Goal: Task Accomplishment & Management: Manage account settings

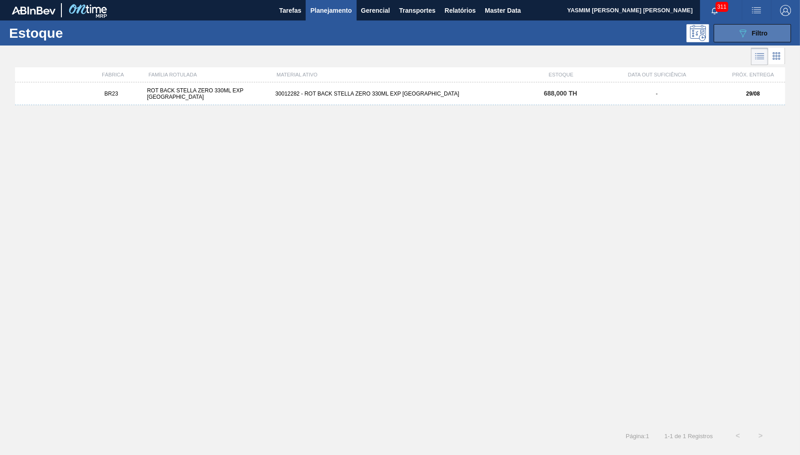
click at [738, 35] on icon "089F7B8B-B2A5-4AFE-B5C0-19BA573D28AC" at bounding box center [743, 33] width 11 height 11
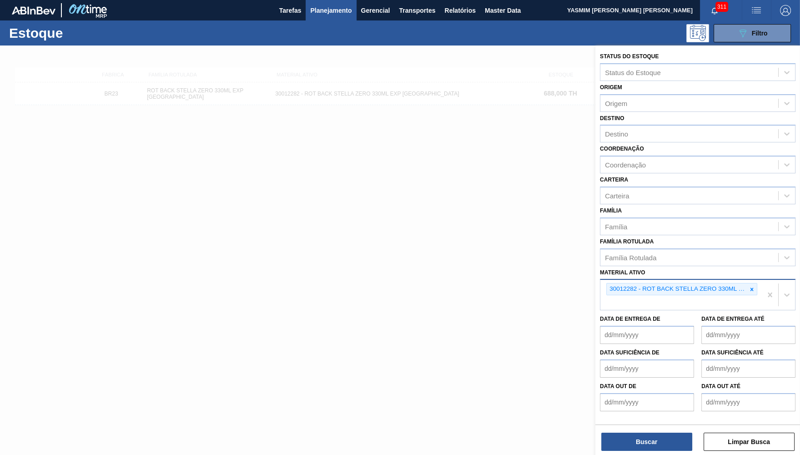
click at [760, 282] on div "30012282 - ROT BACK STELLA ZERO 330ML EXP [GEOGRAPHIC_DATA]" at bounding box center [682, 295] width 162 height 30
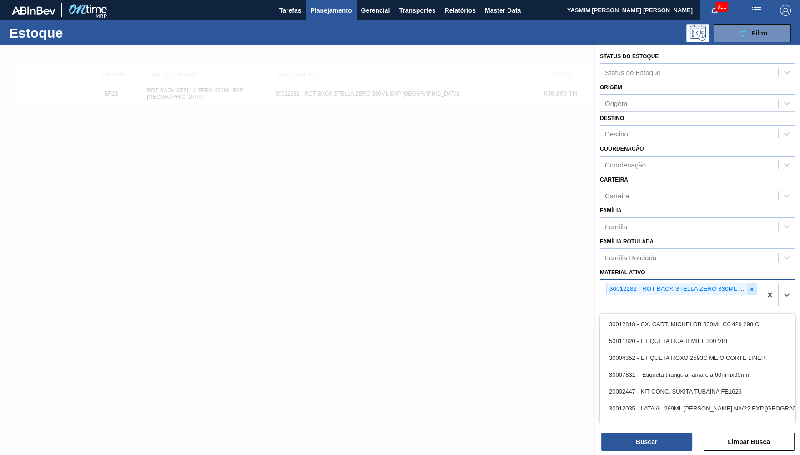
click at [749, 283] on div at bounding box center [752, 288] width 10 height 11
type ativo "export"
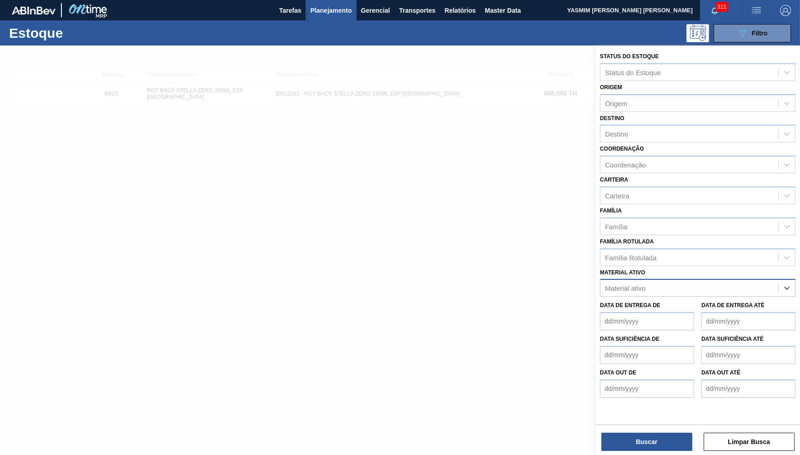
click at [369, 137] on div at bounding box center [400, 273] width 800 height 455
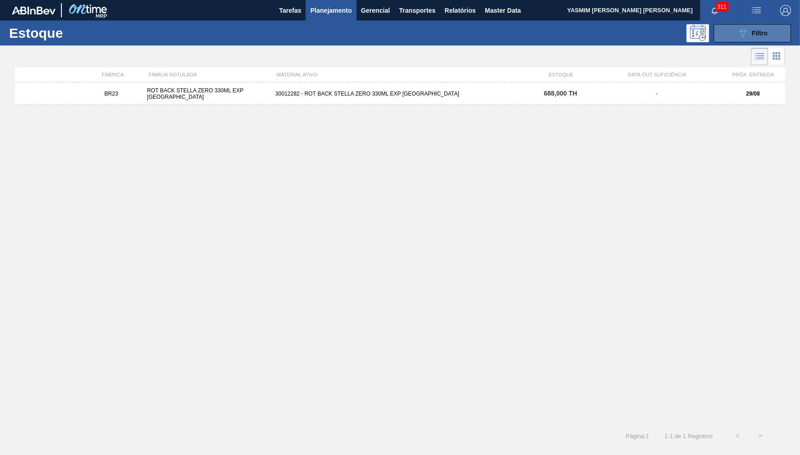
click at [728, 32] on button "089F7B8B-B2A5-4AFE-B5C0-19BA573D28AC Filtro" at bounding box center [752, 33] width 77 height 18
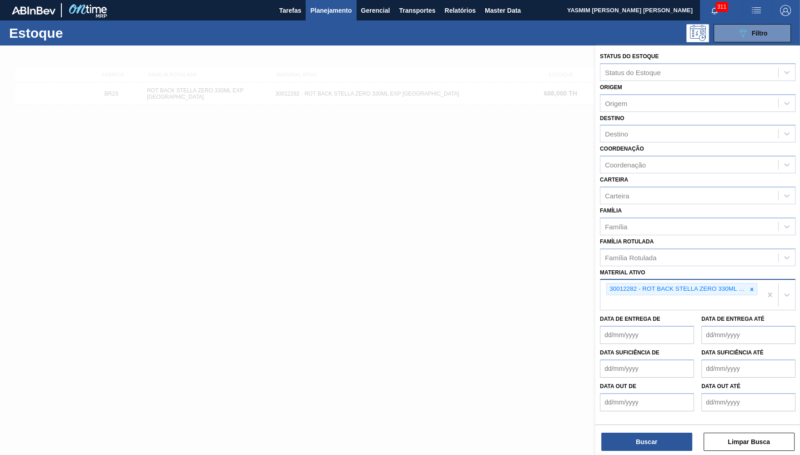
click at [758, 268] on div "Material ativo 30012282 - ROT BACK STELLA ZERO 330ML EXP CHILE" at bounding box center [698, 288] width 196 height 45
click at [754, 286] on icon at bounding box center [752, 289] width 6 height 6
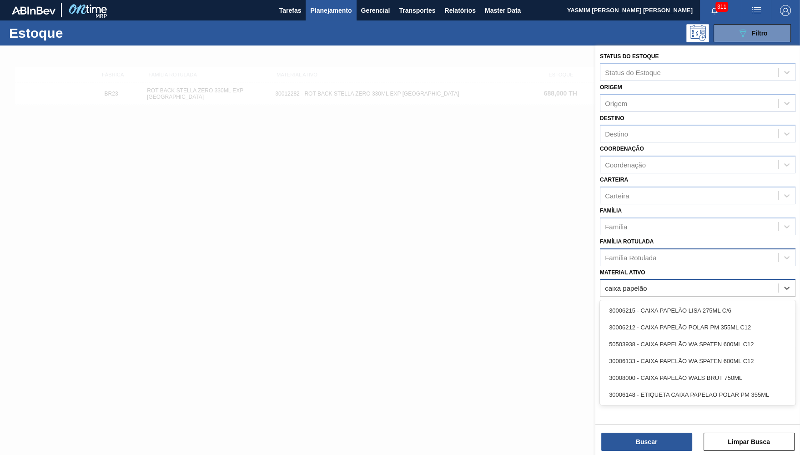
type ativo "caixa papelão"
click at [695, 252] on div "Família Rotulada" at bounding box center [690, 257] width 178 height 13
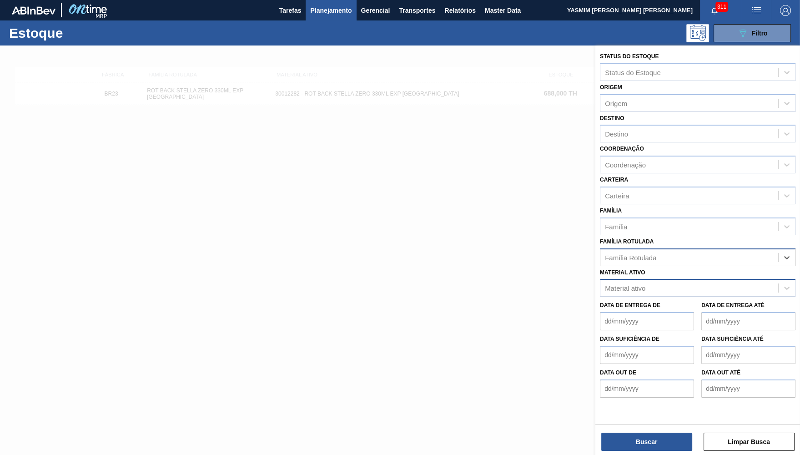
click at [654, 253] on div "Família Rotulada" at bounding box center [630, 257] width 51 height 8
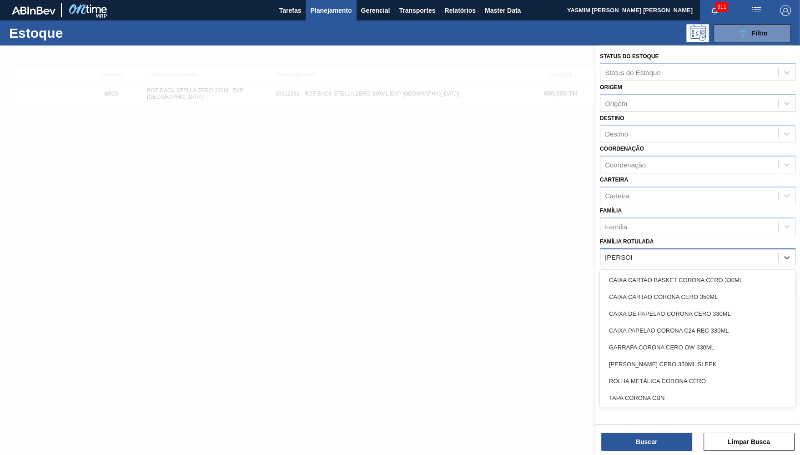
type Rotulada "corona cer"
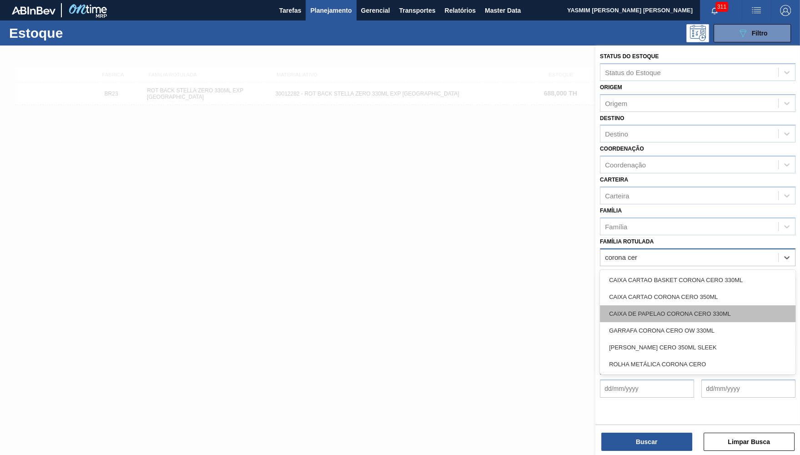
click at [712, 305] on div "CAIXA DE PAPELAO CORONA CERO 330ML" at bounding box center [698, 313] width 196 height 17
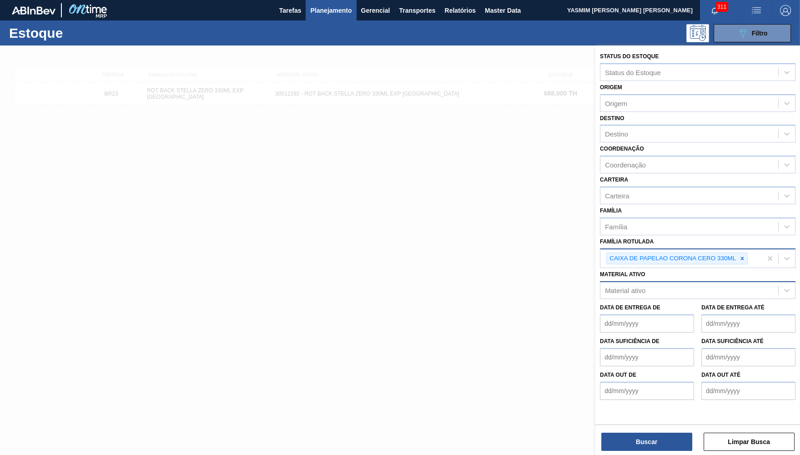
click at [669, 423] on div "Status do Estoque Status do Estoque Origem Origem Destino Destino Coordenação C…" at bounding box center [698, 251] width 205 height 411
click at [651, 441] on button "Buscar" at bounding box center [647, 442] width 91 height 18
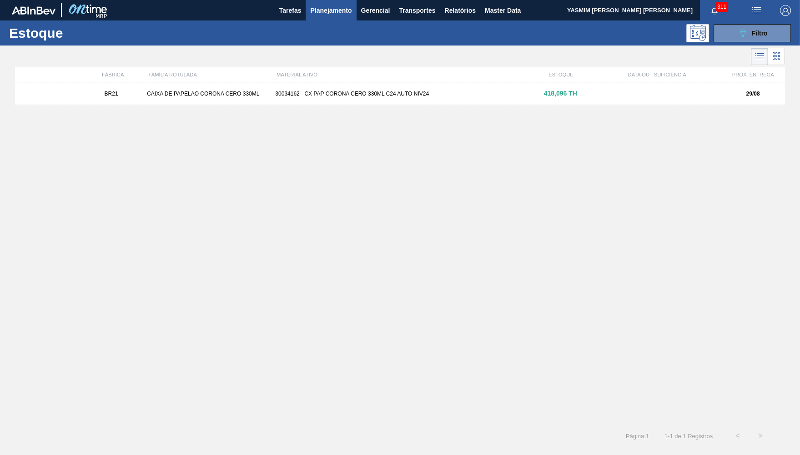
click at [361, 111] on div "BR21 CAIXA DE PAPELAO CORONA CERO 330ML 30034162 - CX PAP CORONA CERO 330ML C24…" at bounding box center [400, 250] width 770 height 337
click at [360, 104] on div "BR21 CAIXA DE PAPELAO CORONA CERO 330ML 30034162 - CX PAP CORONA CERO 330ML C24…" at bounding box center [400, 93] width 770 height 23
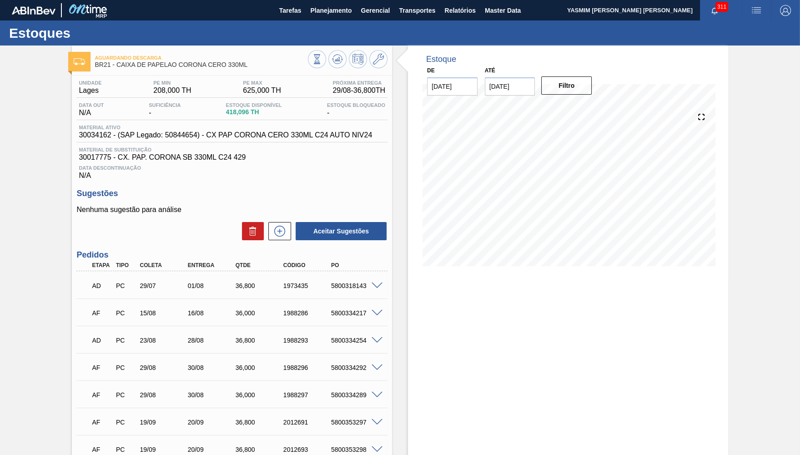
scroll to position [89, 0]
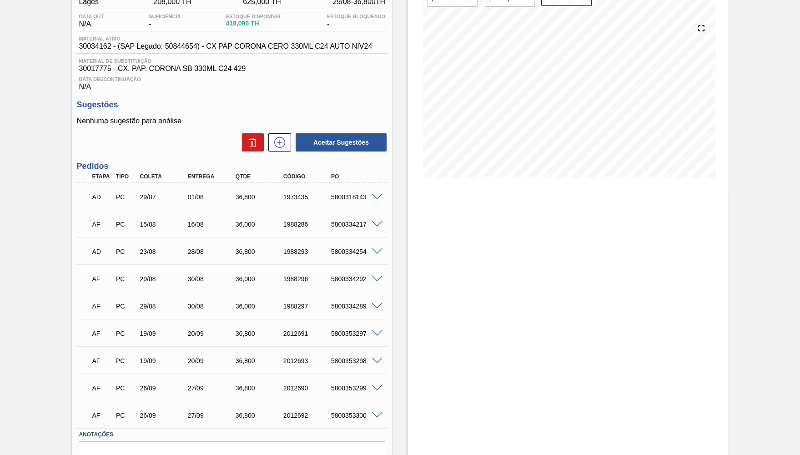
click at [317, 216] on div "AF PC 15/08 16/08 36,000 1988286 5800334217" at bounding box center [229, 223] width 287 height 18
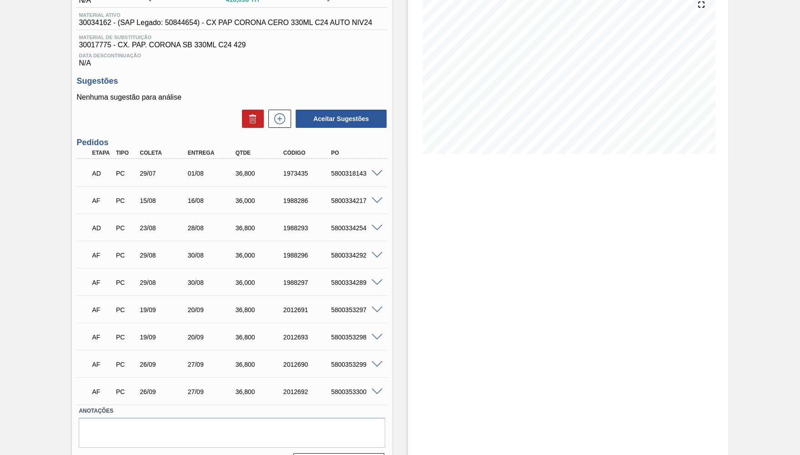
scroll to position [137, 0]
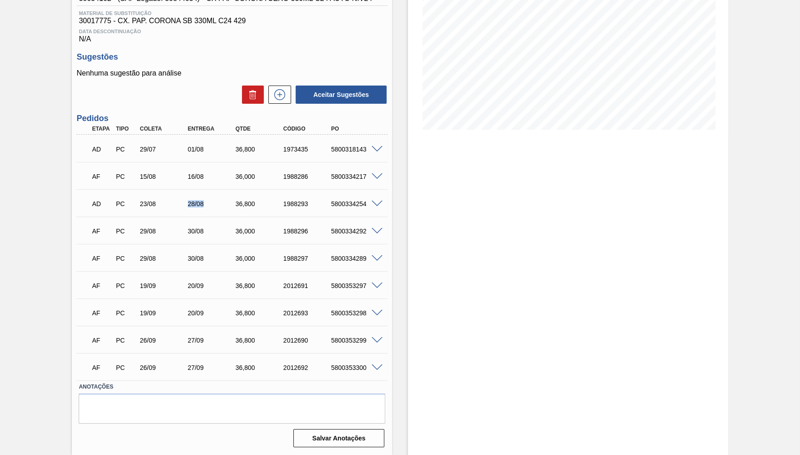
drag, startPoint x: 173, startPoint y: 199, endPoint x: 206, endPoint y: 200, distance: 32.3
click at [206, 200] on div "AD PC 23/08 28/08 36,800 1988293 5800334254" at bounding box center [229, 203] width 287 height 18
click at [373, 229] on span at bounding box center [377, 231] width 11 height 7
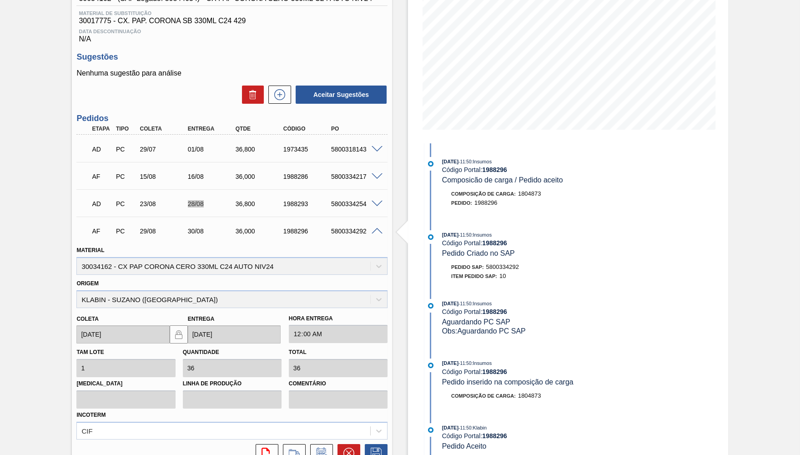
scroll to position [352, 0]
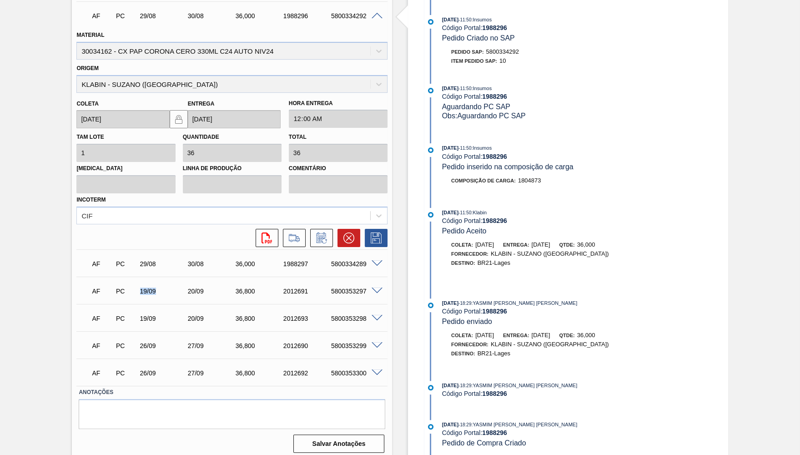
drag, startPoint x: 136, startPoint y: 283, endPoint x: 173, endPoint y: 293, distance: 39.2
click at [173, 293] on div "AF PC 19/09 20/09 36,800 2012691 5800353297" at bounding box center [229, 290] width 287 height 18
click at [319, 233] on icon at bounding box center [321, 238] width 15 height 11
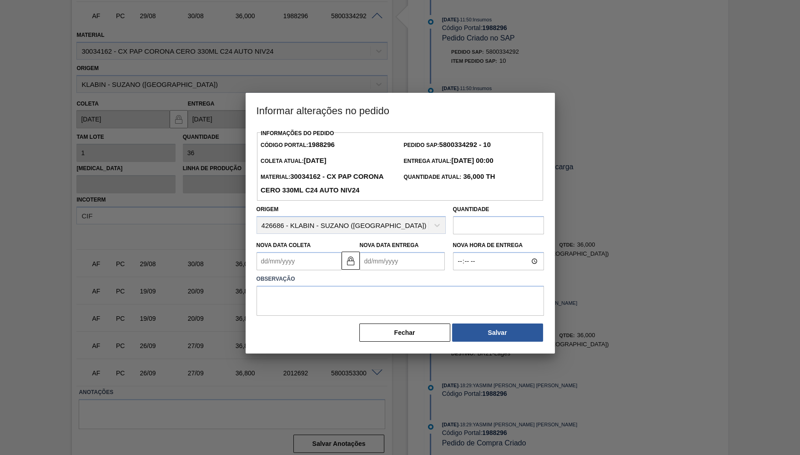
click at [322, 267] on Coleta1988296 "Nova Data Coleta" at bounding box center [299, 261] width 85 height 18
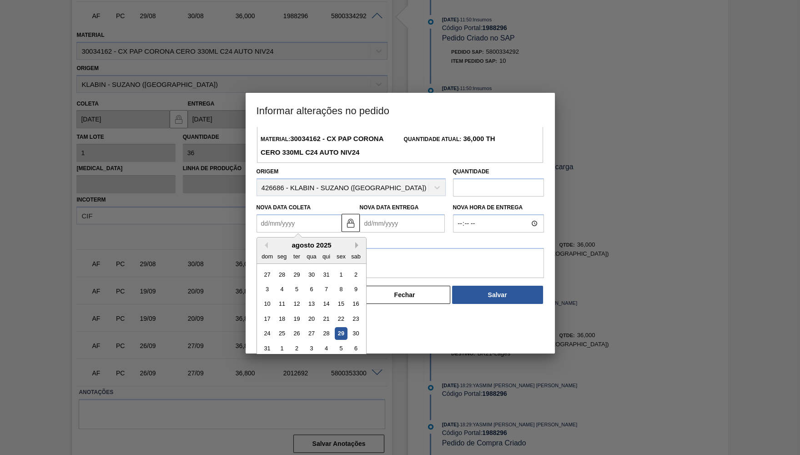
click at [355, 248] on button "Next Month" at bounding box center [358, 245] width 6 height 6
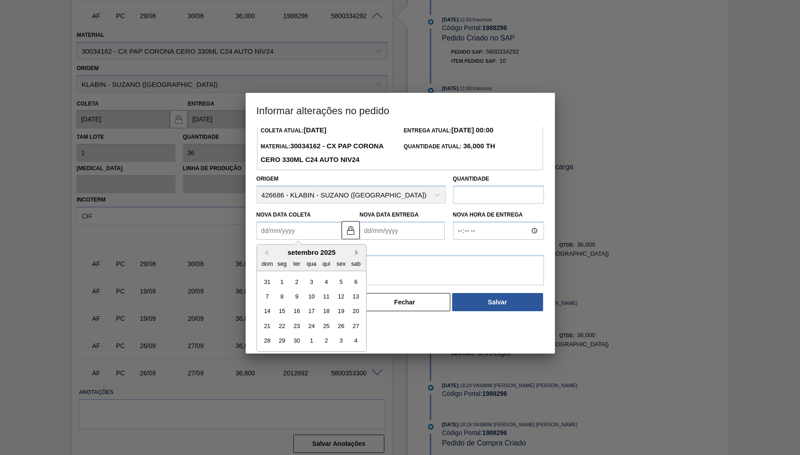
scroll to position [24, 0]
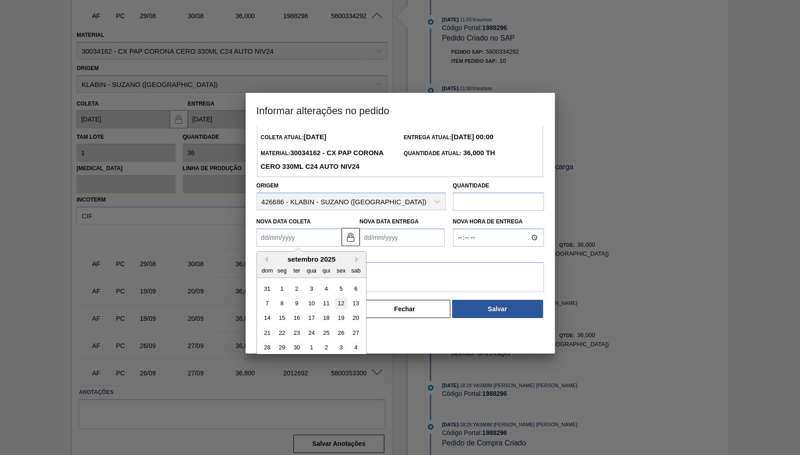
click at [340, 309] on div "12" at bounding box center [341, 303] width 12 height 12
type Coleta1988296 "12/09/2025"
type Entrega1988296 "13/09/2025"
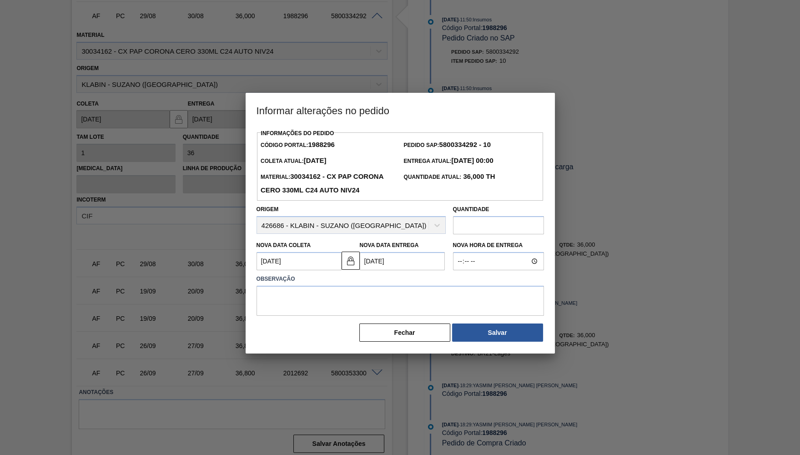
scroll to position [0, 0]
click at [320, 286] on label "Observação" at bounding box center [401, 279] width 288 height 13
click at [344, 304] on textarea at bounding box center [401, 301] width 288 height 30
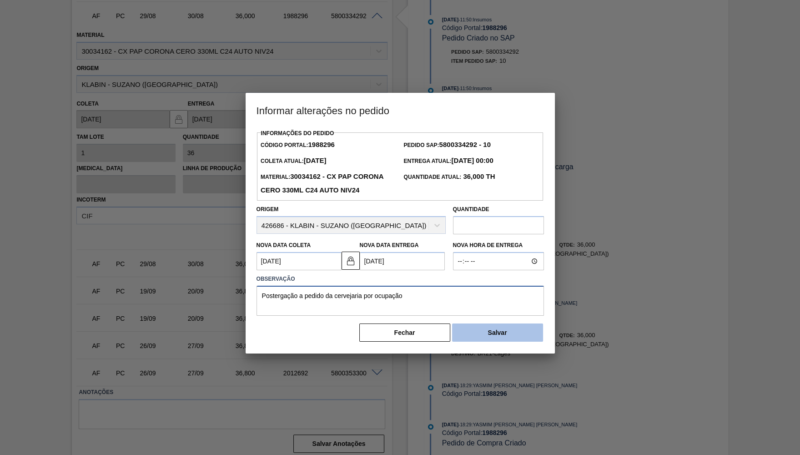
type textarea "Postergação a pedido da cervejaria por ocupação"
click at [487, 341] on button "Salvar" at bounding box center [497, 333] width 91 height 18
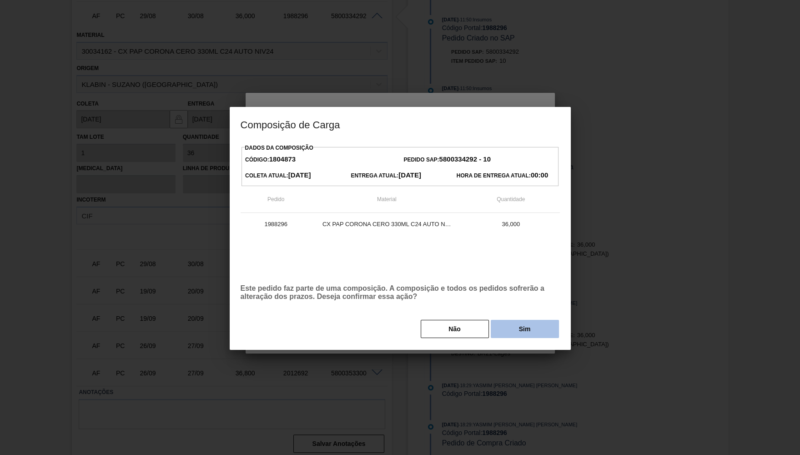
click at [510, 324] on button "Sim" at bounding box center [525, 329] width 68 height 18
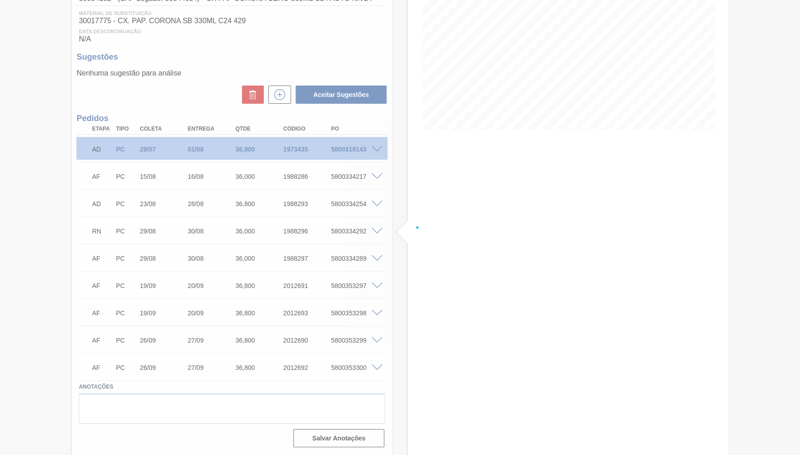
scroll to position [137, 0]
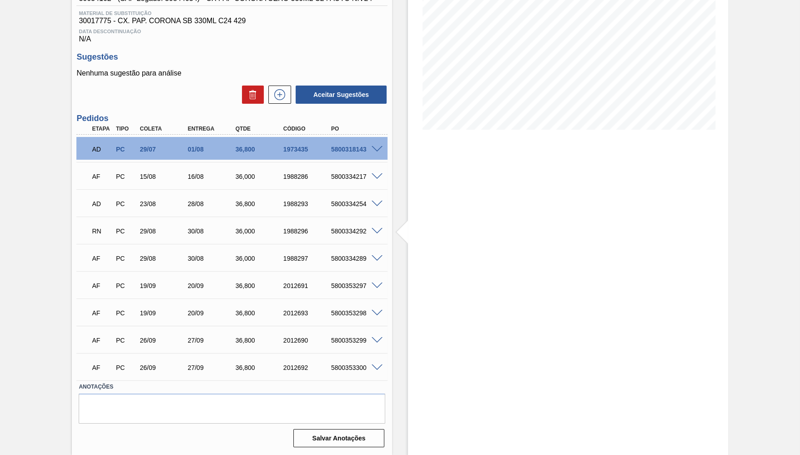
click at [373, 256] on span at bounding box center [377, 258] width 11 height 7
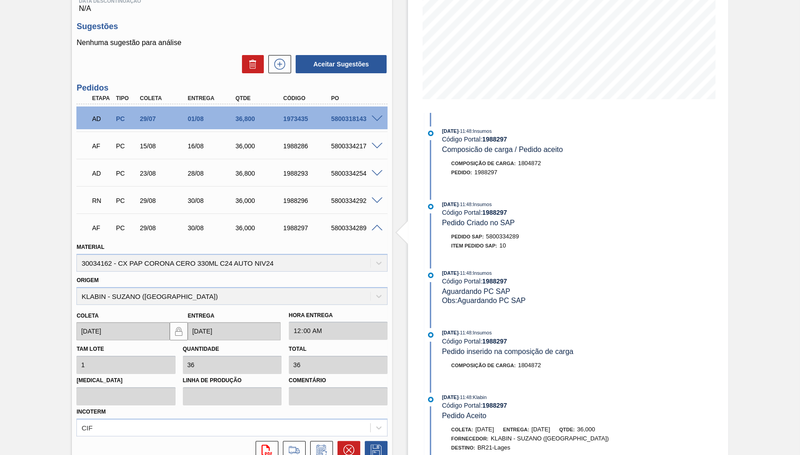
scroll to position [314, 0]
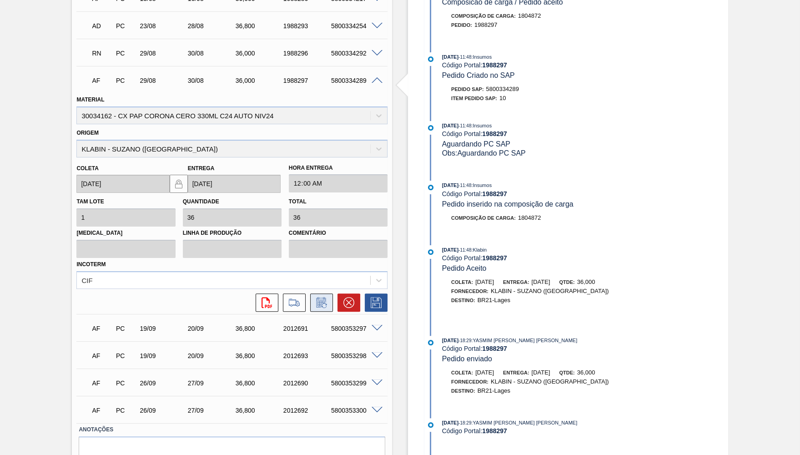
click at [323, 299] on icon at bounding box center [321, 302] width 15 height 11
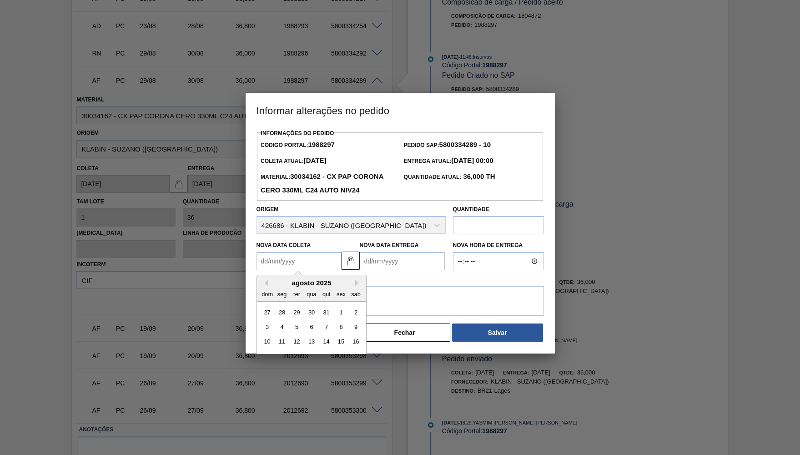
click at [323, 270] on Coleta1988297 "Nova Data Coleta" at bounding box center [299, 261] width 85 height 18
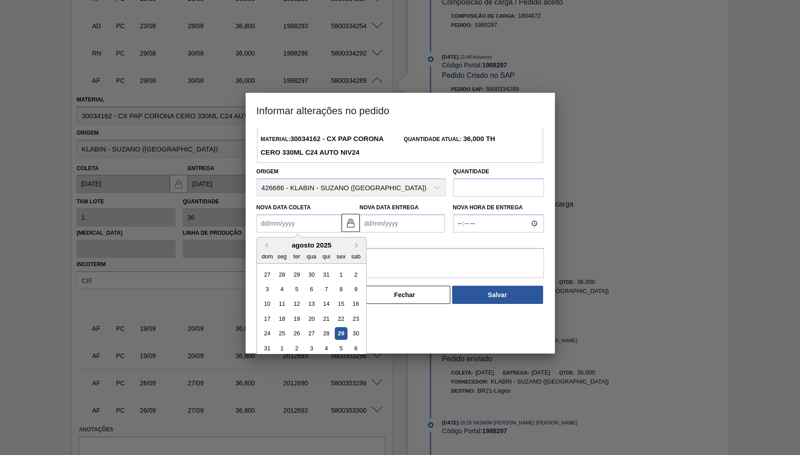
click at [351, 247] on div "agosto 2025 dom seg ter qua qui sex sab" at bounding box center [311, 251] width 109 height 26
click at [355, 248] on button "Next Month" at bounding box center [358, 245] width 6 height 6
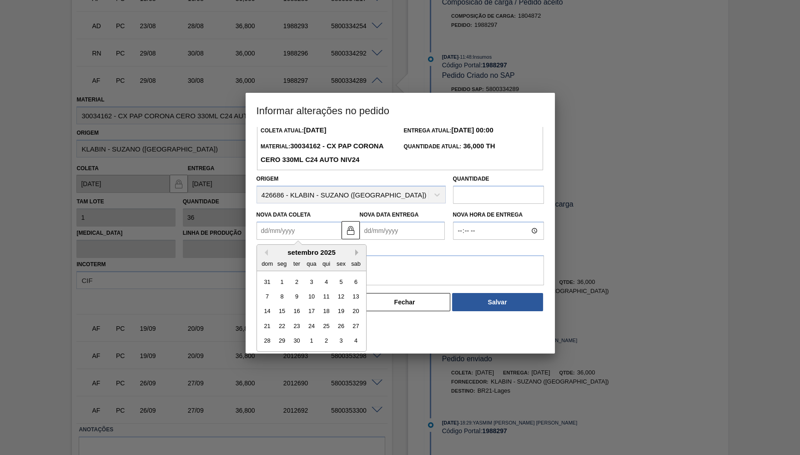
scroll to position [24, 0]
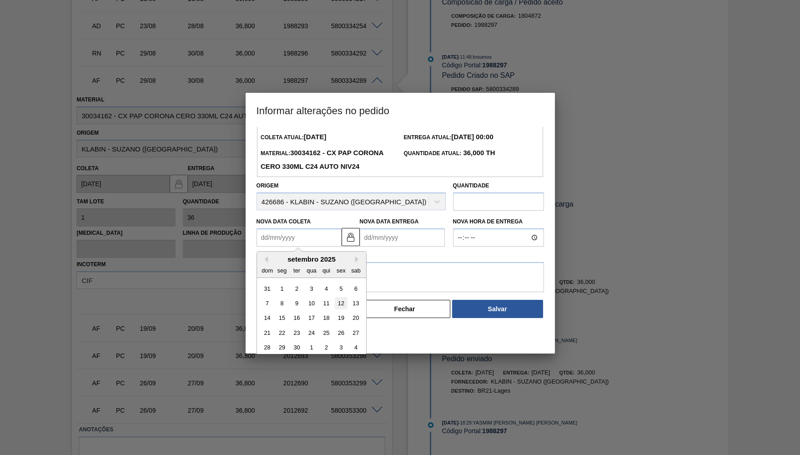
click at [336, 305] on div "12" at bounding box center [341, 303] width 12 height 12
type Coleta1988297 "12/09/2025"
type Entrega1988297 "13/09/2025"
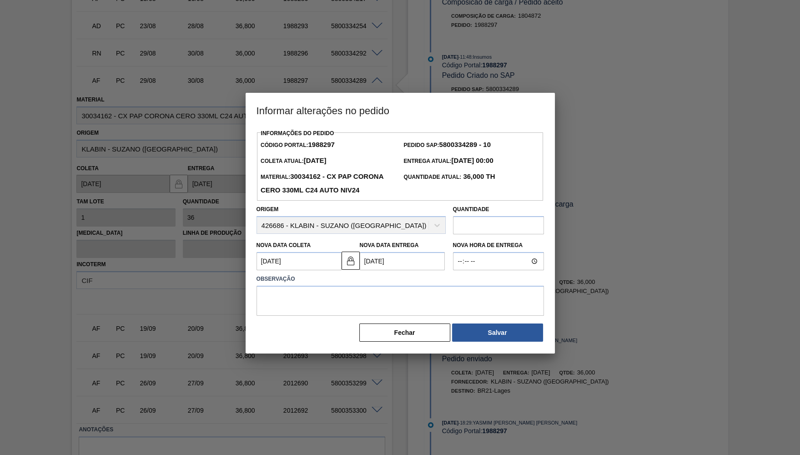
click at [320, 279] on div "Informações do Pedido Código Portal: 1988297 Pedido SAP: 5800334289 - 10 Coleta…" at bounding box center [401, 235] width 288 height 216
click at [311, 309] on textarea at bounding box center [401, 301] width 288 height 30
paste textarea "Postergação a pedido da cervejaria por ocupação"
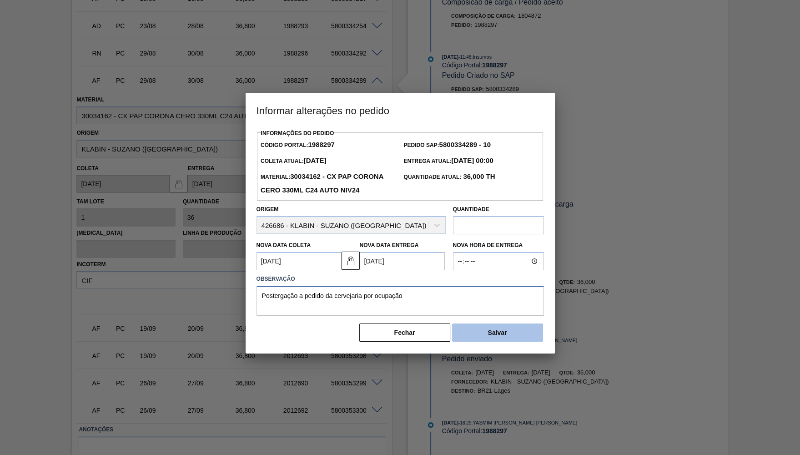
type textarea "Postergação a pedido da cervejaria por ocupação"
click at [476, 342] on button "Salvar" at bounding box center [497, 333] width 91 height 18
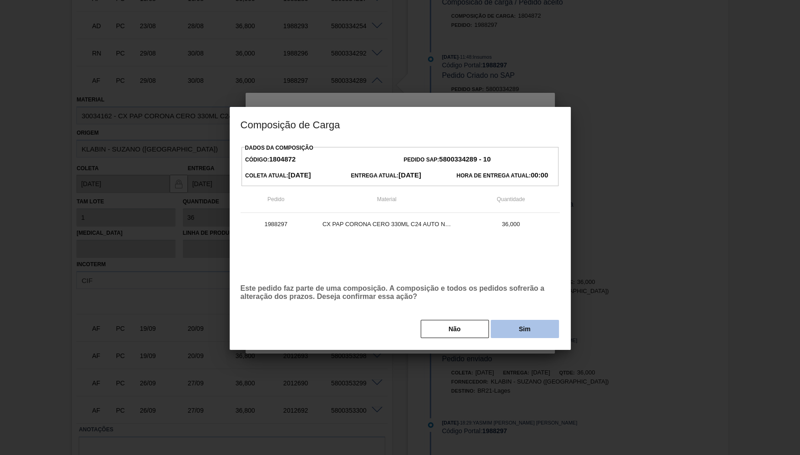
click at [532, 330] on button "Sim" at bounding box center [525, 329] width 68 height 18
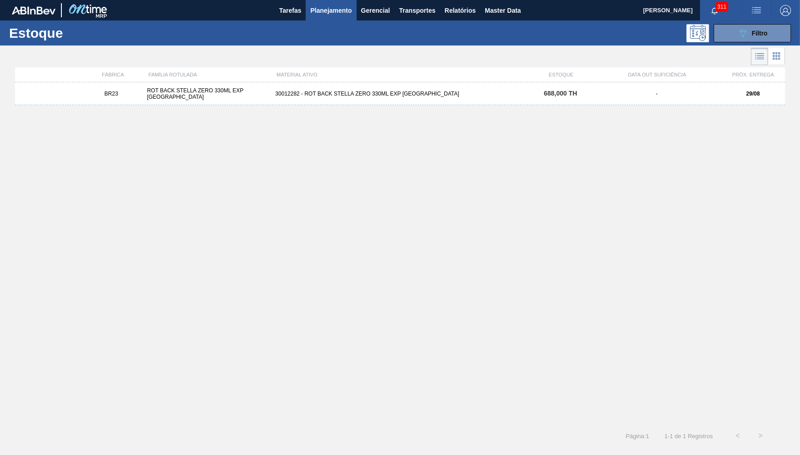
click at [741, 32] on icon "089F7B8B-B2A5-4AFE-B5C0-19BA573D28AC" at bounding box center [743, 33] width 11 height 11
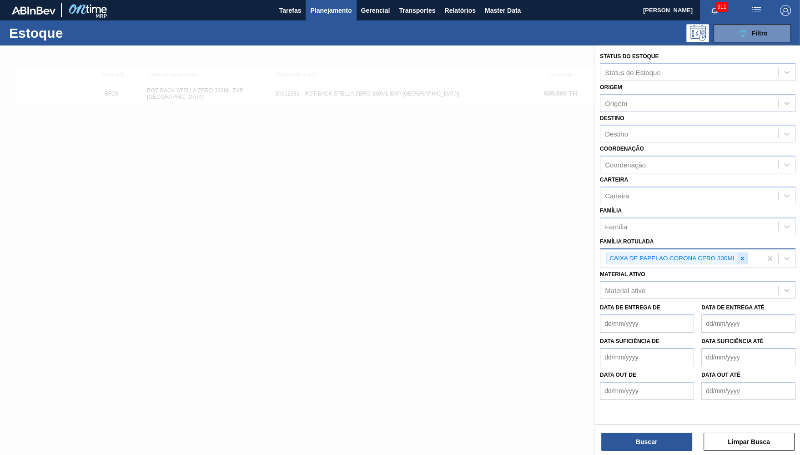
click at [741, 255] on icon at bounding box center [742, 258] width 6 height 6
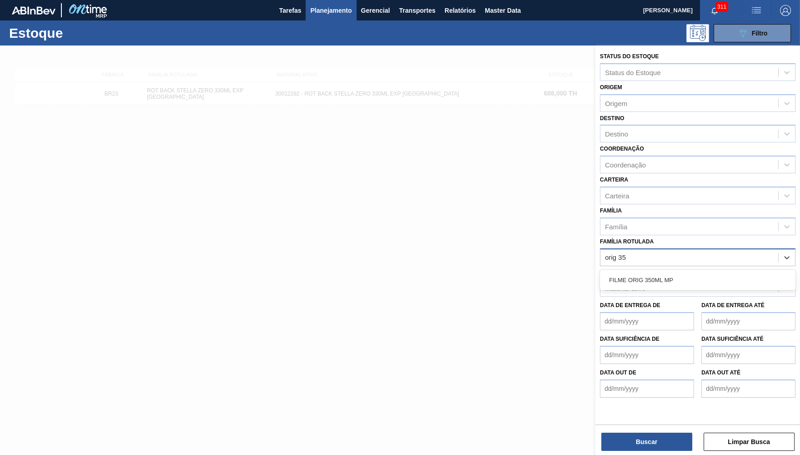
type Rotulada "orig 350"
click at [738, 272] on div "FILME ORIG 350ML MP" at bounding box center [698, 280] width 196 height 17
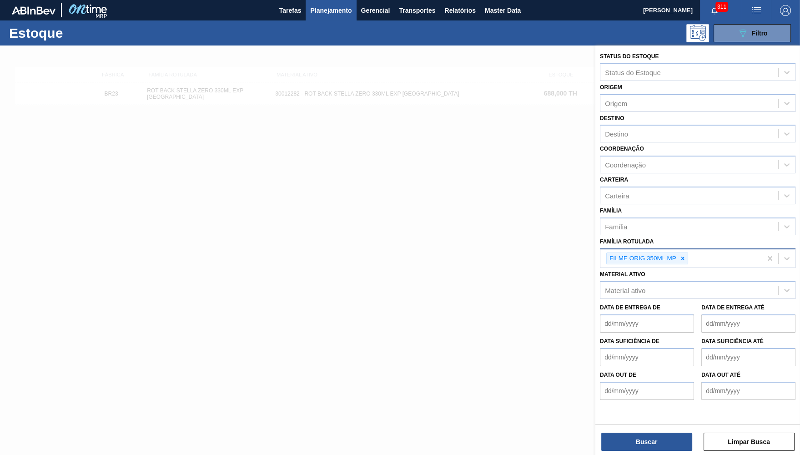
click at [653, 431] on div "Buscar Limpar Busca" at bounding box center [698, 437] width 205 height 25
click at [650, 443] on button "Buscar" at bounding box center [647, 442] width 91 height 18
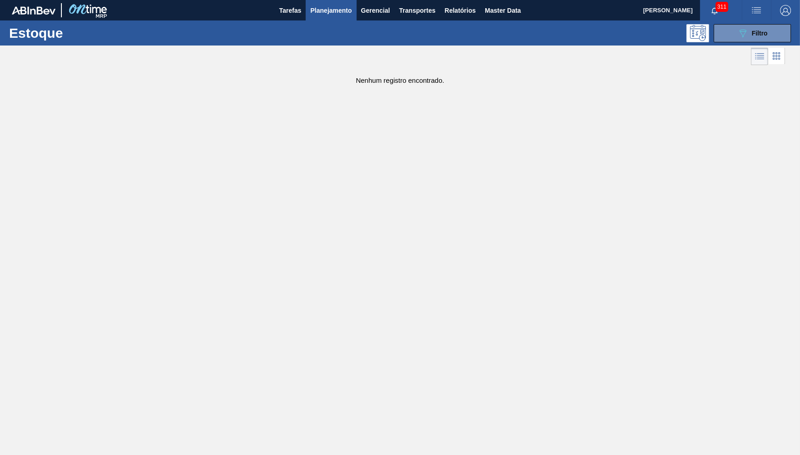
click at [754, 45] on div "Estoque 089F7B8B-B2A5-4AFE-B5C0-19BA573D28AC Filtro" at bounding box center [400, 32] width 800 height 25
click at [783, 8] on img "button" at bounding box center [785, 10] width 11 height 11
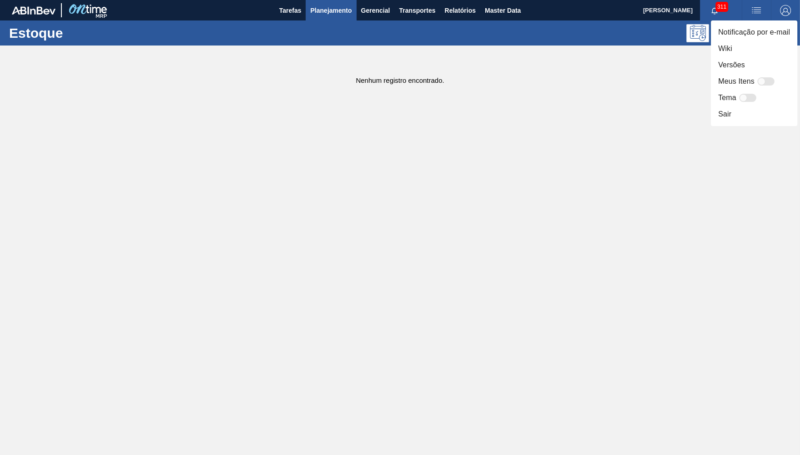
click at [517, 204] on div at bounding box center [400, 227] width 800 height 455
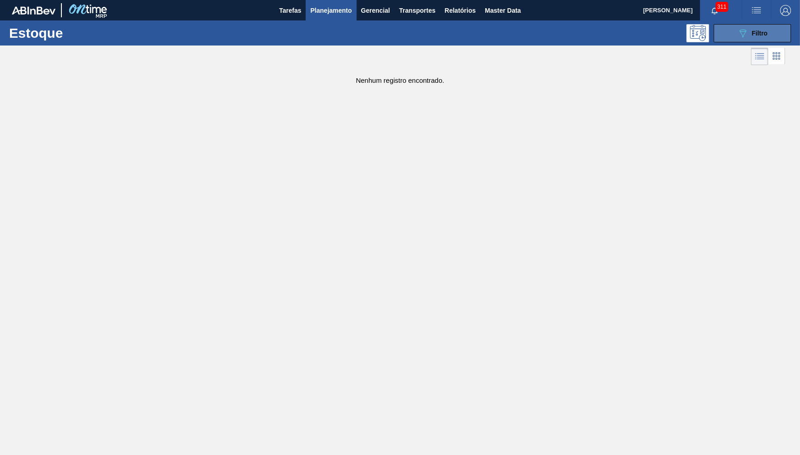
click at [743, 35] on icon "089F7B8B-B2A5-4AFE-B5C0-19BA573D28AC" at bounding box center [743, 33] width 11 height 11
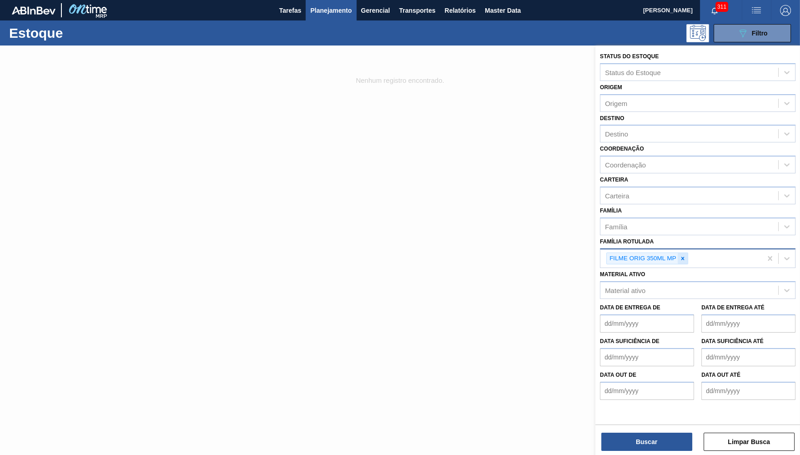
click at [684, 257] on icon at bounding box center [682, 258] width 3 height 3
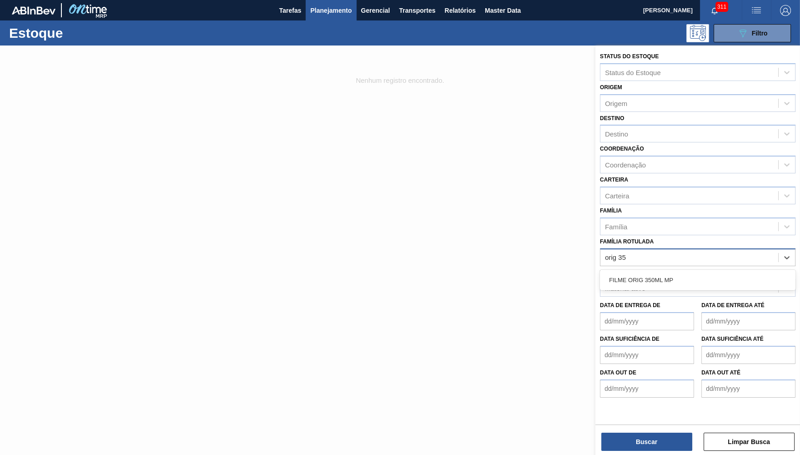
type Rotulada "orig 35"
click at [699, 266] on div "Material ativo Material ativo" at bounding box center [698, 281] width 196 height 31
click at [707, 253] on div "Família Rotulada" at bounding box center [690, 257] width 178 height 13
click at [632, 253] on div "Família Rotulada" at bounding box center [630, 257] width 51 height 8
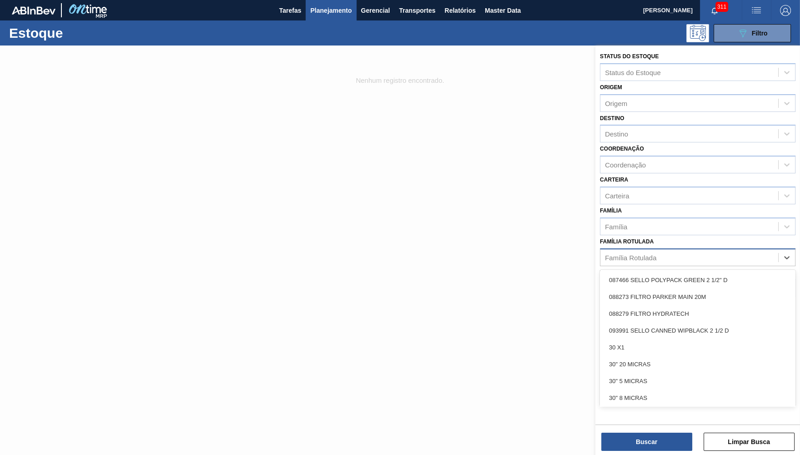
paste Rotulada "FILME ORIGINAL 350ML MP"
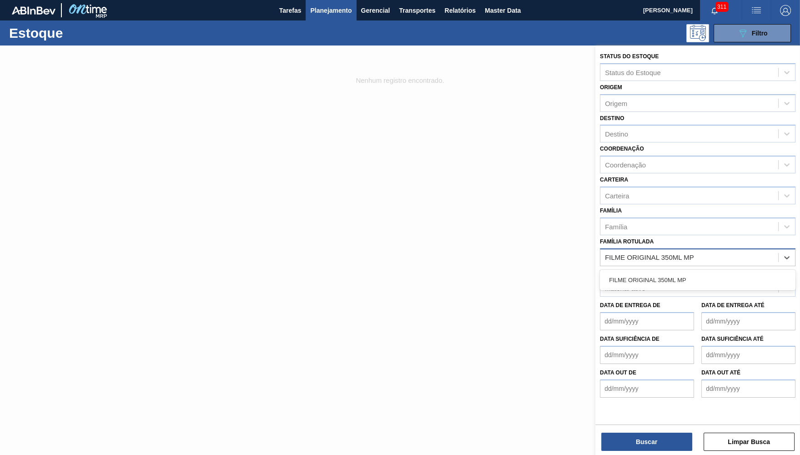
click at [708, 270] on div "FILME ORIGINAL 350ML MP" at bounding box center [698, 280] width 196 height 20
type Rotulada "FILME ORIGINAL 350ML MP"
click at [694, 266] on div "Material ativo Material ativo" at bounding box center [698, 281] width 196 height 31
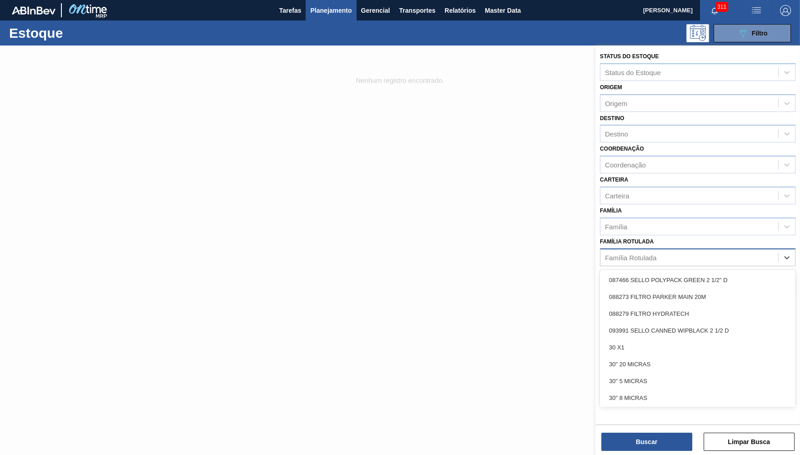
click at [694, 255] on div "Família Rotulada" at bounding box center [690, 257] width 178 height 13
paste Rotulada "FILME ORIGINAL 350ML MP"
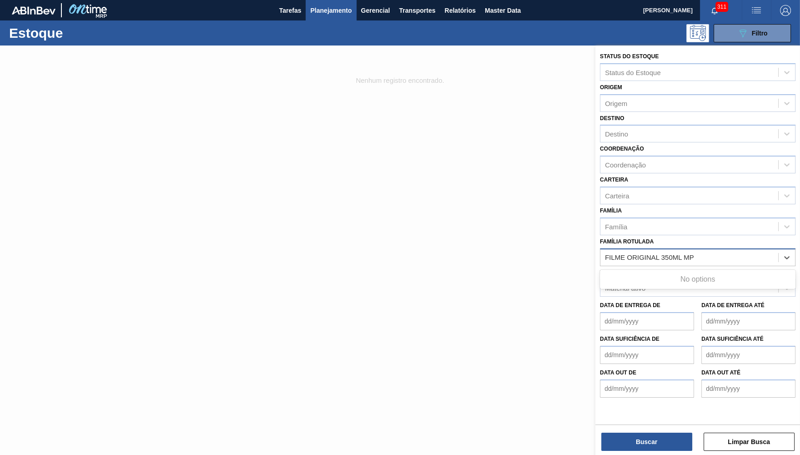
type Rotulada "FILME ORIGINAL 350ML MP"
click at [673, 272] on div "FILME ORIGINAL 350ML MP" at bounding box center [698, 280] width 196 height 17
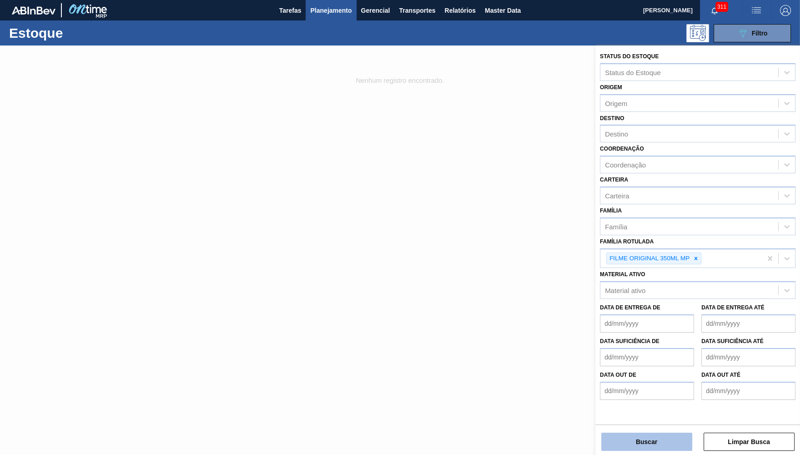
click at [655, 434] on button "Buscar" at bounding box center [647, 442] width 91 height 18
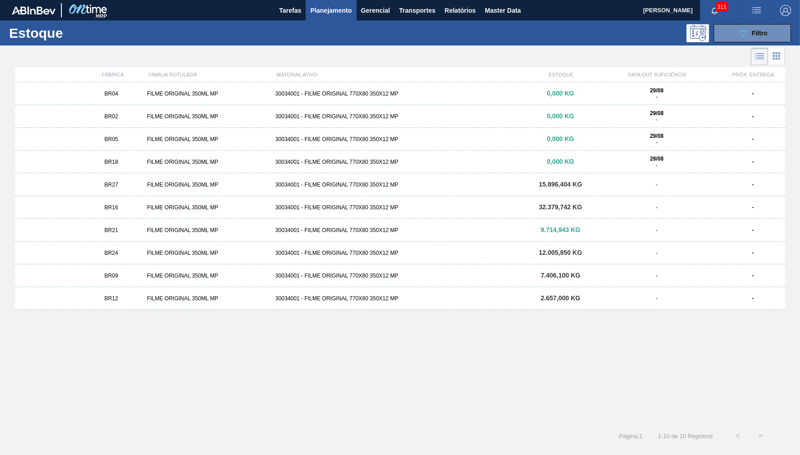
click at [187, 96] on div "FILME ORIGINAL 350ML MP" at bounding box center [207, 94] width 128 height 6
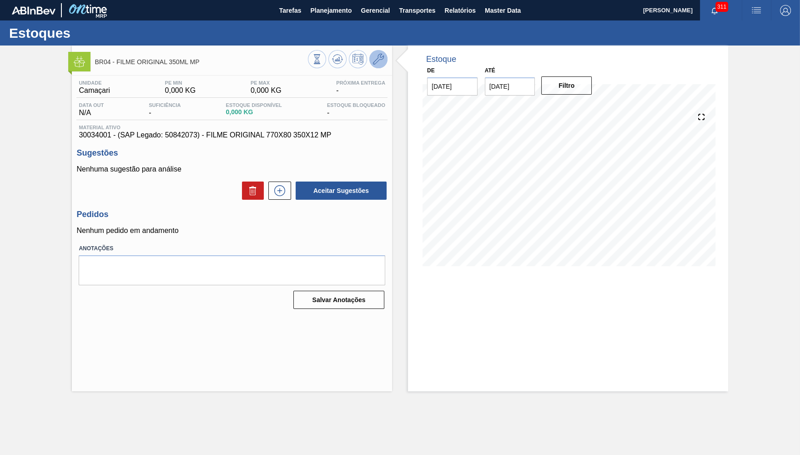
click at [386, 56] on button at bounding box center [378, 59] width 18 height 18
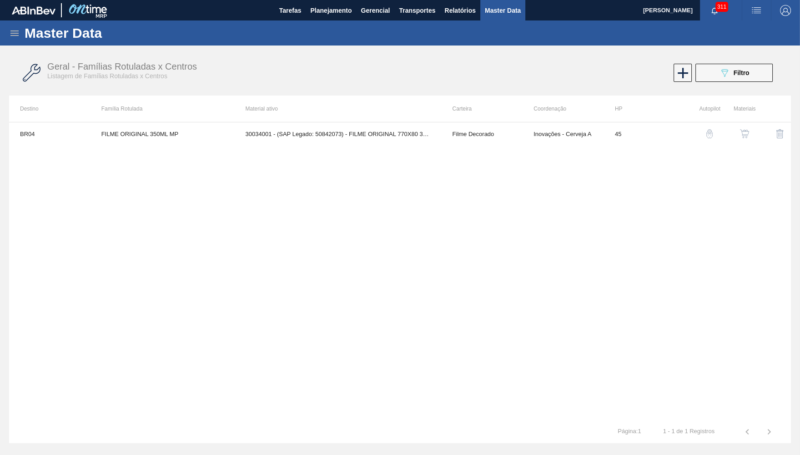
click at [743, 137] on img "button" at bounding box center [744, 133] width 9 height 9
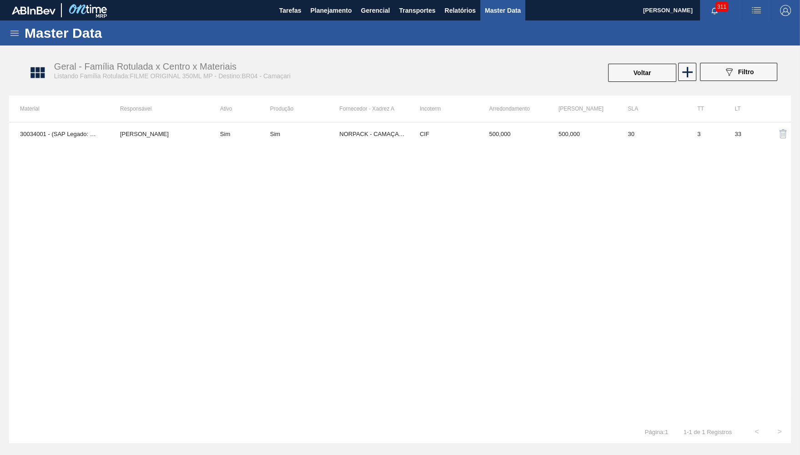
click at [343, 147] on div "30034001 - (SAP Legado: 50842073) - FILME ORIGINAL 770X80 350X12 MP YASMIM FERR…" at bounding box center [400, 271] width 782 height 298
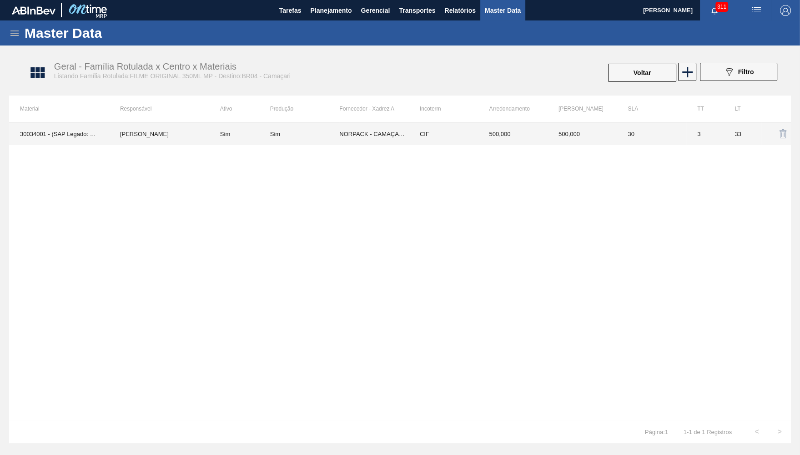
click at [348, 135] on td "NORPACK - CAMAÇARI (BA)" at bounding box center [374, 133] width 70 height 23
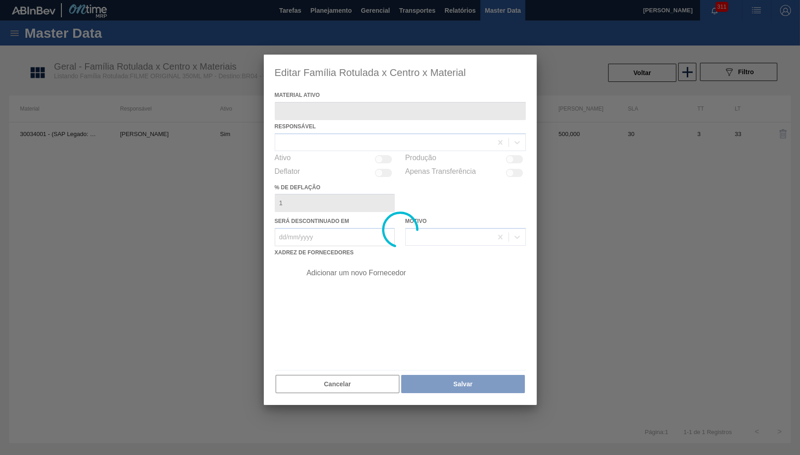
type ativo "30034001 - (SAP Legado: 50842073) - FILME ORIGINAL 770X80 350X12 MP"
checkbox input "true"
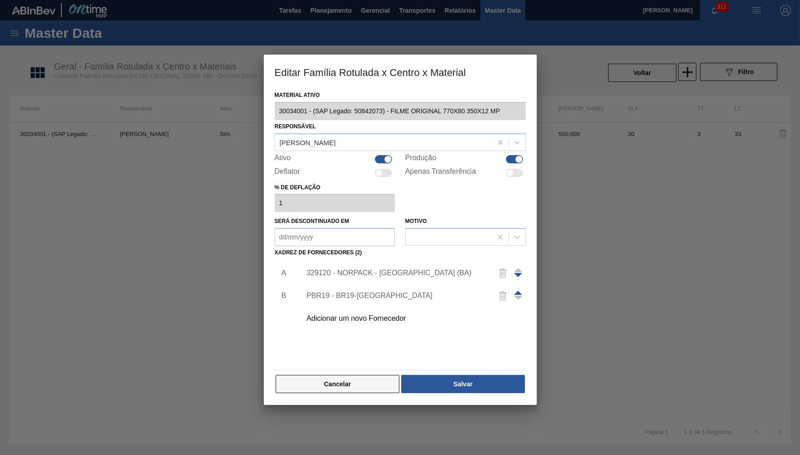
click at [315, 381] on button "Cancelar" at bounding box center [338, 384] width 124 height 18
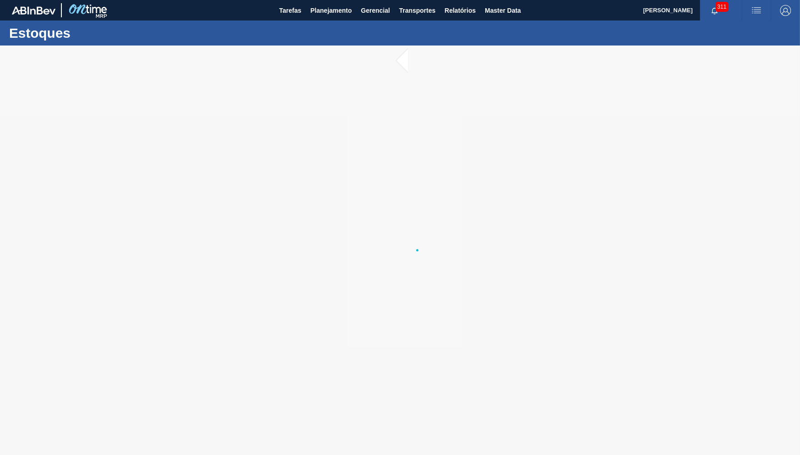
click at [401, 222] on div at bounding box center [400, 251] width 800 height 410
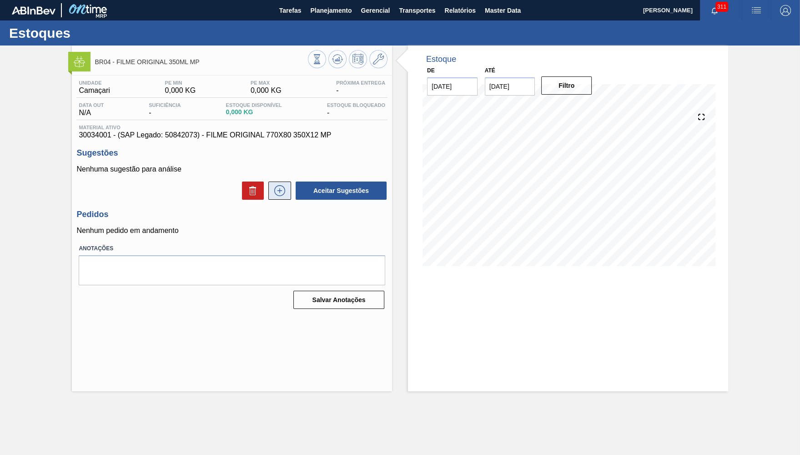
click at [274, 188] on icon at bounding box center [280, 190] width 15 height 11
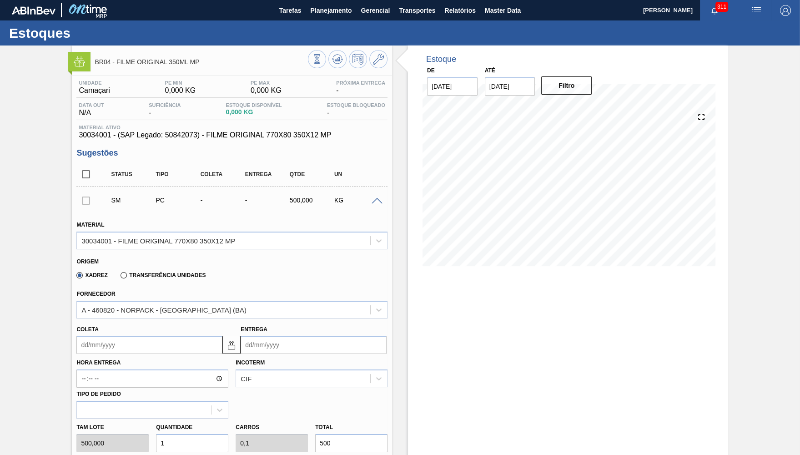
scroll to position [89, 0]
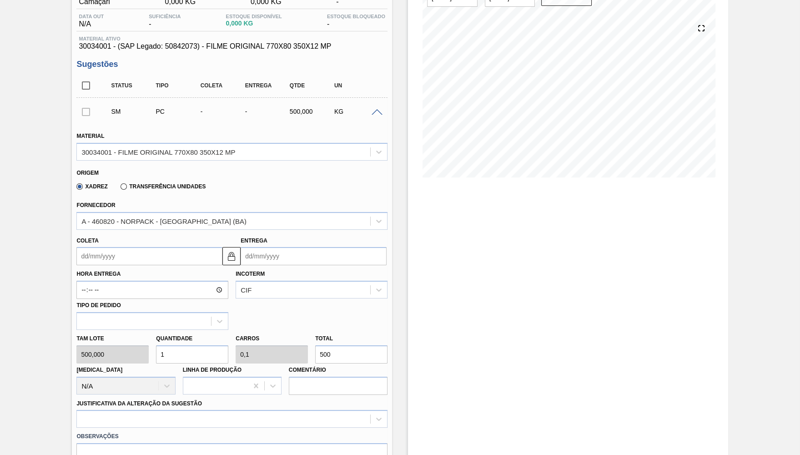
click at [131, 260] on input "Coleta" at bounding box center [149, 256] width 146 height 18
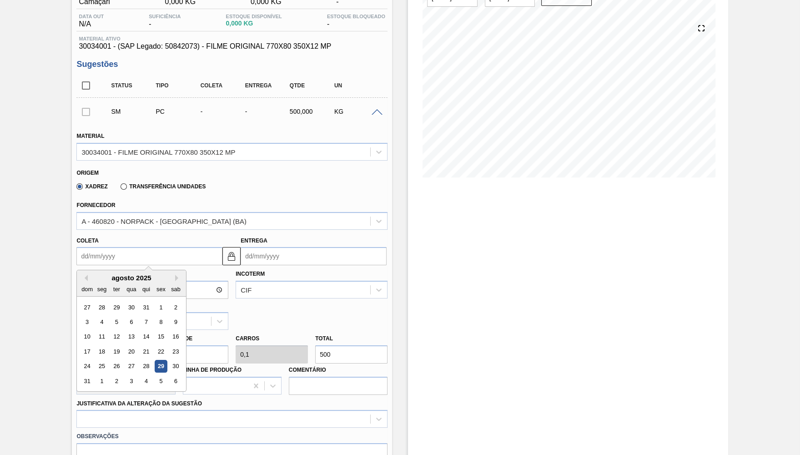
click at [157, 360] on div "29" at bounding box center [161, 366] width 12 height 12
type input "[DATE]"
type input "01/09/2025"
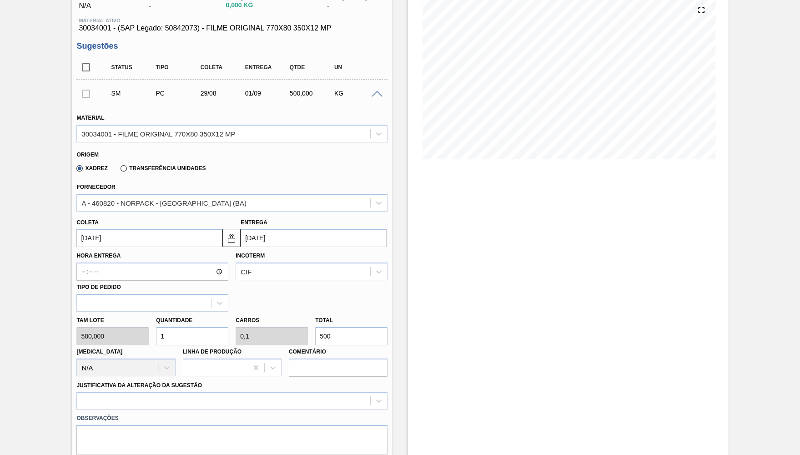
scroll to position [133, 0]
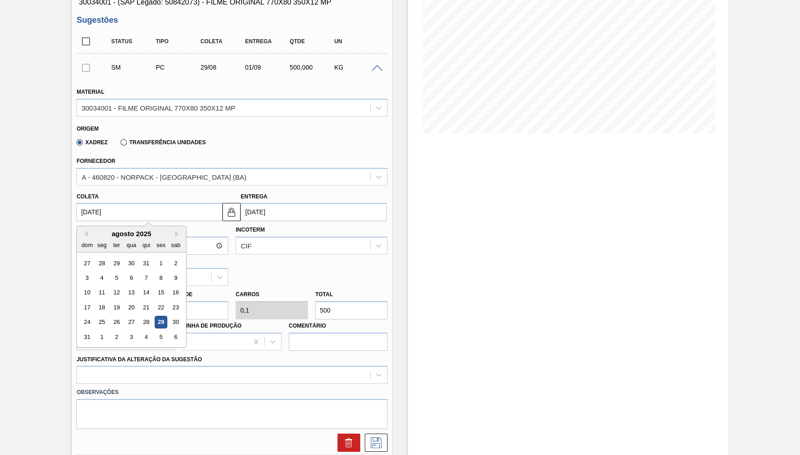
click at [142, 209] on input "[DATE]" at bounding box center [149, 212] width 146 height 18
click at [175, 232] on button "Next Month" at bounding box center [178, 234] width 6 height 6
click at [87, 230] on div "setembro 2025" at bounding box center [131, 234] width 109 height 8
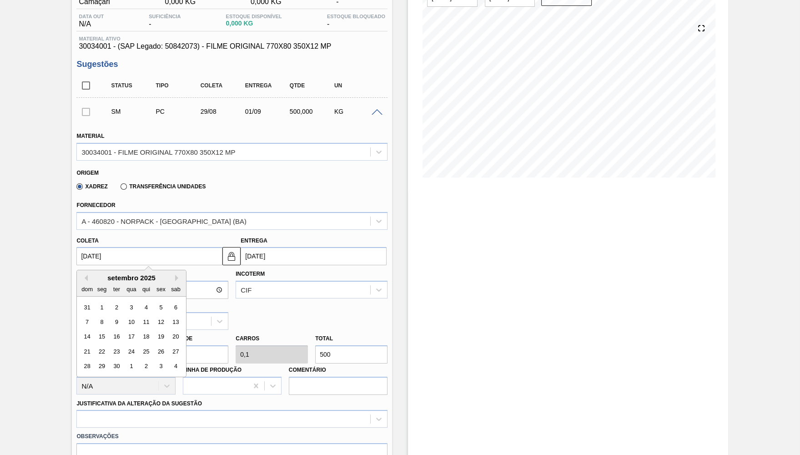
scroll to position [0, 0]
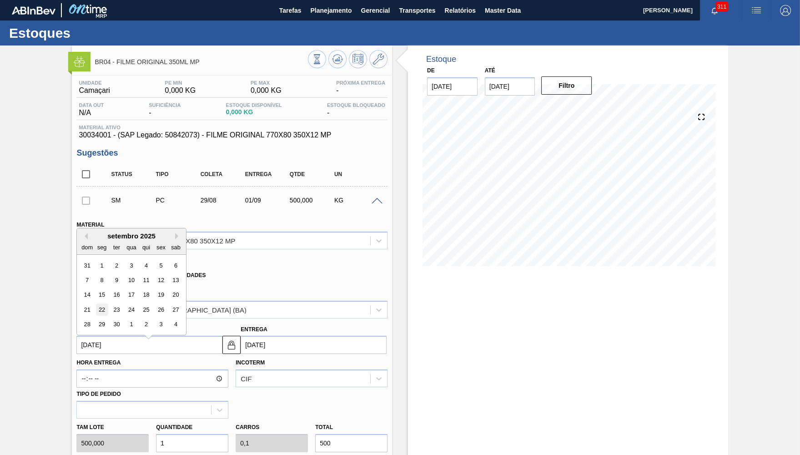
click at [98, 304] on div "22" at bounding box center [102, 310] width 12 height 12
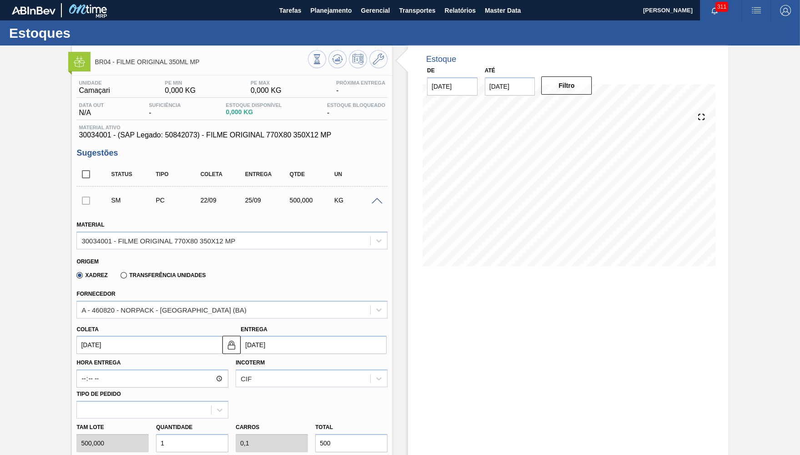
type input "22/09/2025"
type input "25/09/2025"
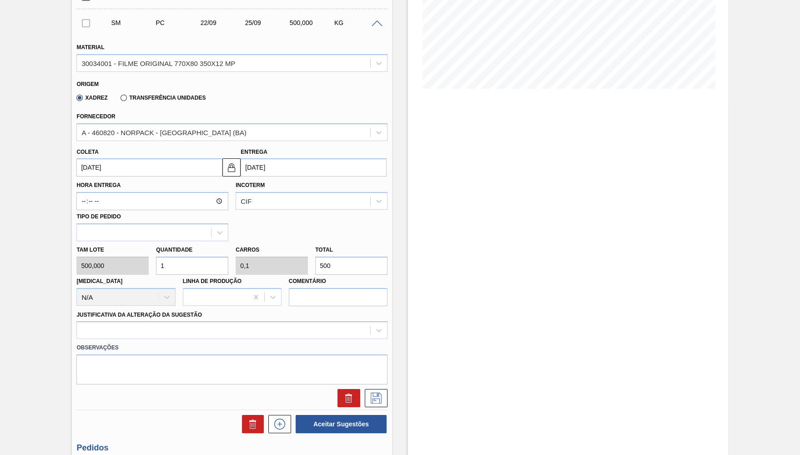
click at [334, 265] on input "500" at bounding box center [351, 266] width 72 height 18
click at [370, 267] on input "500" at bounding box center [351, 266] width 72 height 18
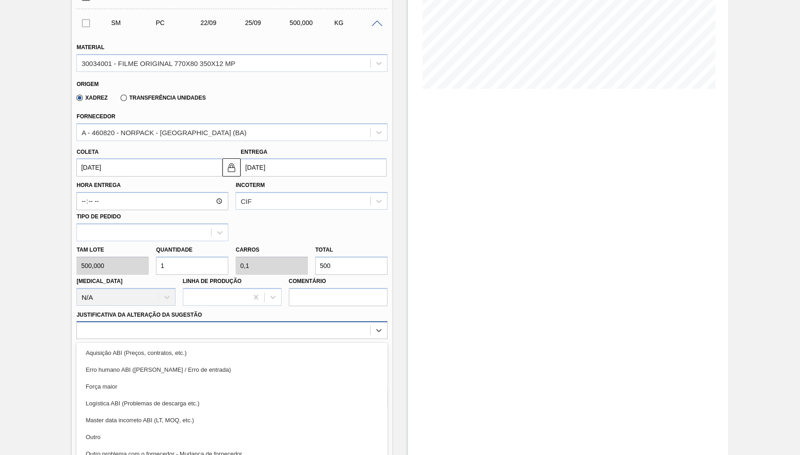
click at [182, 331] on div "option Aquisição ABI (Preços, contratos, etc.) focused, 1 of 18. 18 results ava…" at bounding box center [231, 330] width 311 height 18
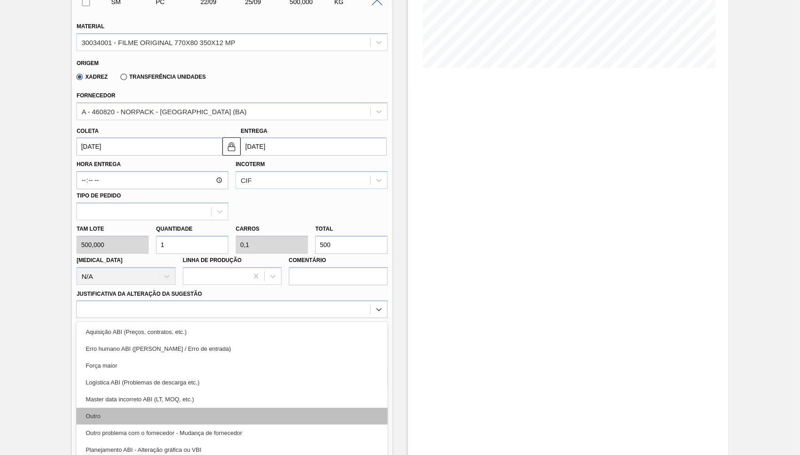
click at [157, 411] on div "Outro" at bounding box center [231, 416] width 311 height 17
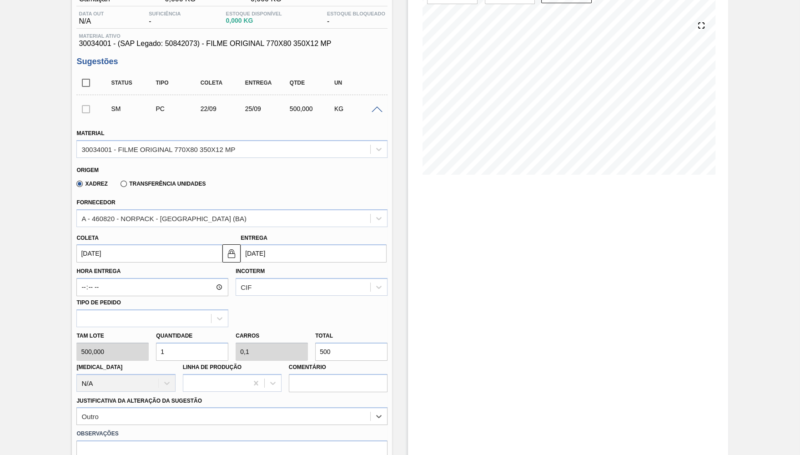
scroll to position [65, 0]
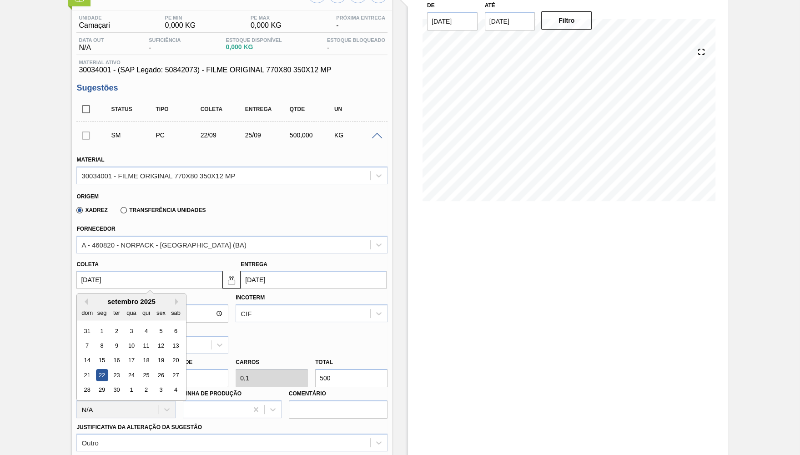
click at [151, 277] on input "22/09/2025" at bounding box center [149, 280] width 146 height 18
click at [321, 283] on input "25/09/2025" at bounding box center [314, 280] width 146 height 18
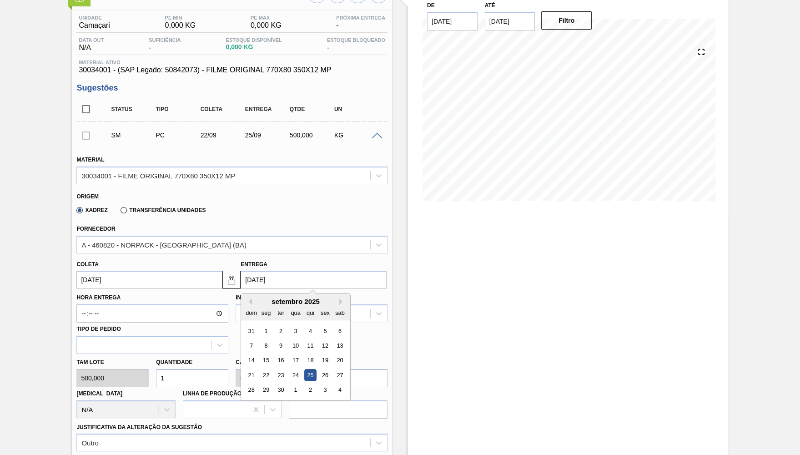
click at [398, 366] on div "Estoque De 29/08/2025 Até 12/09/2025 Filtro" at bounding box center [560, 321] width 336 height 682
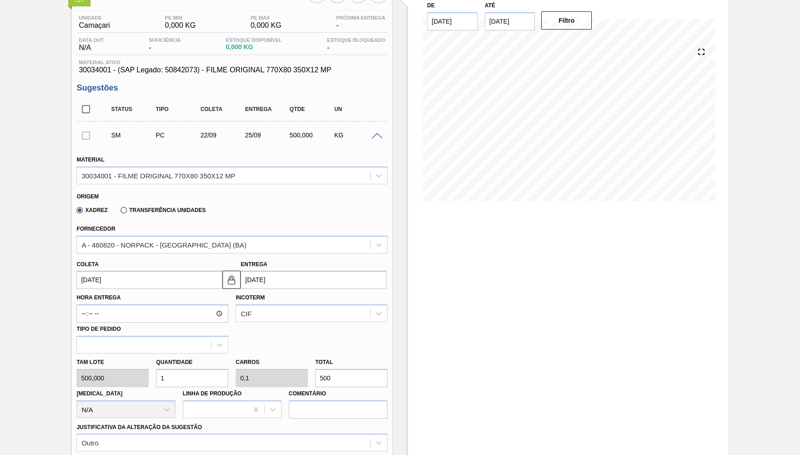
scroll to position [243, 0]
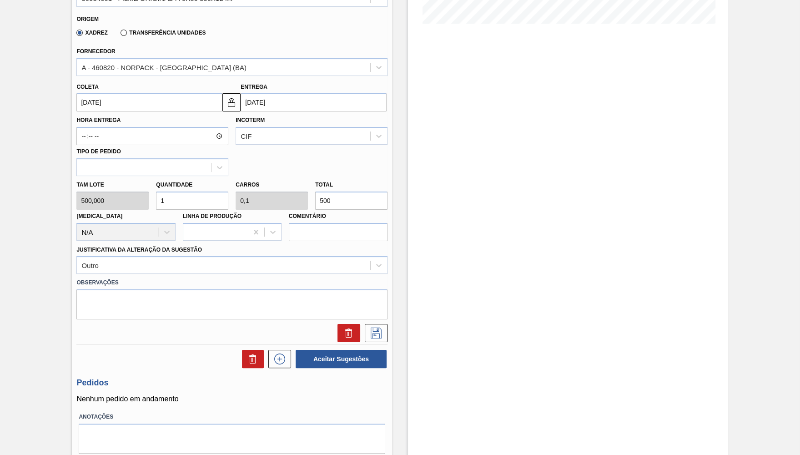
click at [374, 192] on input "500" at bounding box center [351, 201] width 72 height 18
type input "0,006"
type input "0,001"
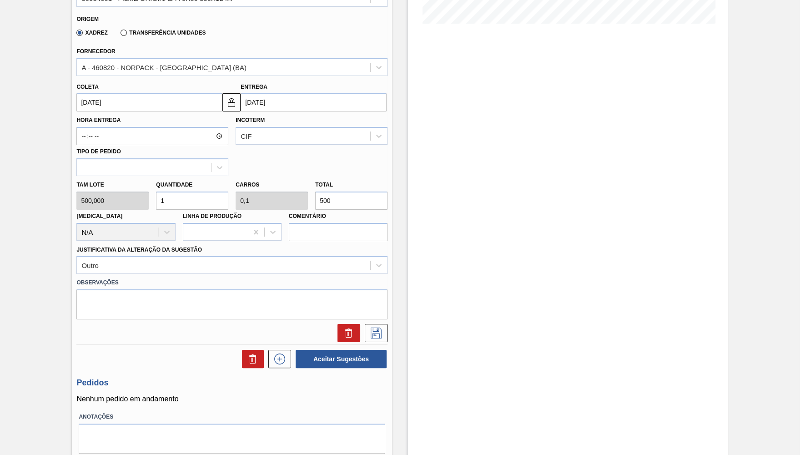
type input "3"
type input "0,07"
type input "0,007"
type input "35"
type input "0,7"
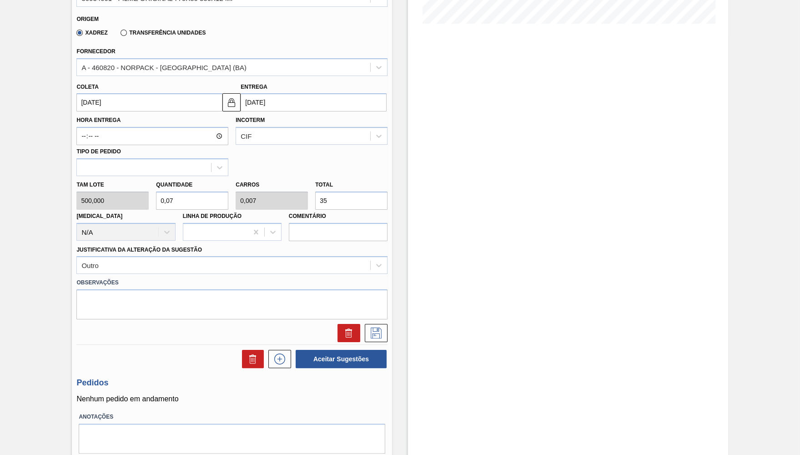
type input "0,07"
type input "350"
type input "7"
type input "0,7"
type input "3.500"
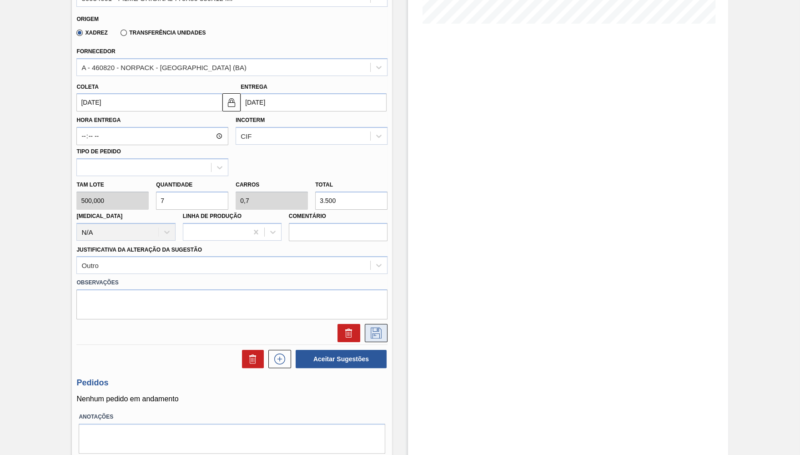
click at [369, 326] on button at bounding box center [376, 333] width 23 height 18
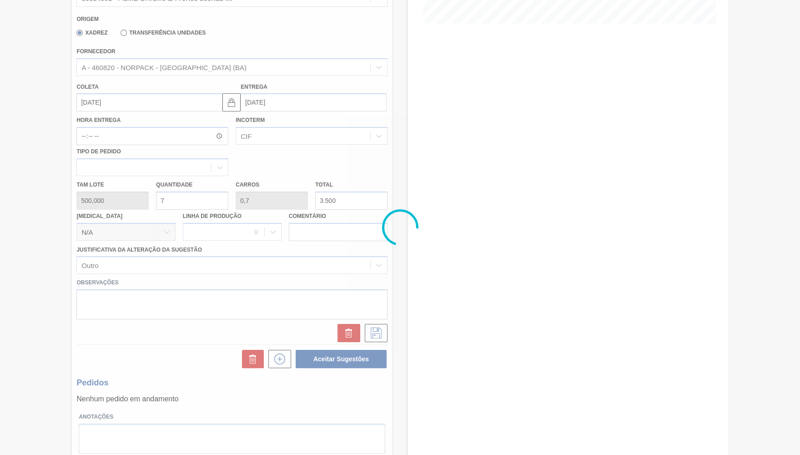
scroll to position [0, 0]
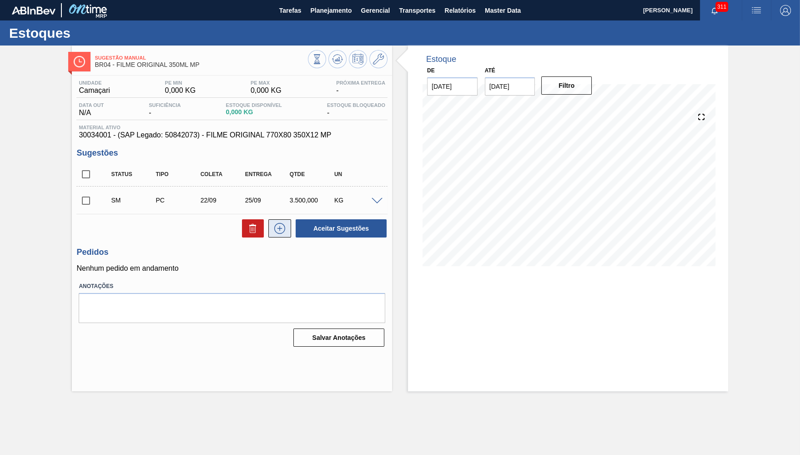
click at [271, 232] on button at bounding box center [279, 228] width 23 height 18
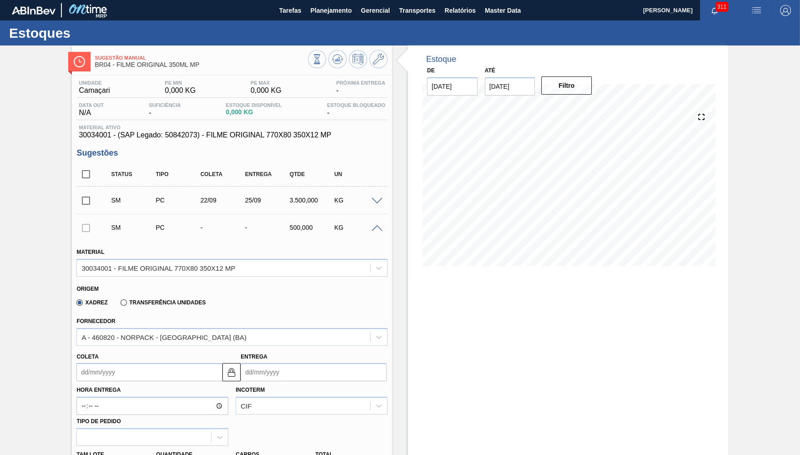
scroll to position [177, 0]
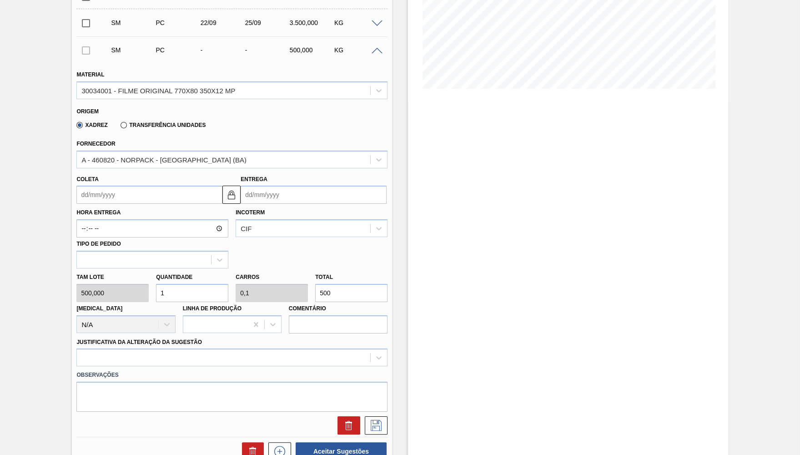
click at [158, 198] on input "Coleta" at bounding box center [149, 195] width 146 height 18
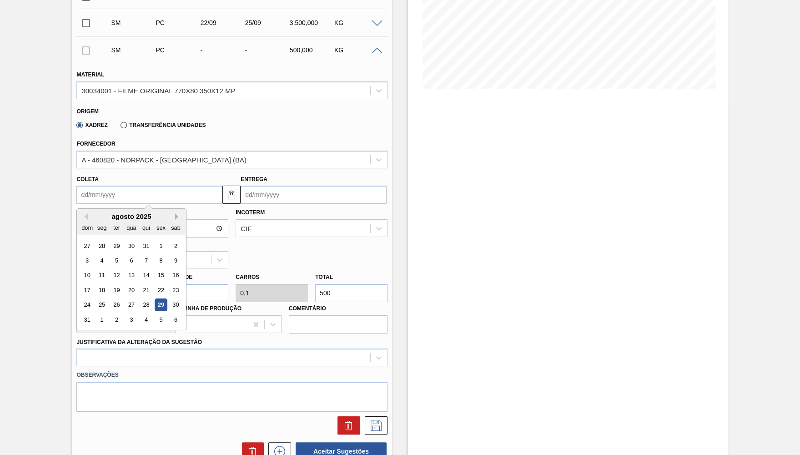
click at [175, 213] on button "Next Month" at bounding box center [178, 216] width 6 height 6
click at [100, 256] on div "6" at bounding box center [102, 260] width 12 height 12
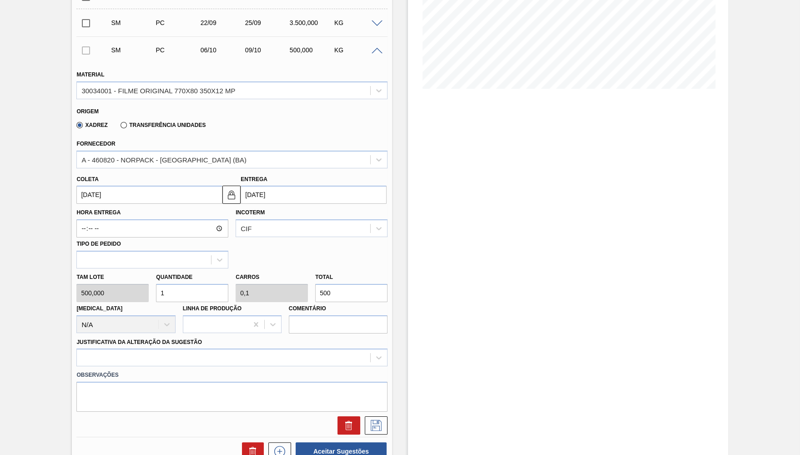
type input "06/10/2025"
type input "09/10/2025"
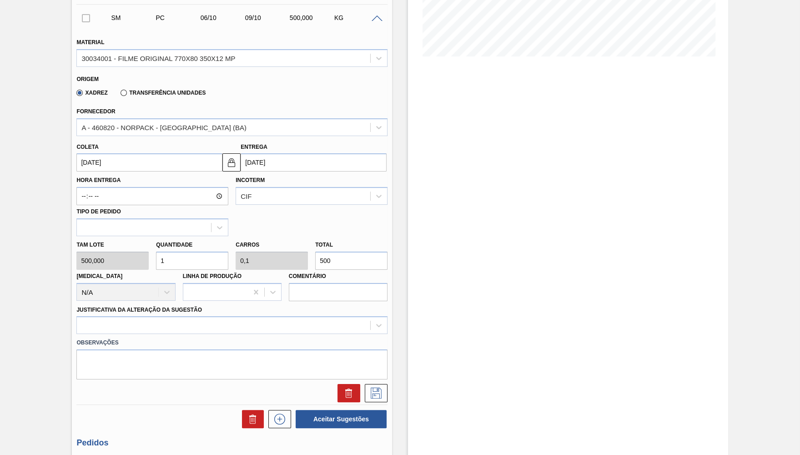
scroll to position [222, 0]
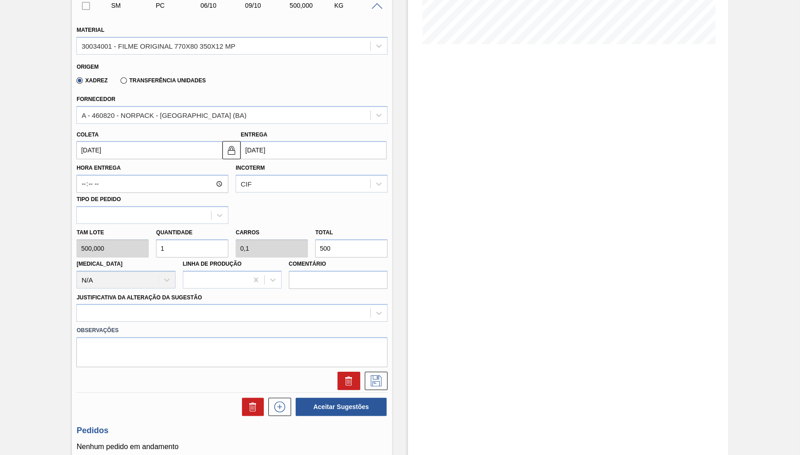
drag, startPoint x: 326, startPoint y: 246, endPoint x: 260, endPoint y: 252, distance: 66.7
click at [315, 252] on input "500" at bounding box center [351, 248] width 72 height 18
type input "0,004"
type input "0"
type input "2"
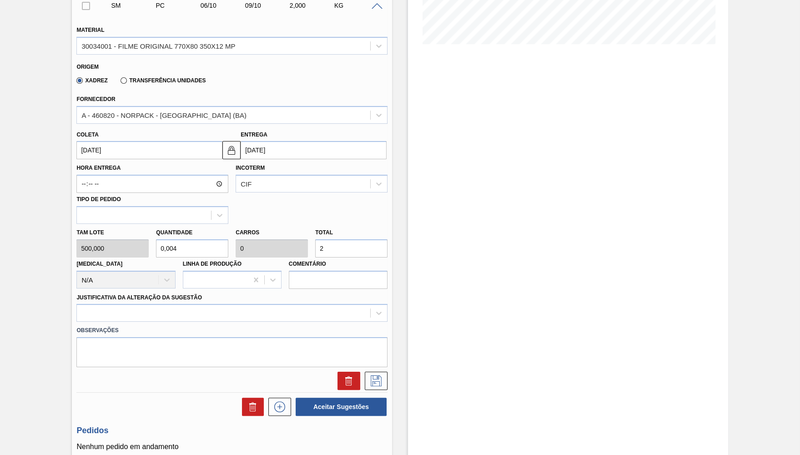
type input "0,05"
type input "0,005"
type input "25"
type input "0,5"
type input "0,05"
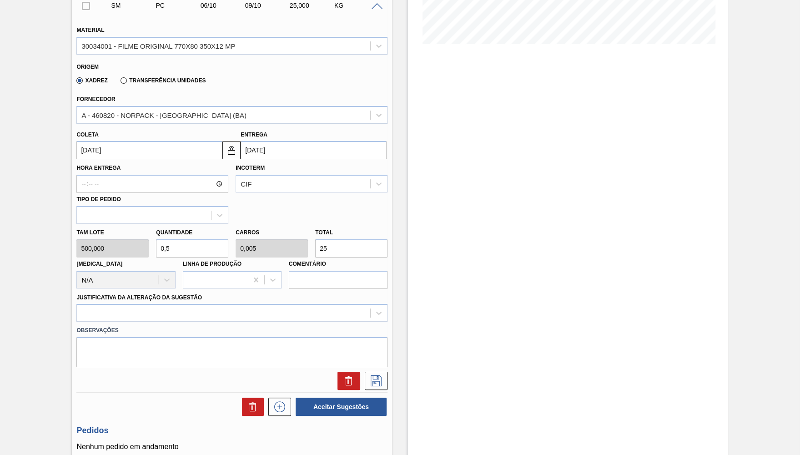
type input "250"
type input "5"
type input "0,5"
type input "2.500"
click at [110, 147] on input "06/10/2025" at bounding box center [149, 150] width 146 height 18
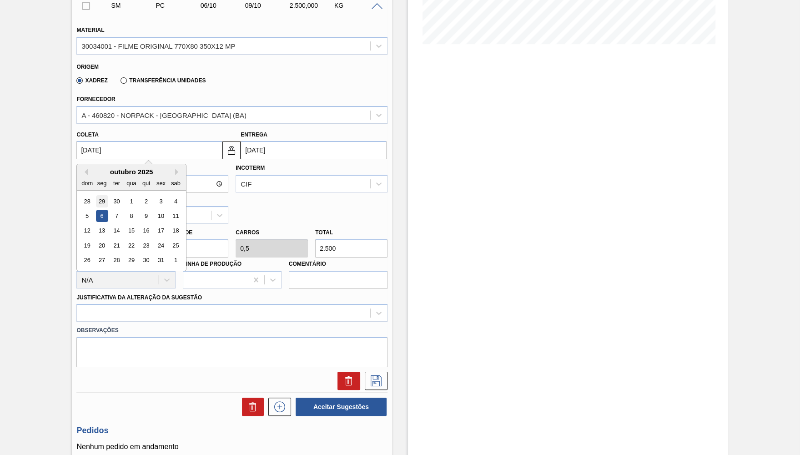
click at [101, 202] on div "29" at bounding box center [102, 201] width 12 height 12
type input "29/09/2025"
type input "02/10/2025"
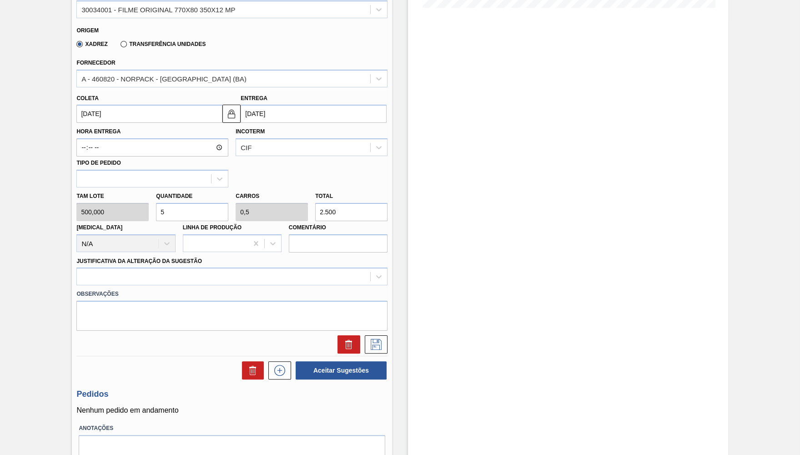
scroll to position [292, 0]
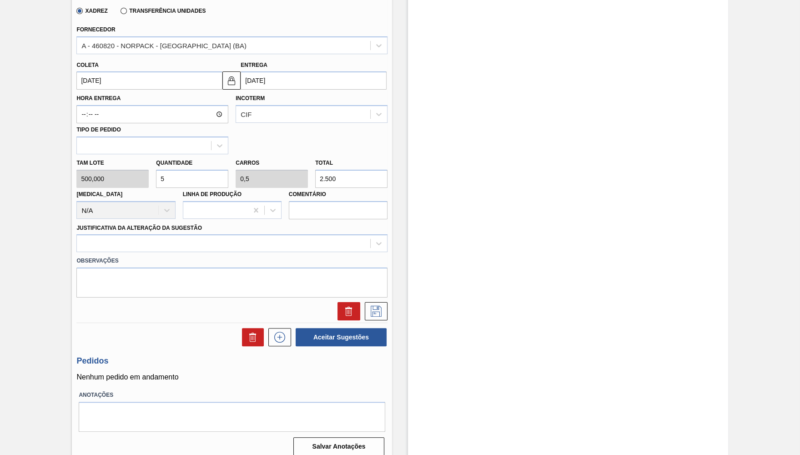
click at [119, 254] on label "Observações" at bounding box center [231, 260] width 311 height 13
click at [124, 225] on label "Justificativa da Alteração da Sugestão" at bounding box center [139, 228] width 126 height 6
click at [0, 0] on Sugestão "Justificativa da Alteração da Sugestão" at bounding box center [0, 0] width 0 height 0
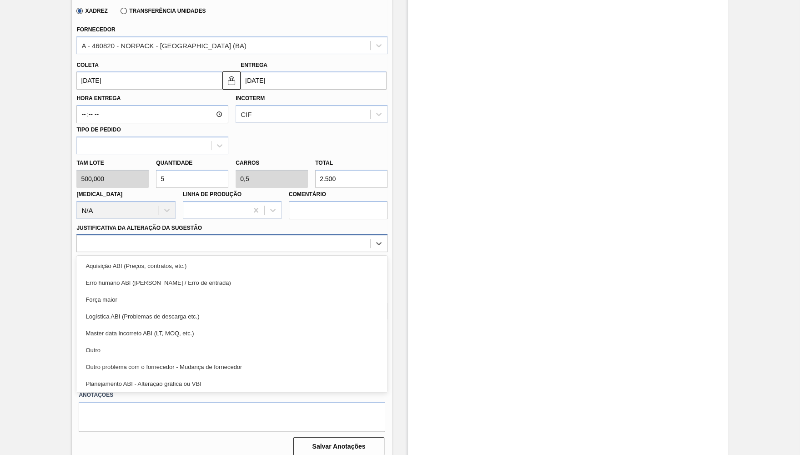
click at [130, 237] on div at bounding box center [223, 243] width 293 height 13
click at [124, 344] on div "Outro" at bounding box center [231, 350] width 311 height 17
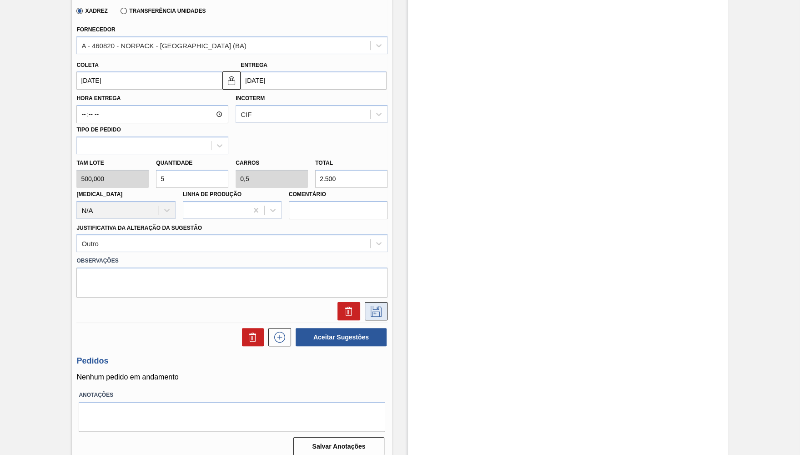
click at [373, 308] on icon at bounding box center [376, 311] width 15 height 11
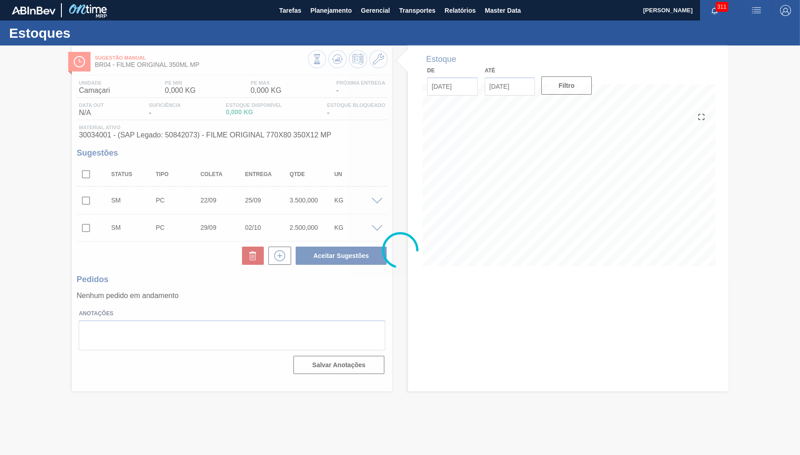
scroll to position [0, 0]
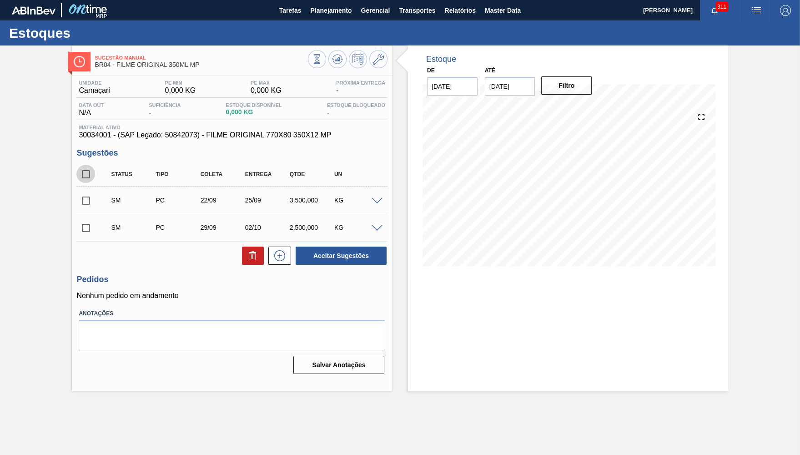
click at [80, 176] on input "checkbox" at bounding box center [85, 174] width 19 height 19
checkbox input "true"
click at [327, 267] on div "Unidade Camaçari PE MIN 0,000 KG PE MAX 0,000 KG Próxima Entrega - Data out N/A…" at bounding box center [232, 227] width 320 height 302
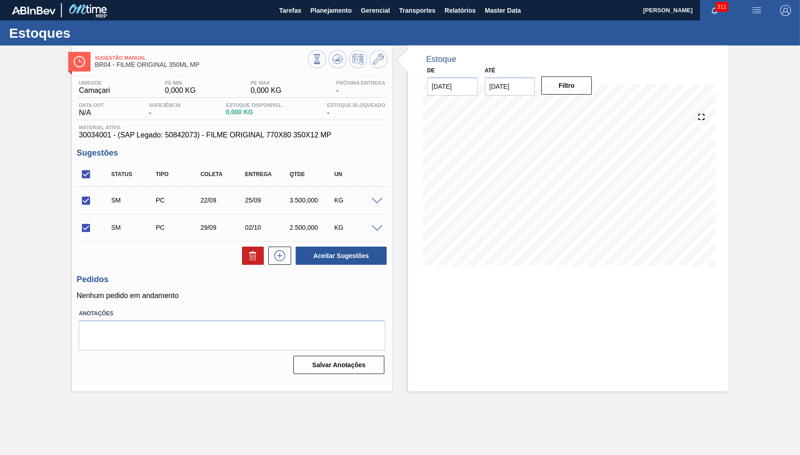
click at [333, 246] on div "Status Tipo Coleta Entrega Qtde UN SM PC 22/09 25/09 3.500,000 KG Material 3003…" at bounding box center [231, 213] width 311 height 103
click at [327, 253] on button "Aceitar Sugestões" at bounding box center [341, 256] width 91 height 18
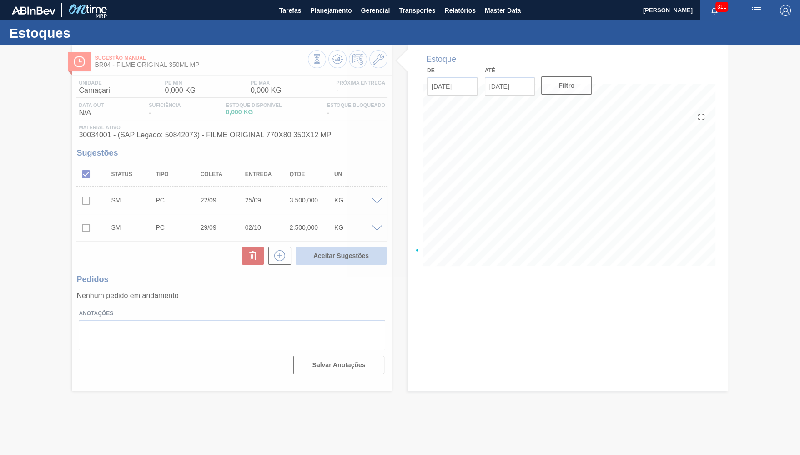
checkbox input "false"
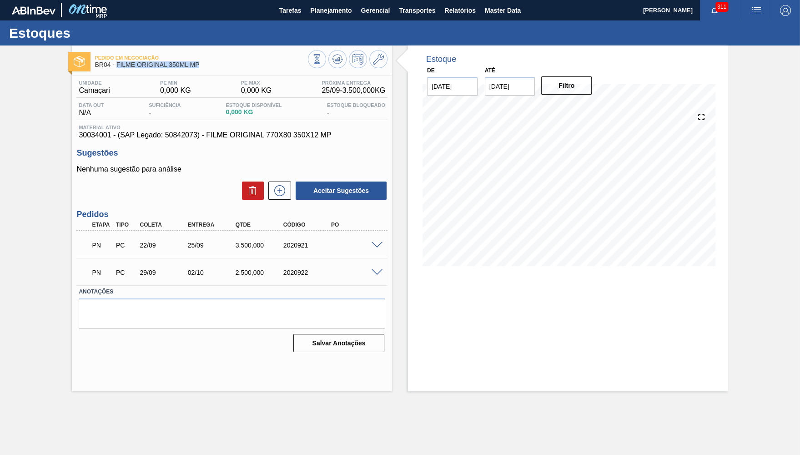
drag, startPoint x: 117, startPoint y: 64, endPoint x: 236, endPoint y: 65, distance: 119.2
click at [236, 65] on span "BR04 - FILME ORIGINAL 350ML MP" at bounding box center [201, 64] width 213 height 7
copy span "FILME ORIGINAL 350ML MP"
click at [346, 5] on button "Planejamento" at bounding box center [331, 10] width 51 height 20
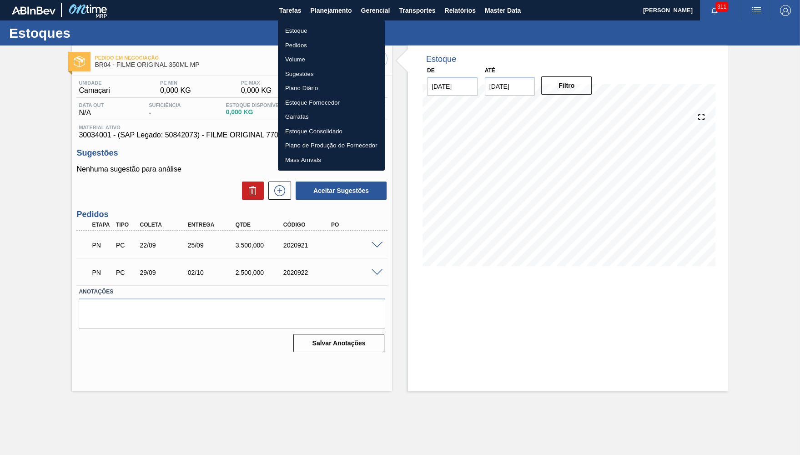
click at [313, 34] on li "Estoque" at bounding box center [331, 31] width 107 height 15
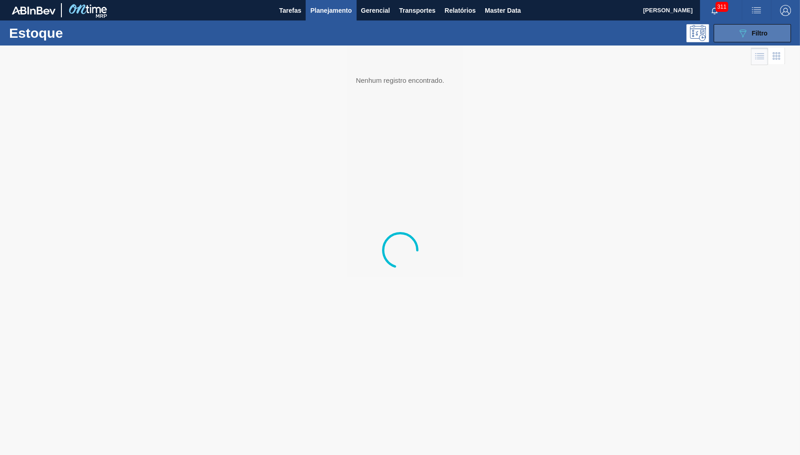
click at [721, 40] on button "089F7B8B-B2A5-4AFE-B5C0-19BA573D28AC Filtro" at bounding box center [752, 33] width 77 height 18
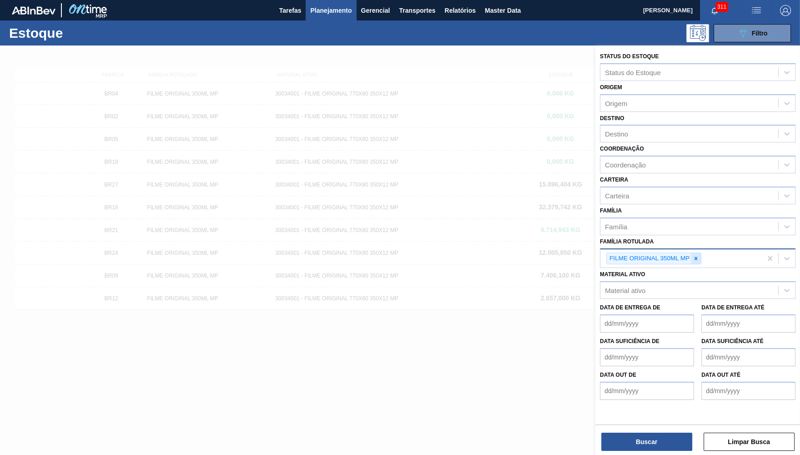
click at [693, 253] on div at bounding box center [696, 258] width 10 height 11
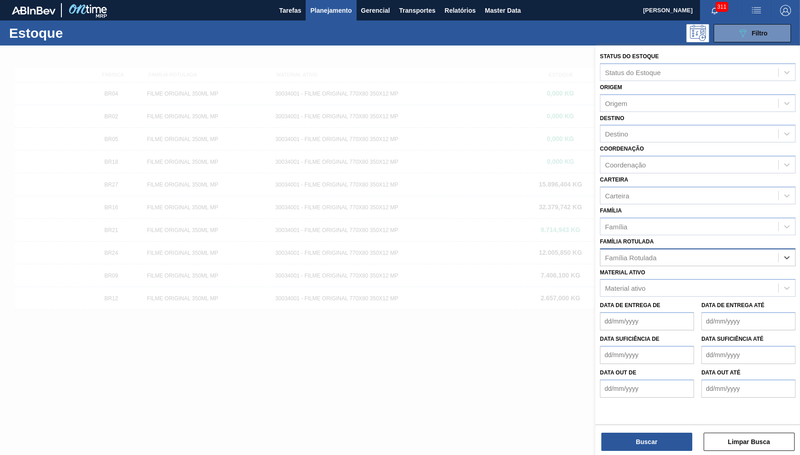
paste Rotulada "FILME ORIGINAL 350ML MP"
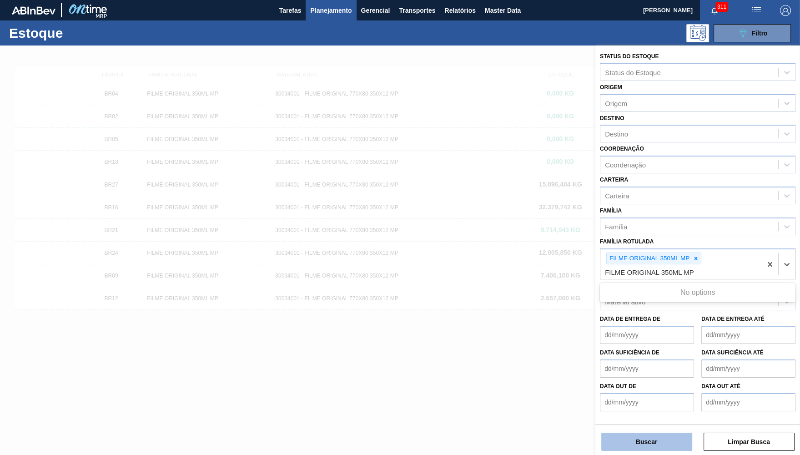
type Rotulada "FILME ORIGINAL 350ML MP"
click at [682, 437] on button "Buscar" at bounding box center [647, 442] width 91 height 18
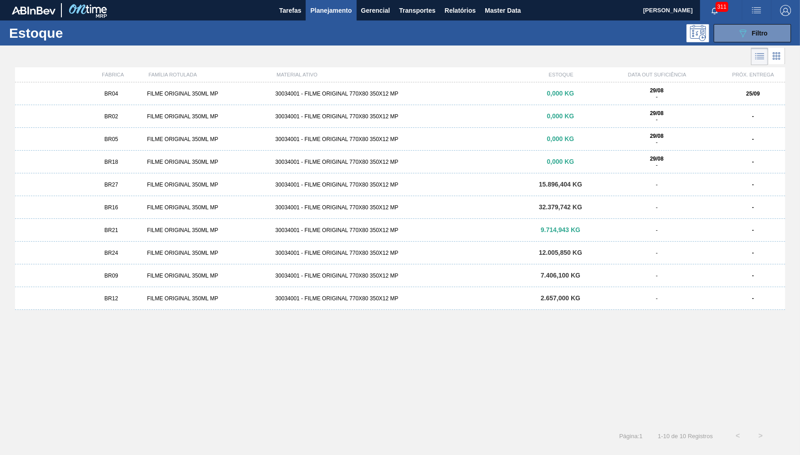
click at [201, 121] on div "BR02 FILME ORIGINAL 350ML MP 30034001 - FILME ORIGINAL 770X80 350X12 MP 0,000 K…" at bounding box center [400, 116] width 770 height 23
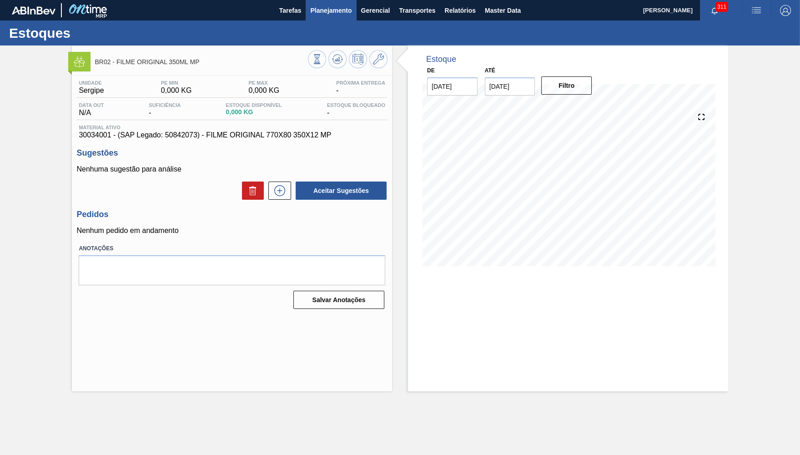
click at [325, 17] on button "Planejamento" at bounding box center [331, 10] width 51 height 20
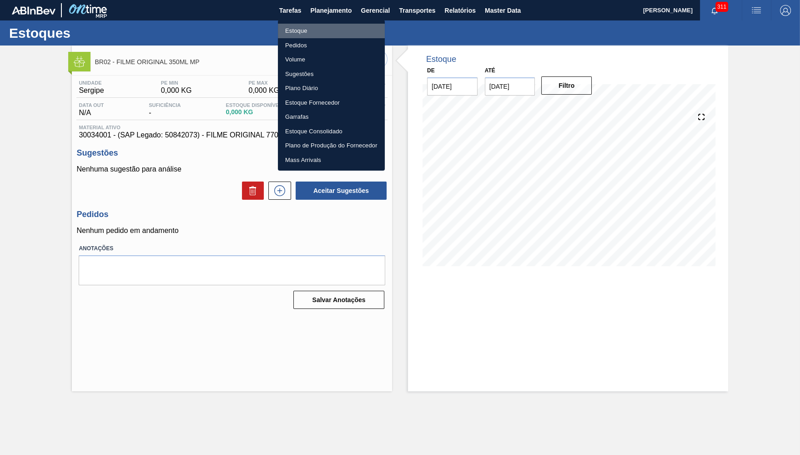
click at [309, 36] on li "Estoque" at bounding box center [331, 31] width 107 height 15
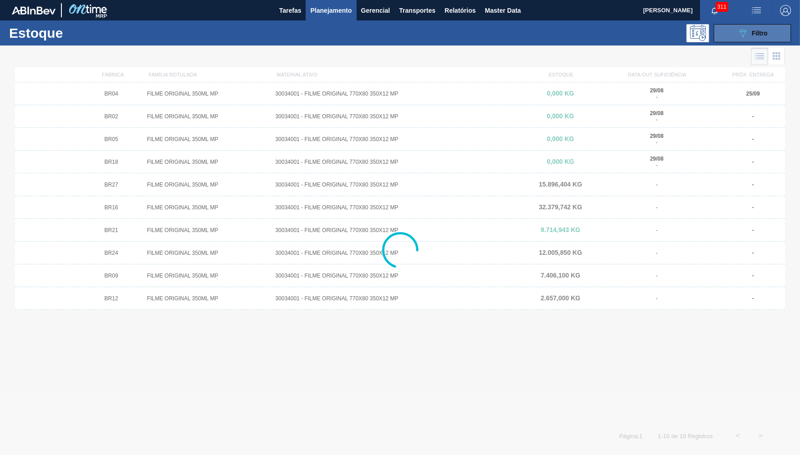
click at [773, 40] on button "089F7B8B-B2A5-4AFE-B5C0-19BA573D28AC Filtro" at bounding box center [752, 33] width 77 height 18
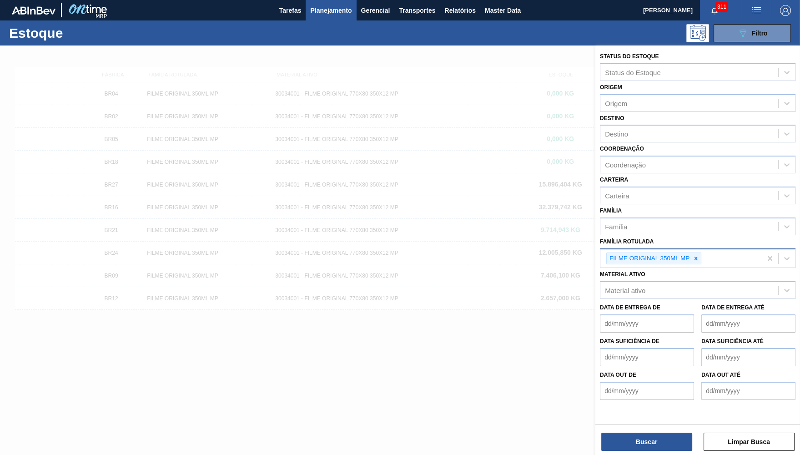
click at [696, 258] on div "FILME ORIGINAL 350ML MP" at bounding box center [682, 258] width 162 height 19
click at [696, 255] on icon at bounding box center [696, 258] width 6 height 6
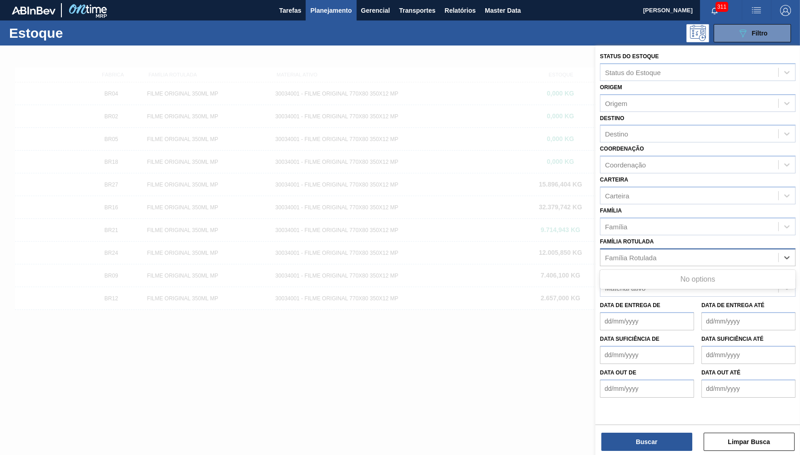
paste Rotulada "FILME AP MP12 473ML"
type Rotulada "FILME AP MP12 473ML"
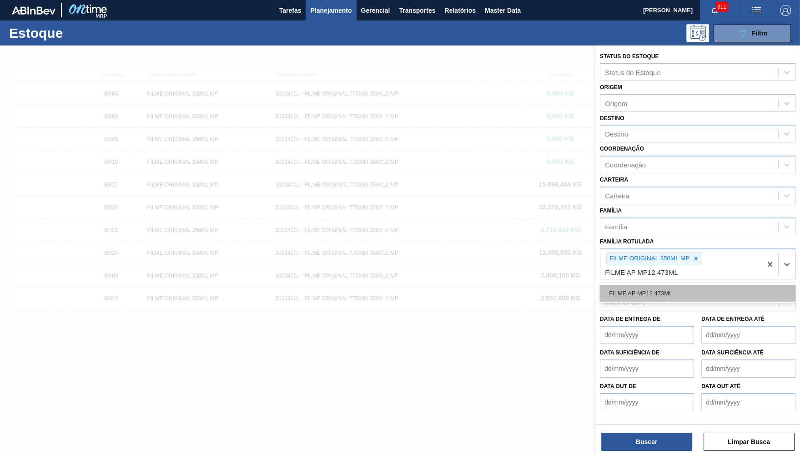
click at [688, 287] on div "FILME AP MP12 473ML" at bounding box center [698, 293] width 196 height 17
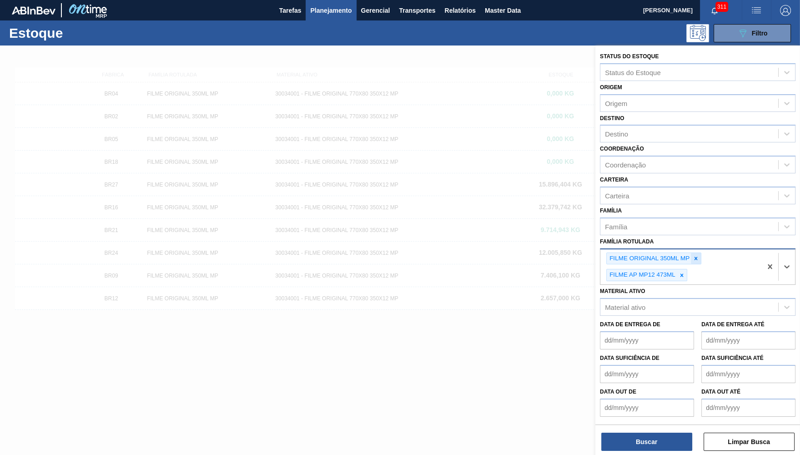
click at [698, 257] on icon at bounding box center [696, 258] width 3 height 3
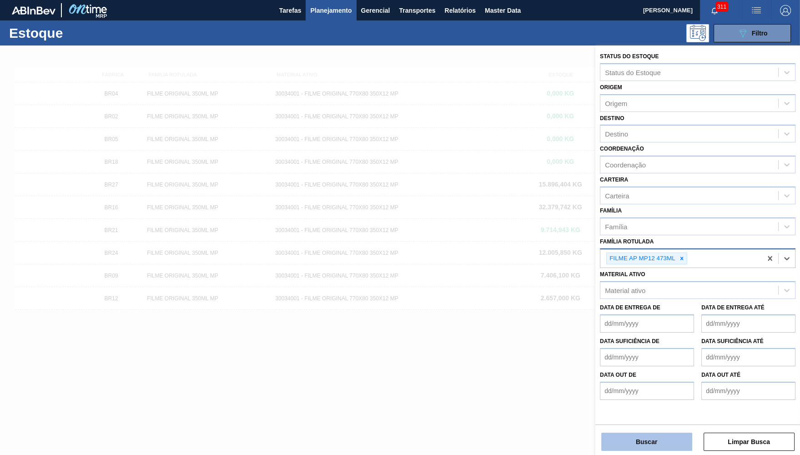
click at [658, 440] on button "Buscar" at bounding box center [647, 442] width 91 height 18
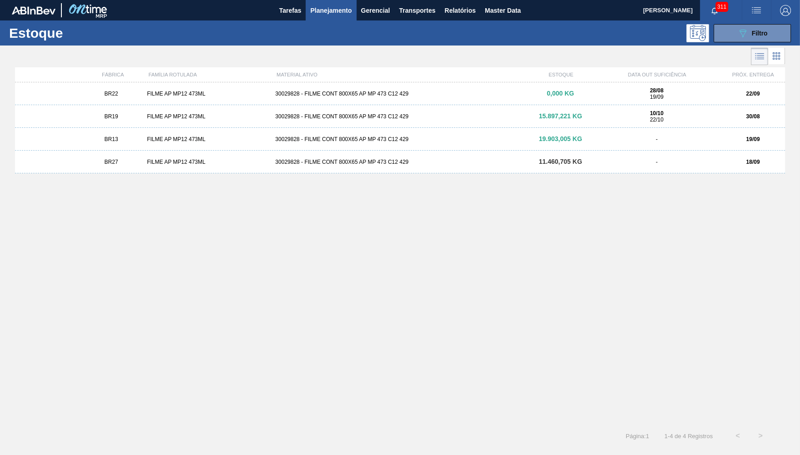
click at [587, 92] on div "0,000 KG" at bounding box center [561, 93] width 64 height 7
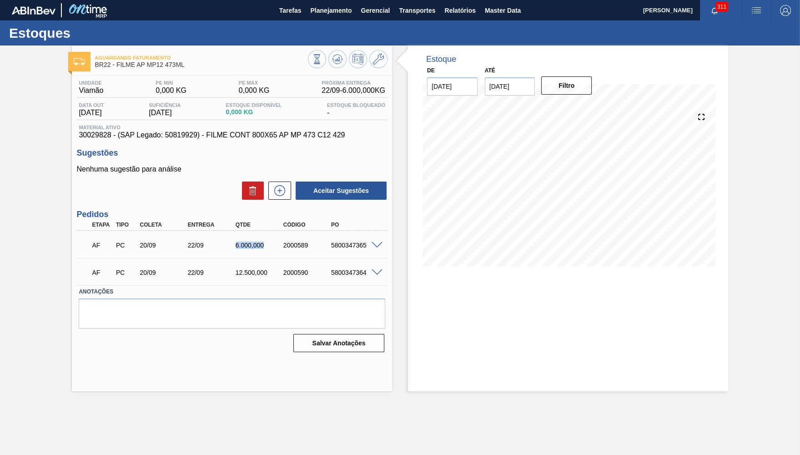
drag, startPoint x: 232, startPoint y: 242, endPoint x: 283, endPoint y: 239, distance: 51.9
click at [283, 239] on div "AF PC 20/09 22/09 6.000,000 2000589 5800347365" at bounding box center [229, 244] width 287 height 18
drag, startPoint x: 225, startPoint y: 276, endPoint x: 270, endPoint y: 274, distance: 44.6
click at [239, 274] on div "22/09" at bounding box center [212, 272] width 53 height 7
click at [335, 52] on button at bounding box center [338, 59] width 18 height 18
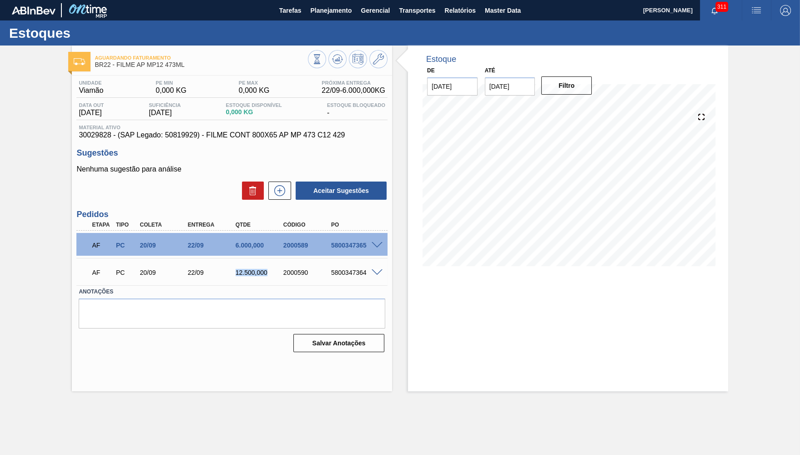
click at [380, 245] on span at bounding box center [377, 245] width 11 height 7
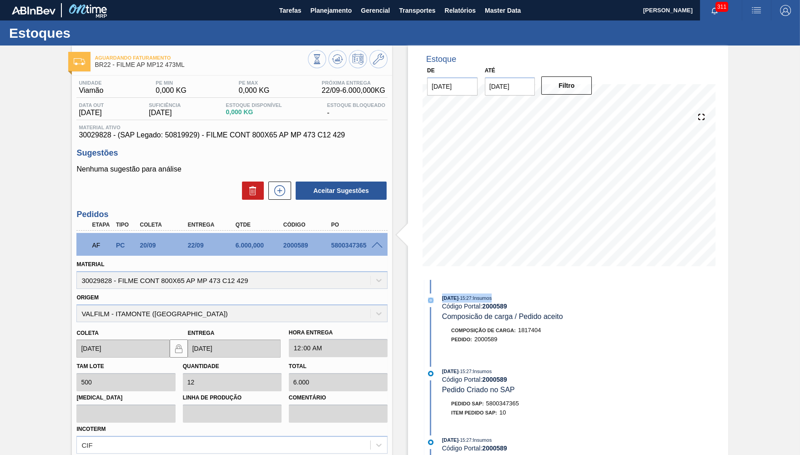
drag, startPoint x: 516, startPoint y: 299, endPoint x: 417, endPoint y: 292, distance: 99.0
click at [424, 292] on div "14/08/2025 - 15:27 : Insumos Código Portal: 2000589 Composicão de carga / Pedid…" at bounding box center [541, 428] width 234 height 296
click at [267, 294] on div "Origem VALFILM - ITAMONTE (MG)" at bounding box center [231, 306] width 311 height 31
click at [379, 246] on span at bounding box center [377, 245] width 11 height 7
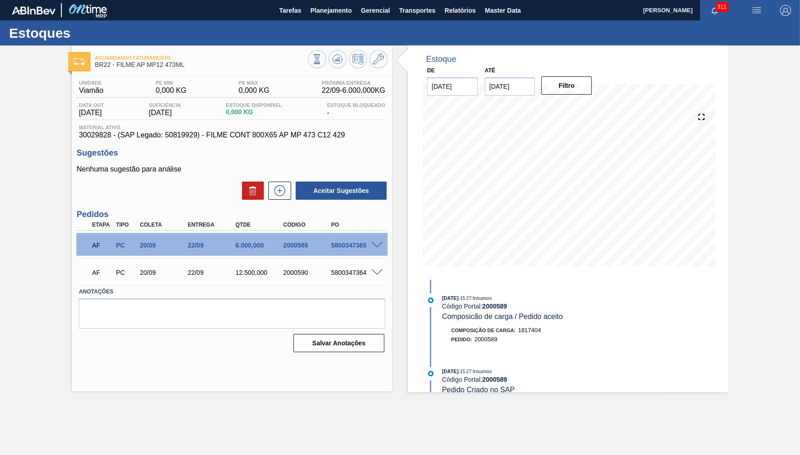
click at [176, 138] on span "30029828 - (SAP Legado: 50819929) - FILME CONT 800X65 AP MP 473 C12 429" at bounding box center [232, 135] width 307 height 8
drag, startPoint x: 228, startPoint y: 245, endPoint x: 261, endPoint y: 244, distance: 32.8
click at [239, 244] on div "22/09" at bounding box center [212, 245] width 53 height 7
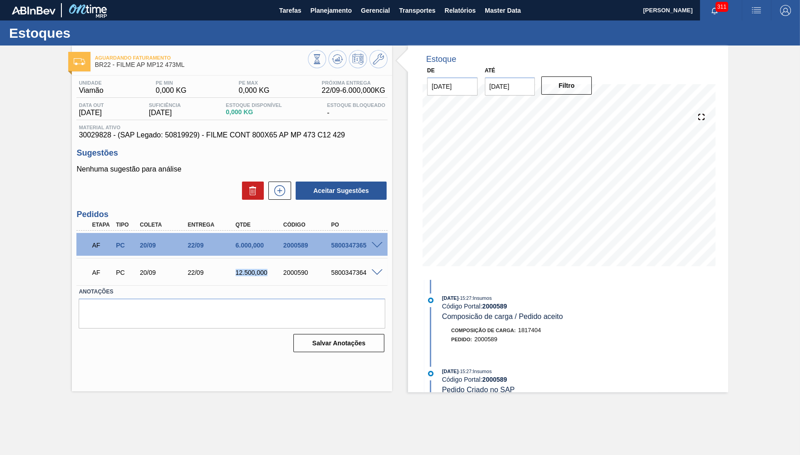
drag, startPoint x: 235, startPoint y: 274, endPoint x: 238, endPoint y: 341, distance: 67.0
click at [239, 276] on div "22/09" at bounding box center [212, 272] width 53 height 7
click at [376, 155] on h3 "Sugestões" at bounding box center [231, 153] width 311 height 10
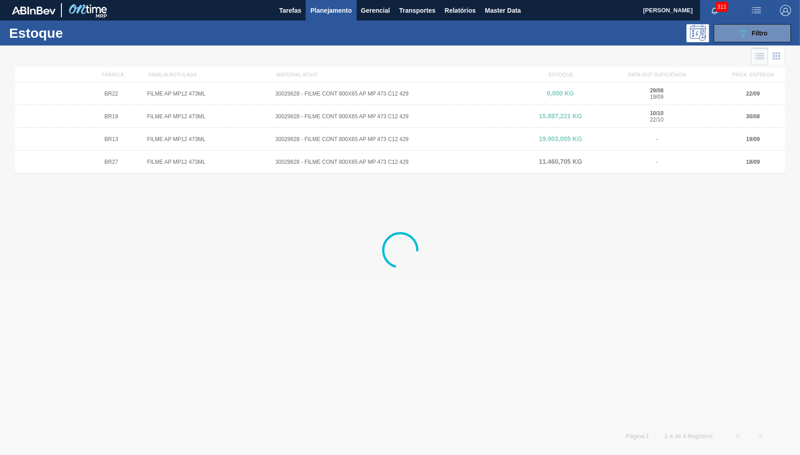
click at [189, 162] on div at bounding box center [400, 251] width 800 height 410
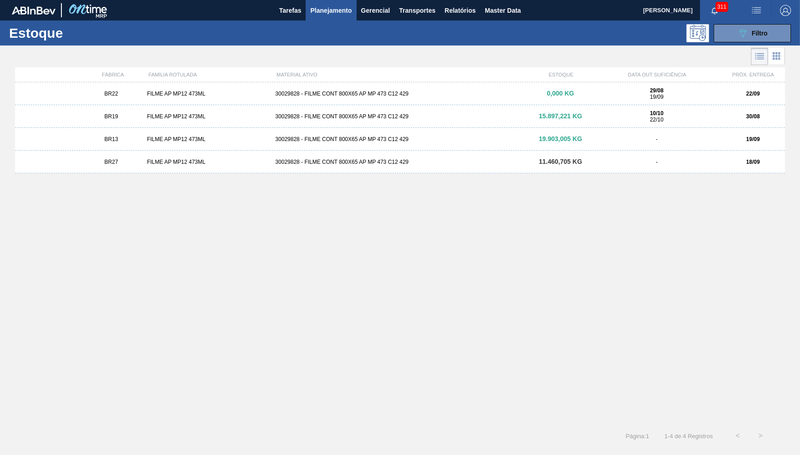
click at [176, 162] on div "FILME AP MP12 473ML" at bounding box center [207, 162] width 128 height 6
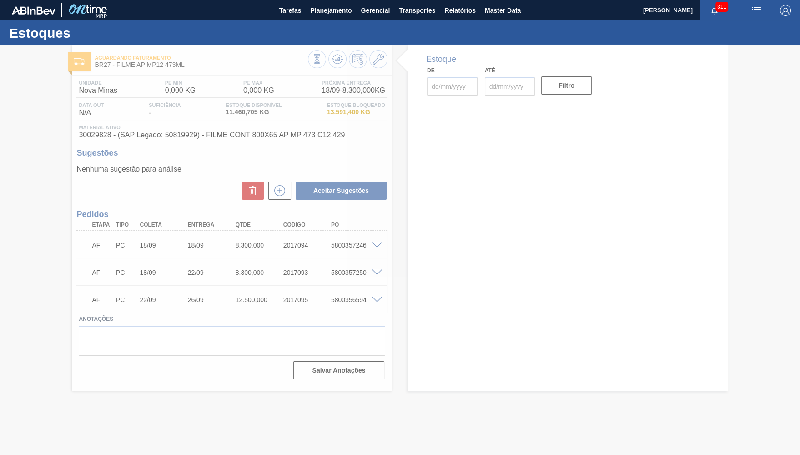
type input "[DATE]"
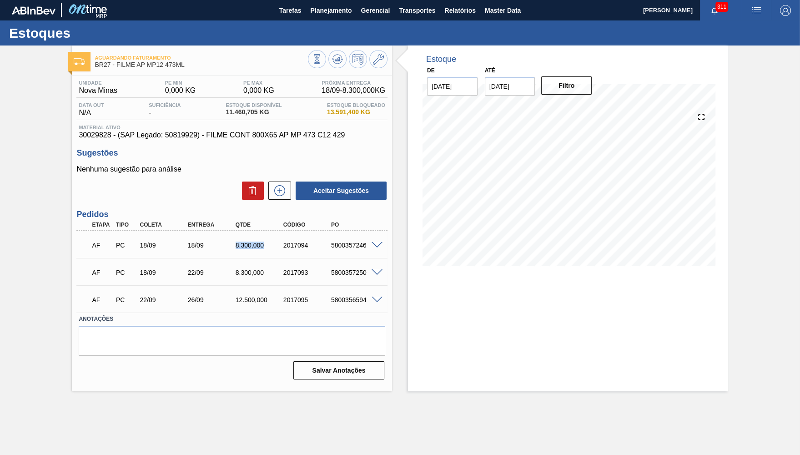
drag, startPoint x: 234, startPoint y: 244, endPoint x: 281, endPoint y: 245, distance: 46.9
click at [281, 245] on div "AF PC 18/09 18/09 8.300,000 2017094 5800357246" at bounding box center [229, 244] width 287 height 18
click at [516, 81] on input "12/09/2025" at bounding box center [510, 86] width 51 height 18
click at [525, 195] on div "30" at bounding box center [525, 196] width 12 height 12
type input "30/09/2025"
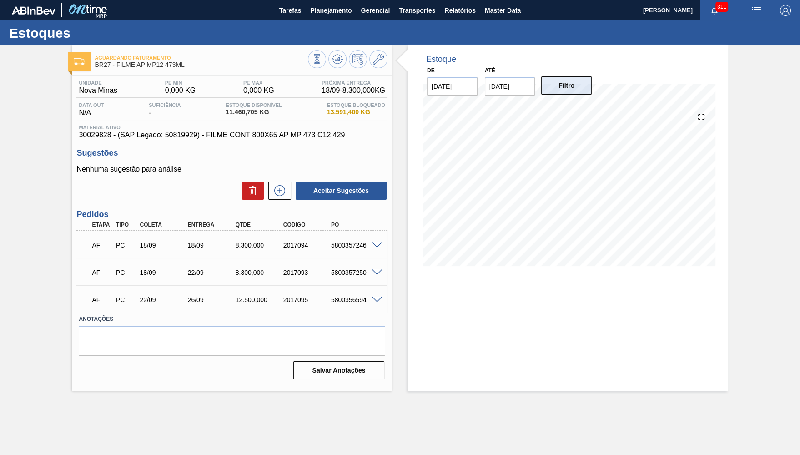
click at [562, 81] on button "Filtro" at bounding box center [566, 85] width 51 height 18
drag, startPoint x: 226, startPoint y: 242, endPoint x: 298, endPoint y: 247, distance: 72.0
click at [298, 247] on div "AF PC 18/09 18/09 8.300,000 2017094 5800357246" at bounding box center [229, 244] width 287 height 18
click at [253, 265] on div "AF PC 18/09 22/09 8.300,000 2017093 5800357250" at bounding box center [229, 272] width 287 height 18
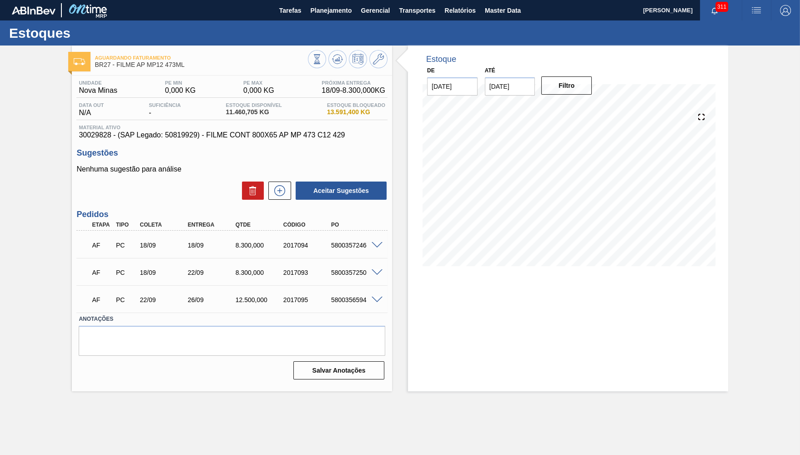
click at [253, 265] on div "AF PC 18/09 22/09 8.300,000 2017093 5800357250" at bounding box center [229, 272] width 287 height 18
drag, startPoint x: 153, startPoint y: 288, endPoint x: 170, endPoint y: 270, distance: 24.5
click at [153, 288] on div "AF PC 22/09 26/09 12.500,000 2017095 5800356594" at bounding box center [231, 299] width 311 height 23
click at [279, 194] on icon at bounding box center [280, 190] width 15 height 11
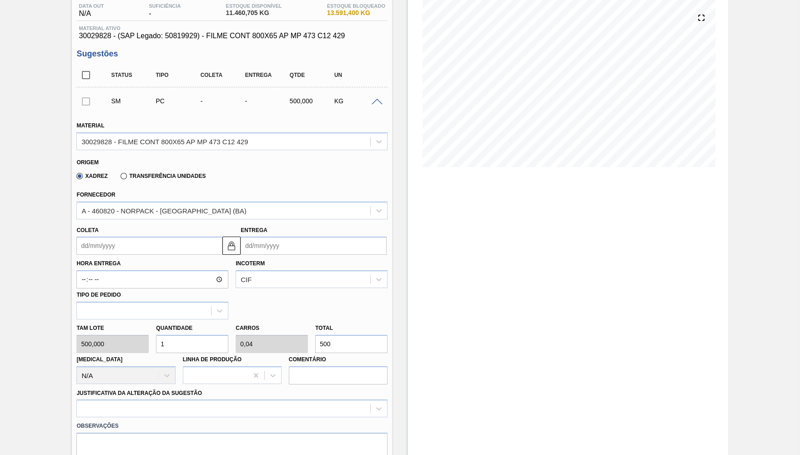
scroll to position [337, 0]
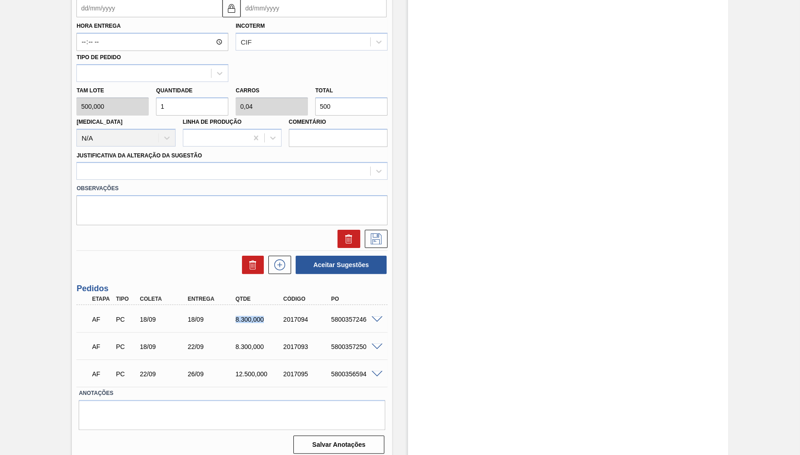
drag, startPoint x: 224, startPoint y: 321, endPoint x: 275, endPoint y: 319, distance: 50.5
click at [276, 318] on div "AF PC 18/09 18/09 8.300,000 2017094 5800357246" at bounding box center [229, 318] width 287 height 18
drag, startPoint x: 228, startPoint y: 349, endPoint x: 261, endPoint y: 349, distance: 32.3
click at [261, 349] on div "AF PC 18/09 22/09 8.300,000 2017093 5800357250" at bounding box center [231, 345] width 311 height 23
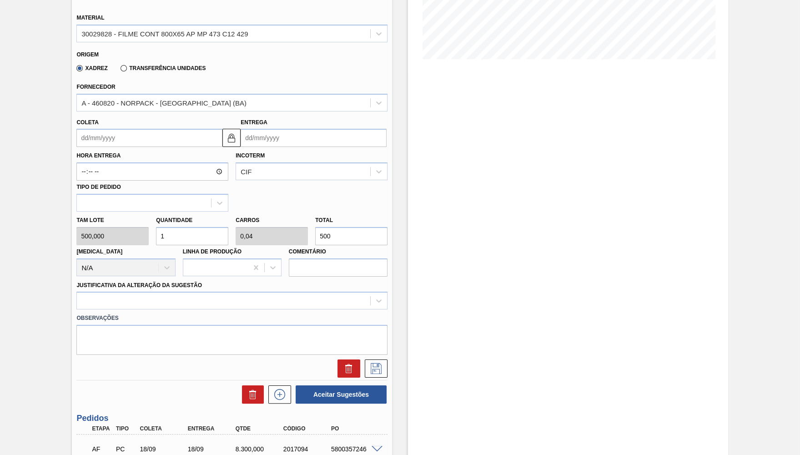
scroll to position [159, 0]
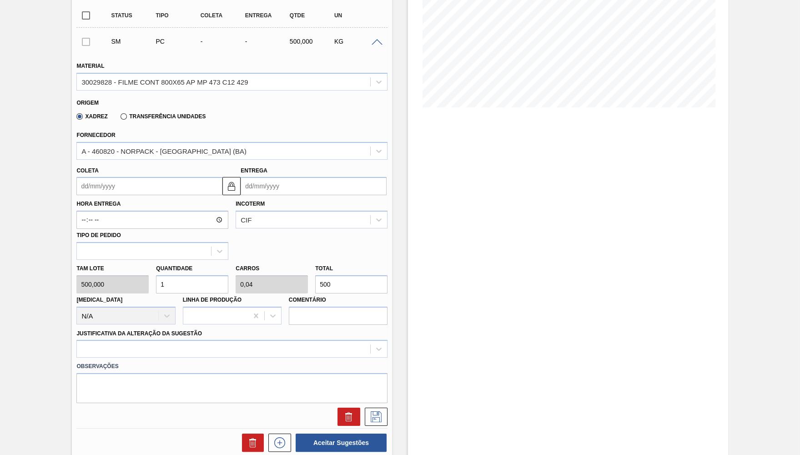
click at [353, 270] on div "Total 500" at bounding box center [351, 277] width 72 height 31
click at [355, 272] on div "Total 500" at bounding box center [351, 277] width 72 height 31
click at [363, 279] on input "500" at bounding box center [351, 284] width 72 height 18
click at [364, 279] on input "500" at bounding box center [351, 284] width 72 height 18
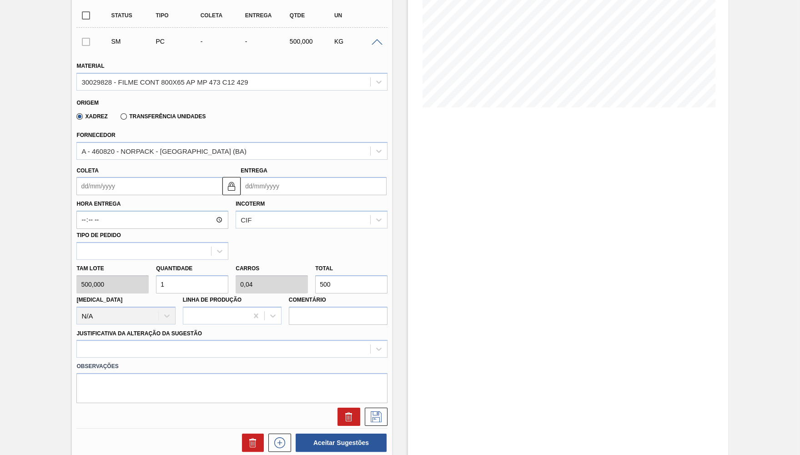
click at [364, 279] on input "500" at bounding box center [351, 284] width 72 height 18
type input "0,002"
type input "0"
type input "1"
type input "0,02"
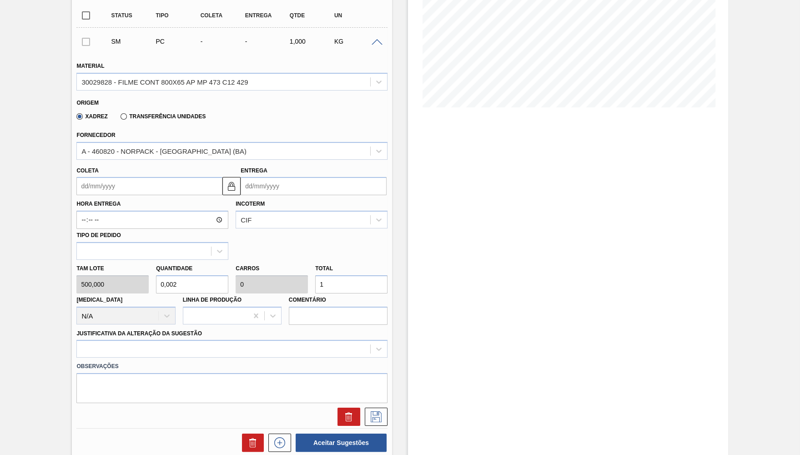
type input "0,001"
type input "10"
type input "0,2"
type input "0,008"
type input "100"
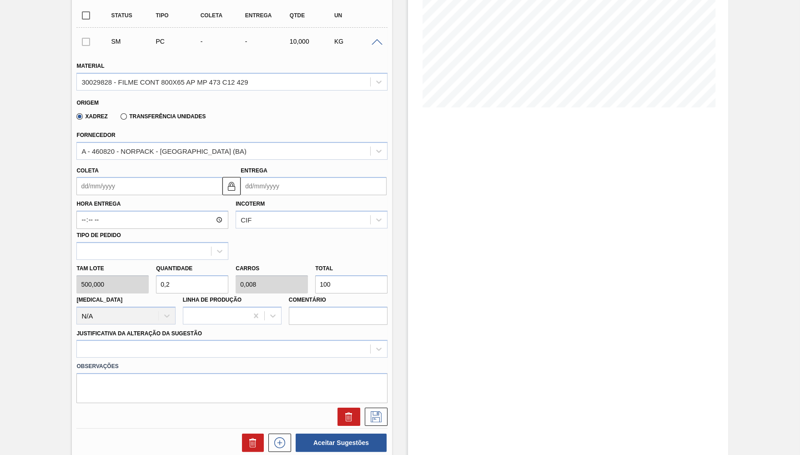
type input "2"
type input "0,08"
type input "1.000"
type input "20"
type input "0,8"
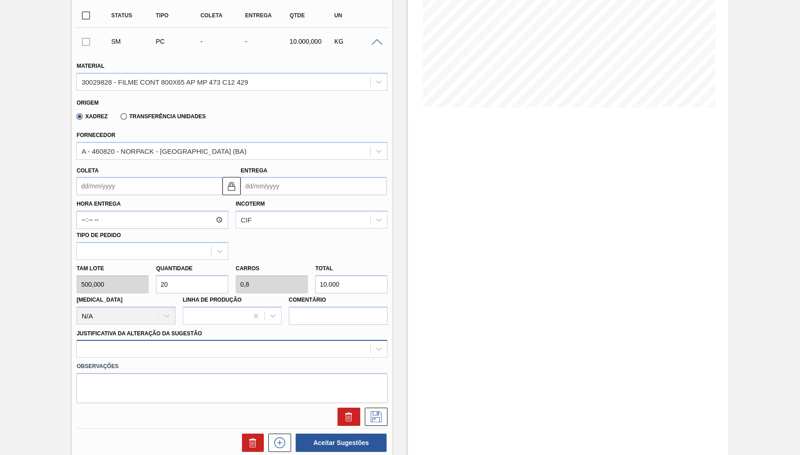
type input "10.000"
click at [191, 343] on div at bounding box center [231, 349] width 311 height 18
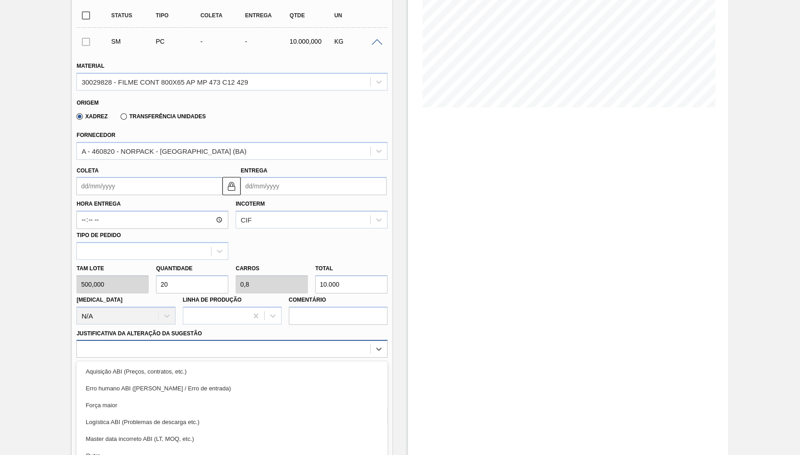
scroll to position [198, 0]
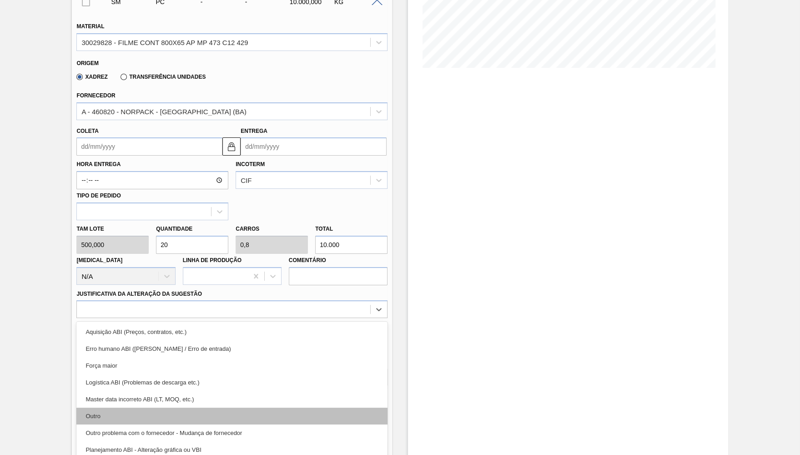
click at [123, 408] on div "Outro" at bounding box center [231, 416] width 311 height 17
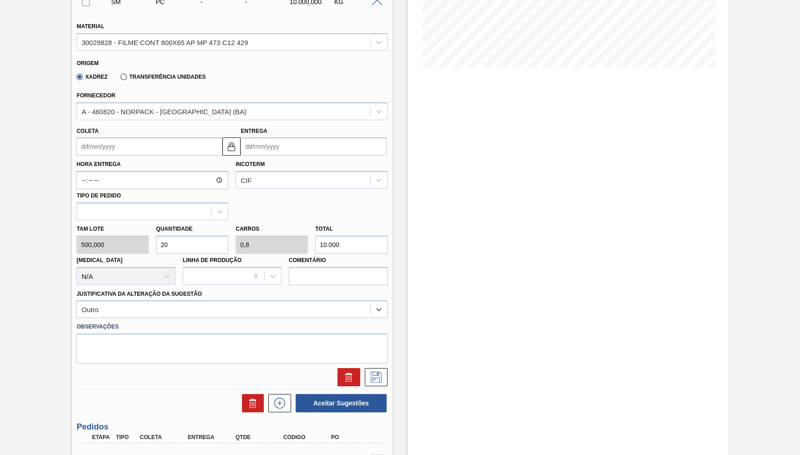
click at [114, 147] on input "Coleta" at bounding box center [149, 146] width 146 height 18
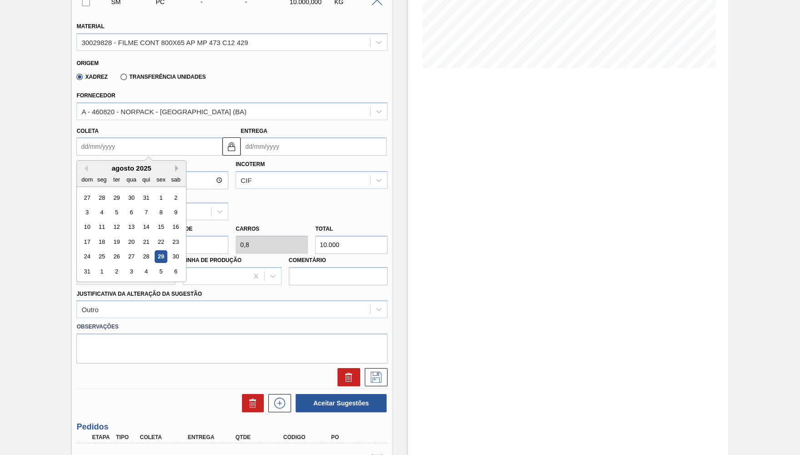
click at [175, 165] on button "Next Month" at bounding box center [178, 168] width 6 height 6
click at [100, 251] on div "29" at bounding box center [102, 257] width 12 height 12
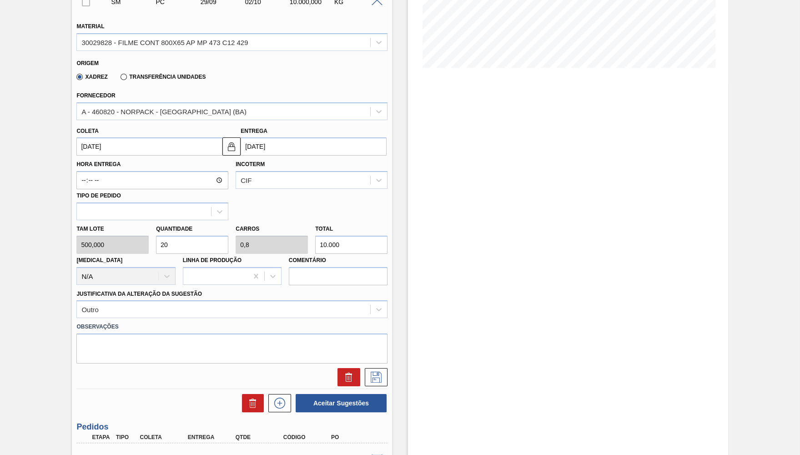
type input "29/09/2025"
type input "02/10/2025"
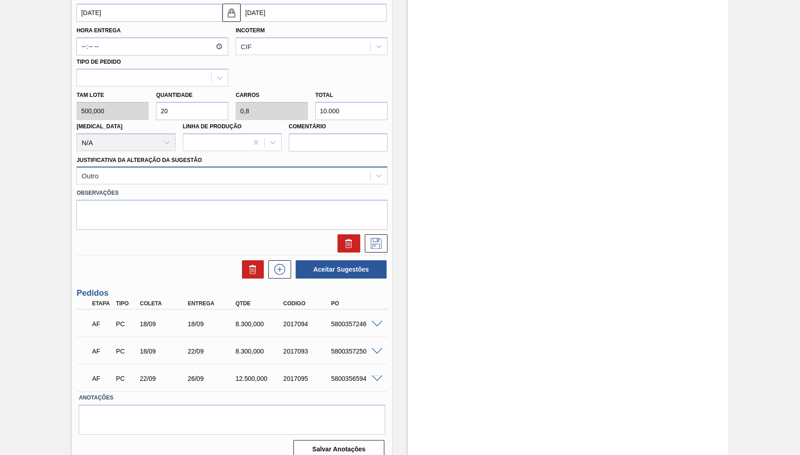
scroll to position [337, 0]
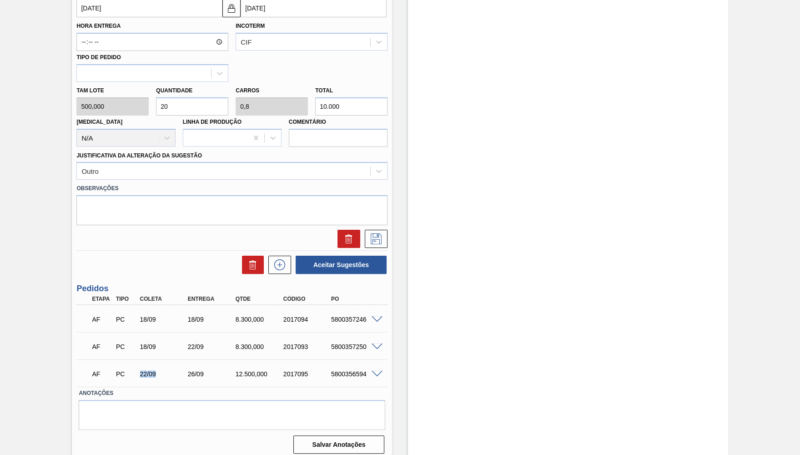
drag, startPoint x: 136, startPoint y: 362, endPoint x: 172, endPoint y: 368, distance: 36.4
click at [172, 368] on div "AF PC 22/09 26/09 12.500,000 2017095 5800356594" at bounding box center [229, 373] width 287 height 18
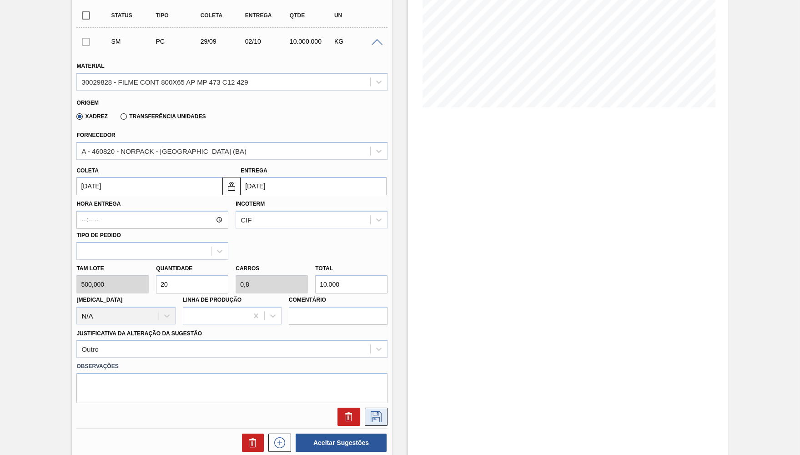
click at [371, 411] on icon at bounding box center [376, 416] width 15 height 11
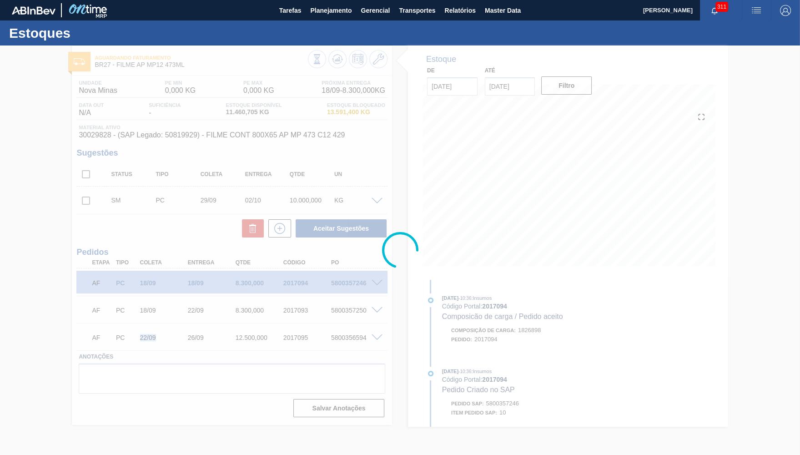
scroll to position [0, 0]
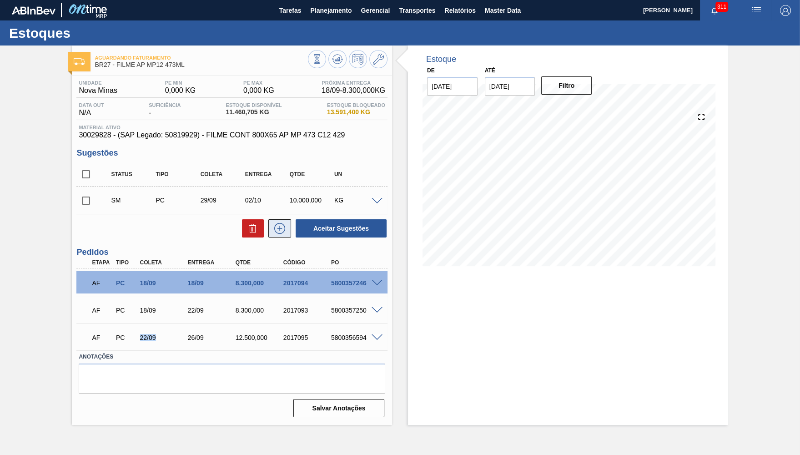
click at [287, 231] on button at bounding box center [279, 228] width 23 height 18
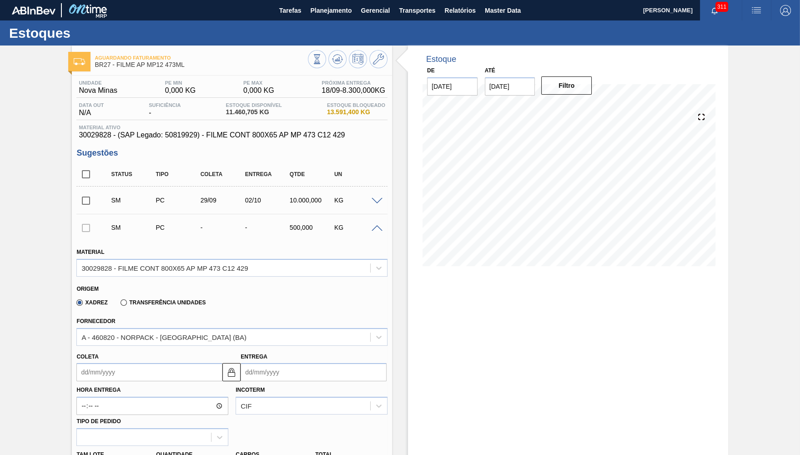
click at [187, 324] on div "Fornecedor A - 460820 - NORPACK - CAMAÇARI (BA)" at bounding box center [231, 330] width 311 height 31
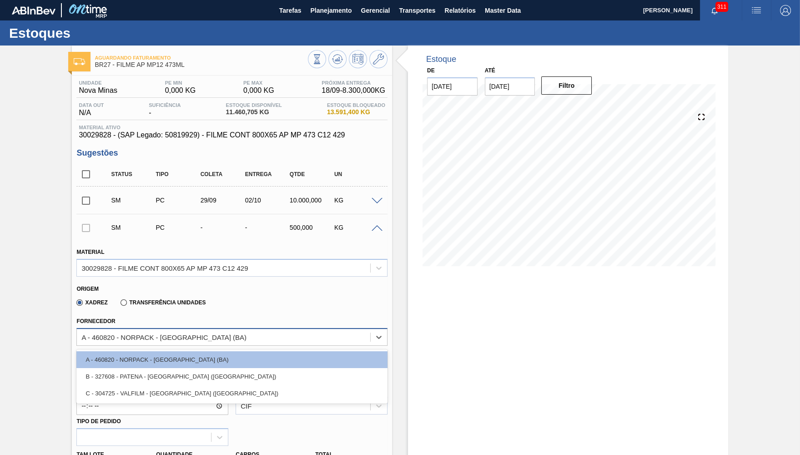
click at [197, 334] on div "A - 460820 - NORPACK - CAMAÇARI (BA)" at bounding box center [163, 337] width 165 height 8
click at [374, 56] on icon at bounding box center [378, 59] width 11 height 11
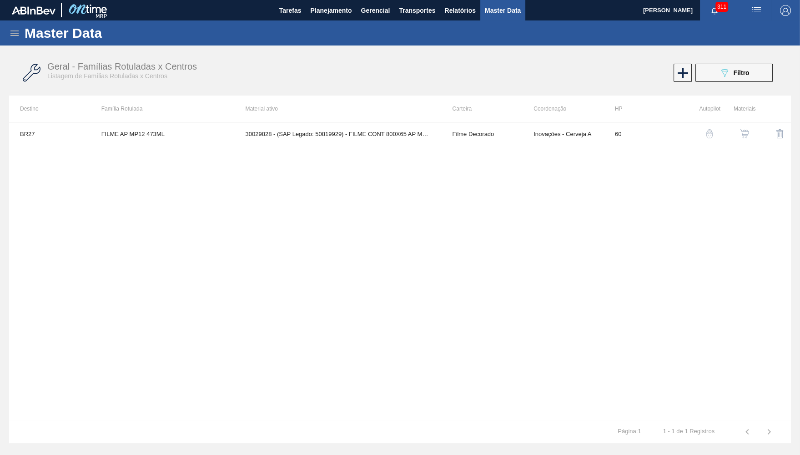
click at [746, 127] on button "button" at bounding box center [745, 134] width 22 height 22
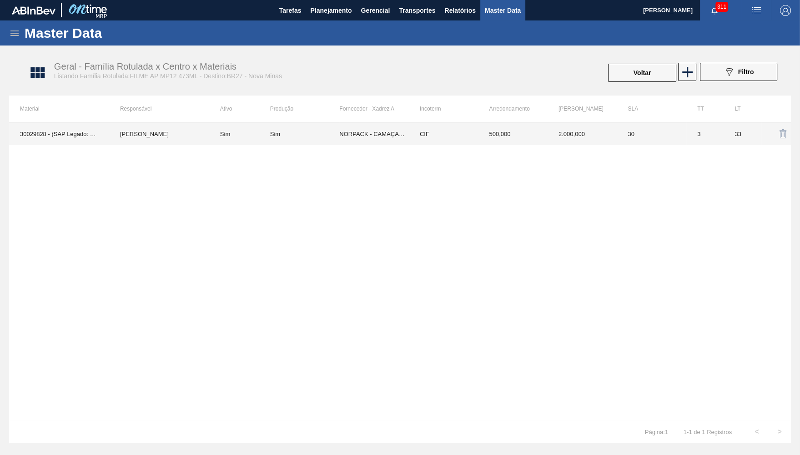
click at [472, 128] on td "CIF" at bounding box center [444, 133] width 70 height 23
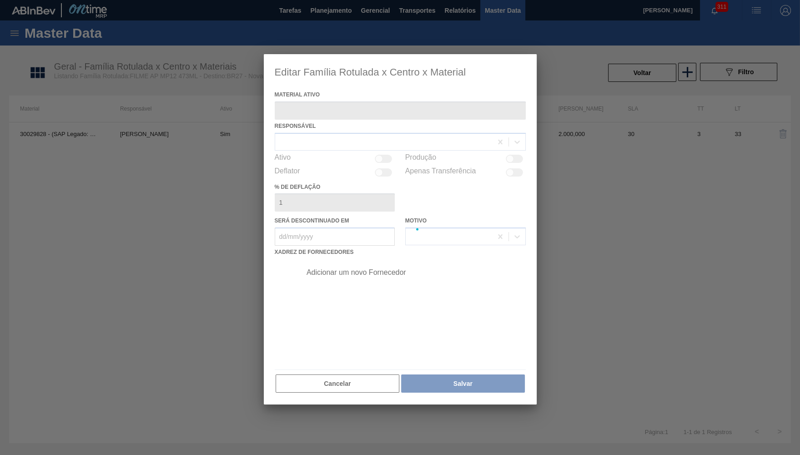
type ativo "30029828 - (SAP Legado: 50819929) - FILME CONT 800X65 AP MP 473 C12 429"
checkbox input "true"
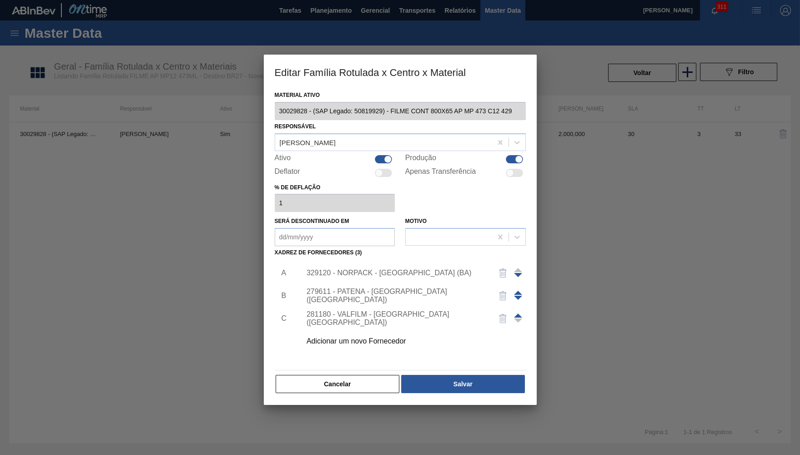
click at [360, 330] on div "Adicionar um novo Fornecedor" at bounding box center [411, 341] width 230 height 23
click at [363, 343] on div "Adicionar um novo Fornecedor" at bounding box center [411, 341] width 230 height 23
click at [369, 330] on div "Adicionar um novo Fornecedor" at bounding box center [411, 341] width 230 height 23
click at [369, 331] on div "Adicionar um novo Fornecedor" at bounding box center [411, 341] width 230 height 23
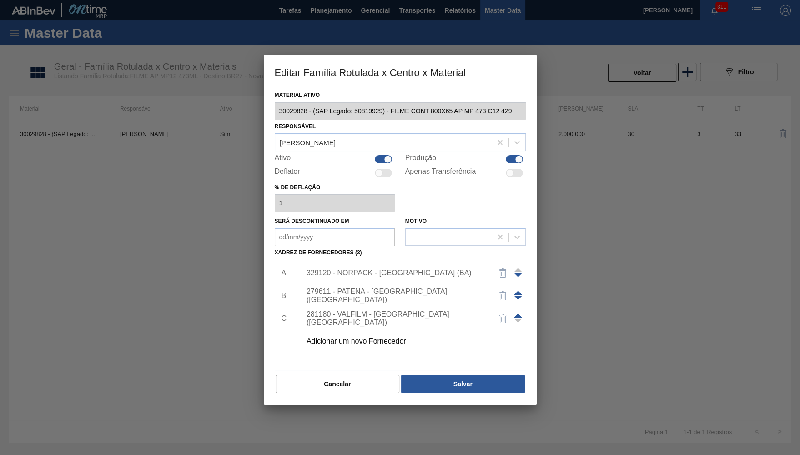
click at [367, 337] on div "Adicionar um novo Fornecedor" at bounding box center [396, 341] width 178 height 8
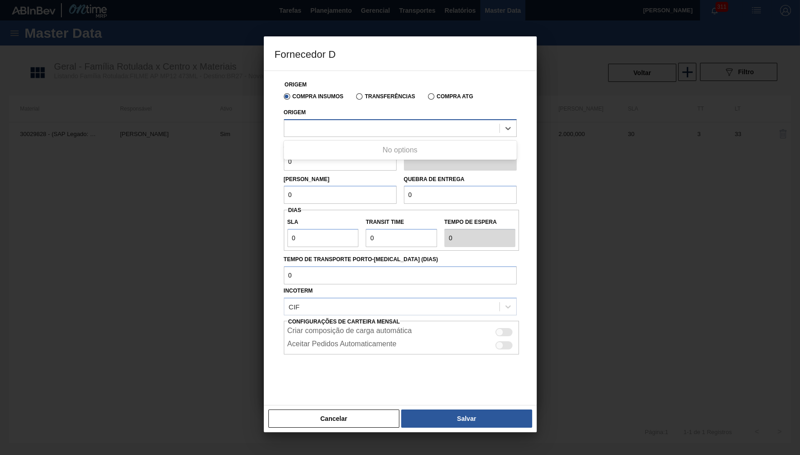
click at [381, 131] on div at bounding box center [391, 127] width 215 height 13
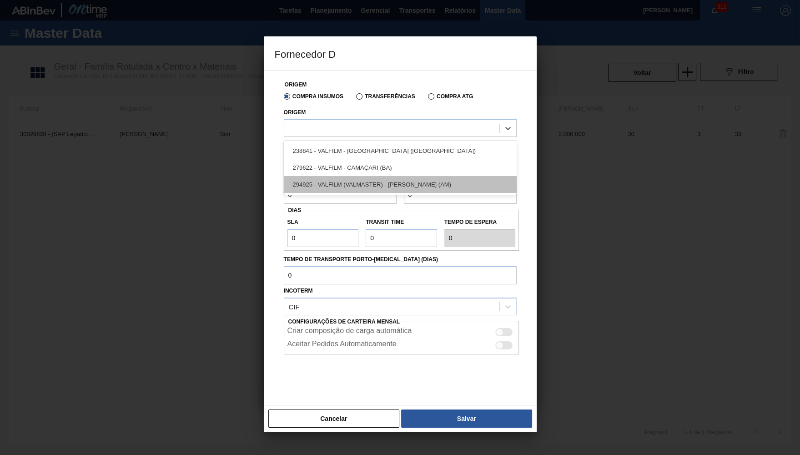
click at [361, 178] on div "294925 - VALFILM (VALMASTER) - MANAUS (AM)" at bounding box center [400, 184] width 233 height 17
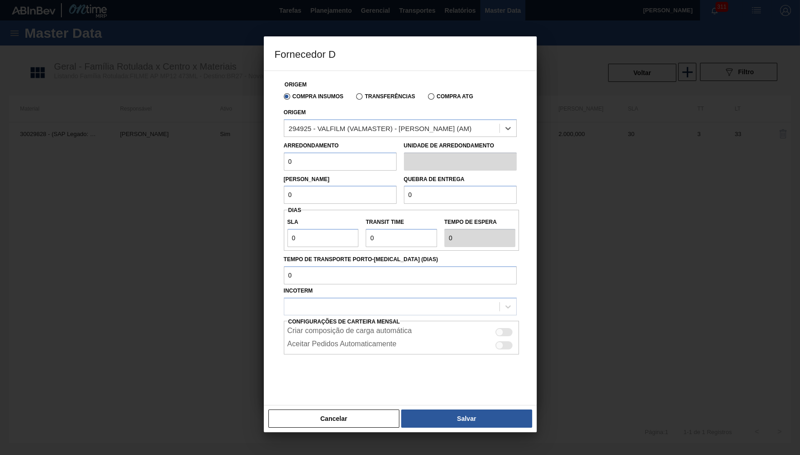
drag, startPoint x: 330, startPoint y: 194, endPoint x: 309, endPoint y: 179, distance: 25.8
click at [315, 194] on input "0" at bounding box center [340, 195] width 113 height 18
click at [303, 161] on input "0" at bounding box center [340, 161] width 113 height 18
type input "500"
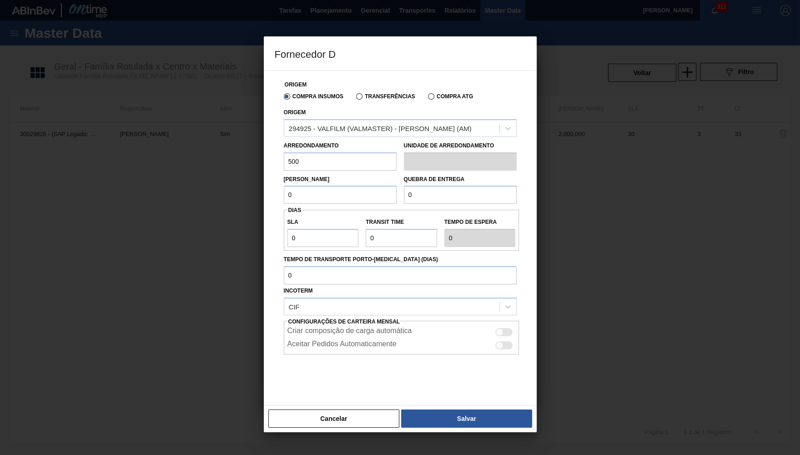
drag, startPoint x: 309, startPoint y: 190, endPoint x: 187, endPoint y: 188, distance: 121.5
click at [284, 188] on input "0" at bounding box center [340, 195] width 113 height 18
paste input "50"
type input "500"
click at [426, 181] on div "Quebra de entrega 0" at bounding box center [460, 188] width 113 height 31
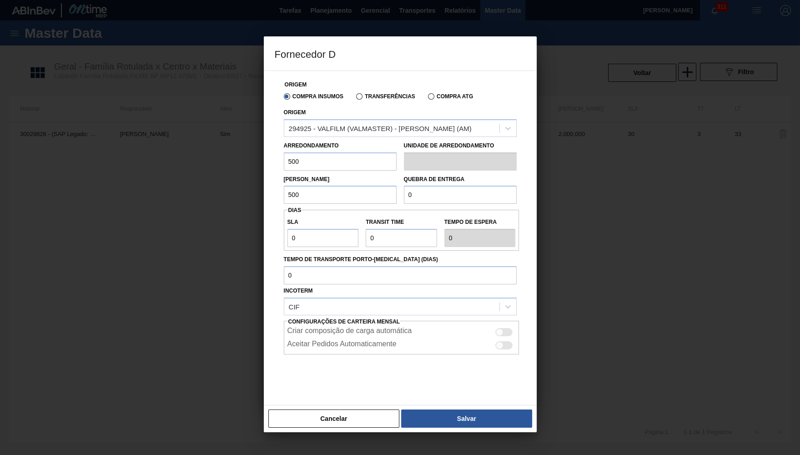
click at [439, 189] on input "0" at bounding box center [460, 195] width 113 height 18
paste input "50"
click at [404, 186] on input "500" at bounding box center [460, 195] width 113 height 18
type input "5.000"
drag, startPoint x: 283, startPoint y: 230, endPoint x: 203, endPoint y: 231, distance: 79.6
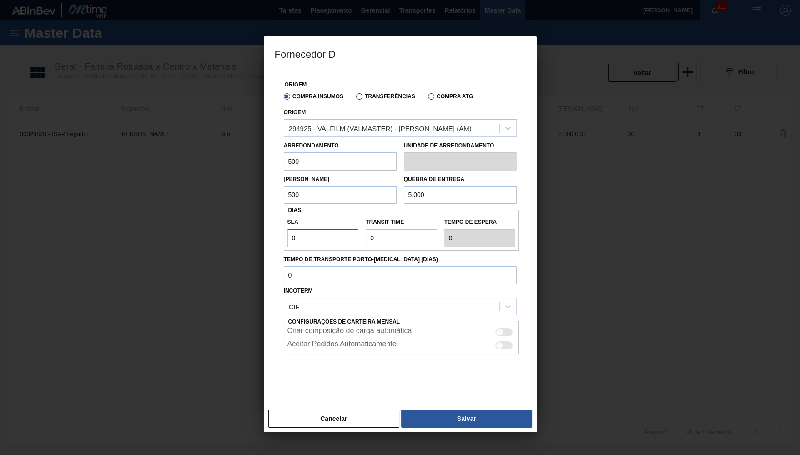
click at [288, 231] on input "0" at bounding box center [323, 238] width 71 height 18
type input "3"
type input "30"
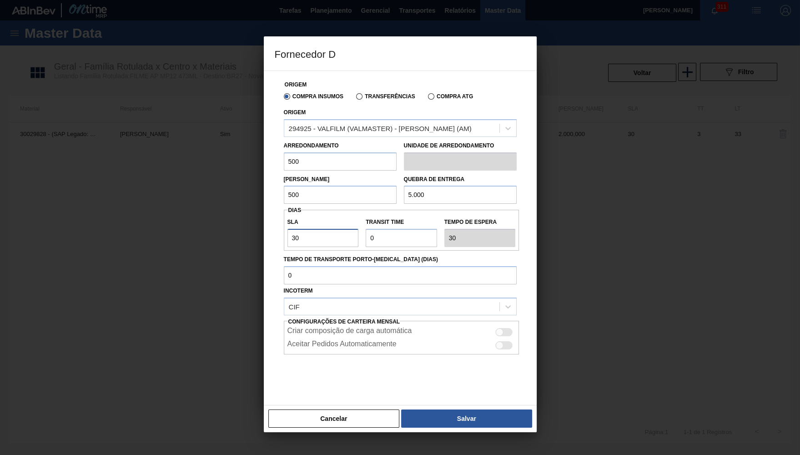
type input "30"
type input "3"
type input "33"
type input "30"
type input "60"
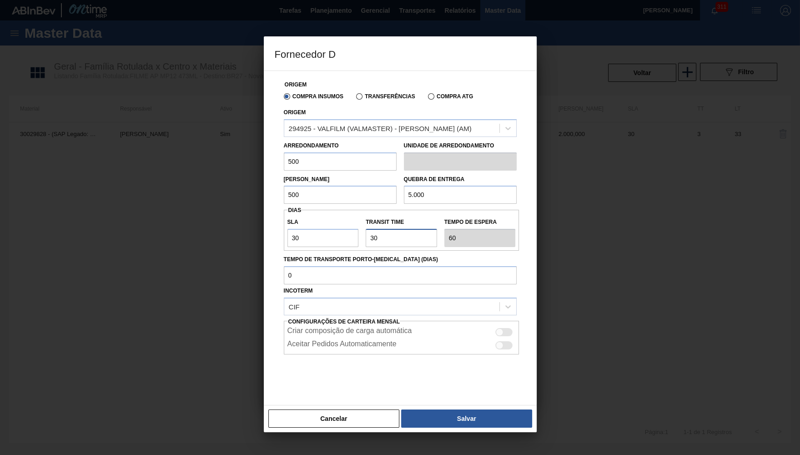
type input "30"
click at [500, 331] on div "Criar composição de carga automática Aceitar Pedidos Automaticamente" at bounding box center [402, 338] width 236 height 34
click at [509, 328] on div at bounding box center [504, 332] width 17 height 8
checkbox input "true"
click at [500, 404] on div "Origem Compra Insumos Transferências Compra ATG Origem 294925 - VALFILM (VALMAS…" at bounding box center [400, 238] width 273 height 335
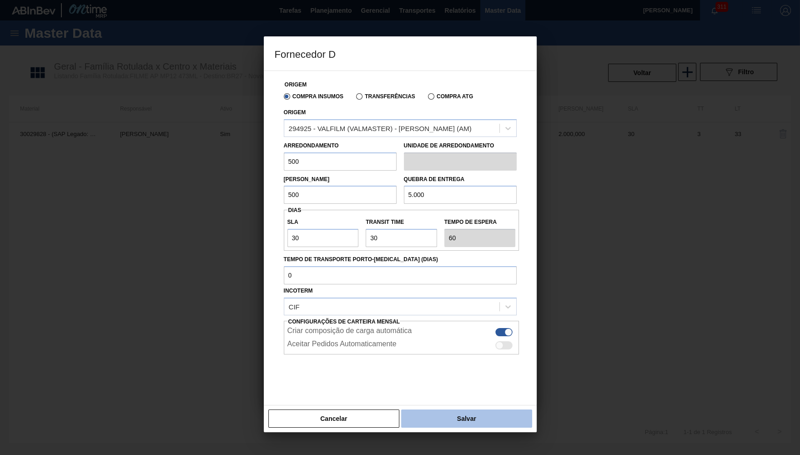
click at [498, 416] on button "Salvar" at bounding box center [466, 419] width 131 height 18
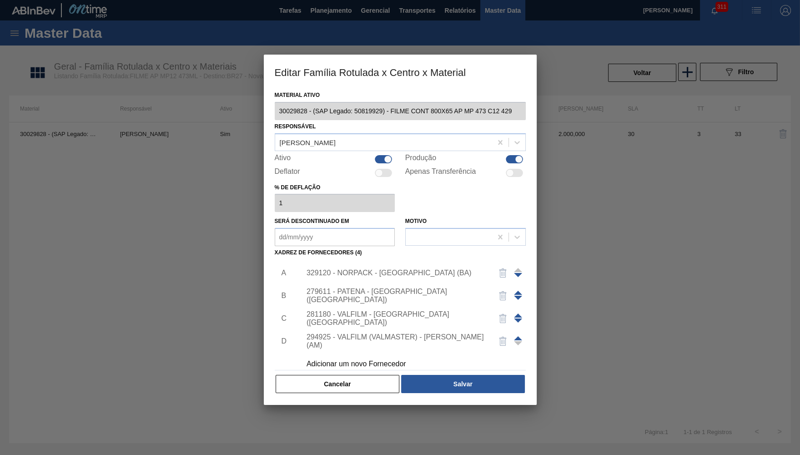
click at [512, 335] on button "button" at bounding box center [503, 341] width 22 height 22
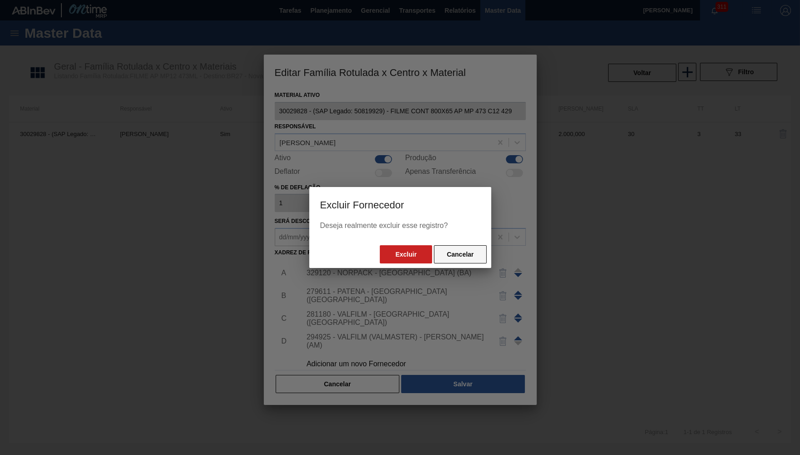
click at [460, 256] on button "Cancelar" at bounding box center [460, 254] width 52 height 18
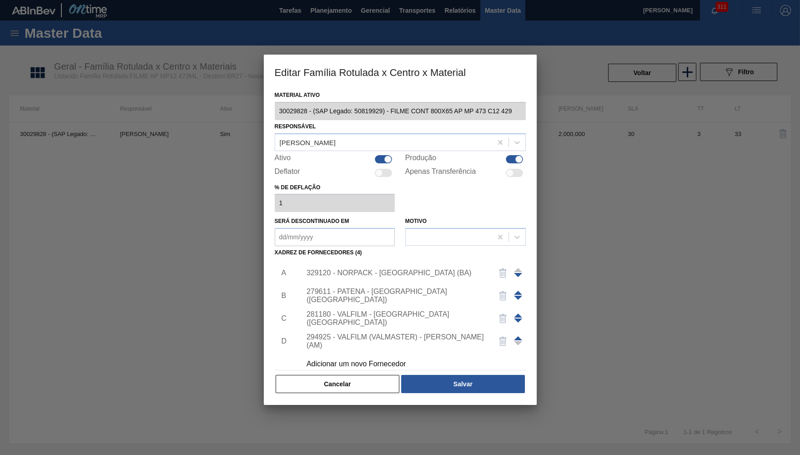
click at [520, 330] on div at bounding box center [518, 341] width 8 height 22
click at [518, 336] on span at bounding box center [518, 338] width 8 height 4
click at [518, 309] on div at bounding box center [518, 319] width 8 height 22
click at [520, 314] on span at bounding box center [518, 316] width 8 height 4
click at [441, 378] on button "Salvar" at bounding box center [462, 384] width 123 height 18
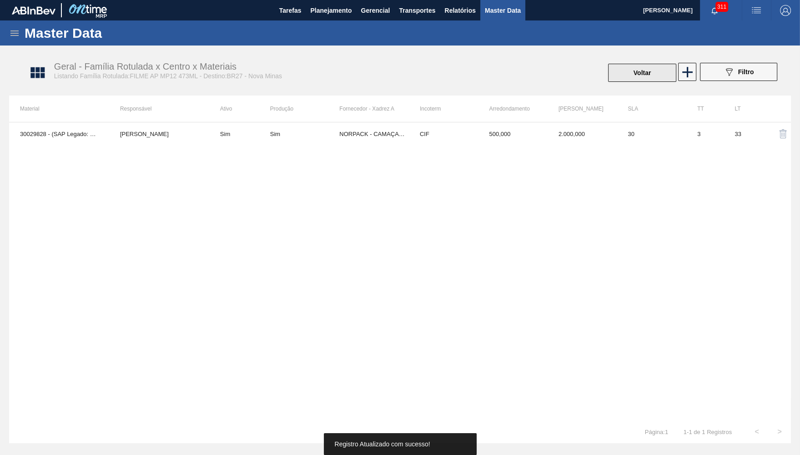
click at [647, 79] on button "Voltar" at bounding box center [642, 73] width 68 height 18
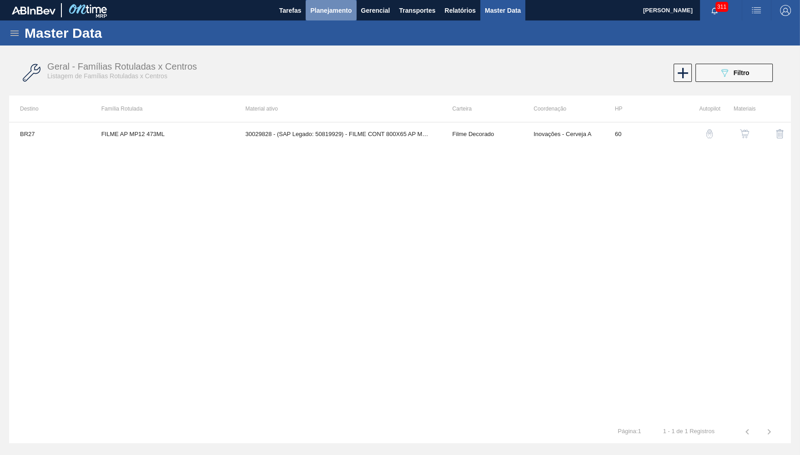
click at [352, 4] on button "Planejamento" at bounding box center [331, 10] width 51 height 20
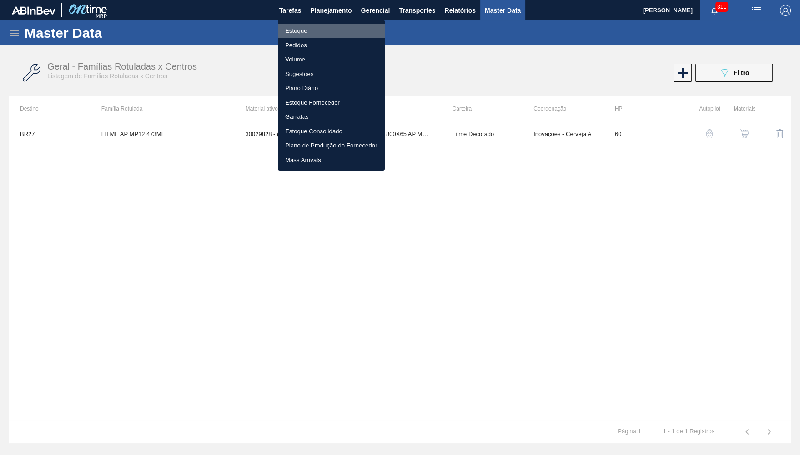
click at [329, 25] on li "Estoque" at bounding box center [331, 31] width 107 height 15
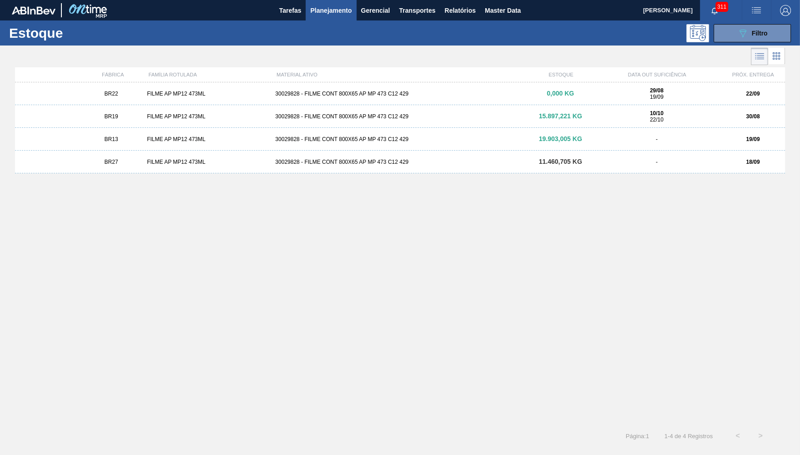
click at [106, 167] on div "BR27 FILME AP MP12 473ML 30029828 - FILME CONT 800X65 AP MP 473 C12 429 11.460,…" at bounding box center [400, 162] width 770 height 23
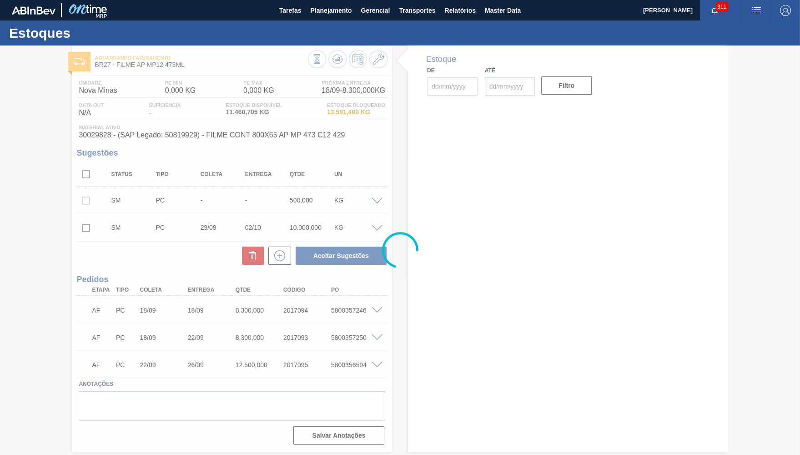
type input "18/09/2025"
type input "[DATE]"
type input "30/09/2025"
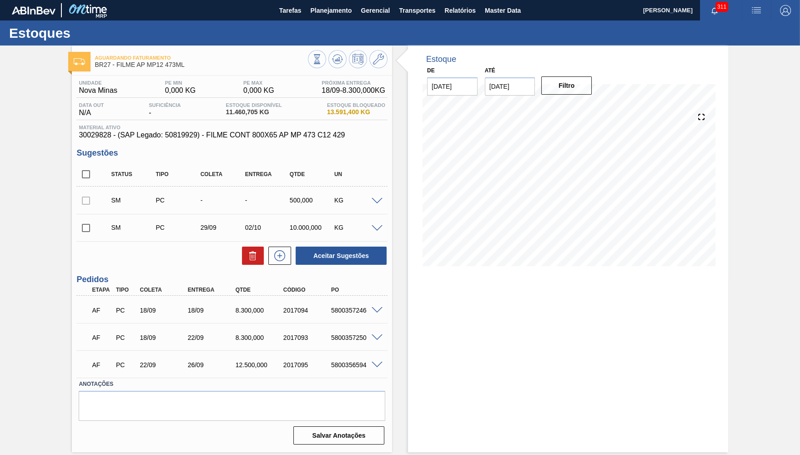
click at [379, 316] on div "AF PC 18/09 18/09 8.300,000 2017094 5800357246" at bounding box center [231, 309] width 311 height 23
click at [378, 310] on span at bounding box center [377, 310] width 11 height 7
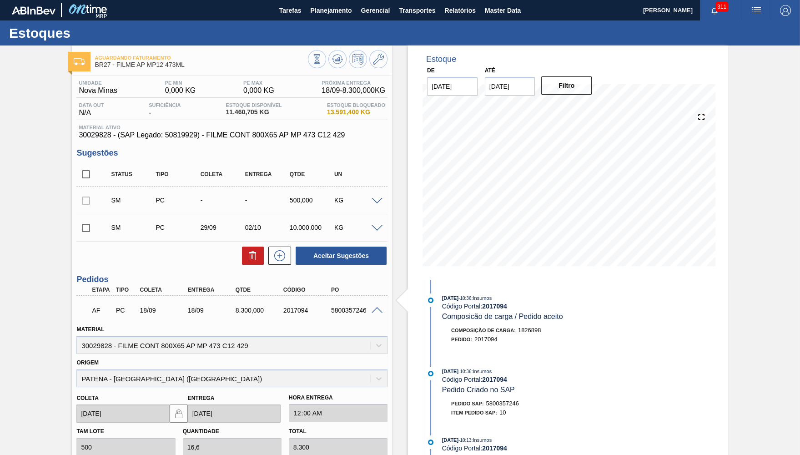
click at [376, 311] on span at bounding box center [377, 310] width 11 height 7
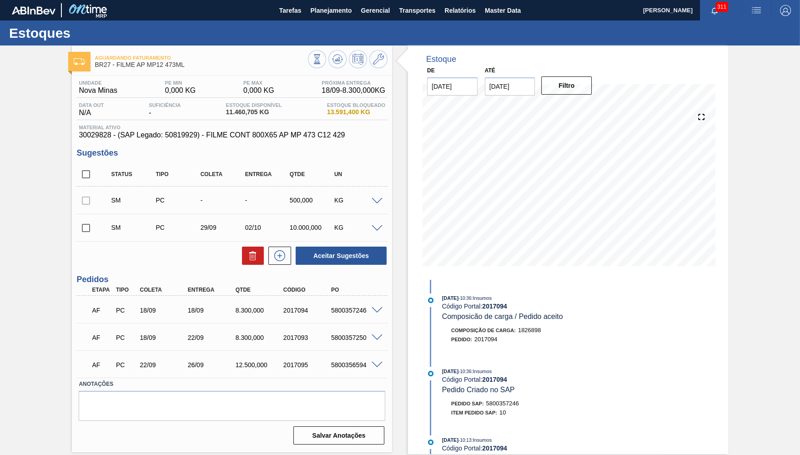
click at [378, 329] on div "AF PC 18/09 22/09 8.300,000 2017093 5800357250" at bounding box center [231, 336] width 311 height 23
click at [379, 336] on span at bounding box center [377, 337] width 11 height 7
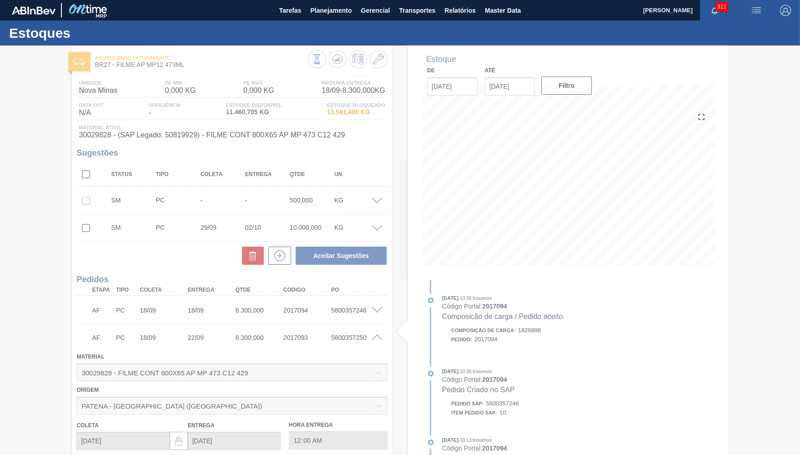
click at [379, 337] on div at bounding box center [400, 251] width 800 height 410
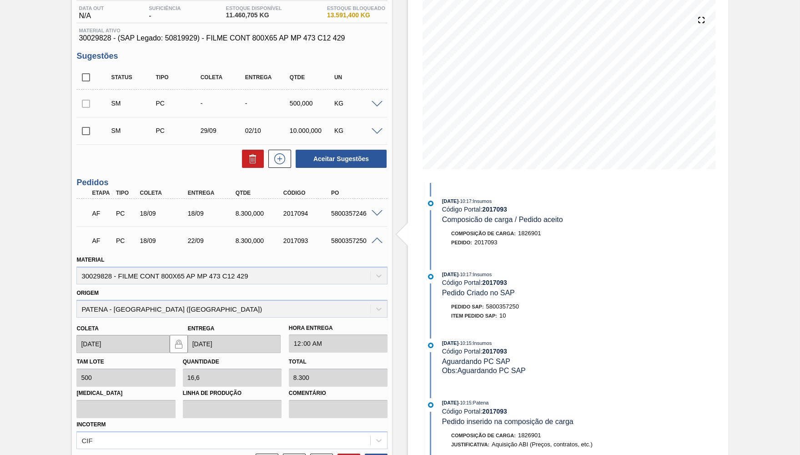
scroll to position [133, 0]
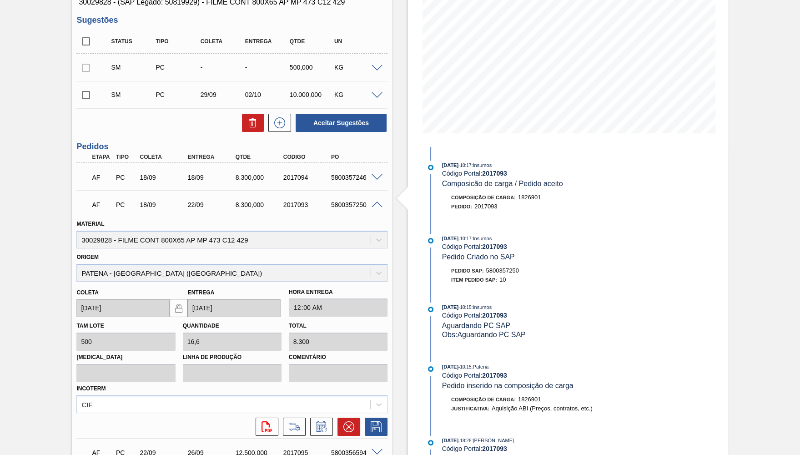
click at [377, 206] on span at bounding box center [377, 205] width 11 height 7
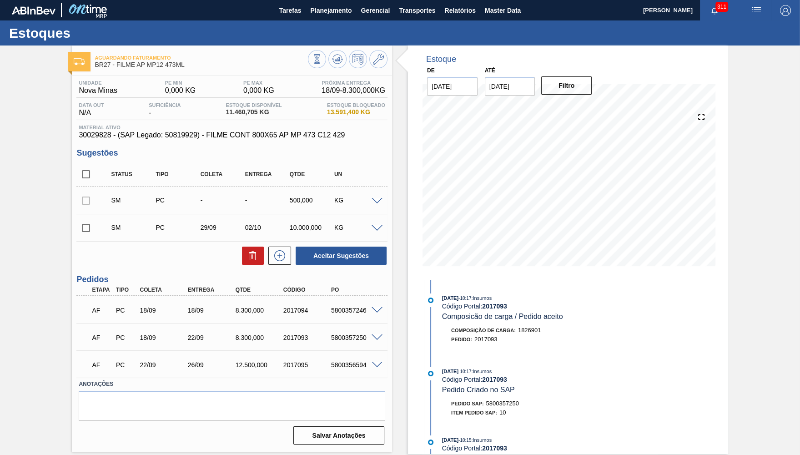
scroll to position [0, 0]
click at [381, 356] on div "AF PC 22/09 26/09 12.500,000 2017095 5800356594" at bounding box center [231, 364] width 311 height 23
click at [378, 362] on div at bounding box center [378, 364] width 18 height 7
click at [376, 366] on span at bounding box center [377, 365] width 11 height 7
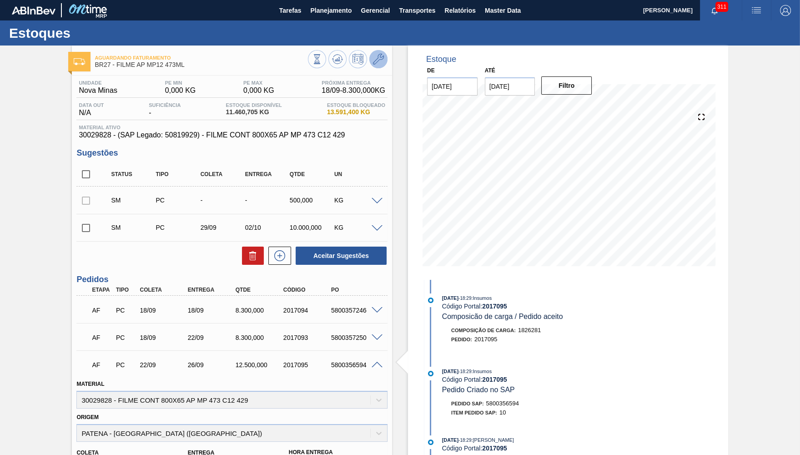
click at [378, 62] on icon at bounding box center [378, 59] width 11 height 11
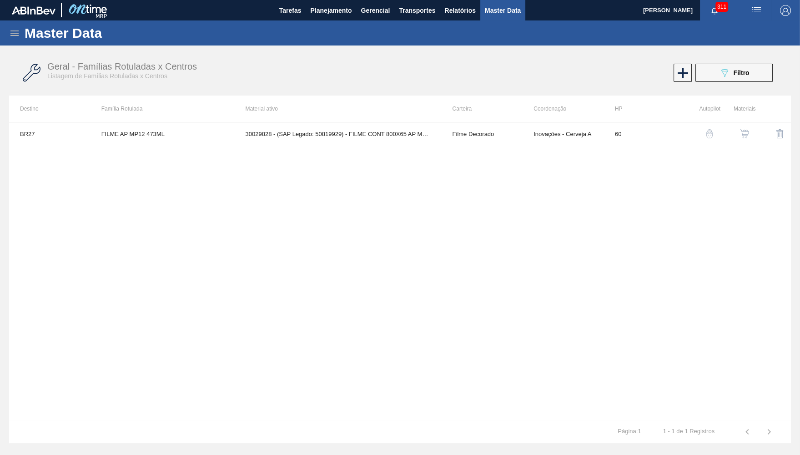
click at [749, 131] on img "button" at bounding box center [744, 133] width 9 height 9
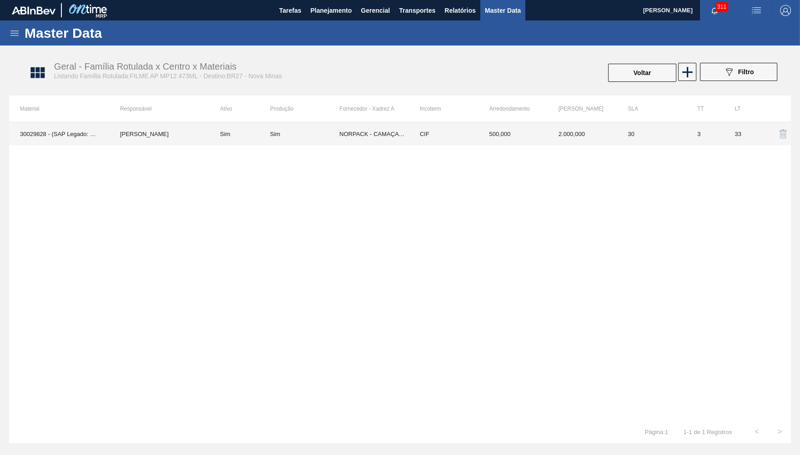
click at [386, 137] on td "NORPACK - CAMAÇARI (BA)" at bounding box center [374, 133] width 70 height 23
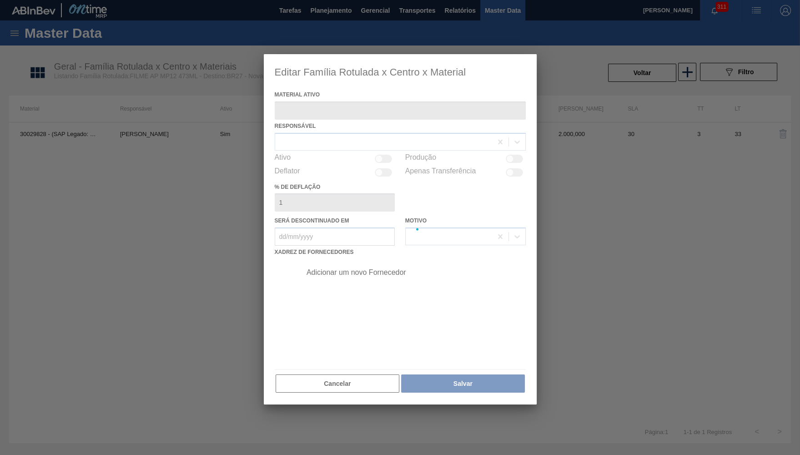
type ativo "30029828 - (SAP Legado: 50819929) - FILME CONT 800X65 AP MP 473 C12 429"
checkbox input "true"
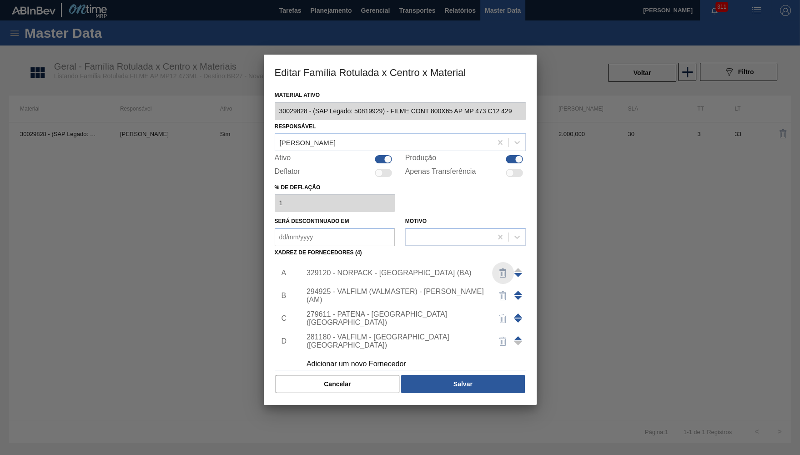
click at [502, 268] on img "button" at bounding box center [503, 273] width 11 height 11
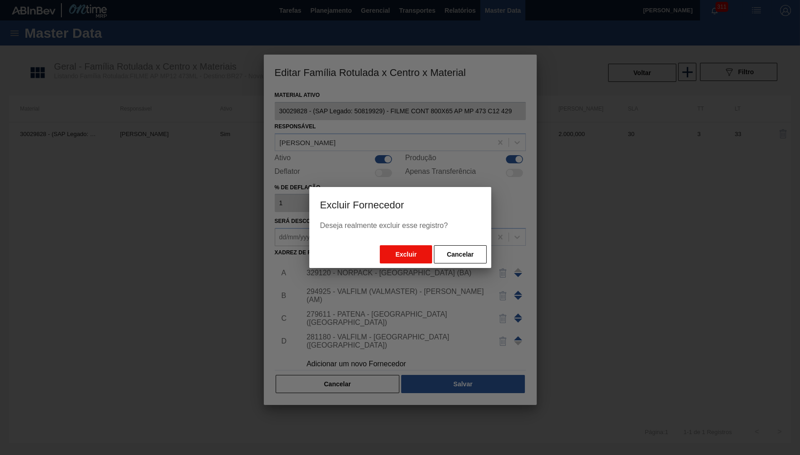
click at [407, 253] on button "Excluir" at bounding box center [406, 254] width 52 height 18
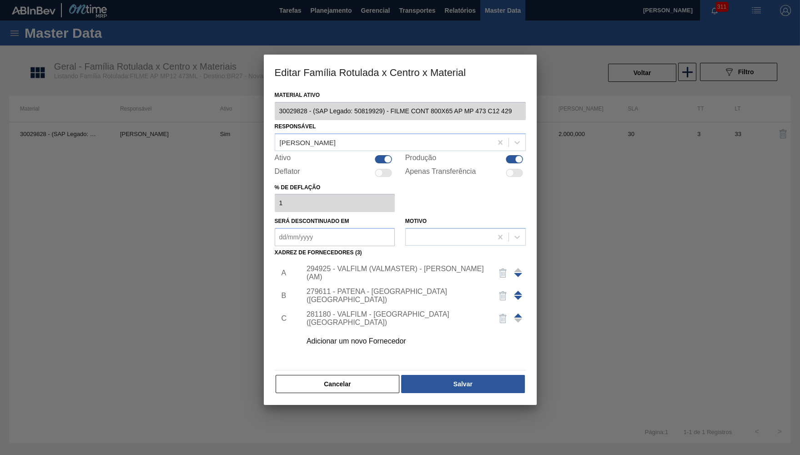
click at [516, 291] on span at bounding box center [518, 293] width 8 height 4
click at [506, 313] on img "button" at bounding box center [503, 318] width 11 height 11
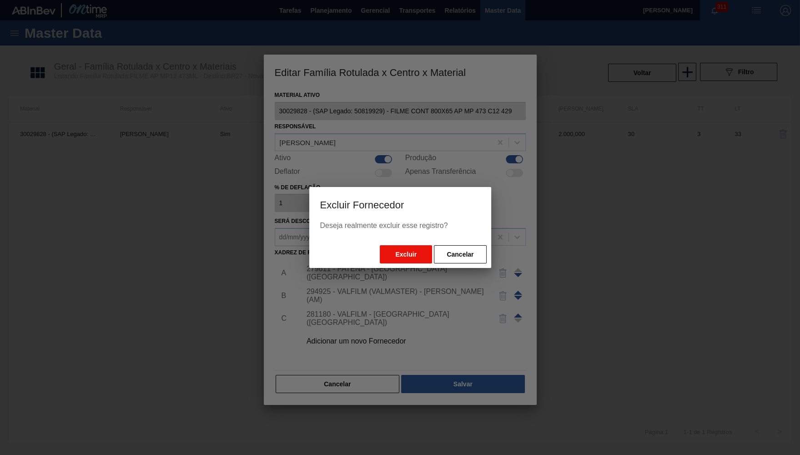
click at [429, 253] on button "Excluir" at bounding box center [406, 254] width 52 height 18
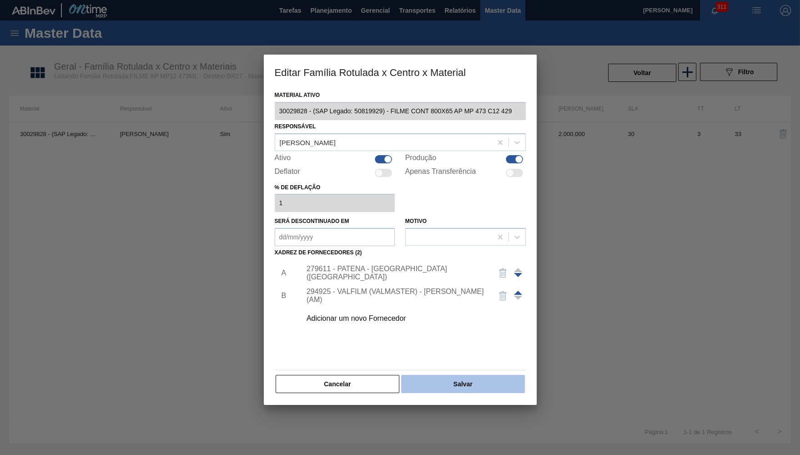
click at [453, 379] on button "Salvar" at bounding box center [462, 384] width 123 height 18
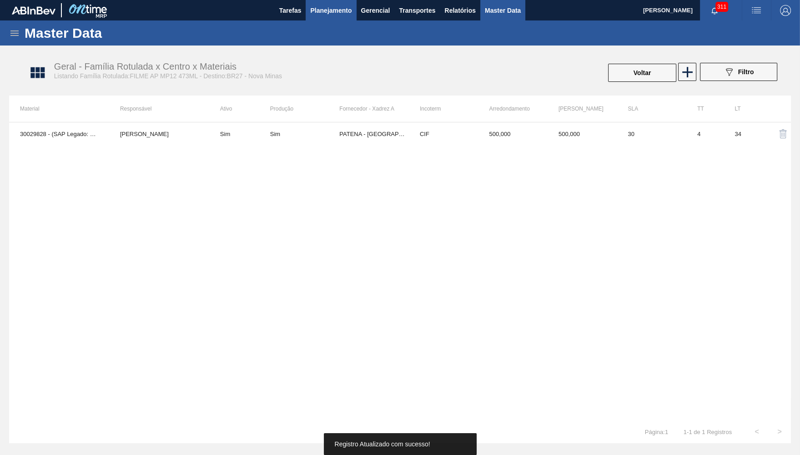
click at [319, 16] on button "Planejamento" at bounding box center [331, 10] width 51 height 20
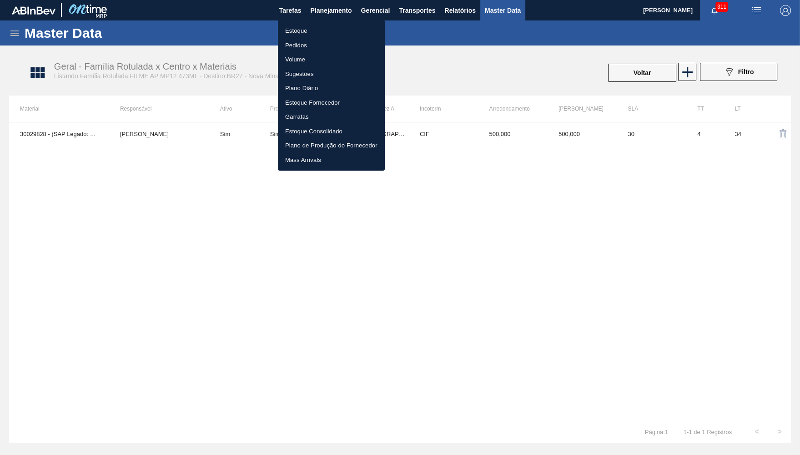
click at [303, 36] on li "Estoque" at bounding box center [331, 31] width 107 height 15
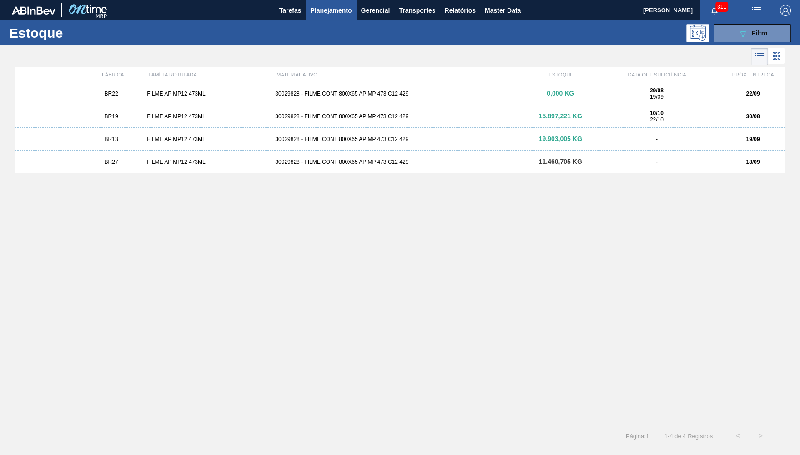
click at [168, 162] on div "FILME AP MP12 473ML" at bounding box center [207, 162] width 128 height 6
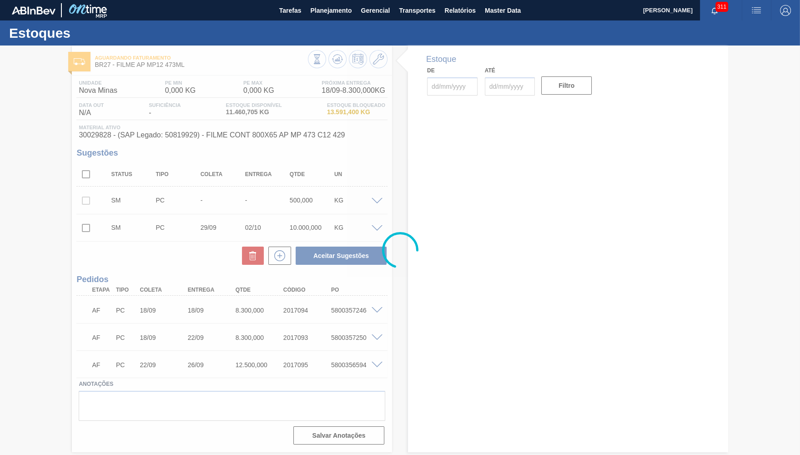
type input "[DATE]"
type input "30/09/2025"
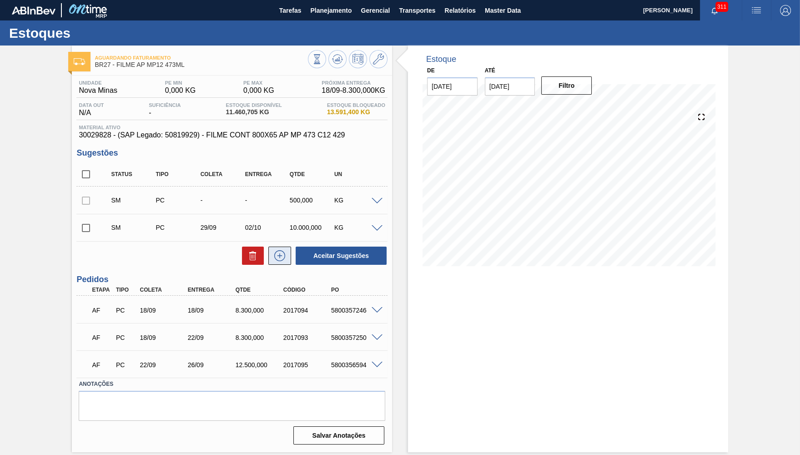
click at [275, 261] on icon at bounding box center [280, 255] width 15 height 11
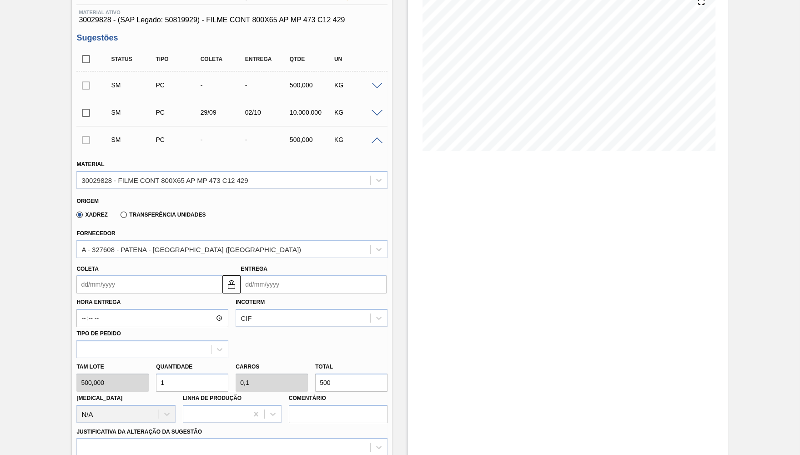
scroll to position [133, 0]
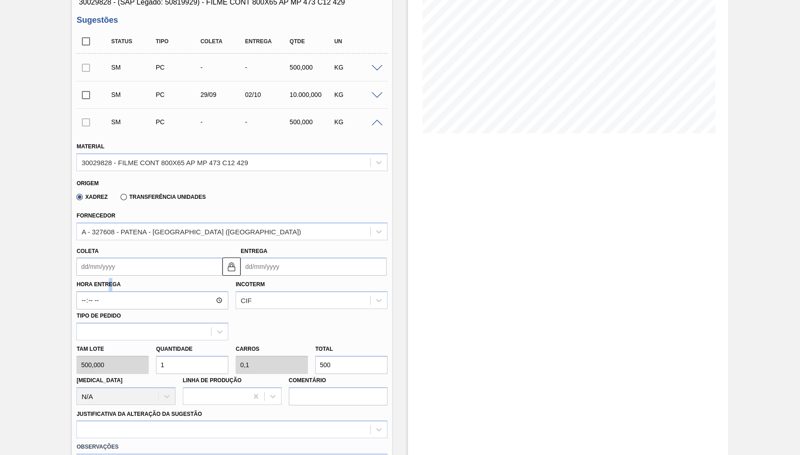
drag, startPoint x: 111, startPoint y: 283, endPoint x: 109, endPoint y: 272, distance: 11.5
click at [107, 282] on label "Hora Entrega" at bounding box center [152, 284] width 152 height 13
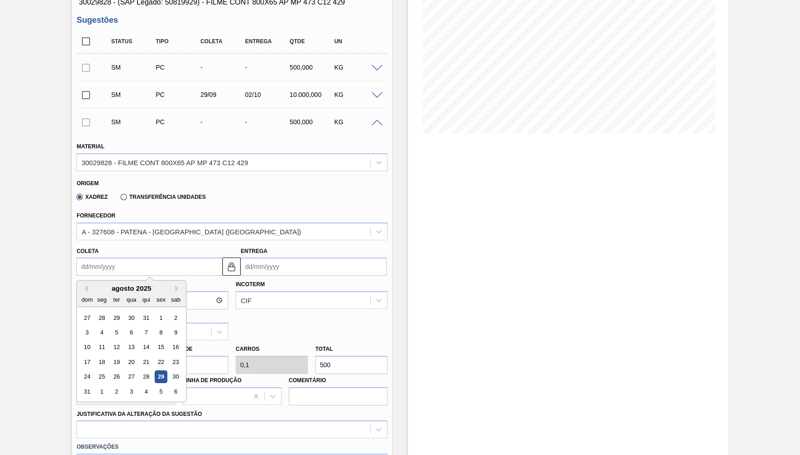
click at [107, 270] on input "Coleta" at bounding box center [149, 267] width 146 height 18
click at [175, 285] on button "Next Month" at bounding box center [178, 288] width 6 height 6
click at [100, 329] on div "6" at bounding box center [102, 332] width 12 height 12
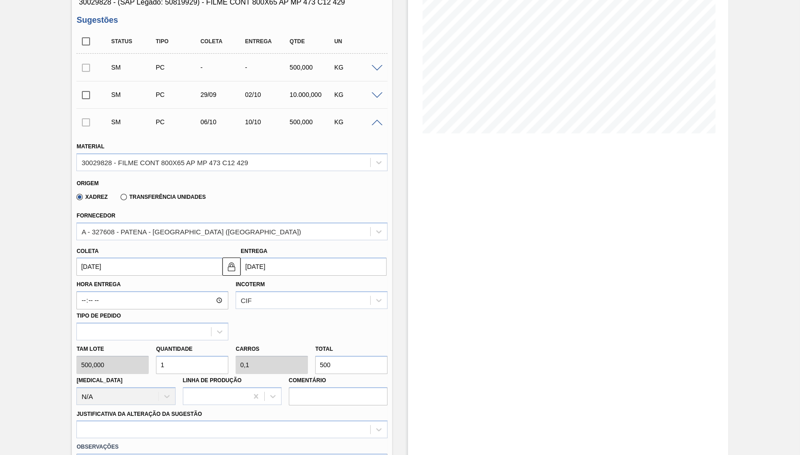
type input "06/10/2025"
type input "10/10/2025"
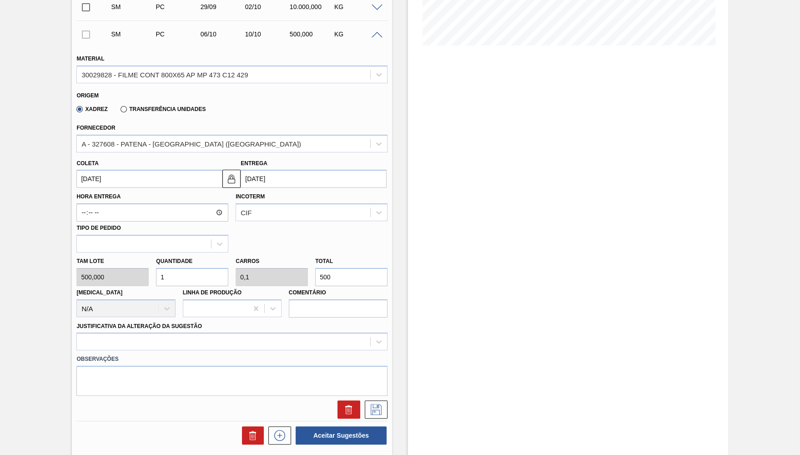
scroll to position [222, 0]
drag, startPoint x: 320, startPoint y: 274, endPoint x: 219, endPoint y: 278, distance: 101.1
click at [315, 278] on input "500" at bounding box center [351, 276] width 72 height 18
type input "0,004"
type input "0"
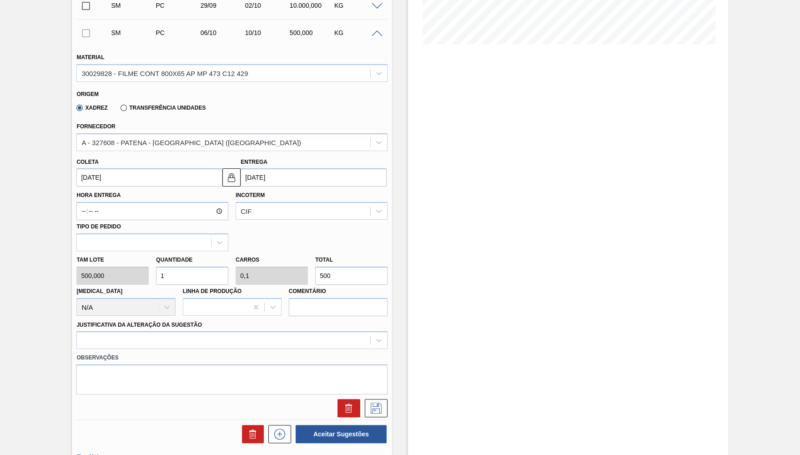
type input "2"
type input "0"
type input "0,01"
type input "0,001"
type input "5"
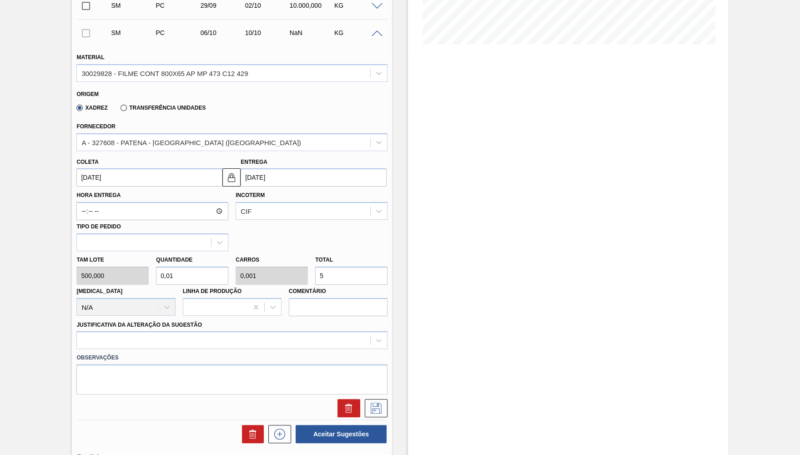
type input "0,1"
type input "0,01"
type input "50"
type input "1"
type input "0,1"
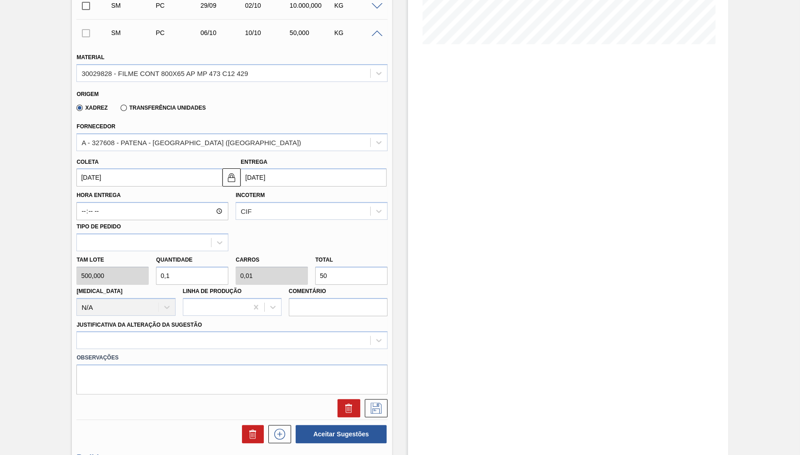
type input "500"
type input "10"
type input "1"
type input "5.000"
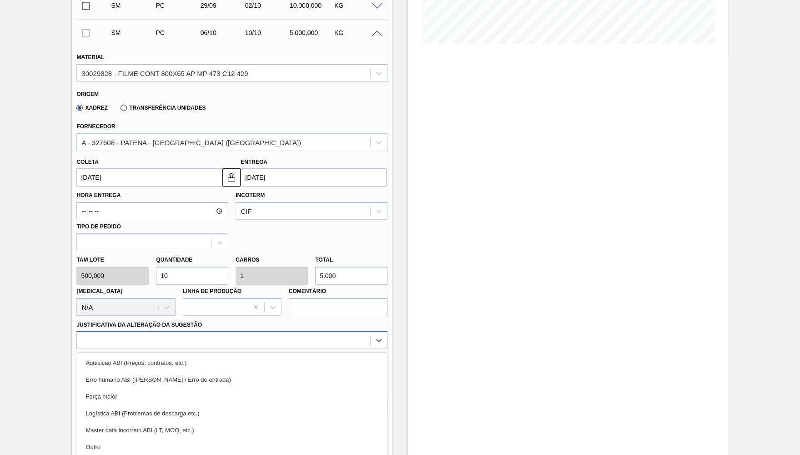
click at [151, 338] on div "option Erro humano ABI (Cálculo / Erro de entrada) focused, 2 of 18. 18 results…" at bounding box center [231, 340] width 311 height 18
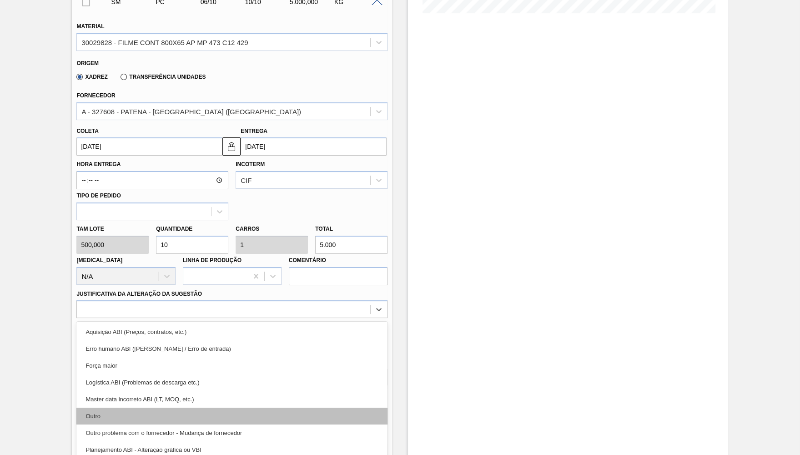
click at [142, 408] on div "Outro" at bounding box center [231, 416] width 311 height 17
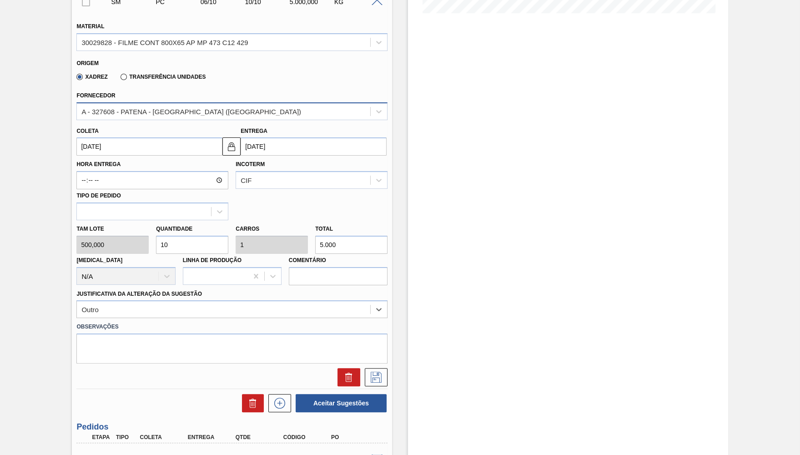
click at [162, 107] on div "A - 327608 - PATENA - CAMPO GRANDE (MS)" at bounding box center [191, 111] width 220 height 8
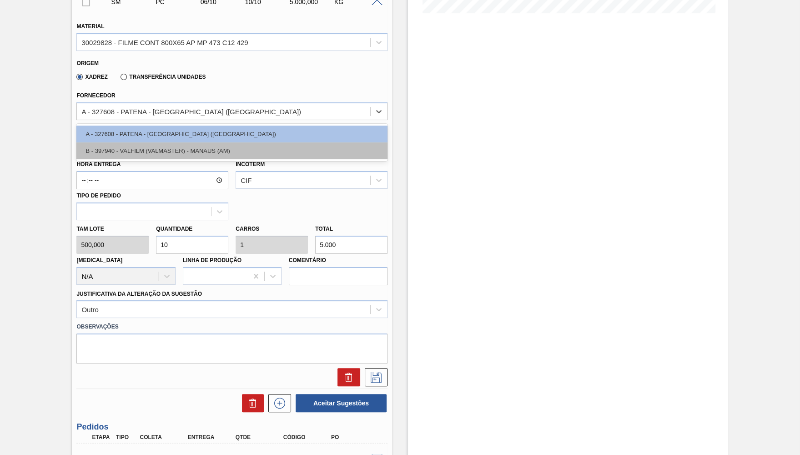
click at [189, 148] on div "B - 397940 - VALFILM (VALMASTER) - MANAUS (AM)" at bounding box center [231, 150] width 311 height 17
type input "05/11/2025"
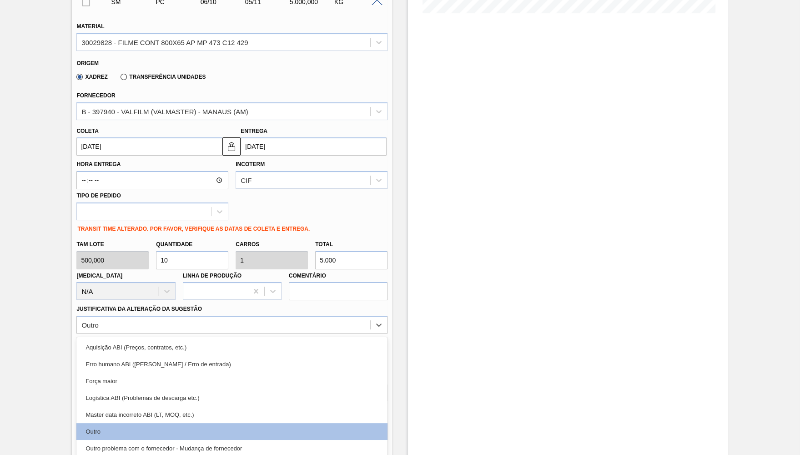
click at [137, 156] on div "Hora Entrega Incoterm CIF Tipo de pedido" at bounding box center [232, 188] width 319 height 65
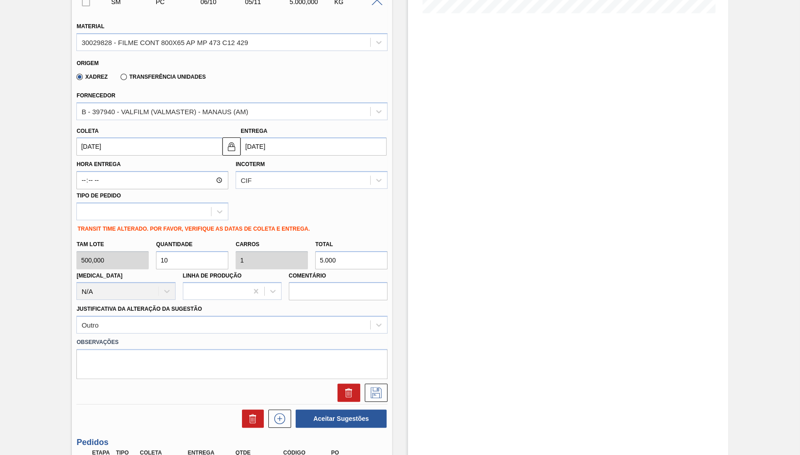
click at [186, 137] on input "06/10/2025" at bounding box center [149, 146] width 146 height 18
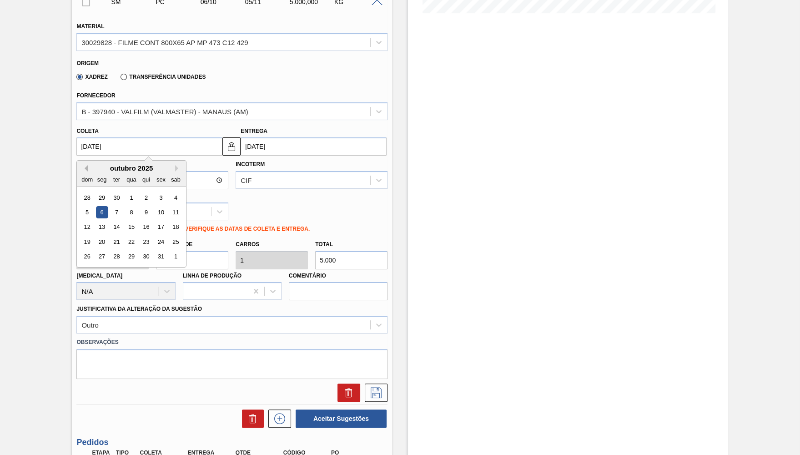
click at [86, 165] on button "Previous Month" at bounding box center [84, 168] width 6 height 6
click at [175, 165] on button "Next Month" at bounding box center [178, 168] width 6 height 6
click at [103, 251] on div "29" at bounding box center [102, 257] width 12 height 12
type input "29/09/2025"
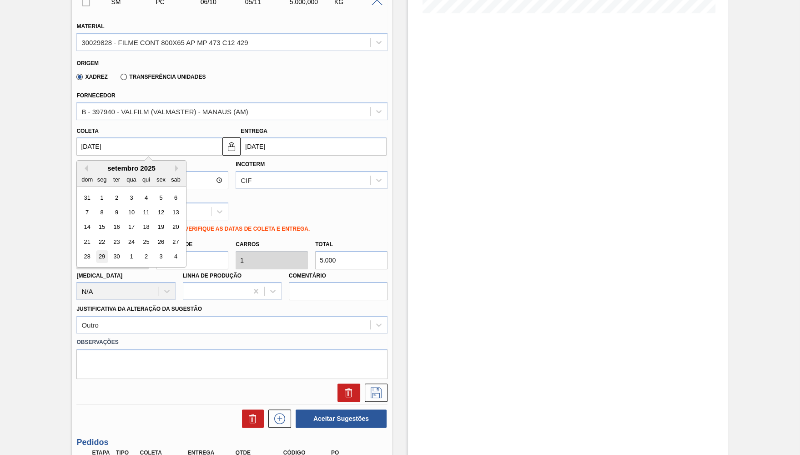
type input "29/10/2025"
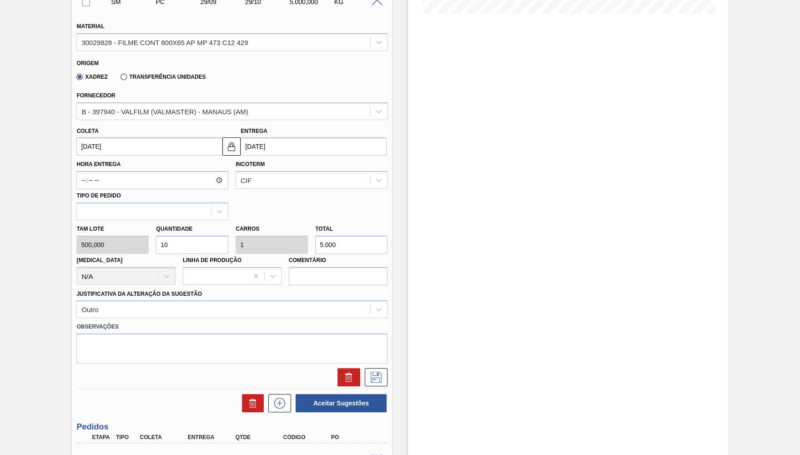
click at [103, 254] on div "Doca N/A" at bounding box center [125, 269] width 99 height 31
click at [385, 373] on button at bounding box center [376, 377] width 23 height 18
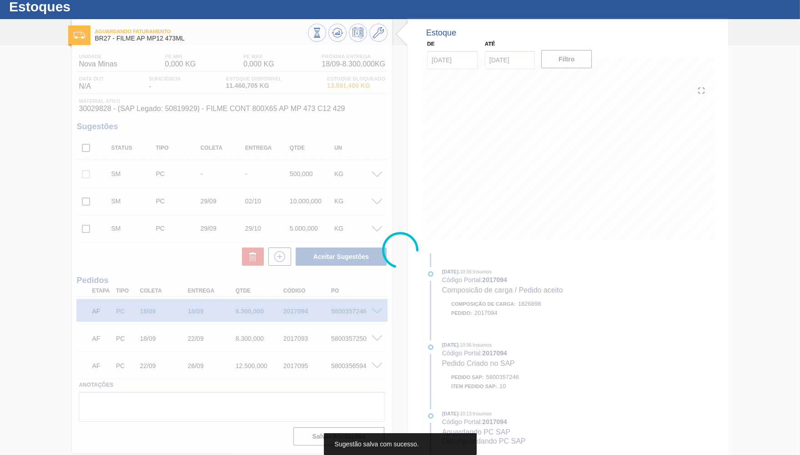
scroll to position [25, 0]
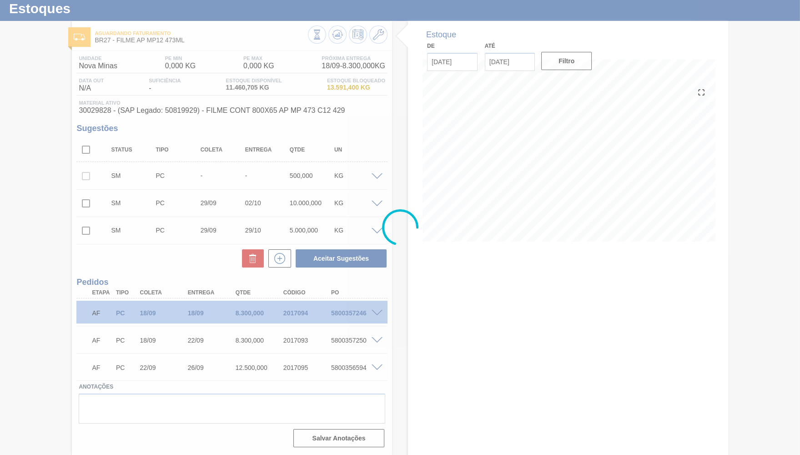
drag, startPoint x: 232, startPoint y: 312, endPoint x: 273, endPoint y: 316, distance: 42.1
click at [273, 316] on div at bounding box center [400, 227] width 800 height 455
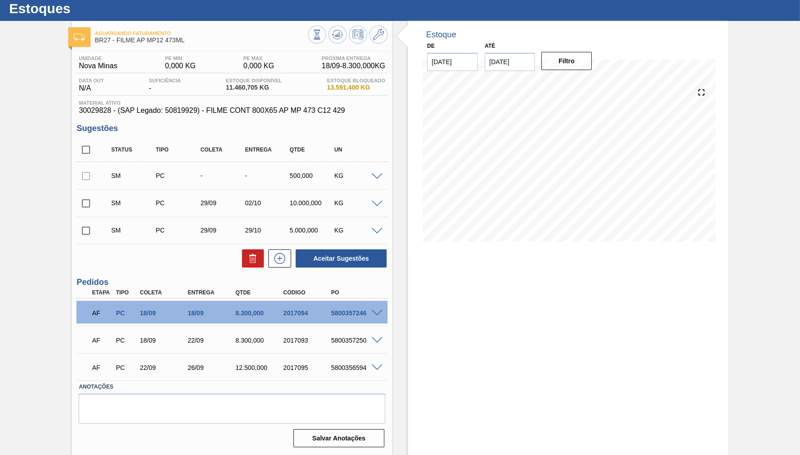
click at [78, 148] on div "Unidade Nova Minas PE MIN 0,000 KG PE MAX 0,000 KG Próxima Entrega 18/09 - 8.30…" at bounding box center [232, 251] width 320 height 400
click at [90, 147] on input "checkbox" at bounding box center [85, 149] width 19 height 19
checkbox input "true"
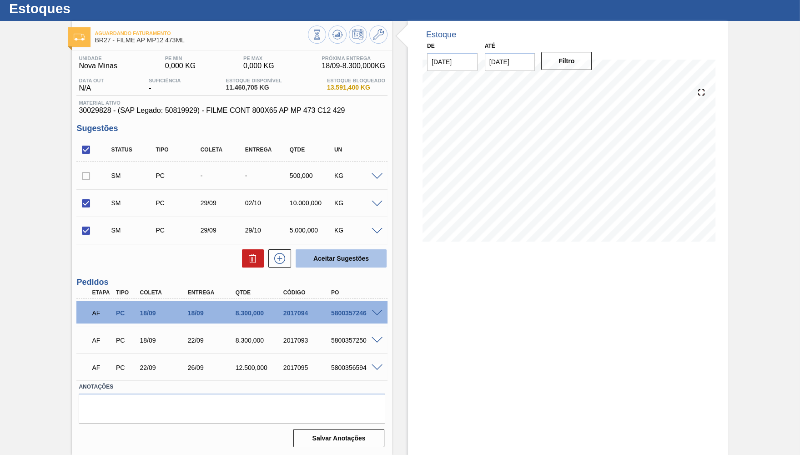
click at [326, 256] on button "Aceitar Sugestões" at bounding box center [341, 258] width 91 height 18
checkbox input "false"
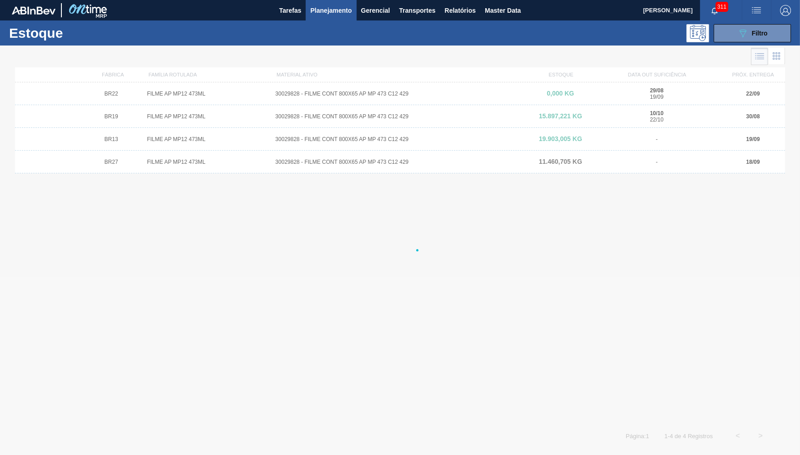
click at [159, 114] on div at bounding box center [400, 251] width 800 height 410
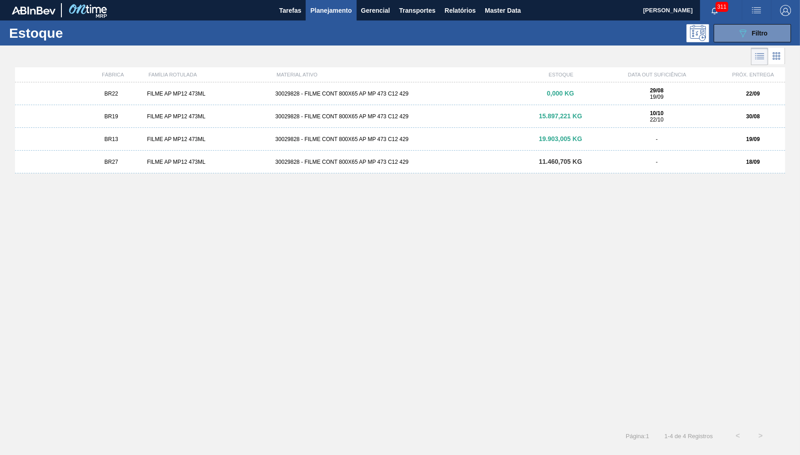
click at [159, 114] on div "FILME AP MP12 473ML" at bounding box center [207, 116] width 128 height 6
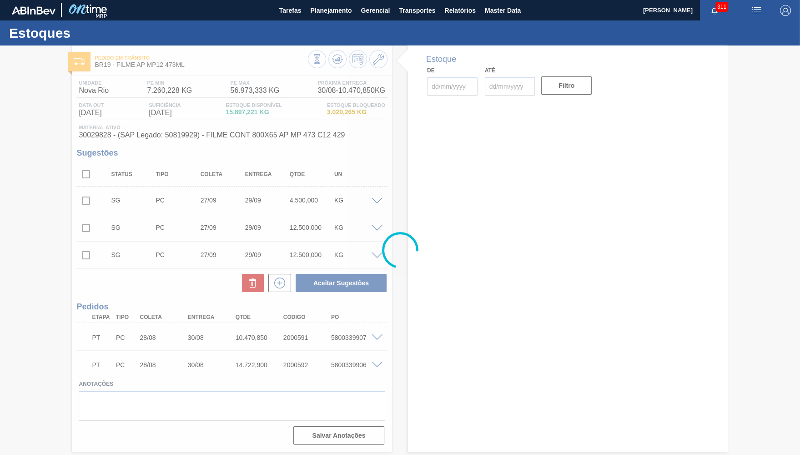
type input "[DATE]"
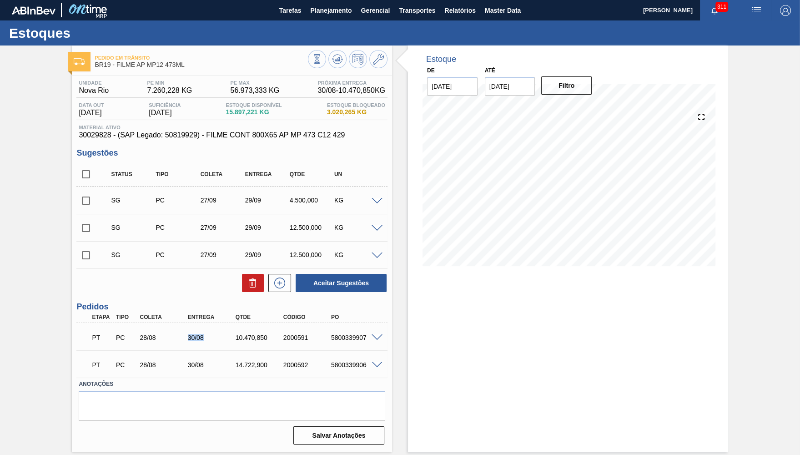
drag, startPoint x: 184, startPoint y: 336, endPoint x: 206, endPoint y: 339, distance: 22.0
click at [206, 339] on div "30/08" at bounding box center [206, 337] width 48 height 7
drag, startPoint x: 189, startPoint y: 363, endPoint x: 197, endPoint y: 363, distance: 7.7
click at [188, 364] on div "30/08" at bounding box center [212, 364] width 53 height 7
drag, startPoint x: 197, startPoint y: 363, endPoint x: 276, endPoint y: 275, distance: 117.9
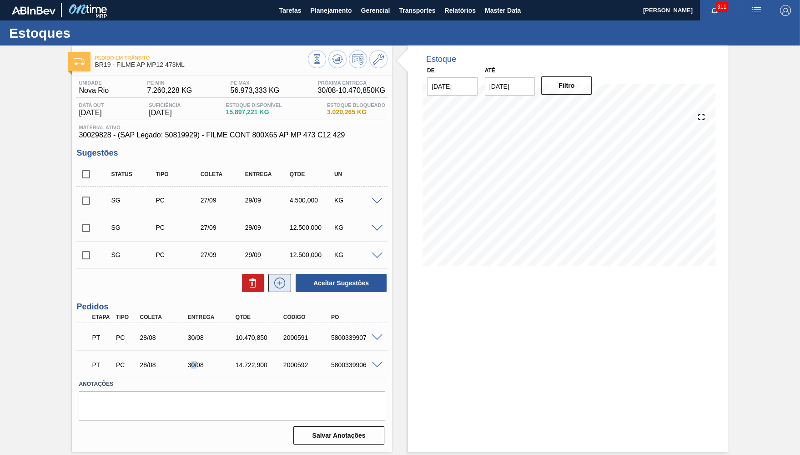
click at [197, 363] on div "30/08" at bounding box center [212, 364] width 53 height 7
click at [322, 59] on icon at bounding box center [317, 59] width 10 height 10
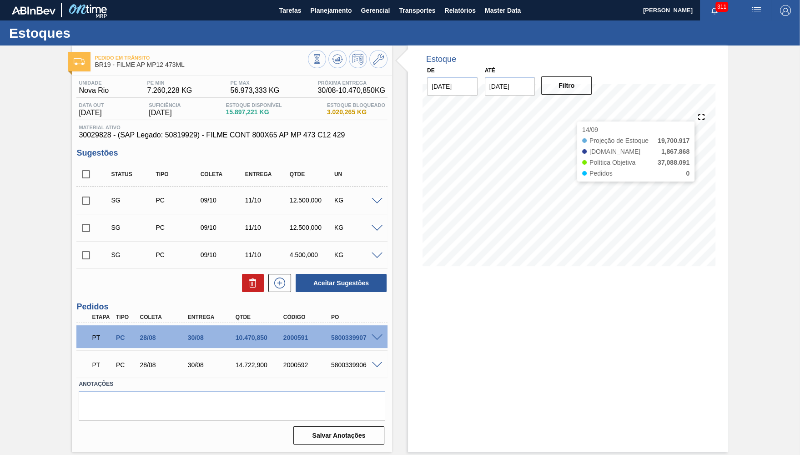
click at [535, 86] on div "Até 30/09/2025" at bounding box center [510, 79] width 58 height 31
click at [516, 79] on input "30/09/2025" at bounding box center [510, 86] width 51 height 18
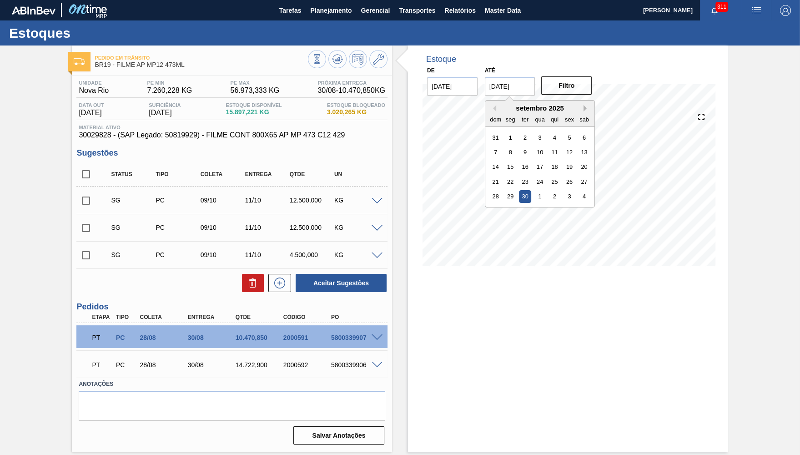
click at [584, 107] on button "Next Month" at bounding box center [587, 108] width 6 height 6
click at [563, 190] on div "31" at bounding box center [569, 196] width 12 height 12
type input "31/10/2025"
click at [572, 82] on button "Filtro" at bounding box center [566, 85] width 51 height 18
click at [375, 199] on span at bounding box center [377, 201] width 11 height 7
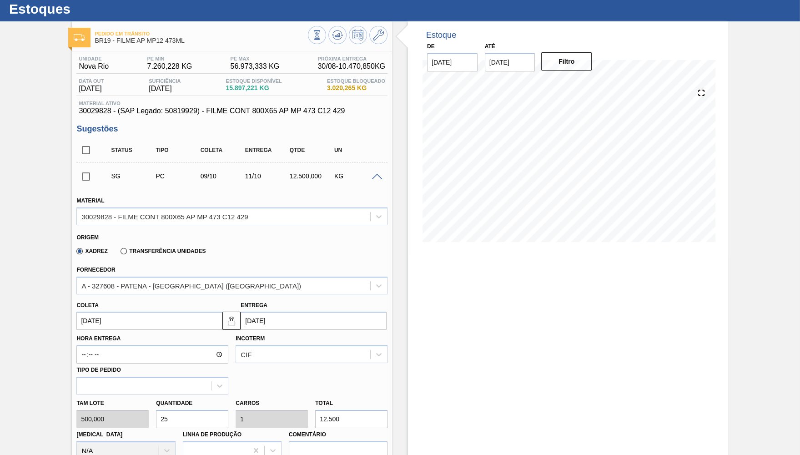
scroll to position [44, 0]
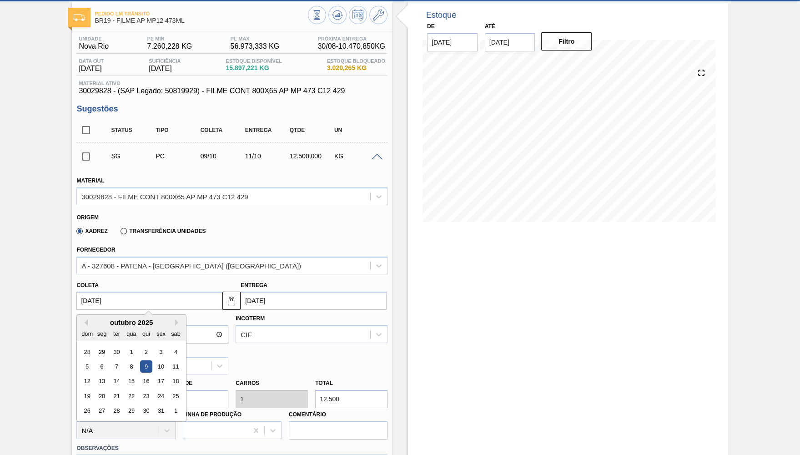
click at [107, 298] on input "09/10/2025" at bounding box center [149, 301] width 146 height 18
click at [88, 319] on div "outubro 2025" at bounding box center [131, 323] width 109 height 8
click at [85, 319] on button "Previous Month" at bounding box center [84, 322] width 6 height 6
click at [102, 405] on div "29" at bounding box center [102, 411] width 12 height 12
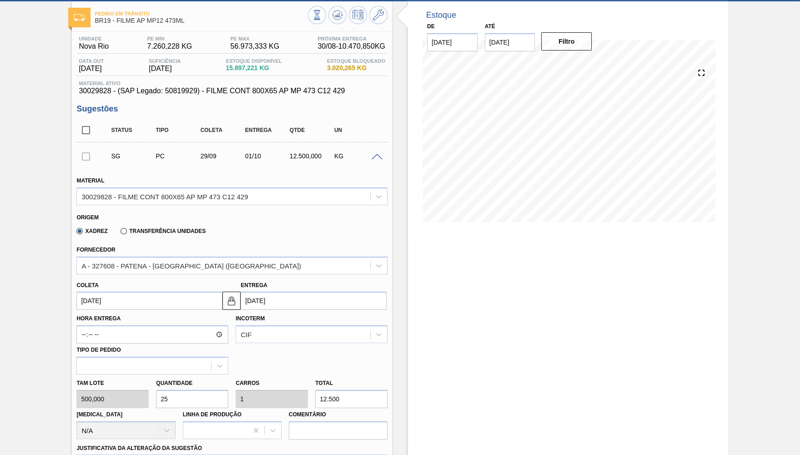
type input "29/09/2025"
type input "01/10/2025"
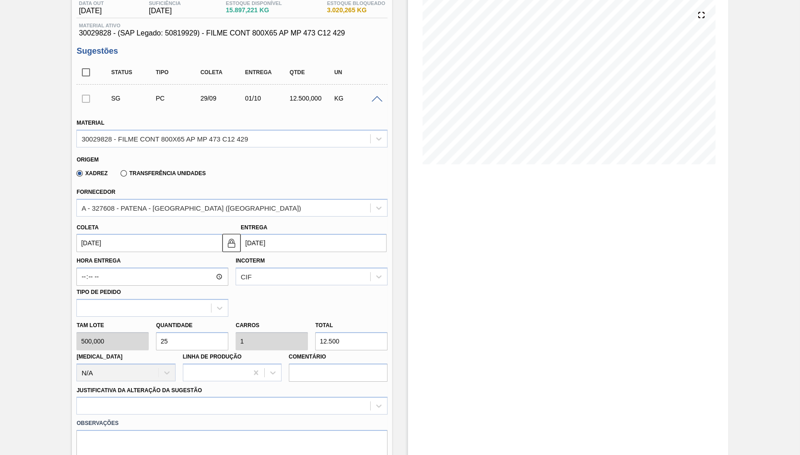
scroll to position [133, 0]
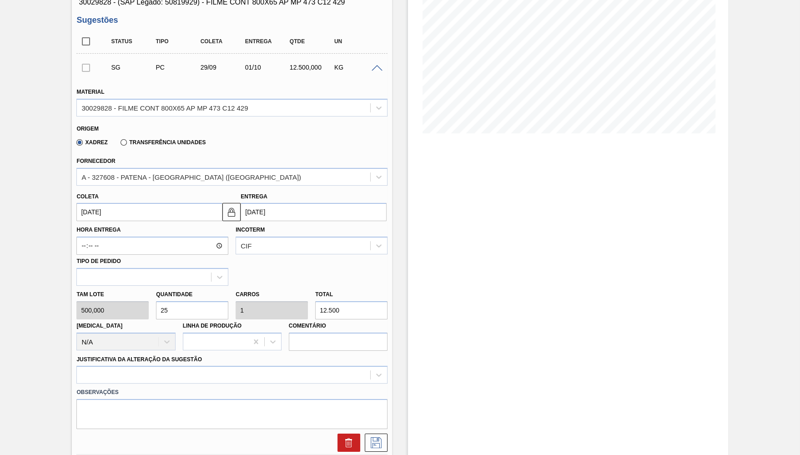
drag, startPoint x: 339, startPoint y: 297, endPoint x: 293, endPoint y: 300, distance: 47.0
click at [315, 301] on input "12.500" at bounding box center [351, 310] width 72 height 18
click at [358, 301] on input "12.500" at bounding box center [351, 310] width 72 height 18
click at [367, 309] on input "12.500" at bounding box center [351, 310] width 72 height 18
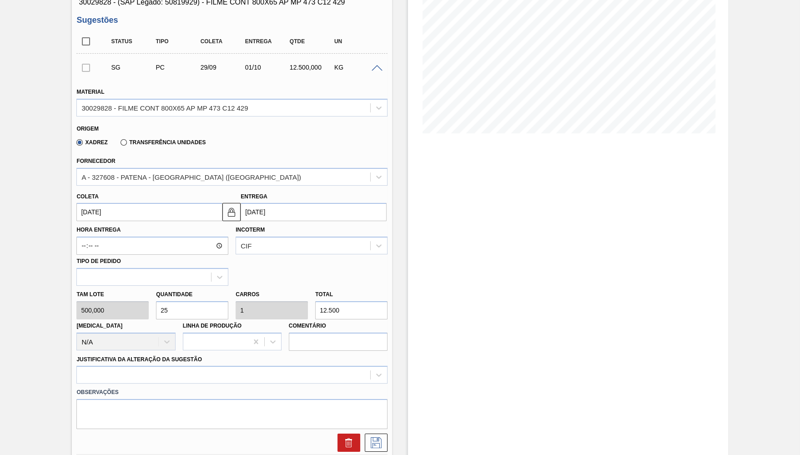
click at [367, 309] on input "12.500" at bounding box center [351, 310] width 72 height 18
type input "0,002"
type input "0"
type input "1"
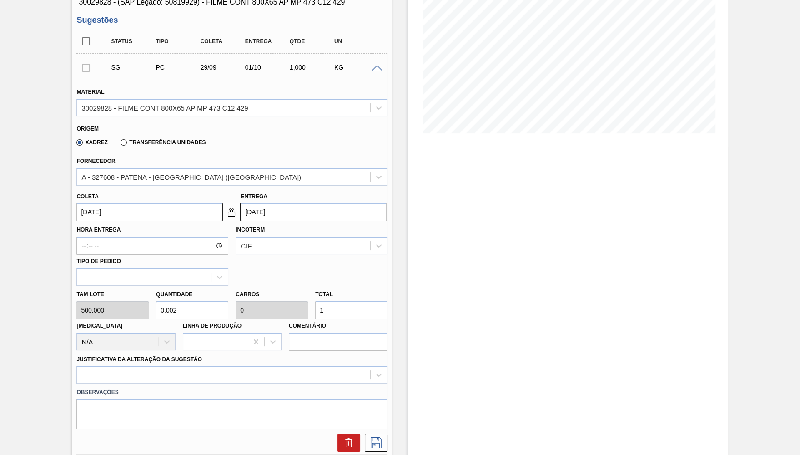
type input "0,02"
type input "0,001"
type input "10"
type input "0,2"
type input "0,008"
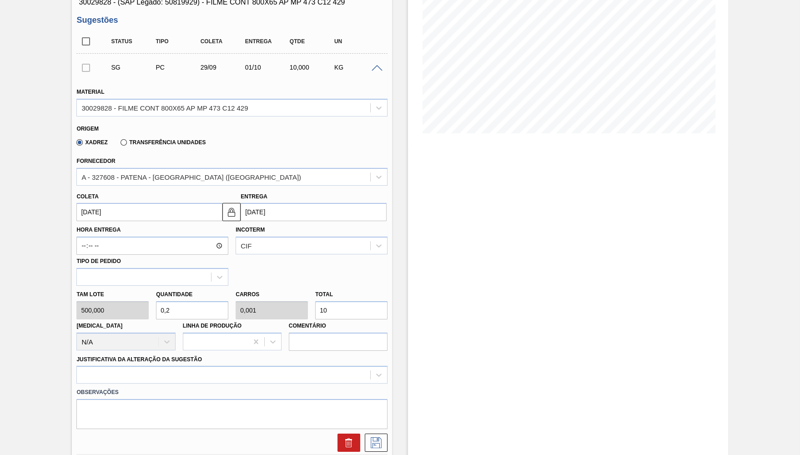
type input "100"
type input "2"
type input "0,08"
type input "1.000"
type input "20"
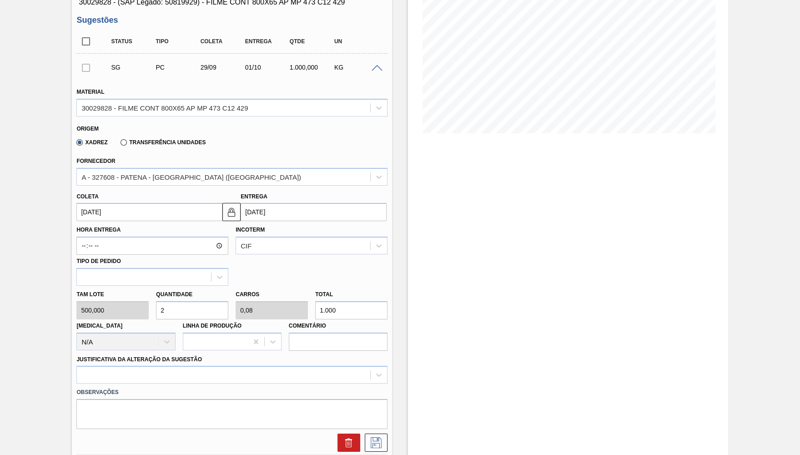
type input "0,8"
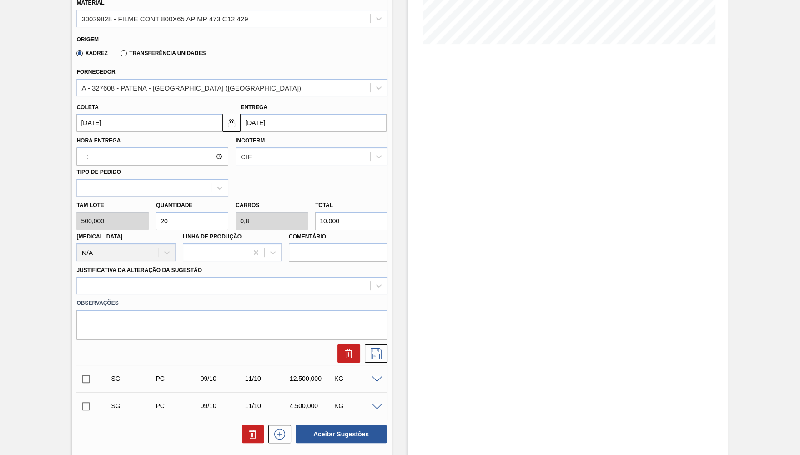
type input "10.000"
click at [120, 294] on div "Observações" at bounding box center [232, 317] width 319 height 46
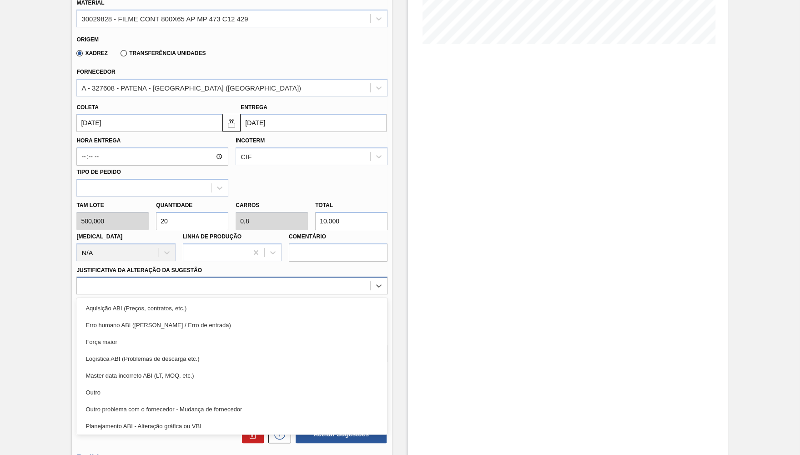
click at [122, 282] on div at bounding box center [223, 285] width 293 height 13
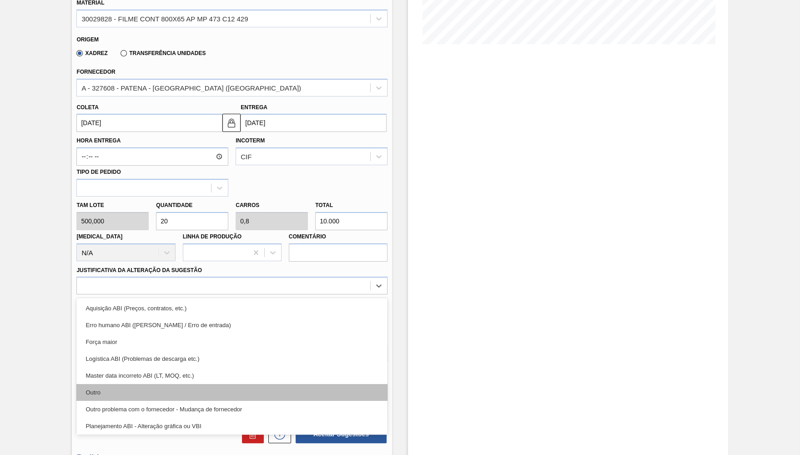
click at [134, 385] on div "Outro" at bounding box center [231, 392] width 311 height 17
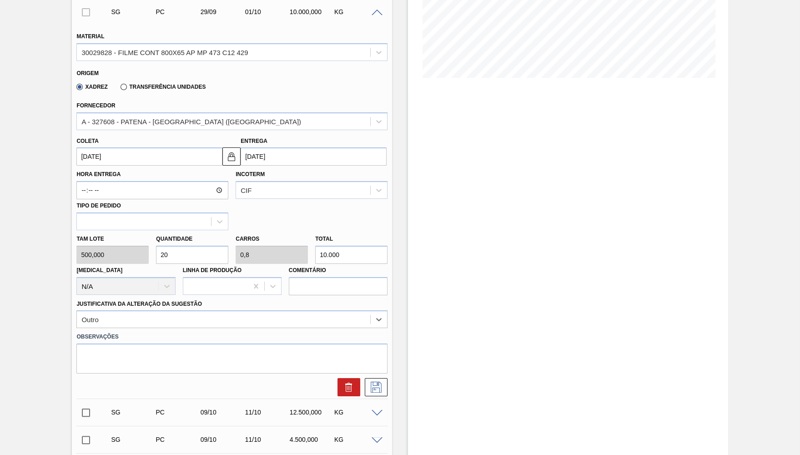
scroll to position [177, 0]
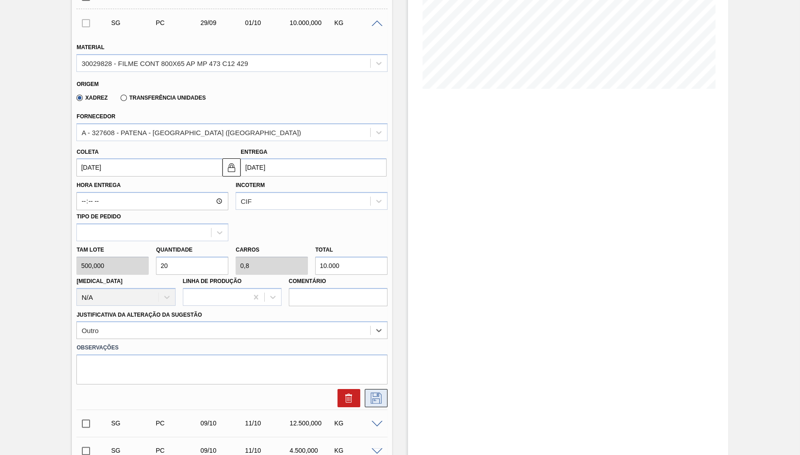
click at [376, 393] on icon at bounding box center [376, 398] width 11 height 11
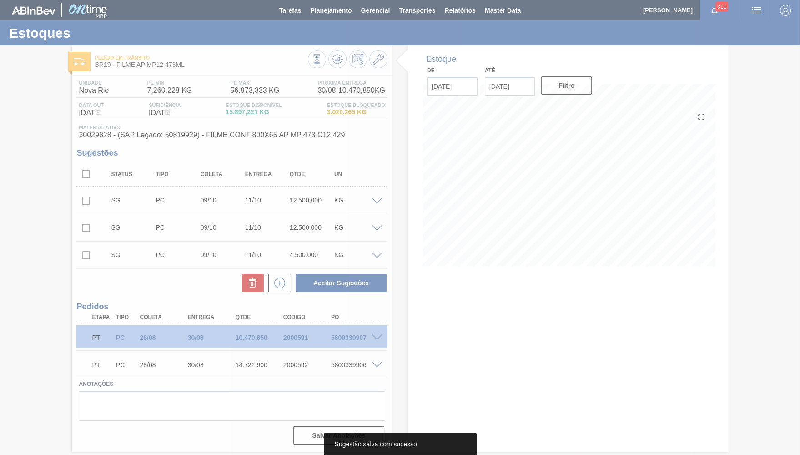
scroll to position [0, 0]
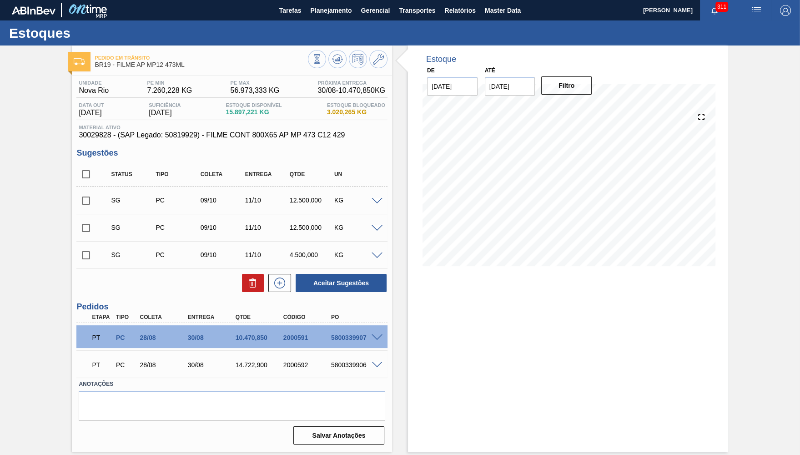
click at [379, 202] on span at bounding box center [377, 201] width 11 height 7
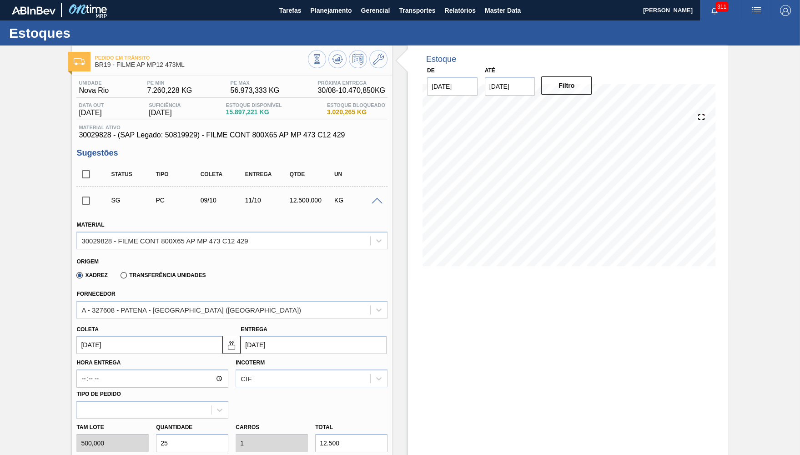
scroll to position [177, 0]
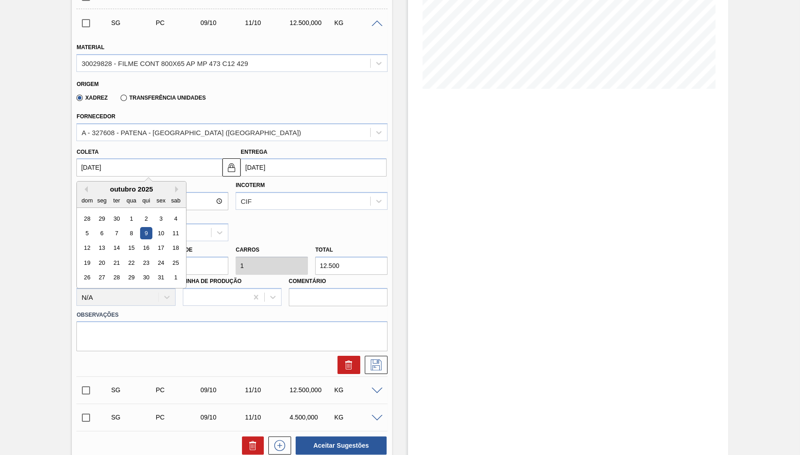
click at [153, 162] on input "09/10/2025" at bounding box center [149, 167] width 146 height 18
click at [86, 183] on div "outubro 2025 dom seg ter qua qui sex sab" at bounding box center [131, 195] width 109 height 26
click at [84, 187] on button "Previous Month" at bounding box center [84, 189] width 6 height 6
click at [175, 186] on button "Next Month" at bounding box center [178, 189] width 6 height 6
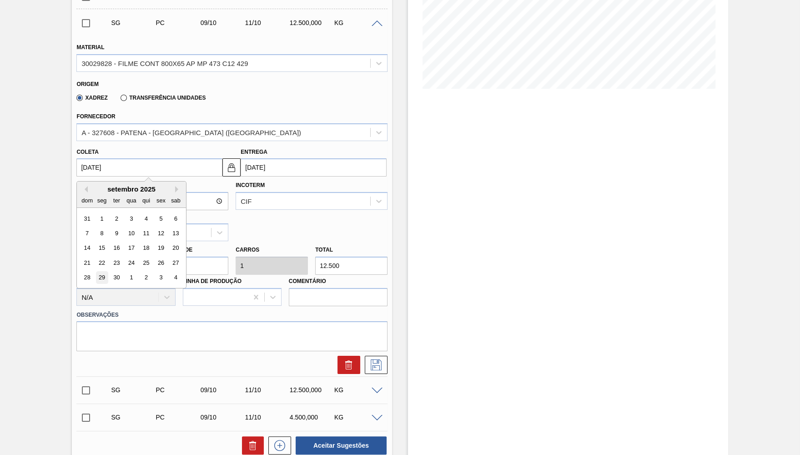
click at [103, 272] on div "29" at bounding box center [102, 278] width 12 height 12
type input "29/09/2025"
type input "01/10/2025"
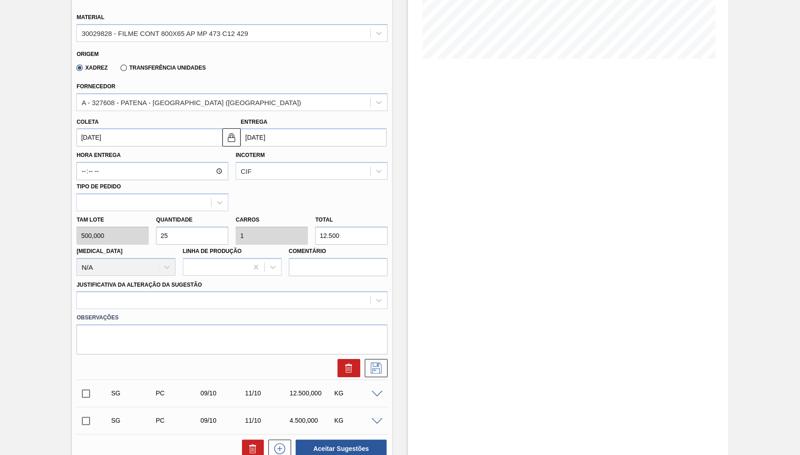
scroll to position [222, 0]
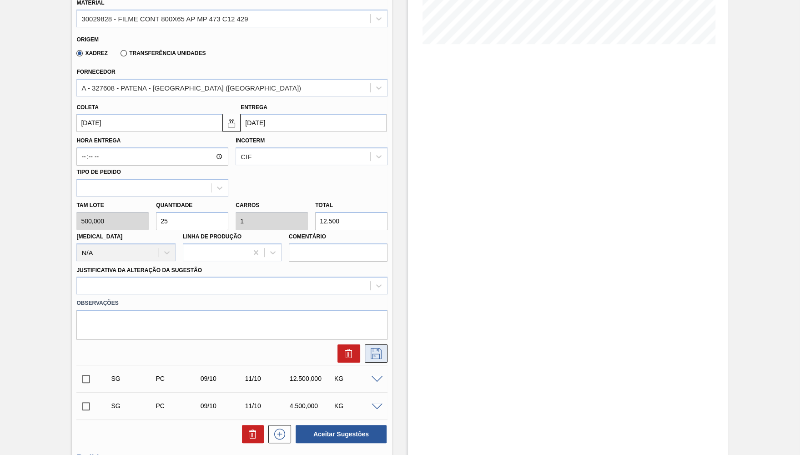
click at [376, 348] on icon at bounding box center [376, 353] width 15 height 11
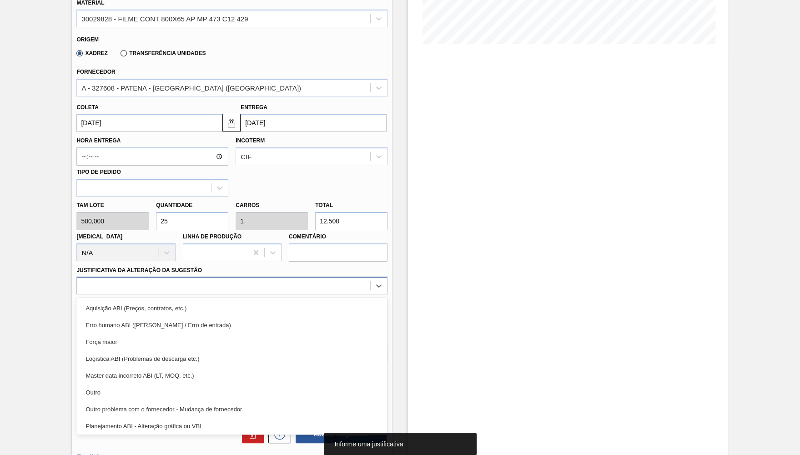
click at [192, 283] on div at bounding box center [223, 285] width 293 height 13
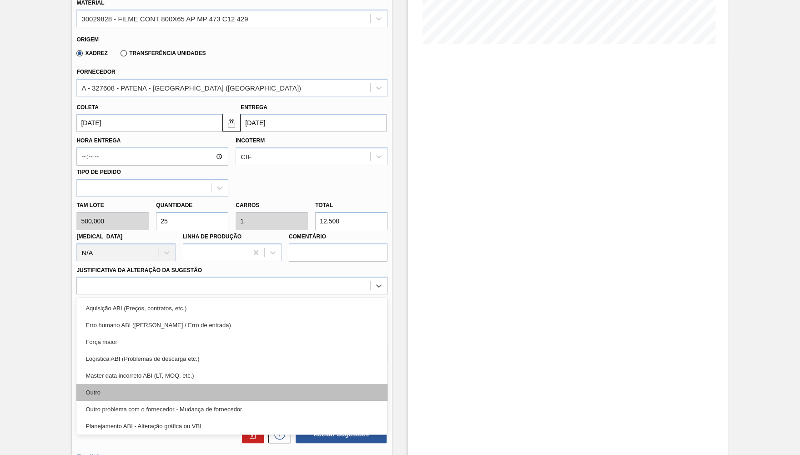
click at [158, 390] on div "Outro" at bounding box center [231, 392] width 311 height 17
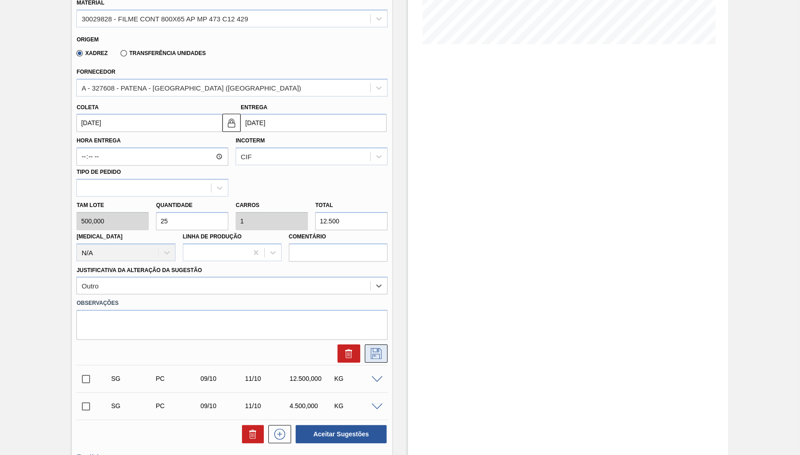
click at [375, 348] on icon at bounding box center [376, 353] width 15 height 11
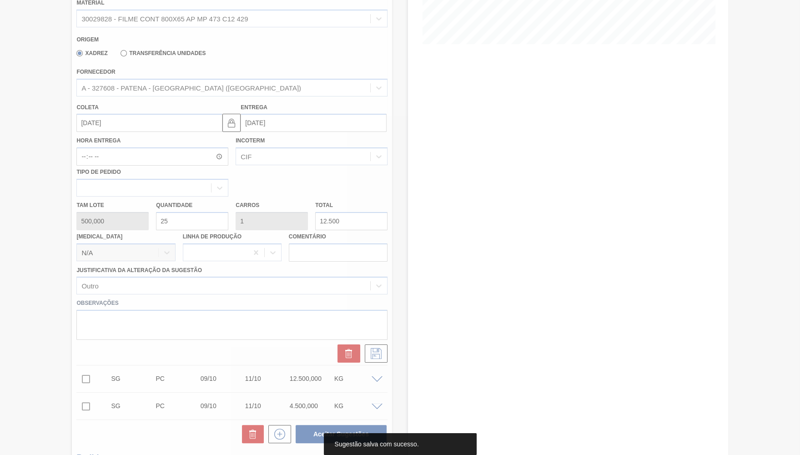
scroll to position [0, 0]
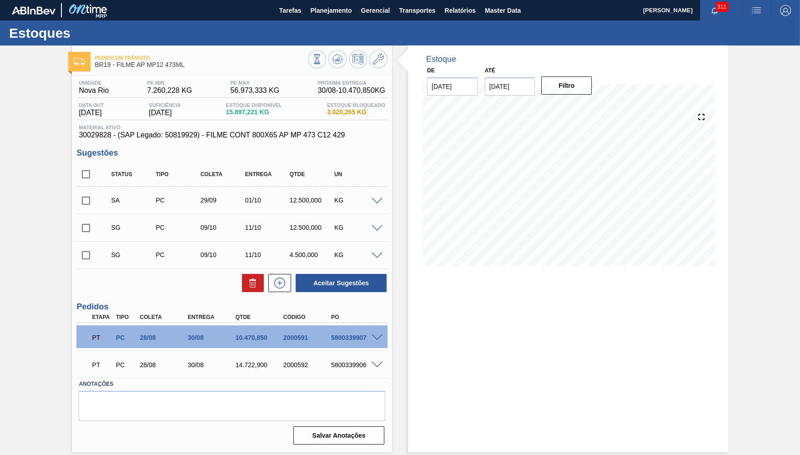
click at [375, 231] on span at bounding box center [377, 228] width 11 height 7
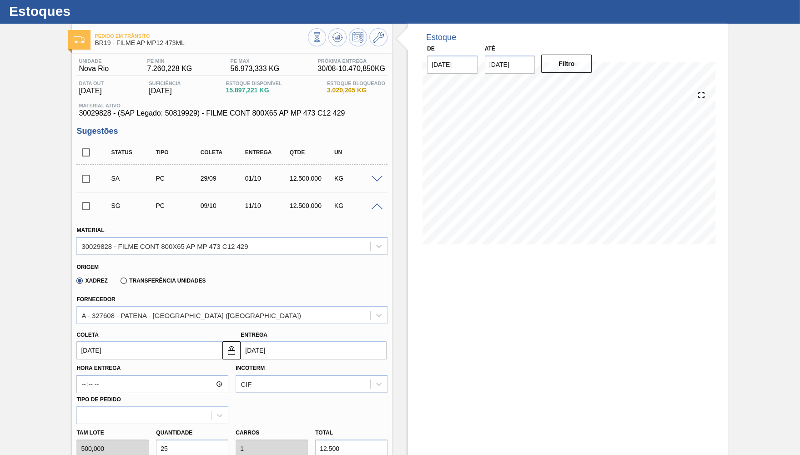
scroll to position [44, 0]
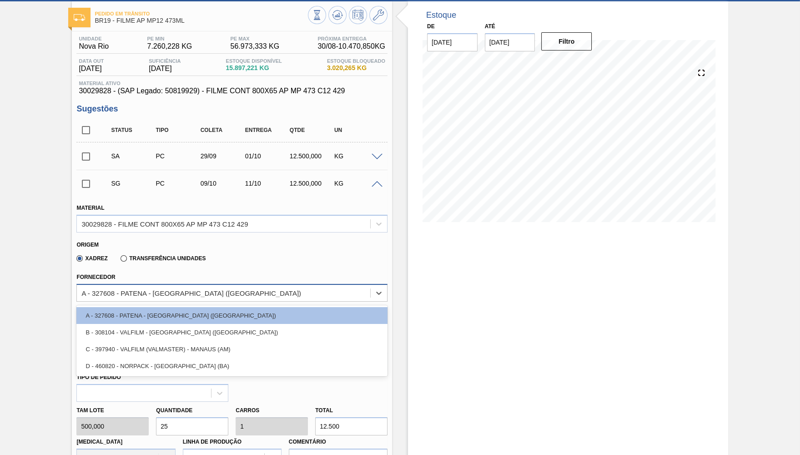
click at [142, 289] on div "A - 327608 - PATENA - CAMPO GRANDE (MS)" at bounding box center [191, 293] width 220 height 8
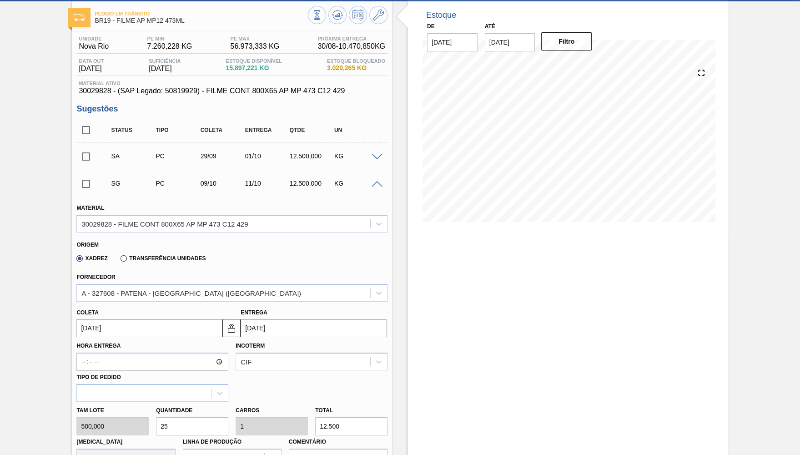
click at [243, 264] on div "Xadrez Transferência Unidades" at bounding box center [228, 257] width 304 height 18
click at [58, 329] on div "Pedido em Trânsito BR19 - FILME AP MP12 473ML Unidade Nova Rio PE MIN 7.260,228…" at bounding box center [400, 374] width 800 height 747
click at [175, 328] on input "09/10/2025" at bounding box center [149, 328] width 146 height 18
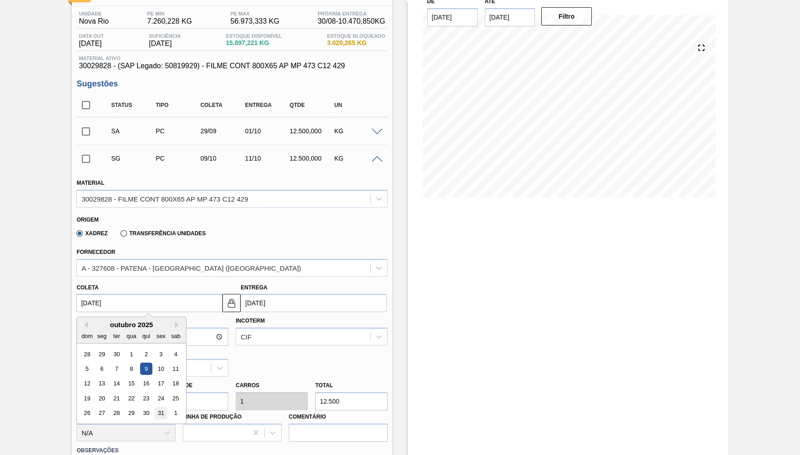
scroll to position [89, 0]
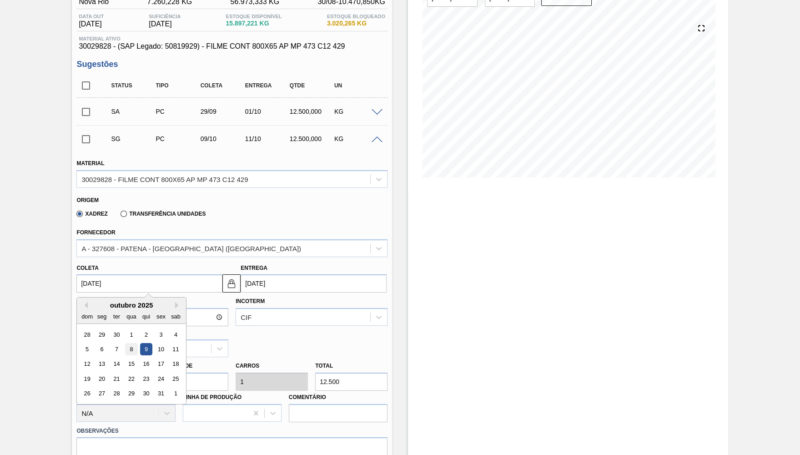
click at [127, 349] on div "8" at bounding box center [132, 349] width 12 height 12
type input "08/10/2025"
type input "10/10/2025"
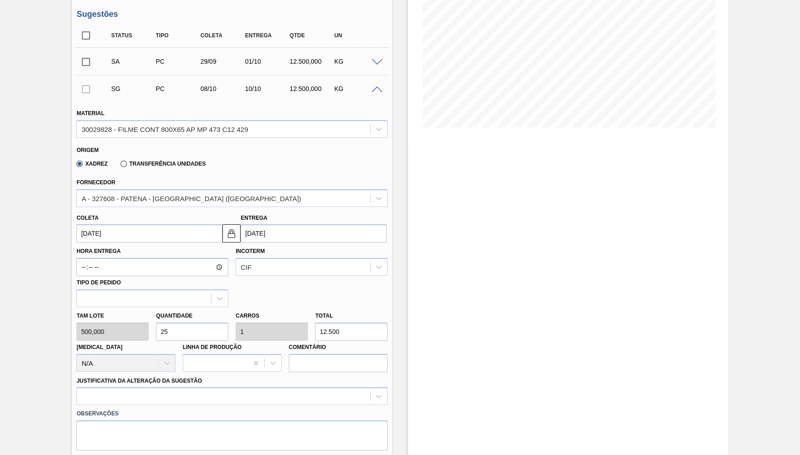
scroll to position [177, 0]
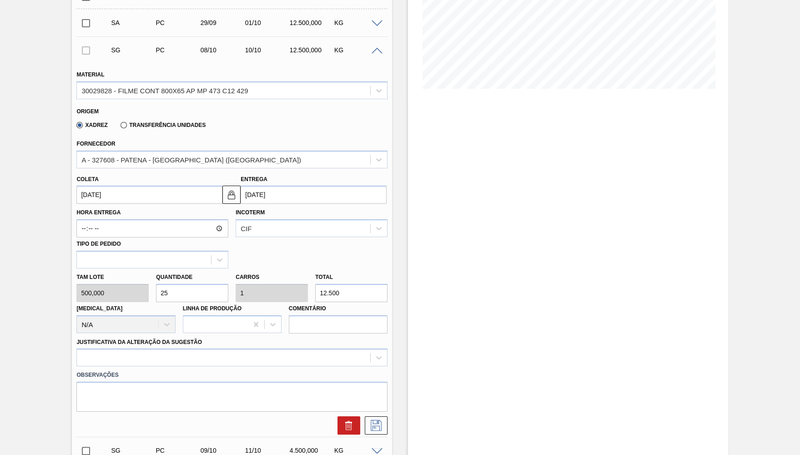
click at [351, 293] on input "12.500" at bounding box center [351, 293] width 72 height 18
click at [253, 354] on div at bounding box center [231, 358] width 311 height 18
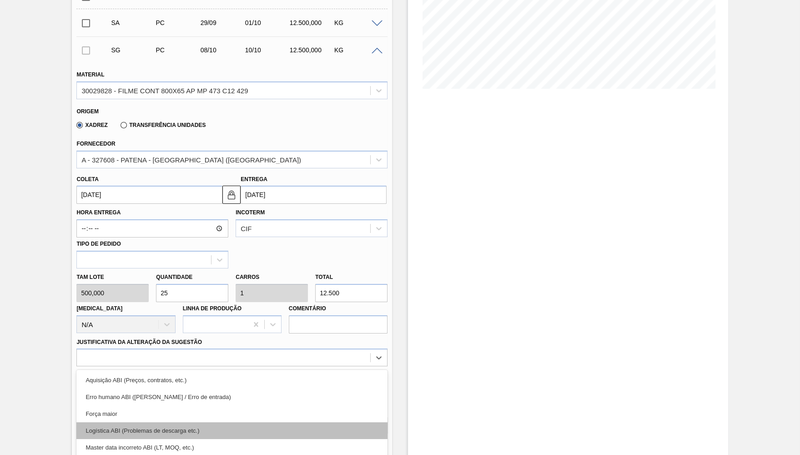
scroll to position [226, 0]
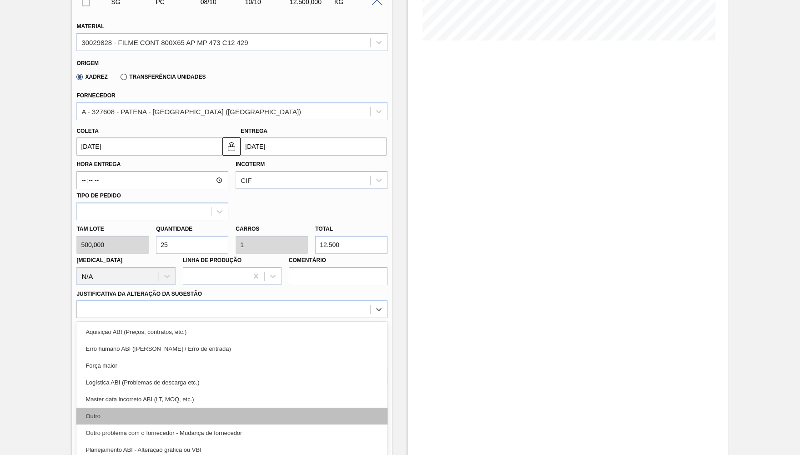
click at [196, 415] on div "Outro" at bounding box center [231, 416] width 311 height 17
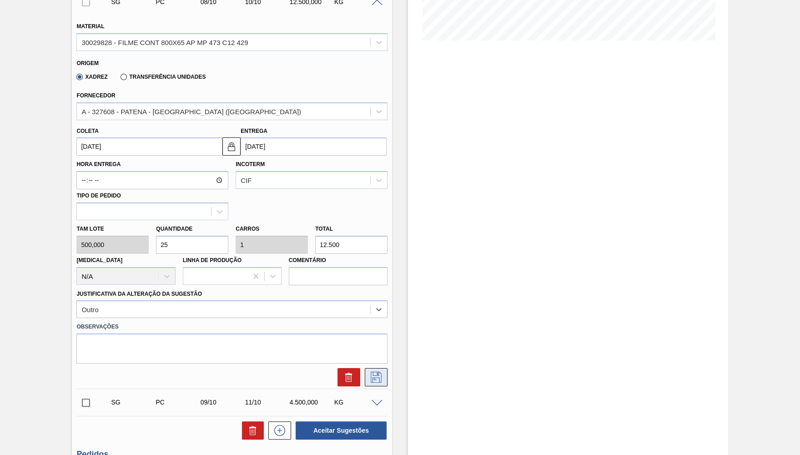
click at [374, 373] on icon at bounding box center [376, 376] width 5 height 7
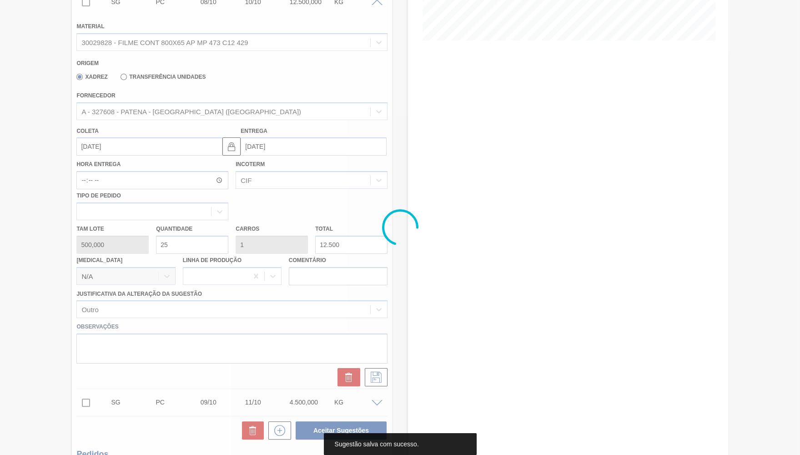
scroll to position [0, 0]
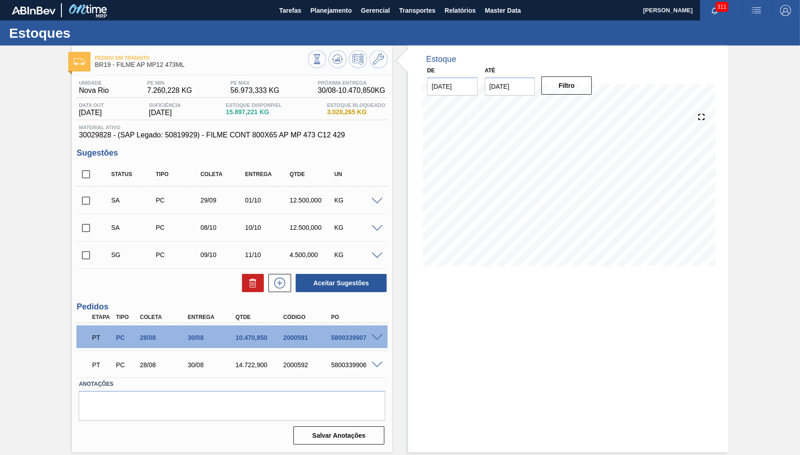
click at [84, 256] on input "checkbox" at bounding box center [85, 255] width 19 height 19
click at [0, 0] on icon at bounding box center [0, 0] width 0 height 0
checkbox input "false"
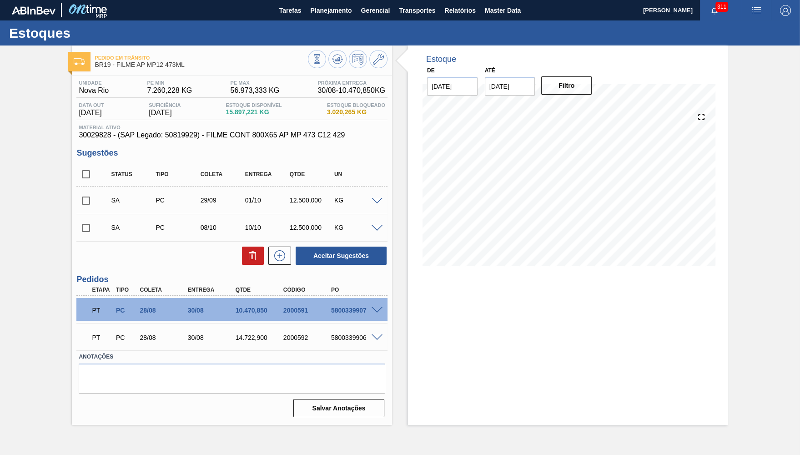
click at [80, 182] on input "checkbox" at bounding box center [85, 174] width 19 height 19
checkbox input "true"
click at [376, 225] on span at bounding box center [377, 228] width 11 height 7
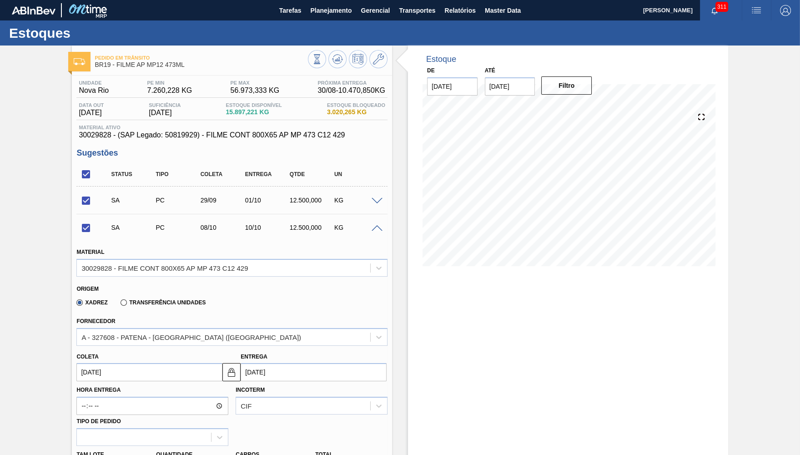
click at [376, 225] on span at bounding box center [377, 228] width 11 height 7
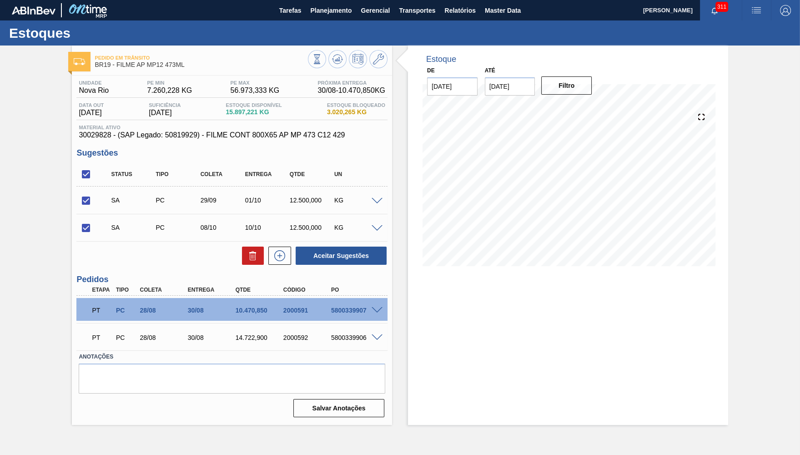
click at [379, 202] on span at bounding box center [377, 201] width 11 height 7
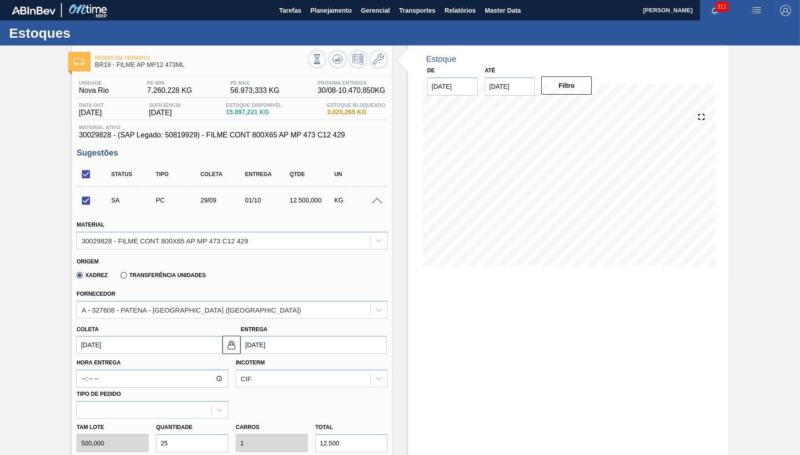
click at [379, 201] on span at bounding box center [377, 201] width 11 height 7
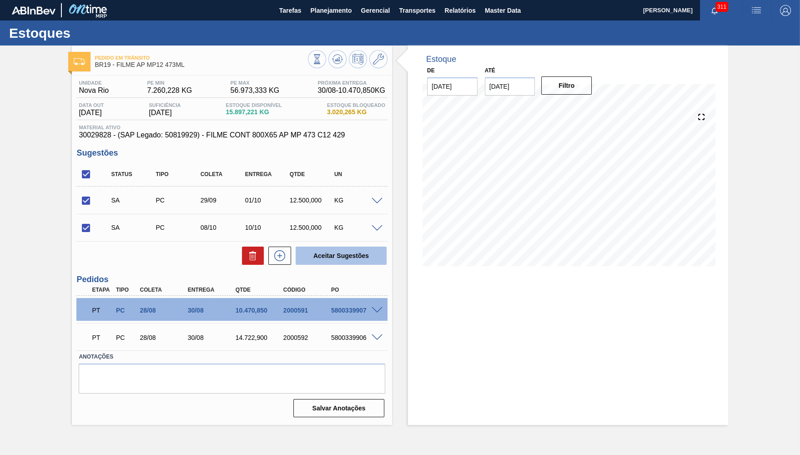
click at [376, 264] on button "Aceitar Sugestões" at bounding box center [341, 256] width 91 height 18
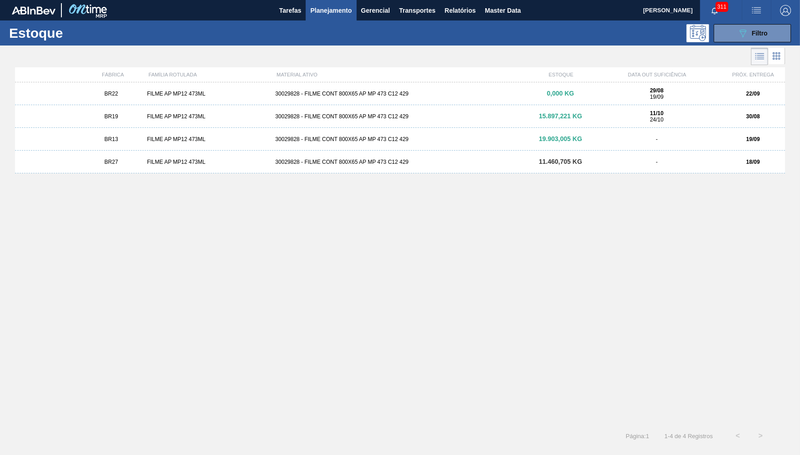
click at [154, 117] on div "FILME AP MP12 473ML" at bounding box center [207, 116] width 128 height 6
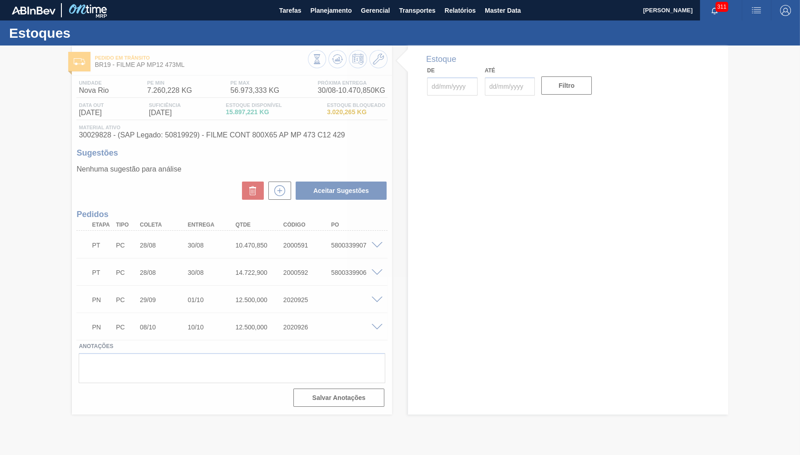
type input "[DATE]"
type input "31/10/2025"
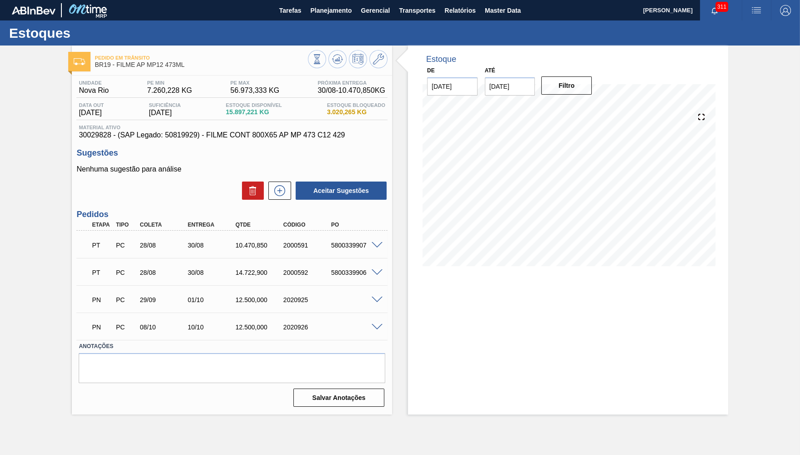
click at [328, 56] on div at bounding box center [348, 60] width 80 height 20
click at [322, 58] on icon at bounding box center [317, 59] width 10 height 10
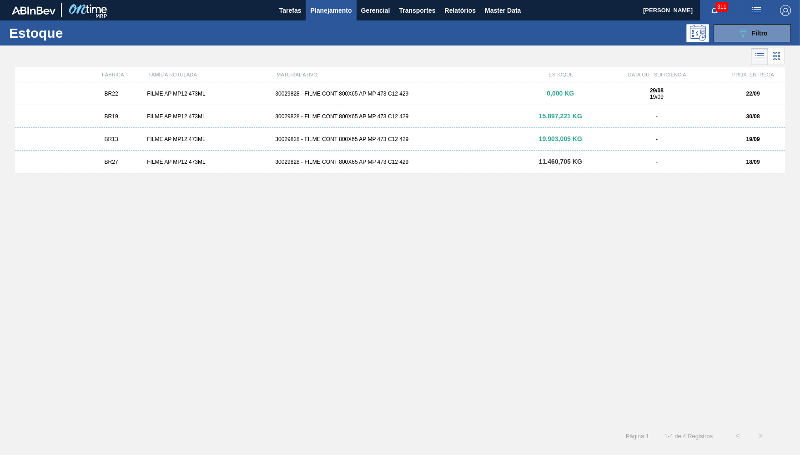
click at [182, 163] on div "FILME AP MP12 473ML" at bounding box center [207, 162] width 128 height 6
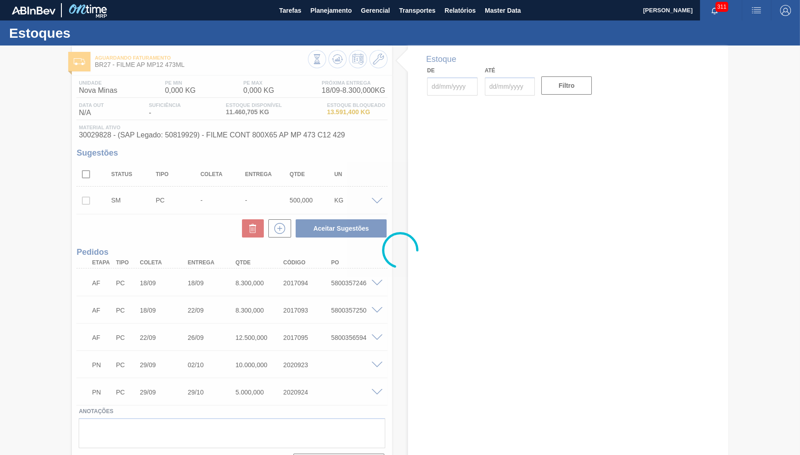
type input "[DATE]"
type input "31/10/2025"
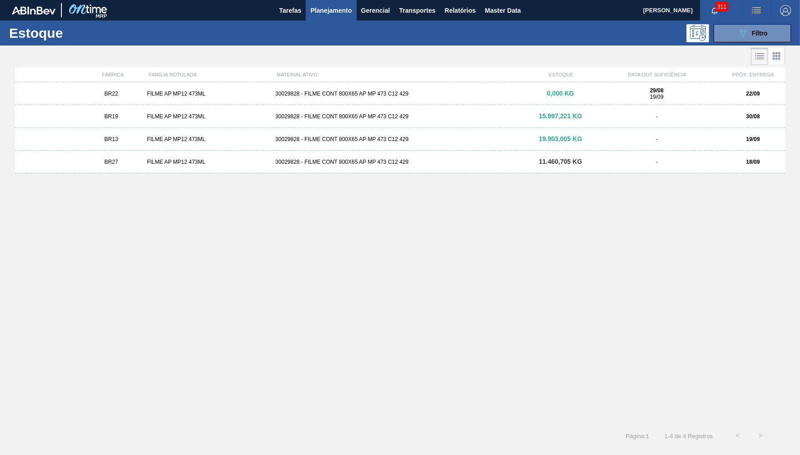
click at [188, 126] on div "BR19 FILME AP MP12 473ML 30029828 - FILME CONT 800X65 AP MP 473 C12 429 15.897,…" at bounding box center [400, 116] width 770 height 23
click at [749, 25] on button "089F7B8B-B2A5-4AFE-B5C0-19BA573D28AC Filtro" at bounding box center [752, 33] width 77 height 18
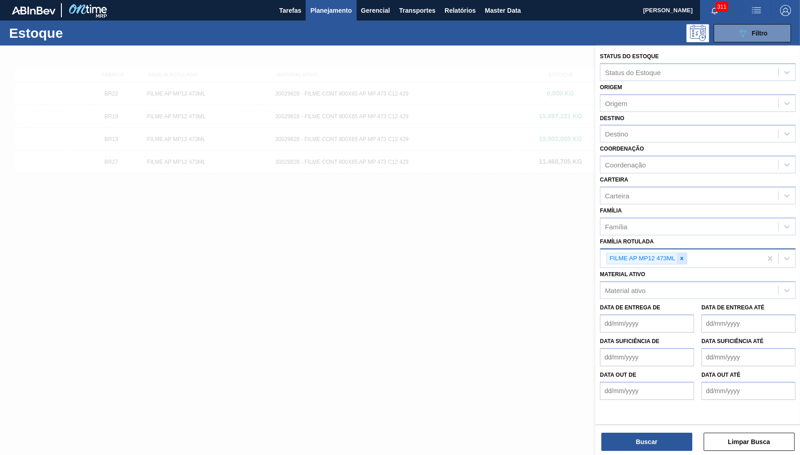
click at [679, 255] on icon at bounding box center [682, 258] width 6 height 6
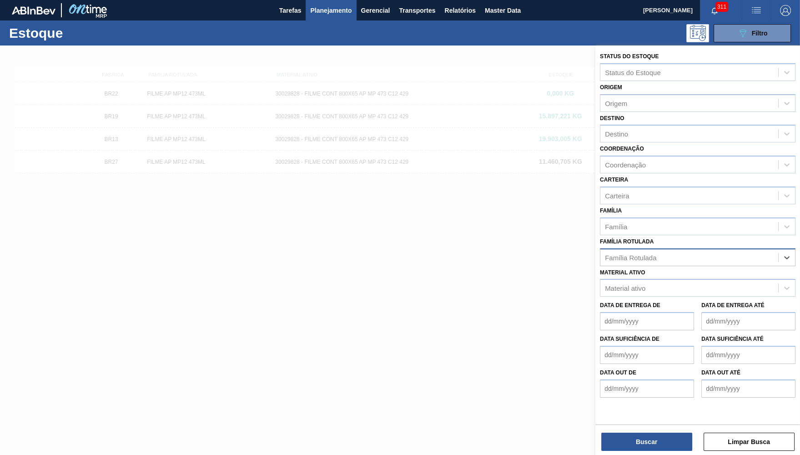
paste Rotulada "FILME BC 350ML MP C/12"
type Rotulada "FILME BC 350ML MP C/12"
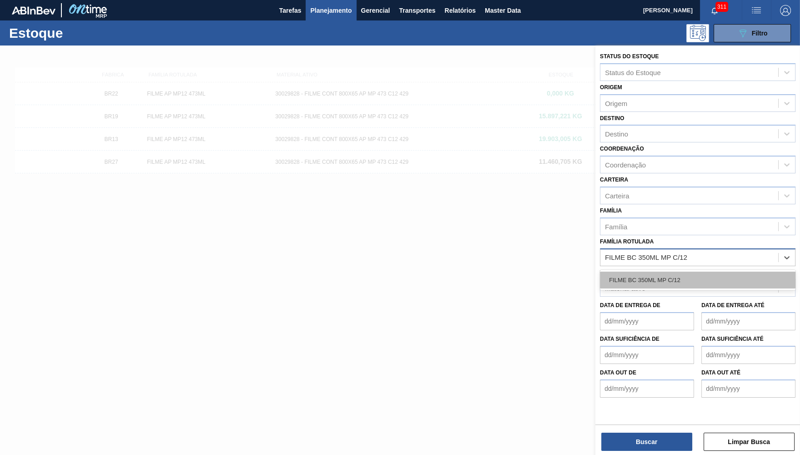
click at [690, 272] on div "FILME BC 350ML MP C/12" at bounding box center [698, 280] width 196 height 17
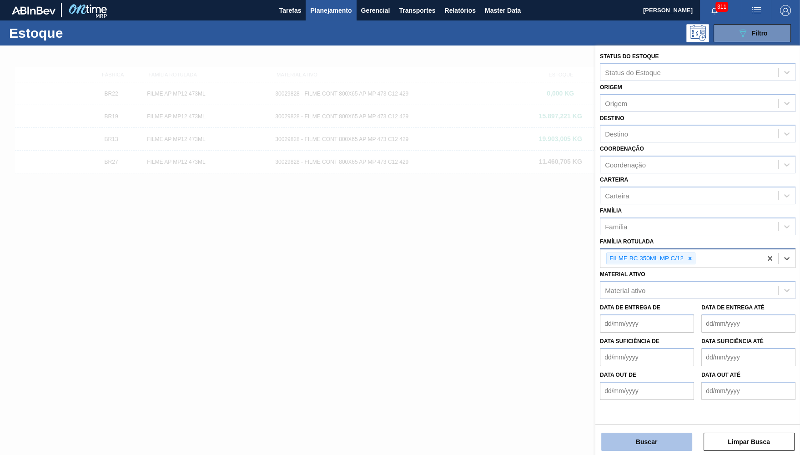
click at [667, 448] on button "Buscar" at bounding box center [647, 442] width 91 height 18
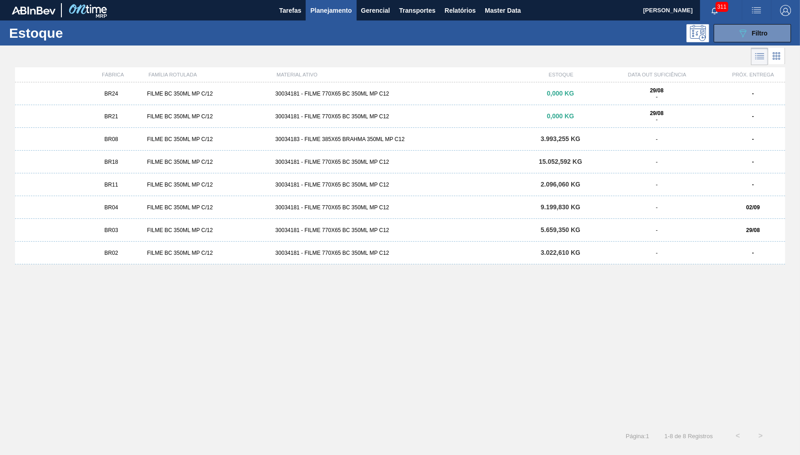
click at [127, 250] on div "BR02" at bounding box center [111, 253] width 64 height 6
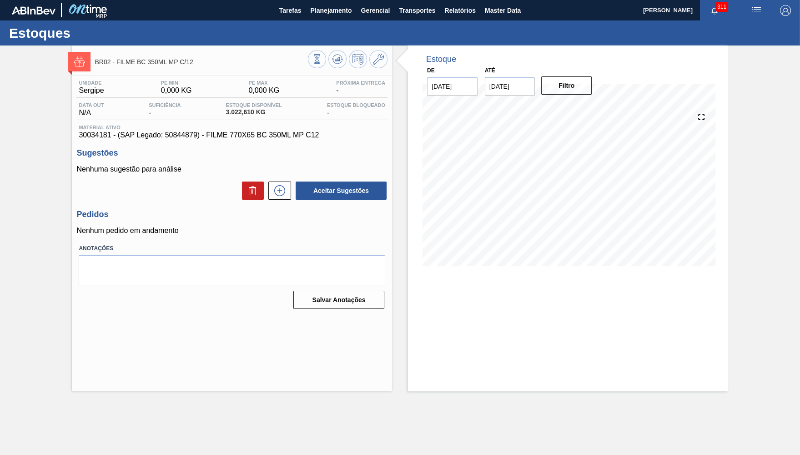
click at [277, 178] on div "Nenhuma sugestão para análise Aceitar Sugestões" at bounding box center [231, 182] width 311 height 35
click at [276, 192] on icon at bounding box center [280, 190] width 15 height 11
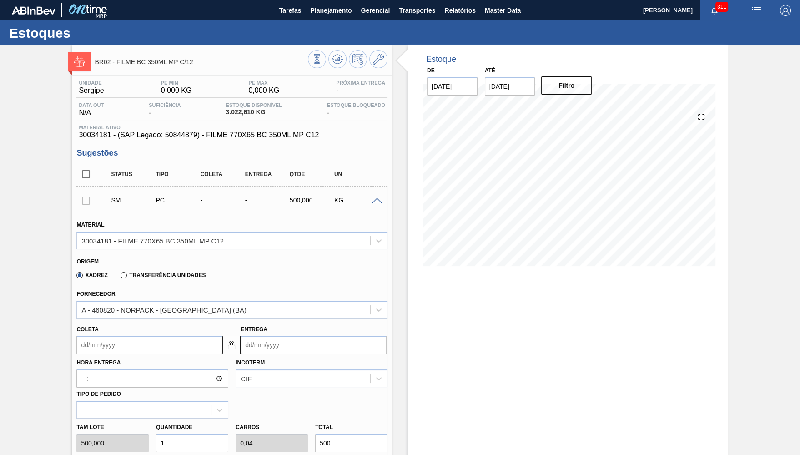
click at [183, 338] on input "Coleta" at bounding box center [149, 345] width 146 height 18
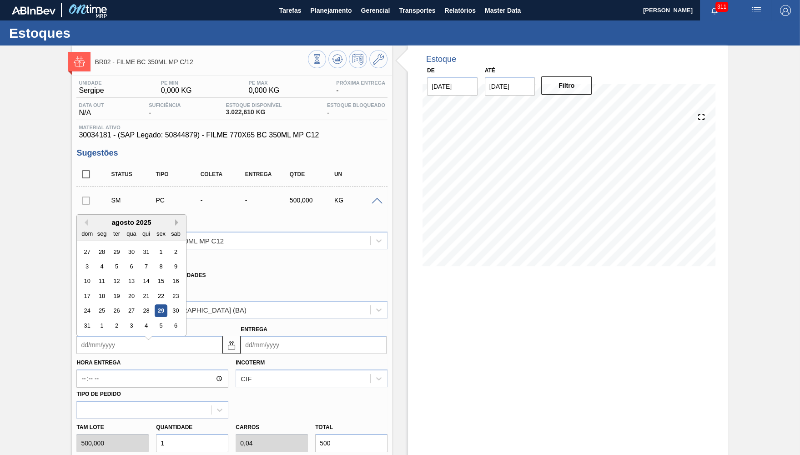
click at [175, 223] on button "Next Month" at bounding box center [178, 222] width 6 height 6
click at [103, 305] on div "29" at bounding box center [102, 311] width 12 height 12
type input "29/09/2025"
type input "02/10/2025"
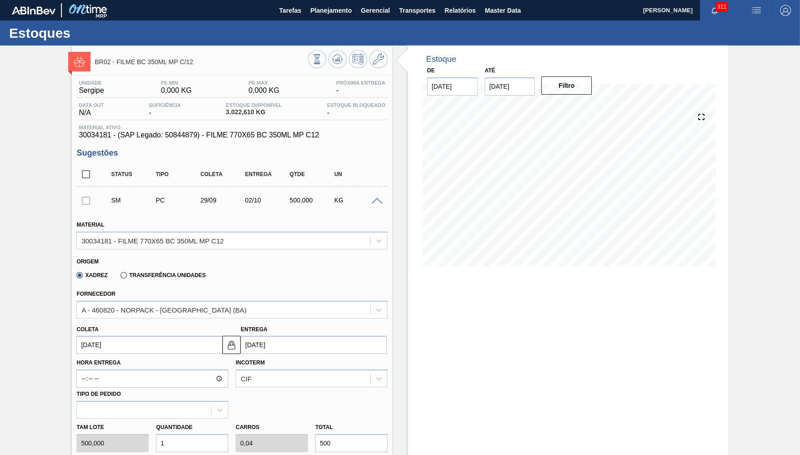
scroll to position [133, 0]
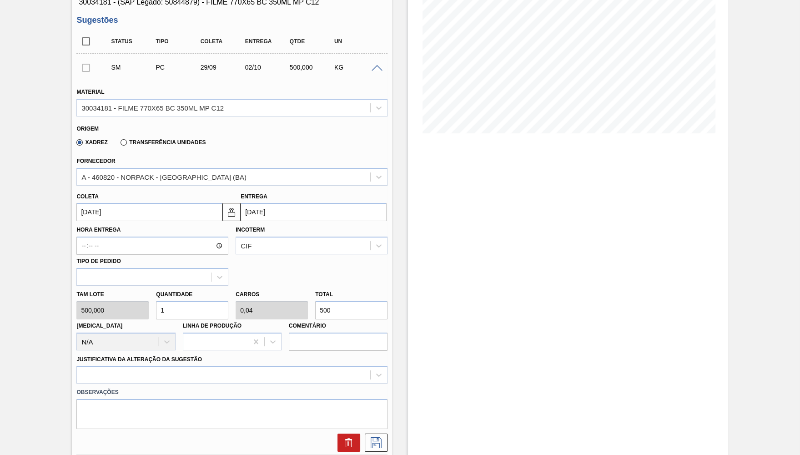
drag, startPoint x: 328, startPoint y: 302, endPoint x: 195, endPoint y: 297, distance: 132.5
click at [315, 301] on input "500" at bounding box center [351, 310] width 72 height 18
click at [344, 306] on input "500" at bounding box center [351, 310] width 72 height 18
type input "0,002"
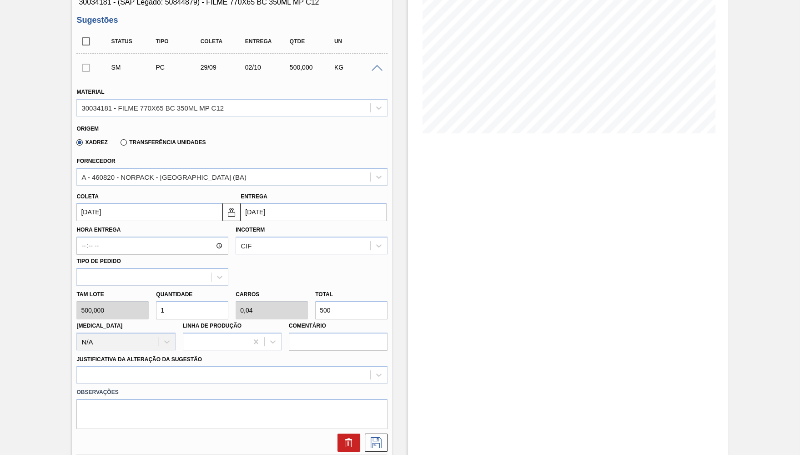
type input "0"
type input "1"
type input "0,02"
type input "0,001"
type input "10"
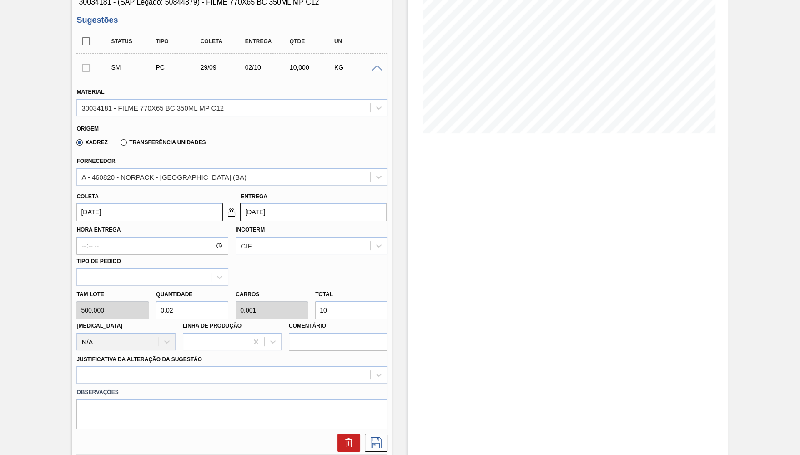
type input "0,2"
type input "0,008"
type input "100"
type input "2"
type input "0,08"
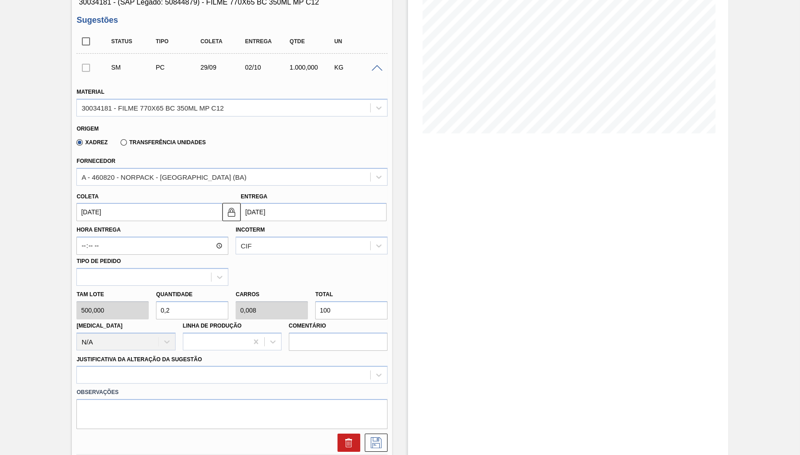
type input "1.000"
type input "0,2"
type input "0,008"
type input "100"
type input "0,02"
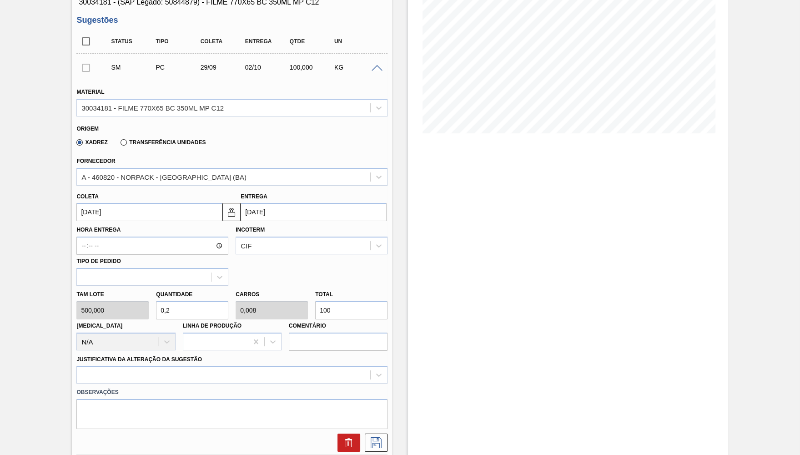
type input "0,001"
type input "10"
type input "0,002"
type input "0"
type input "1"
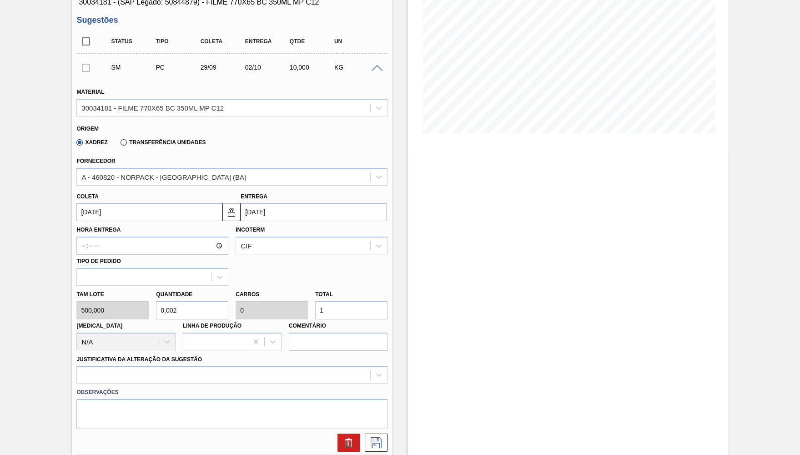
type input "0"
type input "0,004"
type input "2"
type input "0,04"
type input "0,002"
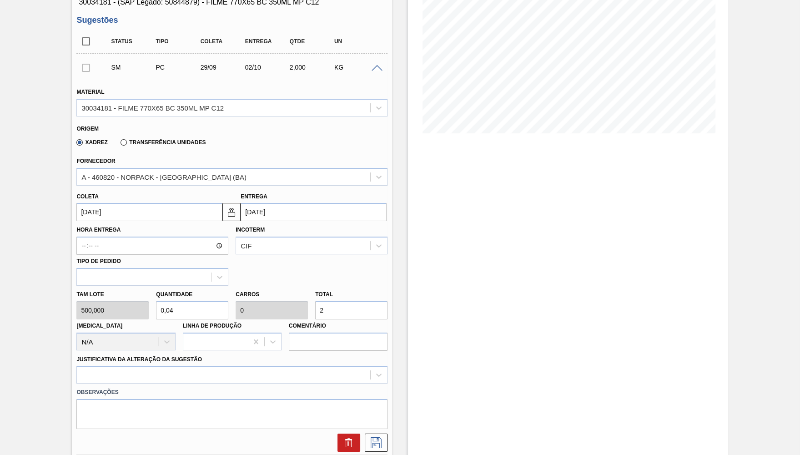
type input "20"
type input "0,4"
type input "0,016"
type input "200"
type input "4"
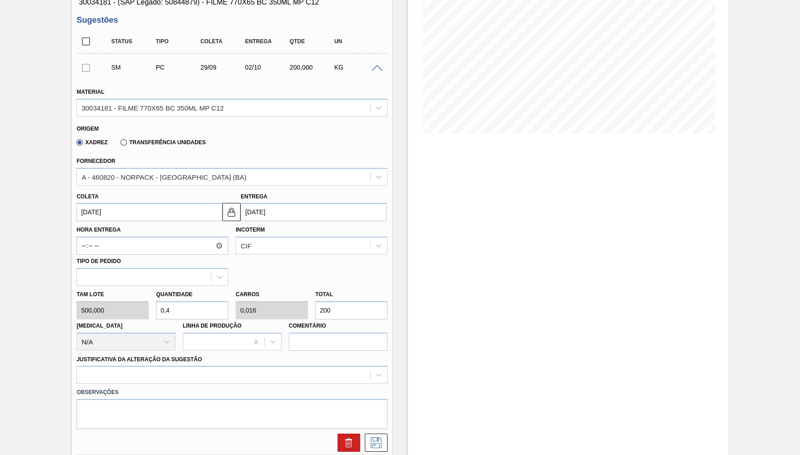
type input "0,16"
type input "2.000"
drag, startPoint x: 188, startPoint y: 390, endPoint x: 187, endPoint y: 369, distance: 21.4
click at [187, 390] on label "Observações" at bounding box center [231, 392] width 311 height 13
click at [187, 366] on div at bounding box center [231, 375] width 311 height 18
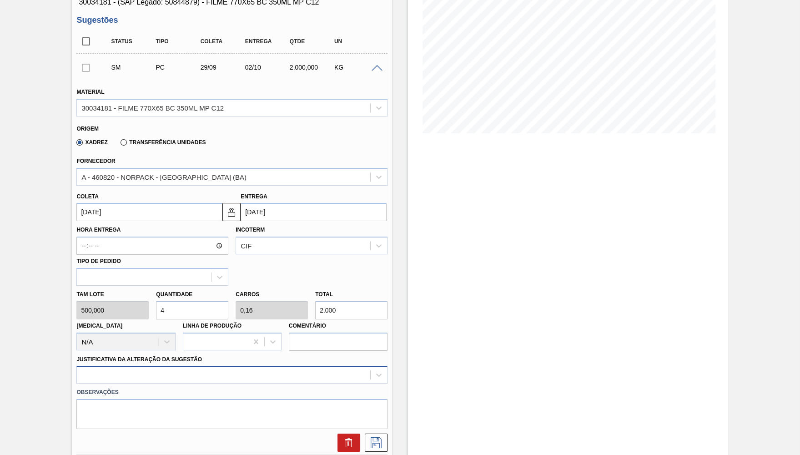
scroll to position [198, 0]
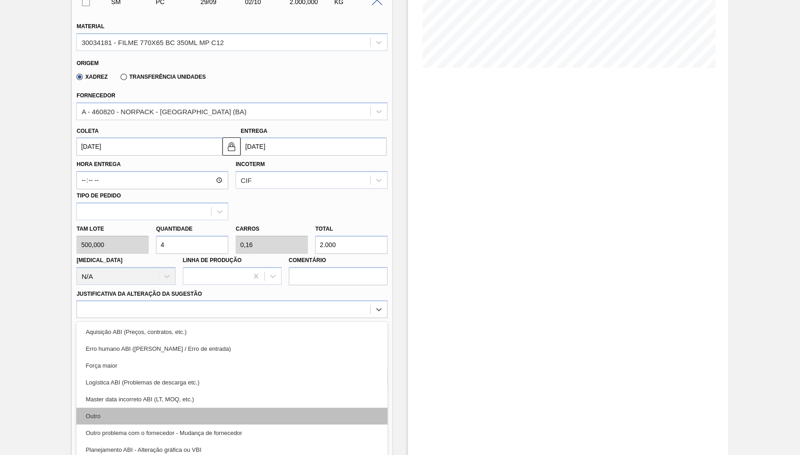
drag, startPoint x: 219, startPoint y: 399, endPoint x: 237, endPoint y: 410, distance: 21.2
click at [237, 410] on div "Aquisição ABI (Preços, contratos, etc.) Erro humano ABI (Cálculo / Erro de entr…" at bounding box center [231, 390] width 311 height 137
click at [238, 409] on div "Outro" at bounding box center [231, 416] width 311 height 17
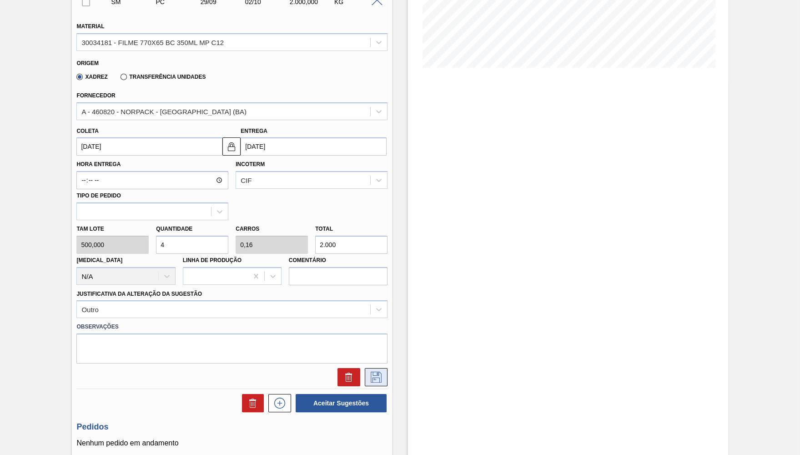
click at [380, 368] on button at bounding box center [376, 377] width 23 height 18
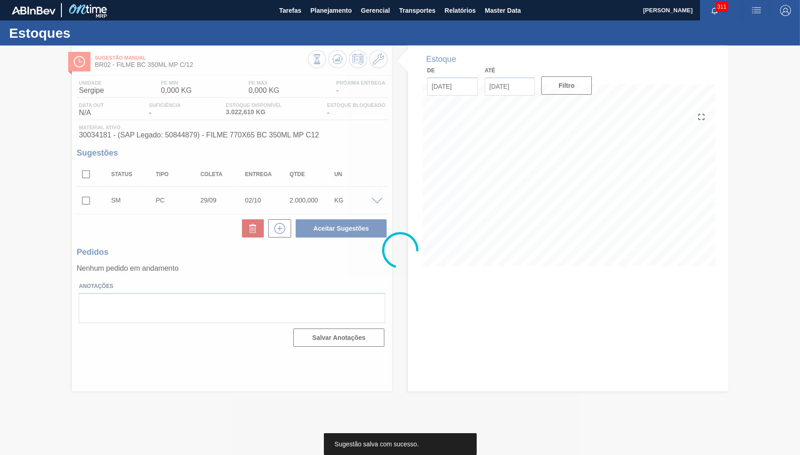
scroll to position [0, 0]
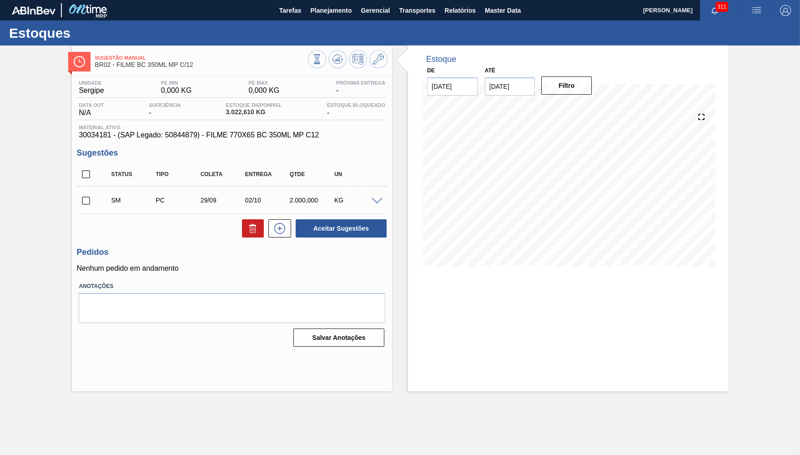
click at [376, 194] on div "SM PC 29/09 02/10 2.000,000 KG" at bounding box center [231, 200] width 311 height 23
click at [372, 201] on span at bounding box center [377, 201] width 11 height 7
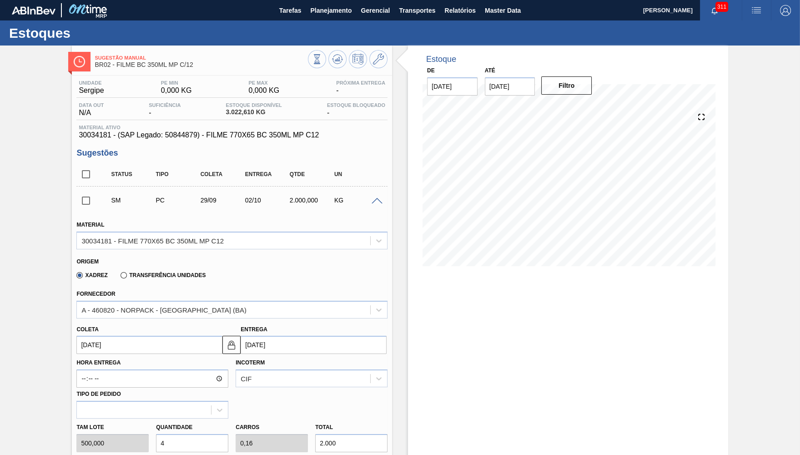
click at [379, 195] on div "SM PC 29/09 02/10 2.000,000 KG" at bounding box center [231, 200] width 311 height 23
click at [84, 173] on input "checkbox" at bounding box center [85, 174] width 19 height 19
checkbox input "true"
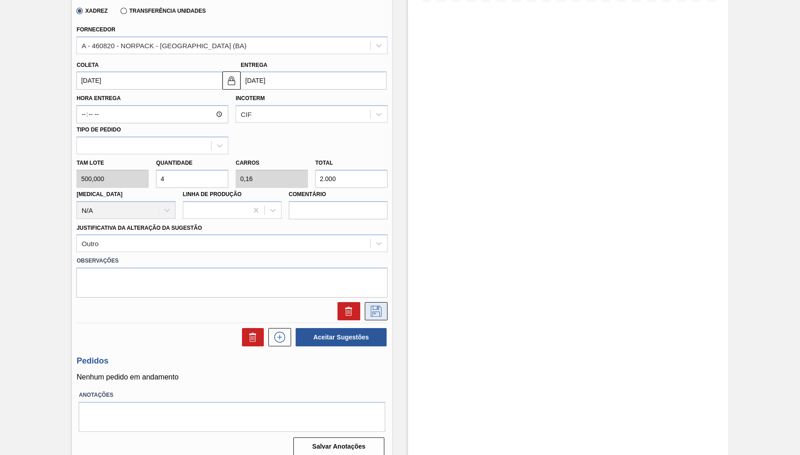
click at [368, 310] on button at bounding box center [376, 311] width 23 height 18
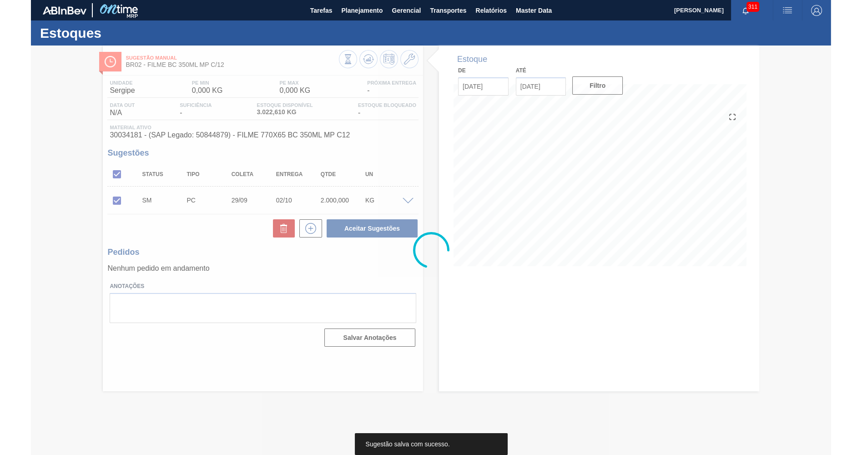
scroll to position [0, 0]
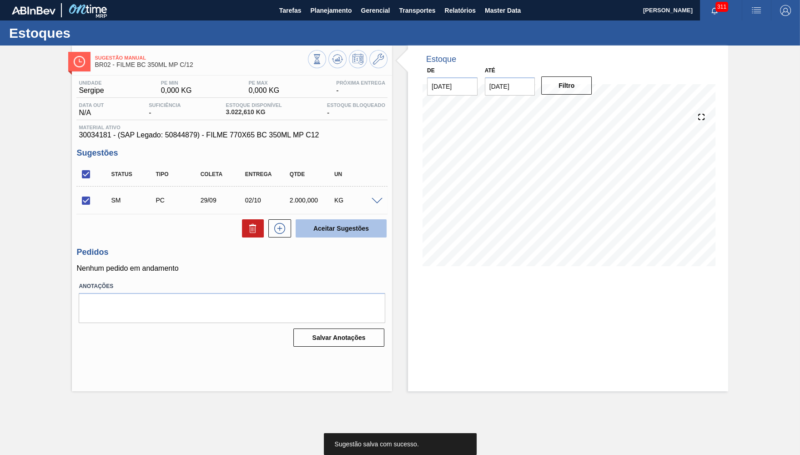
click at [341, 226] on button "Aceitar Sugestões" at bounding box center [341, 228] width 91 height 18
checkbox input "false"
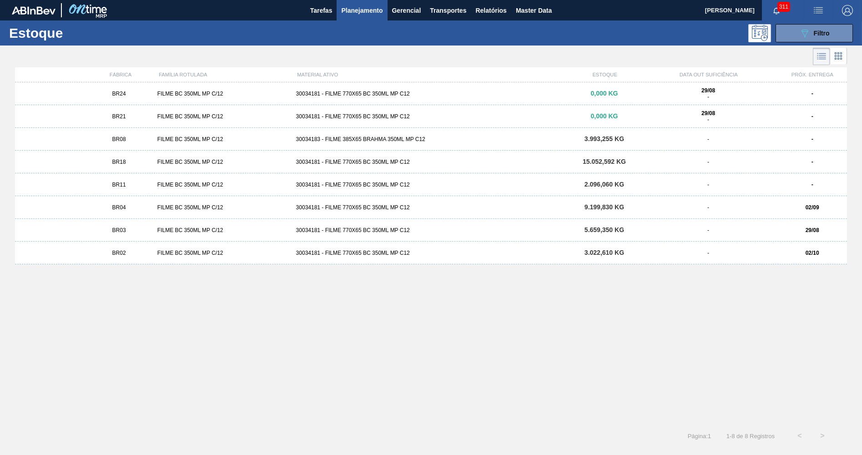
click at [155, 167] on div "BR18 FILME BC 350ML MP C/12 30034181 - FILME 770X65 BC 350ML MP C12 15.052,592 …" at bounding box center [431, 162] width 832 height 23
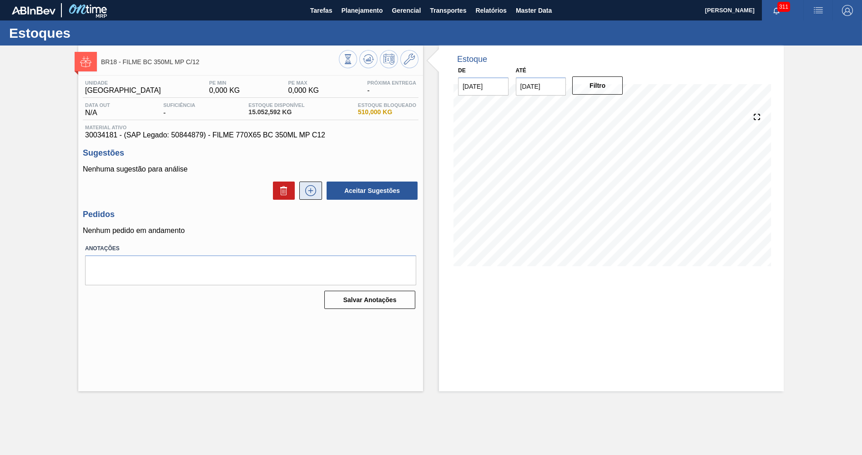
click at [307, 192] on icon at bounding box center [311, 190] width 15 height 11
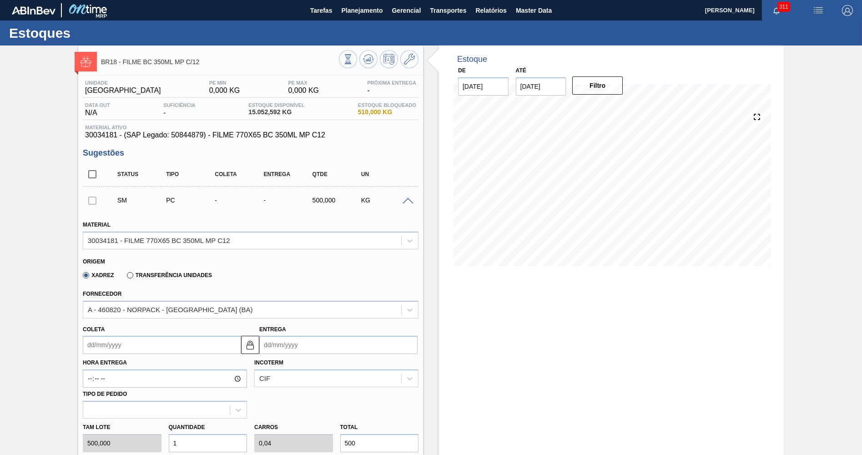
click at [151, 132] on span "30034181 - (SAP Legado: 50844879) - FILME 770X65 BC 350ML MP C12" at bounding box center [250, 135] width 331 height 8
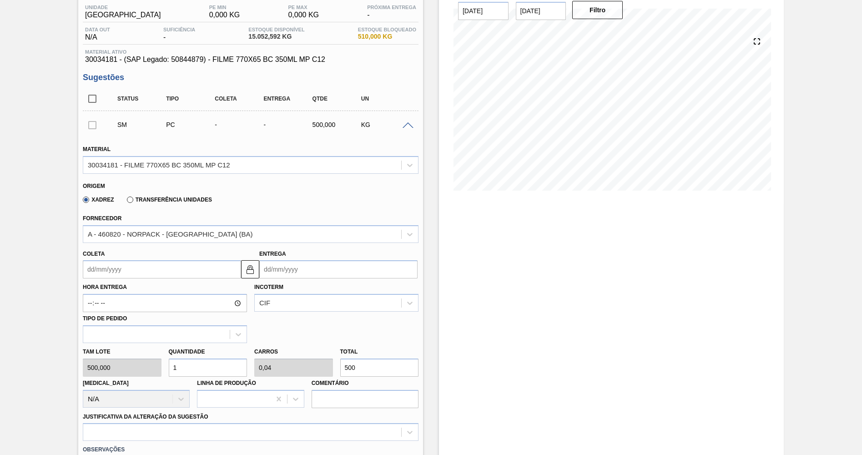
scroll to position [89, 0]
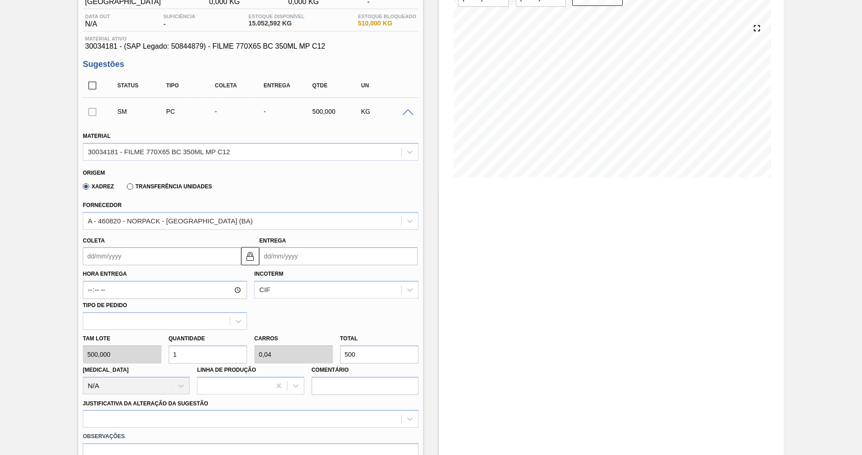
click at [208, 259] on input "Coleta" at bounding box center [162, 256] width 158 height 18
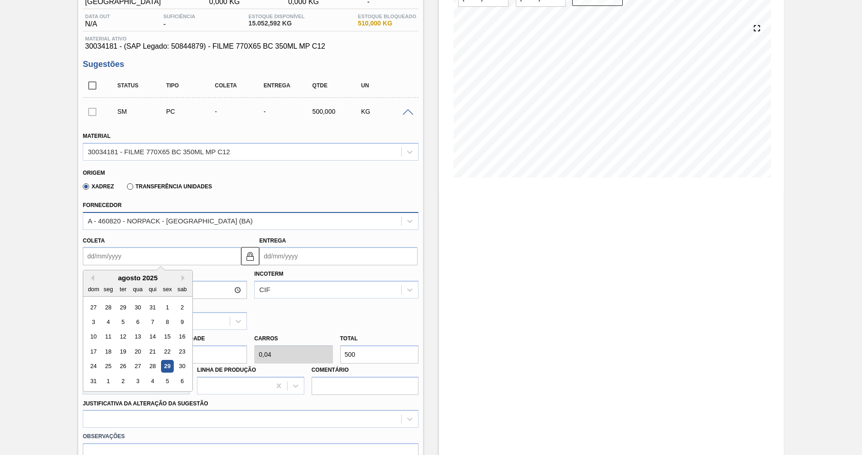
click at [221, 220] on div "A - 460820 - NORPACK - CAMAÇARI (BA)" at bounding box center [242, 220] width 318 height 13
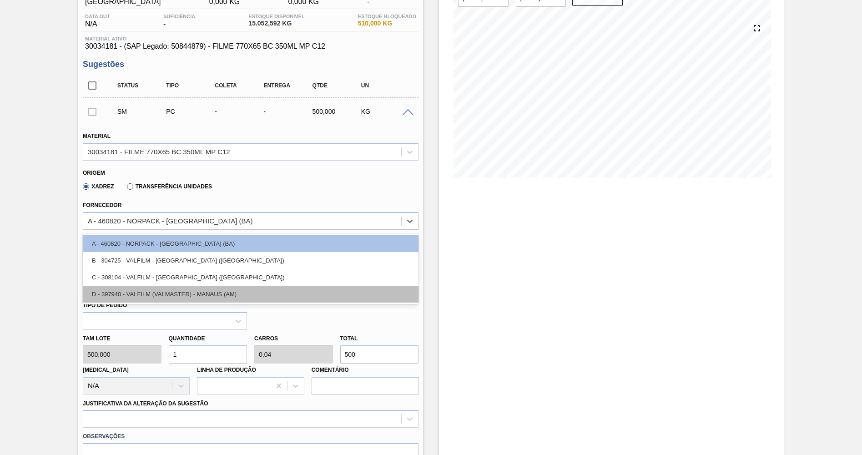
click at [214, 293] on div "D - 397940 - VALFILM (VALMASTER) - MANAUS (AM)" at bounding box center [251, 294] width 336 height 17
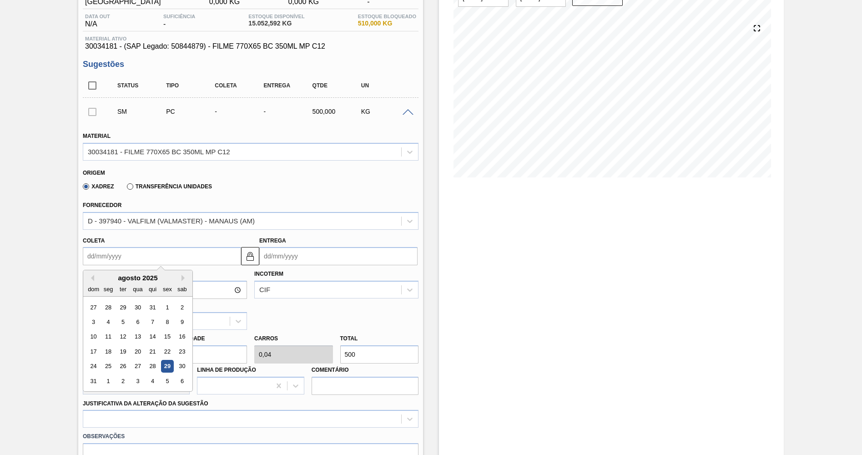
click at [116, 257] on input "Coleta" at bounding box center [162, 256] width 158 height 18
click at [182, 277] on button "Next Month" at bounding box center [185, 278] width 6 height 6
click at [110, 360] on div "29" at bounding box center [108, 366] width 12 height 12
type input "29/09/2025"
type input "29/10/2025"
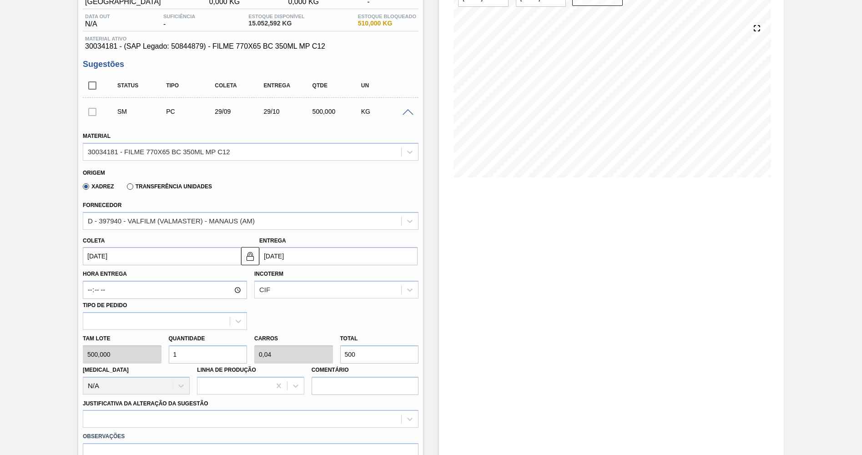
click at [312, 249] on input "29/10/2025" at bounding box center [338, 256] width 158 height 18
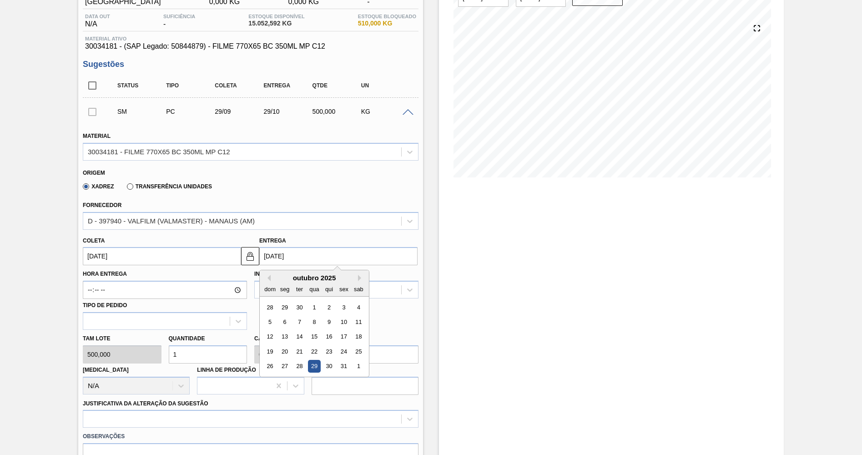
scroll to position [133, 0]
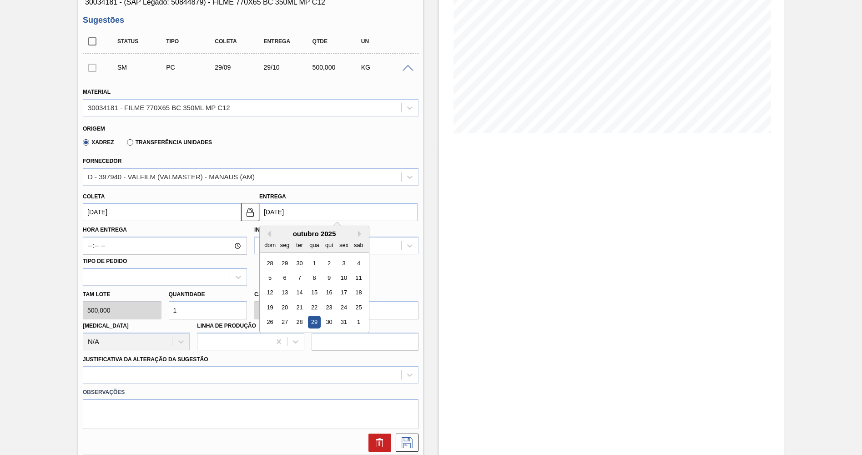
click at [120, 255] on div "Tipo de pedido" at bounding box center [165, 270] width 164 height 31
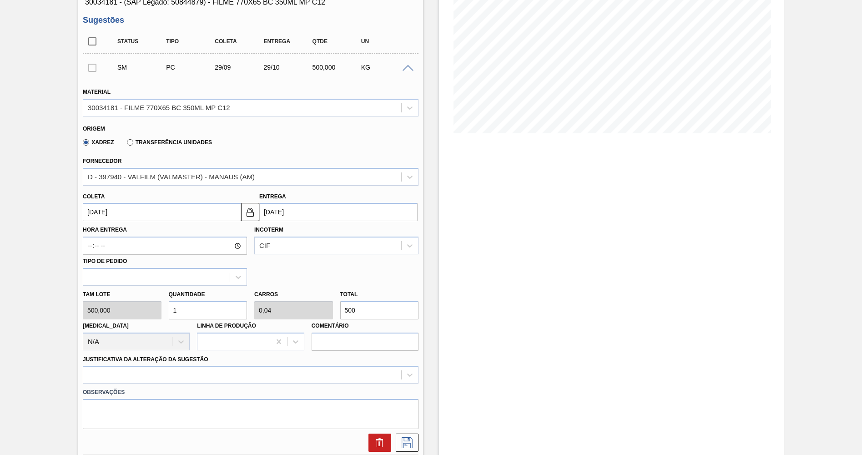
click at [385, 137] on div "Xadrez Transferência Unidades" at bounding box center [247, 141] width 328 height 18
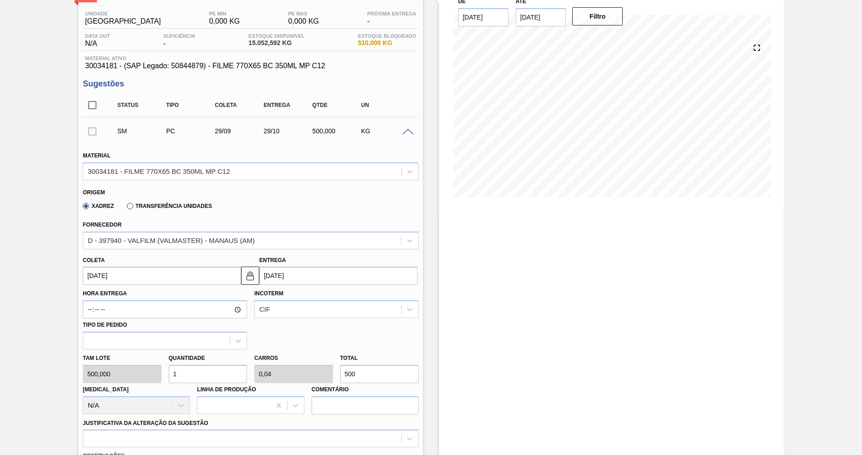
scroll to position [0, 0]
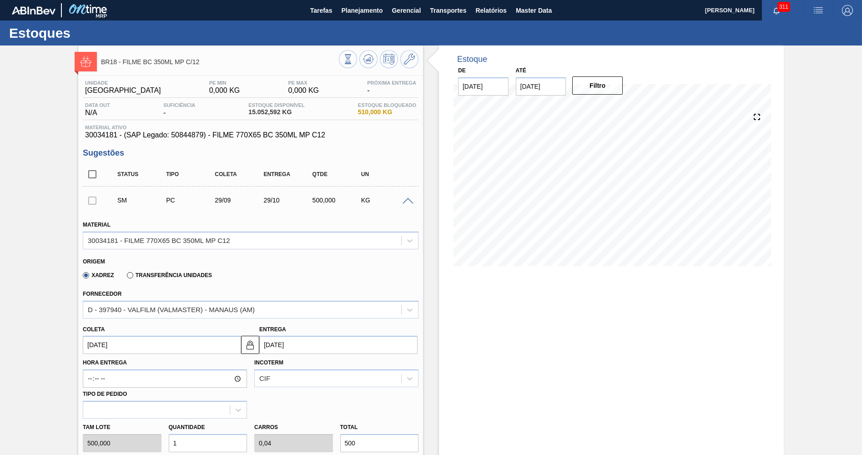
click at [241, 138] on span "30034181 - (SAP Legado: 50844879) - FILME 770X65 BC 350ML MP C12" at bounding box center [250, 135] width 331 height 8
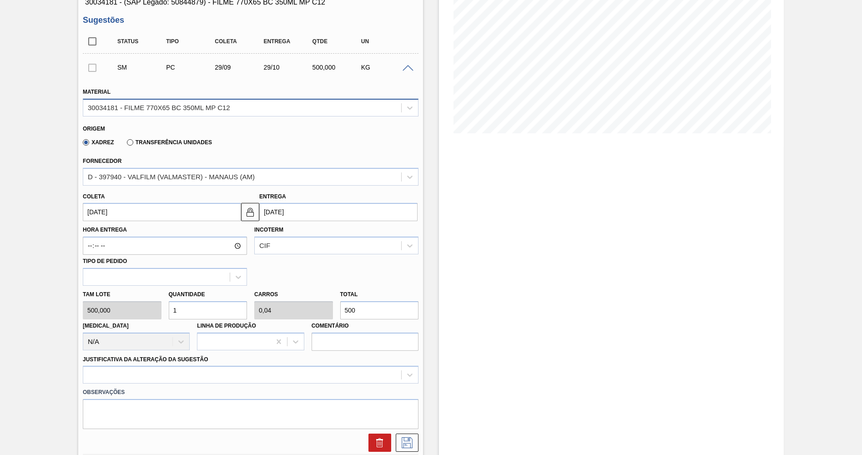
scroll to position [264, 0]
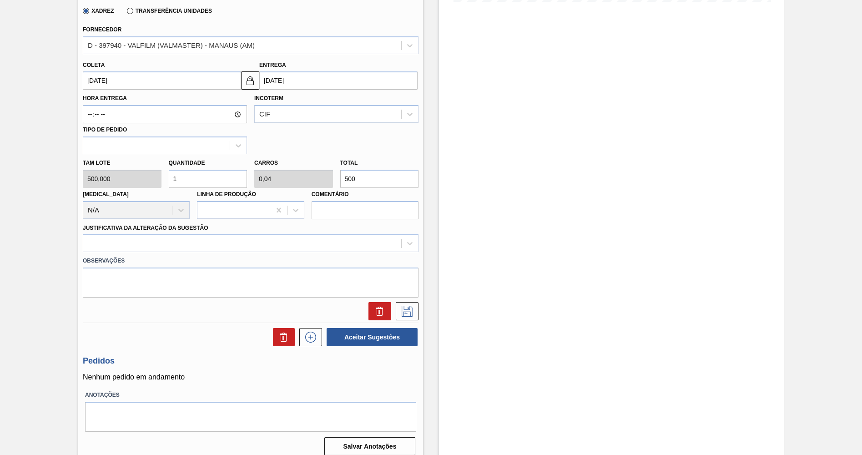
drag, startPoint x: 296, startPoint y: 167, endPoint x: 269, endPoint y: 184, distance: 31.7
click at [340, 184] on input "500" at bounding box center [379, 179] width 79 height 18
paste input "2.75"
type input "5,5"
type input "0,22"
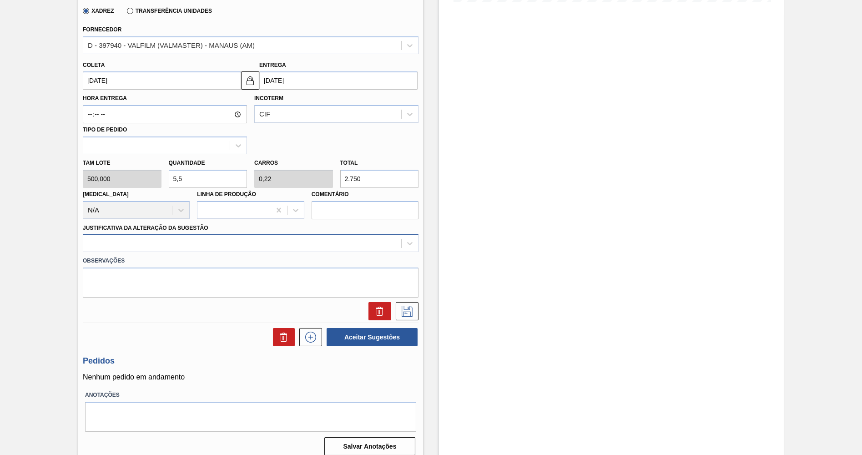
drag, startPoint x: 351, startPoint y: 169, endPoint x: 268, endPoint y: 231, distance: 103.8
click at [354, 172] on input "2.750" at bounding box center [379, 179] width 79 height 18
type input "2.750"
click at [181, 237] on div at bounding box center [242, 243] width 318 height 13
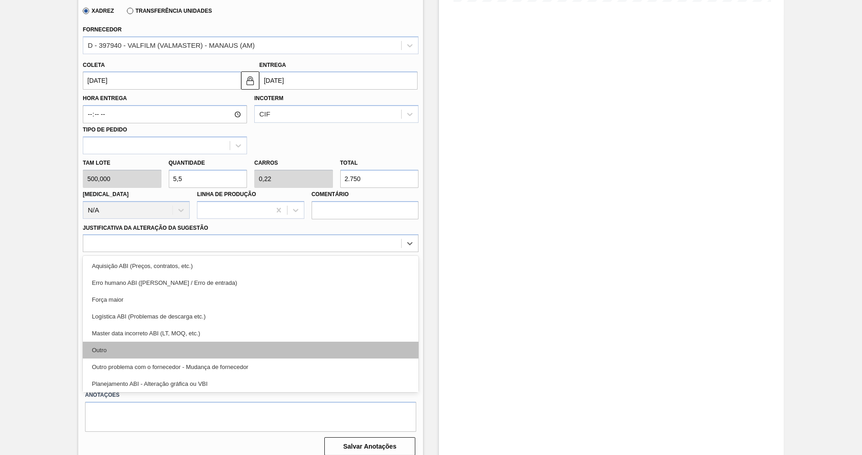
click at [154, 342] on div "Outro" at bounding box center [251, 350] width 336 height 17
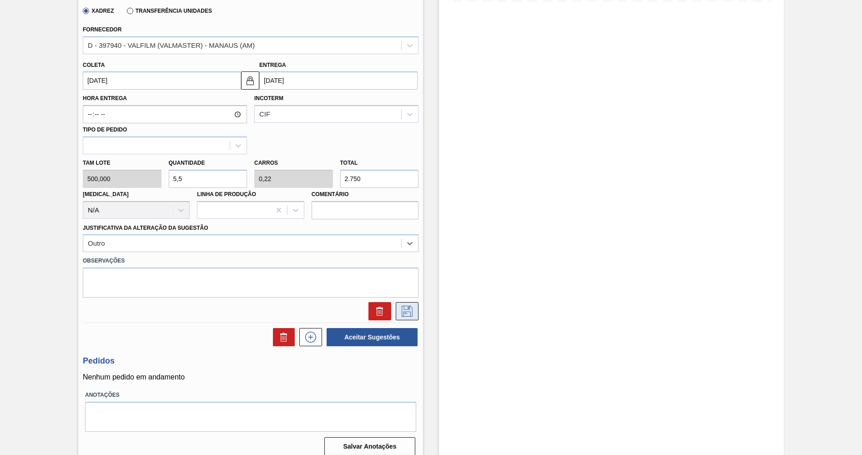
click at [410, 306] on icon at bounding box center [407, 311] width 11 height 11
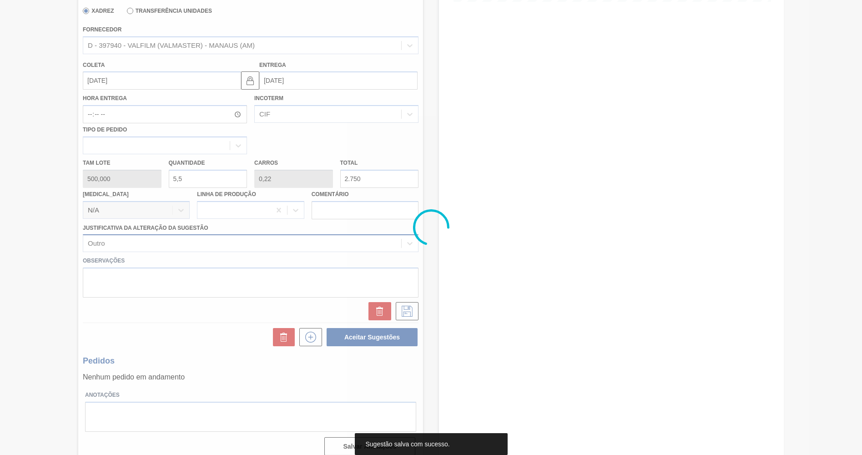
scroll to position [0, 0]
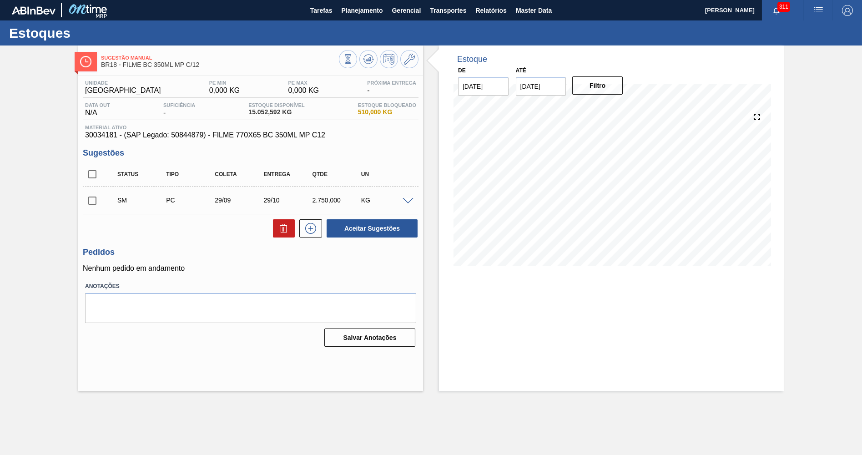
click at [90, 207] on input "checkbox" at bounding box center [92, 200] width 19 height 19
click at [355, 243] on div "Unidade Pernambuco PE MIN 0,000 KG PE MAX 0,000 KG Próxima Entrega - Data out N…" at bounding box center [250, 213] width 345 height 274
click at [364, 235] on button "Aceitar Sugestões" at bounding box center [372, 228] width 91 height 18
checkbox input "false"
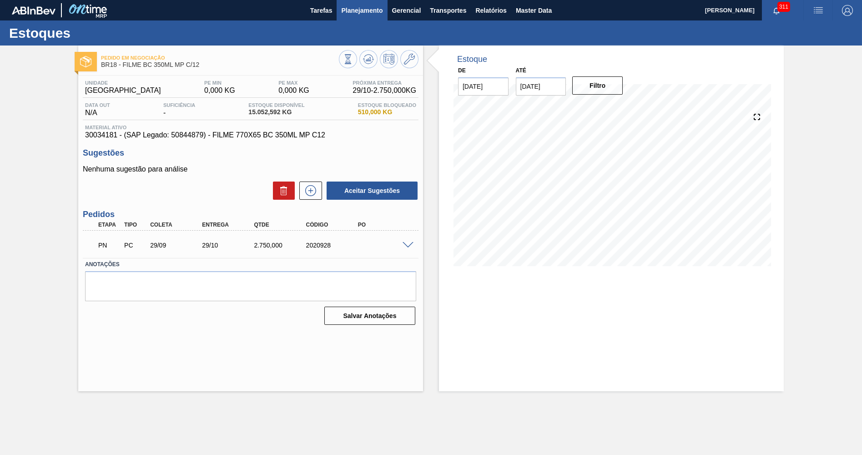
click at [353, 11] on span "Planejamento" at bounding box center [361, 10] width 41 height 11
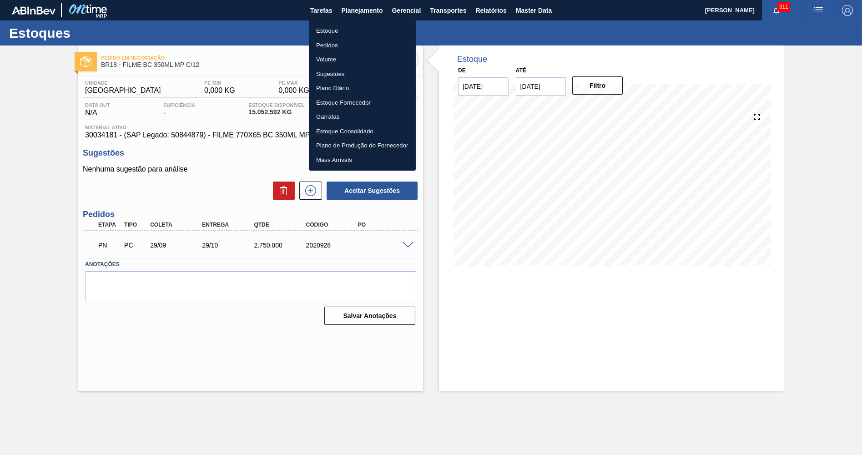
click at [344, 25] on li "Estoque" at bounding box center [362, 31] width 107 height 15
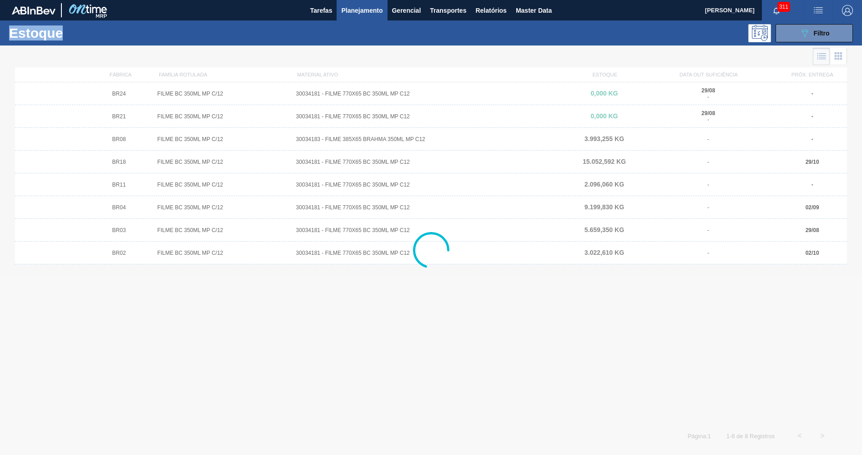
click at [800, 46] on div "Estoque 089F7B8B-B2A5-4AFE-B5C0-19BA573D28AC Filtro Status do Estoque Status do…" at bounding box center [431, 233] width 862 height 427
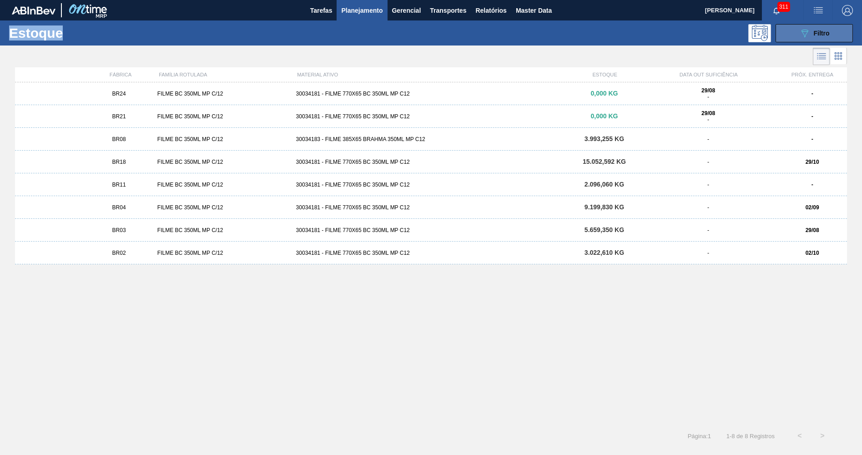
click at [800, 40] on button "089F7B8B-B2A5-4AFE-B5C0-19BA573D28AC Filtro" at bounding box center [814, 33] width 77 height 18
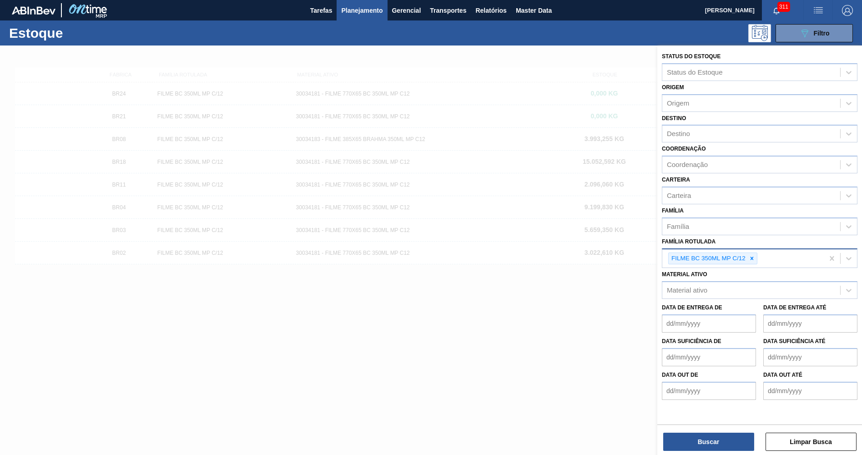
click at [752, 256] on div "FILME BC 350ML MP C/12" at bounding box center [744, 258] width 162 height 19
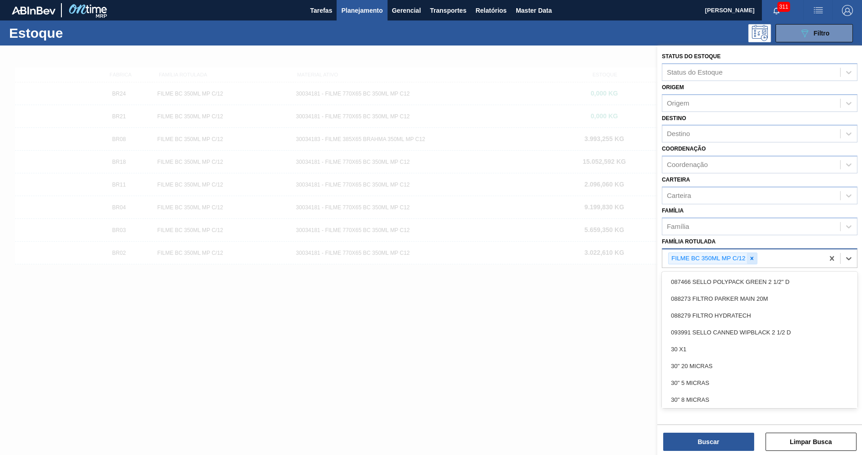
click at [752, 255] on icon at bounding box center [752, 258] width 6 height 6
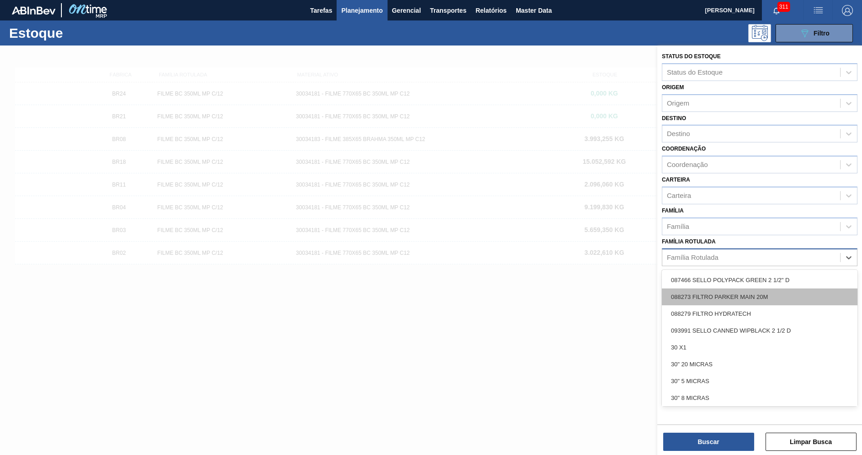
paste Rotulada "FILME BC 350ML MP C/12"
type Rotulada "FILME BC 350ML MP C/12"
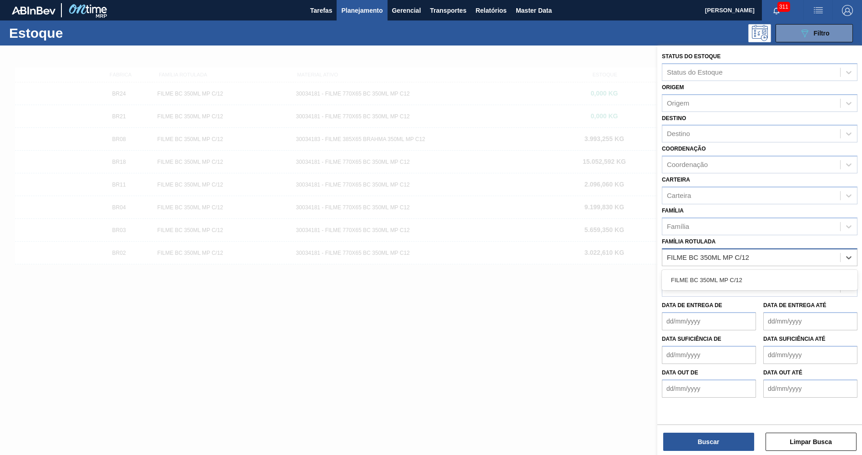
click at [744, 272] on div "FILME BC 350ML MP C/12" at bounding box center [760, 280] width 196 height 17
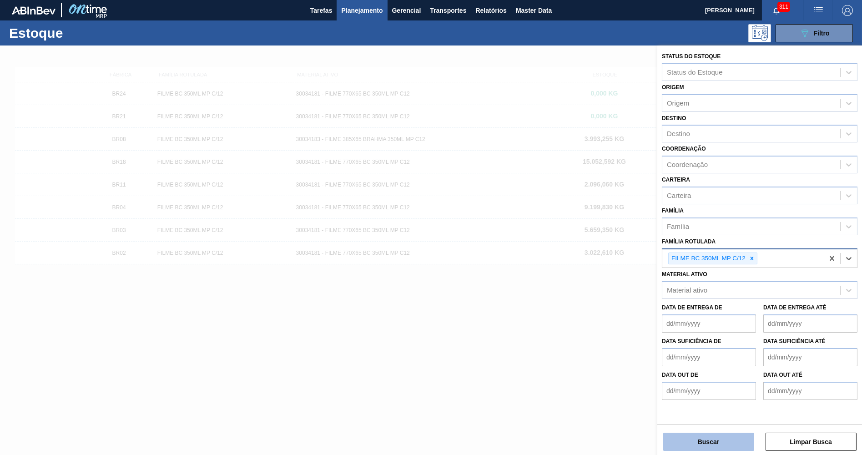
click at [700, 440] on button "Buscar" at bounding box center [708, 442] width 91 height 18
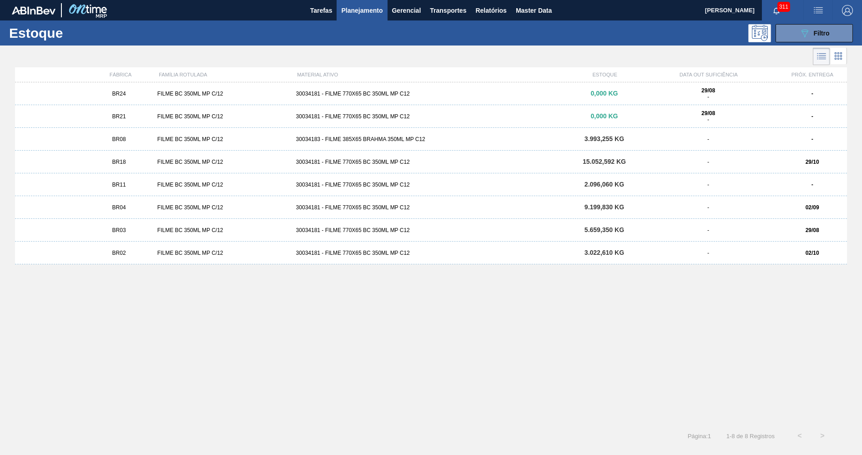
click at [171, 118] on div "FILME BC 350ML MP C/12" at bounding box center [223, 116] width 139 height 6
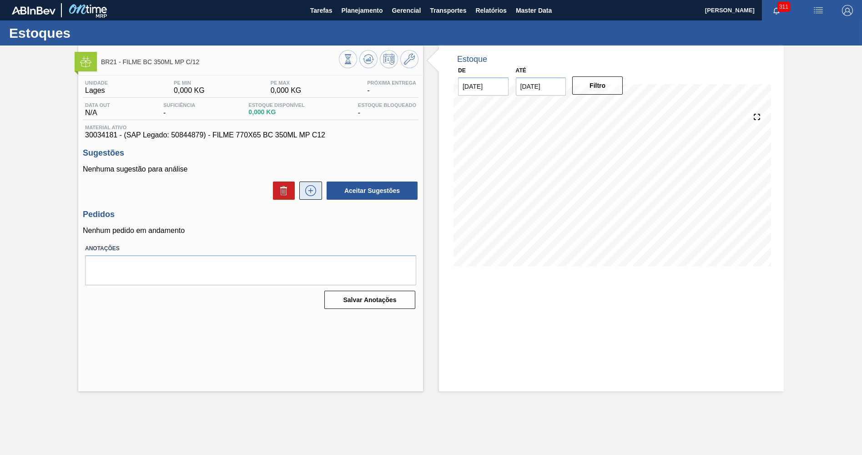
click at [313, 189] on icon at bounding box center [311, 190] width 15 height 11
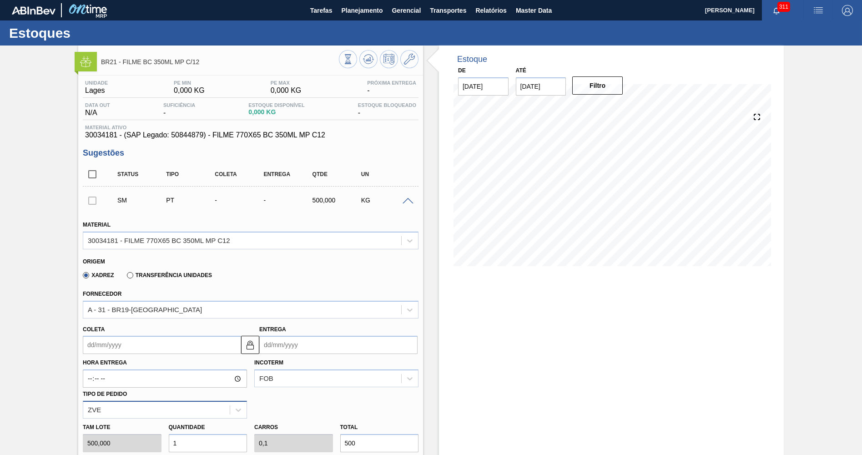
scroll to position [177, 0]
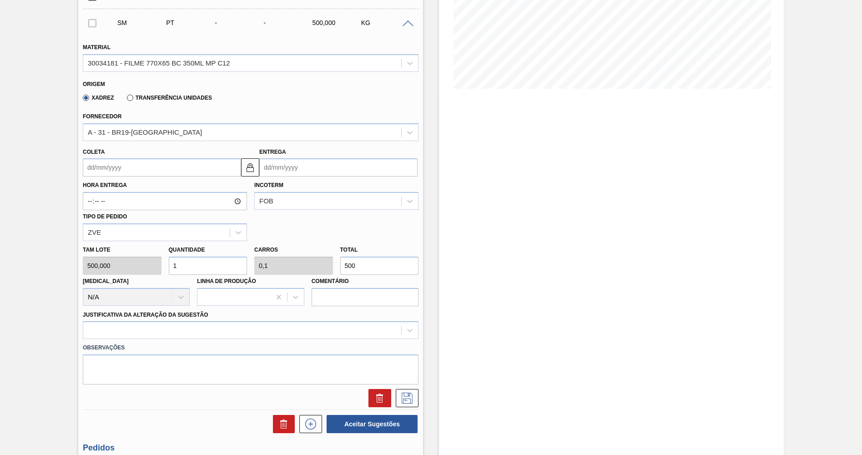
click at [137, 177] on div "Hora Entrega Incoterm FOB Tipo de pedido ZVE" at bounding box center [250, 209] width 343 height 65
click at [139, 165] on input "Coleta" at bounding box center [162, 167] width 158 height 18
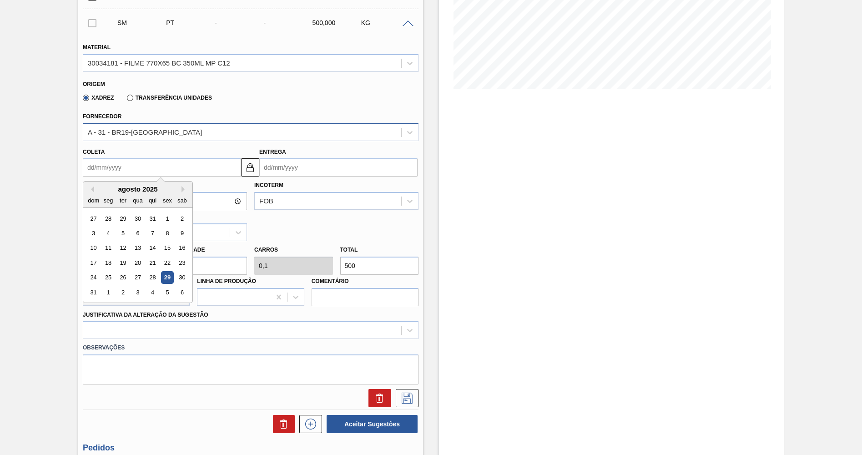
click at [149, 130] on div "A - 31 - BR19-Nova Rio" at bounding box center [145, 132] width 114 height 8
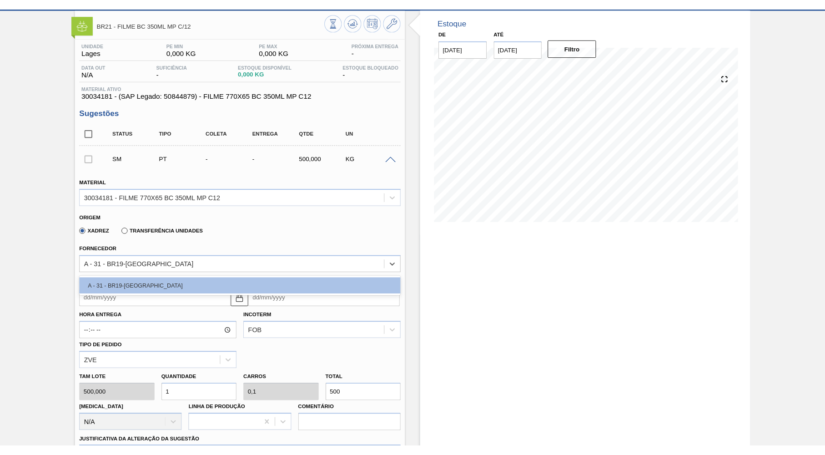
scroll to position [0, 0]
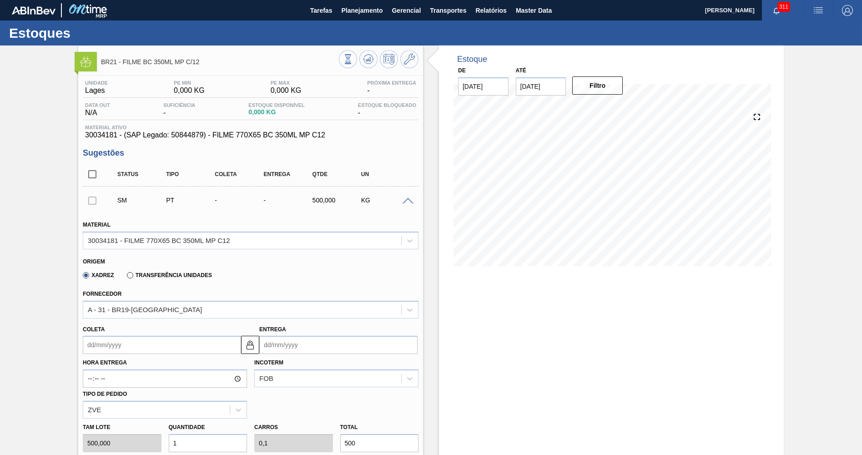
click at [417, 51] on div at bounding box center [379, 60] width 80 height 20
click at [412, 53] on button at bounding box center [409, 59] width 18 height 18
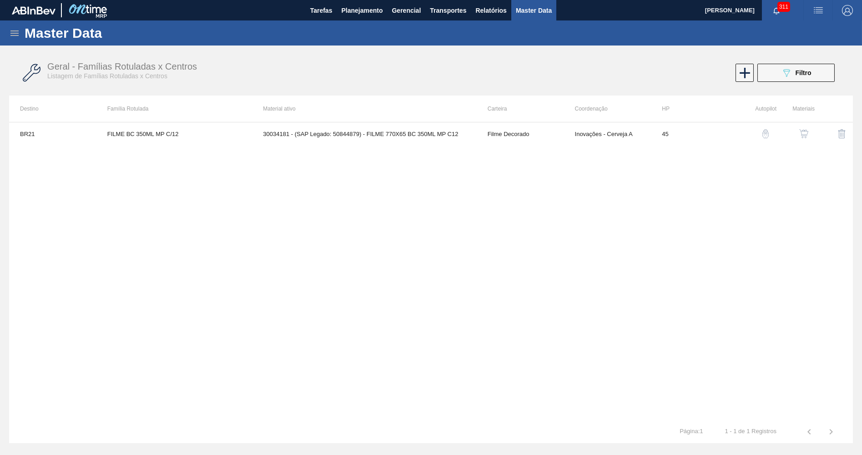
click at [799, 136] on div "button" at bounding box center [804, 133] width 11 height 9
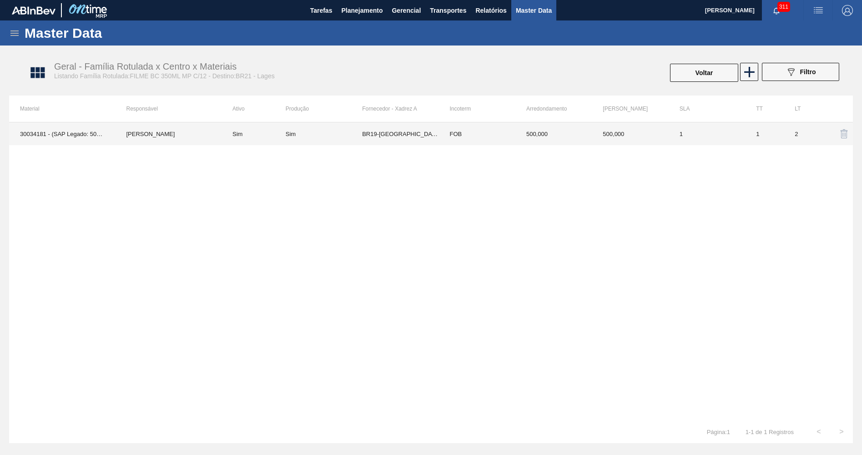
click at [489, 136] on td "FOB" at bounding box center [477, 133] width 76 height 23
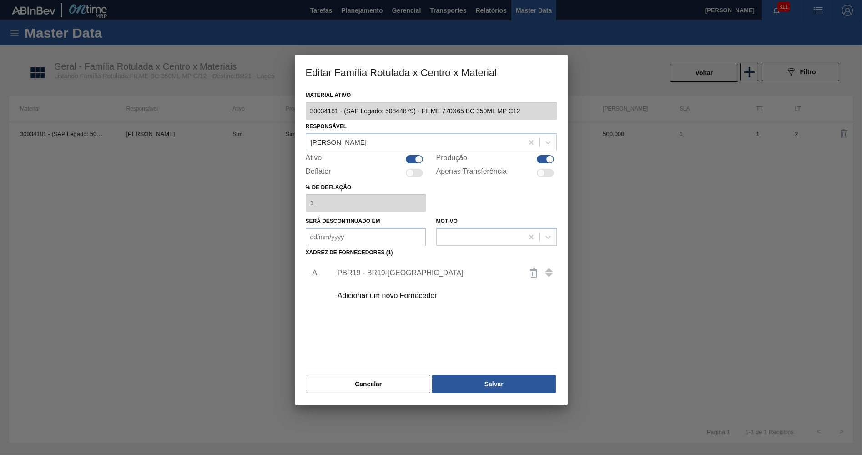
click at [396, 284] on div "Adicionar um novo Fornecedor" at bounding box center [442, 295] width 230 height 23
click at [396, 293] on div "Adicionar um novo Fornecedor" at bounding box center [427, 296] width 178 height 8
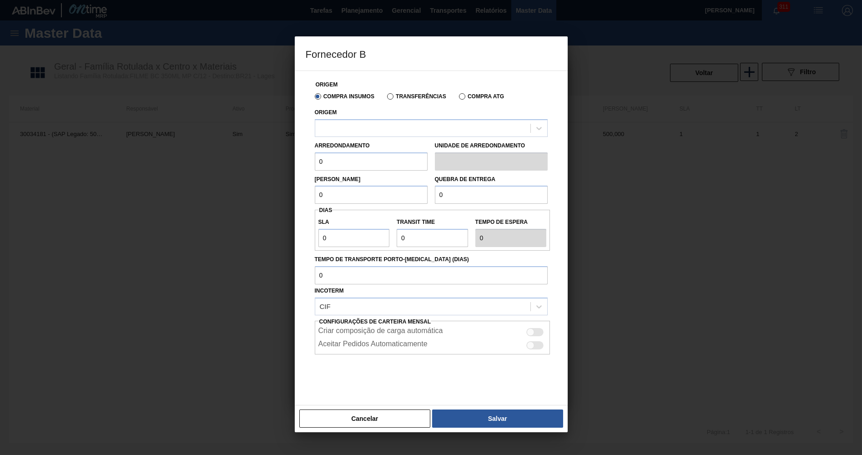
click at [372, 116] on div "Origem" at bounding box center [431, 121] width 233 height 31
click at [371, 127] on div at bounding box center [422, 127] width 215 height 13
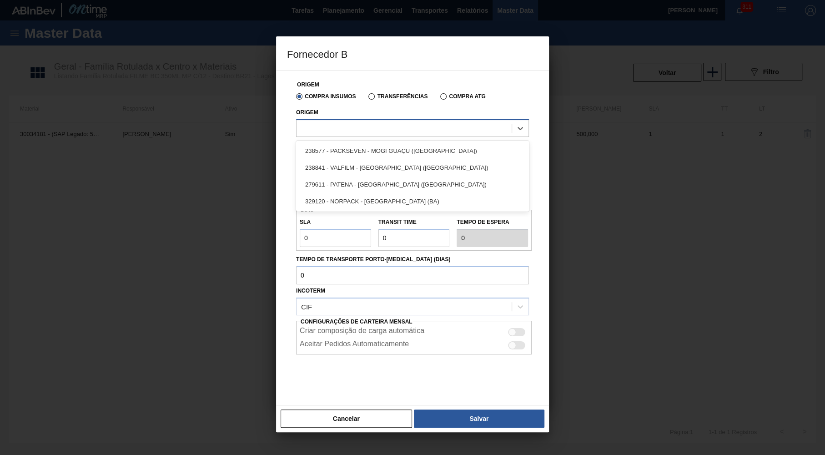
click at [386, 133] on div at bounding box center [404, 127] width 215 height 13
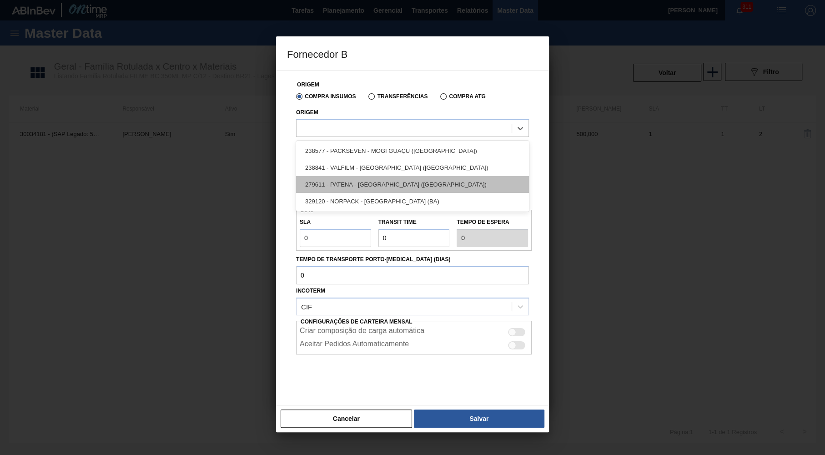
click at [367, 188] on div "279611 - PATENA - CAMPO GRANDE (MS)" at bounding box center [412, 184] width 233 height 17
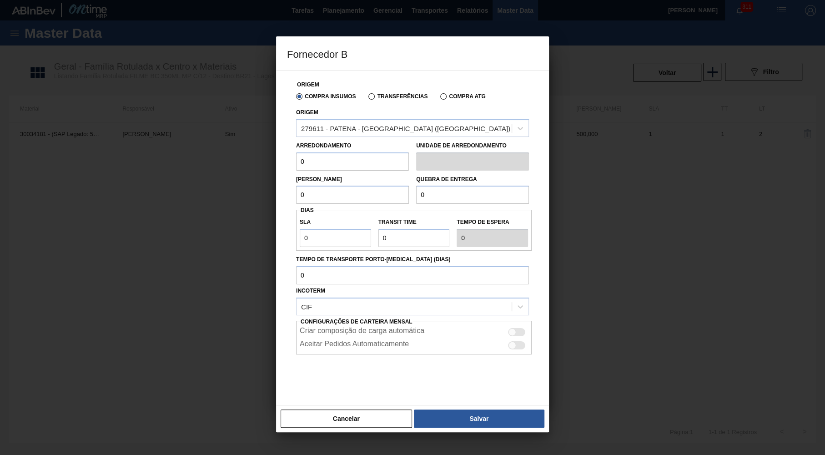
drag, startPoint x: 315, startPoint y: 160, endPoint x: 239, endPoint y: 157, distance: 76.0
click at [296, 157] on input "0" at bounding box center [352, 161] width 113 height 18
drag, startPoint x: 283, startPoint y: 161, endPoint x: 210, endPoint y: 169, distance: 73.7
click at [296, 169] on input "500" at bounding box center [352, 161] width 113 height 18
drag, startPoint x: 300, startPoint y: 189, endPoint x: 334, endPoint y: 199, distance: 36.1
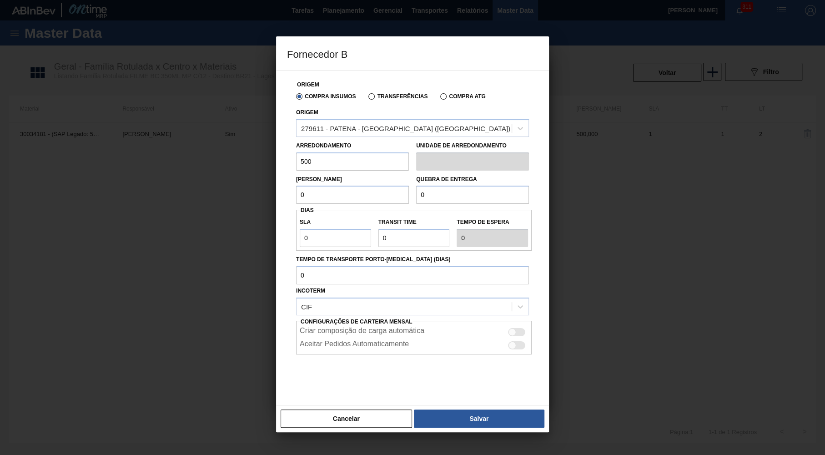
click at [296, 187] on input "0" at bounding box center [352, 195] width 113 height 18
paste input "50"
drag, startPoint x: 438, startPoint y: 198, endPoint x: 386, endPoint y: 199, distance: 51.9
click at [416, 199] on input "0" at bounding box center [472, 195] width 113 height 18
paste input "50"
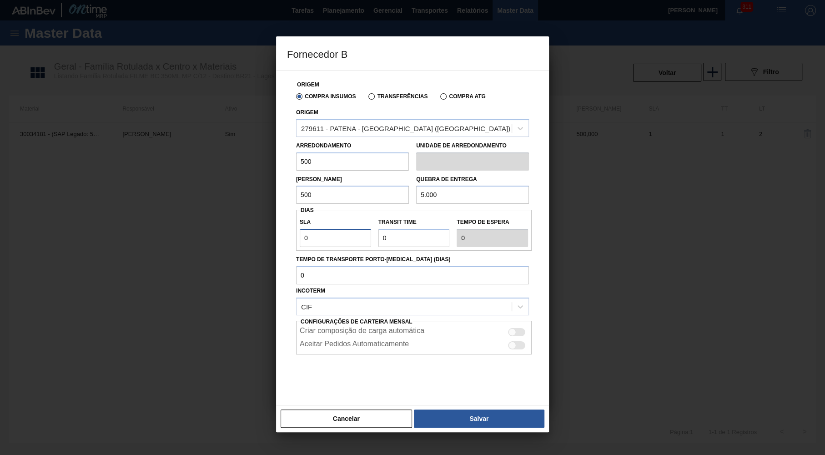
drag, startPoint x: 320, startPoint y: 234, endPoint x: 266, endPoint y: 234, distance: 54.2
click at [300, 234] on input "0" at bounding box center [335, 238] width 71 height 18
click at [437, 229] on input "Transit Time" at bounding box center [414, 238] width 71 height 18
click at [521, 328] on div at bounding box center [516, 332] width 17 height 8
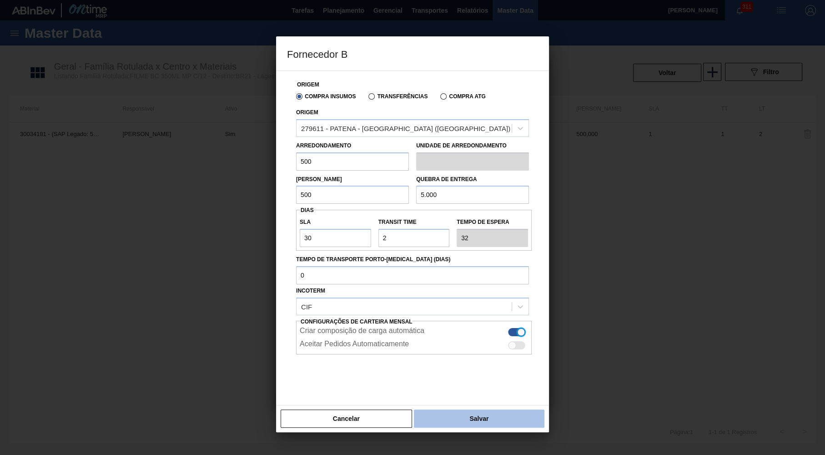
click at [485, 415] on button "Salvar" at bounding box center [479, 419] width 131 height 18
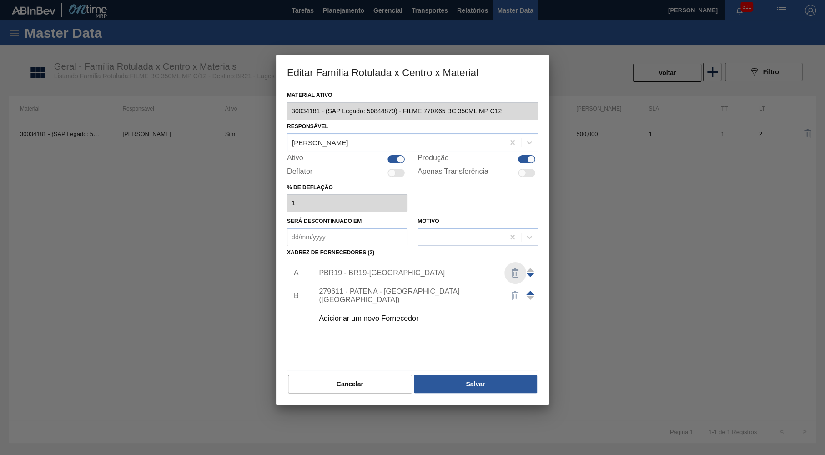
click at [513, 269] on img "button" at bounding box center [515, 273] width 11 height 11
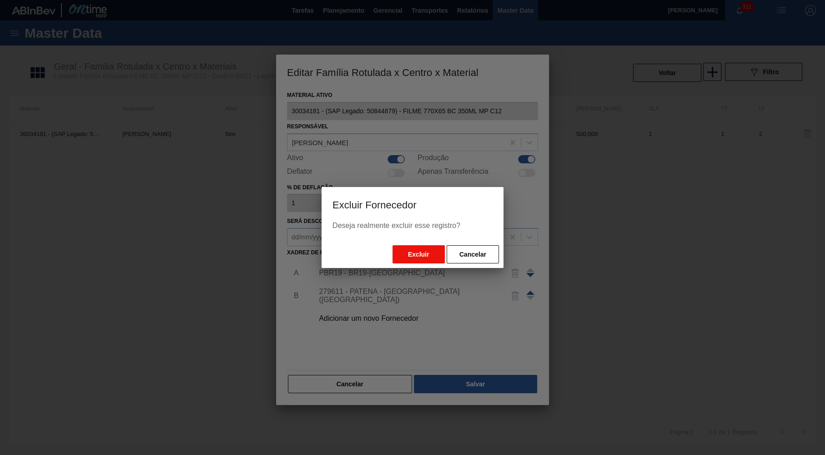
click at [431, 249] on button "Excluir" at bounding box center [419, 254] width 52 height 18
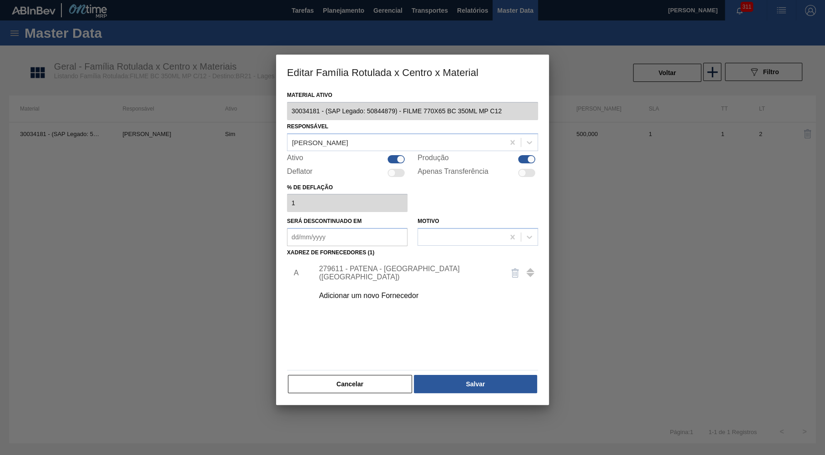
click at [445, 375] on button "Salvar" at bounding box center [475, 384] width 123 height 18
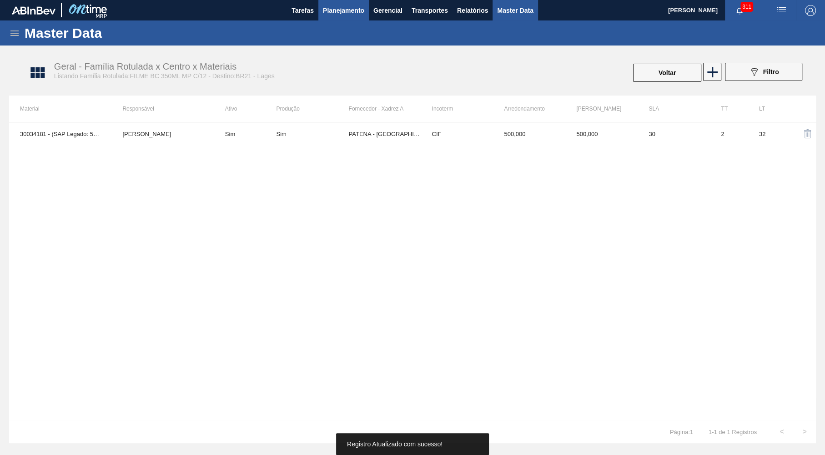
click at [326, 19] on button "Planejamento" at bounding box center [344, 10] width 51 height 20
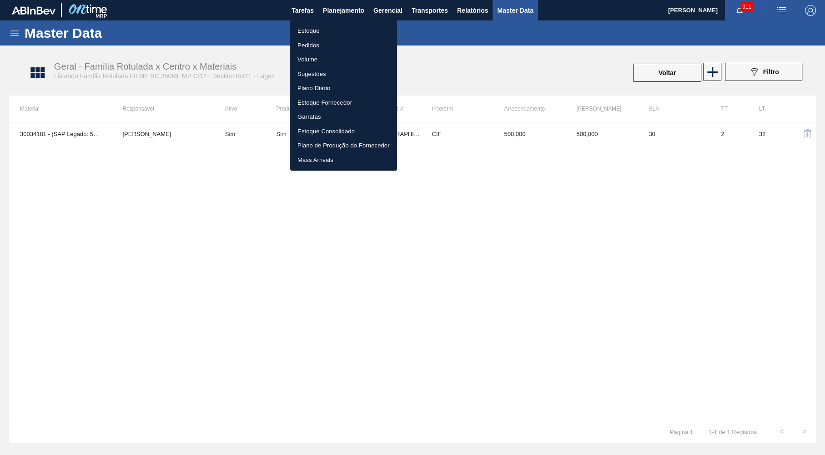
click at [327, 29] on li "Estoque" at bounding box center [343, 31] width 107 height 15
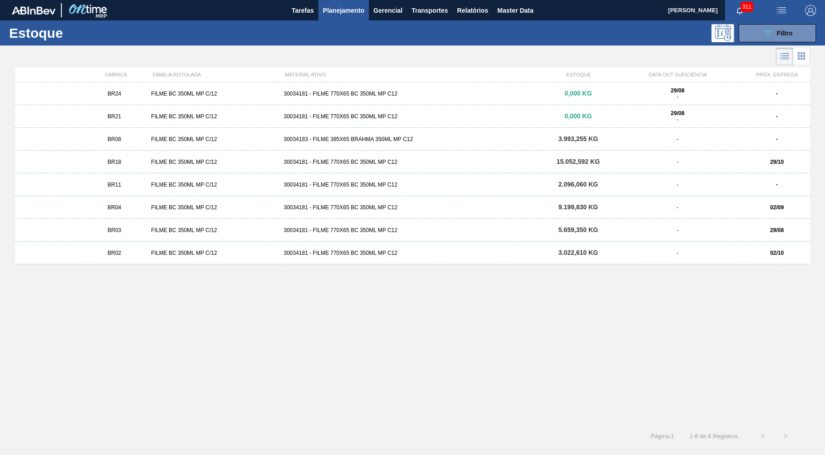
click at [682, 118] on div "29/08 -" at bounding box center [677, 116] width 125 height 13
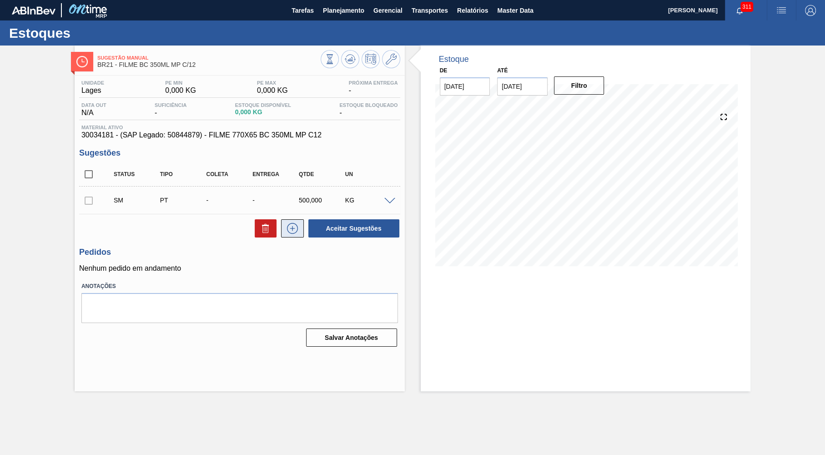
click at [300, 235] on button at bounding box center [292, 228] width 23 height 18
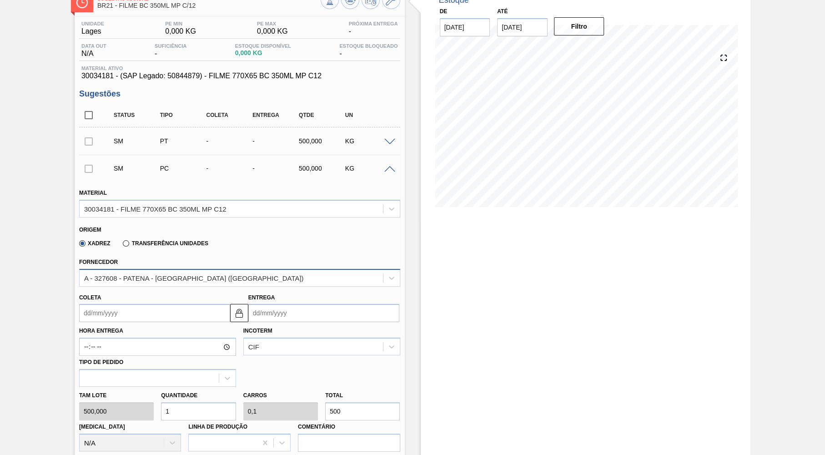
scroll to position [44, 0]
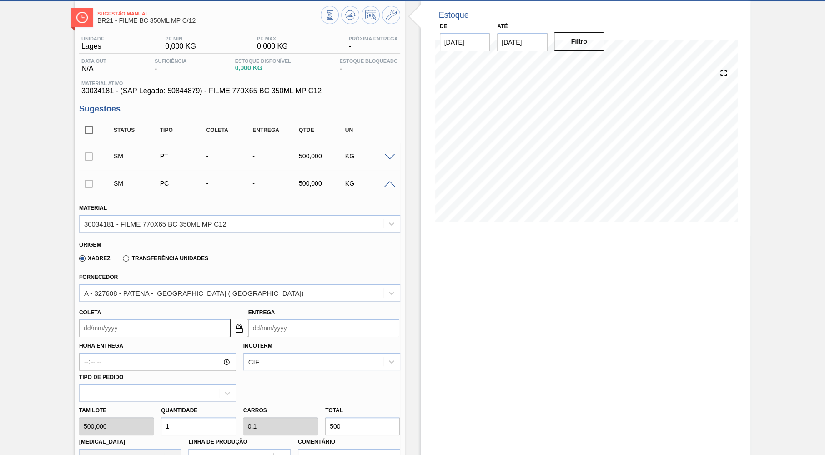
click at [107, 324] on input "Coleta" at bounding box center [154, 328] width 151 height 18
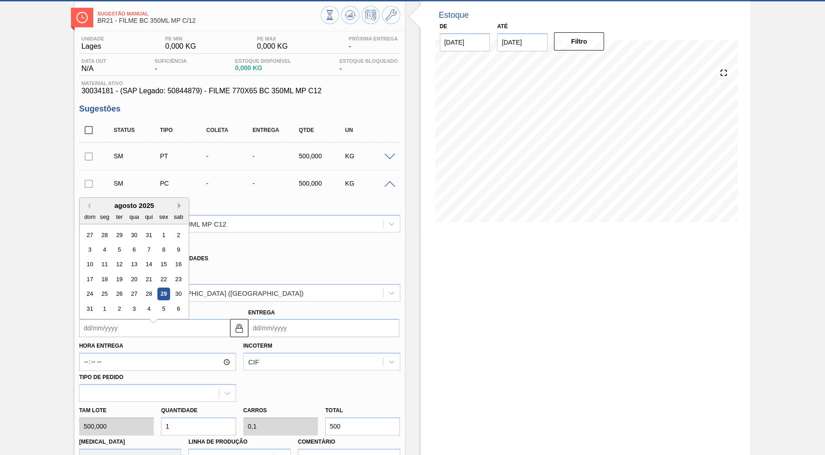
click at [178, 204] on button "Next Month" at bounding box center [181, 205] width 6 height 6
click at [108, 288] on div "29" at bounding box center [104, 294] width 12 height 12
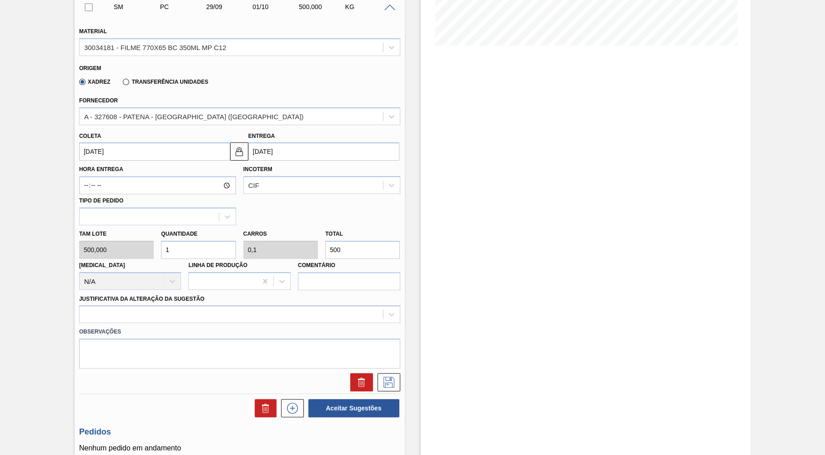
scroll to position [222, 0]
drag, startPoint x: 305, startPoint y: 233, endPoint x: 256, endPoint y: 237, distance: 49.8
click at [325, 239] on input "500" at bounding box center [362, 248] width 75 height 18
click at [344, 204] on div "Hora Entrega Incoterm CIF Tipo de pedido" at bounding box center [240, 191] width 329 height 65
click at [358, 243] on input "9.200" at bounding box center [362, 248] width 75 height 18
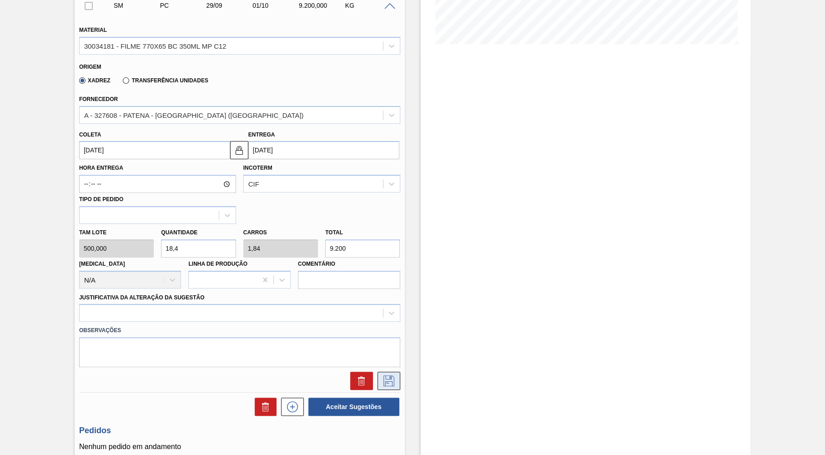
click at [392, 377] on icon at bounding box center [389, 380] width 15 height 11
click at [259, 324] on label "Observações" at bounding box center [239, 330] width 321 height 13
click at [254, 313] on div "Material 30034181 - FILME 770X65 BC 350ML MP C12 Origem Xadrez Transferência Un…" at bounding box center [239, 203] width 321 height 373
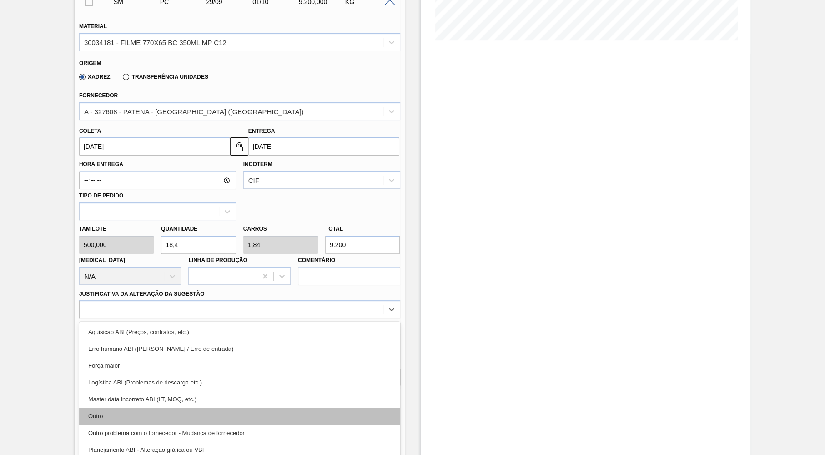
click at [185, 411] on div "Outro" at bounding box center [239, 416] width 321 height 17
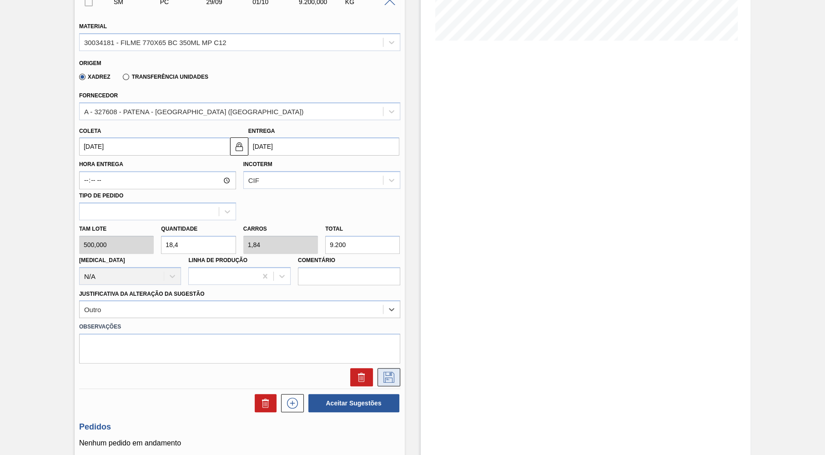
click at [384, 374] on icon at bounding box center [389, 377] width 11 height 11
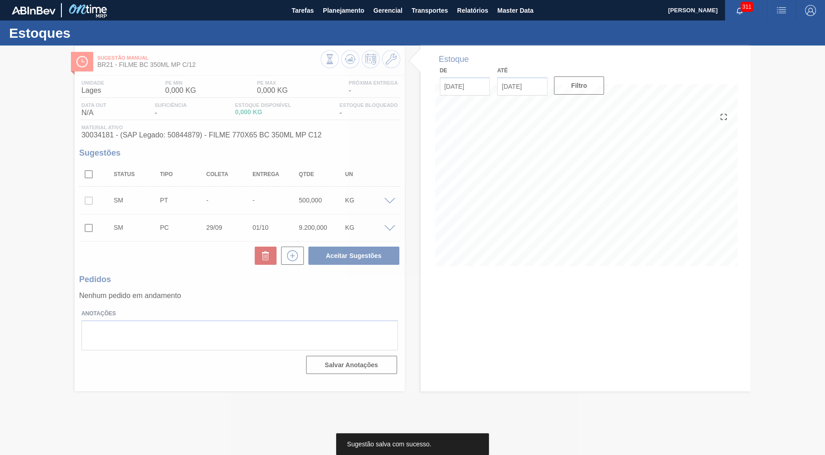
scroll to position [0, 0]
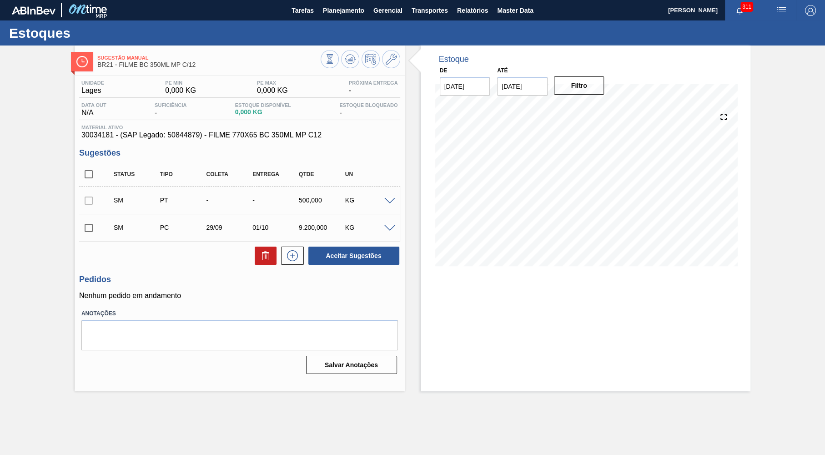
click at [91, 230] on input "checkbox" at bounding box center [88, 227] width 19 height 19
click at [338, 257] on button "Aceitar Sugestões" at bounding box center [354, 256] width 91 height 18
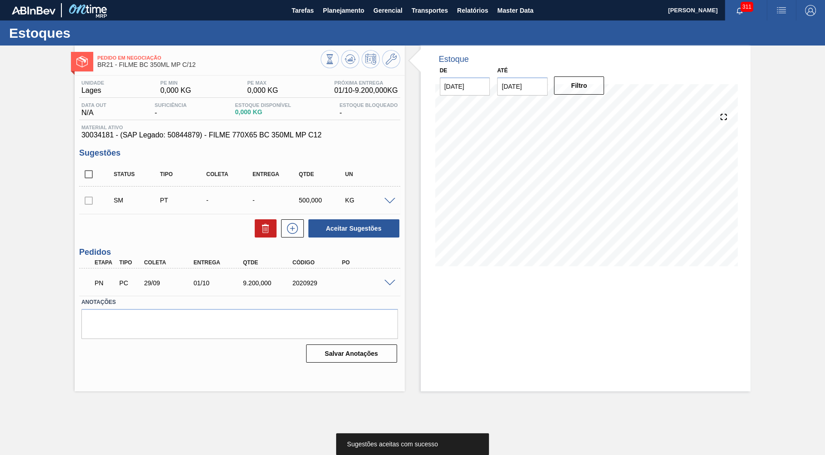
click at [387, 282] on span at bounding box center [389, 283] width 11 height 7
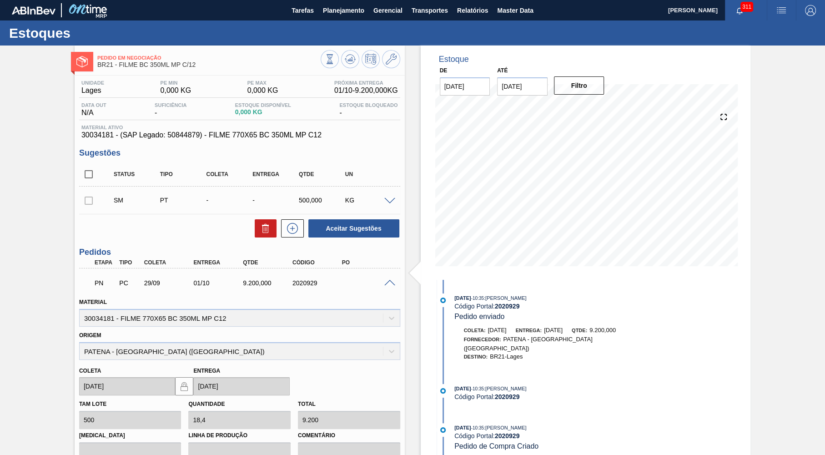
scroll to position [131, 0]
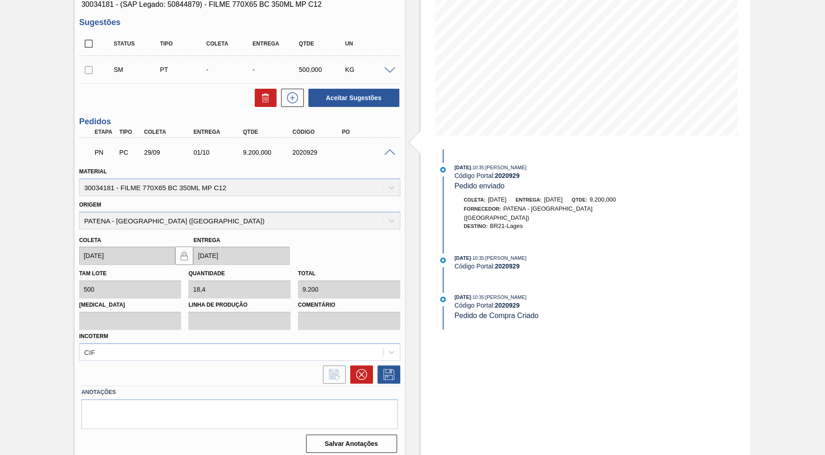
click at [209, 219] on div "Origem PATENA - CAMPO GRANDE (MS)" at bounding box center [239, 213] width 321 height 31
drag, startPoint x: 209, startPoint y: 219, endPoint x: 55, endPoint y: 220, distance: 153.8
click at [55, 220] on div "Pedido em Negociação BR21 - FILME BC 350ML MP C/12 Unidade Lages PE MIN 0,000 K…" at bounding box center [412, 188] width 825 height 546
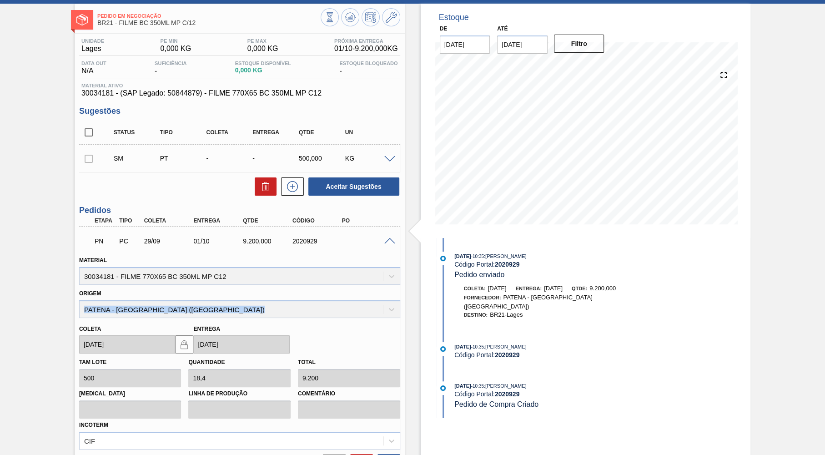
scroll to position [0, 0]
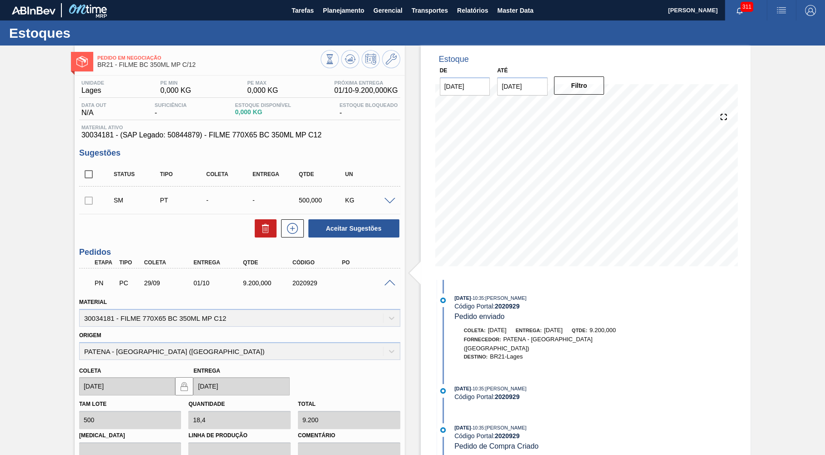
click at [484, 298] on span "- 10:35" at bounding box center [477, 298] width 13 height 5
drag, startPoint x: 533, startPoint y: 344, endPoint x: 442, endPoint y: 332, distance: 91.4
click at [442, 332] on div "Coleta: 29/09/2025 Entrega: 01/10/2025 Qtde: 9.200,000 Fornecedor: PATENA - CAM…" at bounding box center [554, 343] width 234 height 35
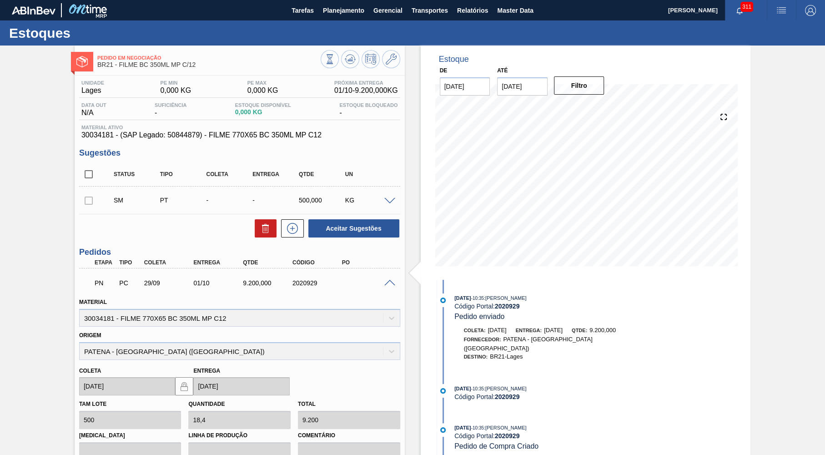
click at [232, 124] on div "Unidade Lages PE MIN 0,000 KG PE MAX 0,000 KG Próxima Entrega 01/10 - 9.200,000…" at bounding box center [239, 109] width 321 height 59
click at [230, 138] on span "30034181 - (SAP Legado: 50844879) - FILME 770X65 BC 350ML MP C12" at bounding box center [239, 135] width 317 height 8
click at [345, 10] on span "Planejamento" at bounding box center [343, 10] width 41 height 11
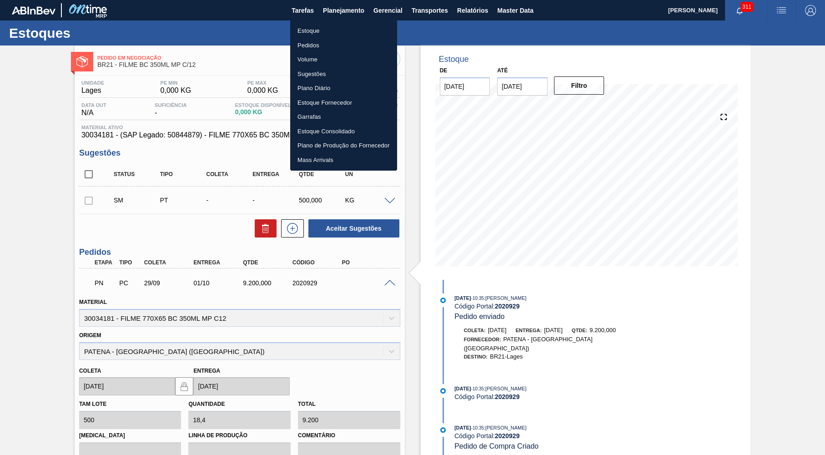
click at [307, 29] on li "Estoque" at bounding box center [343, 31] width 107 height 15
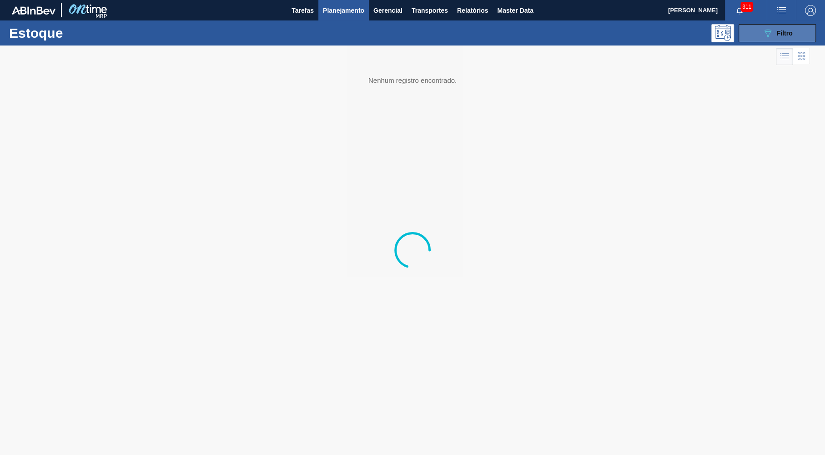
click at [754, 37] on button "089F7B8B-B2A5-4AFE-B5C0-19BA573D28AC Filtro" at bounding box center [777, 33] width 77 height 18
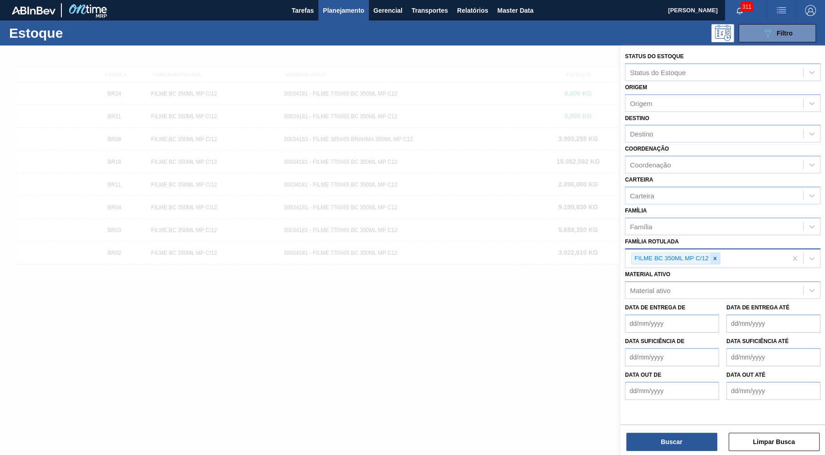
click at [713, 255] on icon at bounding box center [715, 258] width 6 height 6
paste Rotulada "FILME BC 473 MP C12"
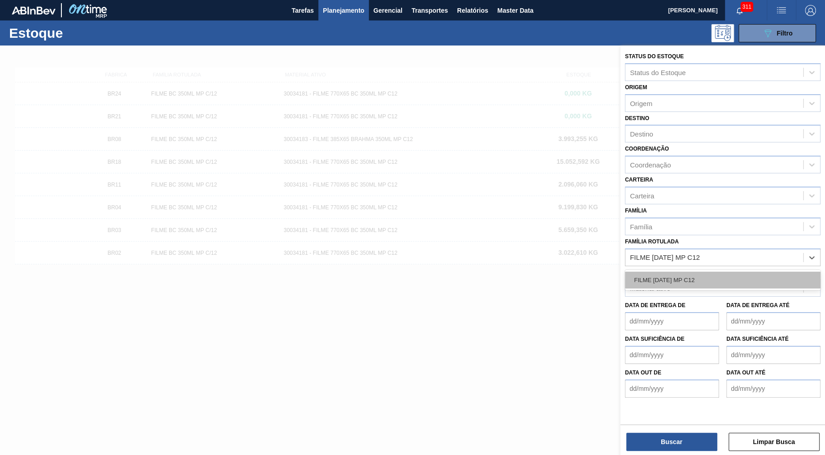
click at [693, 279] on div "FILME BC 473 MP C12" at bounding box center [723, 280] width 196 height 17
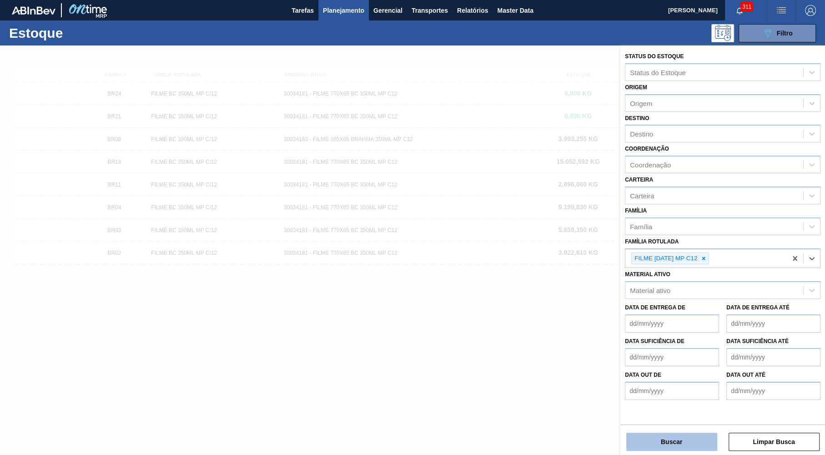
click at [694, 450] on button "Buscar" at bounding box center [672, 442] width 91 height 18
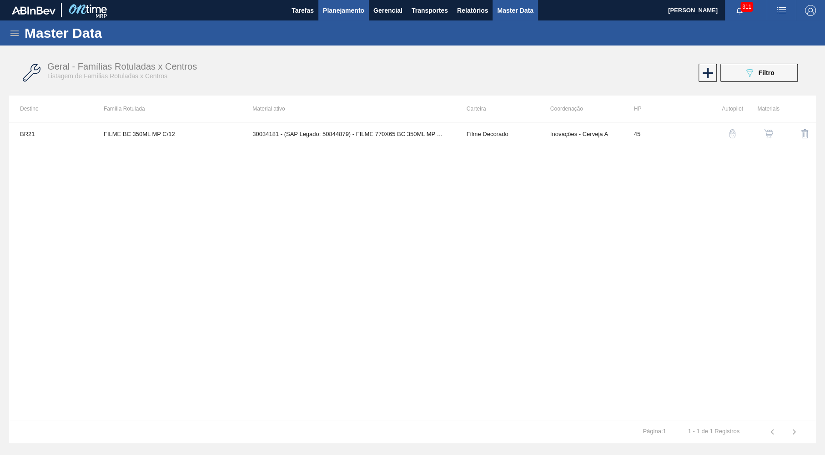
click at [321, 20] on button "Planejamento" at bounding box center [344, 10] width 51 height 20
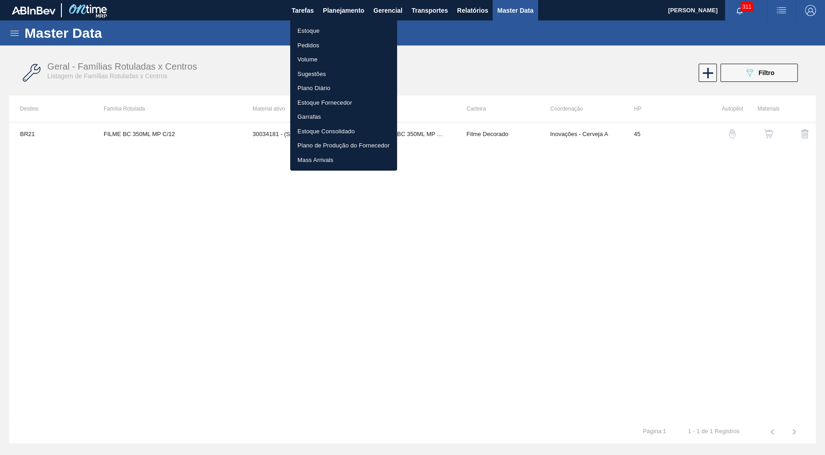
click at [326, 27] on li "Estoque" at bounding box center [343, 31] width 107 height 15
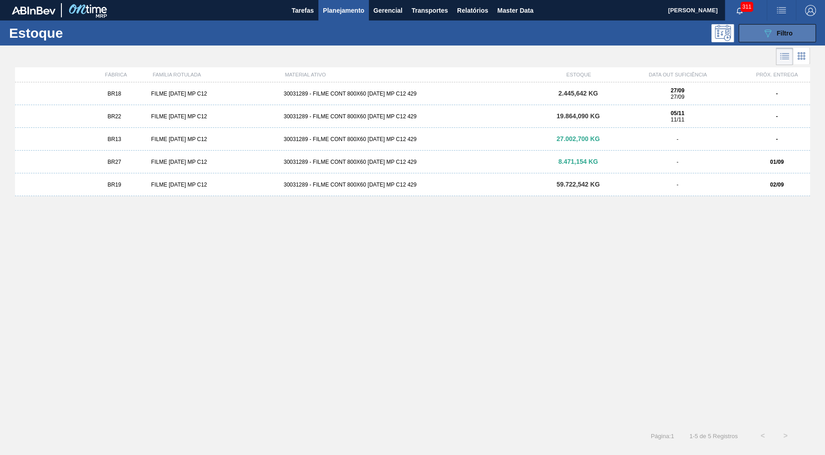
click at [784, 39] on button "089F7B8B-B2A5-4AFE-B5C0-19BA573D28AC Filtro" at bounding box center [777, 33] width 77 height 18
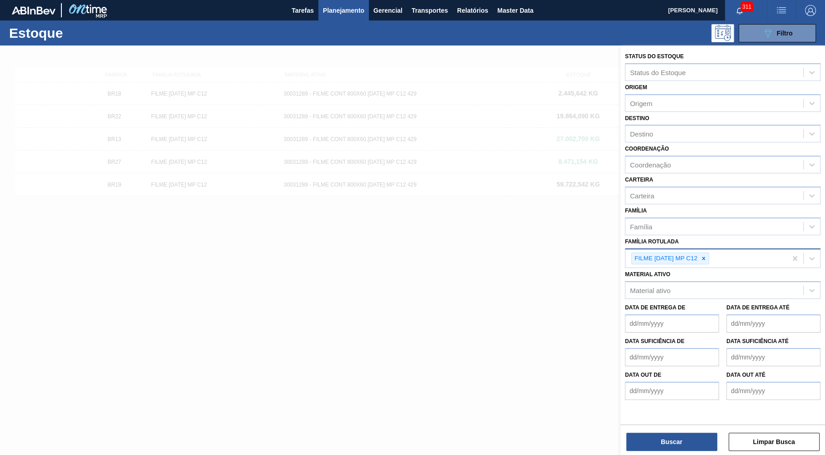
click at [699, 253] on div "FILME BC 473 MP C12" at bounding box center [665, 258] width 67 height 11
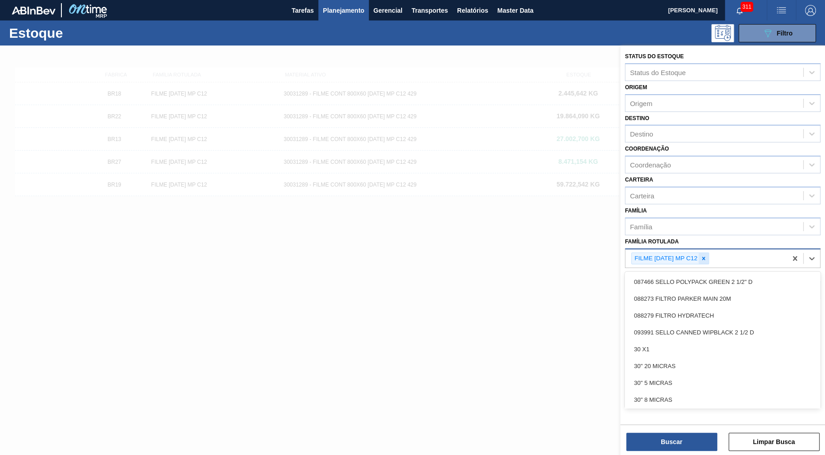
click at [702, 255] on icon at bounding box center [704, 258] width 6 height 6
paste Rotulada "FILME BC 350ML MP C/12"
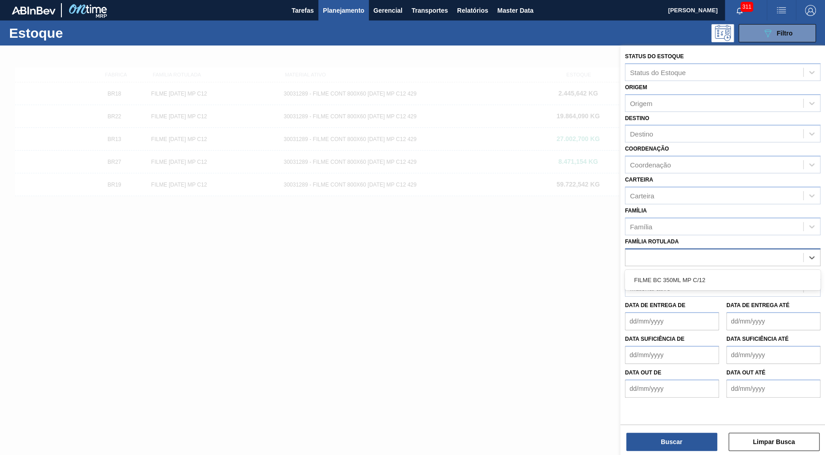
click at [687, 283] on div "Material ativo" at bounding box center [715, 288] width 178 height 13
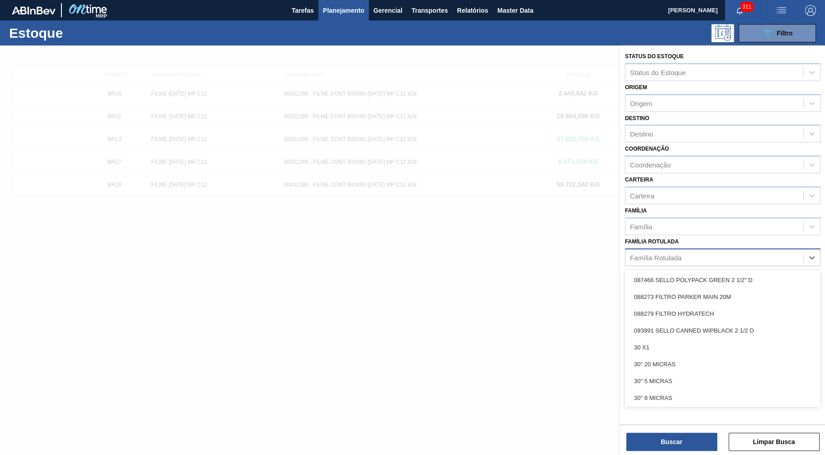
click at [682, 256] on div "Família Rotulada" at bounding box center [723, 257] width 196 height 18
paste Rotulada "FILME BC 350ML MP C/12"
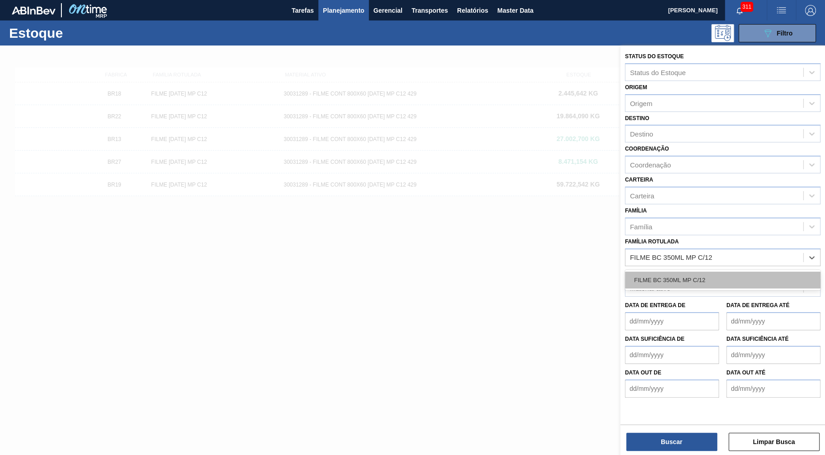
click at [688, 272] on div "FILME BC 350ML MP C/12" at bounding box center [723, 280] width 196 height 17
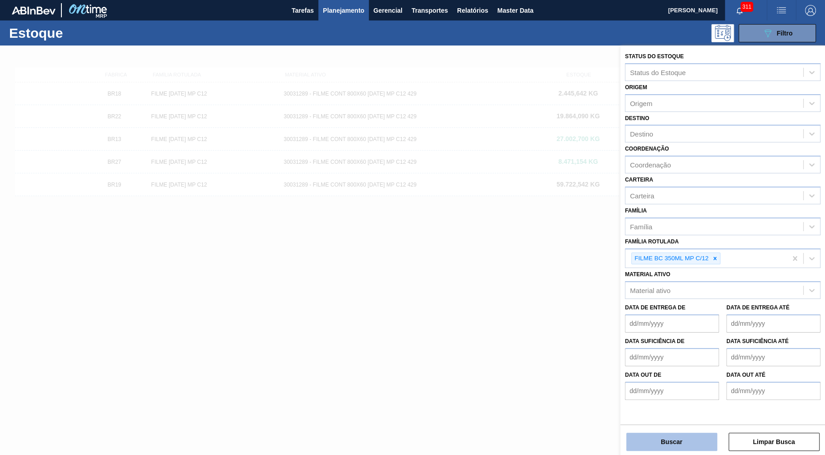
click at [684, 450] on button "Buscar" at bounding box center [672, 442] width 91 height 18
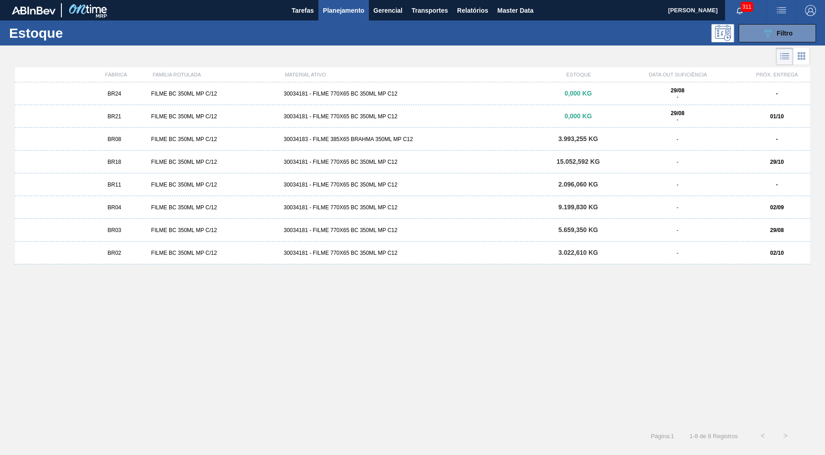
click at [190, 92] on div "FILME BC 350ML MP C/12" at bounding box center [213, 94] width 132 height 6
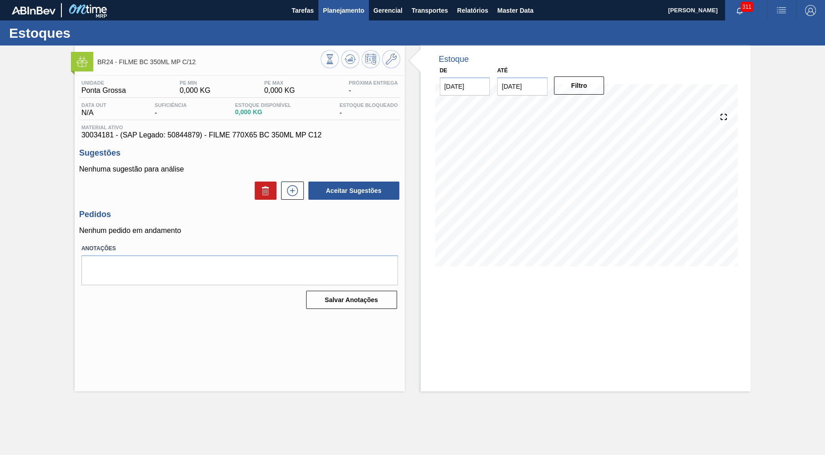
click at [322, 20] on button "Planejamento" at bounding box center [344, 10] width 51 height 20
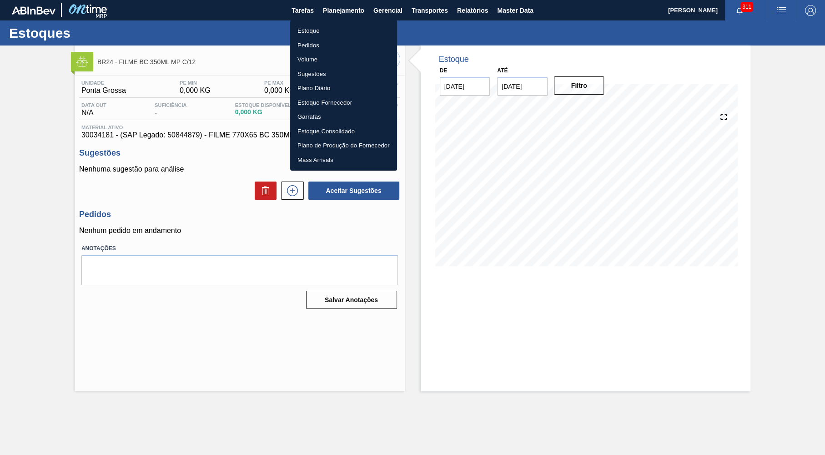
click at [324, 35] on li "Estoque" at bounding box center [343, 31] width 107 height 15
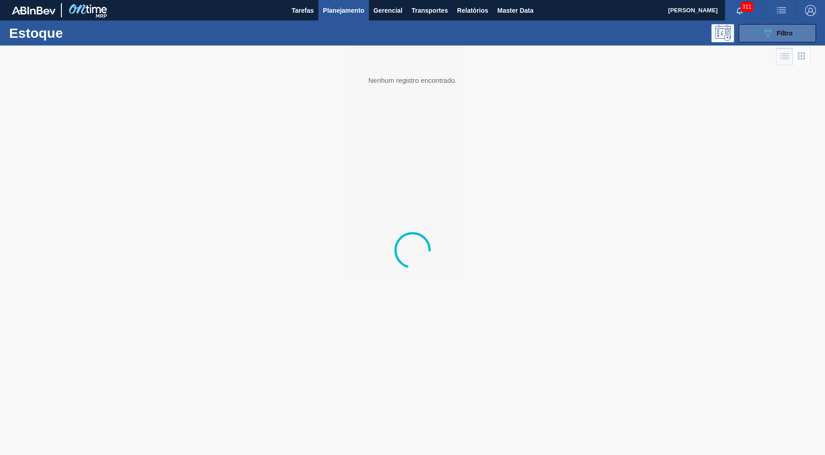
click at [797, 35] on button "089F7B8B-B2A5-4AFE-B5C0-19BA573D28AC Filtro" at bounding box center [777, 33] width 77 height 18
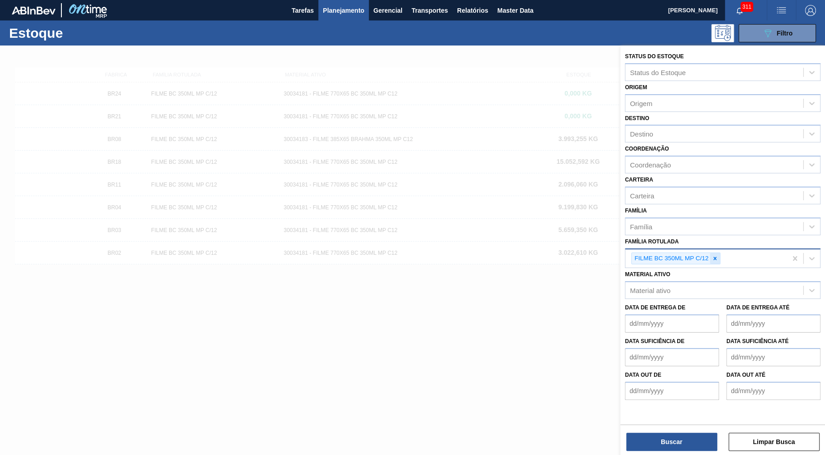
click at [717, 255] on icon at bounding box center [715, 258] width 6 height 6
paste Rotulada "FILME BC 473 MP C12"
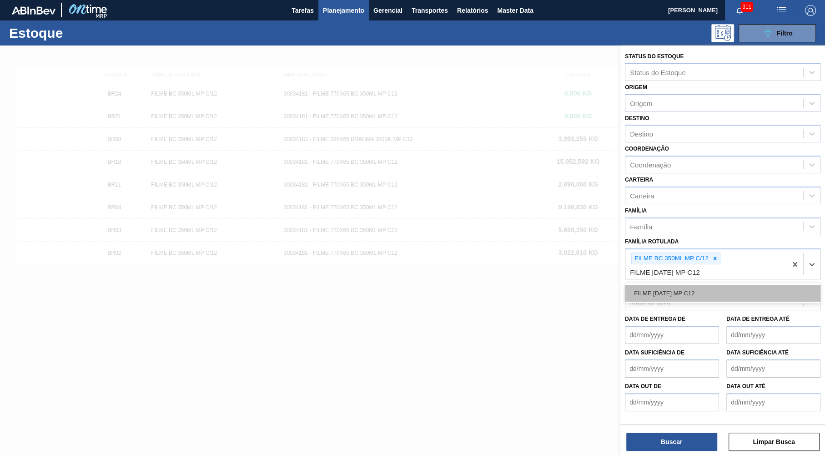
click at [669, 288] on div "FILME BC 473 MP C12" at bounding box center [723, 293] width 196 height 17
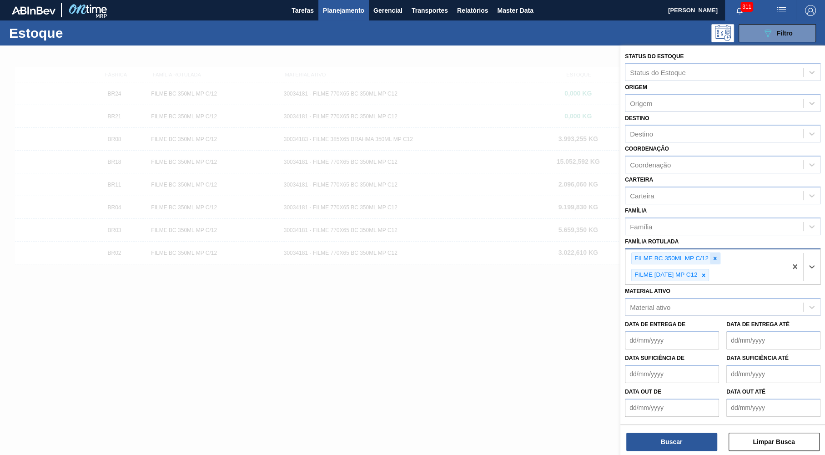
click at [716, 257] on icon at bounding box center [715, 258] width 3 height 3
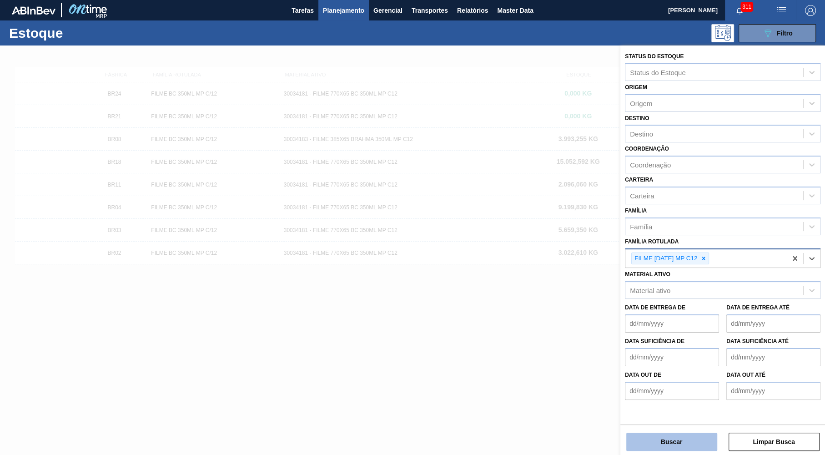
click at [655, 443] on button "Buscar" at bounding box center [672, 442] width 91 height 18
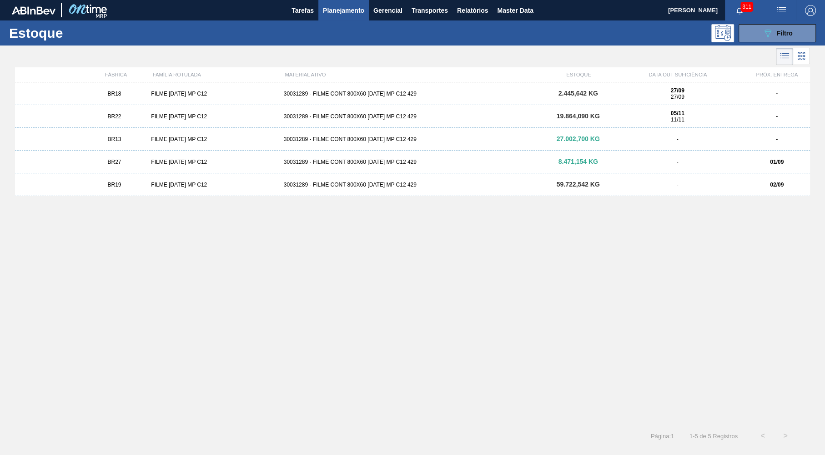
click at [147, 185] on div "FILME BC 473 MP C12" at bounding box center [213, 185] width 132 height 6
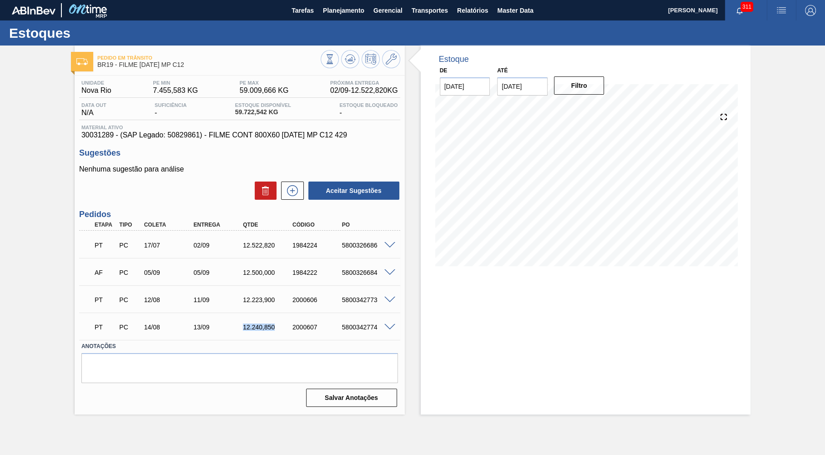
drag, startPoint x: 228, startPoint y: 327, endPoint x: 280, endPoint y: 328, distance: 52.8
click at [246, 328] on div "13/09" at bounding box center [218, 327] width 55 height 7
click at [301, 193] on div "Aceitar Sugestões" at bounding box center [239, 191] width 321 height 20
click at [301, 193] on button at bounding box center [292, 191] width 23 height 18
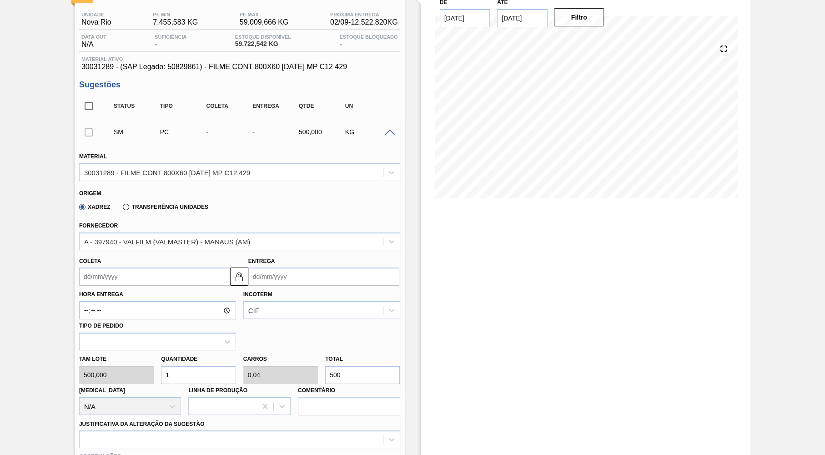
scroll to position [89, 0]
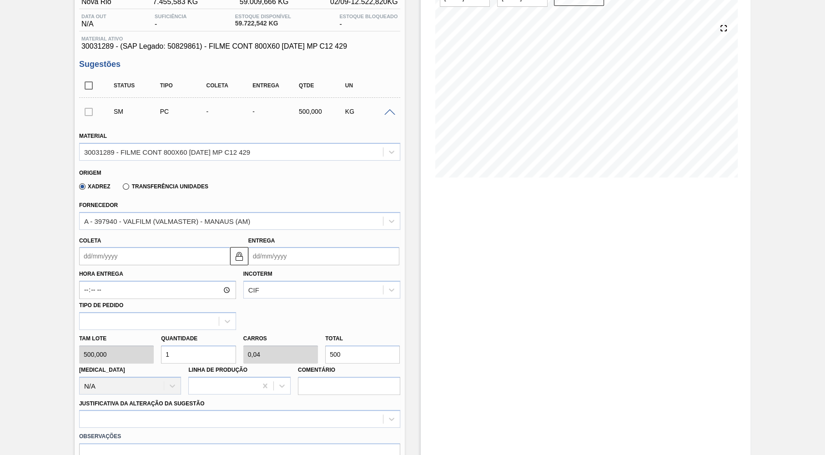
click at [135, 238] on div "Coleta" at bounding box center [154, 249] width 151 height 31
click at [118, 261] on input "Coleta" at bounding box center [154, 256] width 151 height 18
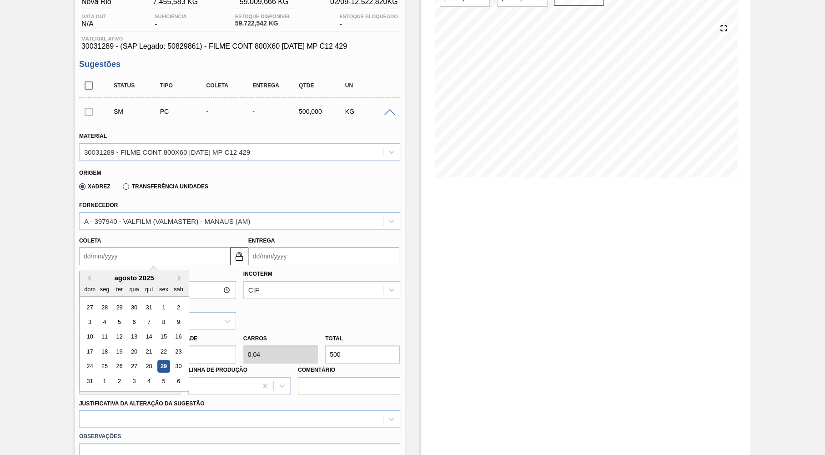
click at [174, 274] on div "agosto 2025" at bounding box center [134, 278] width 109 height 8
click at [169, 277] on div "agosto 2025" at bounding box center [134, 278] width 109 height 8
click at [178, 275] on button "Next Month" at bounding box center [181, 278] width 6 height 6
click at [105, 363] on div "29" at bounding box center [104, 366] width 12 height 12
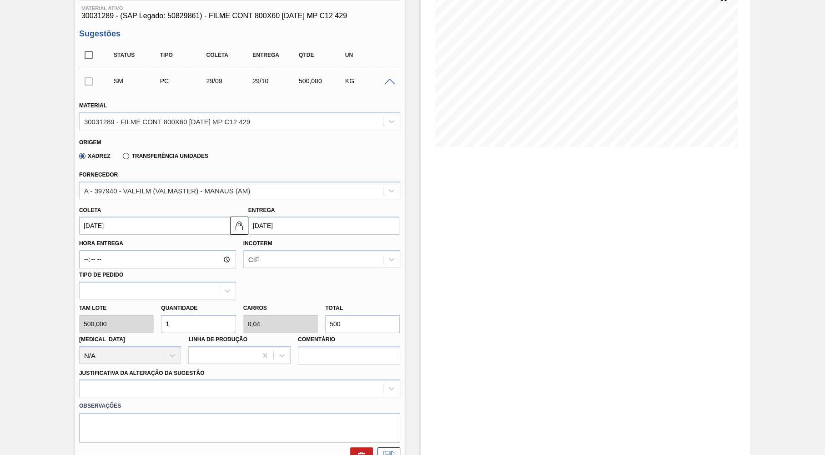
scroll to position [133, 0]
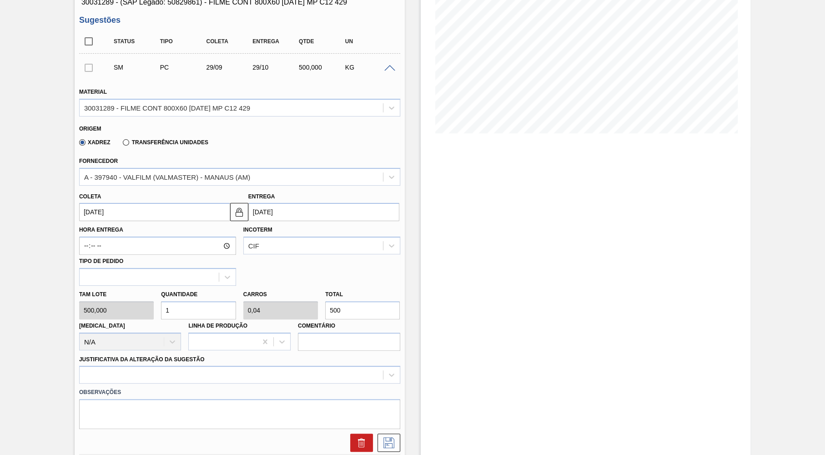
drag, startPoint x: 369, startPoint y: 303, endPoint x: 306, endPoint y: 299, distance: 63.3
click at [325, 301] on input "500" at bounding box center [362, 310] width 75 height 18
click at [202, 356] on label "Justificativa da Alteração da Sugestão" at bounding box center [142, 359] width 126 height 6
click at [85, 371] on Sugestão "Justificativa da Alteração da Sugestão" at bounding box center [84, 375] width 1 height 8
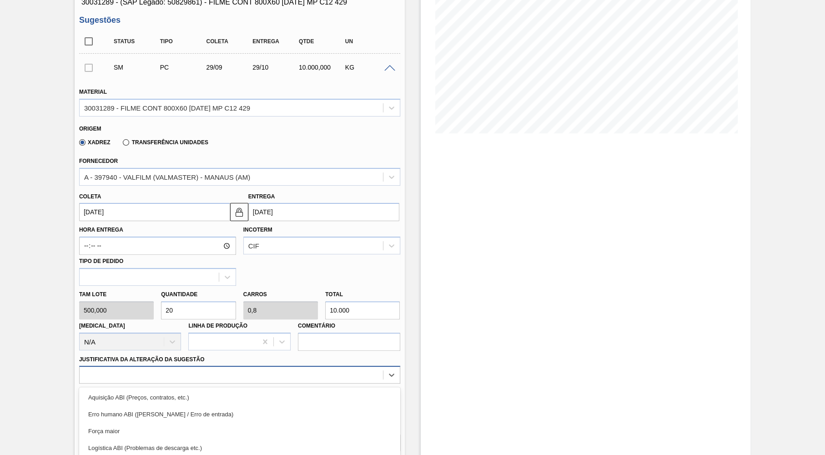
click at [202, 366] on div "option Aquisição ABI (Preços, contratos, etc.) focused, 1 of 18. 18 results ava…" at bounding box center [239, 375] width 321 height 18
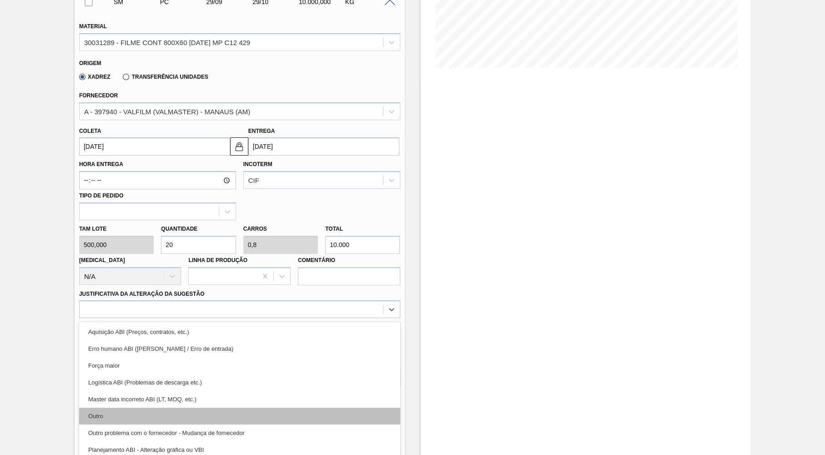
click at [147, 417] on div "Outro" at bounding box center [239, 416] width 321 height 17
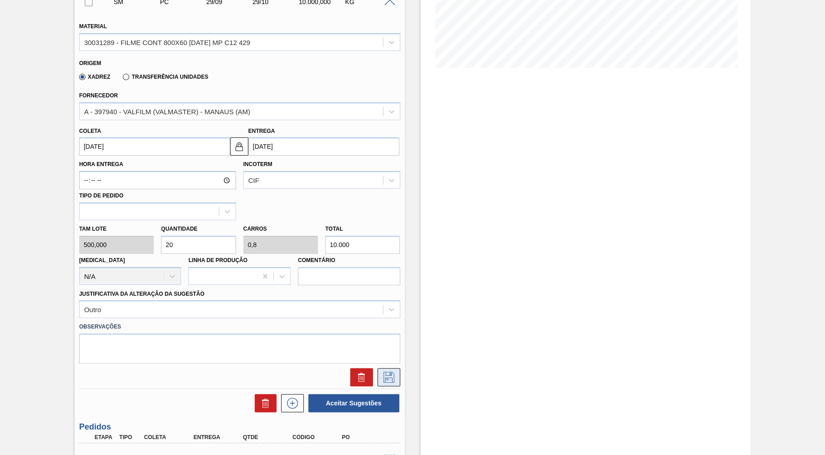
click at [396, 372] on icon at bounding box center [389, 377] width 15 height 11
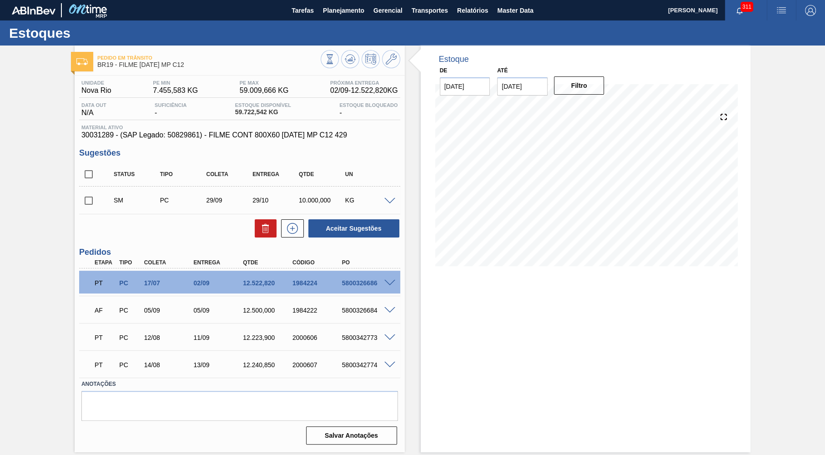
scroll to position [0, 0]
click at [293, 227] on icon at bounding box center [292, 228] width 0 height 5
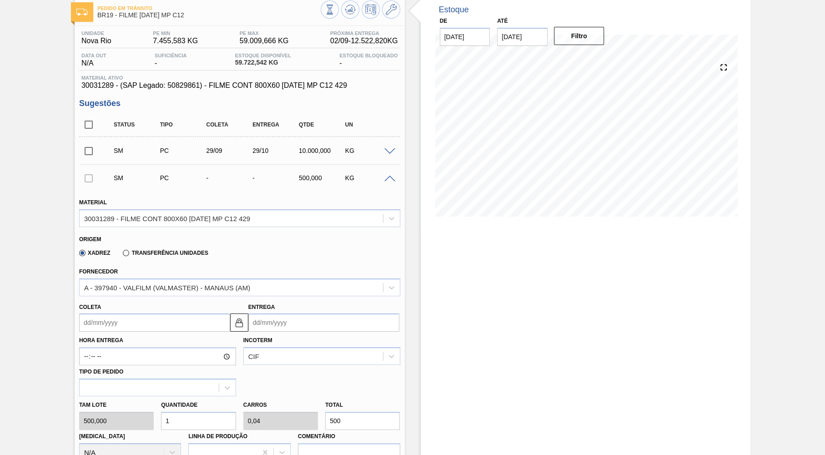
scroll to position [89, 0]
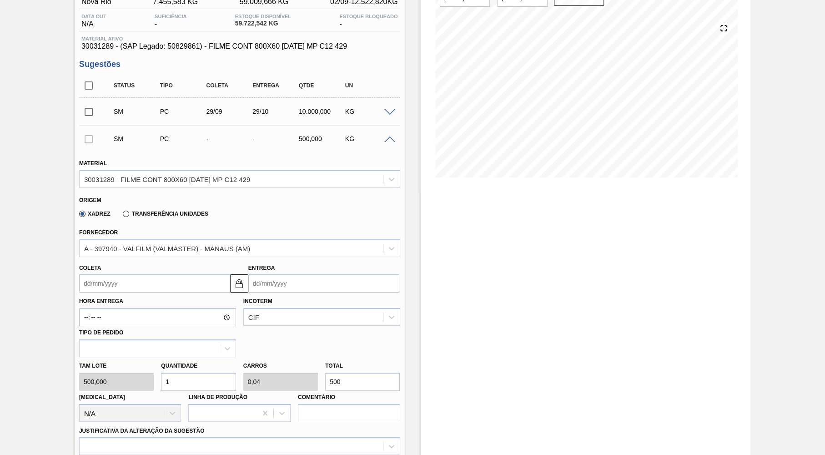
click at [138, 276] on input "Coleta" at bounding box center [154, 283] width 151 height 18
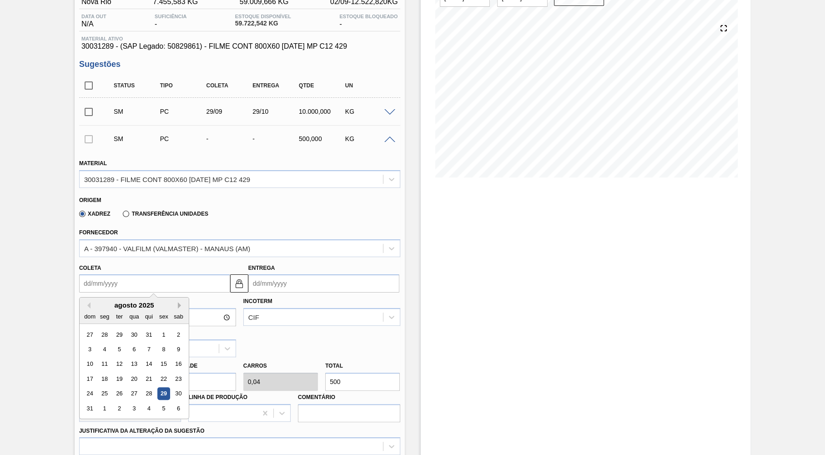
click at [178, 302] on button "Next Month" at bounding box center [181, 305] width 6 height 6
click at [103, 388] on div "29" at bounding box center [104, 394] width 12 height 12
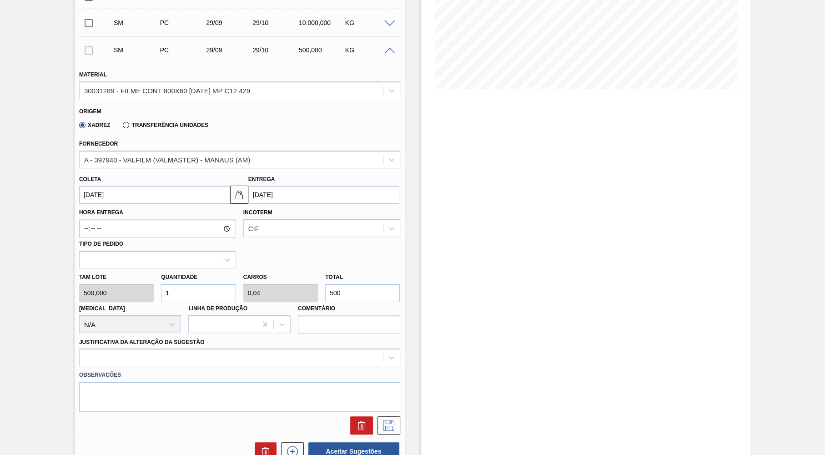
scroll to position [311, 0]
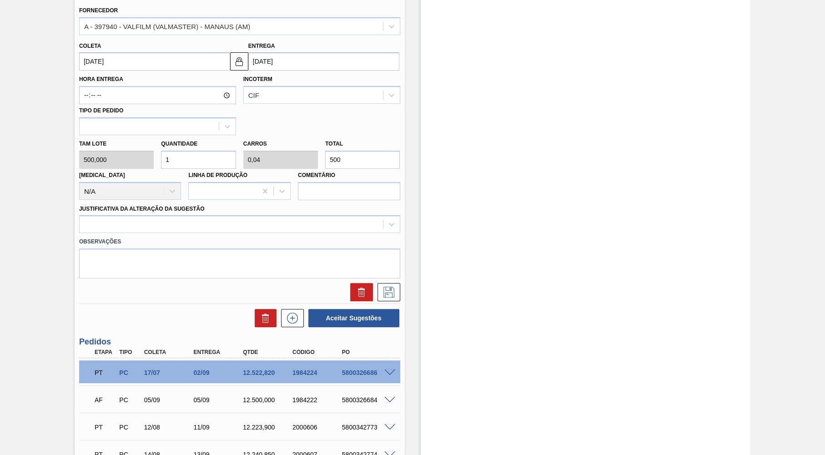
drag, startPoint x: 364, startPoint y: 164, endPoint x: 212, endPoint y: 156, distance: 153.1
click at [212, 156] on div "Tam lote 500,000 Quantidade 1 Carros 0,04 Total 500 Doca N/A Linha de Produção …" at bounding box center [240, 167] width 329 height 65
click at [359, 159] on input "500" at bounding box center [362, 160] width 75 height 18
click at [300, 226] on div at bounding box center [239, 224] width 321 height 18
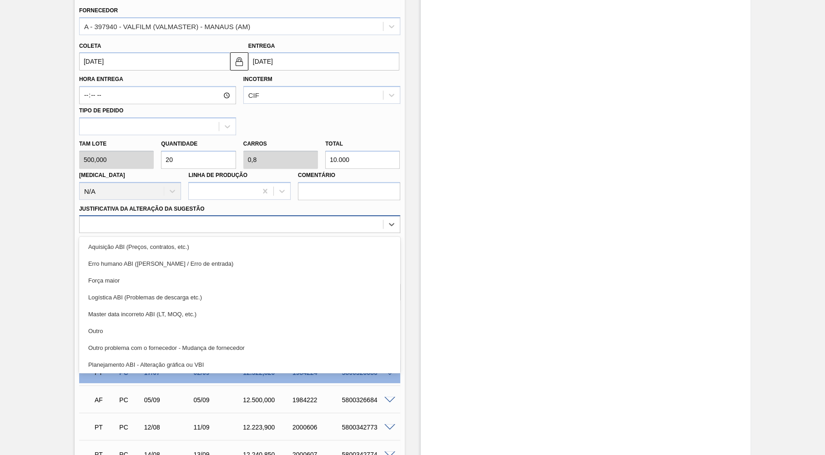
click at [292, 221] on div at bounding box center [232, 224] width 304 height 13
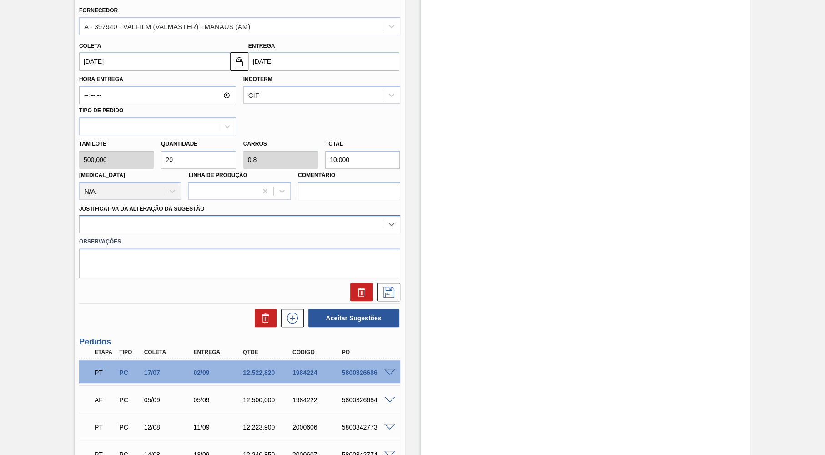
click at [282, 218] on div at bounding box center [232, 224] width 304 height 13
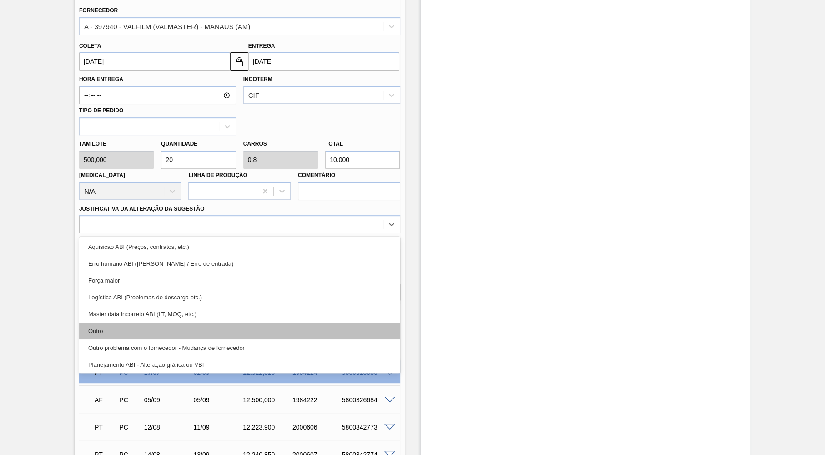
click at [180, 329] on div "Outro" at bounding box center [239, 331] width 321 height 17
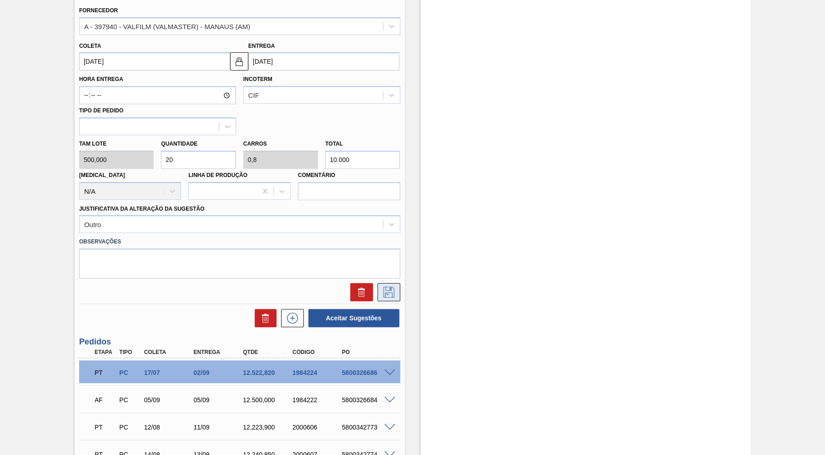
click at [390, 287] on icon at bounding box center [389, 292] width 15 height 11
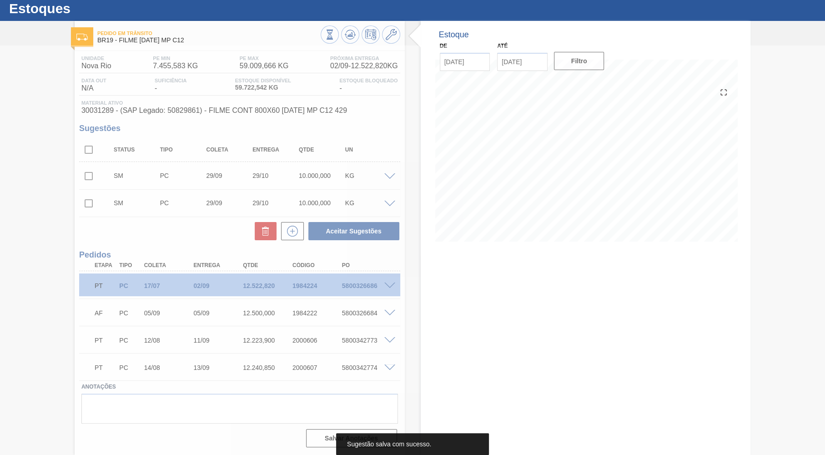
scroll to position [25, 0]
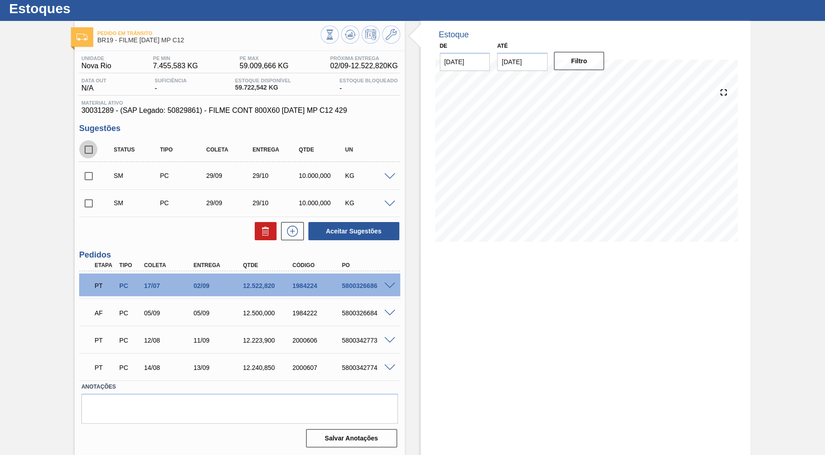
click at [88, 157] on input "checkbox" at bounding box center [88, 149] width 19 height 19
click at [341, 239] on button "Aceitar Sugestões" at bounding box center [354, 231] width 91 height 18
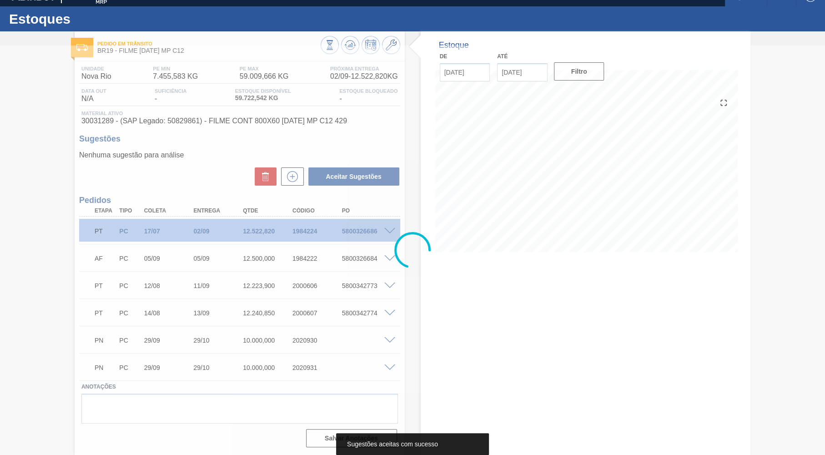
scroll to position [14, 0]
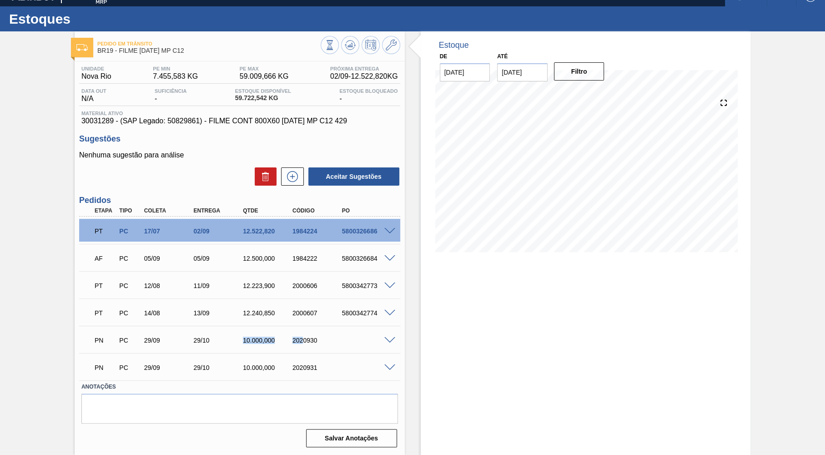
drag, startPoint x: 241, startPoint y: 338, endPoint x: 303, endPoint y: 336, distance: 61.5
click at [296, 337] on div "10.000,000" at bounding box center [268, 340] width 55 height 7
click at [393, 364] on span at bounding box center [389, 367] width 11 height 7
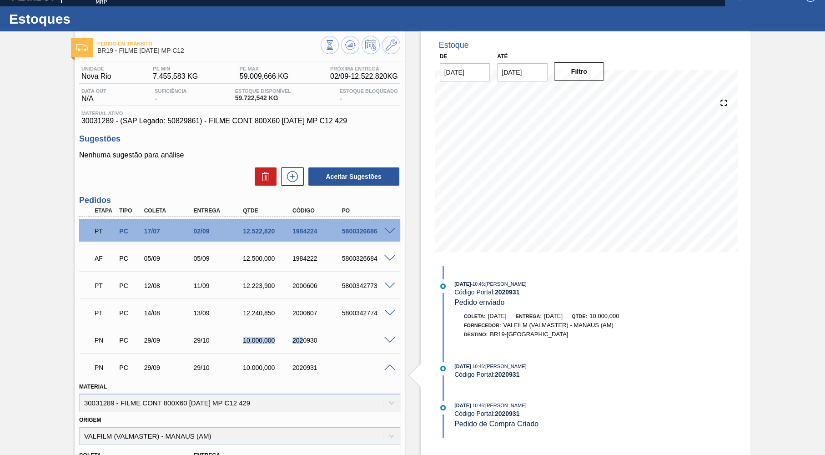
click at [391, 364] on span at bounding box center [389, 367] width 11 height 7
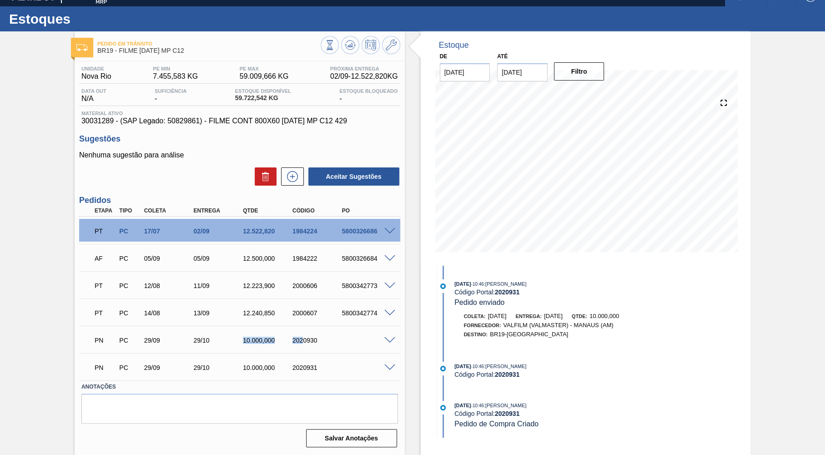
click at [389, 339] on span at bounding box center [389, 340] width 11 height 7
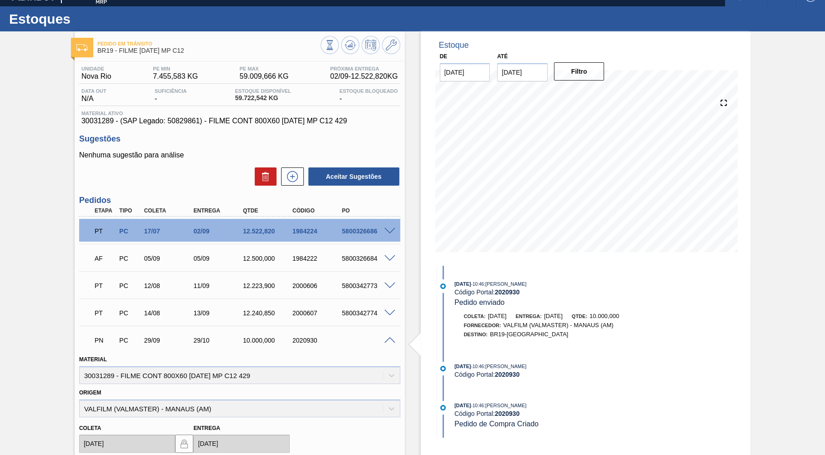
click at [355, 336] on div "PN PC 29/09 29/10 10.000,000 2020930" at bounding box center [237, 339] width 297 height 18
click at [391, 338] on span at bounding box center [389, 340] width 11 height 7
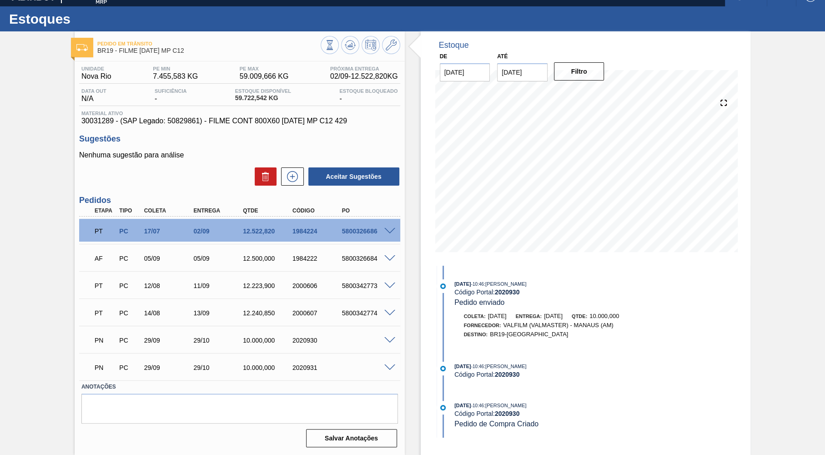
click at [403, 339] on div "Unidade Nova Rio PE MIN 7.455,583 KG PE MAX 59.009,666 KG Próxima Entrega 02/09…" at bounding box center [240, 255] width 330 height 389
click at [391, 341] on span at bounding box center [389, 340] width 11 height 7
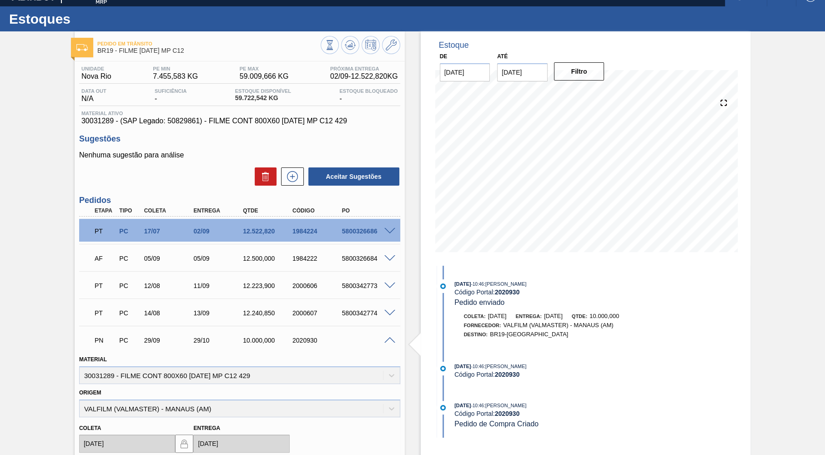
click at [391, 341] on span at bounding box center [389, 340] width 11 height 7
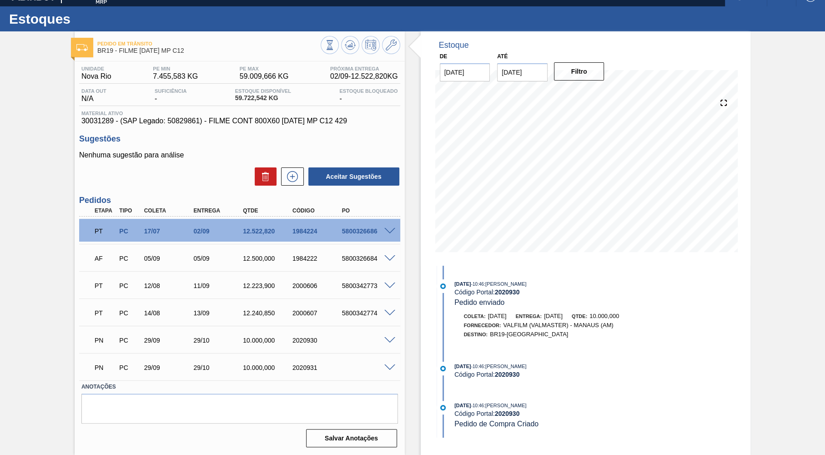
click at [387, 371] on div "PN PC 29/09 29/10 10.000,000 2020931" at bounding box center [239, 366] width 321 height 23
click at [394, 366] on span at bounding box center [389, 367] width 11 height 7
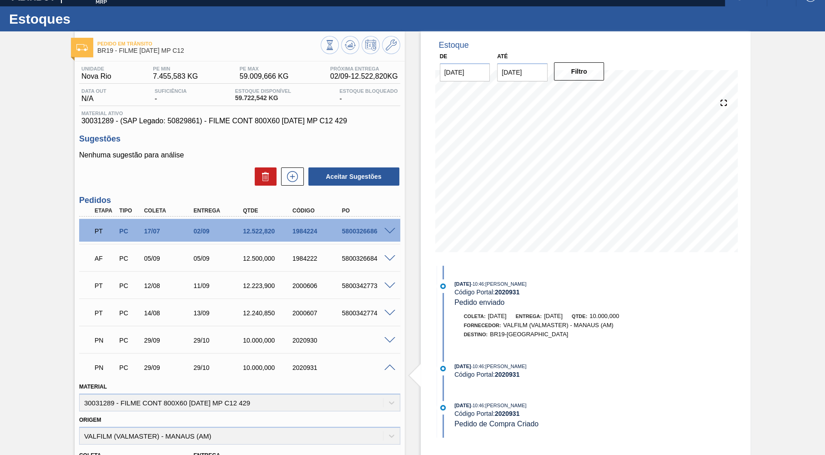
scroll to position [0, 0]
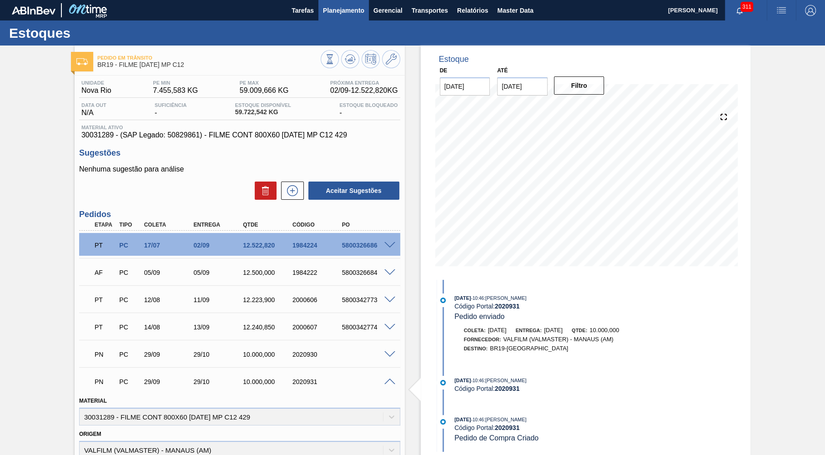
click at [335, 19] on button "Planejamento" at bounding box center [344, 10] width 51 height 20
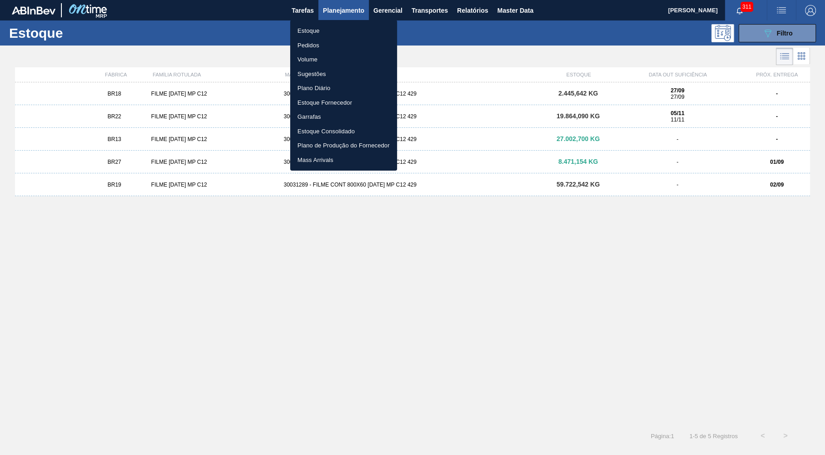
click at [382, 232] on div at bounding box center [412, 227] width 825 height 455
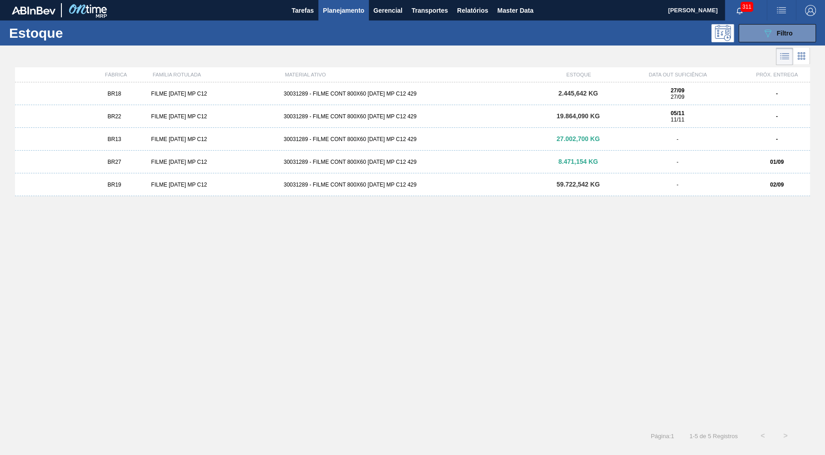
click at [151, 165] on div "FILME BC 473 MP C12" at bounding box center [213, 162] width 132 height 6
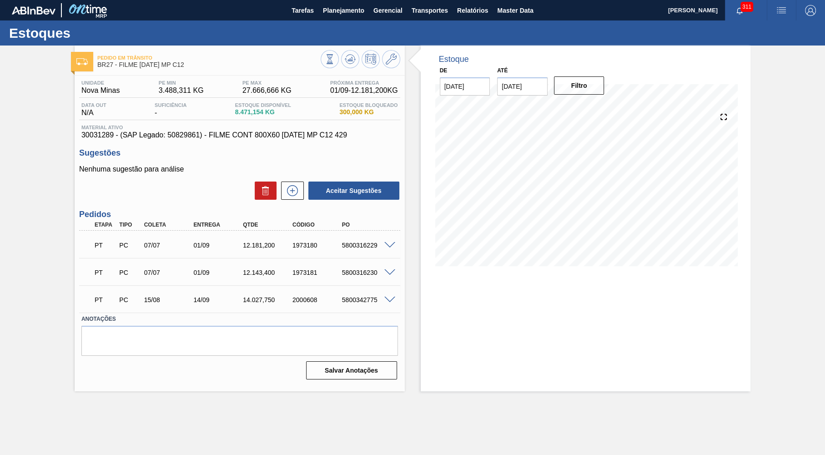
click at [544, 87] on input "31/10/2025" at bounding box center [522, 86] width 51 height 18
click at [592, 115] on div "sab" at bounding box center [597, 119] width 12 height 12
click at [596, 109] on button "Next Month" at bounding box center [599, 108] width 6 height 6
click at [504, 205] on div "30" at bounding box center [508, 211] width 12 height 12
click at [567, 87] on button "Filtro" at bounding box center [579, 85] width 51 height 18
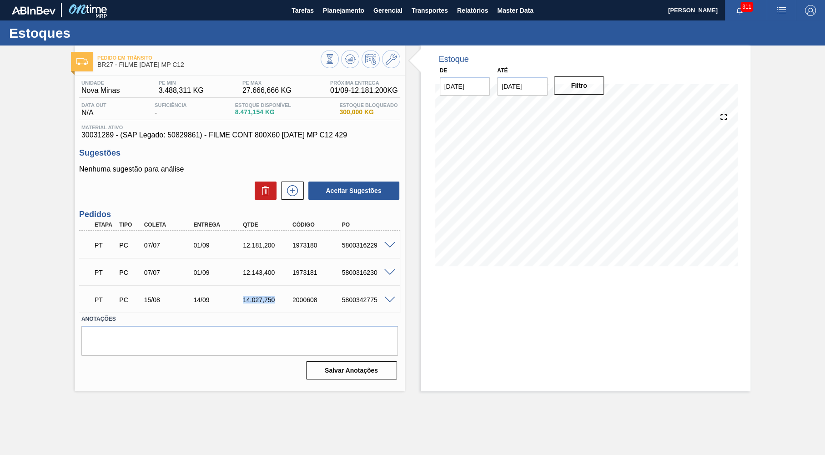
drag, startPoint x: 241, startPoint y: 300, endPoint x: 281, endPoint y: 303, distance: 40.1
click at [281, 303] on div "14.027,750" at bounding box center [268, 299] width 55 height 7
click at [296, 186] on button at bounding box center [292, 191] width 23 height 18
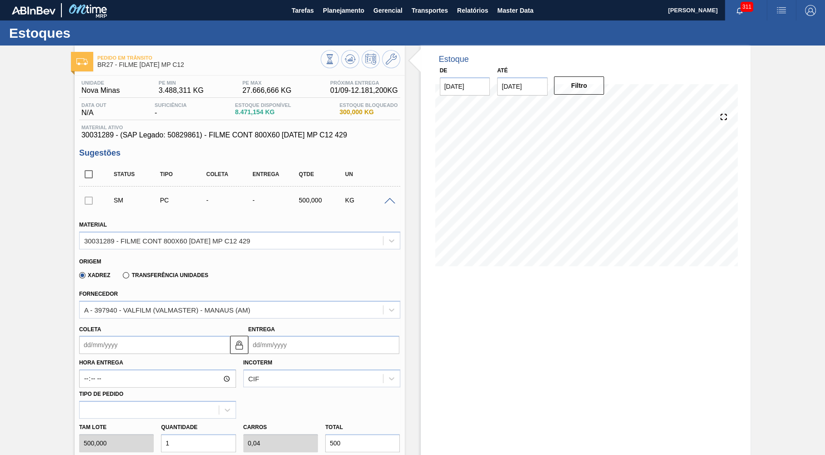
scroll to position [89, 0]
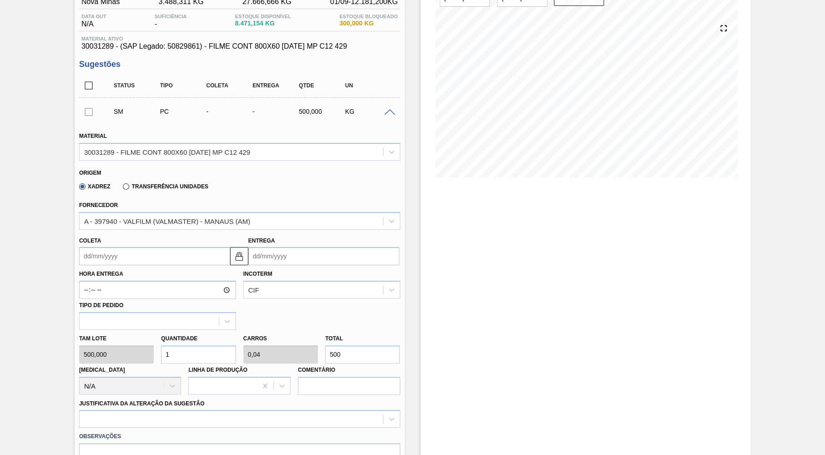
drag, startPoint x: 677, startPoint y: 347, endPoint x: 670, endPoint y: 348, distance: 6.4
click at [676, 348] on div "Estoque De 29/08/2025 Até 30/11/2025 Filtro 20/09 Projeção de Estoque 39,776.30…" at bounding box center [586, 333] width 330 height 753
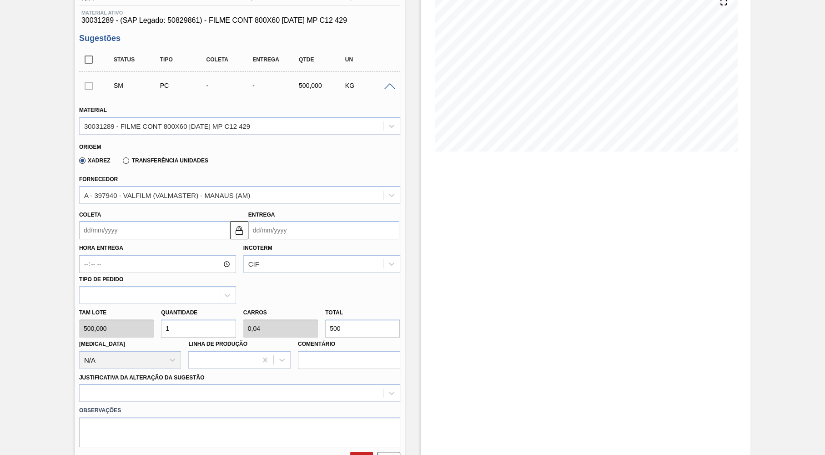
scroll to position [159, 0]
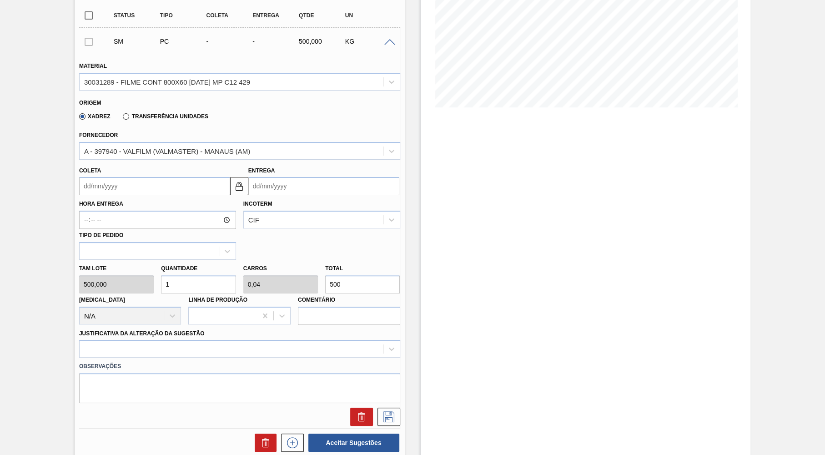
drag, startPoint x: 355, startPoint y: 275, endPoint x: 226, endPoint y: 269, distance: 128.9
click at [325, 275] on input "500" at bounding box center [362, 284] width 75 height 18
click at [87, 191] on input "Coleta" at bounding box center [154, 186] width 151 height 18
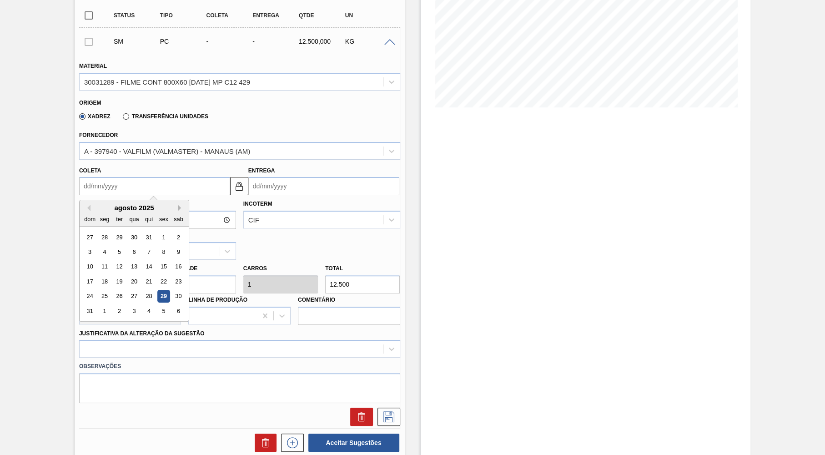
click at [178, 205] on button "Next Month" at bounding box center [181, 208] width 6 height 6
click at [104, 290] on div "29" at bounding box center [104, 296] width 12 height 12
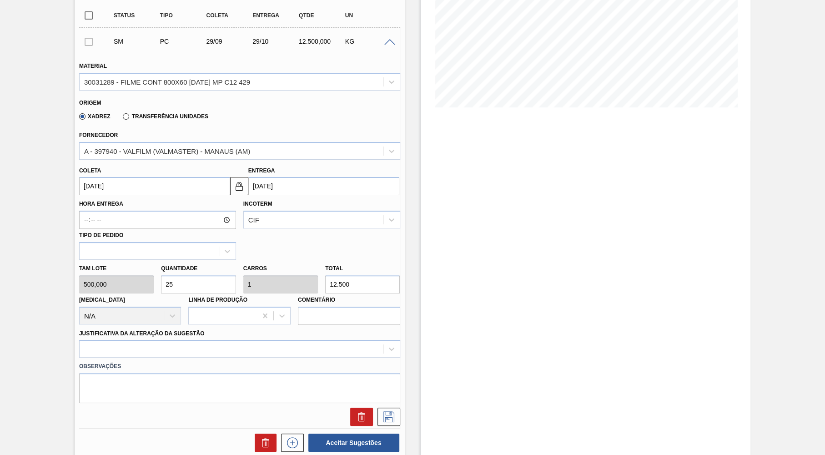
click at [130, 333] on div "Justificativa da Alteração da Sugestão" at bounding box center [239, 342] width 321 height 31
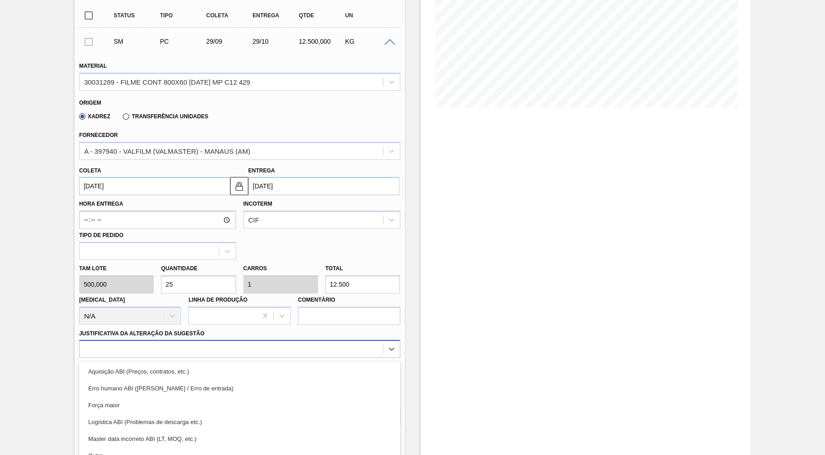
click at [130, 340] on div "option Erro humano ABI (Cálculo / Erro de entrada) focused, 2 of 18. 18 results…" at bounding box center [239, 349] width 321 height 18
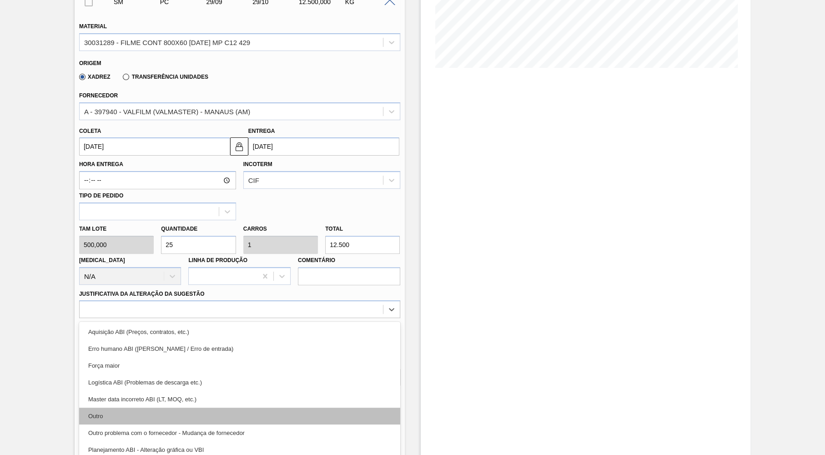
click at [122, 410] on div "Outro" at bounding box center [239, 416] width 321 height 17
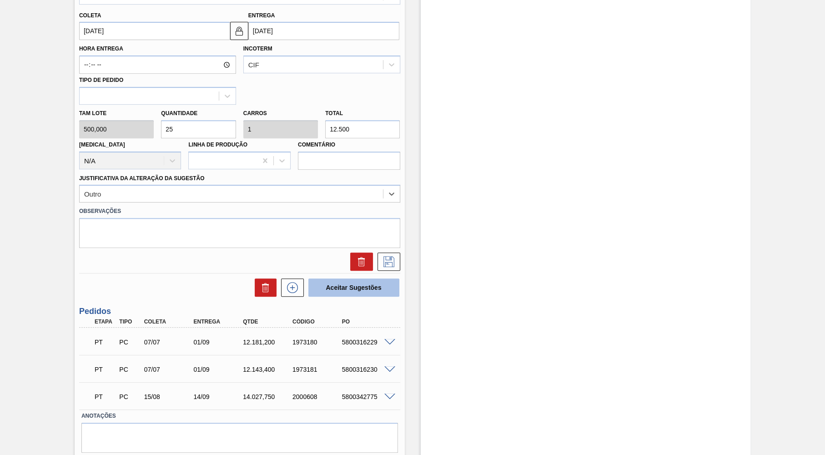
scroll to position [331, 0]
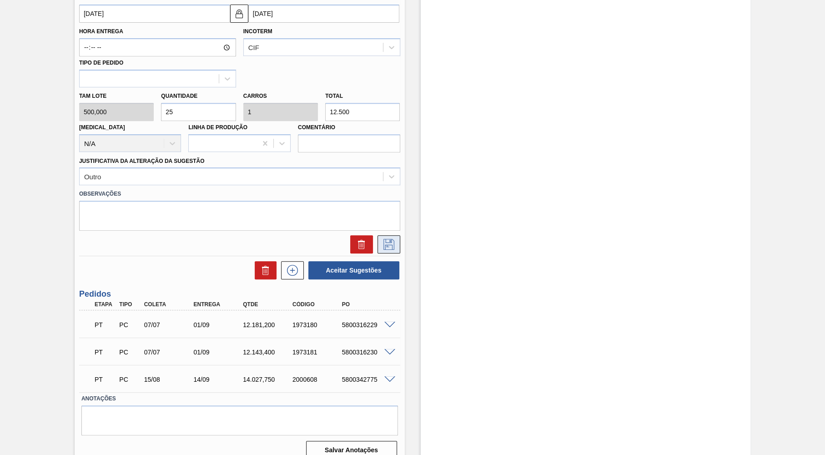
click at [392, 239] on icon at bounding box center [389, 244] width 15 height 11
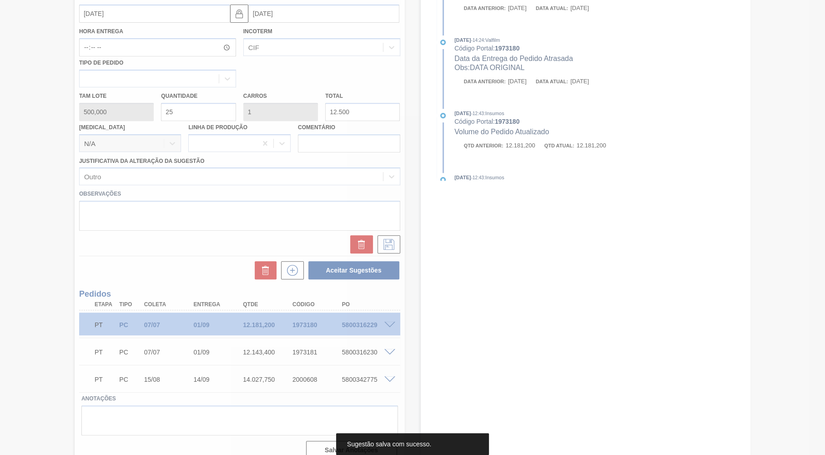
scroll to position [0, 0]
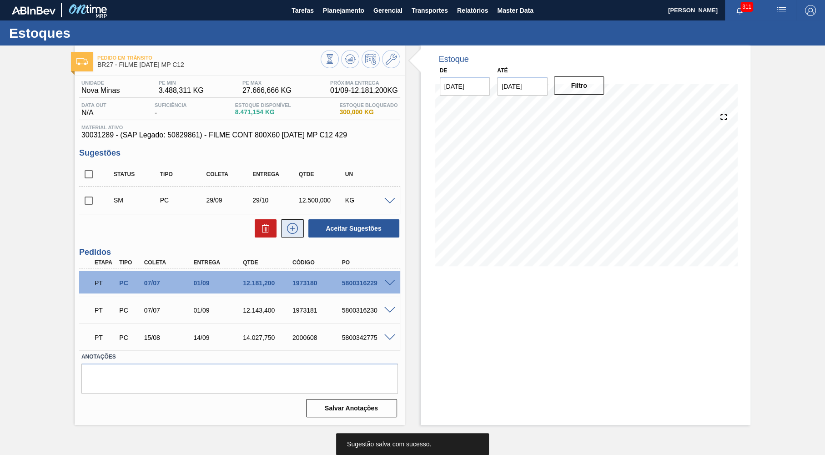
click at [295, 231] on icon at bounding box center [292, 228] width 15 height 11
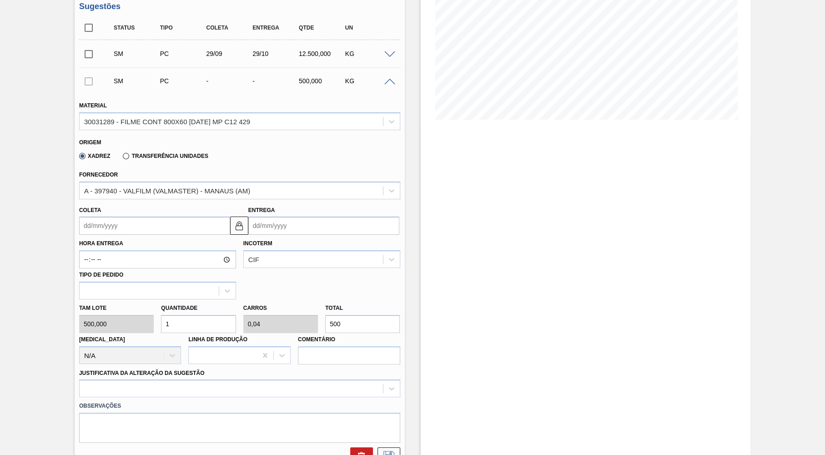
scroll to position [177, 0]
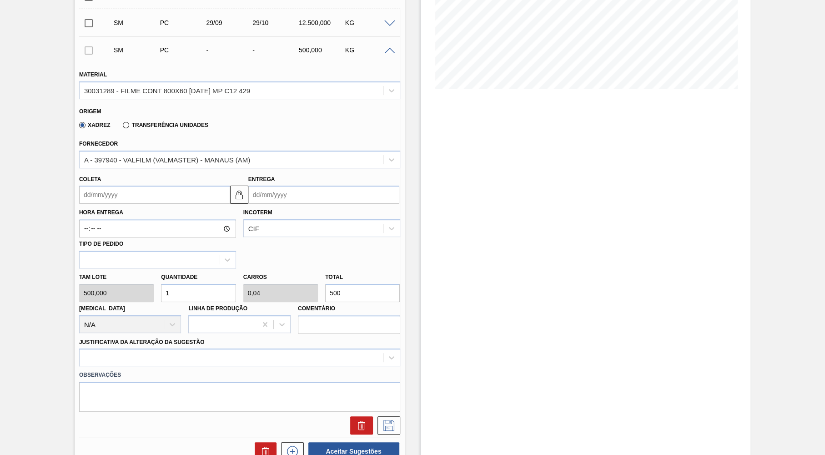
click at [111, 201] on input "Coleta" at bounding box center [154, 195] width 151 height 18
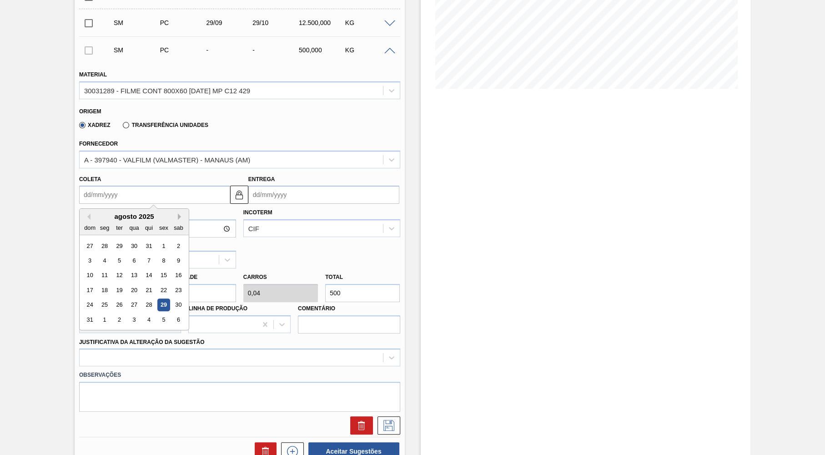
click at [178, 213] on button "Next Month" at bounding box center [181, 216] width 6 height 6
click at [103, 299] on div "29" at bounding box center [104, 305] width 12 height 12
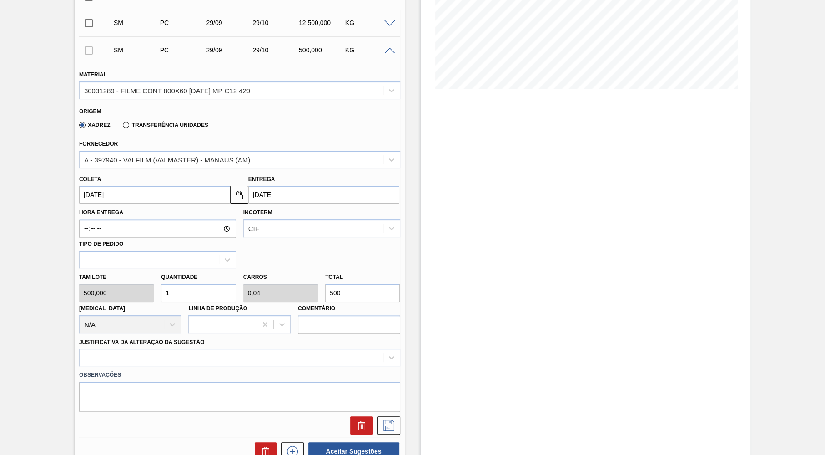
drag, startPoint x: 353, startPoint y: 289, endPoint x: 285, endPoint y: 295, distance: 68.5
click at [325, 295] on input "500" at bounding box center [362, 293] width 75 height 18
paste input "NaN"
click at [386, 284] on input "1" at bounding box center [362, 293] width 75 height 18
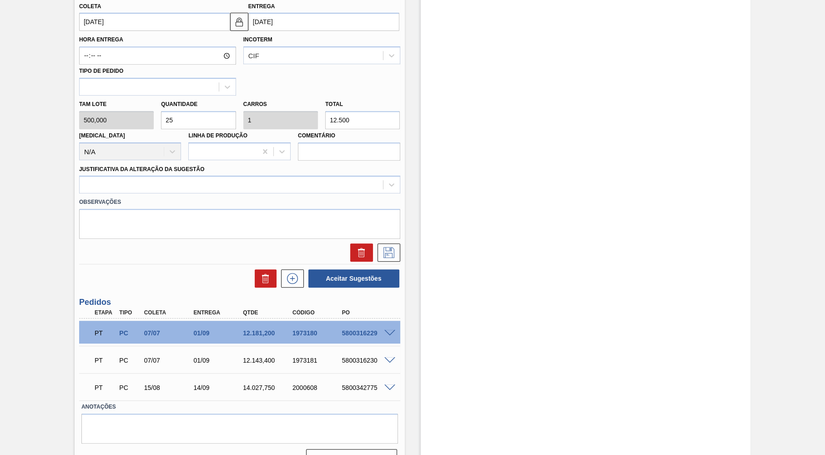
scroll to position [364, 0]
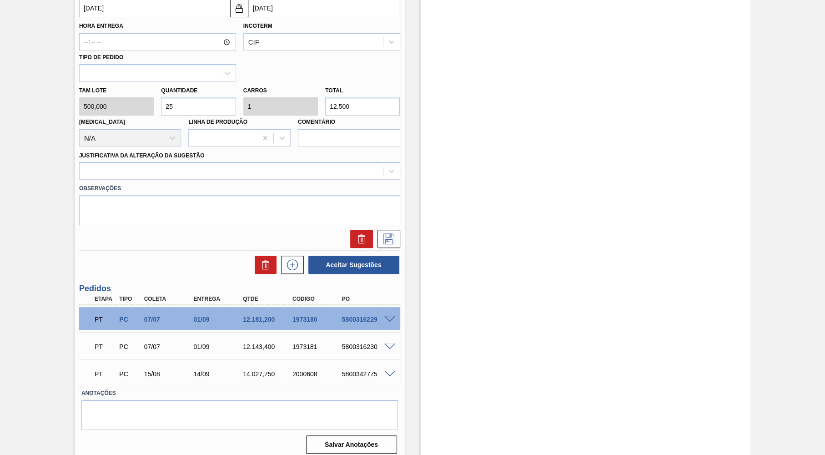
click at [167, 152] on label "Justificativa da Alteração da Sugestão" at bounding box center [142, 155] width 126 height 6
click at [0, 0] on Sugestão "Justificativa da Alteração da Sugestão" at bounding box center [0, 0] width 0 height 0
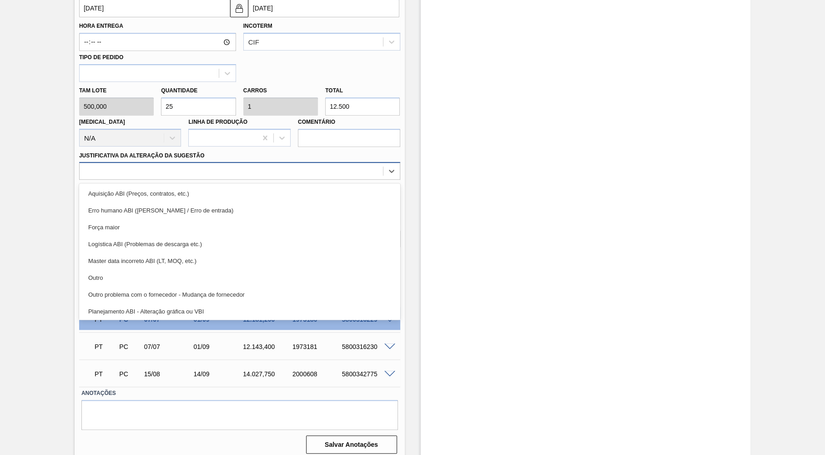
click at [156, 165] on div at bounding box center [232, 171] width 304 height 13
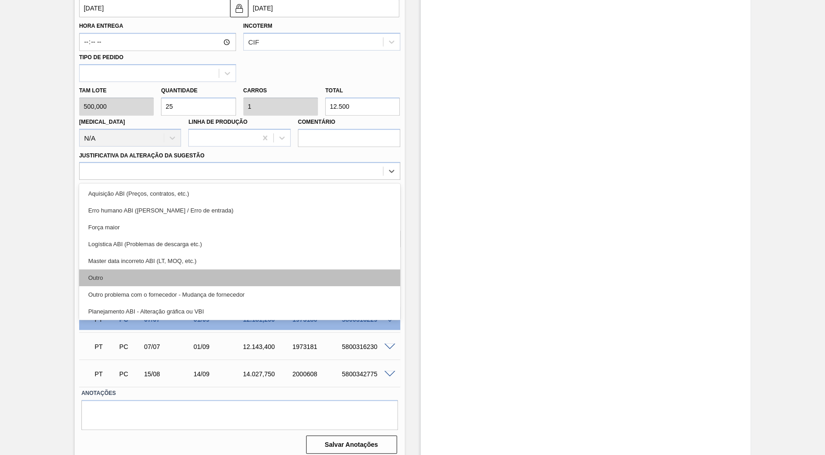
click at [155, 273] on div "Outro" at bounding box center [239, 277] width 321 height 17
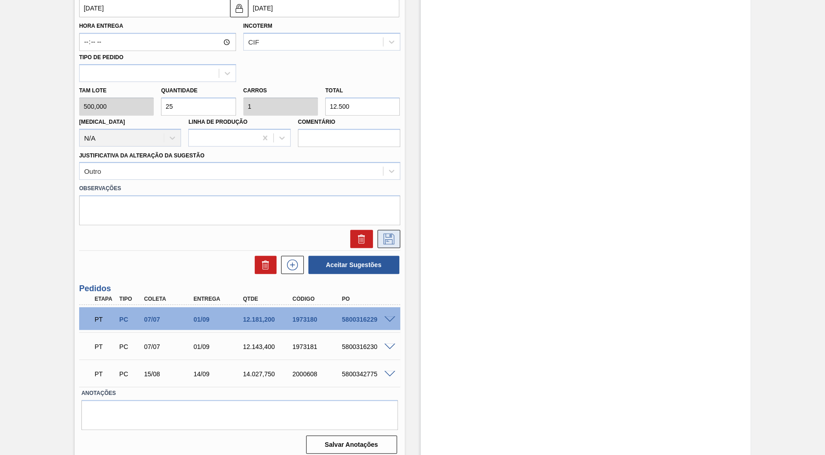
click at [390, 230] on button at bounding box center [389, 239] width 23 height 18
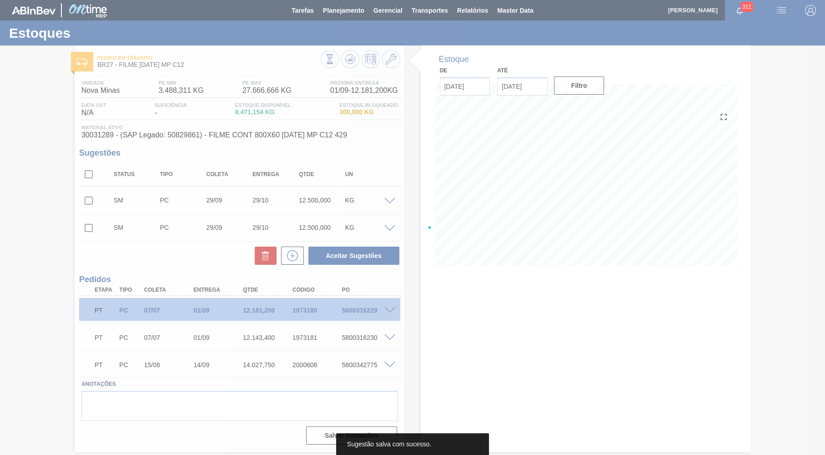
scroll to position [0, 0]
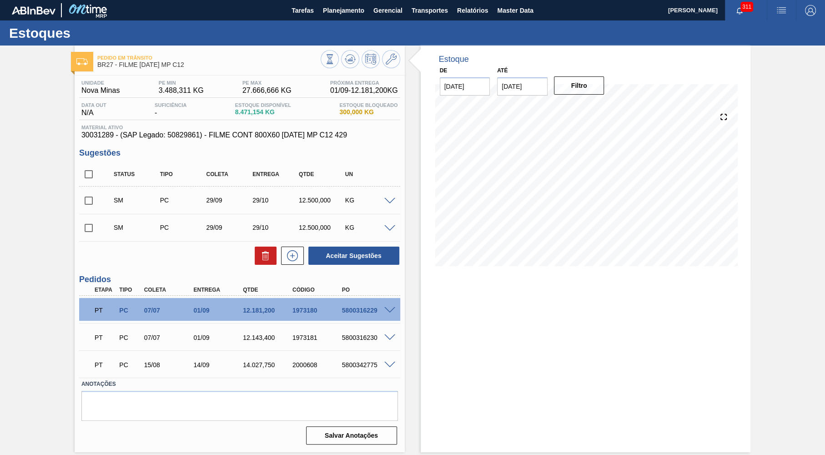
click at [81, 168] on input "checkbox" at bounding box center [88, 174] width 19 height 19
click at [383, 261] on button "Aceitar Sugestões" at bounding box center [354, 256] width 91 height 18
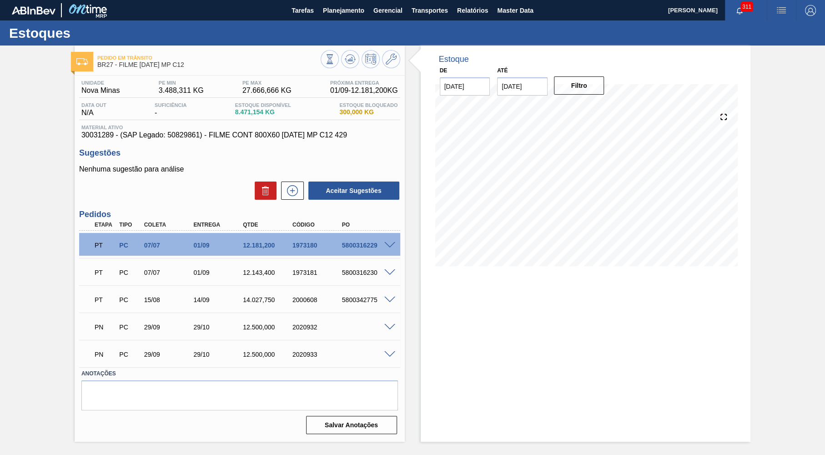
click at [543, 435] on div "Estoque De 29/08/2025 Até 30/11/2025 Filtro 26/10 Projeção de Estoque 14,871.48…" at bounding box center [586, 244] width 330 height 396
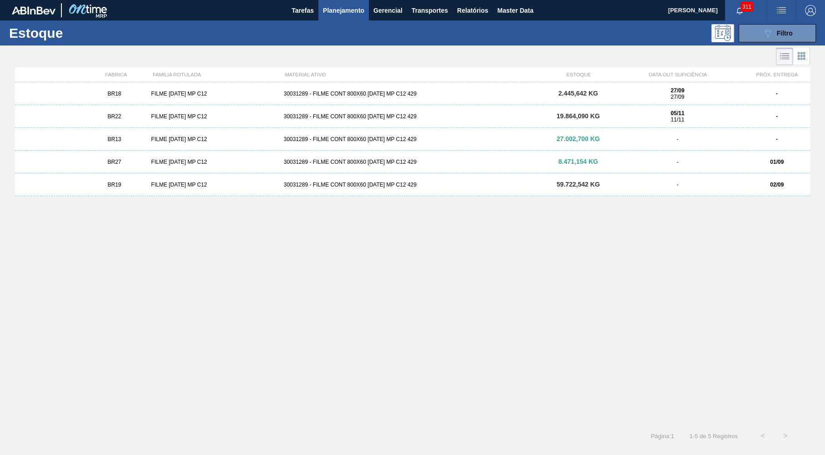
click at [150, 100] on div "BR18 FILME BC 473 MP C12 30031289 - FILME CONT 800X60 BC 473 MP C12 429 2.445,6…" at bounding box center [412, 93] width 795 height 23
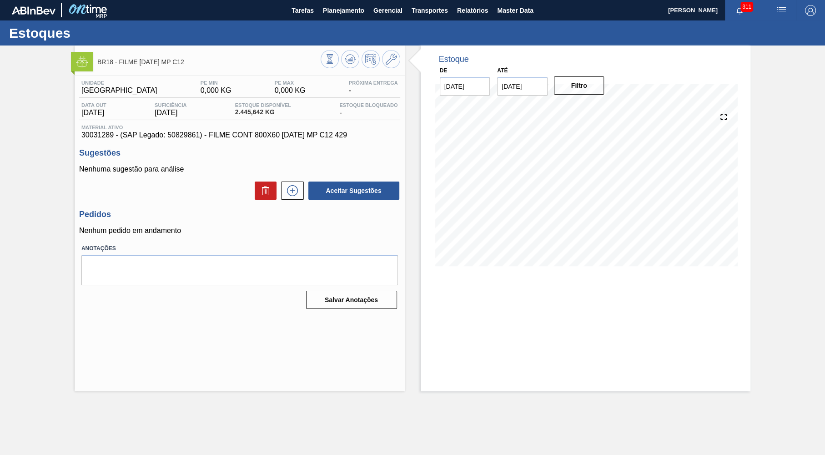
click at [287, 207] on div "Unidade Pernambuco PE MIN 0,000 KG PE MAX 0,000 KG Próxima Entrega - Data out 2…" at bounding box center [240, 194] width 330 height 237
click at [299, 192] on icon at bounding box center [292, 190] width 15 height 11
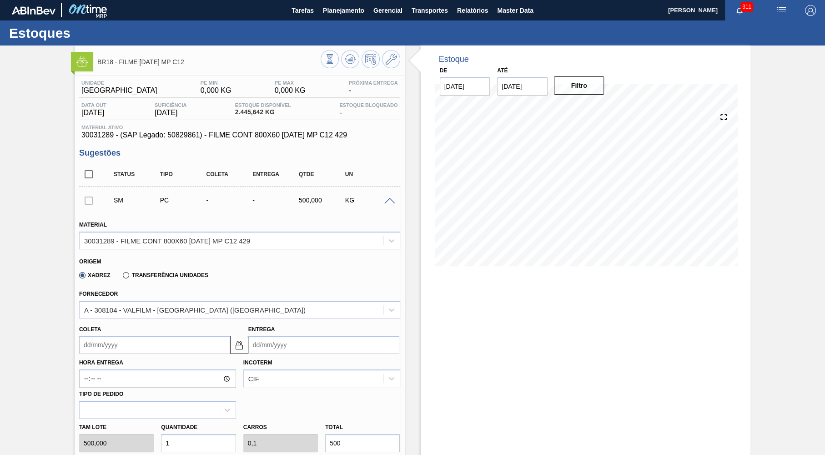
click at [192, 319] on div "Coleta Entrega" at bounding box center [240, 337] width 329 height 36
click at [191, 319] on div "Coleta Entrega" at bounding box center [240, 337] width 329 height 36
click at [187, 314] on div "A - 308104 - VALFILM - ITAMONTE (MG)" at bounding box center [232, 309] width 304 height 13
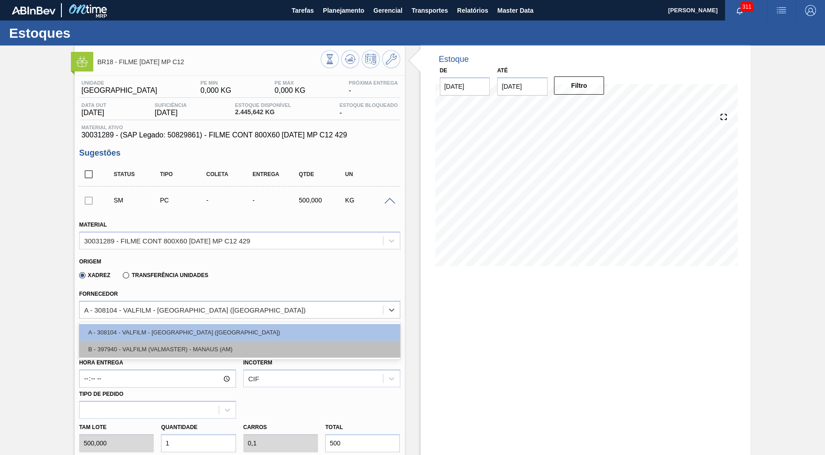
click at [195, 351] on div "B - 397940 - VALFILM (VALMASTER) - MANAUS (AM)" at bounding box center [239, 349] width 321 height 17
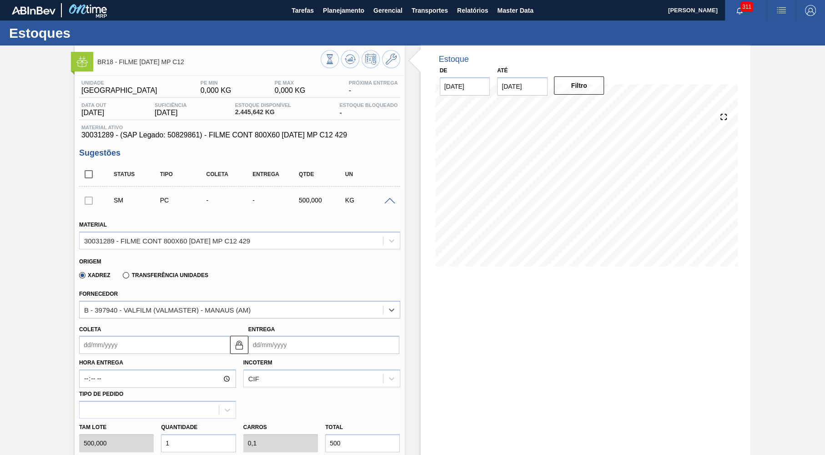
scroll to position [44, 0]
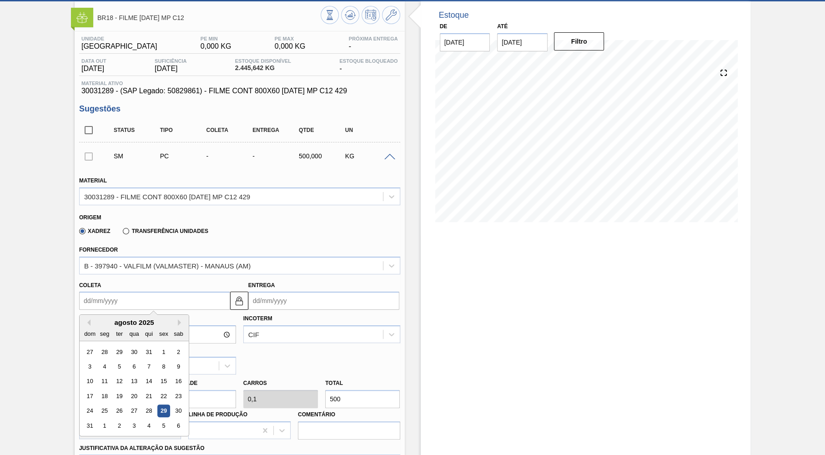
click at [130, 303] on input "Coleta" at bounding box center [154, 301] width 151 height 18
click at [399, 267] on div "B - 397940 - VALFILM (VALMASTER) - MANAUS (AM)" at bounding box center [239, 266] width 321 height 18
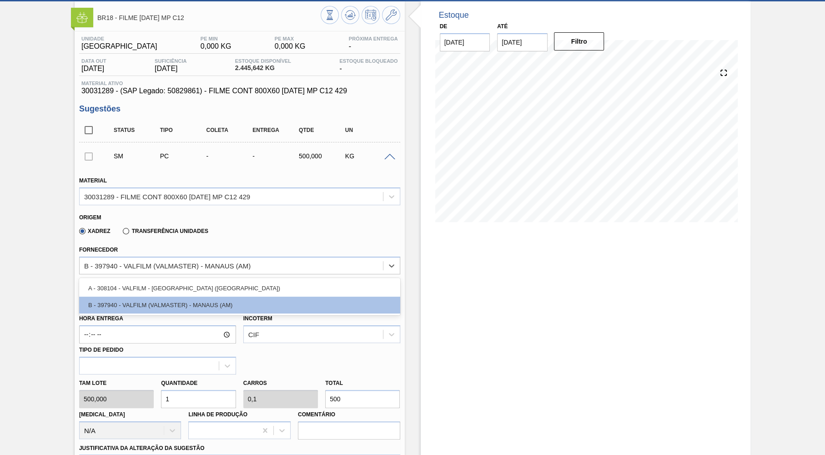
scroll to position [222, 0]
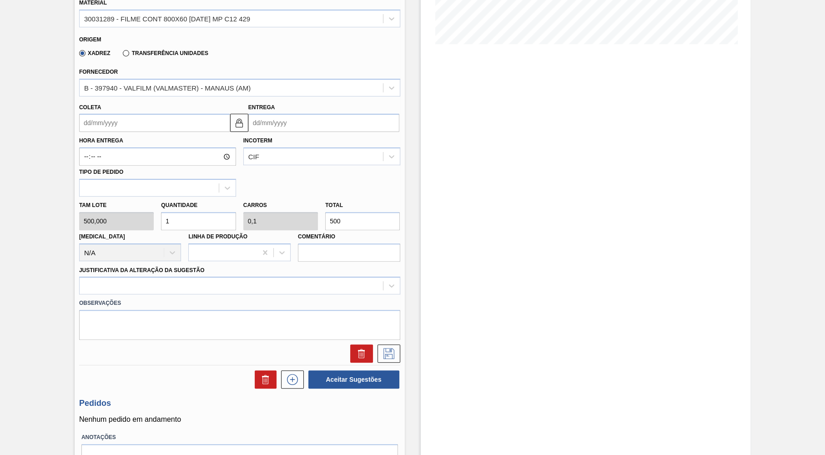
click at [491, 278] on div "Estoque De 29/08/2025 Até 30/11/2025 Filtro 30/08 Projeção de Estoque 2,362.4 N…" at bounding box center [586, 164] width 330 height 682
drag, startPoint x: 384, startPoint y: 215, endPoint x: 288, endPoint y: 210, distance: 95.7
click at [325, 212] on input "500" at bounding box center [362, 221] width 75 height 18
click at [174, 122] on input "Coleta" at bounding box center [154, 123] width 151 height 18
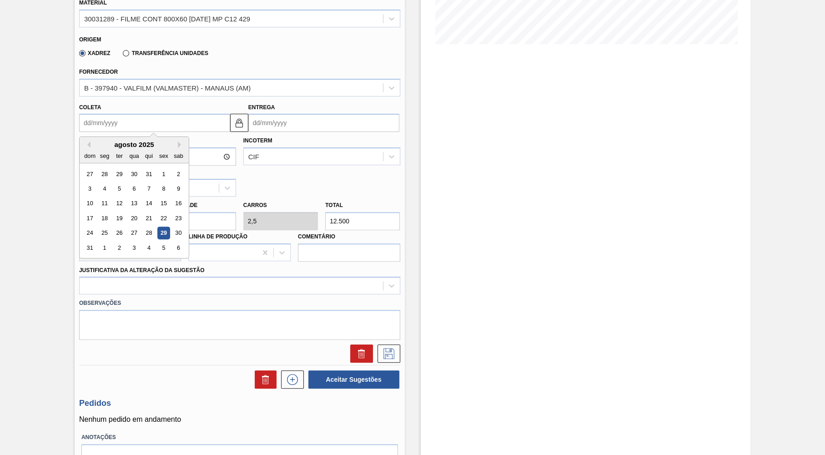
click at [180, 103] on div "Coleta Previous Month Next Month agosto 2025 dom seg ter qua qui sex sab 27 28 …" at bounding box center [154, 116] width 151 height 31
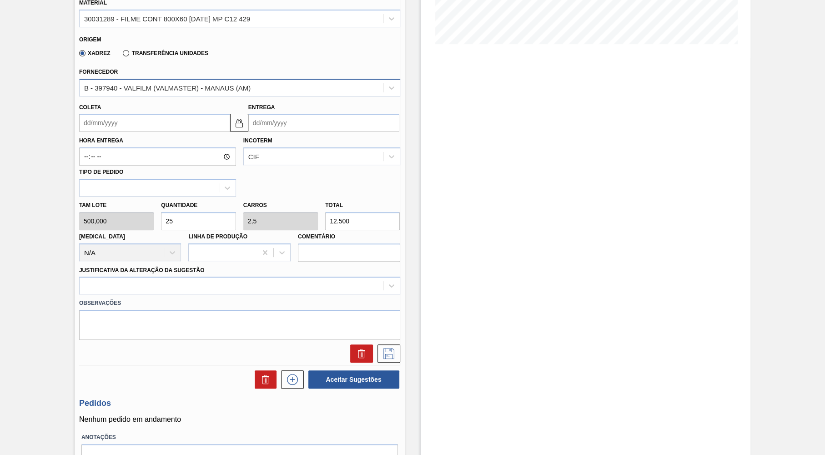
click at [185, 90] on div "B - 397940 - VALFILM (VALMASTER) - MANAUS (AM)" at bounding box center [232, 87] width 304 height 13
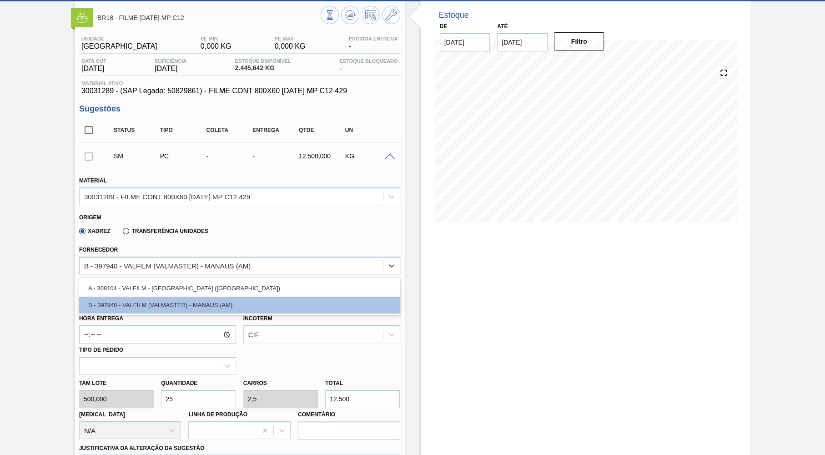
click at [574, 241] on div "Estoque De 29/08/2025 Até 30/11/2025 Filtro 30/08 Projeção de Estoque 2,362.4 N…" at bounding box center [586, 342] width 330 height 682
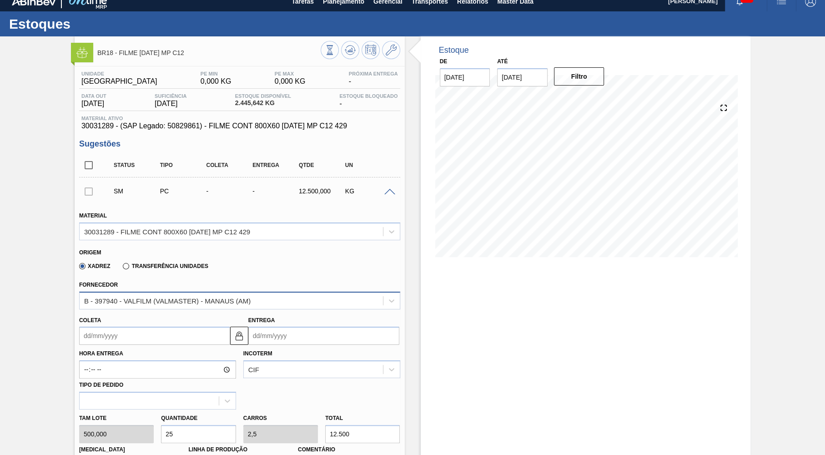
scroll to position [0, 0]
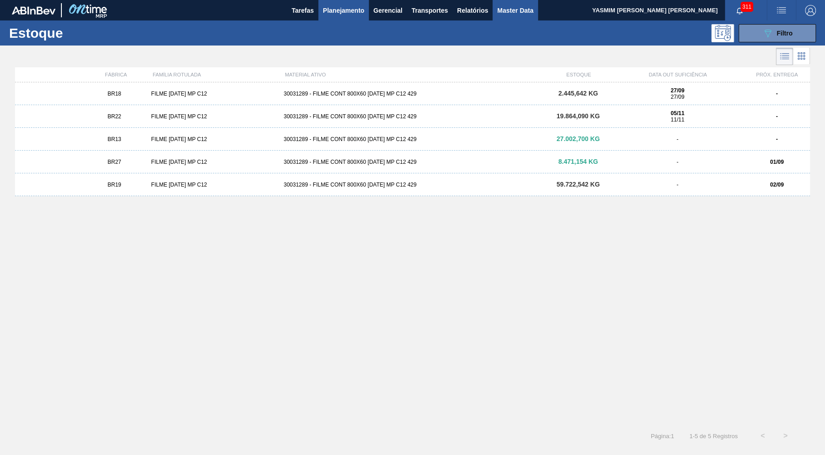
click at [520, 14] on span "Master Data" at bounding box center [515, 10] width 36 height 11
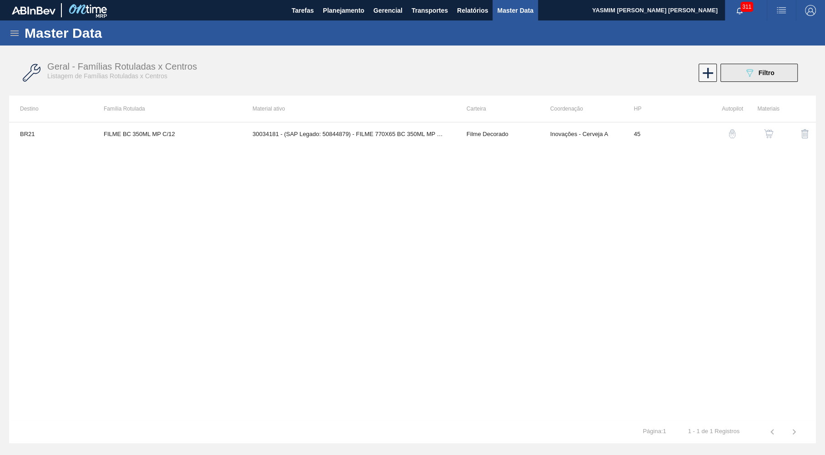
click at [767, 72] on span "Filtro" at bounding box center [767, 72] width 16 height 7
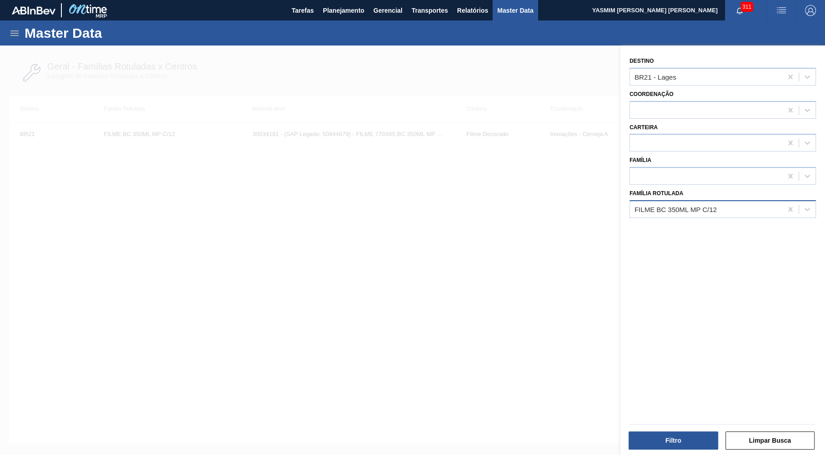
click at [782, 211] on div "FILME BC 350ML MP C/12" at bounding box center [723, 209] width 187 height 18
click at [16, 40] on div "Master Data" at bounding box center [412, 32] width 825 height 25
click at [16, 29] on icon at bounding box center [14, 33] width 11 height 11
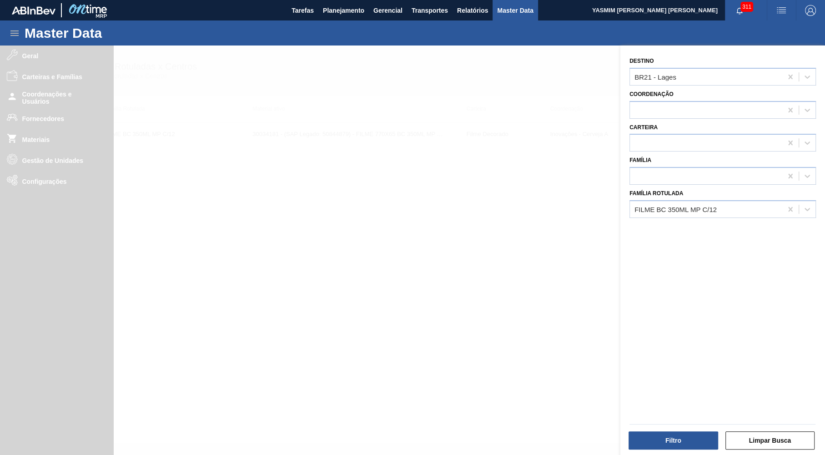
click at [555, 265] on div at bounding box center [412, 273] width 825 height 455
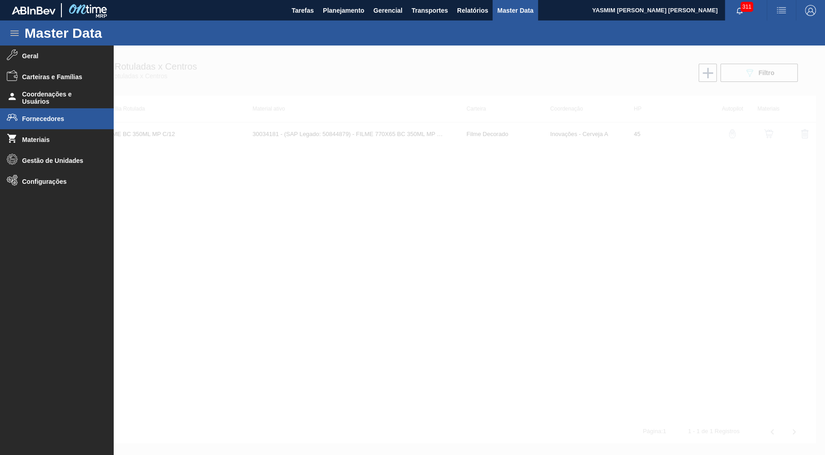
click at [64, 118] on span "Fornecedores" at bounding box center [59, 118] width 75 height 7
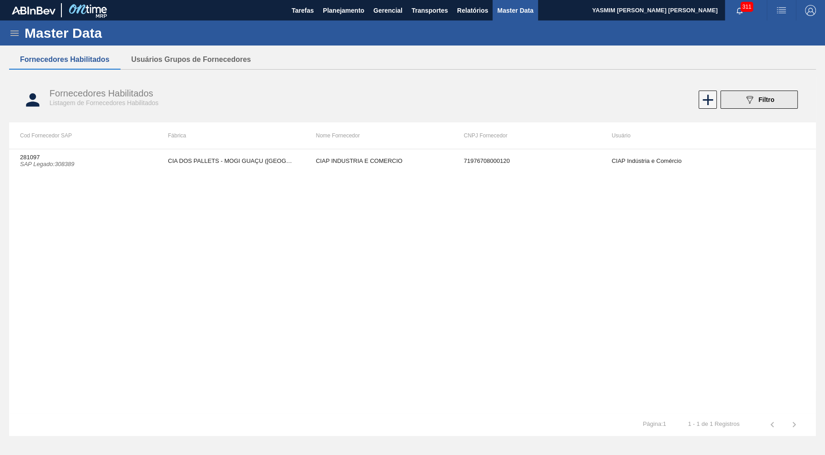
click at [754, 102] on icon "089F7B8B-B2A5-4AFE-B5C0-19BA573D28AC" at bounding box center [749, 99] width 11 height 11
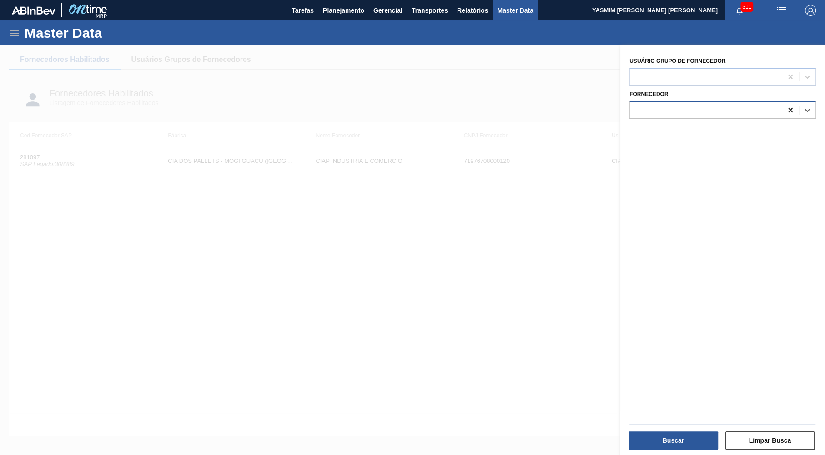
click at [789, 106] on icon at bounding box center [790, 110] width 9 height 9
paste input "327829"
type input "327829"
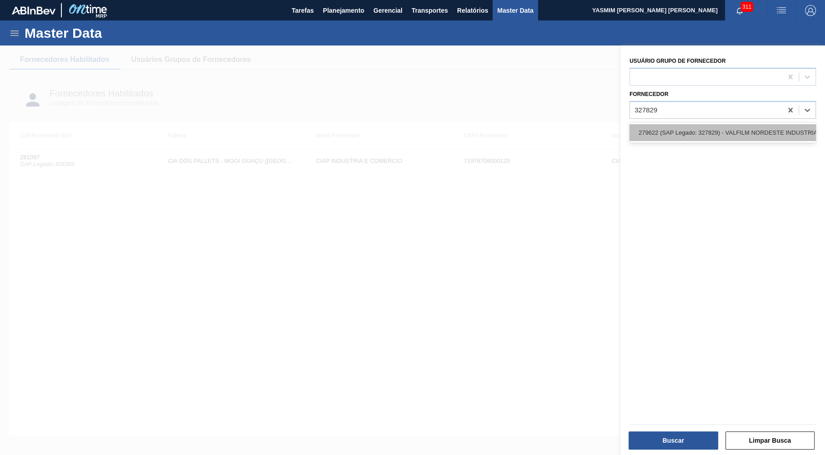
click at [695, 128] on div "279622 (SAP Legado: 327829) - VALFILM NORDESTE INDUSTRIA E" at bounding box center [723, 132] width 187 height 17
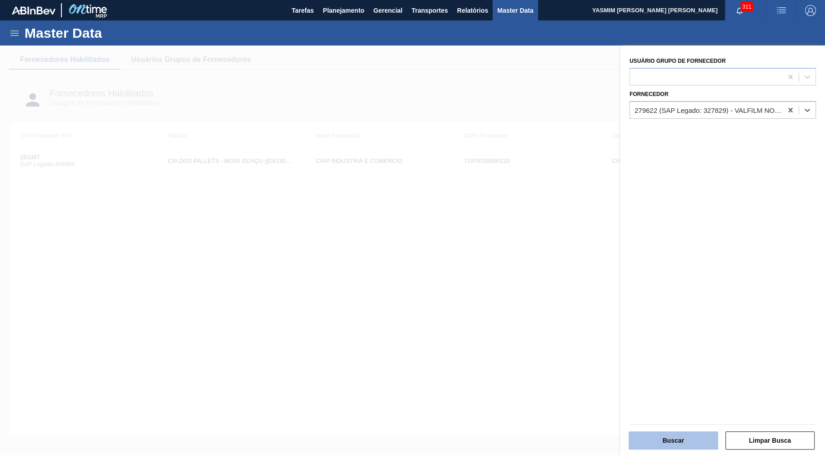
click at [657, 447] on button "Buscar" at bounding box center [674, 440] width 90 height 18
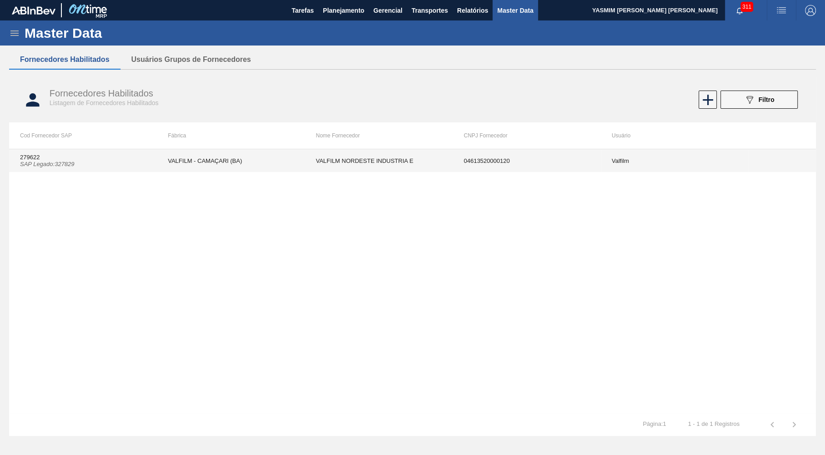
click at [282, 170] on td "VALFILM - CAMAÇARI (BA)" at bounding box center [231, 160] width 148 height 23
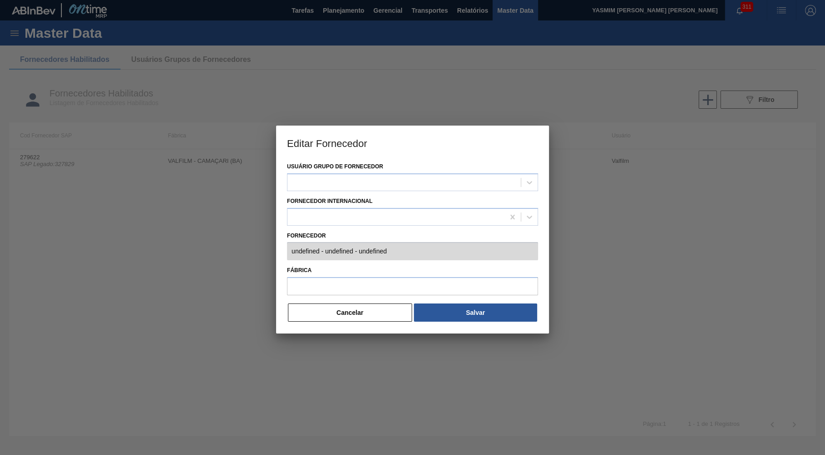
type input "279622 (SAP Legado: 327829) - VALFILM NORDESTE INDUSTRIA E - 04613520000120"
type input "VALFILM - CAMAÇARI (BA)"
click at [390, 309] on button "Cancelar" at bounding box center [350, 313] width 124 height 18
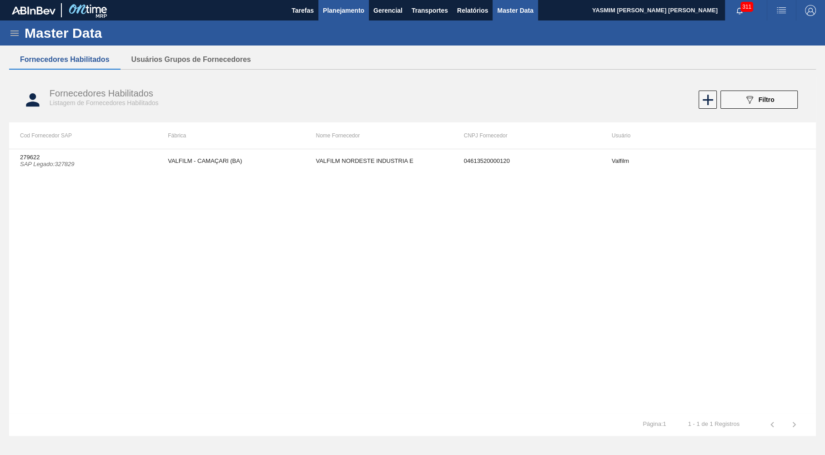
click at [334, 15] on span "Planejamento" at bounding box center [343, 10] width 41 height 11
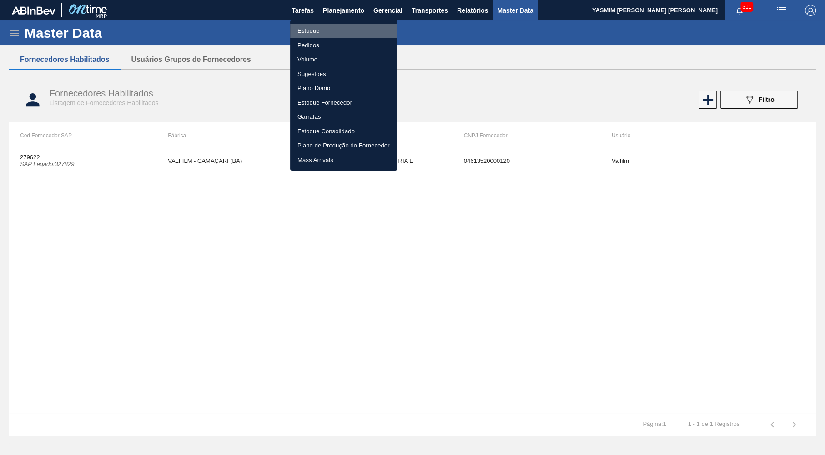
click at [319, 29] on li "Estoque" at bounding box center [343, 31] width 107 height 15
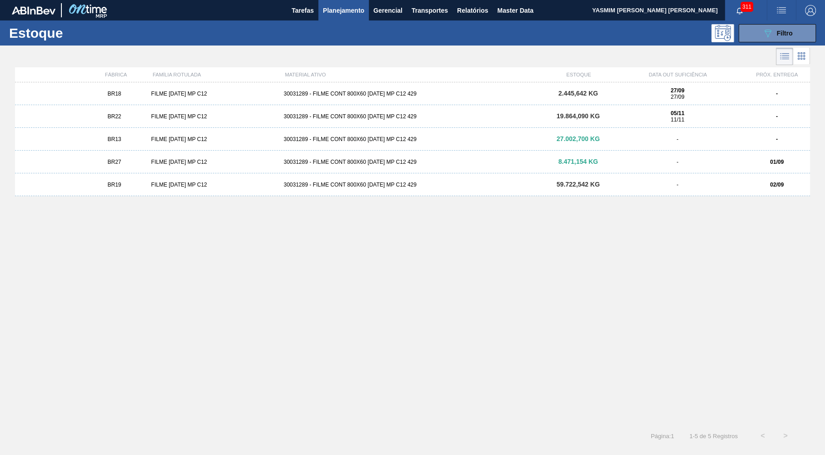
click at [334, 319] on div "BR18 FILME BC 473 MP C12 30031289 - FILME CONT 800X60 BC 473 MP C12 429 2.445,6…" at bounding box center [412, 250] width 795 height 337
click at [175, 95] on div "FILME BC 473 MP C12" at bounding box center [213, 94] width 132 height 6
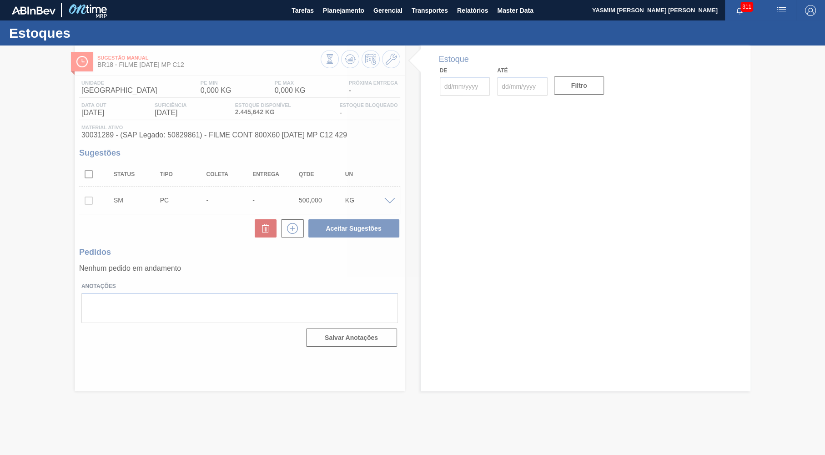
type input "[DATE]"
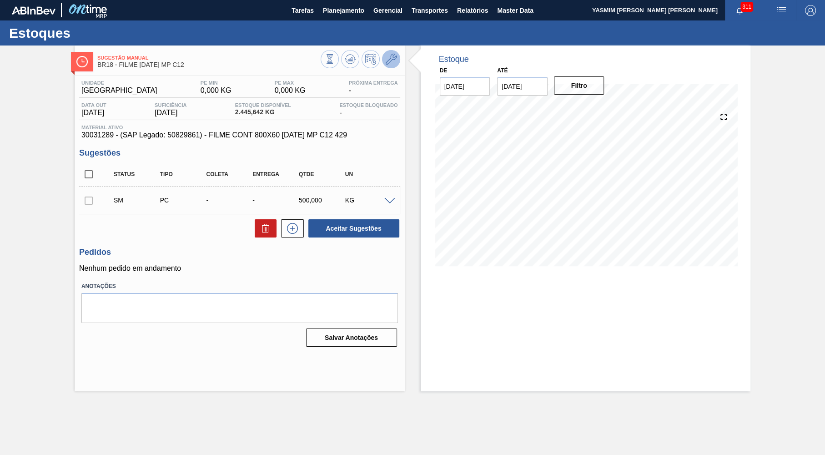
click at [394, 52] on button at bounding box center [391, 59] width 18 height 18
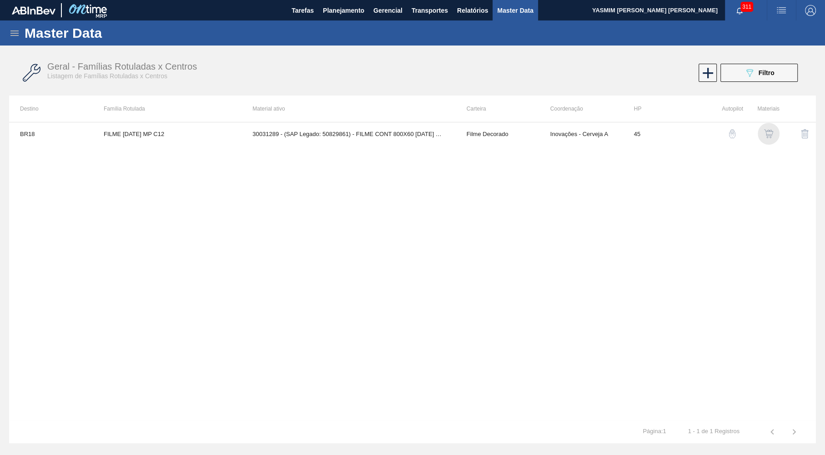
click at [774, 134] on div "button" at bounding box center [769, 133] width 11 height 9
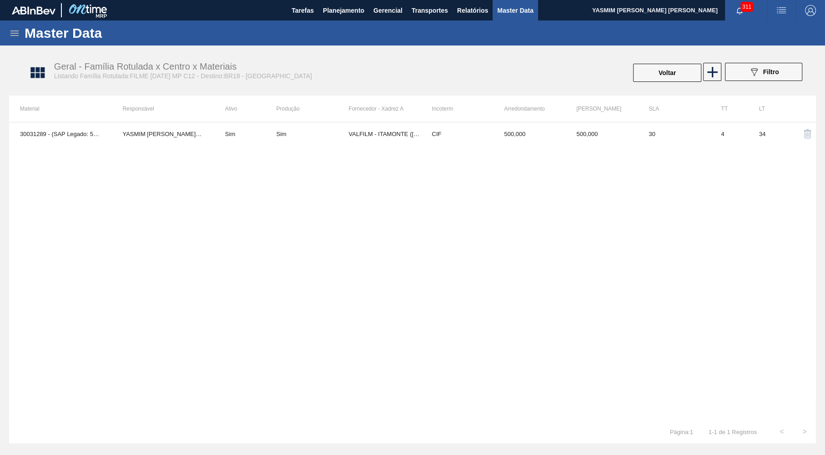
click at [476, 116] on th "Incoterm" at bounding box center [457, 109] width 72 height 26
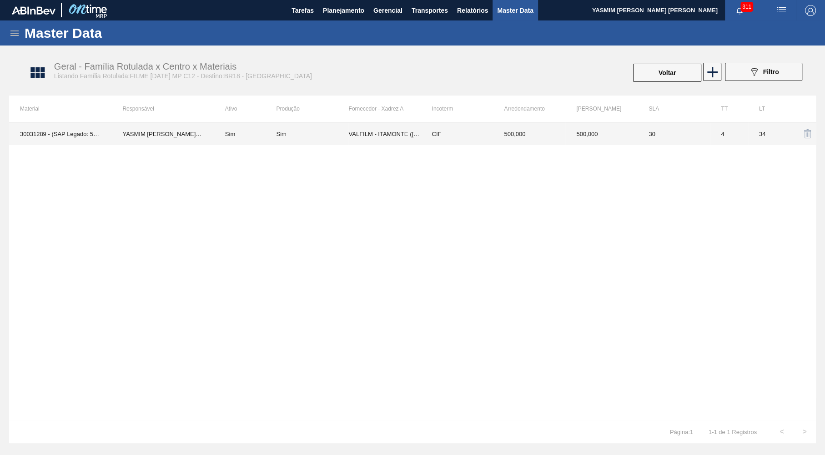
click at [466, 123] on td "CIF" at bounding box center [457, 133] width 72 height 23
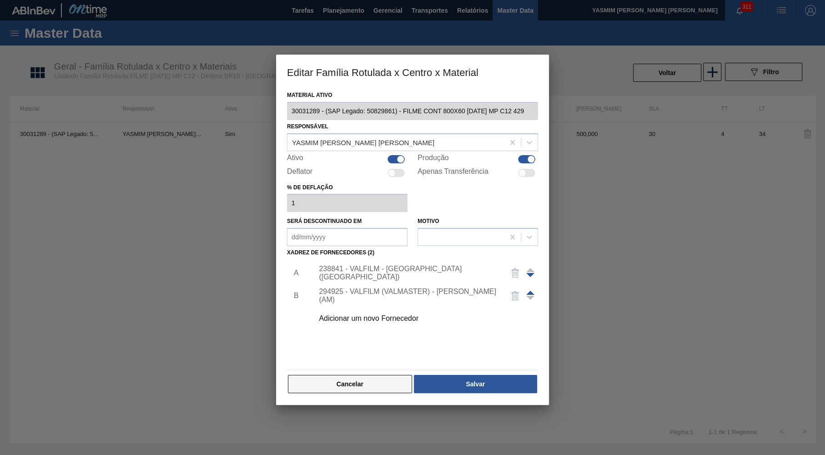
click at [340, 380] on button "Cancelar" at bounding box center [350, 384] width 124 height 18
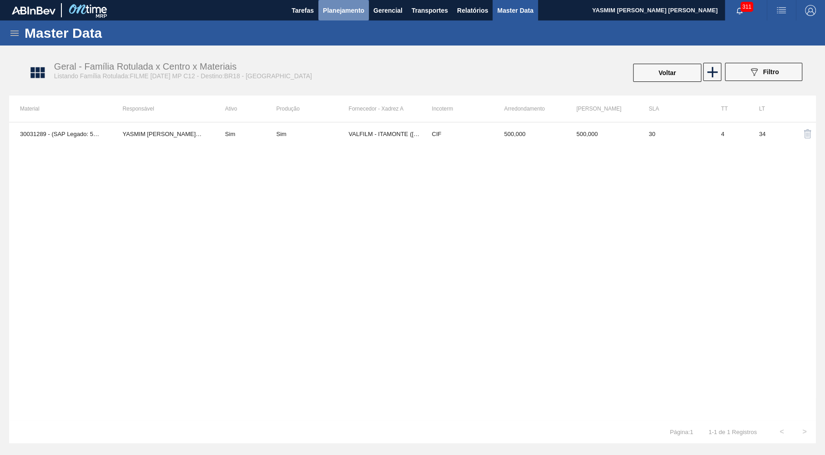
click at [344, 18] on button "Planejamento" at bounding box center [344, 10] width 51 height 20
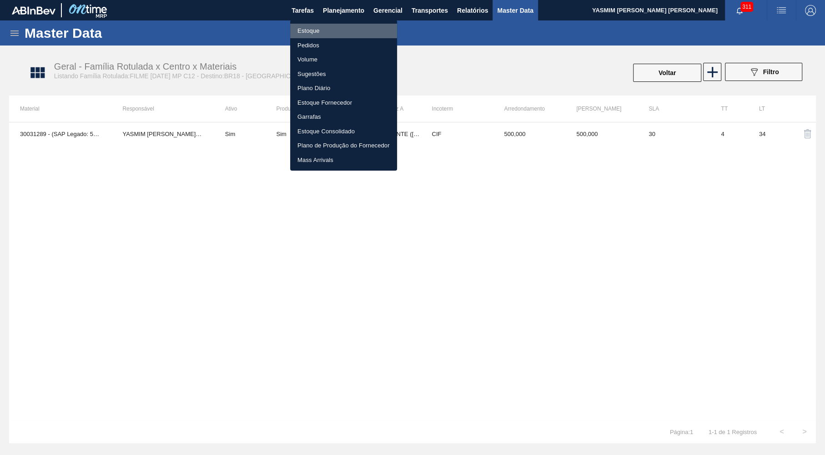
click at [335, 30] on li "Estoque" at bounding box center [343, 31] width 107 height 15
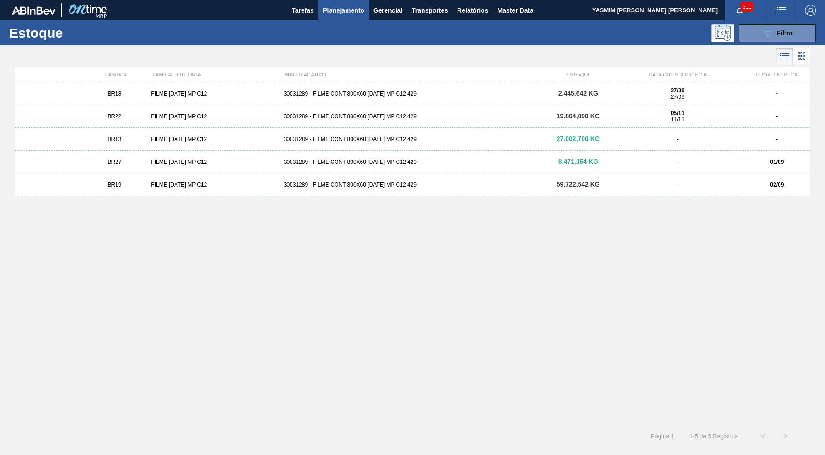
click at [149, 92] on div "FILME BC 473 MP C12" at bounding box center [213, 94] width 132 height 6
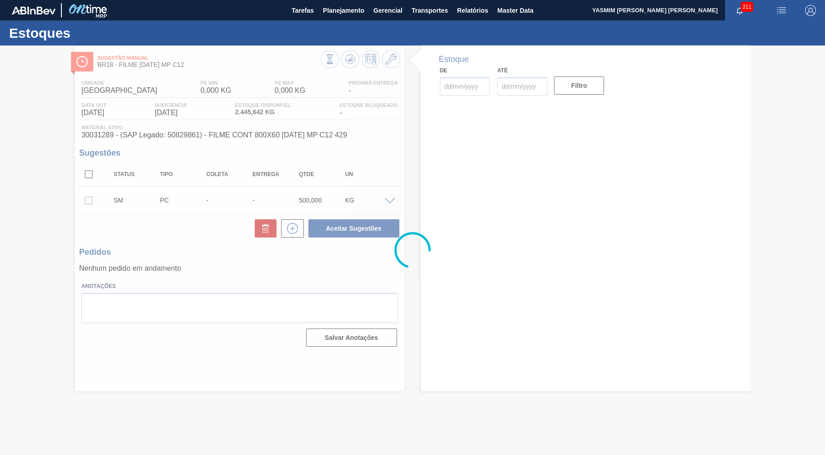
type input "[DATE]"
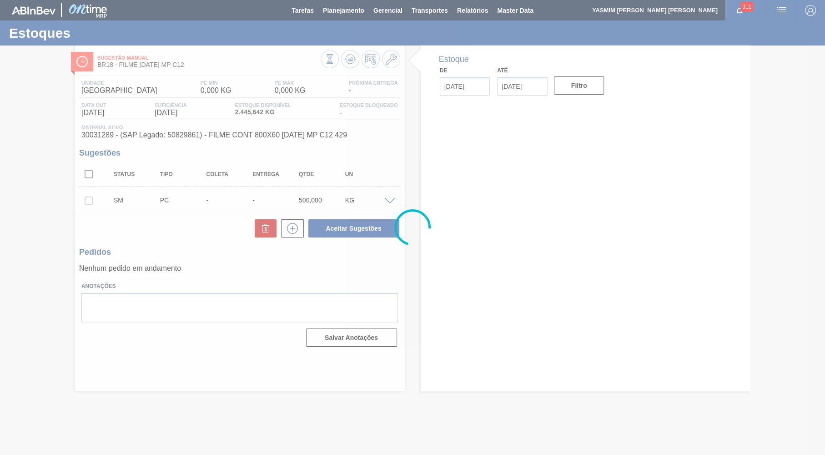
click at [293, 225] on div at bounding box center [412, 227] width 825 height 455
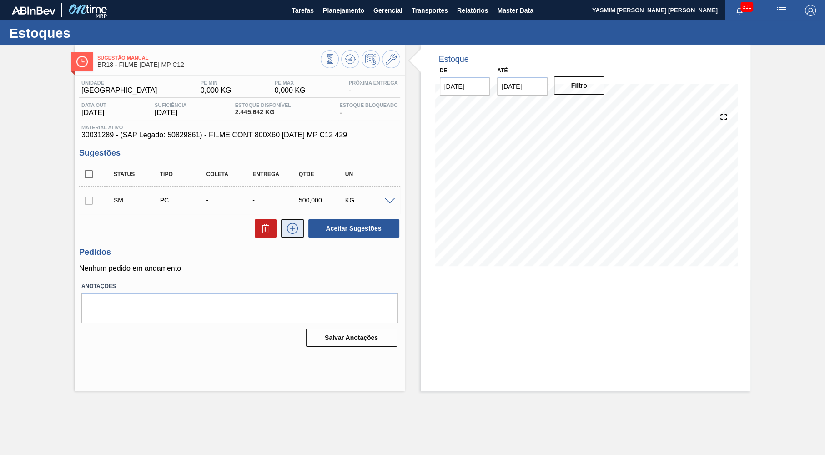
click at [293, 225] on icon at bounding box center [292, 228] width 15 height 11
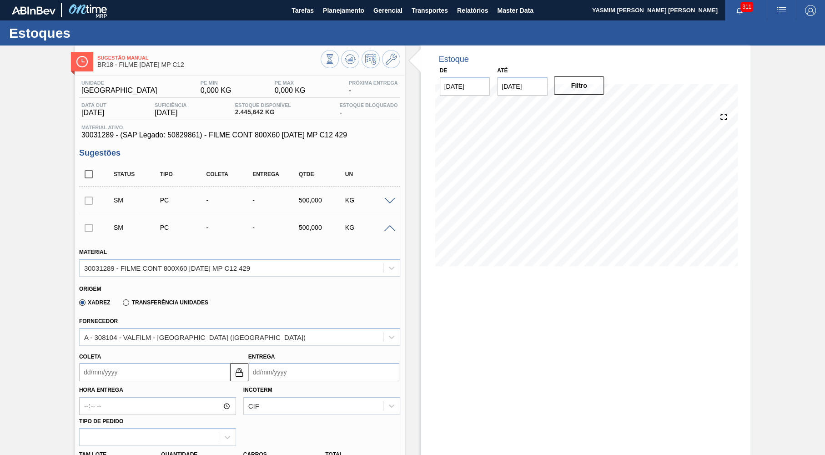
click at [157, 326] on div "Fornecedor A - 308104 - VALFILM - ITAMONTE (MG)" at bounding box center [239, 330] width 321 height 31
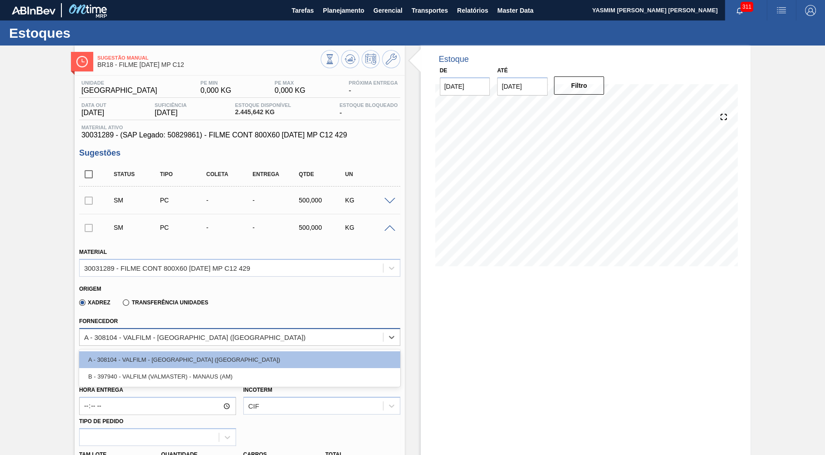
click at [156, 336] on div "A - 308104 - VALFILM - ITAMONTE (MG)" at bounding box center [195, 337] width 222 height 8
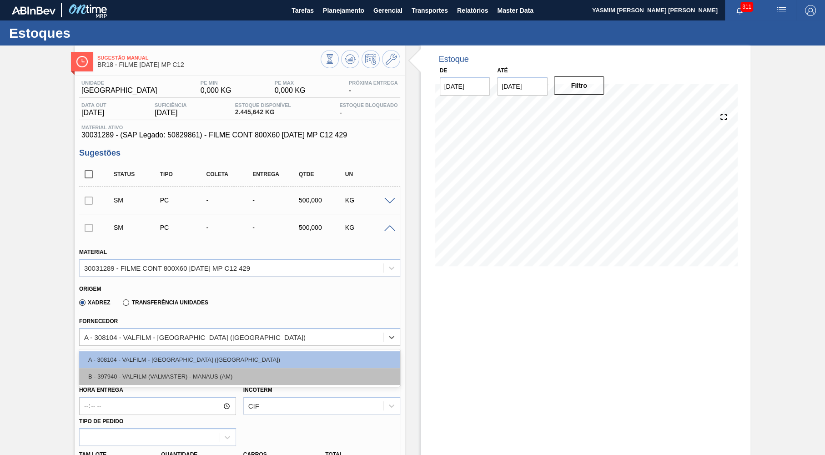
click at [142, 368] on div "B - 397940 - VALFILM (VALMASTER) - MANAUS (AM)" at bounding box center [239, 376] width 321 height 17
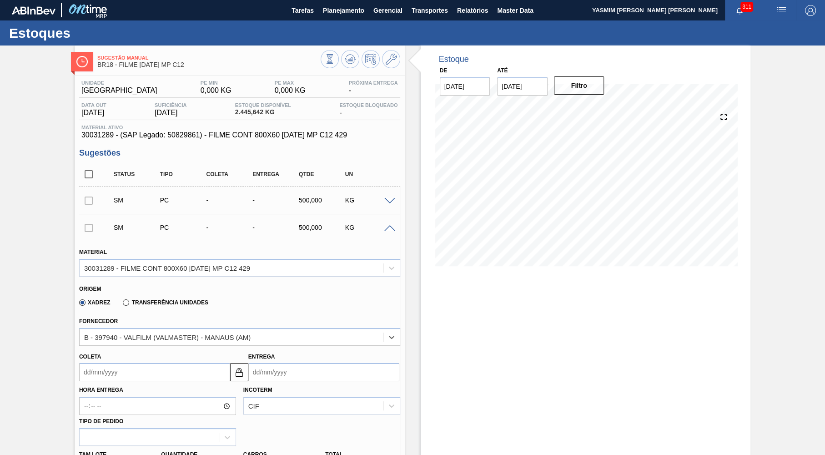
click at [137, 372] on input "Coleta" at bounding box center [154, 372] width 151 height 18
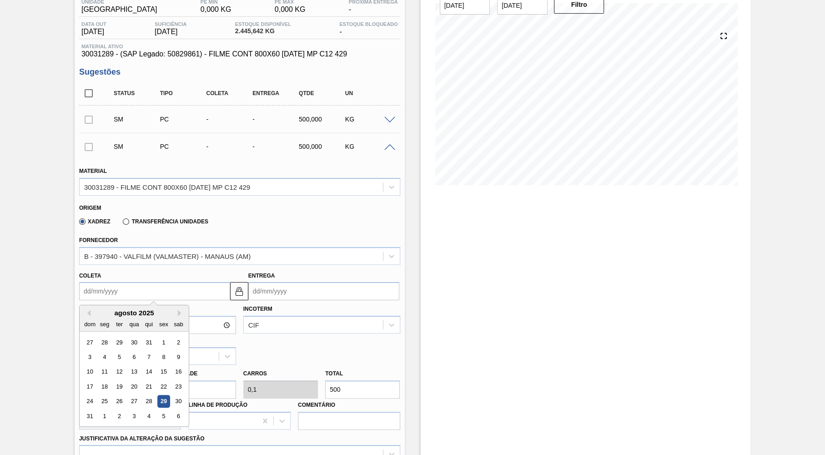
scroll to position [89, 0]
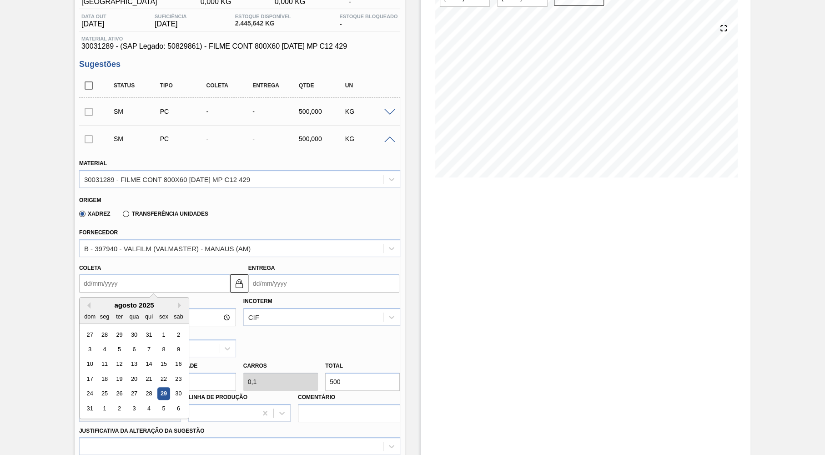
click at [91, 286] on input "Coleta" at bounding box center [154, 283] width 151 height 18
click at [108, 277] on input "Coleta" at bounding box center [154, 283] width 151 height 18
click at [178, 303] on button "Next Month" at bounding box center [181, 305] width 6 height 6
click at [98, 388] on div "29" at bounding box center [104, 394] width 12 height 12
type input "29/09/2025"
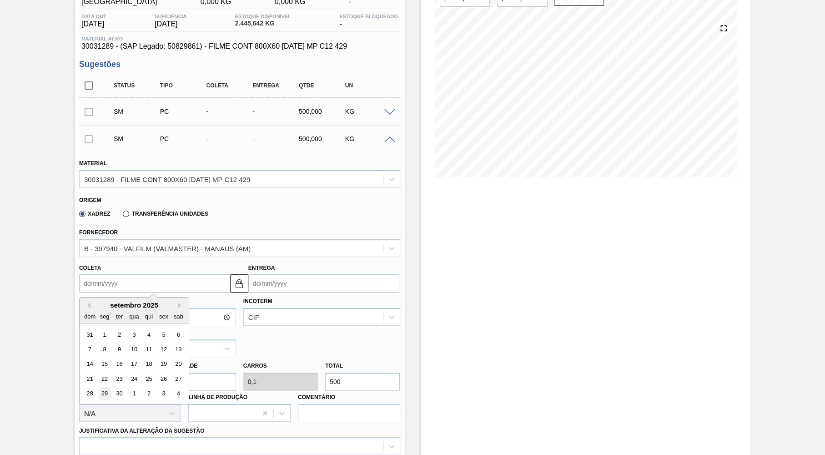
type input "14/10/2025"
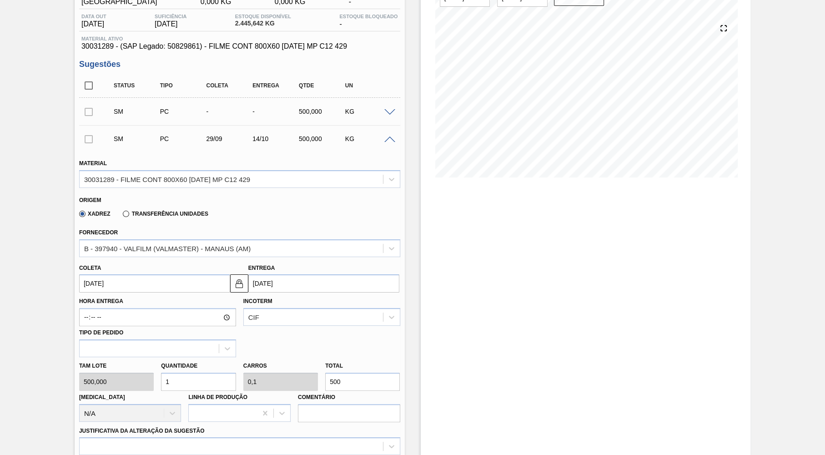
scroll to position [222, 0]
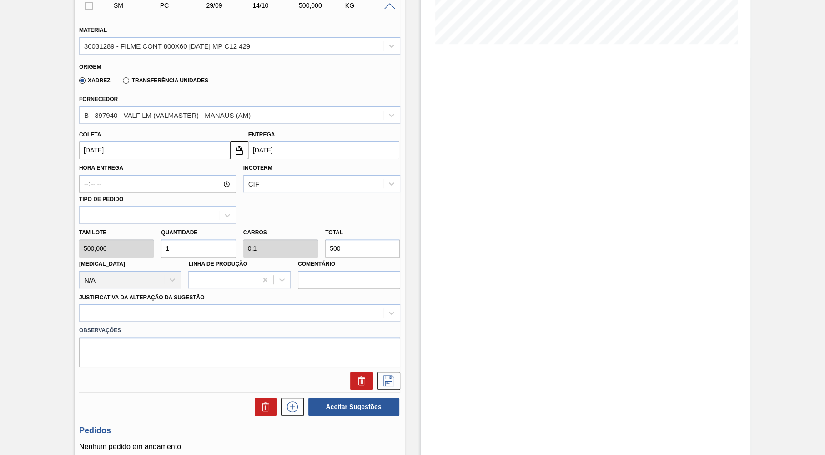
drag, startPoint x: 361, startPoint y: 239, endPoint x: 314, endPoint y: 241, distance: 46.9
click at [325, 241] on input "500" at bounding box center [362, 248] width 75 height 18
type input "0,002"
type input "0"
type input "1"
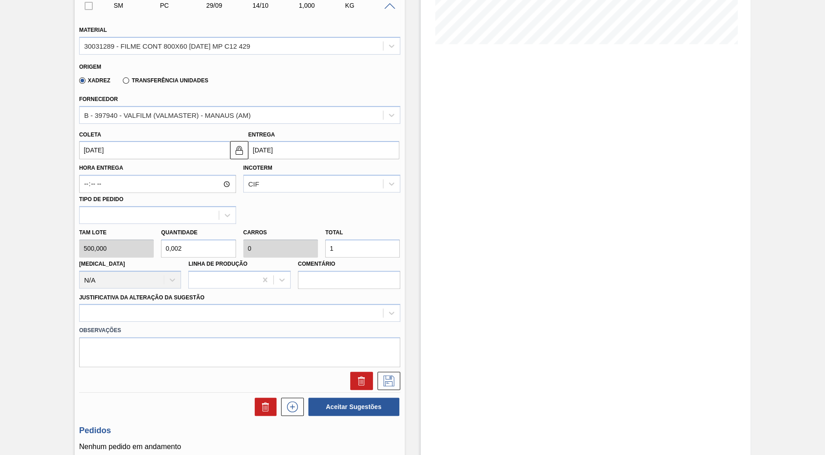
type input "0,02"
type input "0,002"
type input "10"
type input "0,2"
type input "0,02"
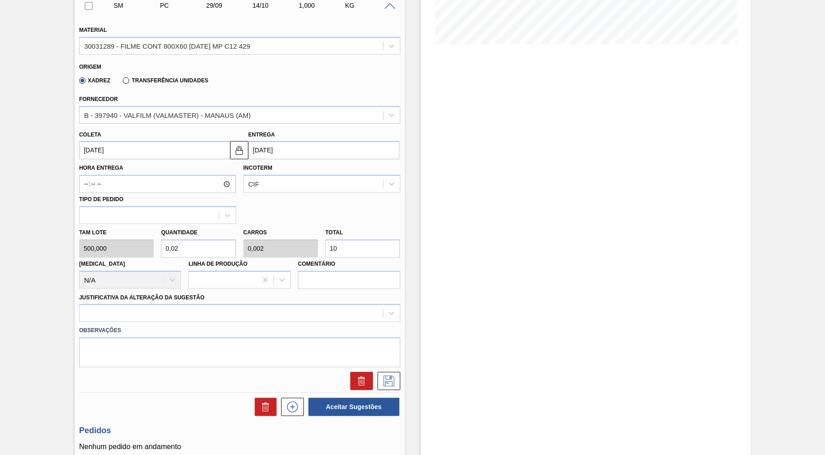
type input "100"
type input "2"
type input "0,2"
type input "1.000"
type input "20"
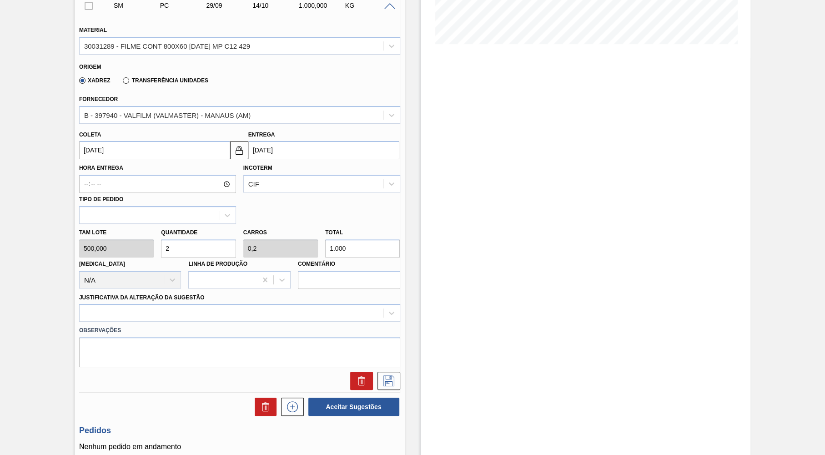
type input "2"
type input "10.000"
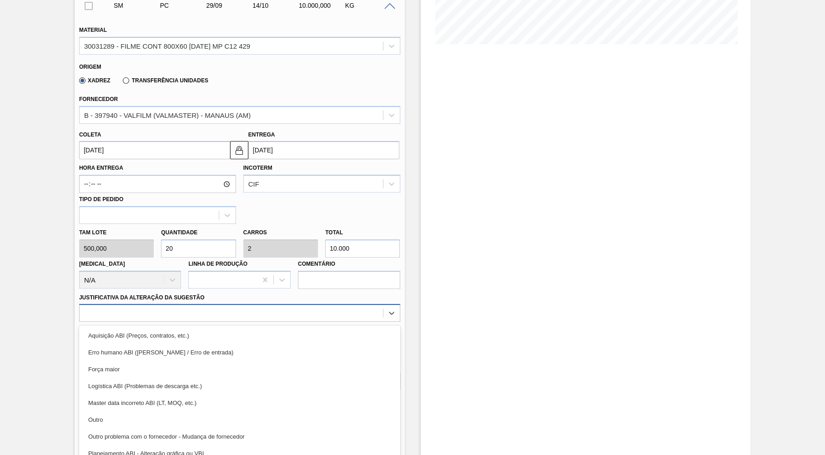
click at [348, 308] on div at bounding box center [232, 313] width 304 height 13
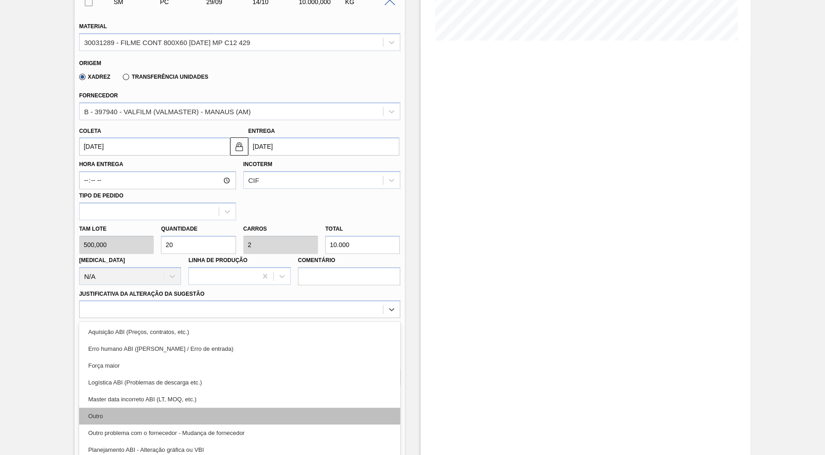
click at [176, 408] on div "Outro" at bounding box center [239, 416] width 321 height 17
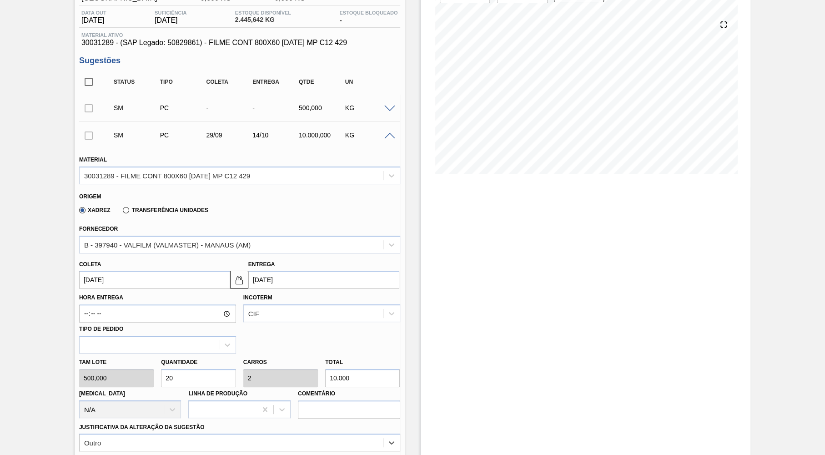
scroll to position [292, 0]
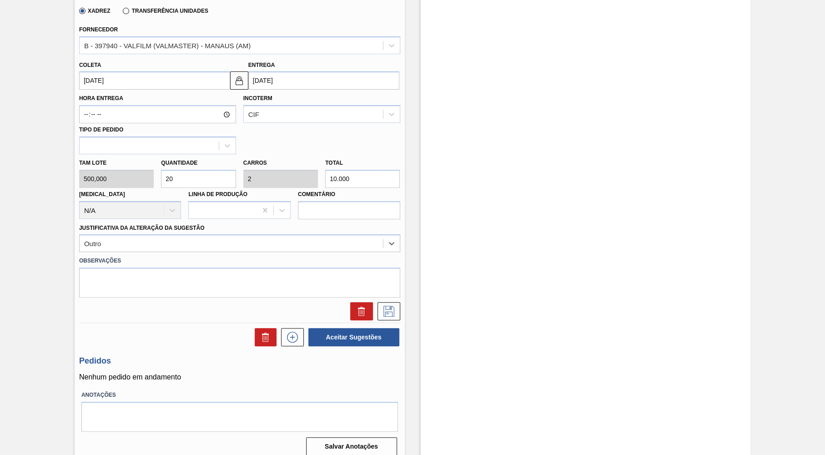
click at [168, 72] on input "29/09/2025" at bounding box center [154, 80] width 151 height 18
click at [392, 302] on button at bounding box center [389, 311] width 23 height 18
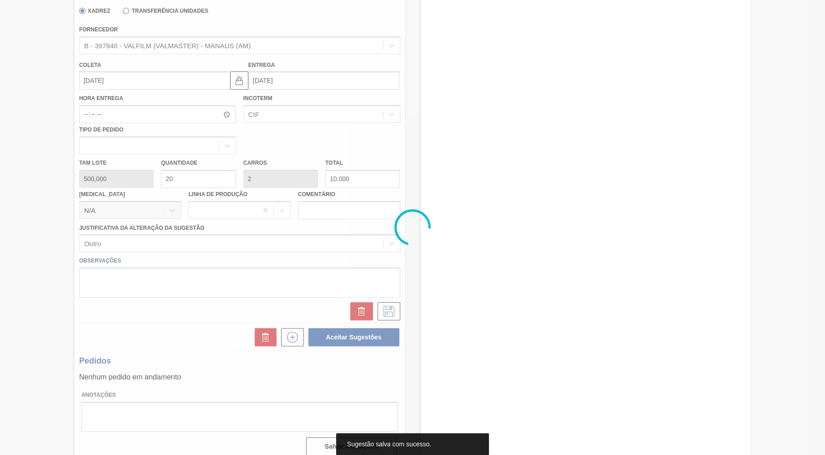
scroll to position [0, 0]
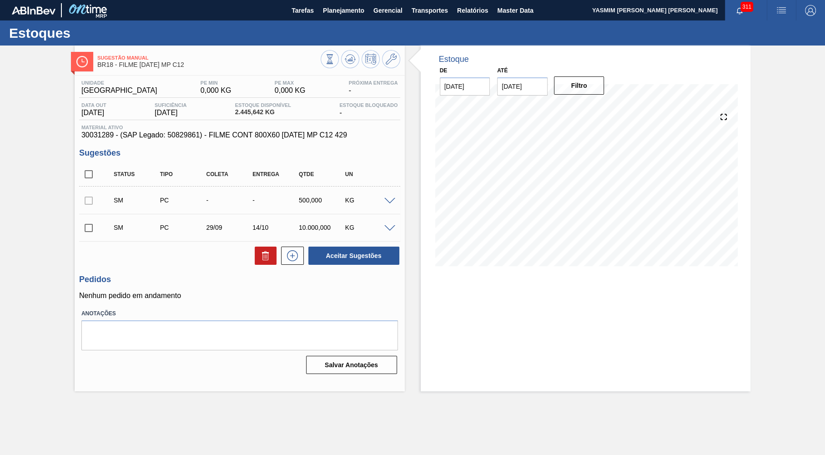
click at [87, 225] on input "checkbox" at bounding box center [88, 227] width 19 height 19
click at [399, 260] on button "Aceitar Sugestões" at bounding box center [354, 256] width 91 height 18
checkbox input "false"
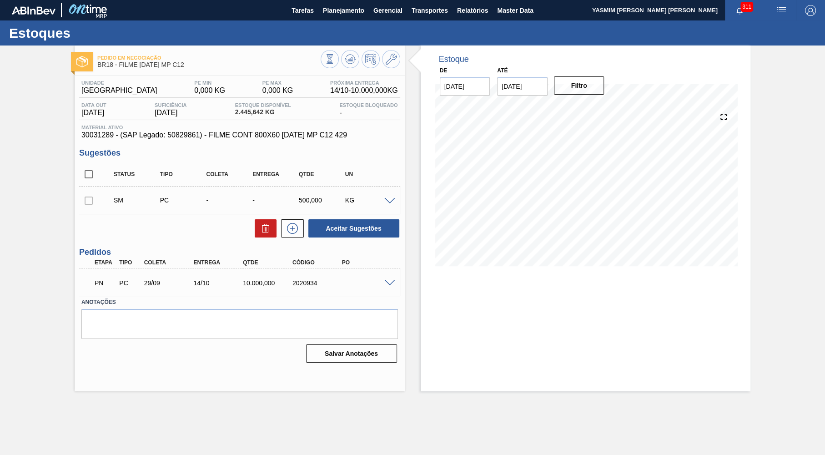
click at [316, 283] on div "2020934" at bounding box center [317, 282] width 55 height 7
click at [329, 25] on div "Estoques" at bounding box center [412, 32] width 825 height 25
click at [332, 20] on button "Planejamento" at bounding box center [344, 10] width 51 height 20
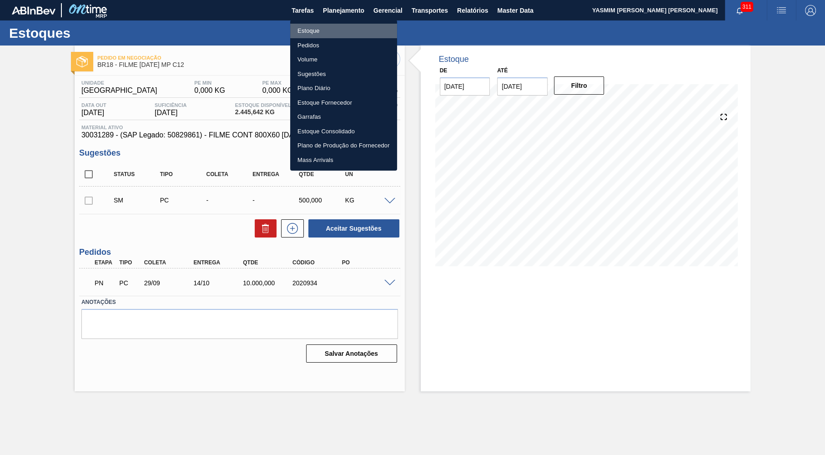
click at [326, 33] on li "Estoque" at bounding box center [343, 31] width 107 height 15
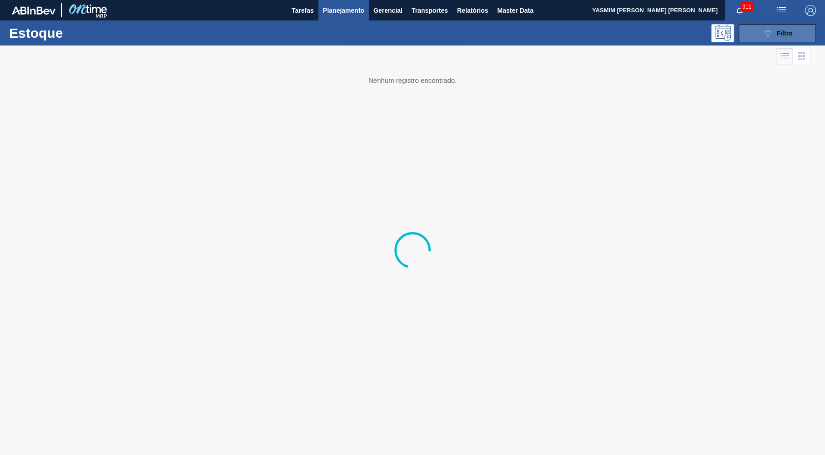
click at [781, 36] on span "Filtro" at bounding box center [785, 33] width 16 height 7
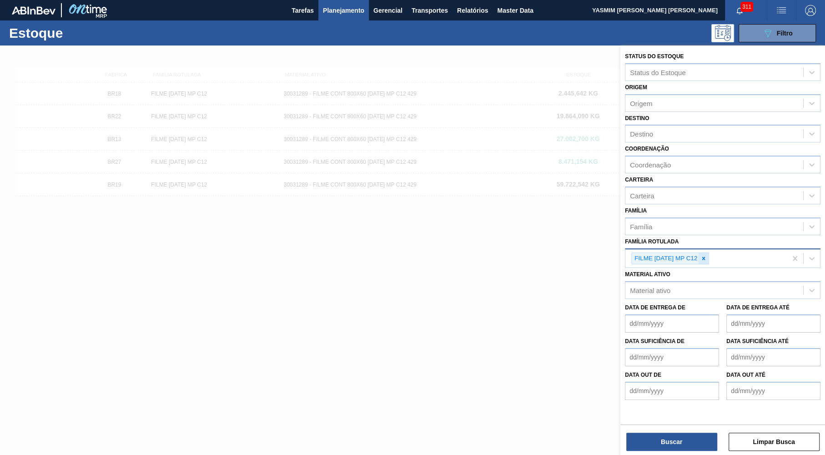
click at [703, 255] on icon at bounding box center [704, 258] width 6 height 6
paste Rotulada "FILME ORIGINAL 269ML MP"
type Rotulada "FILME ORIGINAL 269ML MP"
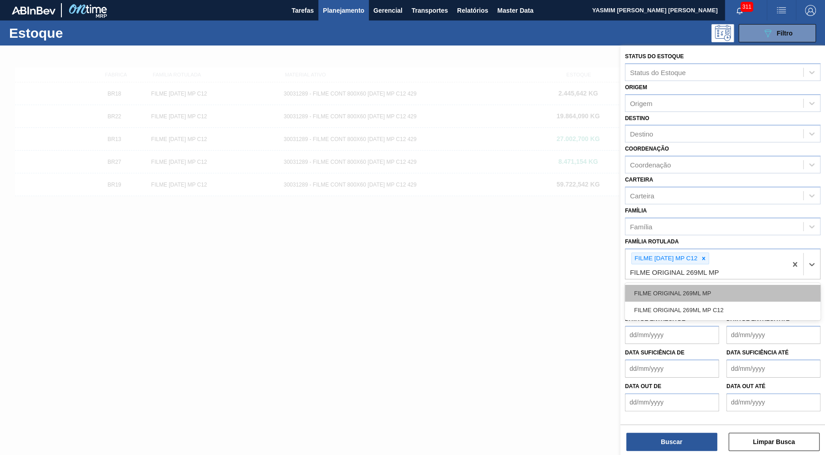
click at [694, 285] on div "FILME ORIGINAL 269ML MP" at bounding box center [723, 293] width 196 height 17
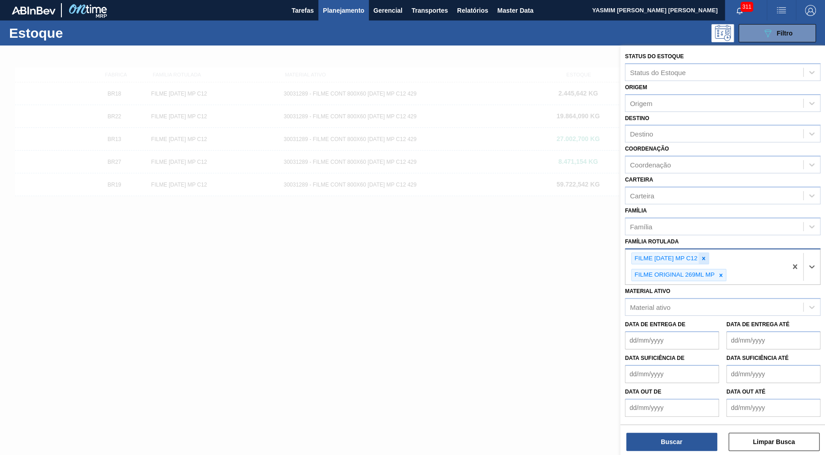
click at [707, 255] on icon at bounding box center [704, 258] width 6 height 6
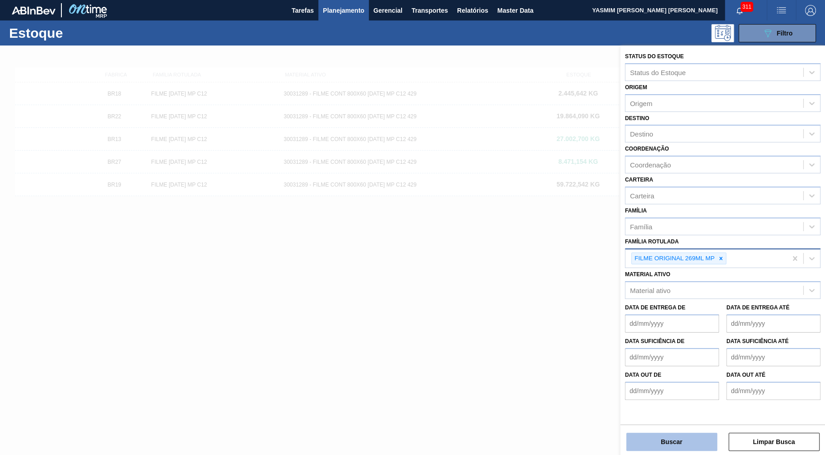
click at [689, 441] on button "Buscar" at bounding box center [672, 442] width 91 height 18
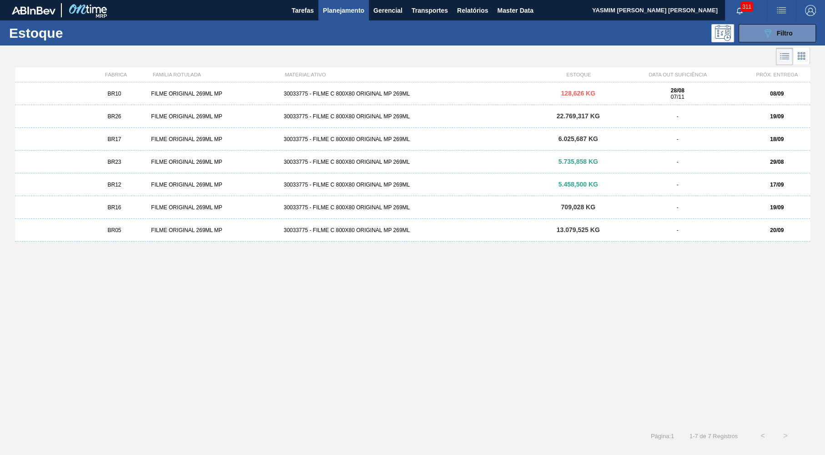
click at [225, 92] on div "FILME ORIGINAL 269ML MP" at bounding box center [213, 94] width 132 height 6
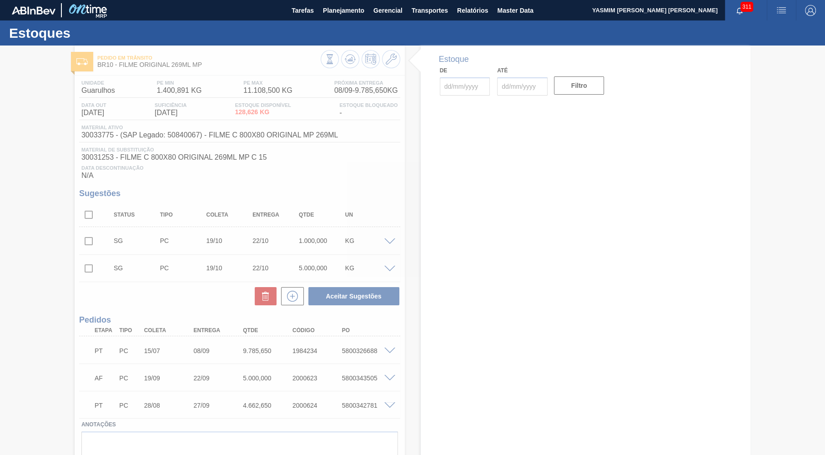
type input "[DATE]"
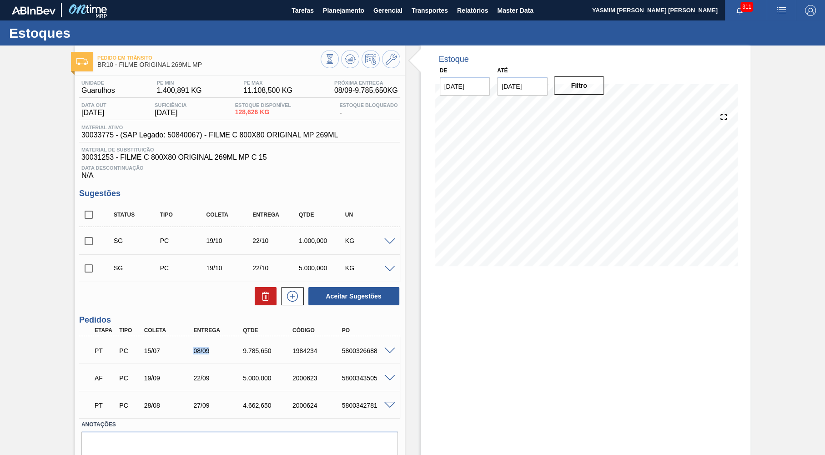
drag, startPoint x: 189, startPoint y: 351, endPoint x: 223, endPoint y: 354, distance: 34.3
click at [224, 354] on div "08/09" at bounding box center [212, 350] width 50 height 7
click at [87, 215] on input "checkbox" at bounding box center [88, 214] width 19 height 19
checkbox input "true"
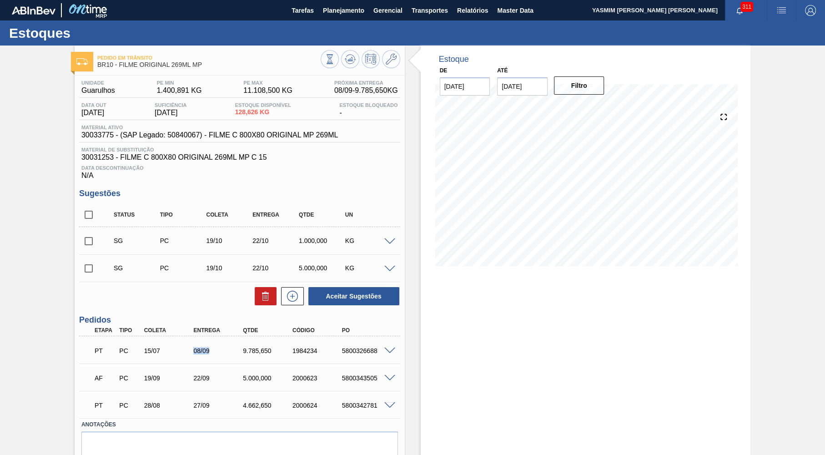
checkbox input "true"
click at [261, 302] on icon at bounding box center [265, 296] width 11 height 11
checkbox input "false"
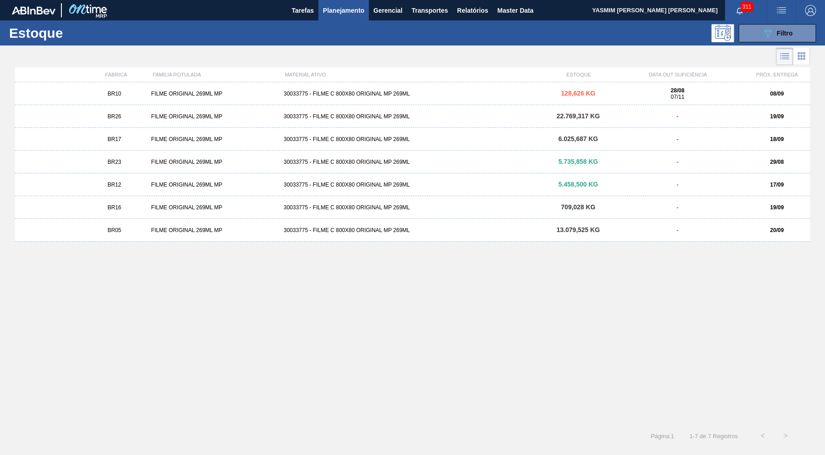
click at [163, 144] on div "BR17 FILME ORIGINAL 269ML MP 30033775 - FILME C 800X80 ORIGINAL MP 269ML 6.025,…" at bounding box center [412, 139] width 795 height 23
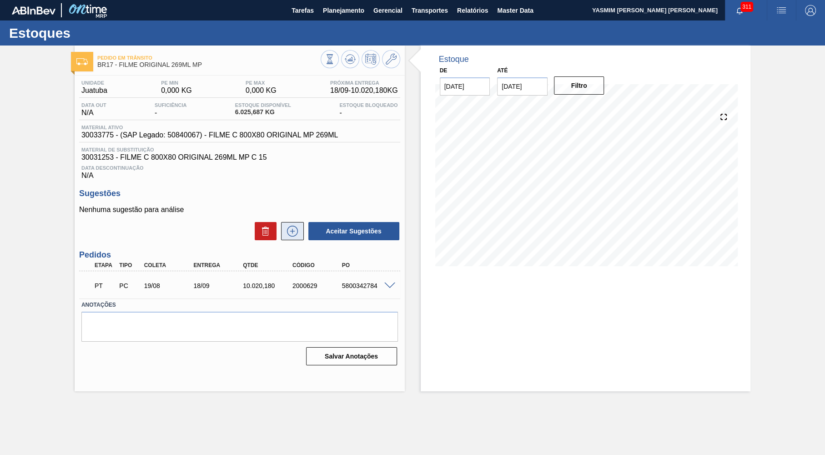
click at [295, 223] on button at bounding box center [292, 231] width 23 height 18
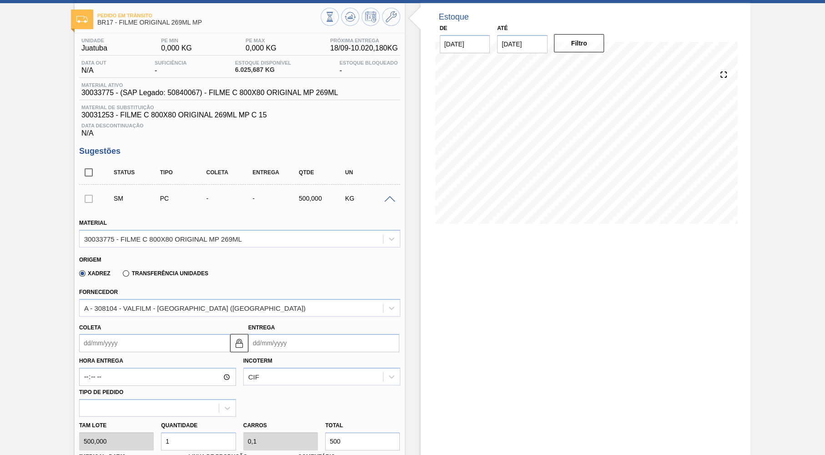
scroll to position [89, 0]
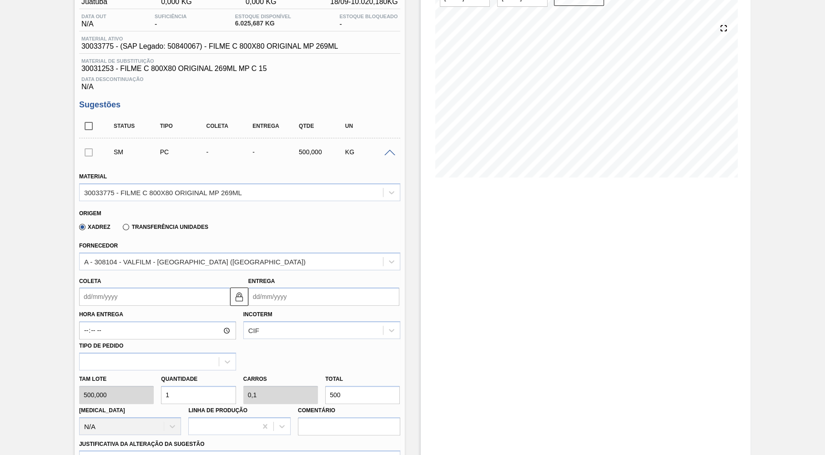
click at [150, 288] on input "Coleta" at bounding box center [154, 297] width 151 height 18
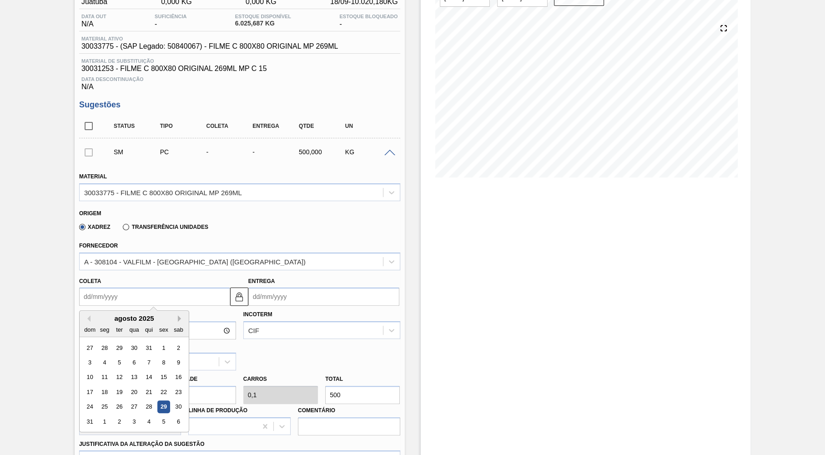
click at [178, 317] on button "Next Month" at bounding box center [181, 318] width 6 height 6
click at [105, 403] on div "29" at bounding box center [104, 407] width 12 height 12
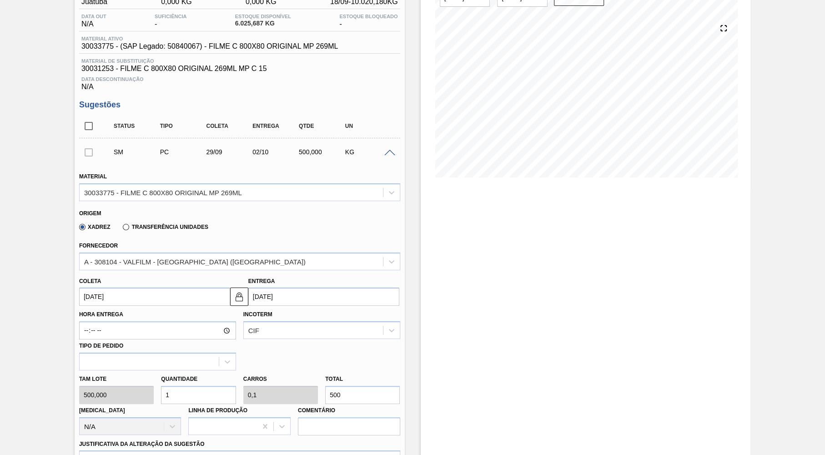
type input "29/09/2025"
type input "02/10/2025"
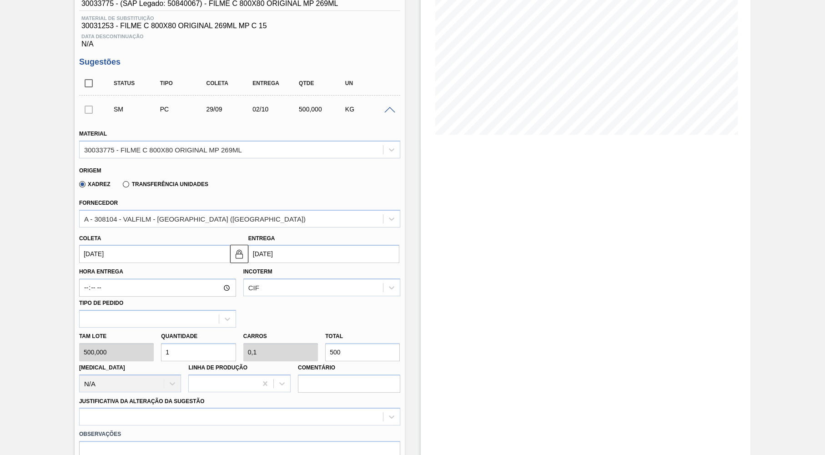
scroll to position [133, 0]
drag, startPoint x: 348, startPoint y: 348, endPoint x: 241, endPoint y: 351, distance: 107.0
click at [325, 351] on input "500" at bounding box center [362, 351] width 75 height 18
type input "0,01"
type input "0,001"
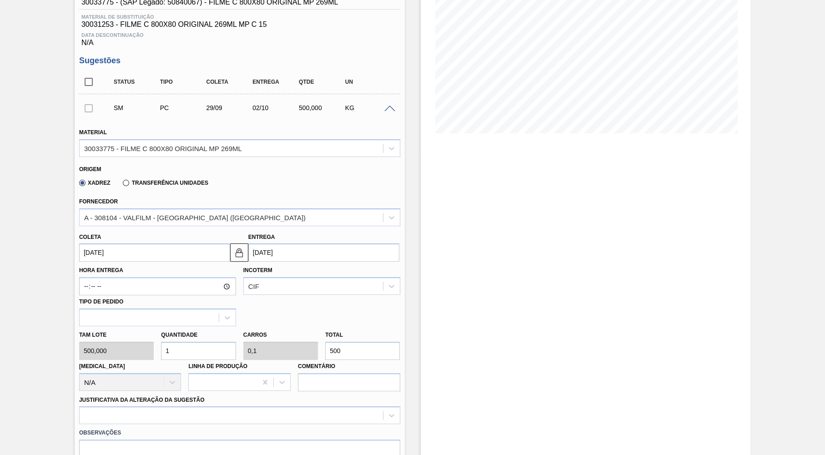
type input "5"
type input "0,1"
type input "0,01"
type input "50"
type input "1"
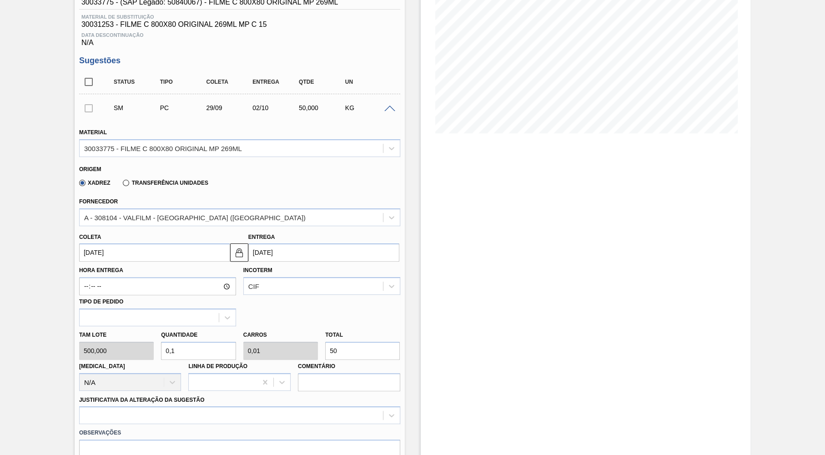
type input "0,1"
type input "500"
type input "10"
type input "1"
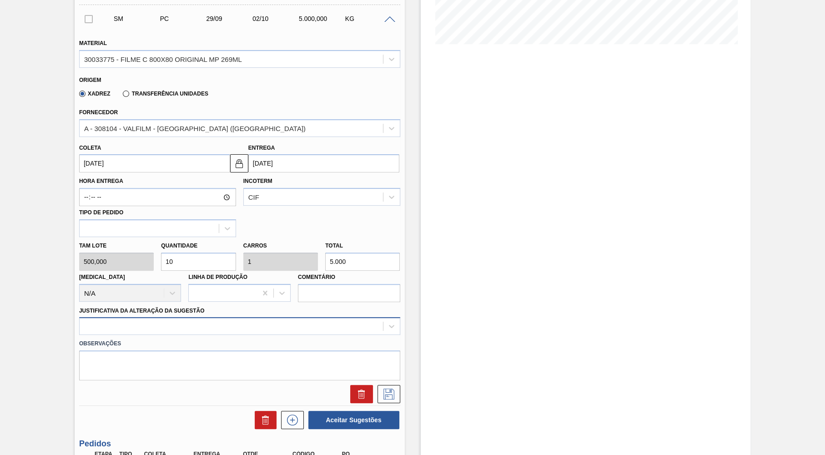
type input "5.000"
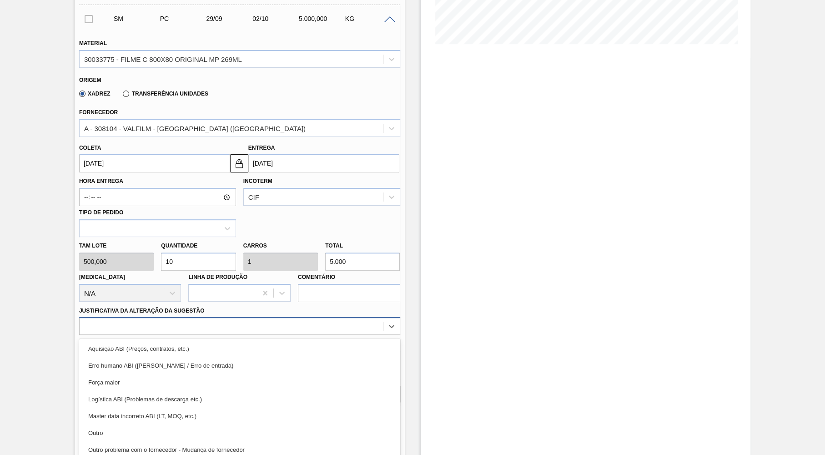
click at [198, 324] on div "option Aquisição ABI (Preços, contratos, etc.) focused, 1 of 18. 18 results ava…" at bounding box center [239, 326] width 321 height 18
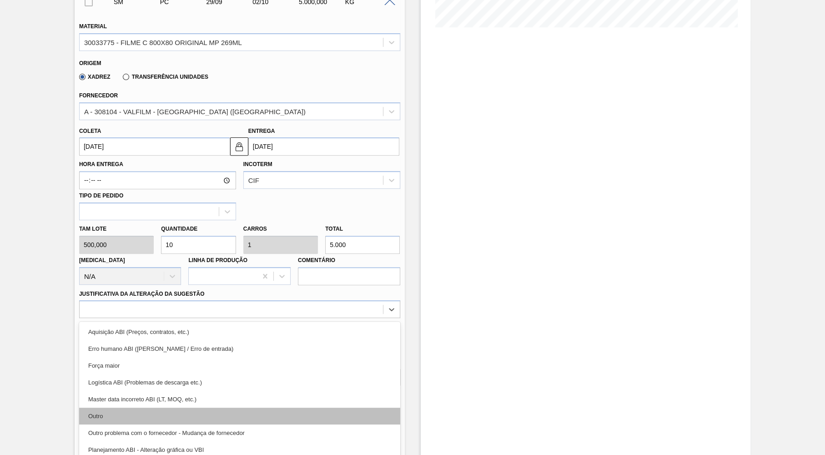
click at [167, 408] on div "Outro" at bounding box center [239, 416] width 321 height 17
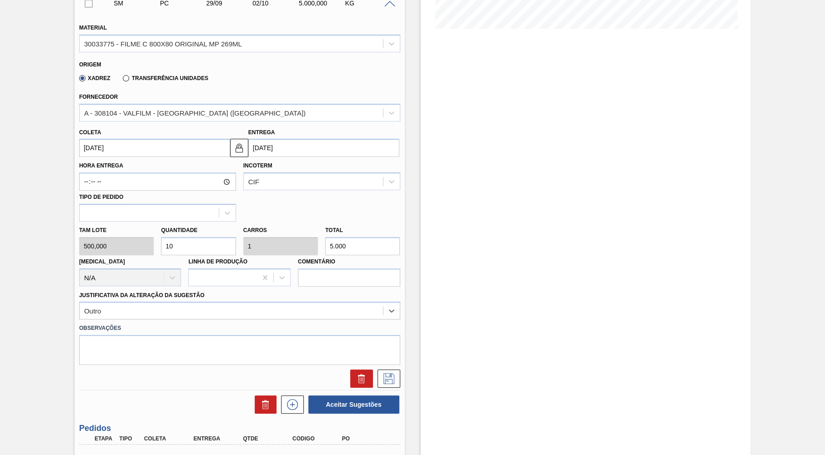
scroll to position [283, 0]
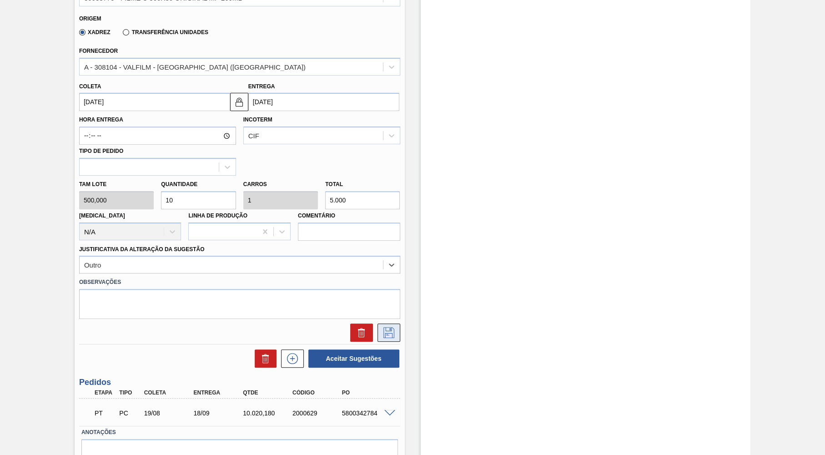
click at [393, 329] on icon at bounding box center [389, 332] width 15 height 11
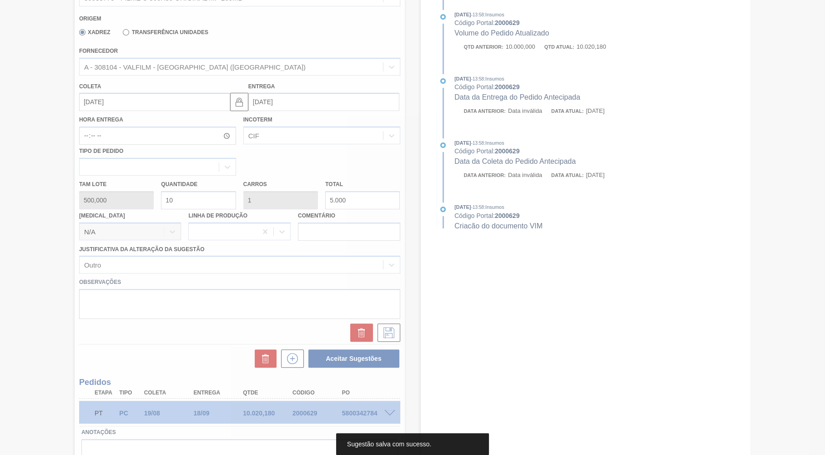
scroll to position [0, 0]
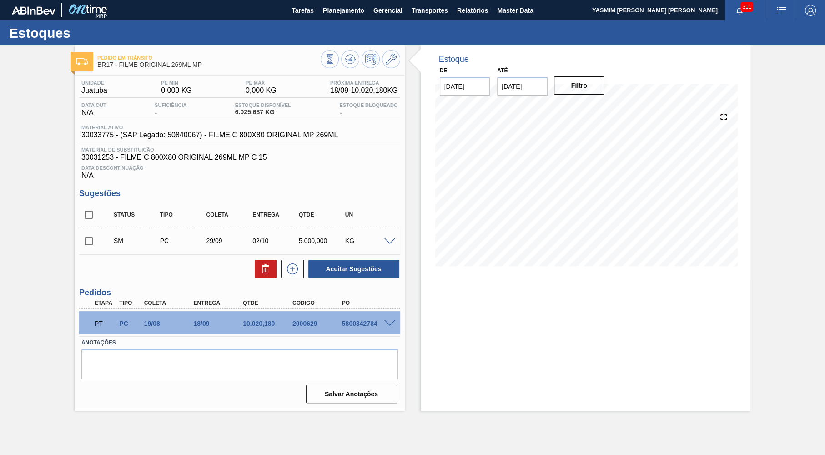
click at [88, 206] on div "Sugestões Status Tipo Coleta Entrega Qtde UN SM PC 29/09 02/10 5.000,000 KG Mat…" at bounding box center [239, 234] width 321 height 90
click at [87, 207] on input "checkbox" at bounding box center [88, 214] width 19 height 19
checkbox input "true"
click at [360, 267] on button "Aceitar Sugestões" at bounding box center [354, 269] width 91 height 18
checkbox input "false"
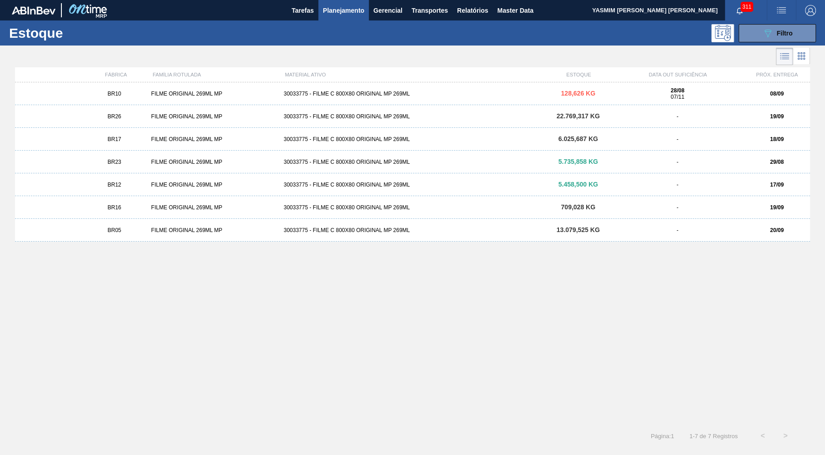
click at [135, 237] on div "BR05 FILME ORIGINAL 269ML MP 30033775 - FILME C 800X80 ORIGINAL MP 269ML 13.079…" at bounding box center [412, 230] width 795 height 23
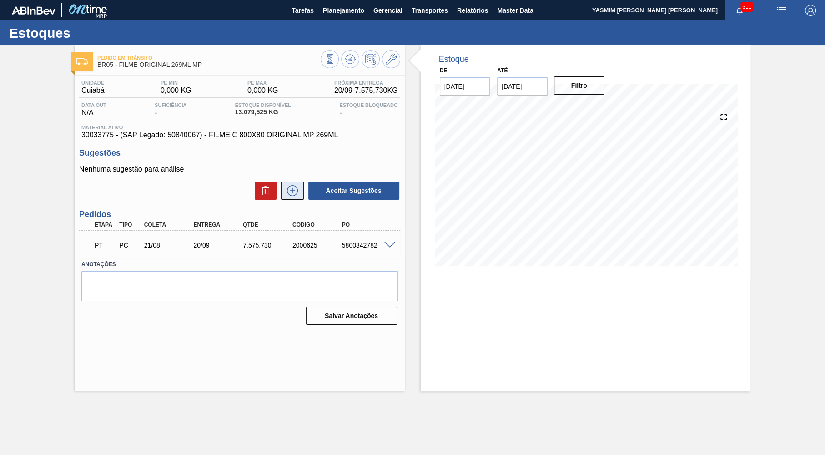
drag, startPoint x: 286, startPoint y: 193, endPoint x: 290, endPoint y: 196, distance: 5.3
click at [290, 196] on icon at bounding box center [292, 190] width 15 height 11
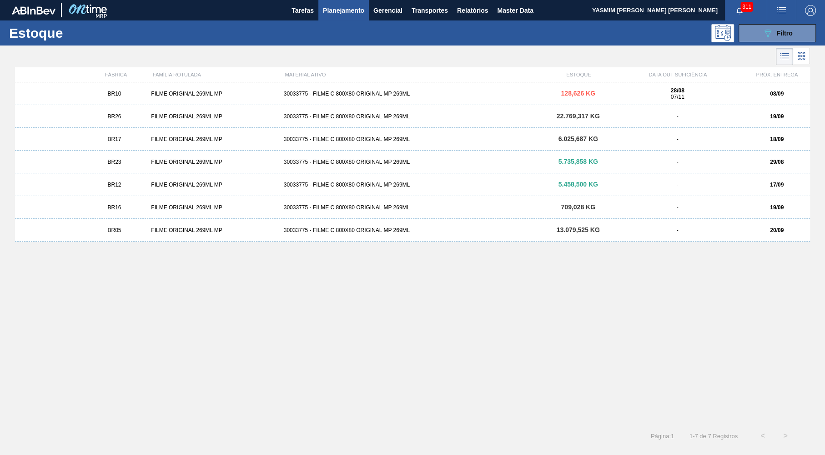
click at [116, 83] on div "BR10 FILME ORIGINAL 269ML MP 30033775 - FILME C 800X80 ORIGINAL MP 269ML 128,62…" at bounding box center [412, 93] width 795 height 23
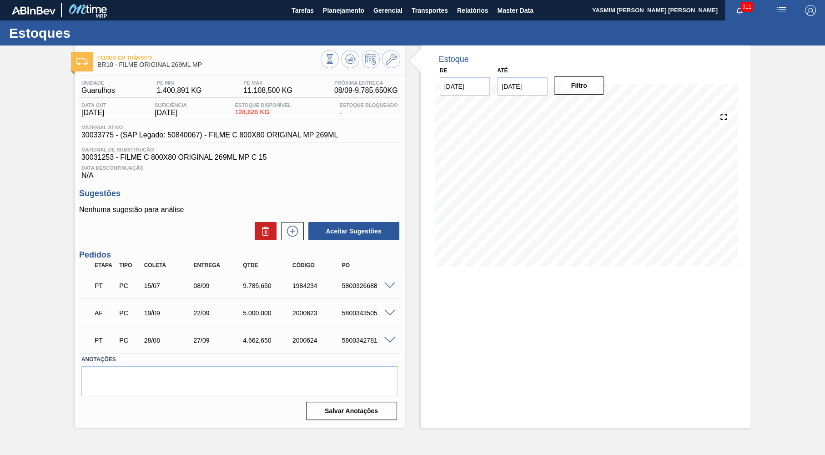
click at [183, 283] on div "PT PC 15/07 08/09 9.785,650 1984234 5800326688" at bounding box center [237, 285] width 297 height 18
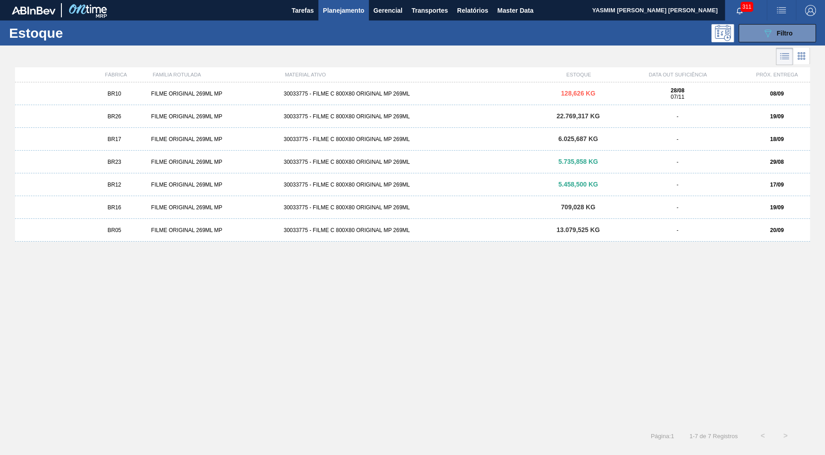
click at [168, 232] on div "FILME ORIGINAL 269ML MP" at bounding box center [213, 230] width 132 height 6
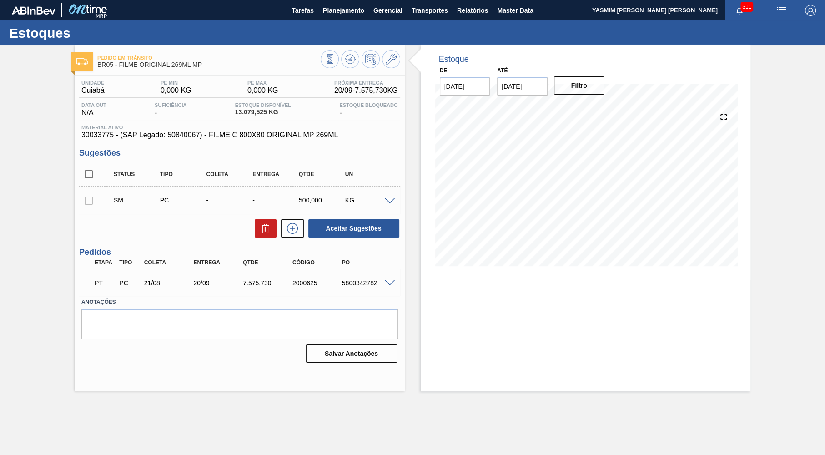
click at [324, 147] on div "Unidade Cuiabá PE MIN 0,000 KG PE MAX 0,000 KG Próxima Entrega 20/09 - 7.575,73…" at bounding box center [240, 221] width 330 height 290
click at [300, 242] on div "Unidade Cuiabá PE MIN 0,000 KG PE MAX 0,000 KG Próxima Entrega 20/09 - 7.575,73…" at bounding box center [240, 221] width 330 height 290
click at [288, 225] on icon at bounding box center [292, 228] width 11 height 11
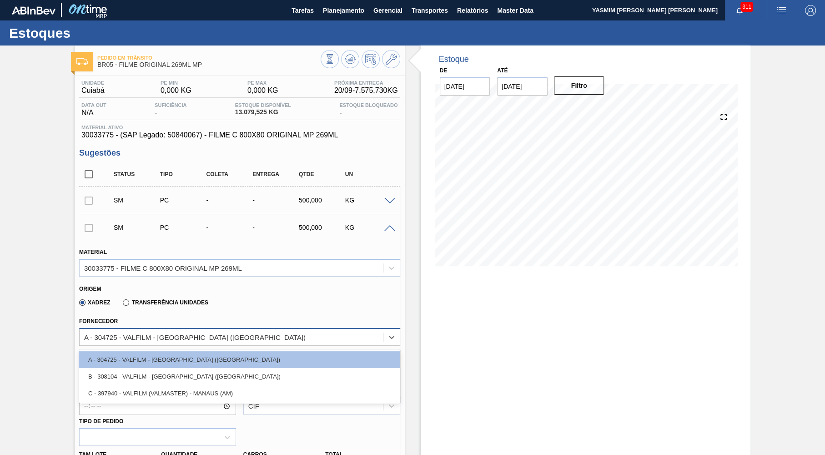
click at [125, 341] on div "A - 304725 - VALFILM - LORENA (SP)" at bounding box center [232, 336] width 304 height 13
click at [262, 294] on div "Xadrez Transferência Unidades" at bounding box center [236, 301] width 314 height 18
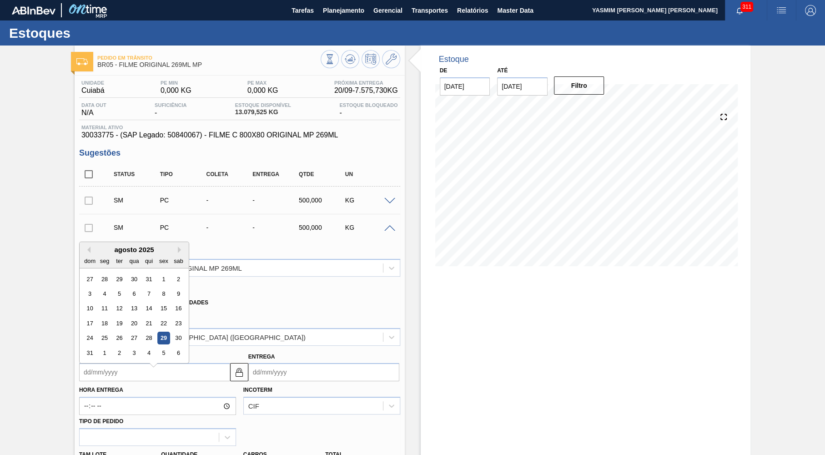
click at [129, 377] on input "Coleta" at bounding box center [154, 372] width 151 height 18
click at [178, 248] on button "Next Month" at bounding box center [181, 250] width 6 height 6
drag, startPoint x: 94, startPoint y: 330, endPoint x: 103, endPoint y: 333, distance: 8.9
click at [103, 333] on div "28 29 30 1 2 3 4" at bounding box center [133, 338] width 103 height 15
click at [103, 333] on div "29" at bounding box center [104, 338] width 12 height 12
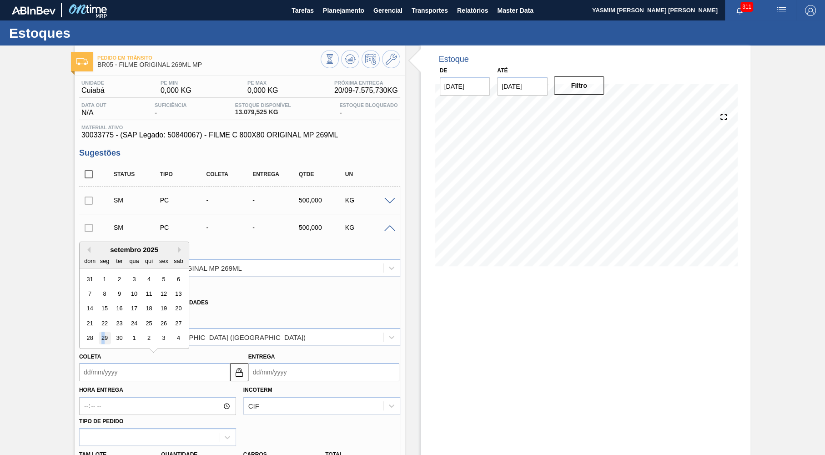
type input "29/09/2025"
type input "02/10/2025"
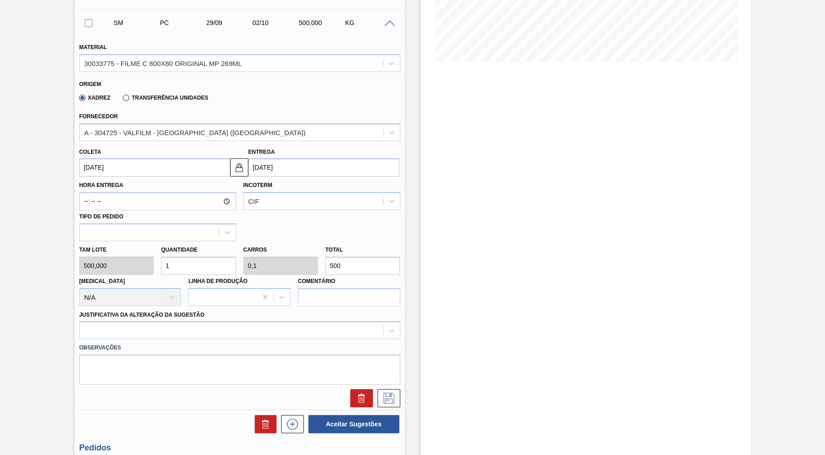
scroll to position [266, 0]
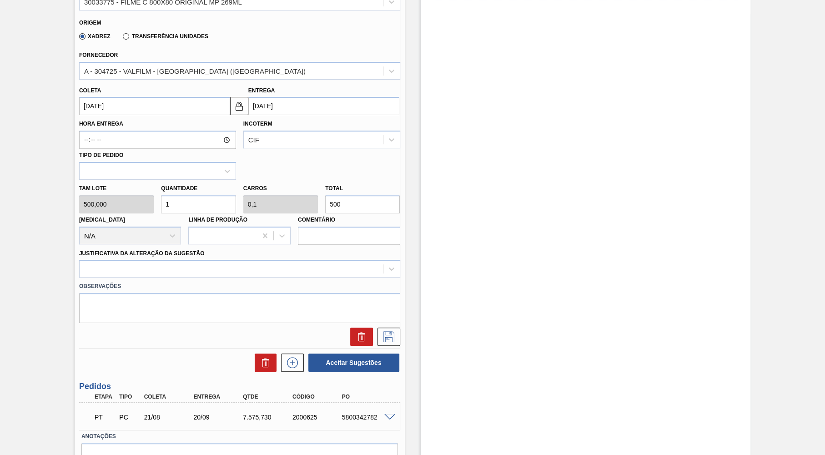
click at [292, 206] on div "Tam lote 500,000 Quantidade 1 Carros 0,1 Total 500 Doca N/A Linha de Produção C…" at bounding box center [240, 212] width 329 height 65
drag, startPoint x: 337, startPoint y: 205, endPoint x: 273, endPoint y: 199, distance: 64.9
click at [325, 199] on input "500" at bounding box center [362, 204] width 75 height 18
click at [369, 202] on input "500" at bounding box center [362, 204] width 75 height 18
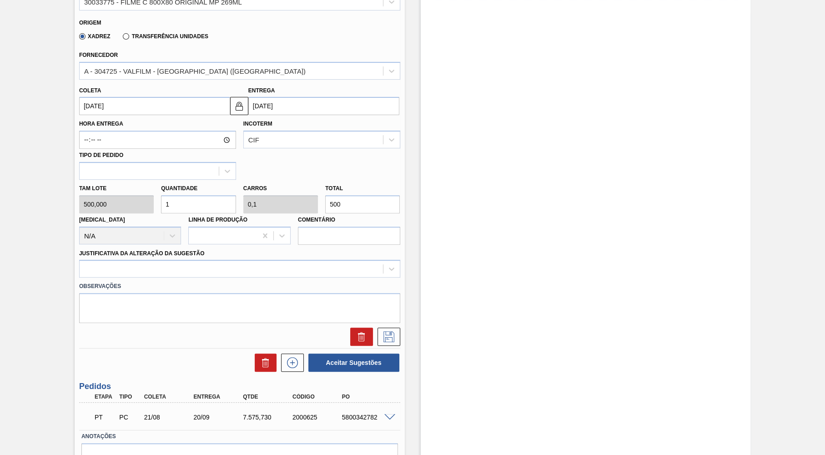
click at [369, 202] on input "500" at bounding box center [362, 204] width 75 height 18
paste input "7."
type input "15"
type input "1,5"
type input "7.500"
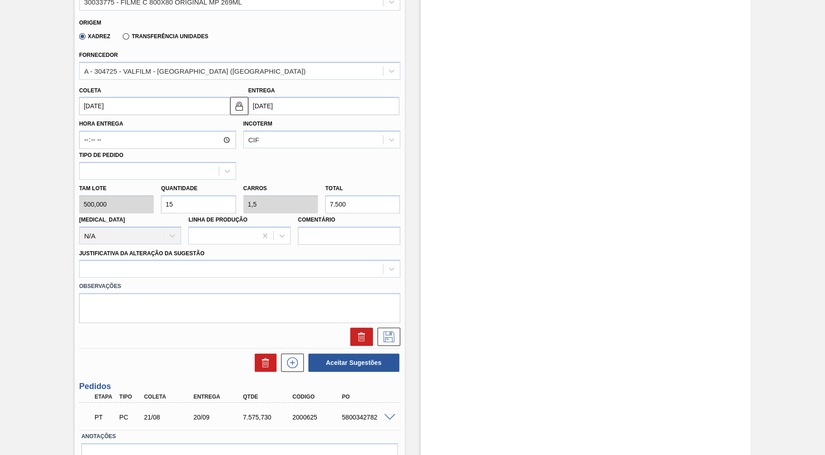
click at [262, 251] on div "Justificativa da Alteração da Sugestão" at bounding box center [239, 262] width 321 height 31
click at [165, 263] on div at bounding box center [232, 269] width 304 height 13
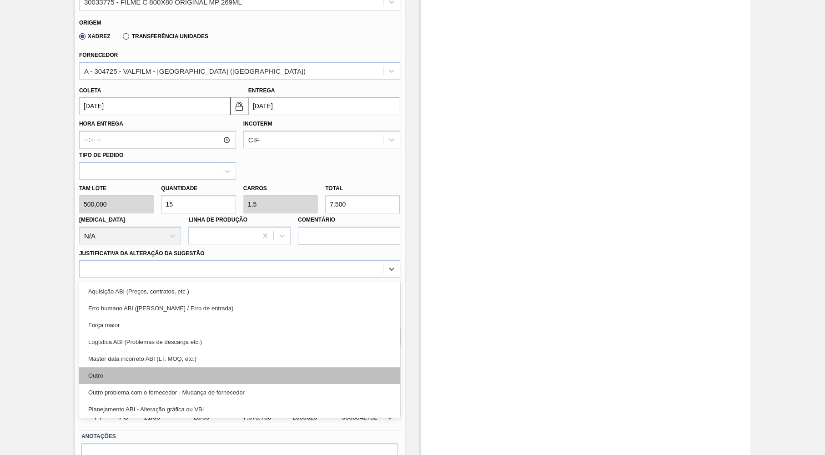
click at [156, 367] on div "Outro" at bounding box center [239, 375] width 321 height 17
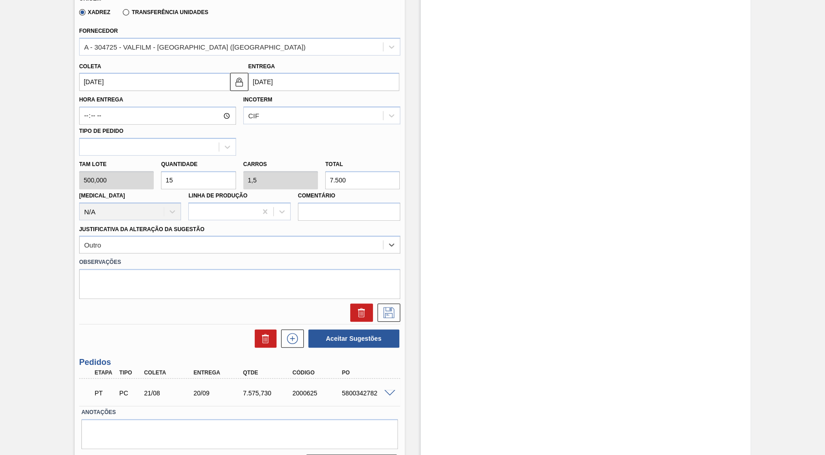
scroll to position [309, 0]
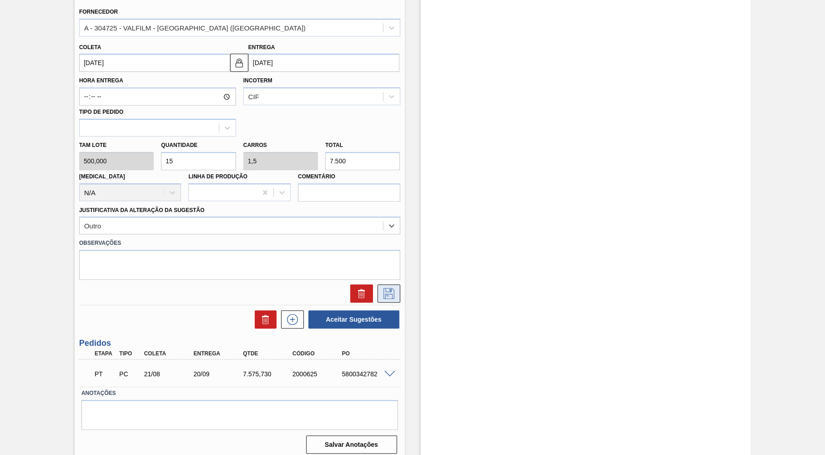
click at [394, 289] on icon at bounding box center [389, 293] width 15 height 11
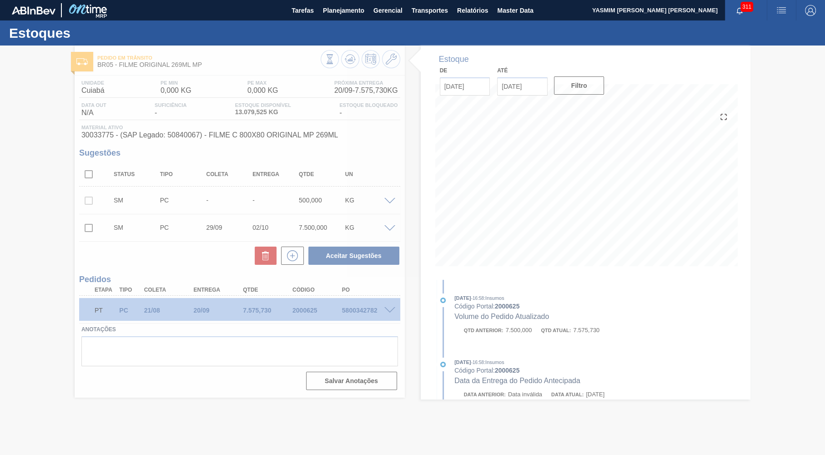
scroll to position [0, 0]
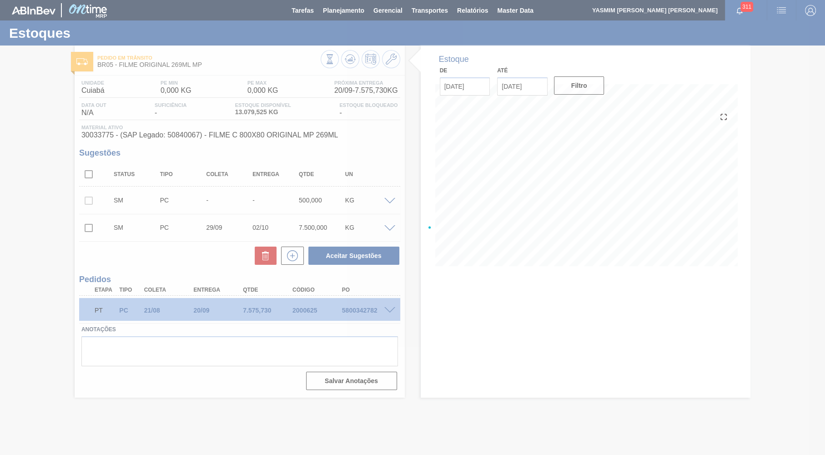
click at [527, 337] on div at bounding box center [412, 227] width 825 height 455
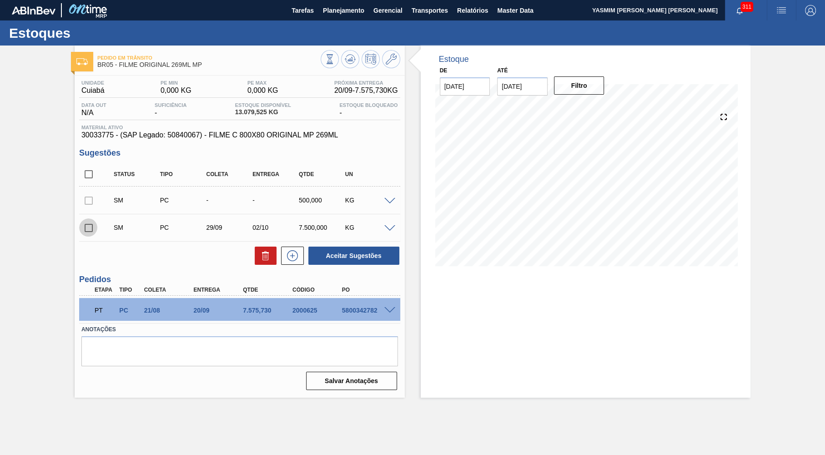
click at [91, 230] on input "checkbox" at bounding box center [88, 227] width 19 height 19
click at [345, 262] on button "Aceitar Sugestões" at bounding box center [354, 256] width 91 height 18
checkbox input "false"
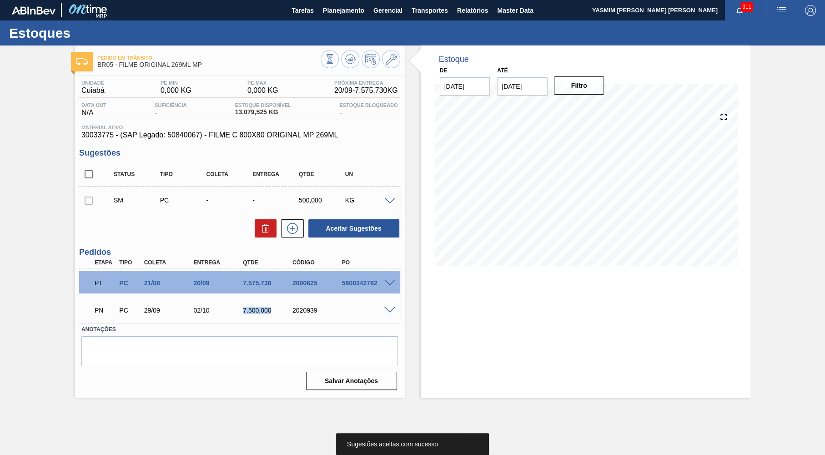
drag, startPoint x: 236, startPoint y: 314, endPoint x: 271, endPoint y: 318, distance: 34.7
click at [246, 314] on div "02/10" at bounding box center [218, 310] width 55 height 7
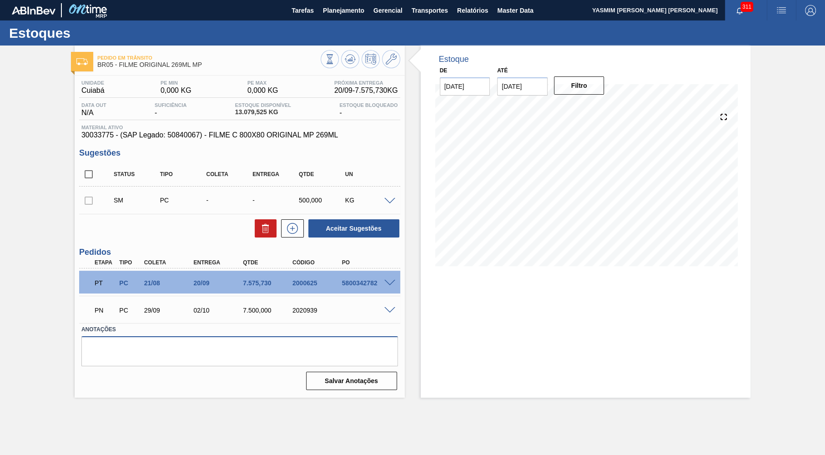
click at [273, 343] on textarea at bounding box center [239, 351] width 317 height 30
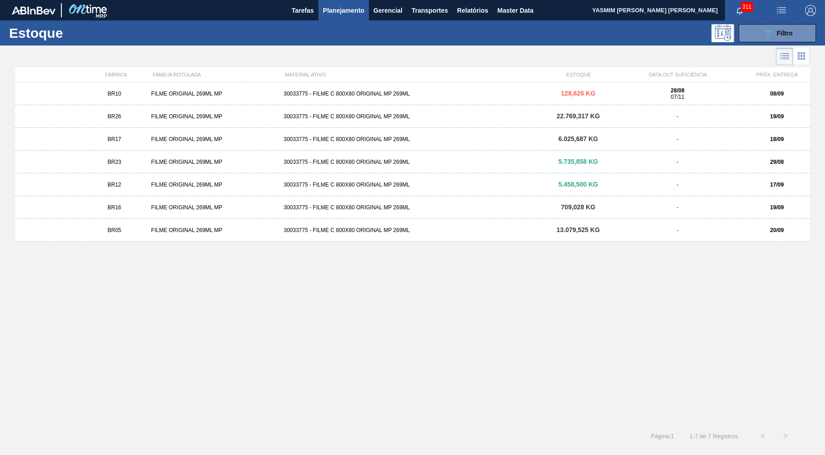
click at [147, 91] on div "BR10" at bounding box center [114, 94] width 66 height 6
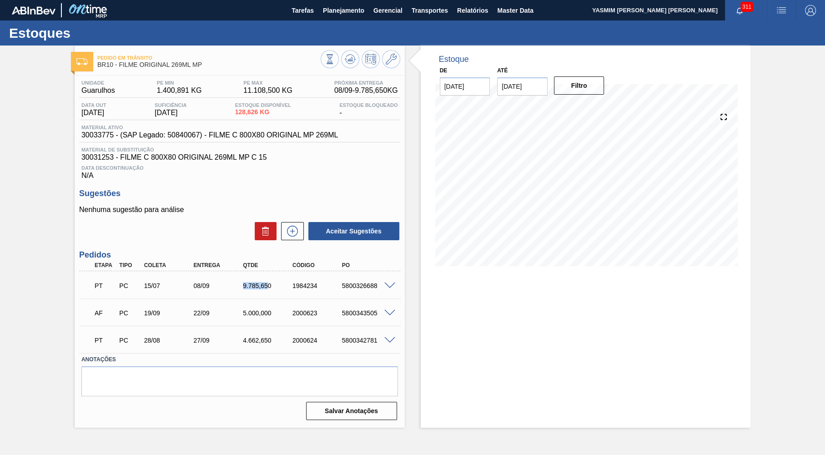
drag, startPoint x: 243, startPoint y: 283, endPoint x: 269, endPoint y: 286, distance: 26.5
click at [269, 286] on div "9.785,650" at bounding box center [268, 285] width 55 height 7
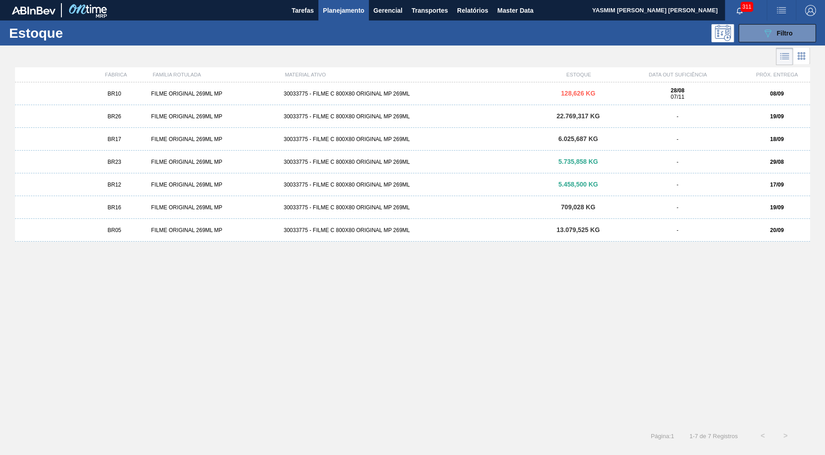
click at [112, 88] on div "BR10 FILME ORIGINAL 269ML MP 30033775 - FILME C 800X80 ORIGINAL MP 269ML 128,62…" at bounding box center [412, 93] width 795 height 23
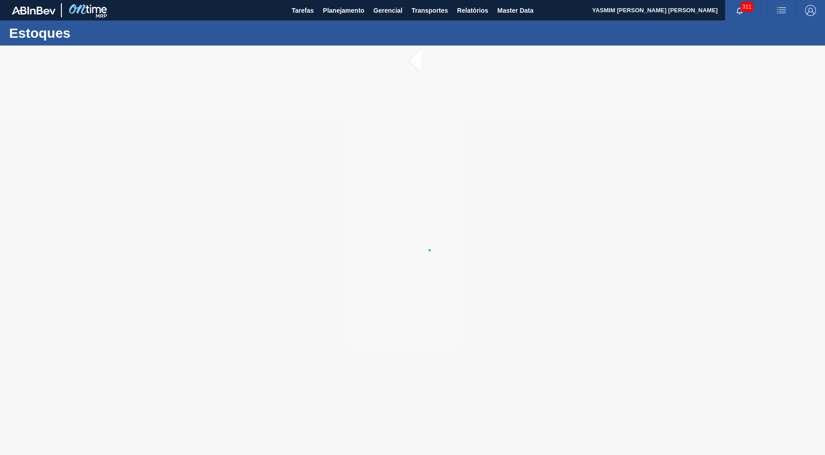
click at [140, 454] on div at bounding box center [412, 251] width 825 height 410
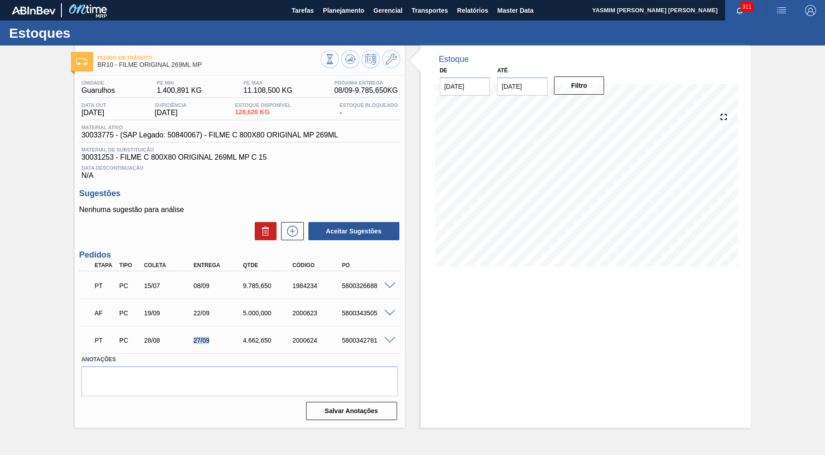
drag, startPoint x: 193, startPoint y: 335, endPoint x: 241, endPoint y: 340, distance: 48.1
click at [241, 340] on div "PT PC 28/08 27/09 4.662,650 2000624 5800342781" at bounding box center [237, 339] width 297 height 18
click at [286, 234] on icon at bounding box center [292, 231] width 15 height 11
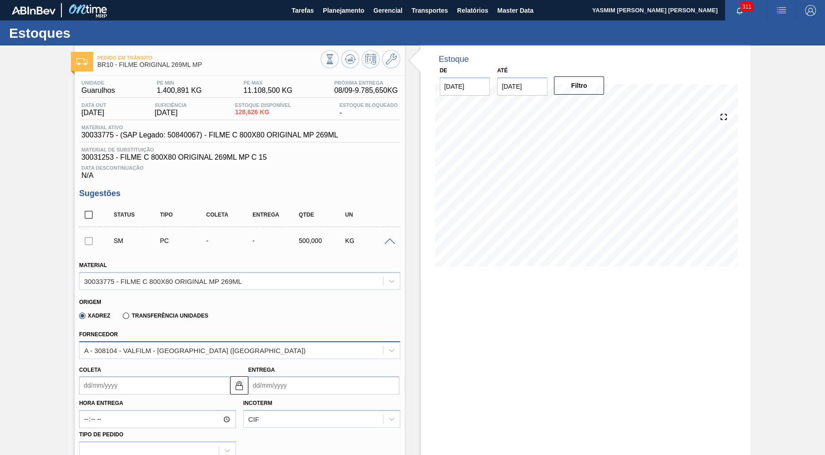
click at [102, 351] on div "A - 308104 - VALFILM - ITAMONTE (MG)" at bounding box center [195, 350] width 222 height 8
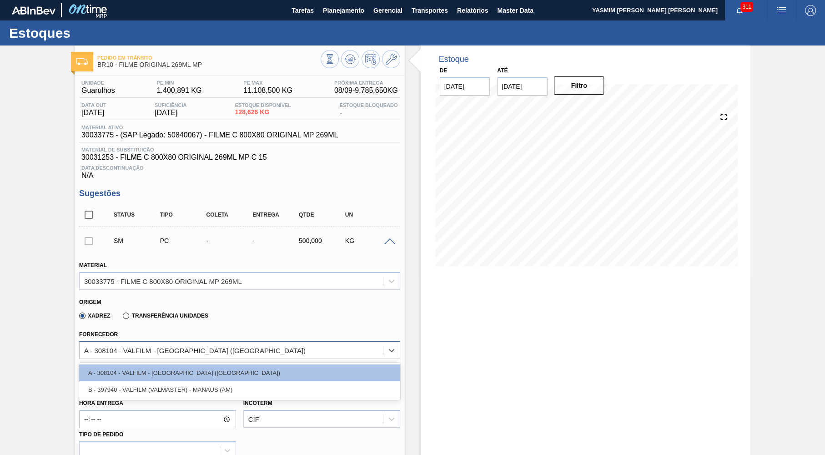
scroll to position [177, 0]
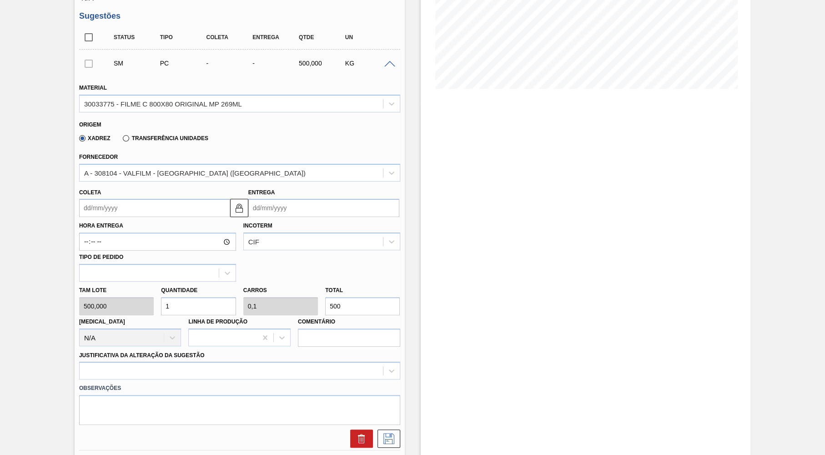
drag, startPoint x: 422, startPoint y: 258, endPoint x: 414, endPoint y: 261, distance: 9.2
click at [423, 258] on div "Estoque De [DATE] Até [DATE] Filtro" at bounding box center [586, 264] width 330 height 793
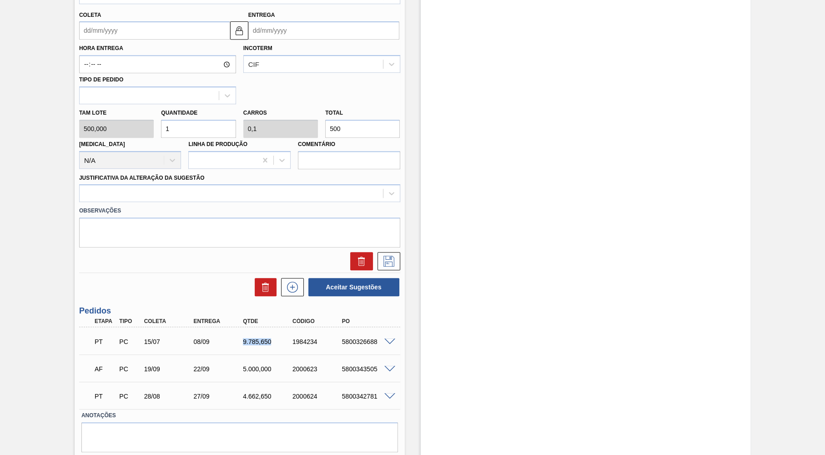
drag, startPoint x: 241, startPoint y: 334, endPoint x: 271, endPoint y: 333, distance: 30.5
click at [246, 338] on div "08/09" at bounding box center [218, 341] width 55 height 7
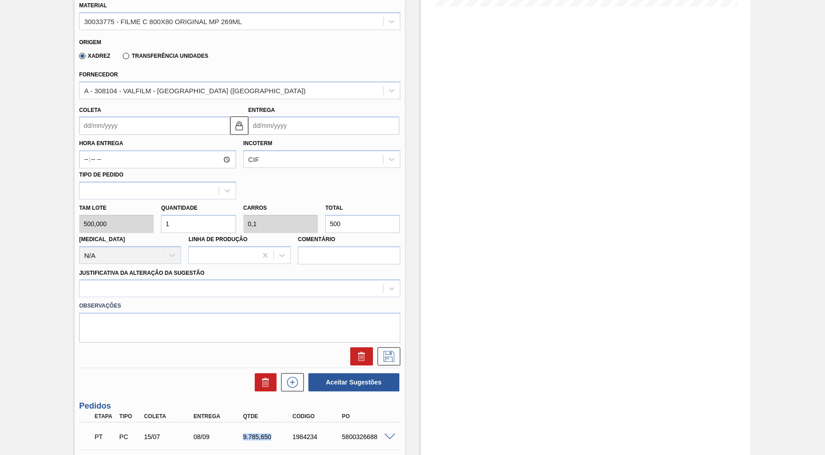
scroll to position [222, 0]
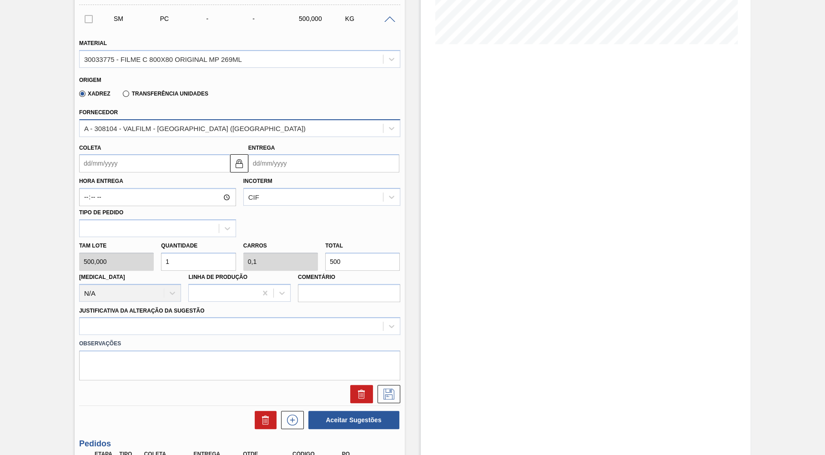
click at [154, 130] on div "A - 308104 - VALFILM - ITAMONTE (MG)" at bounding box center [195, 128] width 222 height 8
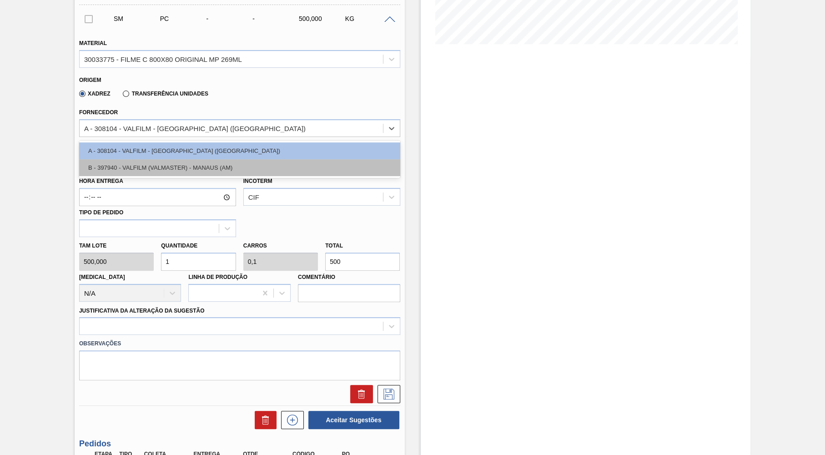
click at [153, 170] on div "B - 397940 - VALFILM (VALMASTER) - MANAUS (AM)" at bounding box center [239, 167] width 321 height 17
type input "0,04"
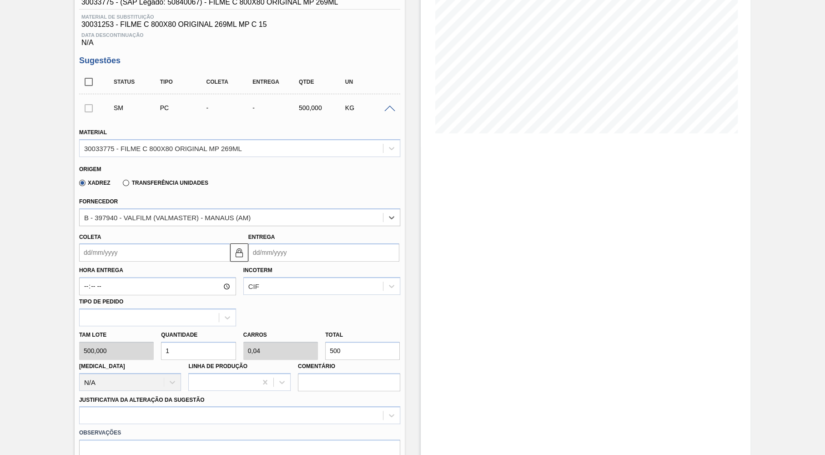
scroll to position [0, 0]
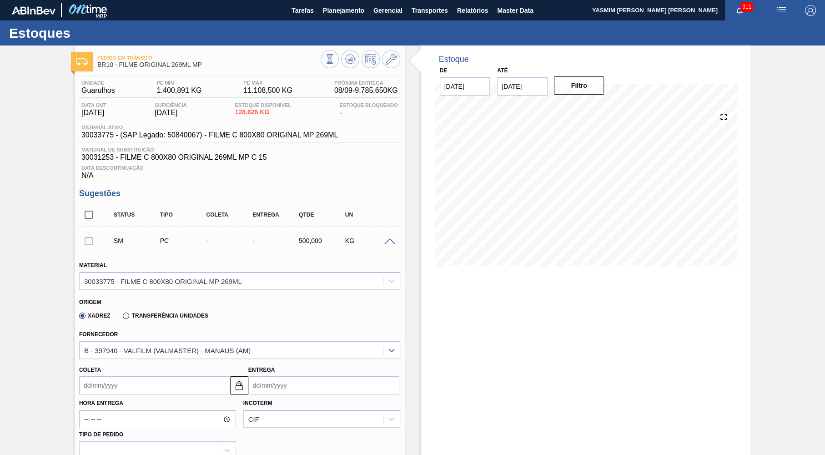
click at [197, 141] on div "Material ativo 30033775 - (SAP Legado: 50840067) - FILME C 800X80 ORIGINAL MP 2…" at bounding box center [239, 134] width 321 height 18
click at [183, 137] on span "30033775 - (SAP Legado: 50840067) - FILME C 800X80 ORIGINAL MP 269ML" at bounding box center [209, 135] width 257 height 8
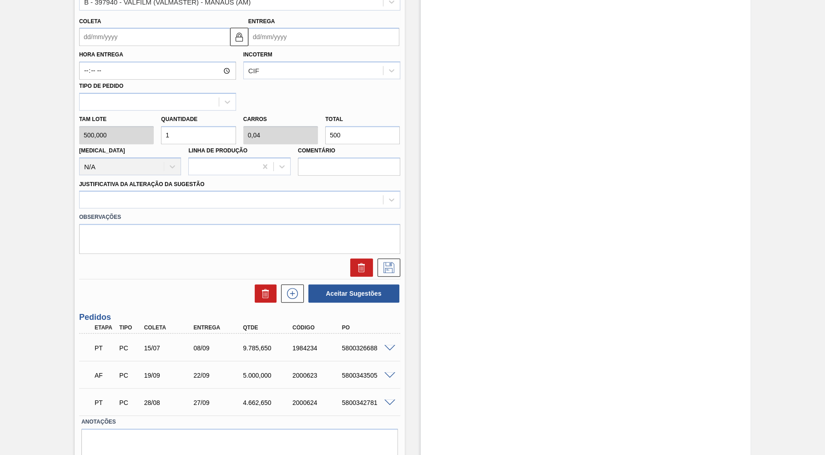
scroll to position [355, 0]
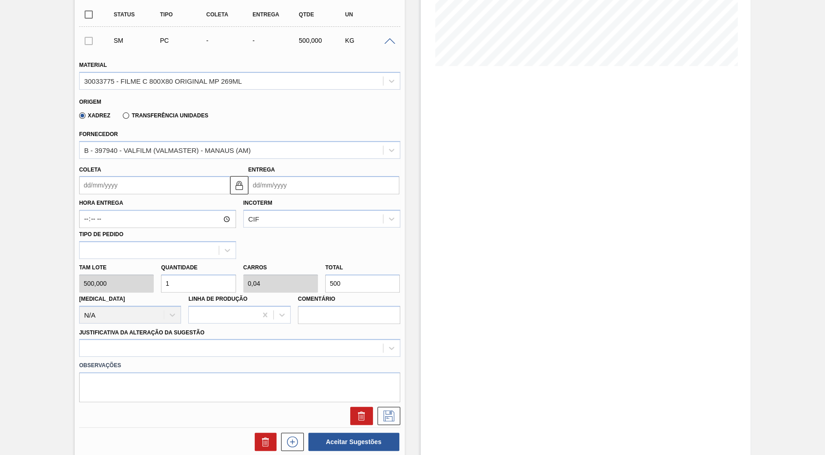
drag, startPoint x: 376, startPoint y: 279, endPoint x: 222, endPoint y: 268, distance: 154.7
click at [325, 274] on input "500" at bounding box center [362, 283] width 75 height 18
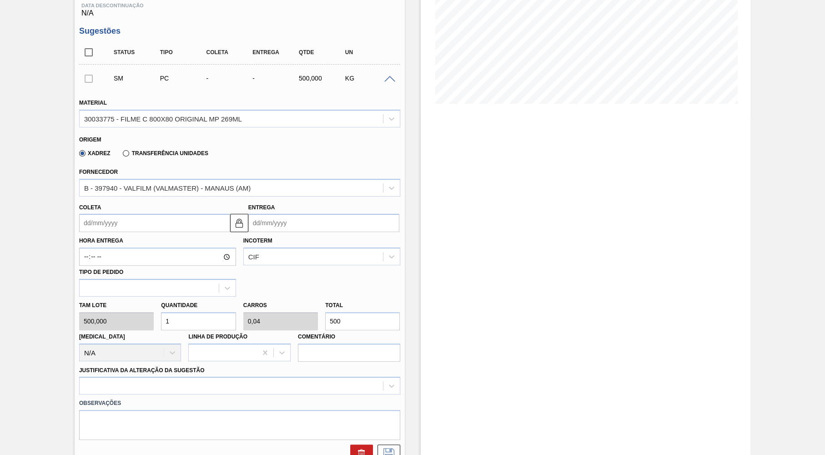
scroll to position [177, 0]
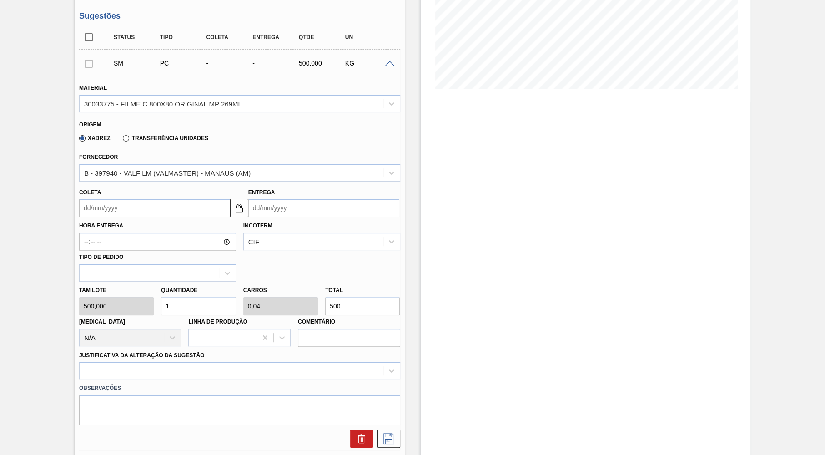
click at [182, 205] on input "Coleta" at bounding box center [154, 208] width 151 height 18
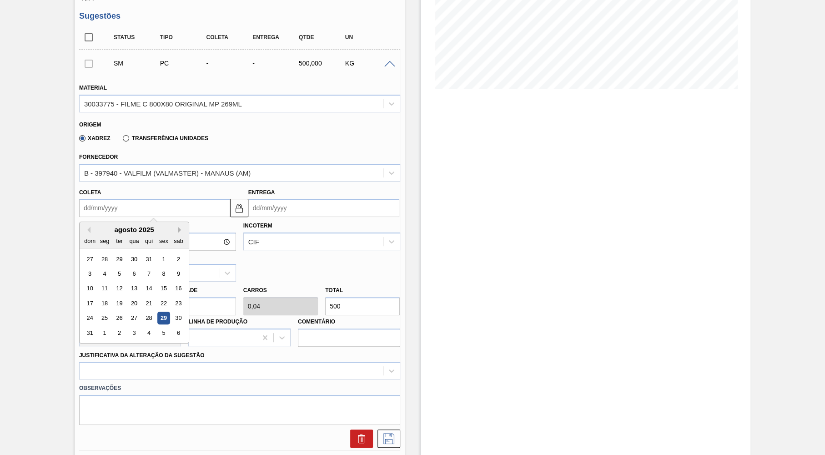
click at [178, 227] on button "Next Month" at bounding box center [181, 230] width 6 height 6
click at [109, 312] on div "29" at bounding box center [104, 318] width 12 height 12
type input "29/09/2025"
type input "29/10/2025"
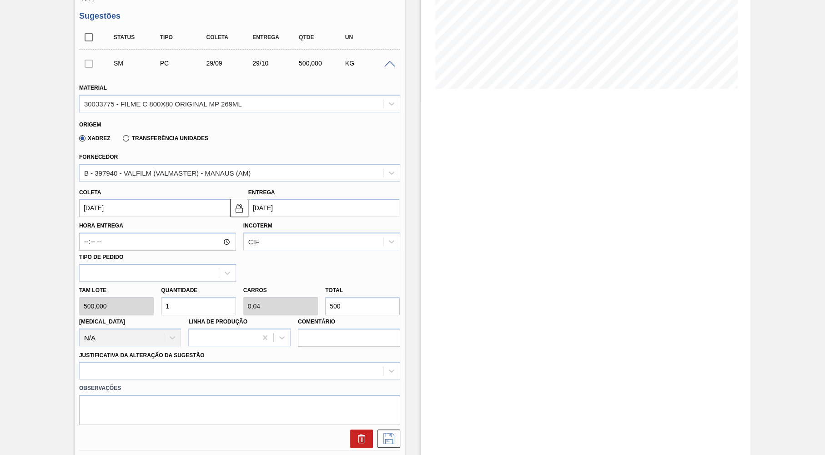
scroll to position [266, 0]
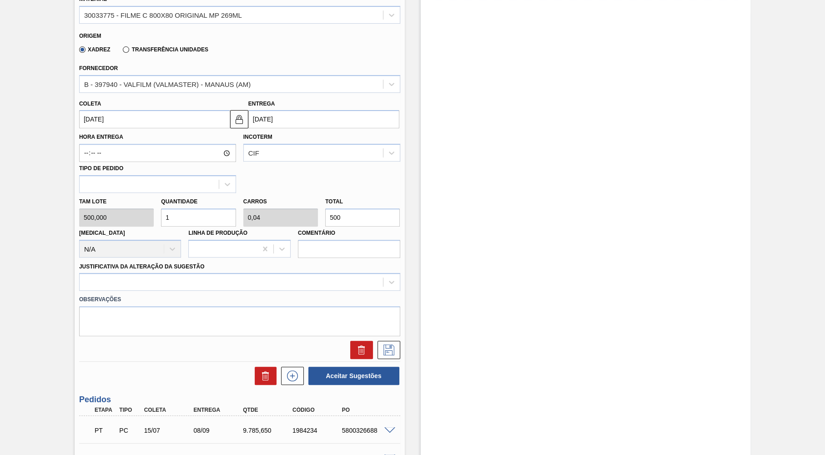
click at [325, 209] on input "500" at bounding box center [362, 217] width 75 height 18
type input "0"
paste input "7.500"
type input "15"
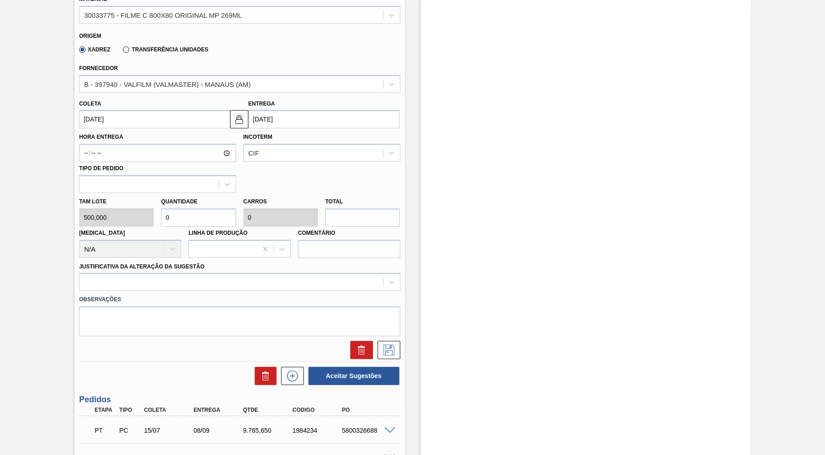
type input "0,6"
type input "7.500"
click at [118, 276] on div at bounding box center [232, 282] width 304 height 13
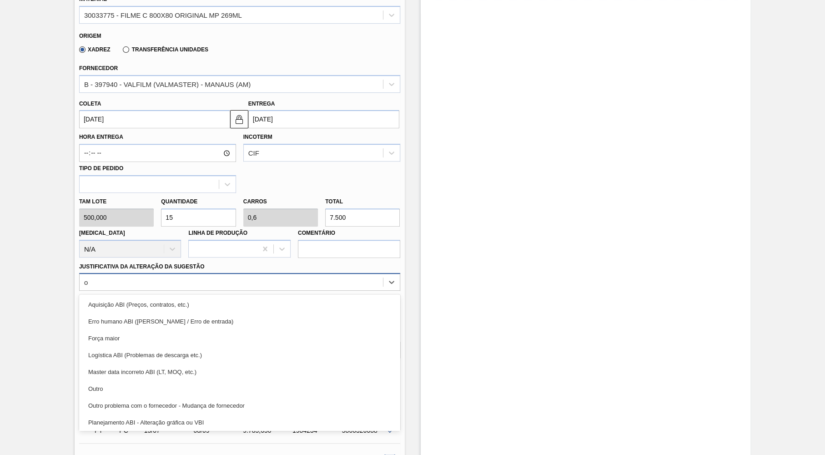
type Sugestão "ou"
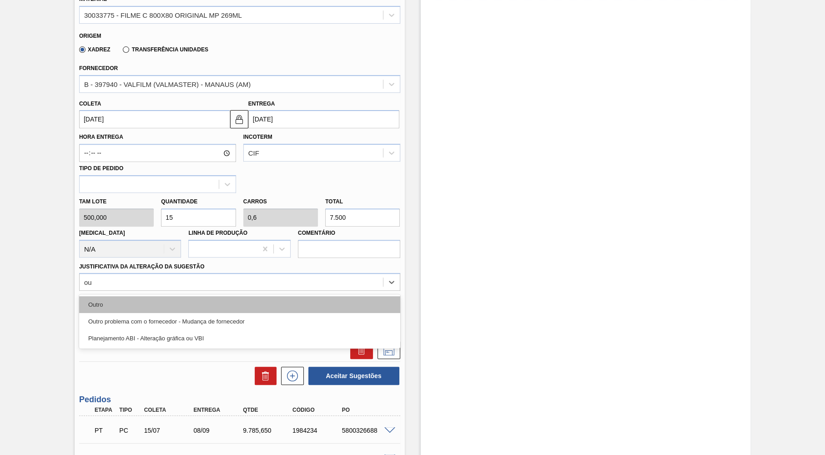
click at [113, 299] on div "Outro" at bounding box center [239, 304] width 321 height 17
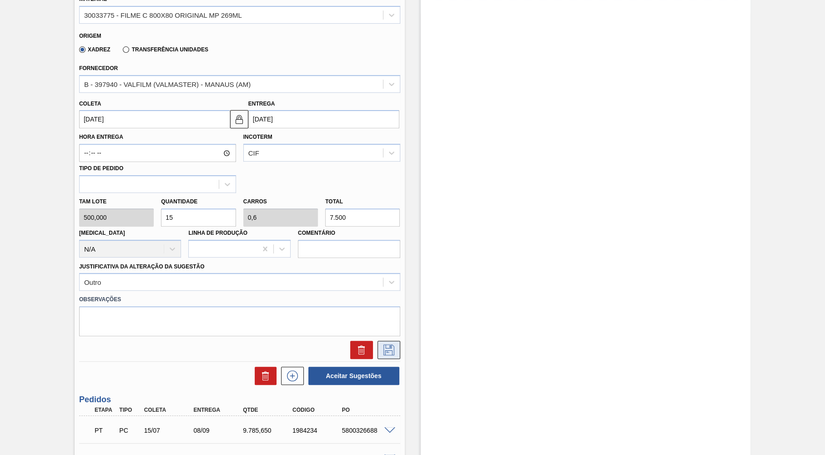
click at [392, 347] on icon at bounding box center [389, 349] width 11 height 11
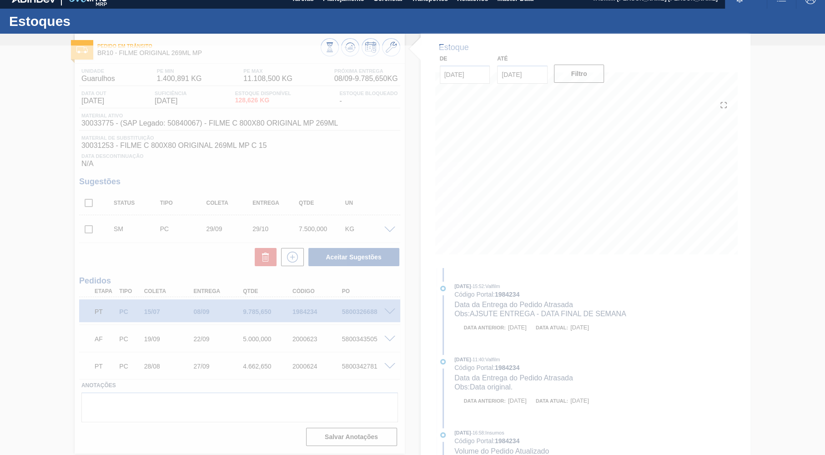
scroll to position [11, 0]
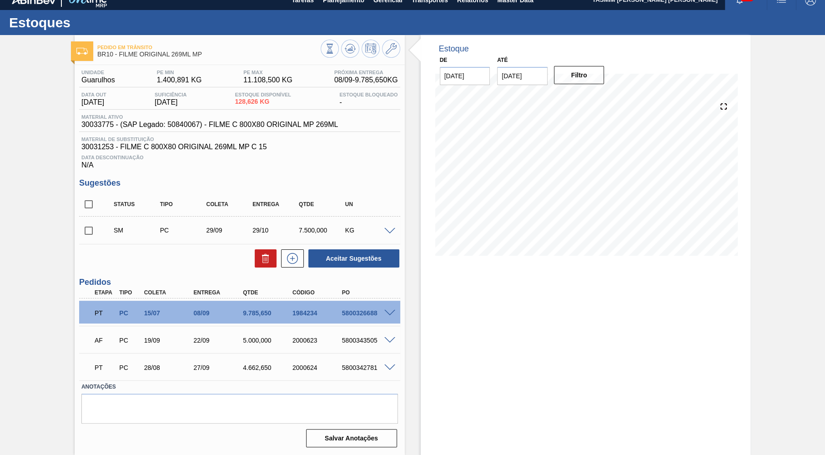
click at [80, 211] on input "checkbox" at bounding box center [88, 204] width 19 height 19
checkbox input "true"
click at [329, 256] on button "Aceitar Sugestões" at bounding box center [354, 258] width 91 height 18
checkbox input "false"
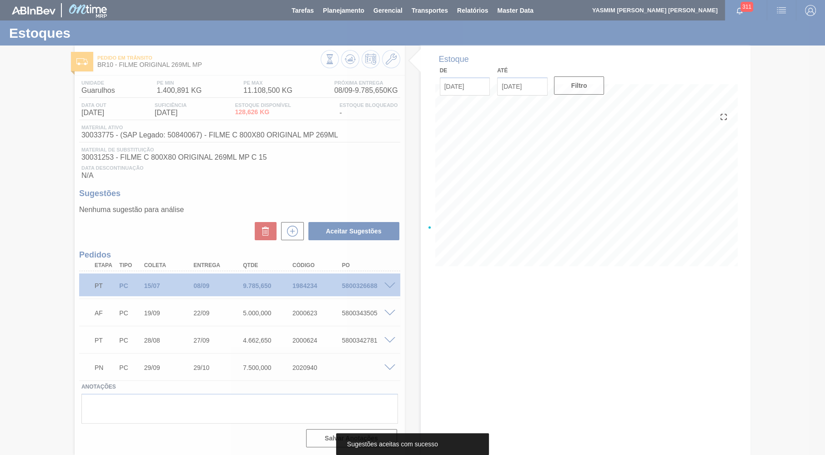
scroll to position [0, 0]
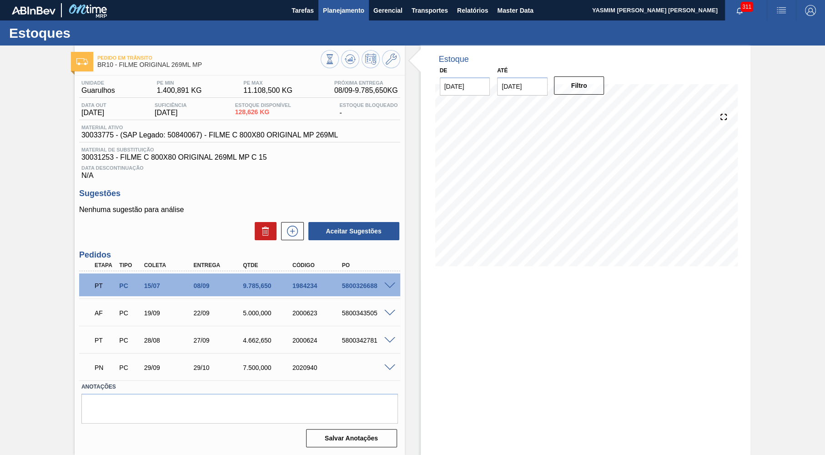
click at [339, 10] on span "Planejamento" at bounding box center [343, 10] width 41 height 11
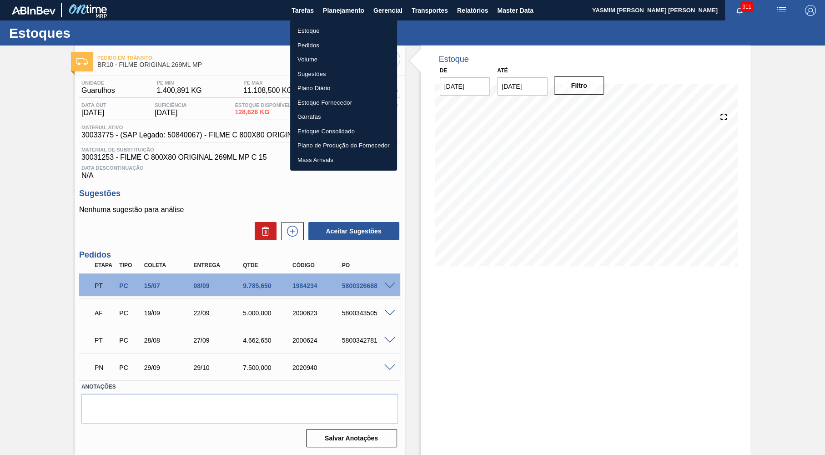
click at [307, 28] on li "Estoque" at bounding box center [343, 31] width 107 height 15
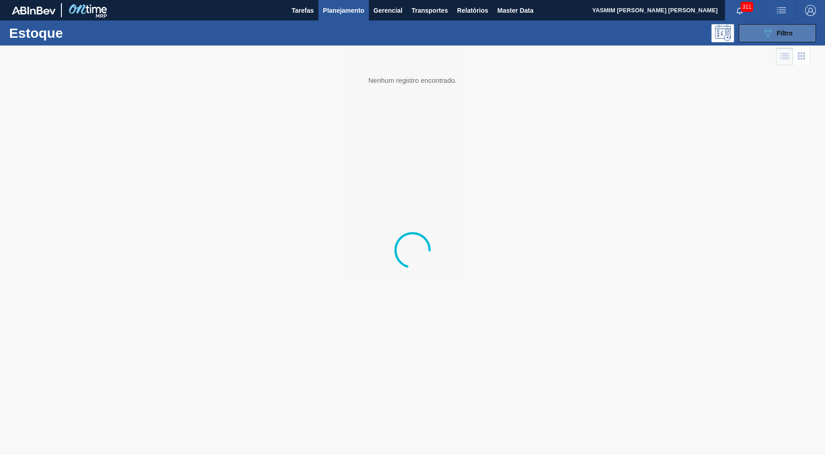
click at [809, 40] on button "089F7B8B-B2A5-4AFE-B5C0-19BA573D28AC Filtro" at bounding box center [777, 33] width 77 height 18
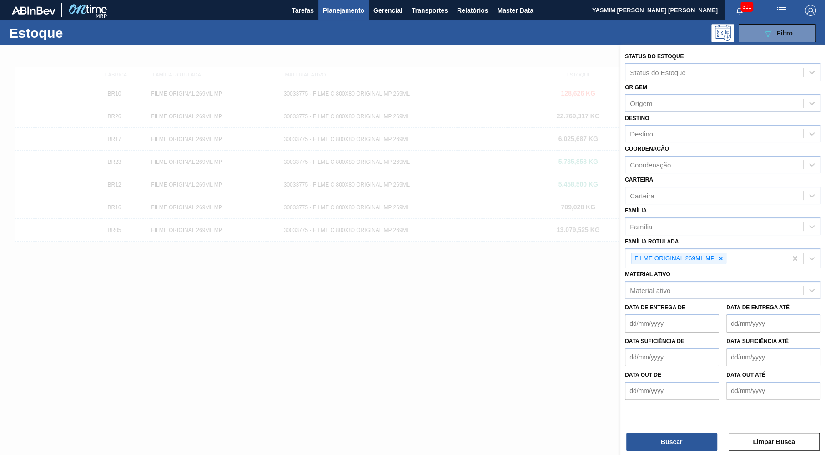
click at [724, 255] on icon at bounding box center [721, 258] width 6 height 6
paste Rotulada "FILME ORIGINAL 350ML MP"
type Rotulada "FILME ORIGINAL 350ML MP"
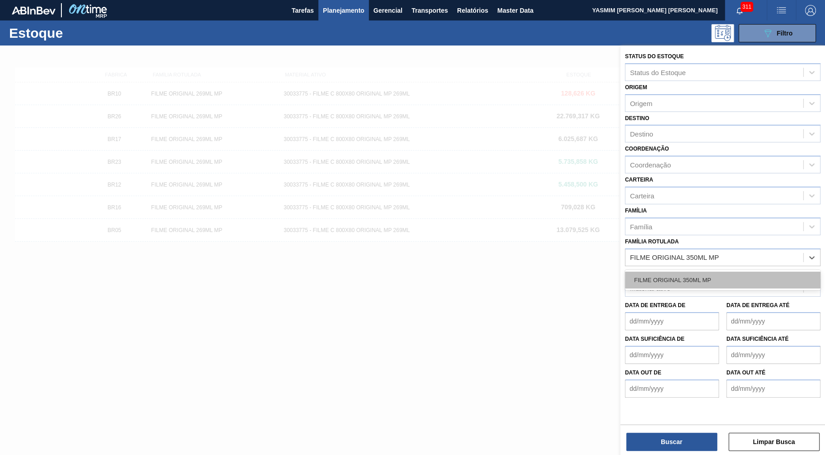
click at [707, 272] on div "FILME ORIGINAL 350ML MP" at bounding box center [723, 280] width 196 height 17
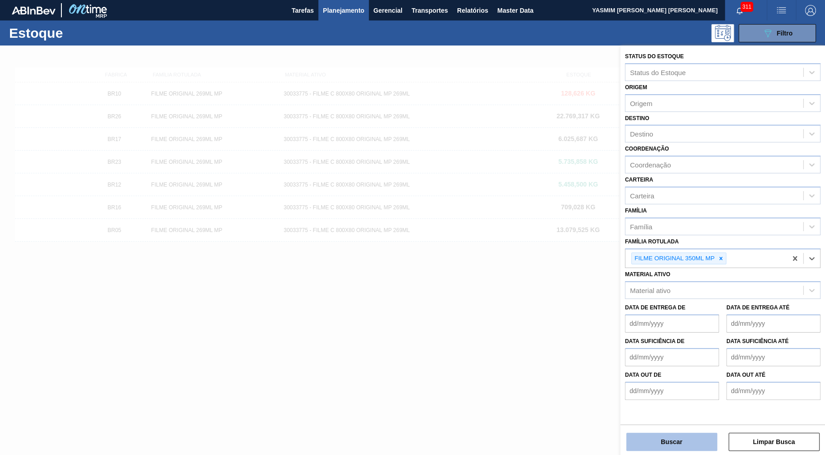
click at [665, 436] on div "Buscar Limpar Busca" at bounding box center [723, 437] width 205 height 25
click at [665, 436] on button "Buscar" at bounding box center [672, 442] width 91 height 18
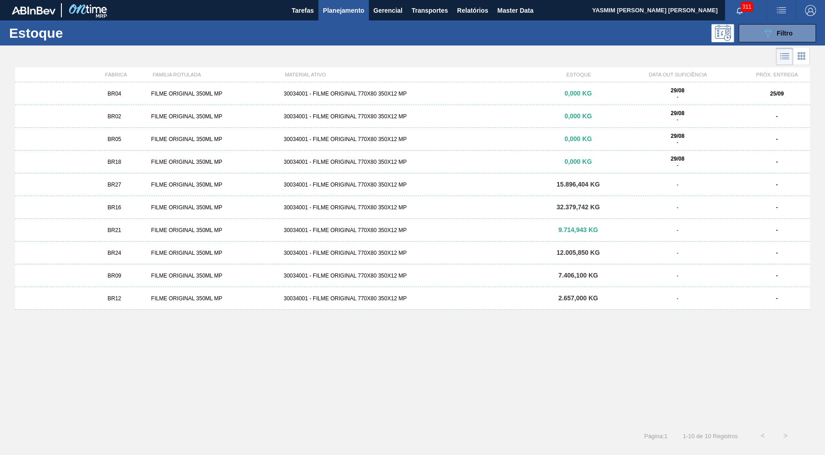
click at [156, 184] on div "FILME ORIGINAL 350ML MP" at bounding box center [213, 185] width 132 height 6
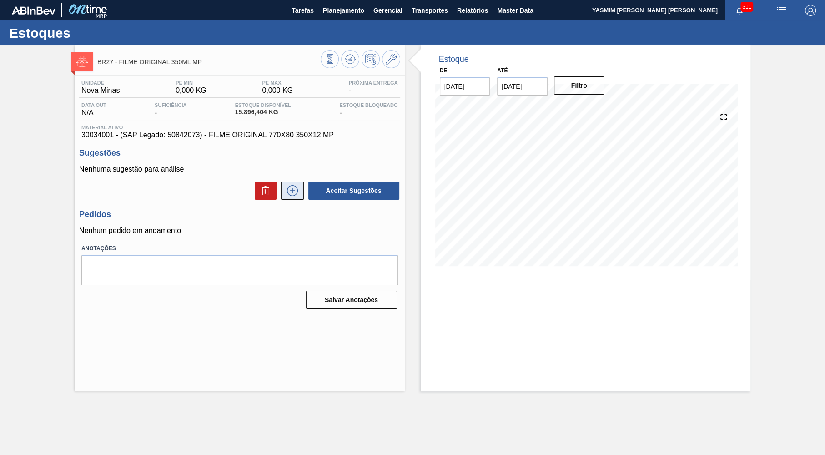
click at [293, 187] on icon at bounding box center [292, 190] width 15 height 11
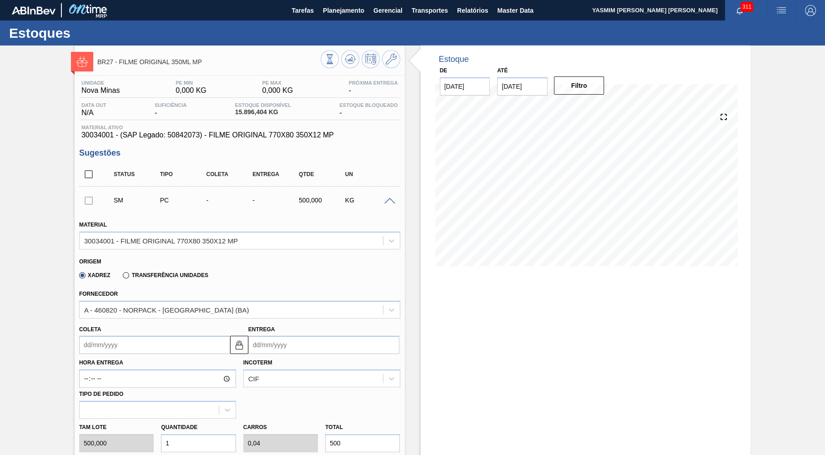
click at [262, 321] on div "Coleta Entrega" at bounding box center [240, 338] width 329 height 34
click at [245, 299] on div "Fornecedor A - 460820 - NORPACK - CAMAÇARI (BA)" at bounding box center [239, 303] width 321 height 31
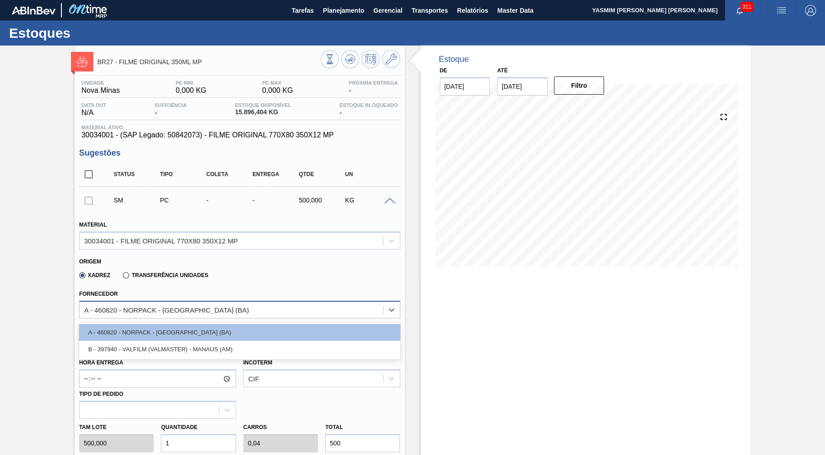
click at [243, 303] on div "A - 460820 - NORPACK - CAMAÇARI (BA)" at bounding box center [232, 309] width 304 height 13
click at [245, 285] on div "Fornecedor option A - 460820 - NORPACK - CAMAÇARI (BA) focused, 1 of 2. 2 resul…" at bounding box center [240, 301] width 329 height 33
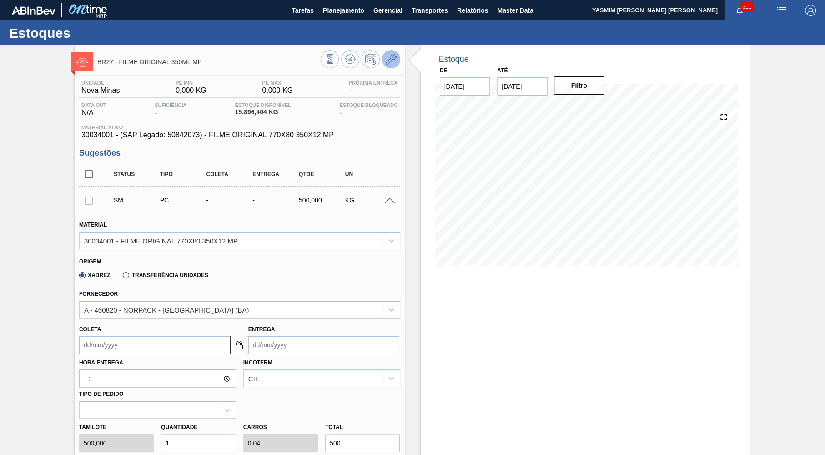
click at [390, 61] on icon at bounding box center [391, 59] width 11 height 11
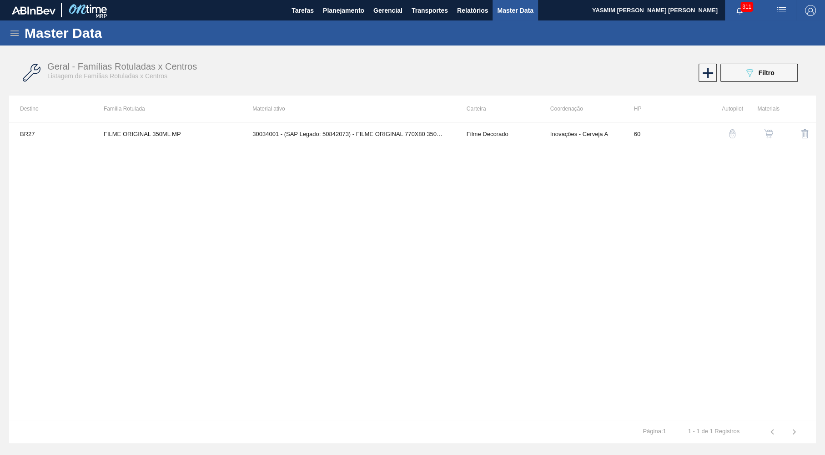
click at [769, 135] on img "button" at bounding box center [768, 133] width 9 height 9
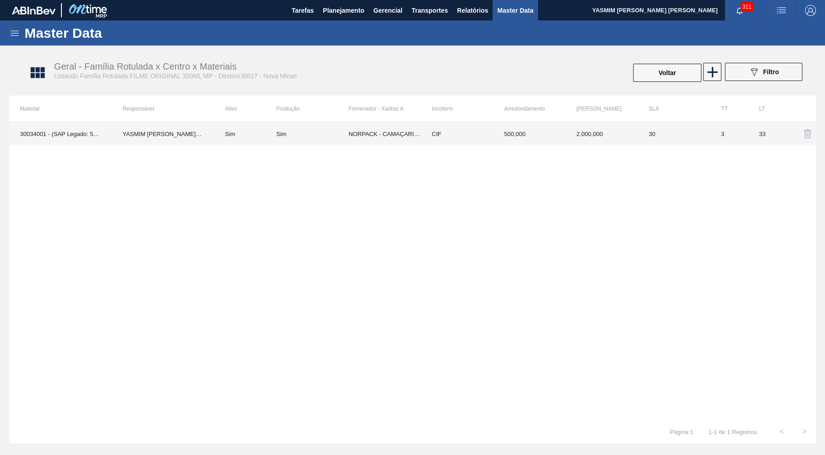
click at [345, 141] on td "Sim" at bounding box center [312, 133] width 72 height 23
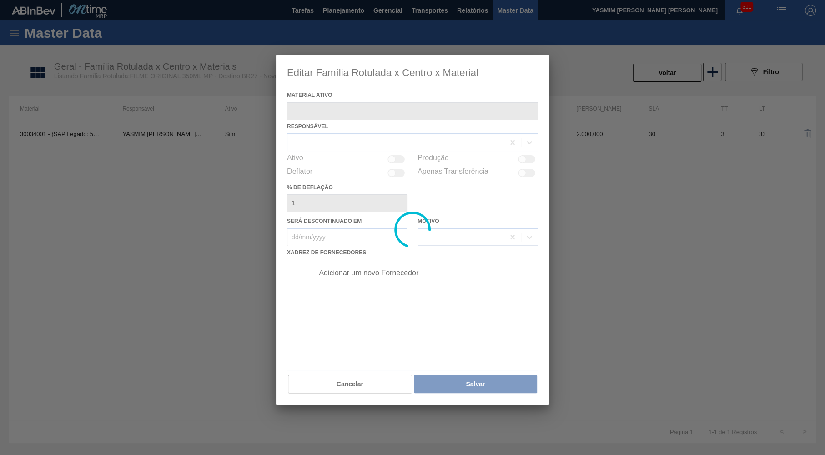
type ativo "30034001 - (SAP Legado: 50842073) - FILME ORIGINAL 770X80 350X12 MP"
checkbox input "true"
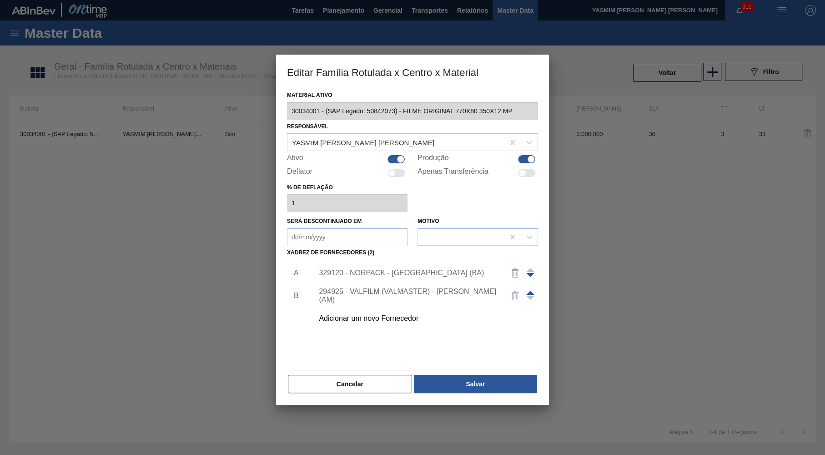
click at [366, 309] on div "Adicionar um novo Fornecedor" at bounding box center [424, 318] width 230 height 23
click at [371, 315] on div "Adicionar um novo Fornecedor" at bounding box center [408, 318] width 178 height 8
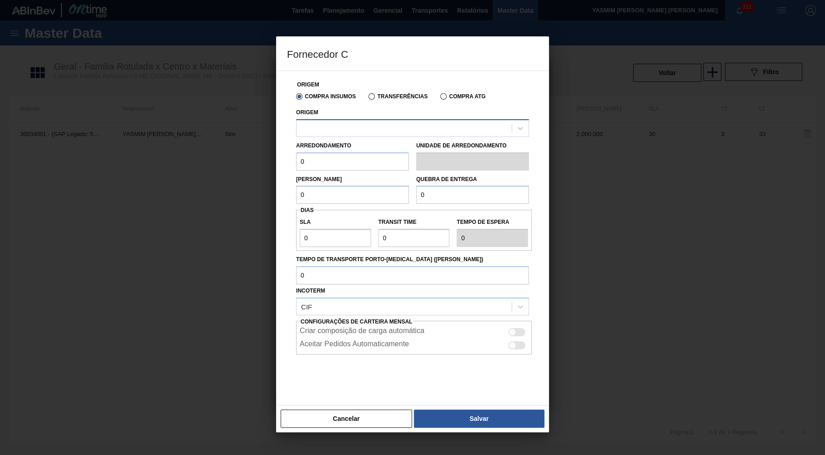
click at [374, 134] on div at bounding box center [404, 127] width 215 height 13
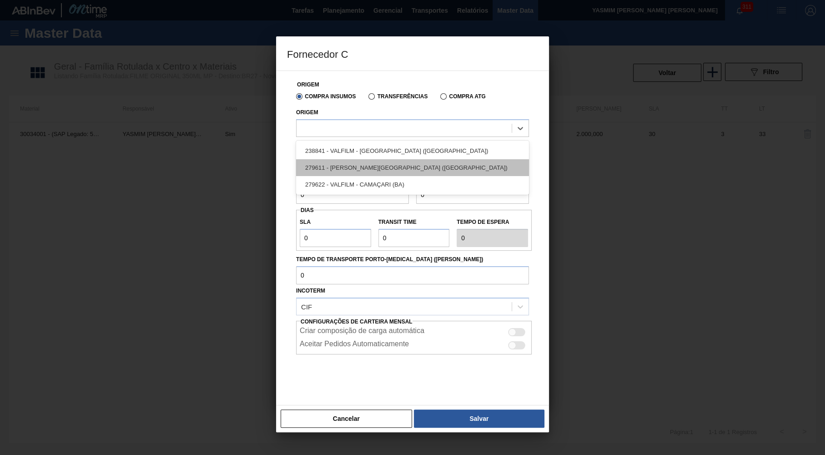
click at [397, 166] on div "279611 - PATENA - CAMPO GRANDE (MS)" at bounding box center [412, 167] width 233 height 17
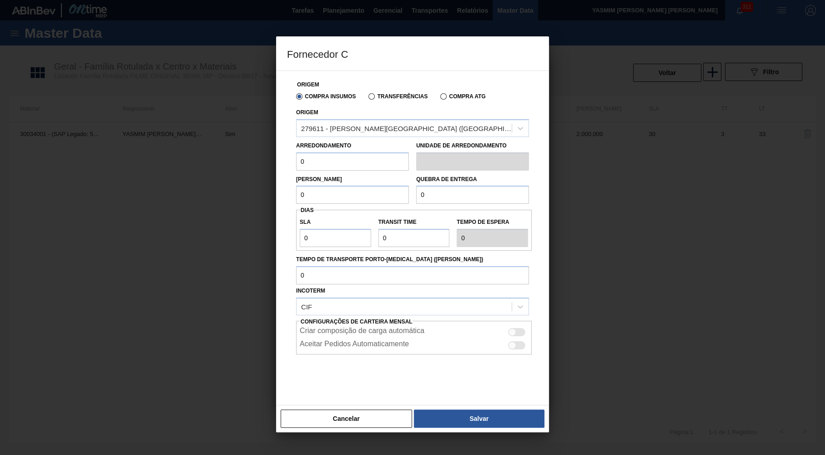
drag, startPoint x: 369, startPoint y: 163, endPoint x: 261, endPoint y: 165, distance: 108.3
click at [296, 165] on input "0" at bounding box center [352, 161] width 113 height 18
type input "500"
paste input "50"
type input "500"
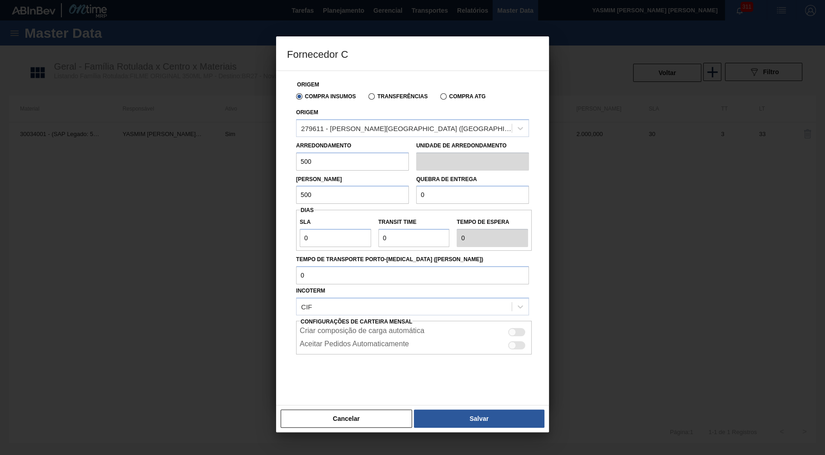
paste input "50"
type input "5.000"
drag, startPoint x: 333, startPoint y: 223, endPoint x: 139, endPoint y: 234, distance: 194.1
click at [276, 234] on div "Origem Compra Insumos Transferências Compra ATG Origem 279611 - PATENA - CAMPO …" at bounding box center [412, 238] width 273 height 335
click at [339, 224] on label "SLA" at bounding box center [335, 222] width 71 height 13
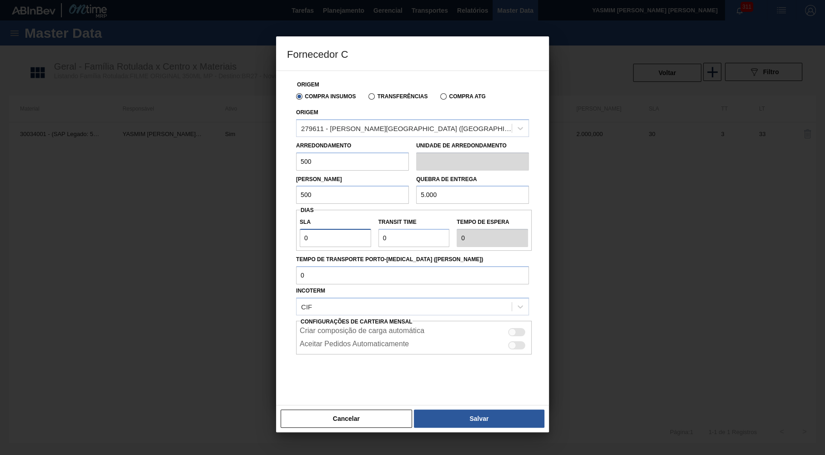
click at [339, 229] on input "0" at bounding box center [335, 238] width 71 height 18
click at [339, 224] on label "SLA" at bounding box center [335, 222] width 71 height 13
click at [339, 229] on input "0" at bounding box center [335, 238] width 71 height 18
click at [329, 233] on input "0" at bounding box center [335, 238] width 71 height 18
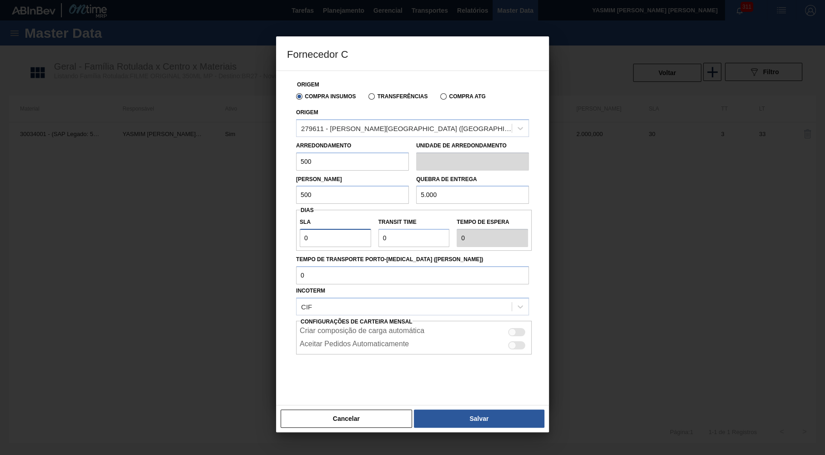
type input "NaN"
type input "3"
type input "30"
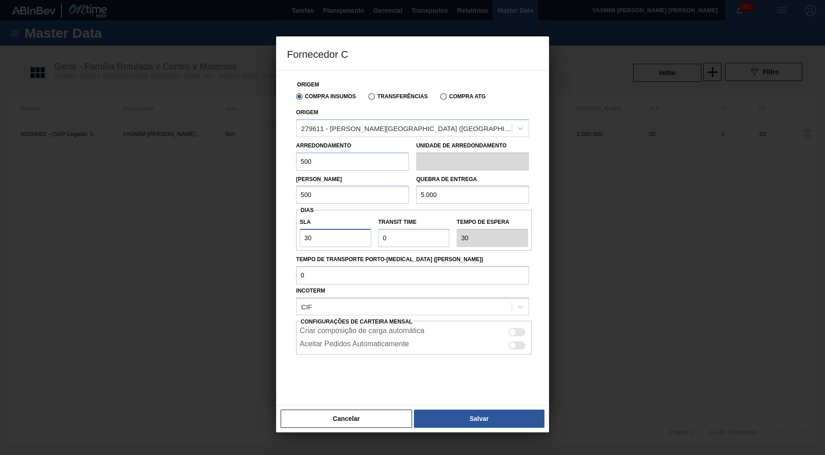
type input "30"
type input "3"
type input "33"
type input "3"
click at [512, 321] on div "Criar composição de carga automática Aceitar Pedidos Automaticamente" at bounding box center [414, 338] width 236 height 34
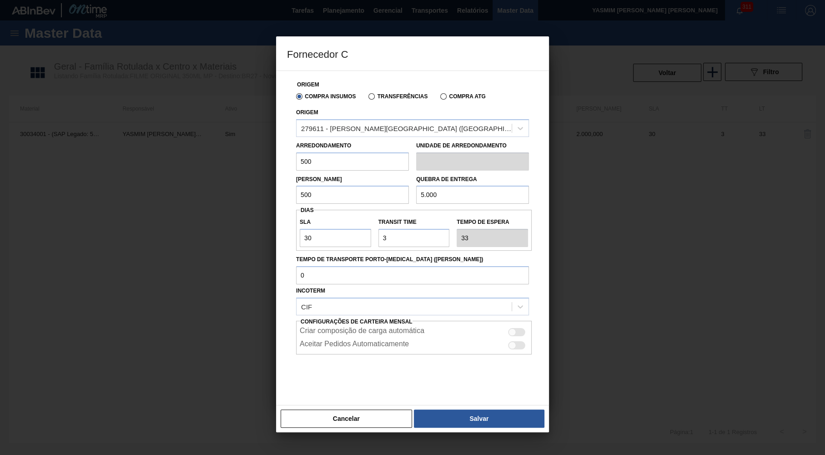
click at [528, 327] on div "Criar composição de carga automática" at bounding box center [414, 332] width 236 height 11
click at [519, 328] on div at bounding box center [516, 332] width 17 height 8
checkbox input "true"
click at [501, 413] on button "Salvar" at bounding box center [479, 419] width 131 height 18
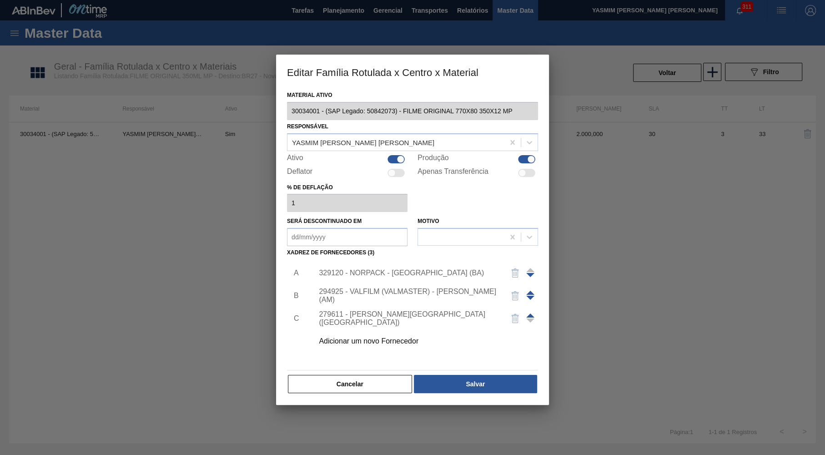
click at [512, 268] on img "button" at bounding box center [515, 273] width 11 height 11
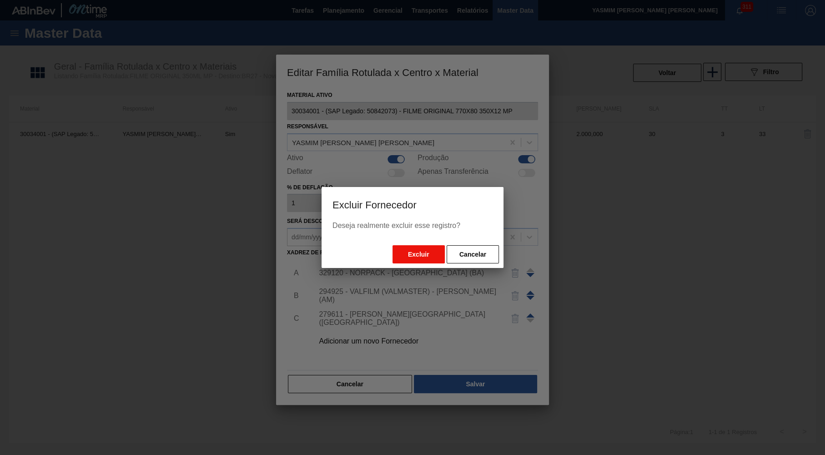
click at [431, 253] on button "Excluir" at bounding box center [419, 254] width 52 height 18
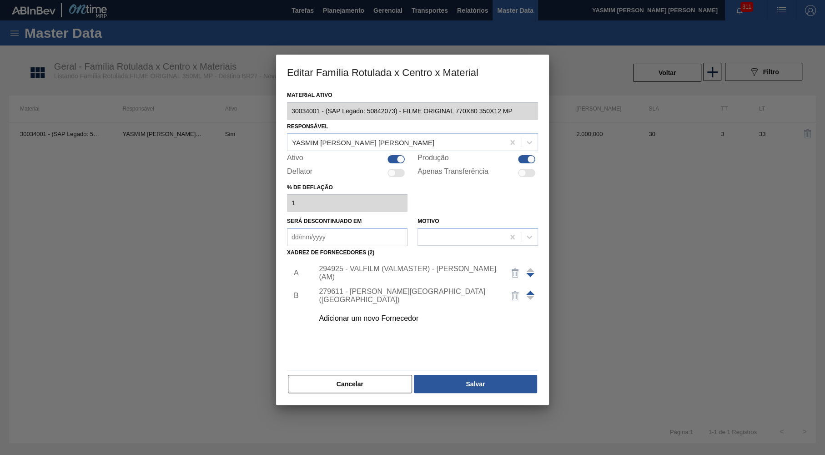
click at [529, 291] on span at bounding box center [530, 293] width 8 height 4
click at [500, 389] on div "Cancelar Salvar" at bounding box center [412, 384] width 251 height 20
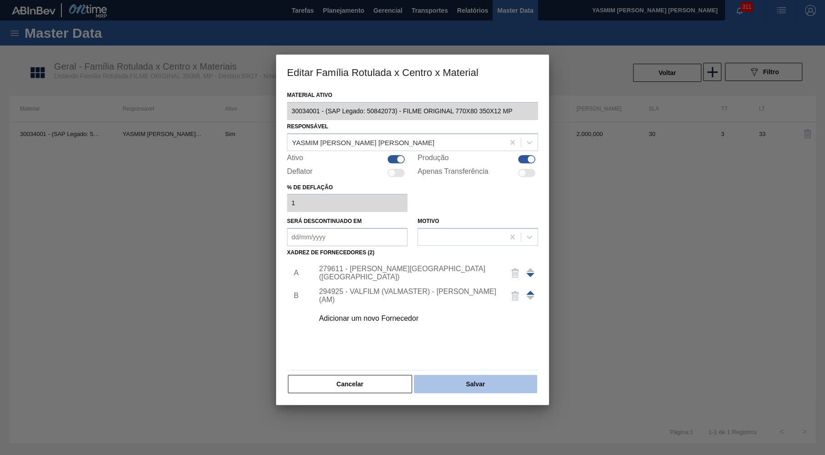
click at [493, 379] on button "Salvar" at bounding box center [475, 384] width 123 height 18
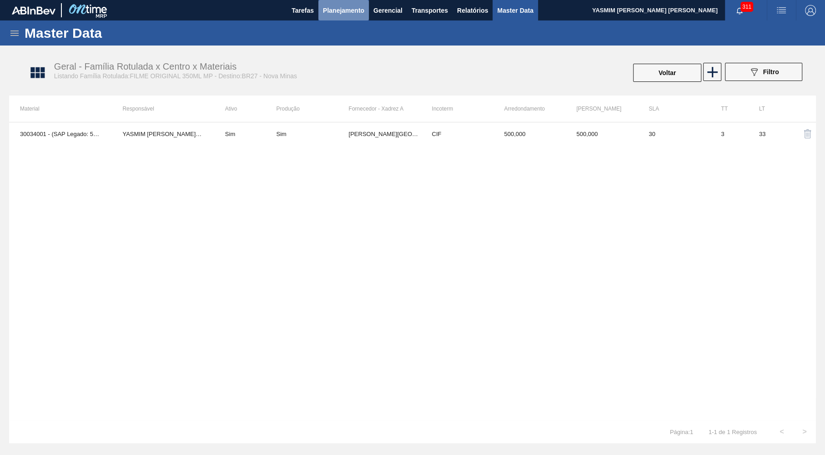
click at [336, 19] on button "Planejamento" at bounding box center [344, 10] width 51 height 20
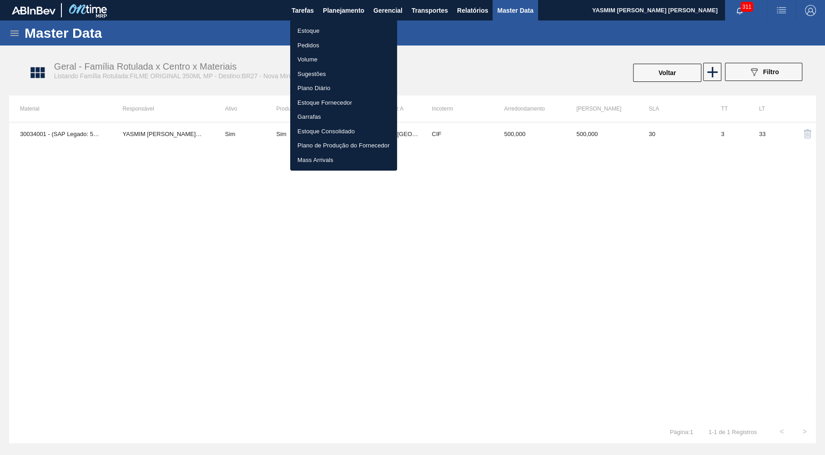
click at [309, 31] on li "Estoque" at bounding box center [343, 31] width 107 height 15
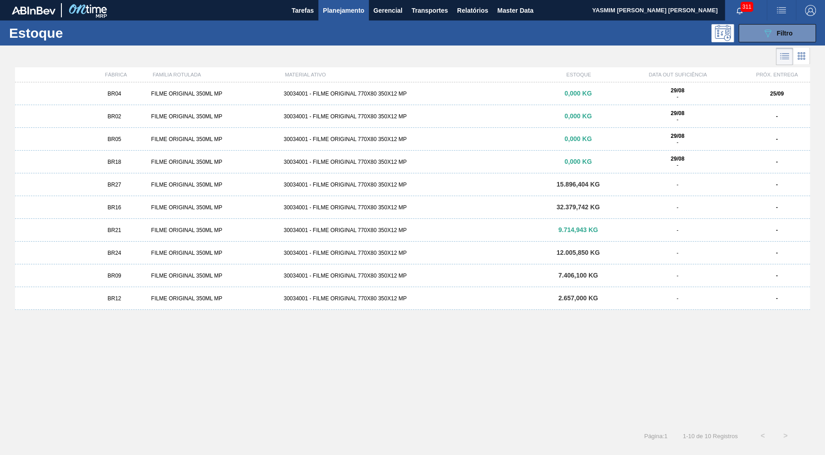
click at [580, 380] on div "BR04 FILME ORIGINAL 350ML MP 30034001 - FILME ORIGINAL 770X80 350X12 MP 0,000 K…" at bounding box center [412, 250] width 795 height 337
drag, startPoint x: 127, startPoint y: 179, endPoint x: 132, endPoint y: 192, distance: 14.4
click at [132, 192] on div "BR27 FILME ORIGINAL 350ML MP 30034001 - FILME ORIGINAL 770X80 350X12 MP 15.896,…" at bounding box center [412, 184] width 795 height 23
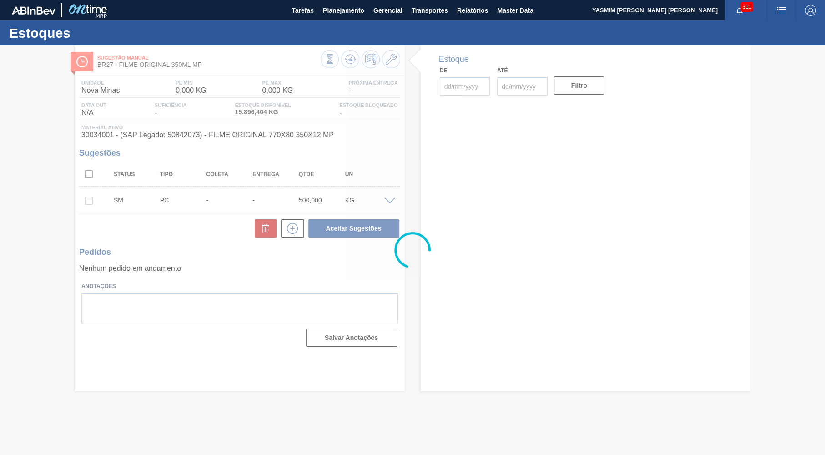
type input "[DATE]"
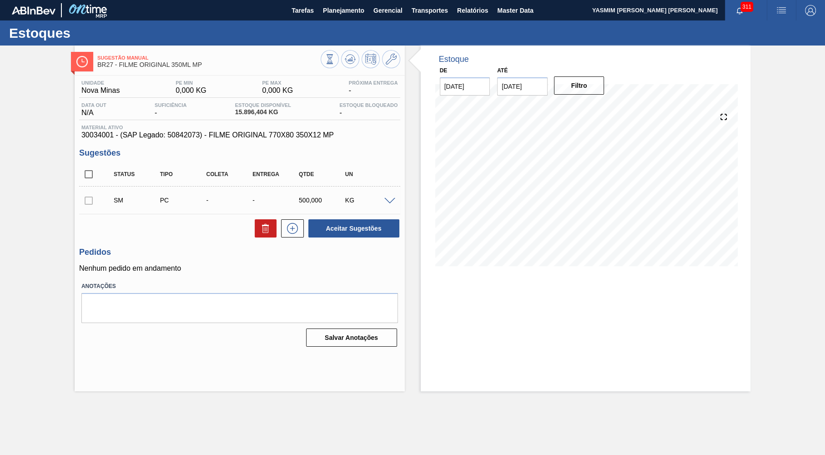
click at [253, 139] on span "30034001 - (SAP Legado: 50842073) - FILME ORIGINAL 770X80 350X12 MP" at bounding box center [239, 135] width 317 height 8
click at [384, 202] on div at bounding box center [391, 200] width 18 height 7
click at [388, 203] on span at bounding box center [389, 201] width 11 height 7
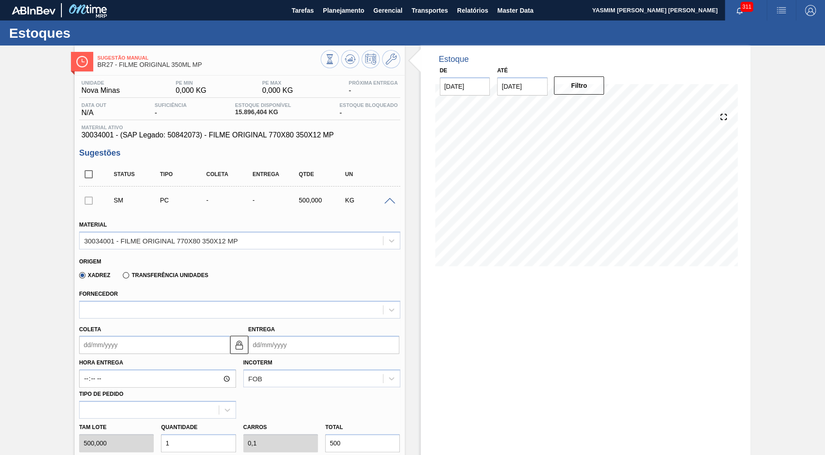
scroll to position [89, 0]
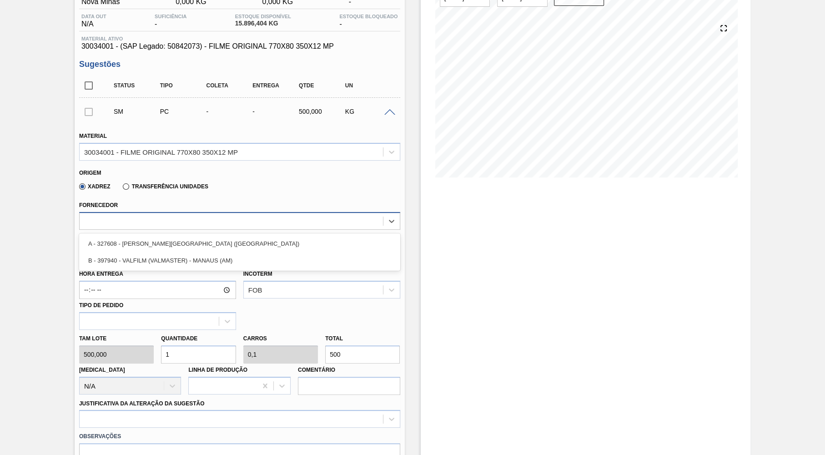
click at [157, 228] on div at bounding box center [239, 221] width 321 height 18
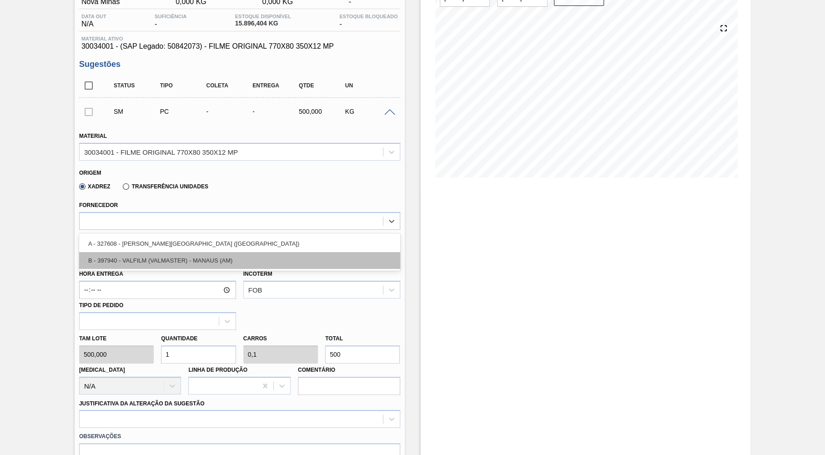
click at [142, 258] on div "B - 397940 - VALFILM (VALMASTER) - MANAUS (AM)" at bounding box center [239, 260] width 321 height 17
type input "0,04"
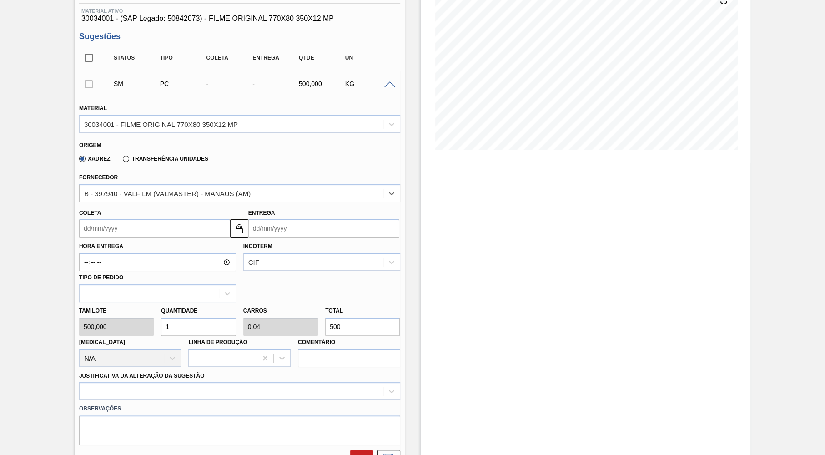
scroll to position [133, 0]
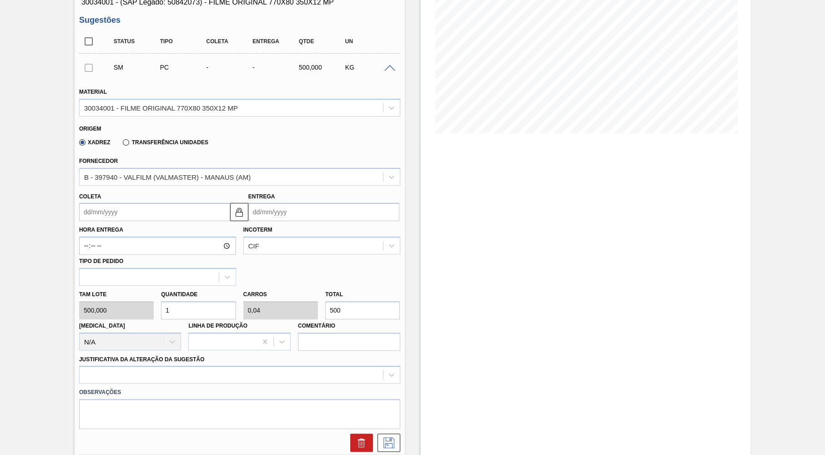
click at [374, 140] on div "Xadrez Transferência Unidades" at bounding box center [236, 141] width 314 height 18
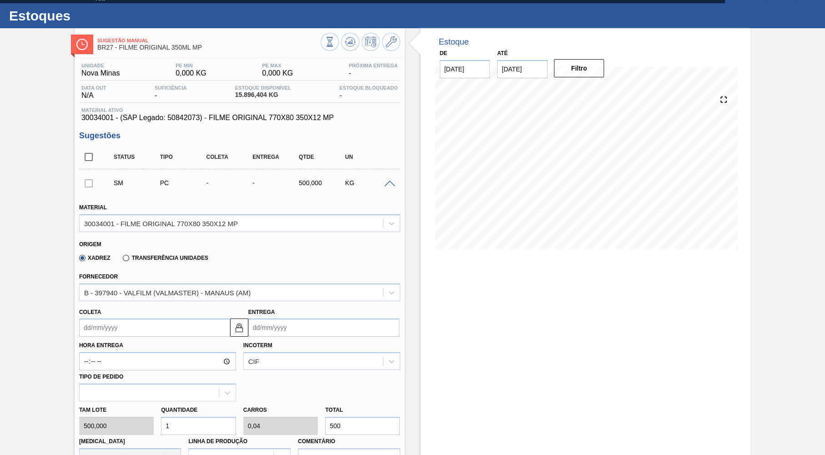
scroll to position [0, 0]
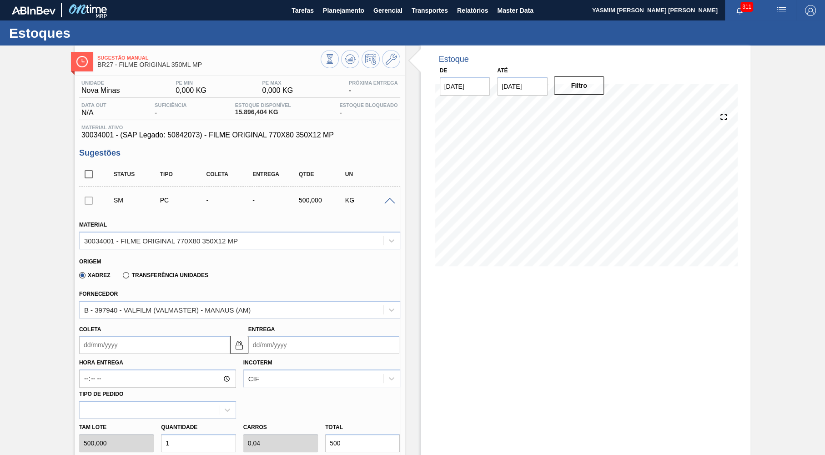
click at [394, 198] on span at bounding box center [389, 201] width 11 height 7
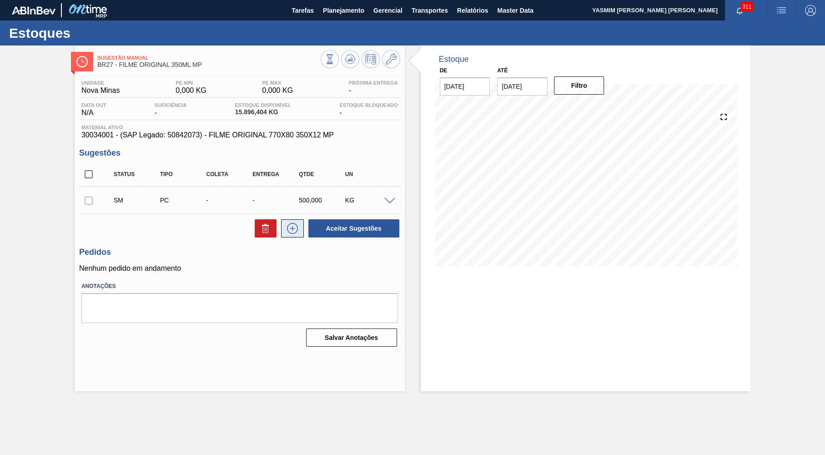
click at [296, 228] on icon at bounding box center [292, 228] width 15 height 11
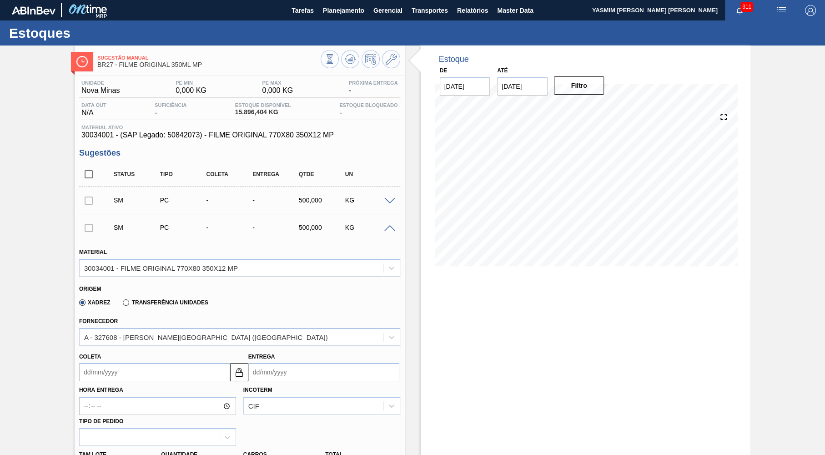
click at [107, 370] on input "Coleta" at bounding box center [154, 372] width 151 height 18
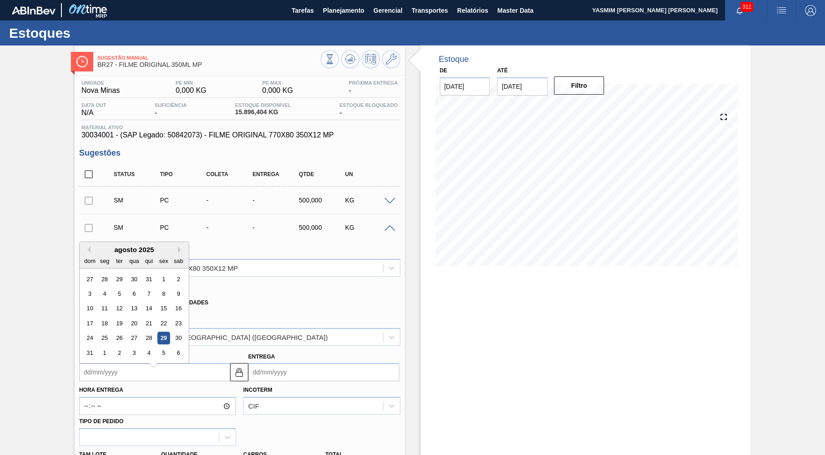
click at [175, 243] on div "agosto 2025 dom seg ter qua qui sex sab" at bounding box center [134, 255] width 109 height 26
click at [170, 246] on div "agosto 2025" at bounding box center [134, 250] width 109 height 8
click at [170, 248] on div "agosto 2025" at bounding box center [134, 250] width 109 height 8
click at [178, 248] on button "Next Month" at bounding box center [181, 250] width 6 height 6
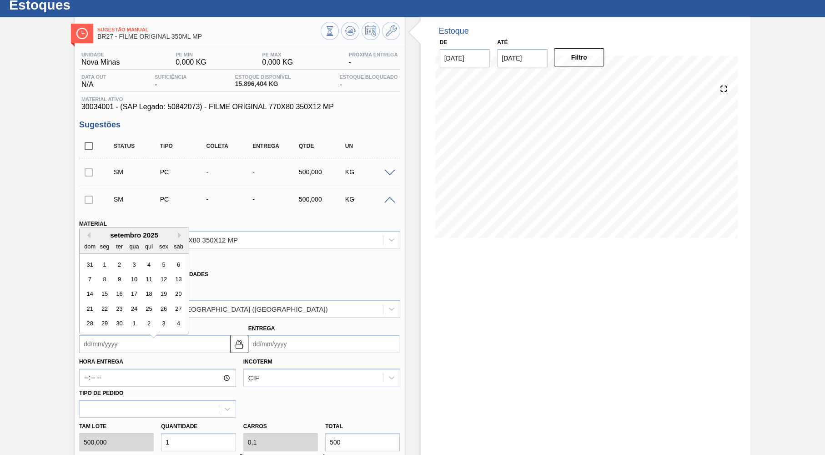
scroll to position [44, 0]
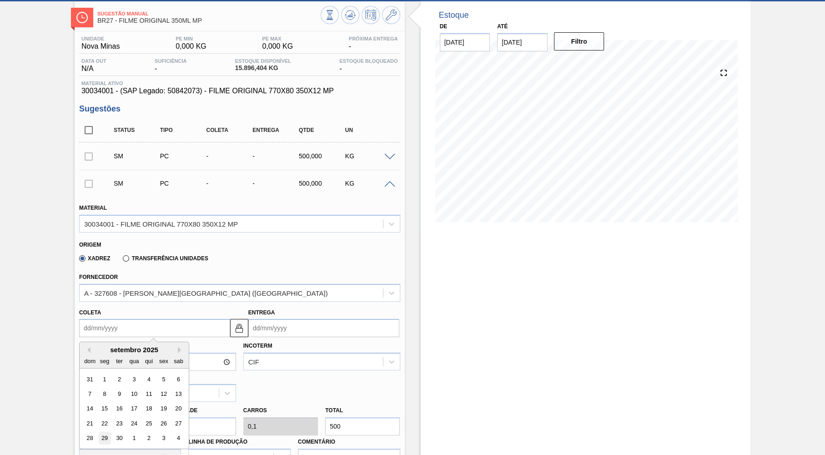
click at [103, 432] on div "29" at bounding box center [104, 438] width 12 height 12
type input "29/09/2025"
type input "02/10/2025"
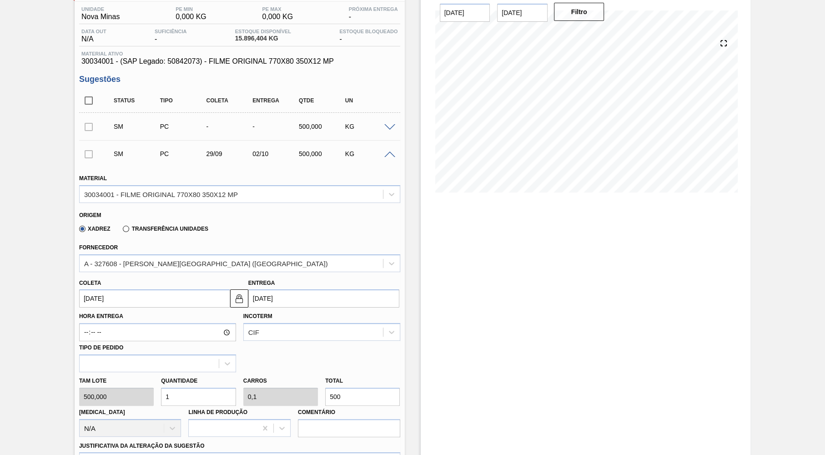
scroll to position [89, 0]
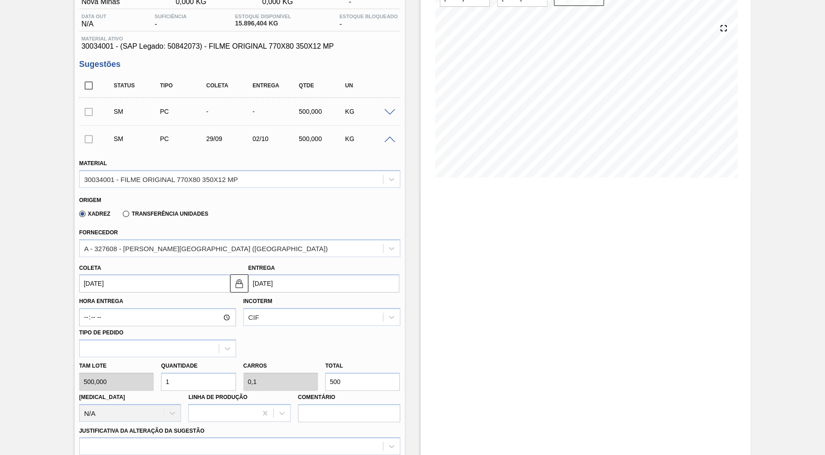
drag, startPoint x: 376, startPoint y: 379, endPoint x: 275, endPoint y: 376, distance: 100.6
click at [325, 376] on input "500" at bounding box center [362, 382] width 75 height 18
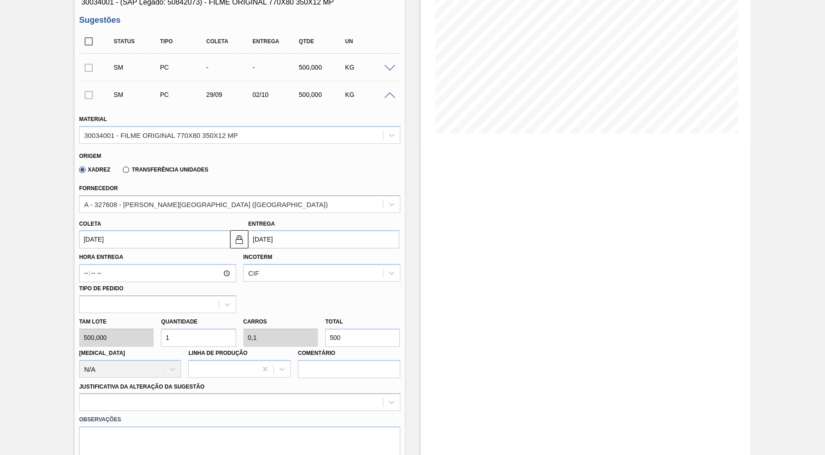
click at [348, 338] on input "500" at bounding box center [362, 338] width 75 height 18
type input "0,004"
type input "0"
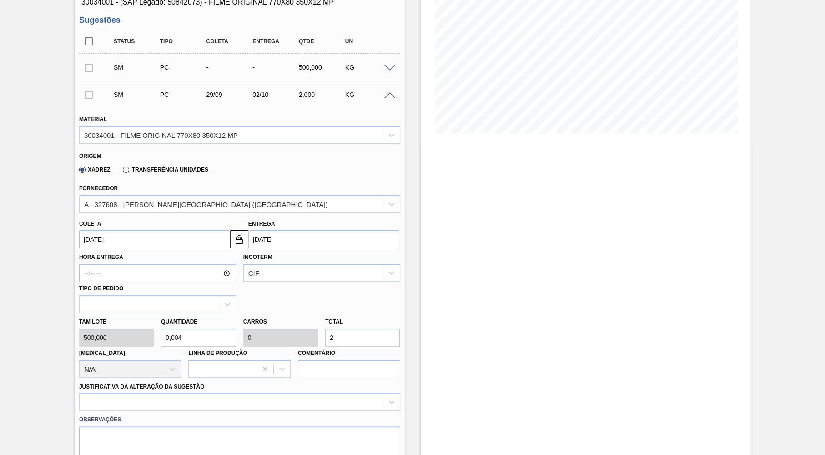
type input "2"
click at [338, 333] on input "2" at bounding box center [362, 338] width 75 height 18
type input "0,048"
type input "0,005"
type input "24"
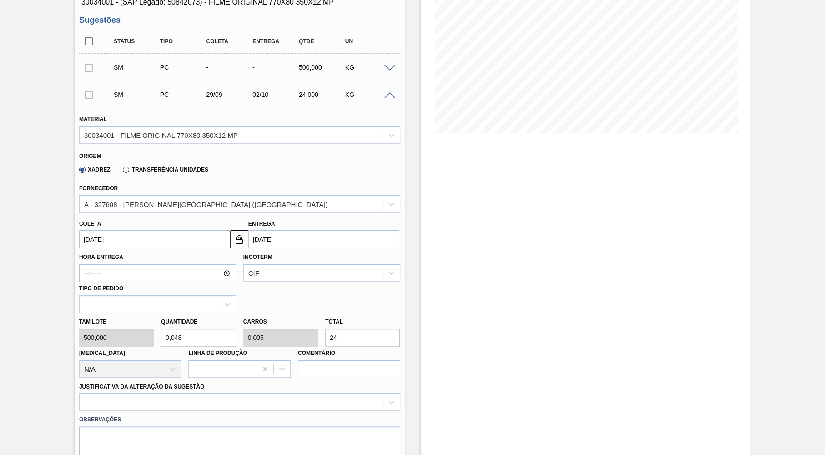
type input "0,004"
type input "0"
type input "2"
type input "0,05"
type input "0,005"
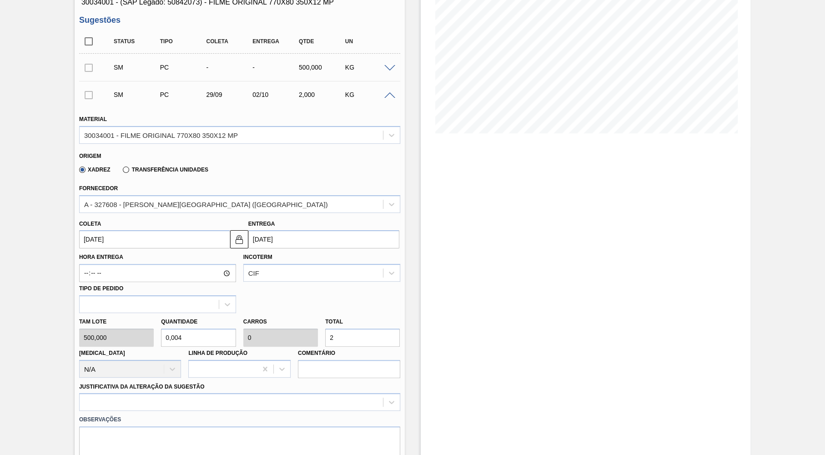
type input "25"
type input "0,5"
type input "0,05"
type input "250"
type input "5"
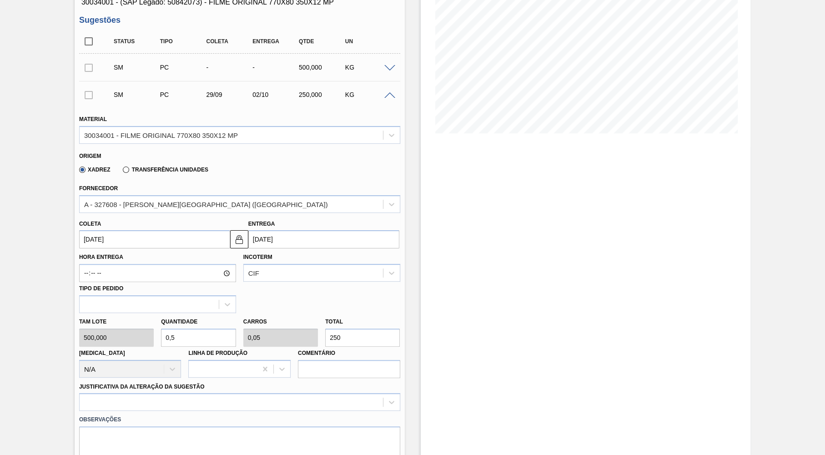
type input "0,5"
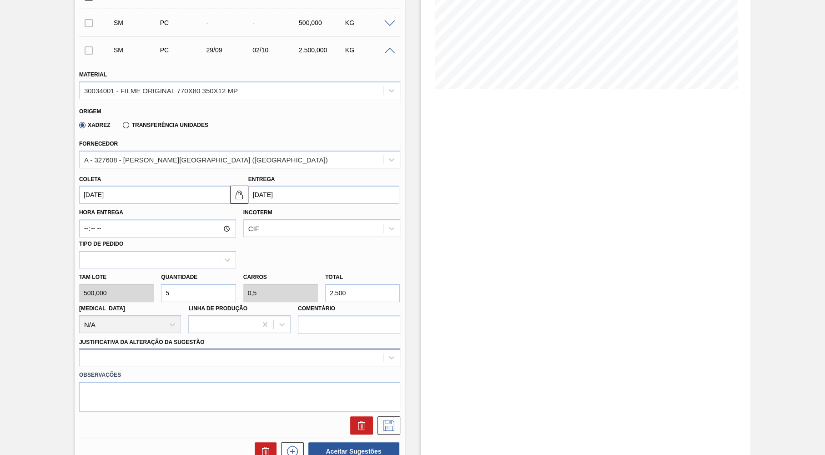
type input "2.500"
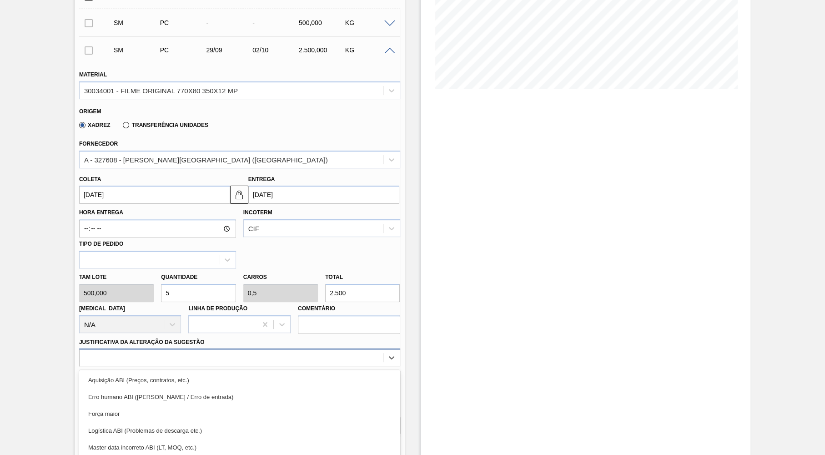
click at [165, 354] on div "option Força maior focused, 3 of 18. 18 results available. Use Up and Down to c…" at bounding box center [239, 358] width 321 height 18
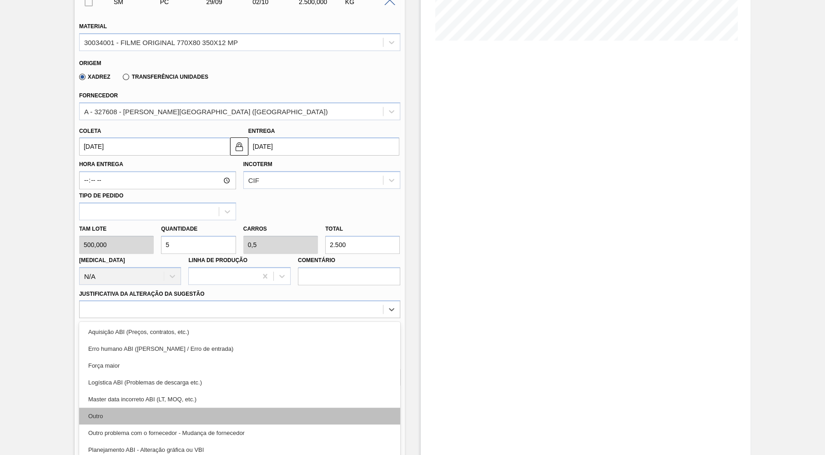
click at [152, 408] on div "Outro" at bounding box center [239, 416] width 321 height 17
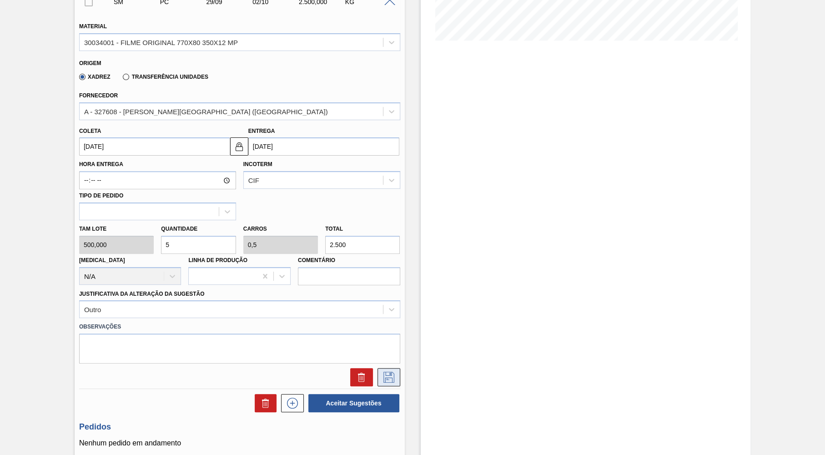
click at [386, 372] on icon at bounding box center [389, 377] width 15 height 11
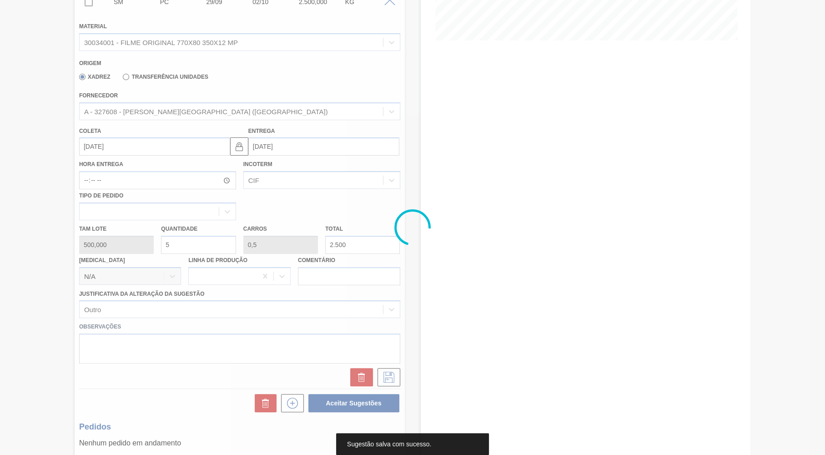
click at [136, 143] on div at bounding box center [412, 227] width 825 height 455
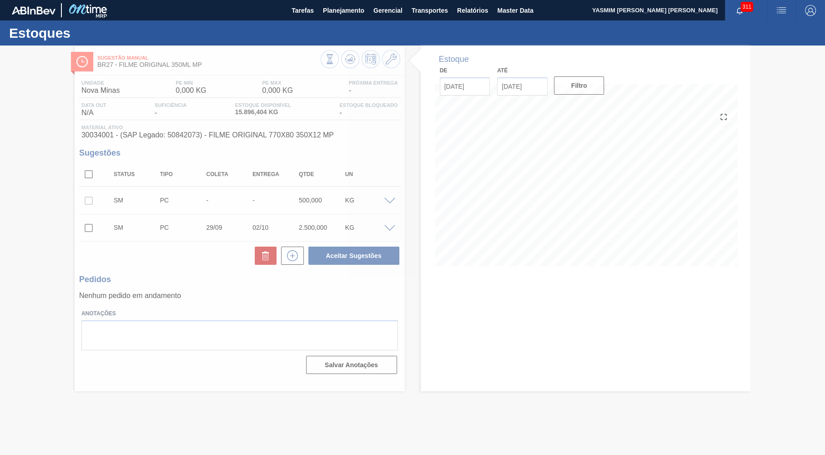
scroll to position [0, 0]
click at [394, 229] on div at bounding box center [412, 251] width 825 height 410
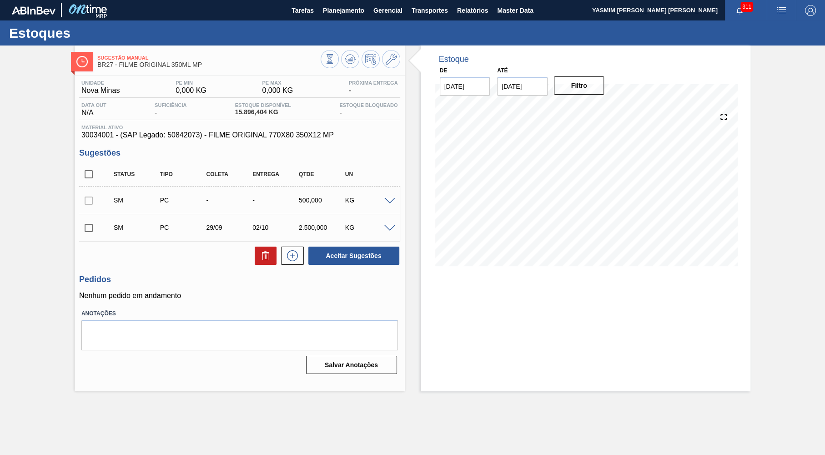
click at [385, 229] on span at bounding box center [389, 228] width 11 height 7
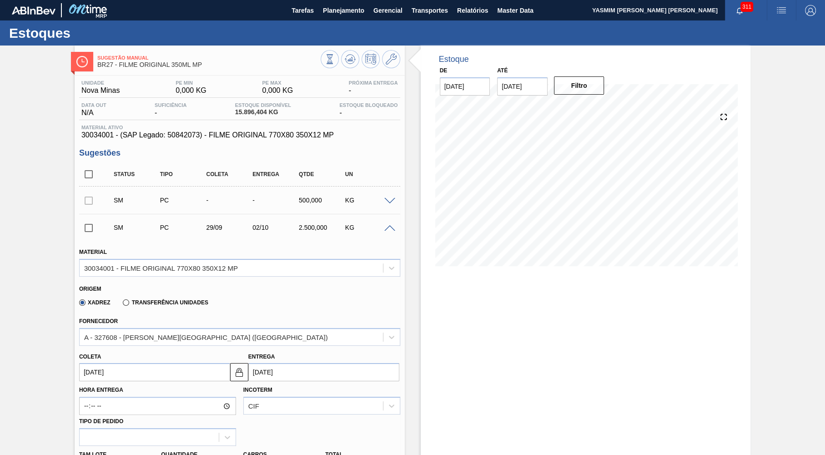
click at [385, 229] on span at bounding box center [389, 228] width 11 height 7
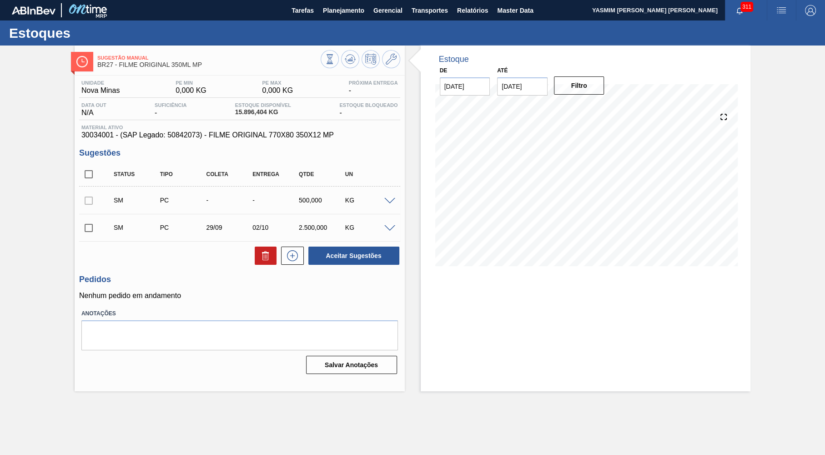
click at [385, 229] on span at bounding box center [389, 228] width 11 height 7
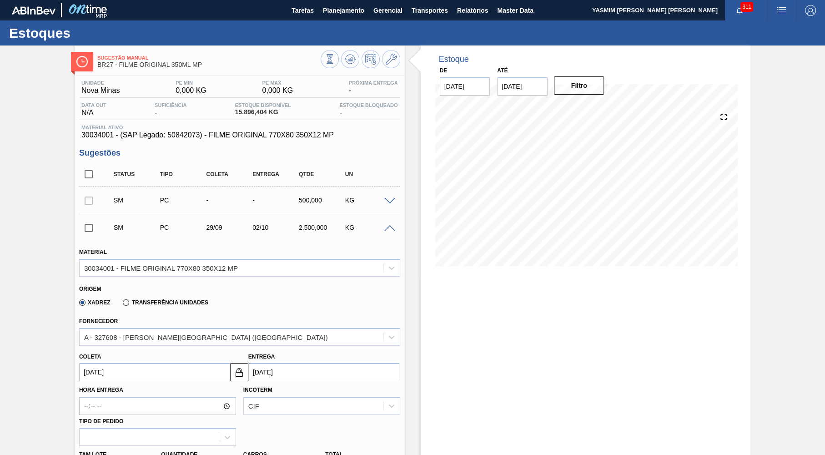
click at [385, 229] on span at bounding box center [389, 228] width 11 height 7
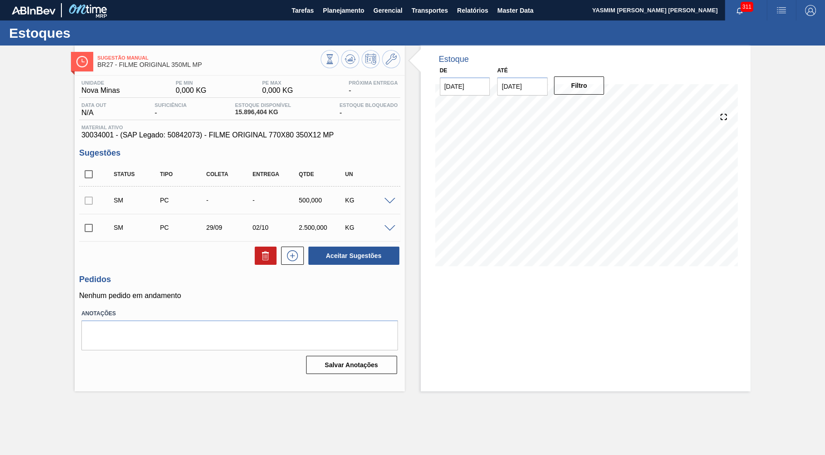
click at [91, 229] on input "checkbox" at bounding box center [88, 227] width 19 height 19
click at [348, 270] on div "Unidade Nova Minas PE MIN 0,000 KG PE MAX 0,000 KG Próxima Entrega - Data out N…" at bounding box center [240, 227] width 330 height 302
click at [353, 258] on button "Aceitar Sugestões" at bounding box center [354, 256] width 91 height 18
checkbox input "false"
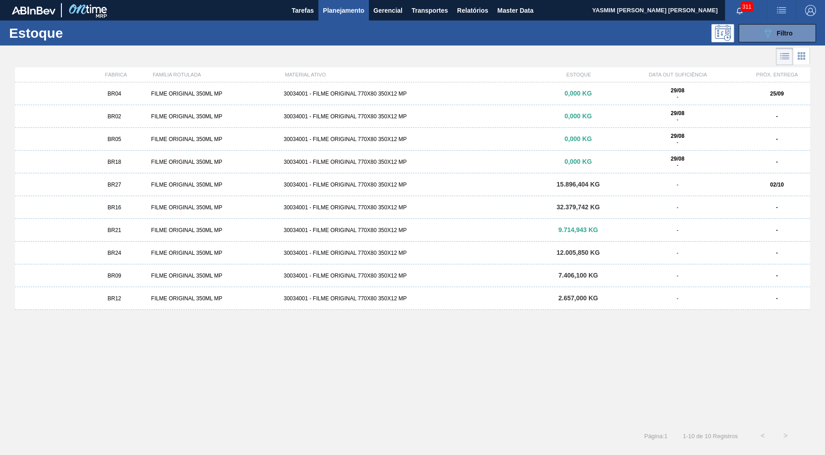
click at [157, 99] on div "BR04 FILME ORIGINAL 350ML MP 30034001 - FILME ORIGINAL 770X80 350X12 MP 0,000 K…" at bounding box center [412, 93] width 795 height 23
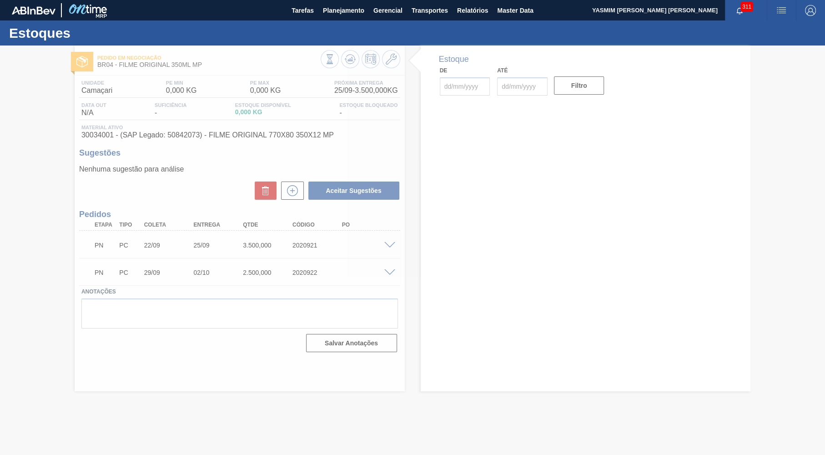
type input "[DATE]"
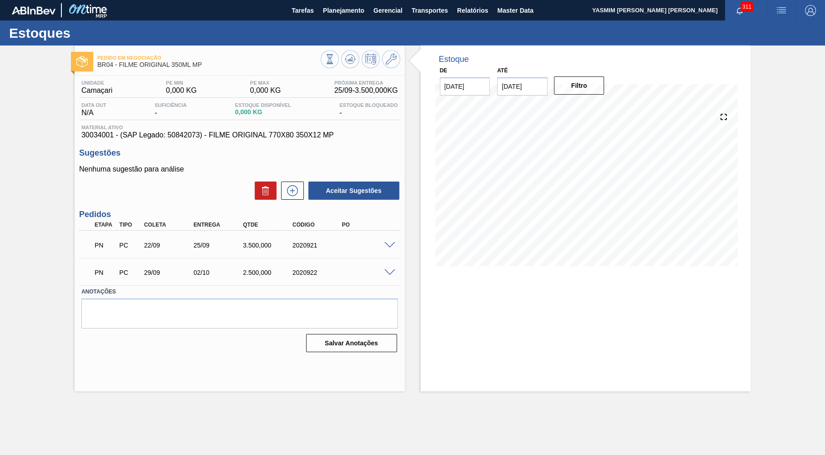
click at [240, 146] on div "Unidade Camaçari PE MIN 0,000 KG PE MAX 0,000 KG Próxima Entrega 25/09 - 3.500,…" at bounding box center [240, 216] width 330 height 280
click at [239, 142] on div "Unidade Camaçari PE MIN 0,000 KG PE MAX 0,000 KG Próxima Entrega 25/09 - 3.500,…" at bounding box center [240, 216] width 330 height 280
click at [233, 138] on span "30034001 - (SAP Legado: 50842073) - FILME ORIGINAL 770X80 350X12 MP" at bounding box center [239, 135] width 317 height 8
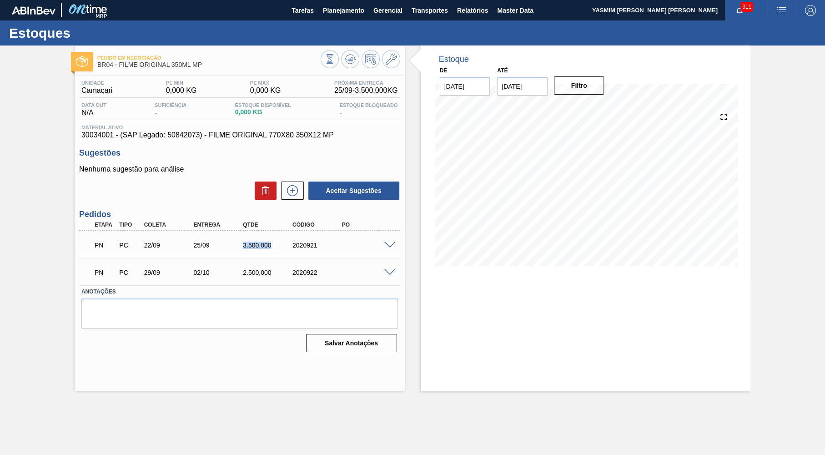
drag, startPoint x: 234, startPoint y: 249, endPoint x: 274, endPoint y: 252, distance: 39.7
click at [246, 249] on div "25/09" at bounding box center [218, 245] width 55 height 7
click at [238, 420] on main "Tarefas Planejamento Gerencial Transportes Relatórios Master Data YASMIM FERREI…" at bounding box center [412, 227] width 825 height 455
drag, startPoint x: 142, startPoint y: 271, endPoint x: 172, endPoint y: 276, distance: 30.4
click at [172, 276] on div "29/09" at bounding box center [163, 272] width 50 height 7
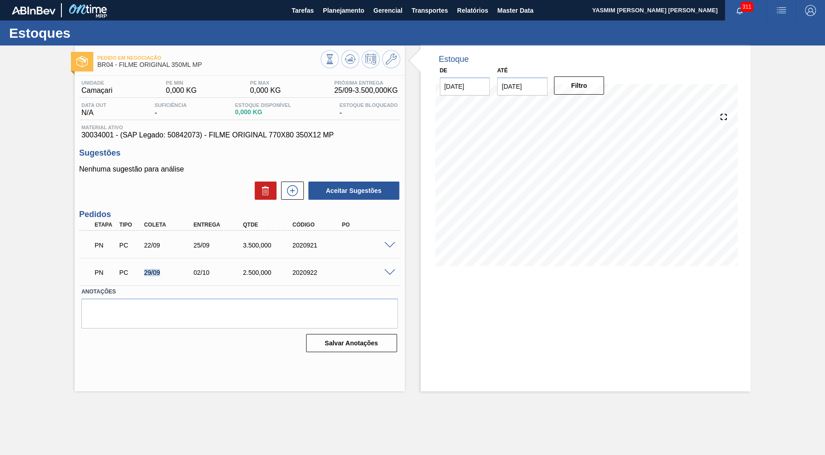
click at [245, 286] on label "Anotações" at bounding box center [239, 291] width 317 height 13
click at [245, 276] on div "2.500,000" at bounding box center [268, 272] width 55 height 7
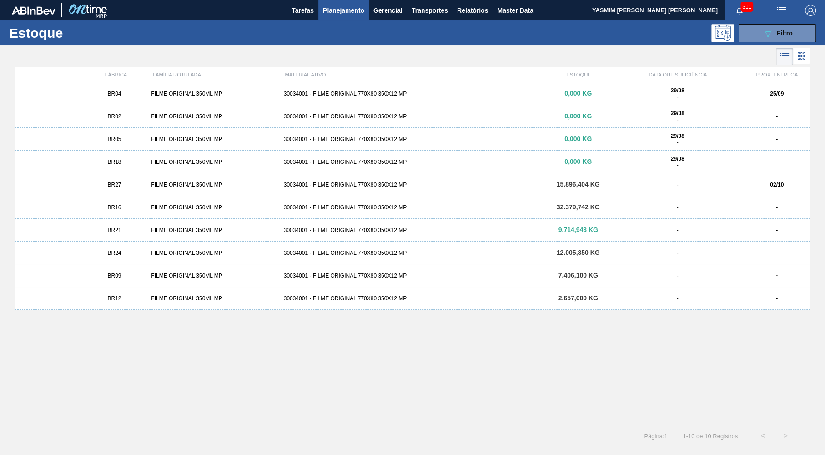
drag, startPoint x: 158, startPoint y: 156, endPoint x: 147, endPoint y: 137, distance: 21.2
click at [129, 115] on div "BR02" at bounding box center [114, 116] width 66 height 6
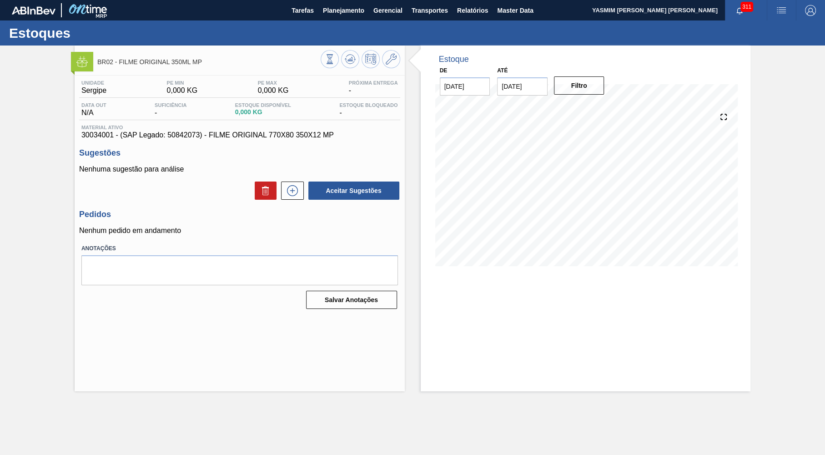
click at [184, 186] on div "Aceitar Sugestões" at bounding box center [239, 191] width 321 height 20
click at [336, 10] on span "Planejamento" at bounding box center [343, 10] width 41 height 11
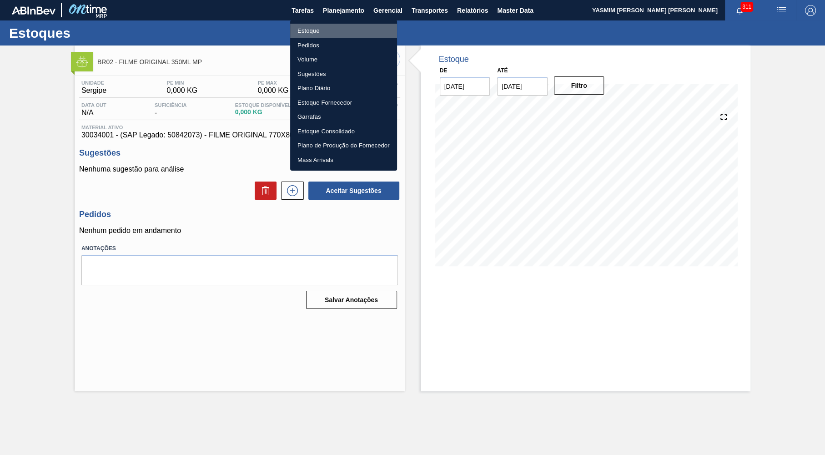
click at [338, 26] on li "Estoque" at bounding box center [343, 31] width 107 height 15
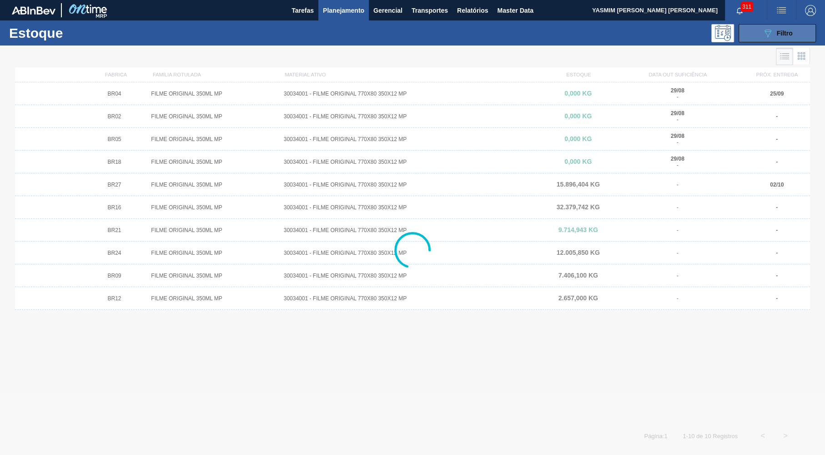
click at [770, 34] on icon at bounding box center [768, 34] width 7 height 8
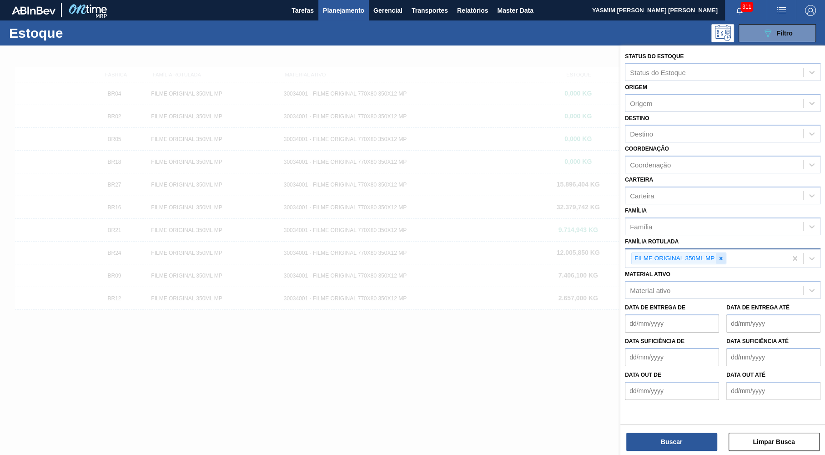
click at [718, 255] on div at bounding box center [721, 258] width 10 height 11
type Rotulada "palete ex"
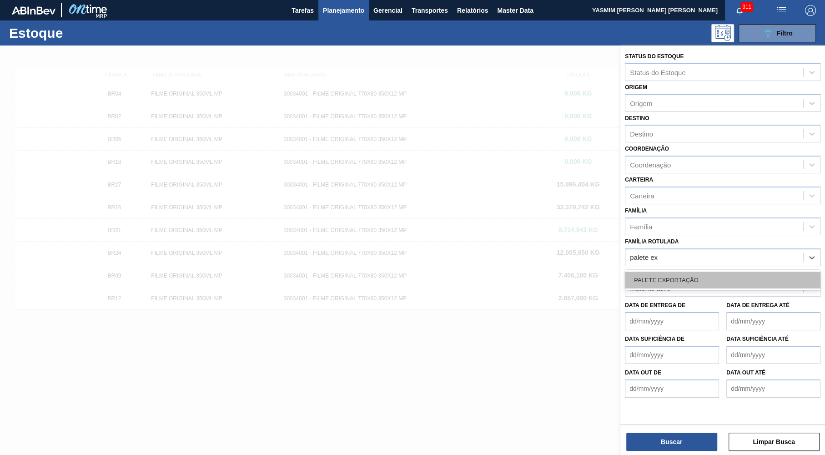
click at [732, 272] on div "PALETE EXPORTAÇÃO" at bounding box center [723, 280] width 196 height 17
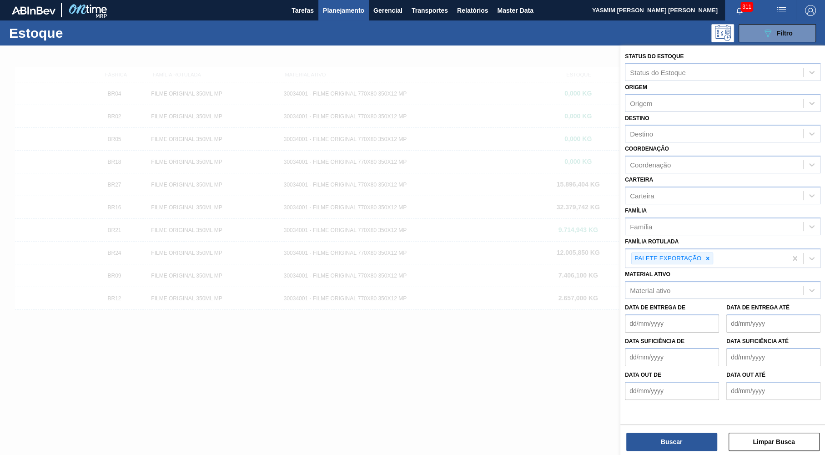
click at [699, 422] on div "Status do Estoque Status do Estoque Origem Origem Destino Destino Coordenação C…" at bounding box center [723, 234] width 205 height 377
click at [691, 440] on button "Buscar" at bounding box center [672, 442] width 91 height 18
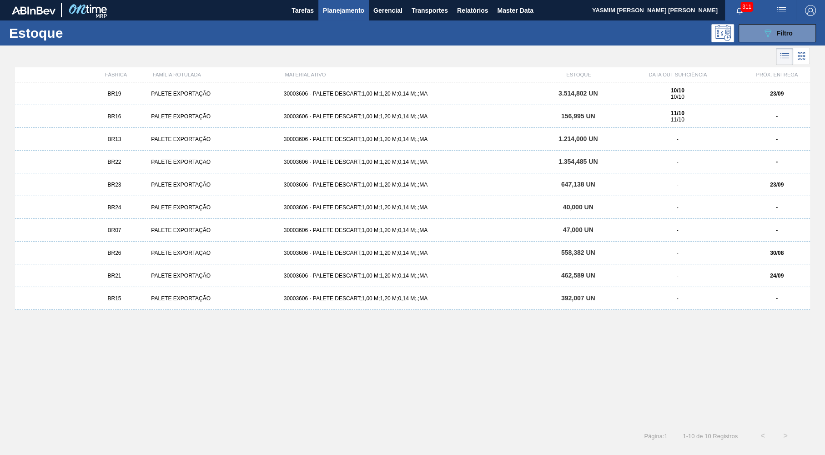
click at [133, 258] on div "BR26 PALETE EXPORTAÇÃO 30003606 - PALETE DESCART;1,00 M;1,20 M;0,14 M;.;MA 558,…" at bounding box center [412, 253] width 795 height 23
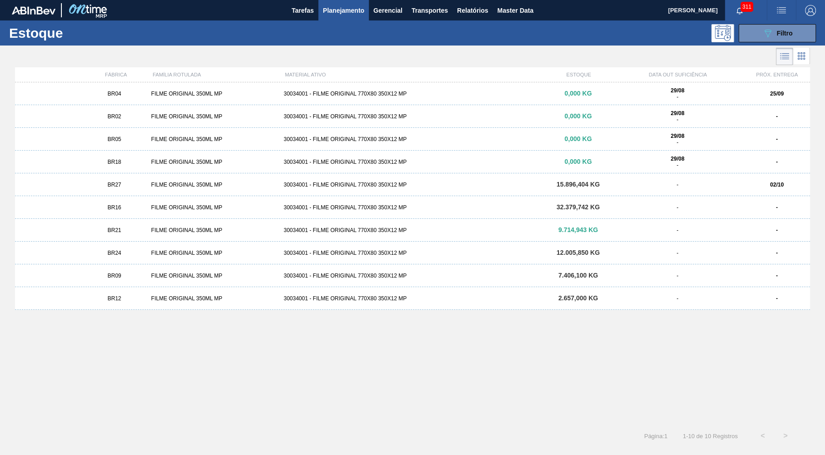
click at [112, 121] on div "BR02 FILME ORIGINAL 350ML MP 30034001 - FILME ORIGINAL 770X80 350X12 MP 0,000 K…" at bounding box center [412, 116] width 795 height 23
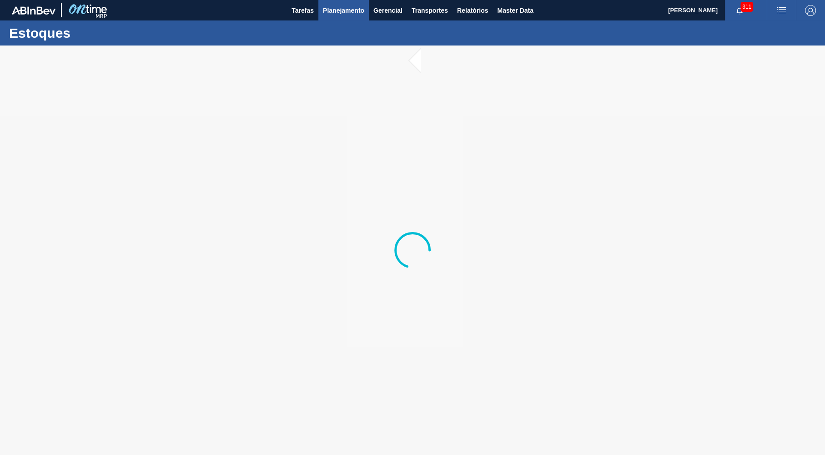
click at [334, 7] on span "Planejamento" at bounding box center [343, 10] width 41 height 11
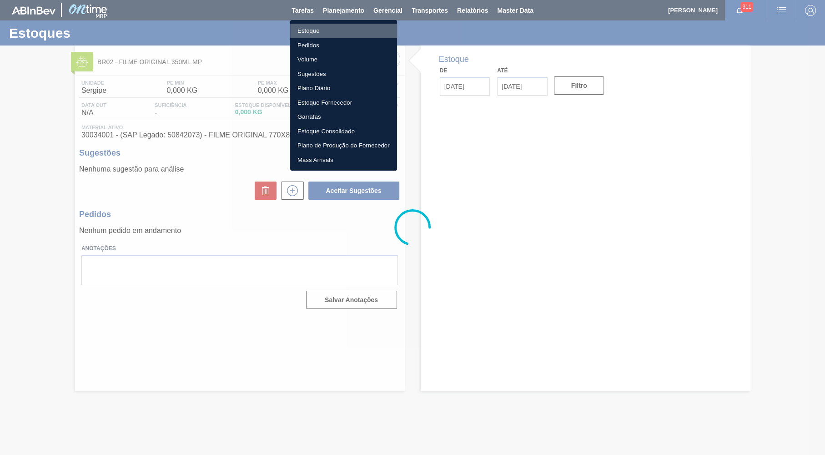
click at [341, 25] on li "Estoque" at bounding box center [343, 31] width 107 height 15
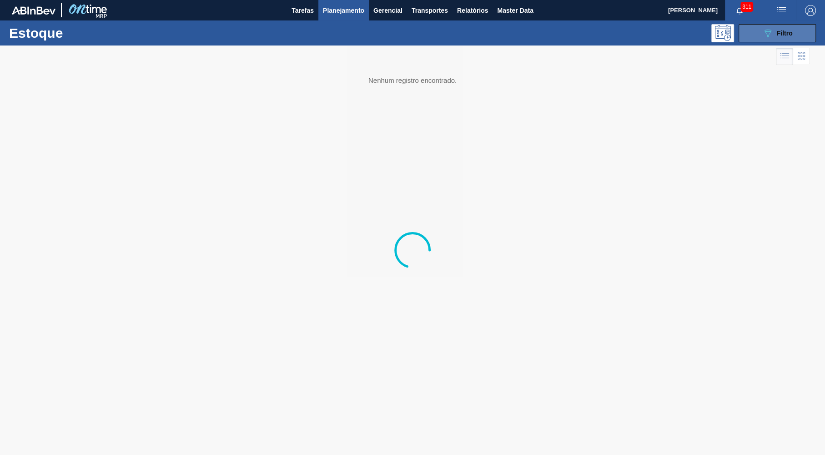
click at [784, 26] on button "089F7B8B-B2A5-4AFE-B5C0-19BA573D28AC Filtro" at bounding box center [777, 33] width 77 height 18
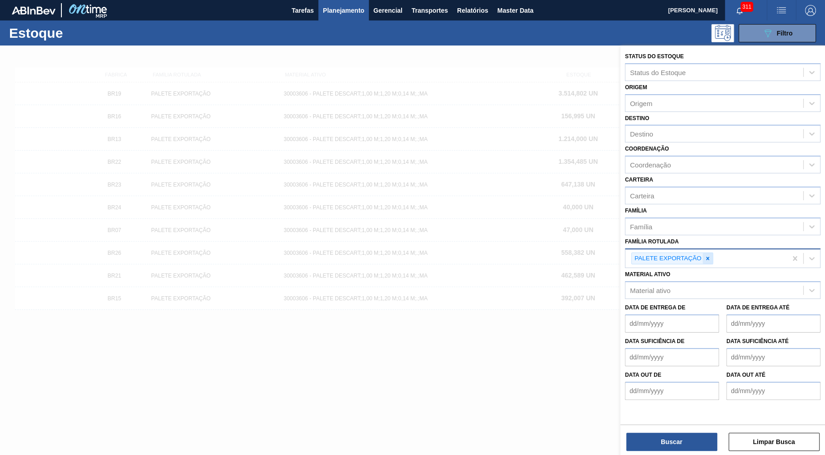
click at [709, 255] on icon at bounding box center [708, 258] width 6 height 6
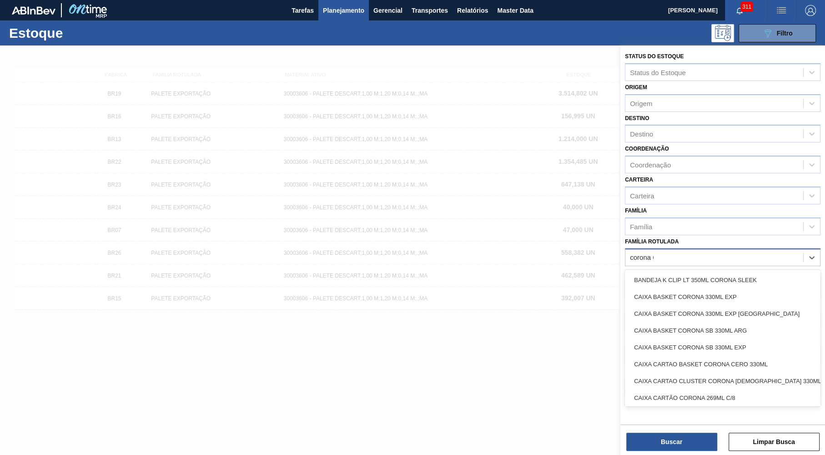
type Rotulada "corona 600"
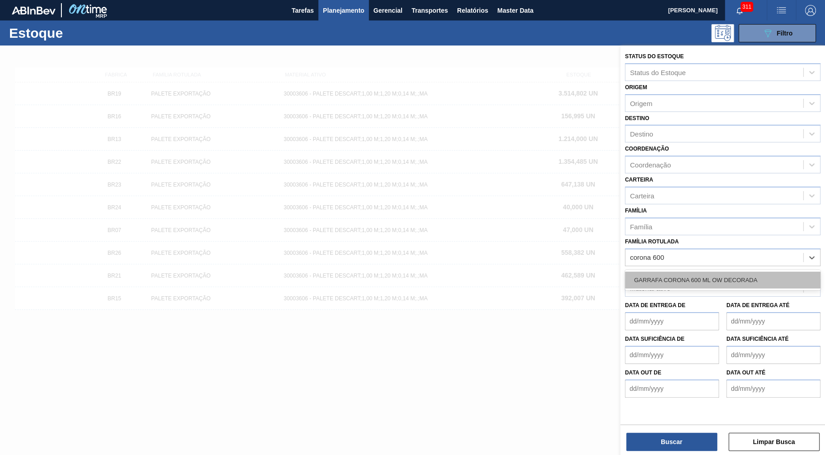
click at [773, 278] on div "GARRAFA CORONA 600 ML OW DECORADA" at bounding box center [723, 280] width 196 height 17
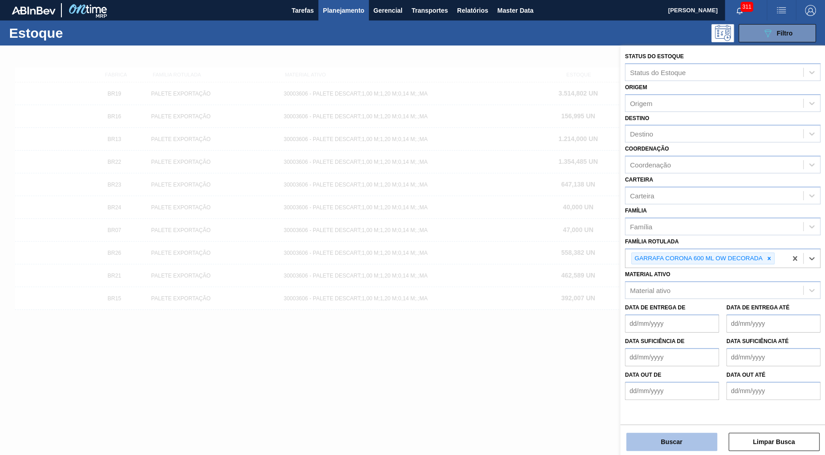
click at [703, 450] on button "Buscar" at bounding box center [672, 442] width 91 height 18
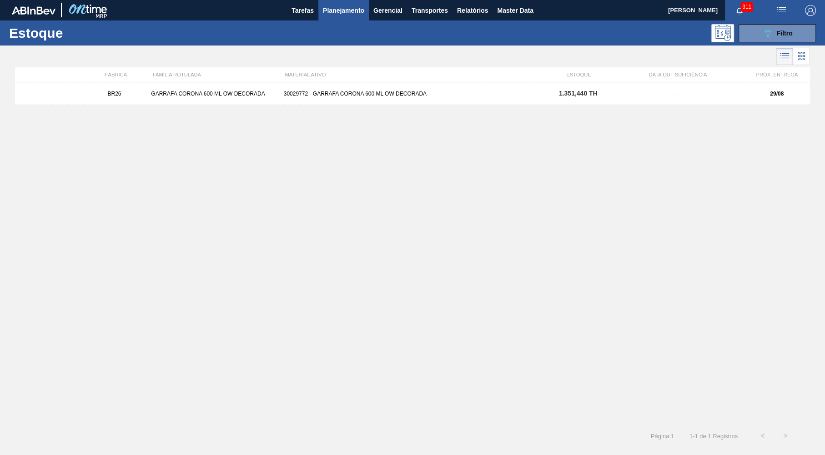
click at [454, 104] on div "BR26 GARRAFA CORONA 600 ML OW DECORADA 30029772 - GARRAFA CORONA 600 ML OW DECO…" at bounding box center [412, 93] width 795 height 23
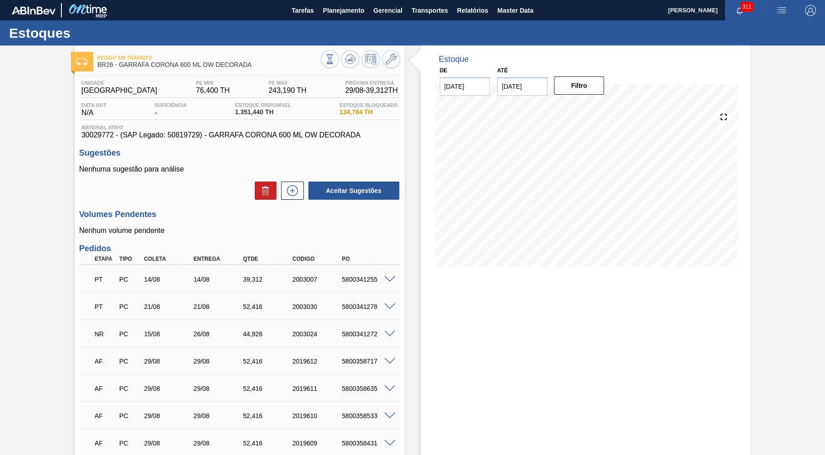
scroll to position [102, 0]
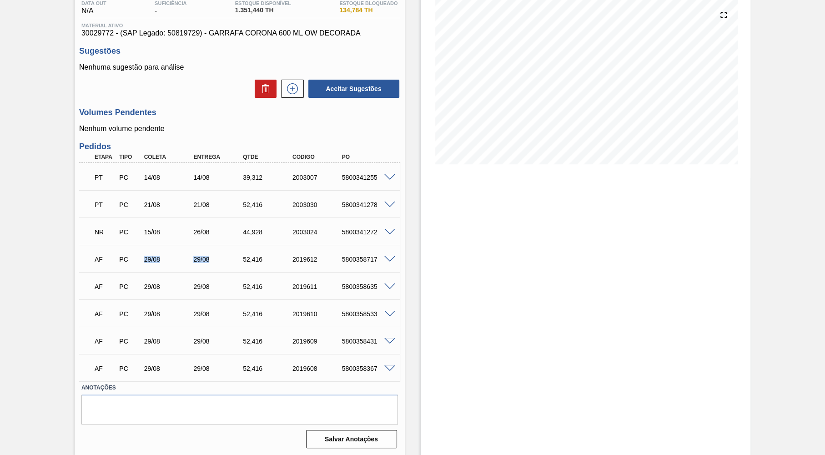
drag, startPoint x: 137, startPoint y: 260, endPoint x: 221, endPoint y: 264, distance: 83.4
click at [142, 263] on div "PC" at bounding box center [129, 259] width 25 height 7
click at [153, 232] on div "15/08" at bounding box center [169, 231] width 55 height 7
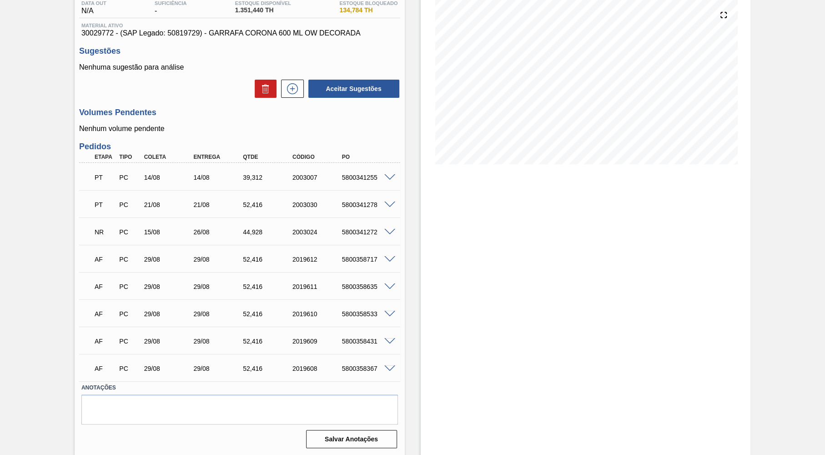
click at [99, 282] on div "AF" at bounding box center [104, 287] width 25 height 20
click at [61, 259] on div "Pedido em Trânsito BR26 - GARRAFA CORONA 600 ML OW DECORADA Unidade Uberlândia …" at bounding box center [412, 200] width 825 height 512
click at [650, 273] on div "Estoque De [DATE] Até [DATE] Filtro" at bounding box center [586, 200] width 330 height 512
